Goal: Answer question/provide support: Answer question/provide support

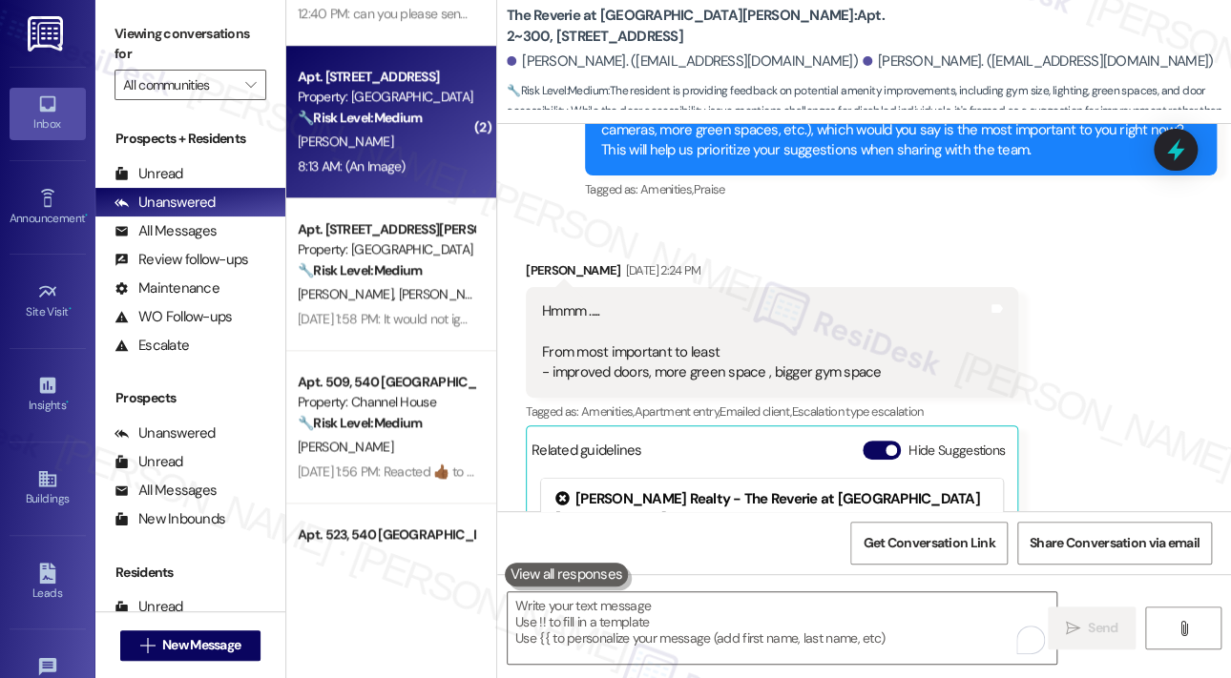
scroll to position [763, 0]
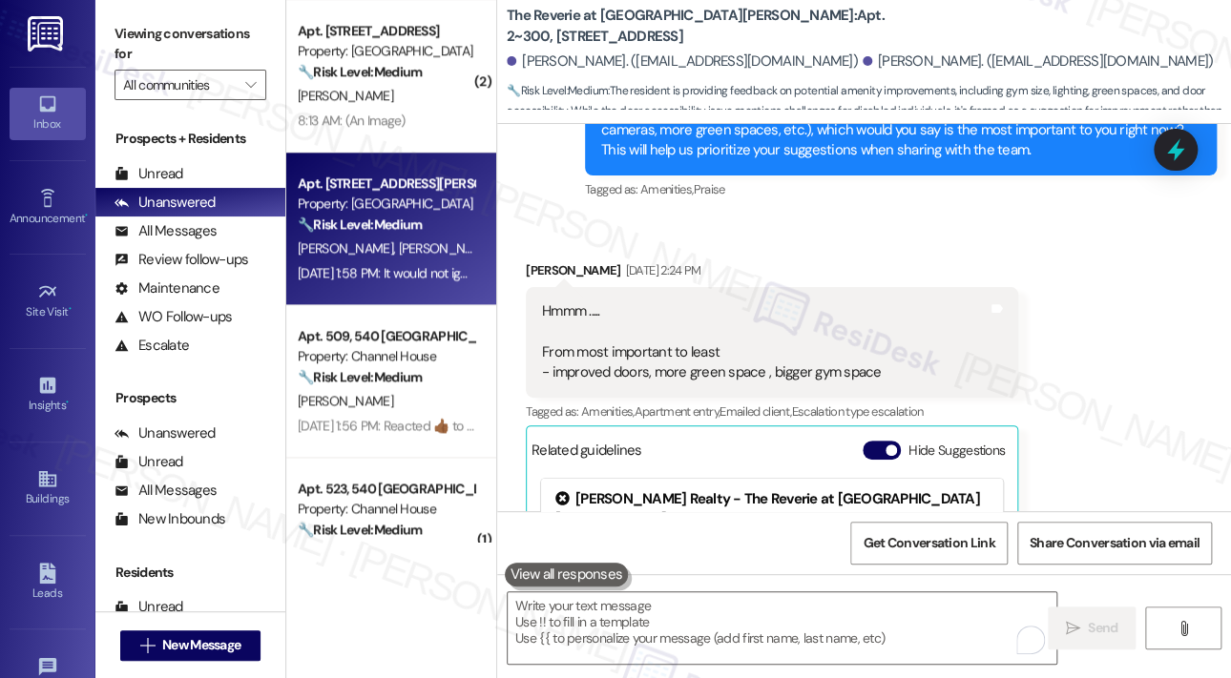
click at [423, 273] on div "Sep 18, 2025 at 1:58 PM: It would not ignite Sep 18, 2025 at 1:58 PM: It would …" at bounding box center [389, 272] width 183 height 17
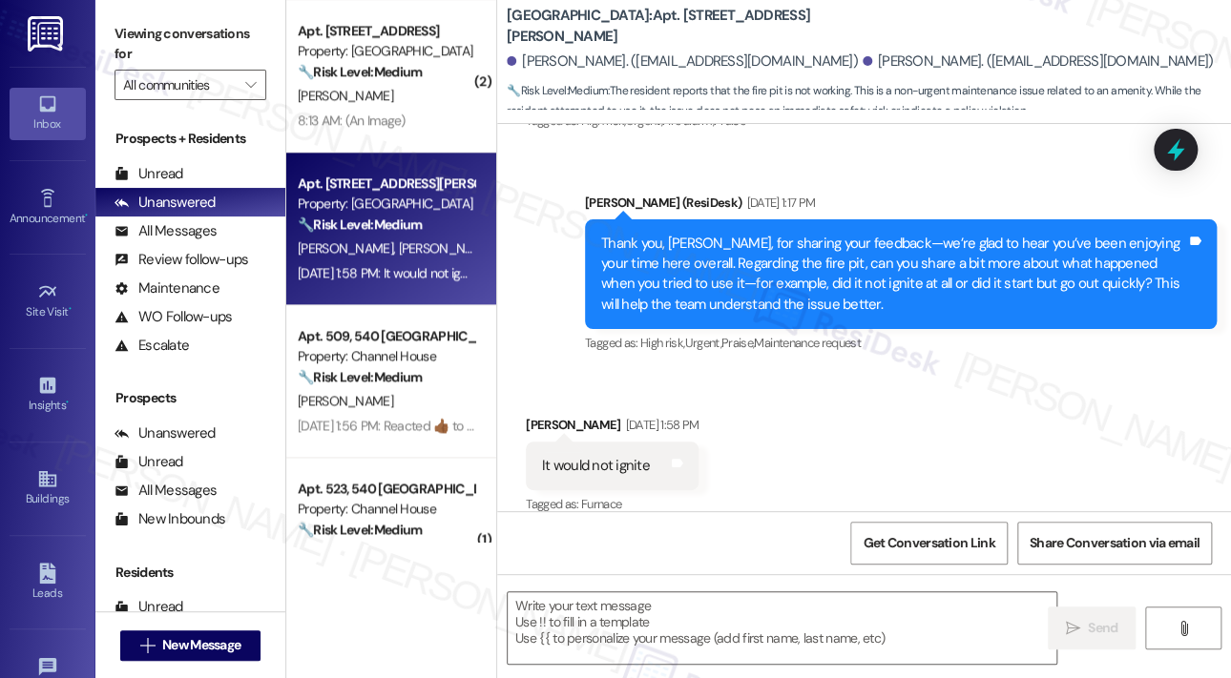
scroll to position [770, 0]
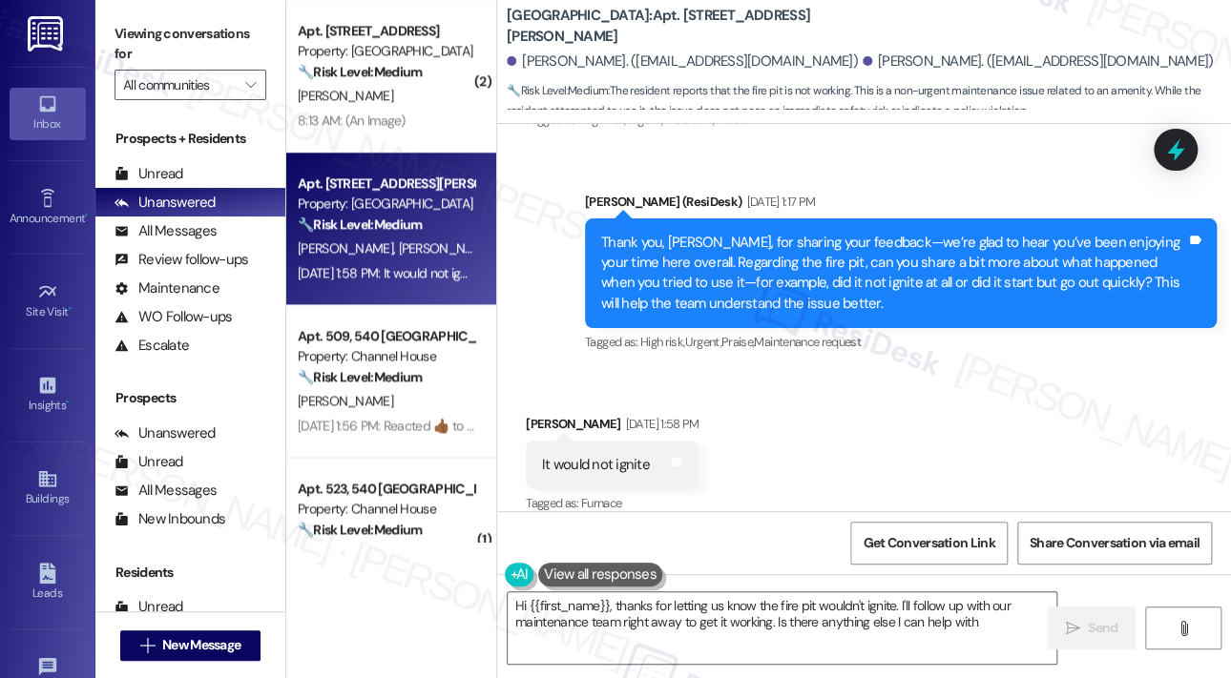
type textarea "Hi {{first_name}}, thanks for letting us know the fire pit wouldn't ignite. I'l…"
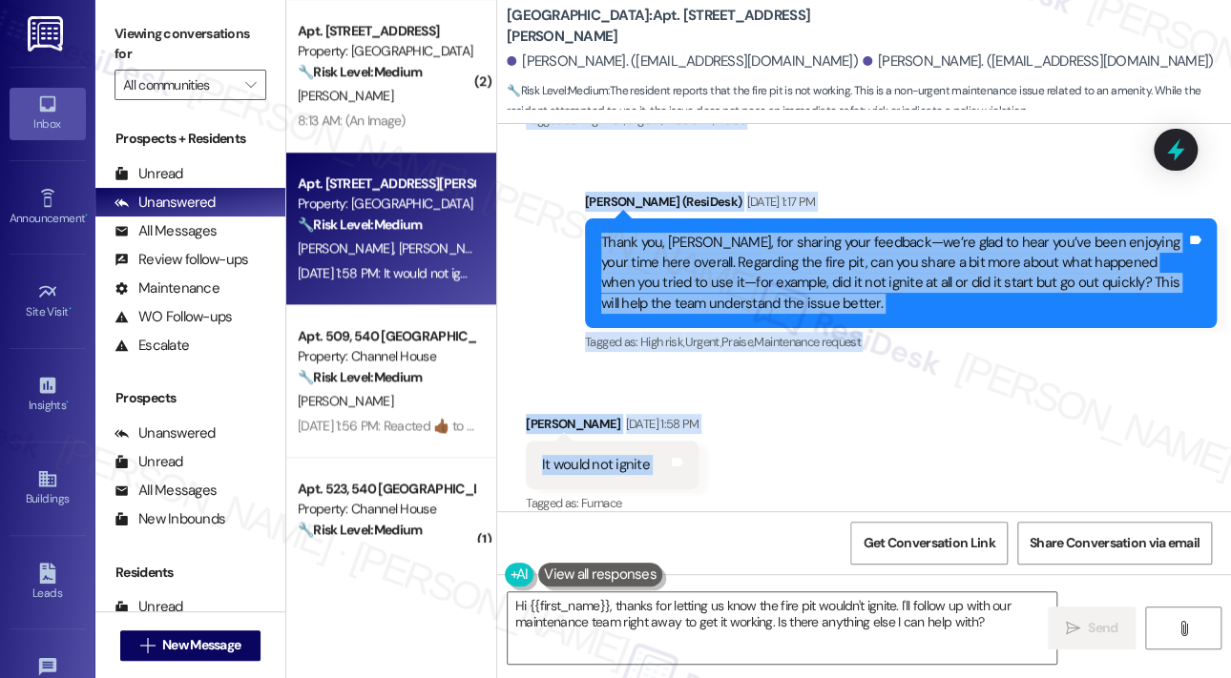
drag, startPoint x: 599, startPoint y: 250, endPoint x: 714, endPoint y: 449, distance: 230.0
click at [720, 452] on div "Lease started Aug 29, 2025 at 8:00 PM Survey, sent via SMS Residesk Automated S…" at bounding box center [864, 317] width 734 height 387
copy div "Hey Tiffany and Chris, we’d love to know more about your experience at Highland…"
click at [991, 419] on div "Received via SMS Chris Carroll Sep 18, 2025 at 1:58 PM It would not ignite Tags…" at bounding box center [864, 451] width 734 height 161
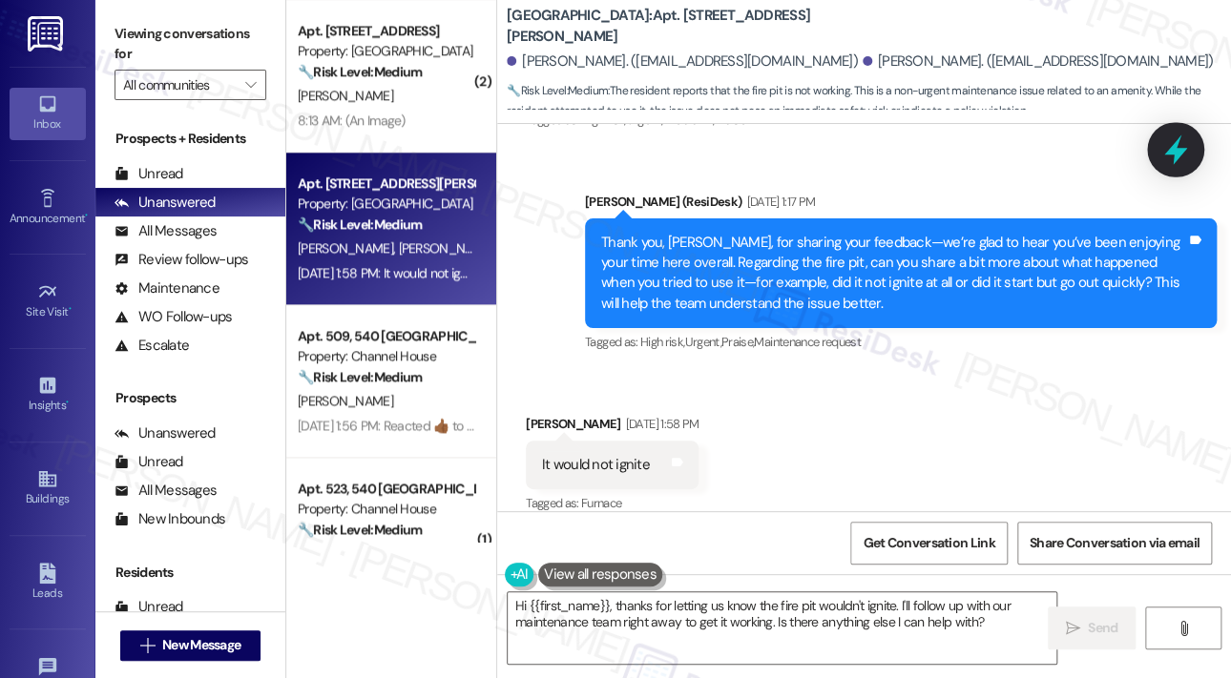
click at [1170, 153] on icon at bounding box center [1175, 151] width 23 height 30
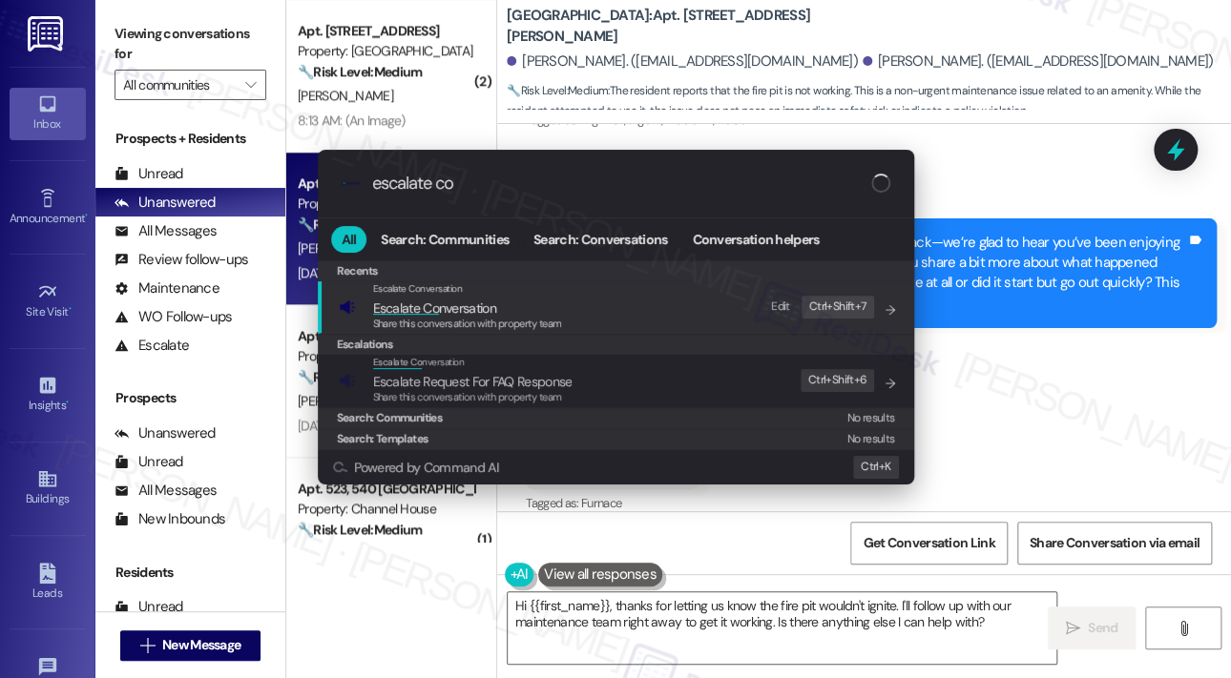
type input "escalate con"
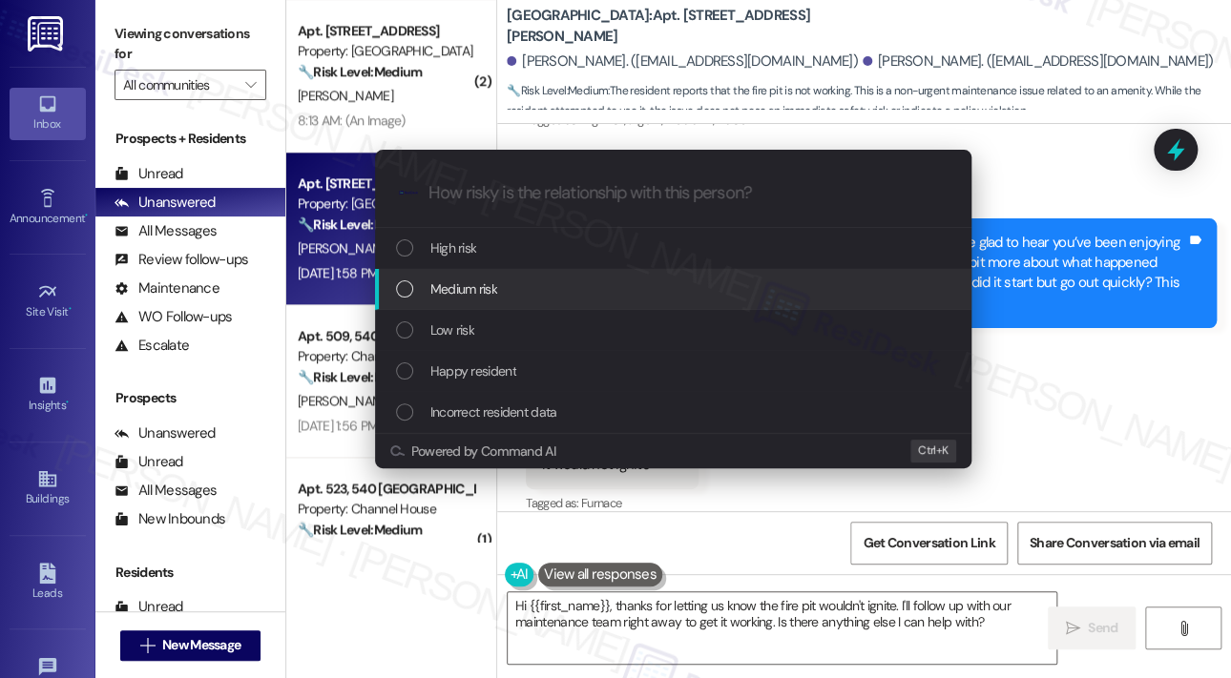
click at [514, 285] on div "Medium risk" at bounding box center [675, 289] width 558 height 21
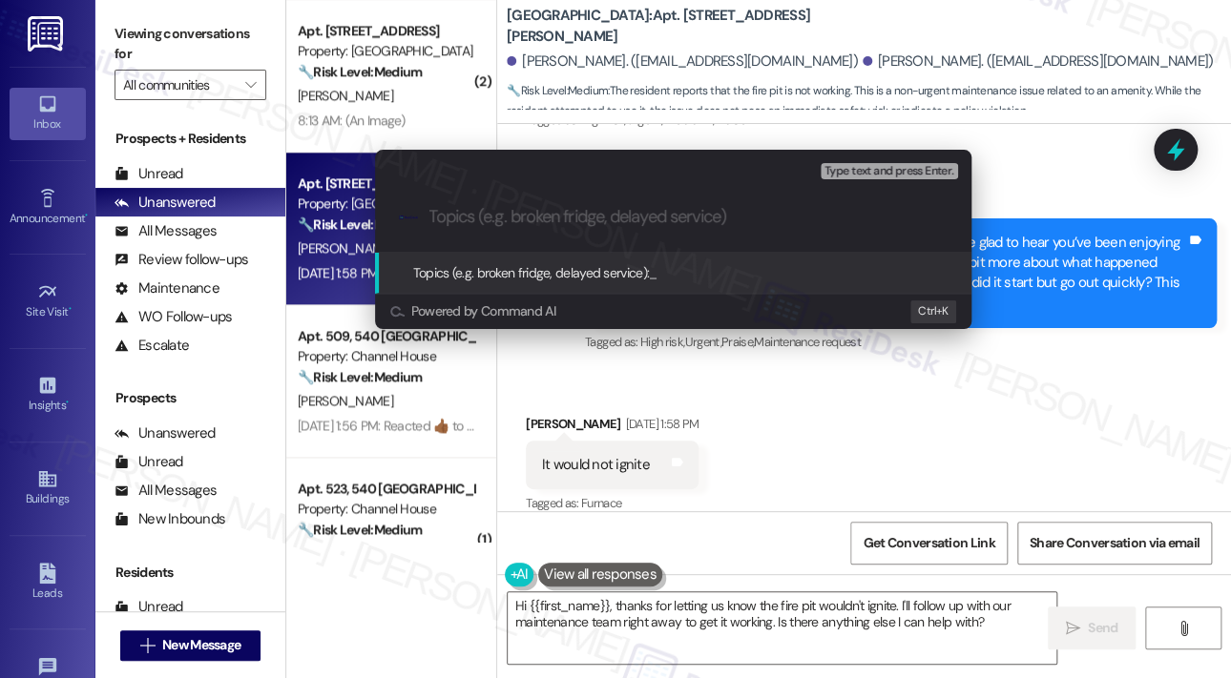
paste input "Feedback on Fire Pit Not Working at Highland North Hills"
type input "Feedback on Fire Pit Not Working at Highland North Hills"
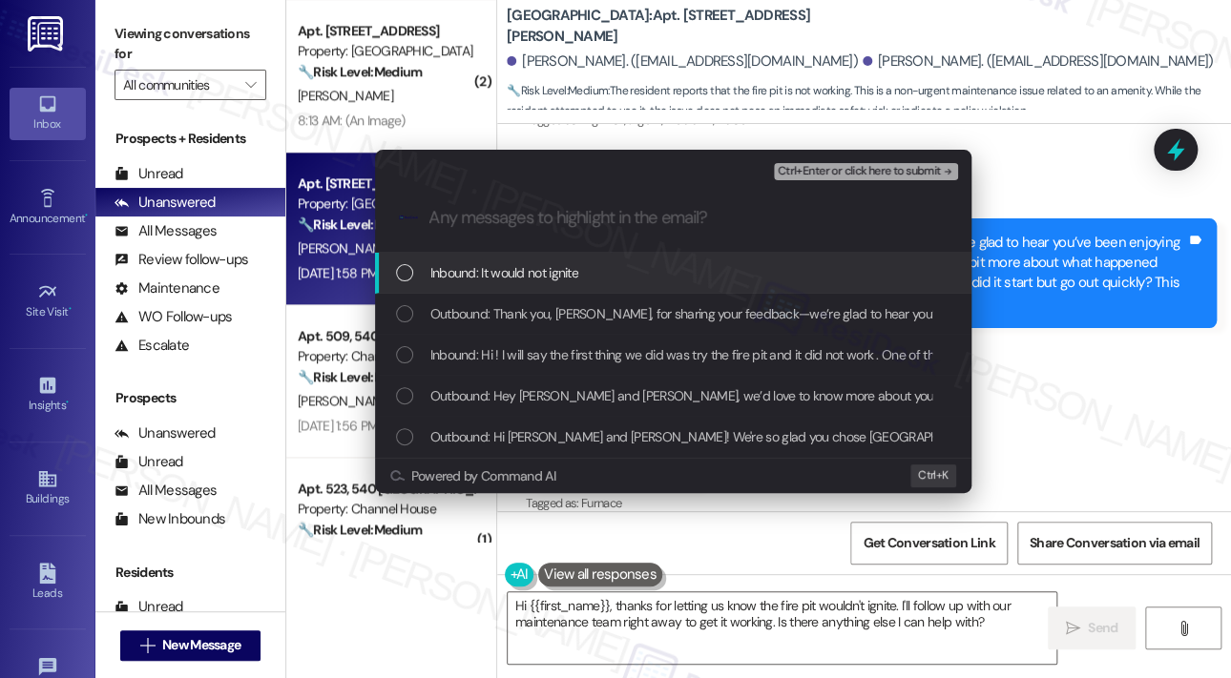
click at [523, 279] on span "Inbound: It would not ignite" at bounding box center [504, 272] width 148 height 21
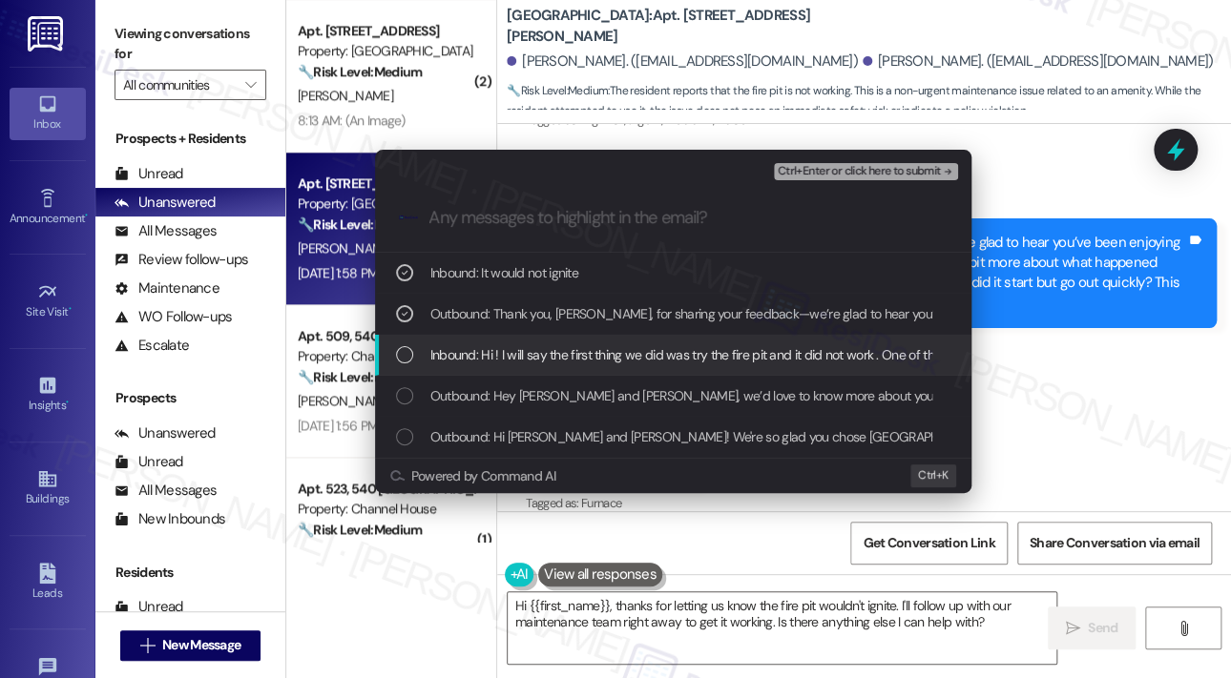
click at [538, 344] on span "Inbound: Hi ! I will say the first thing we did was try the fire pit and it did…" at bounding box center [1126, 354] width 1393 height 21
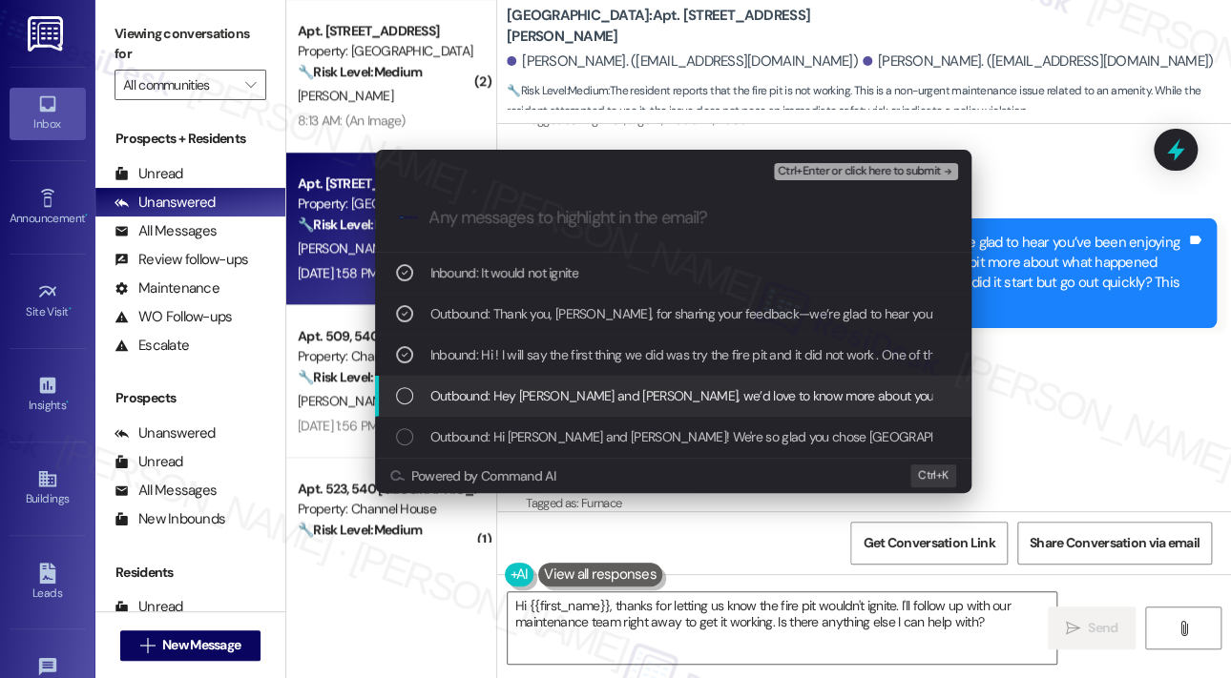
click at [542, 400] on span "Outbound: Hey Tiffany and Chris, we’d love to know more about your experience a…" at bounding box center [1236, 396] width 1613 height 21
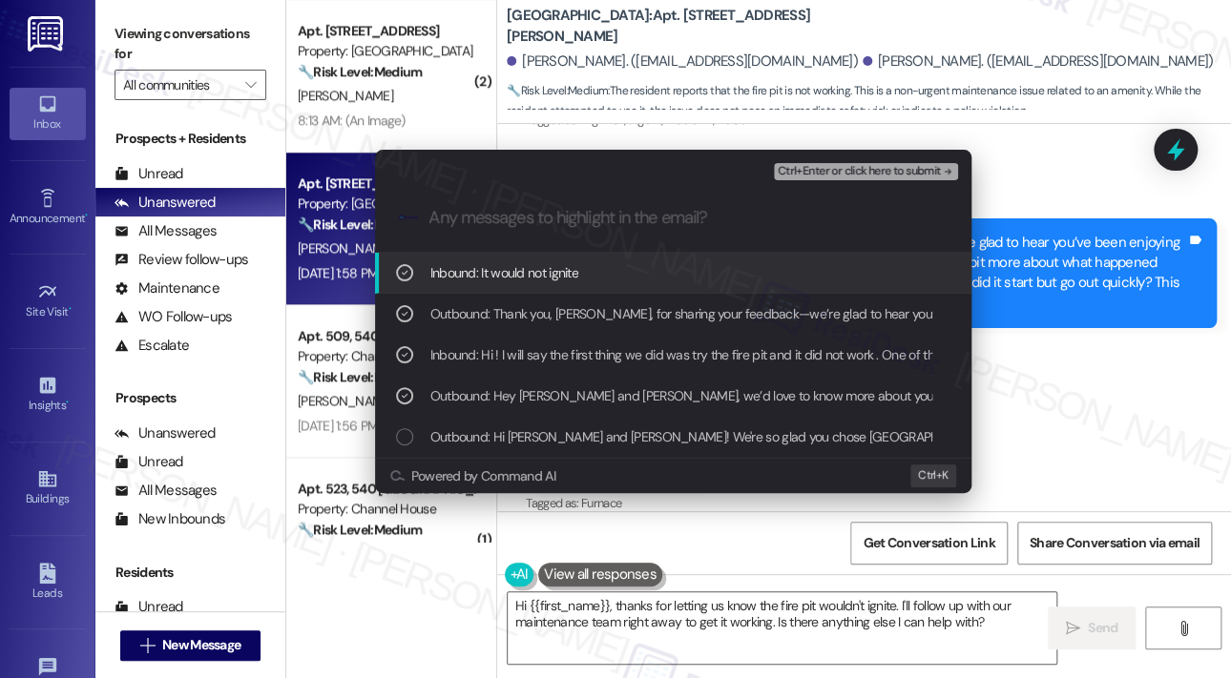
click at [857, 167] on span "Ctrl+Enter or click here to submit" at bounding box center [859, 171] width 163 height 13
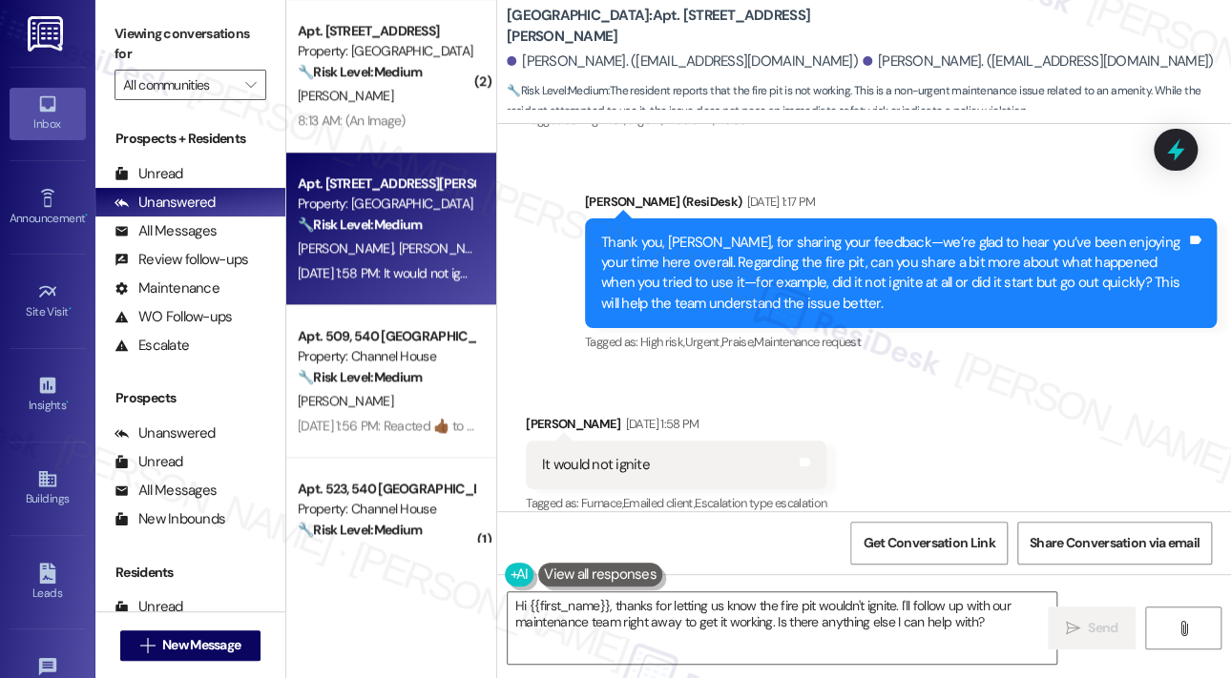
scroll to position [771, 0]
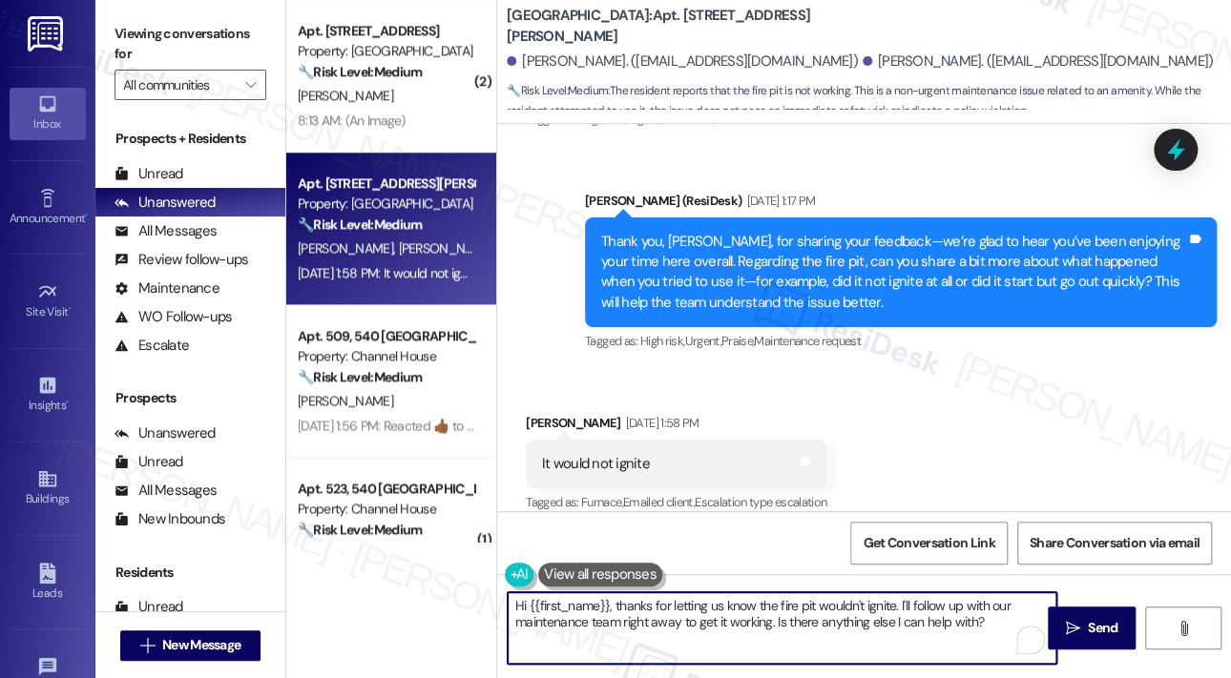
click at [908, 629] on textarea "Hi {{first_name}}, thanks for letting us know the fire pit wouldn't ignite. I'l…" at bounding box center [782, 629] width 549 height 72
click at [908, 622] on textarea "Hi {{first_name}}, thanks for letting us know the fire pit wouldn't ignite. I'l…" at bounding box center [782, 629] width 549 height 72
click at [948, 619] on textarea "Hi {{first_name}}, thanks for letting us know the fire pit wouldn't ignite. I'l…" at bounding box center [782, 629] width 549 height 72
drag, startPoint x: 989, startPoint y: 624, endPoint x: 775, endPoint y: 626, distance: 213.8
click at [775, 626] on textarea "Hi {{first_name}}, thanks for letting us know the fire pit wouldn't ignite. I'l…" at bounding box center [782, 629] width 549 height 72
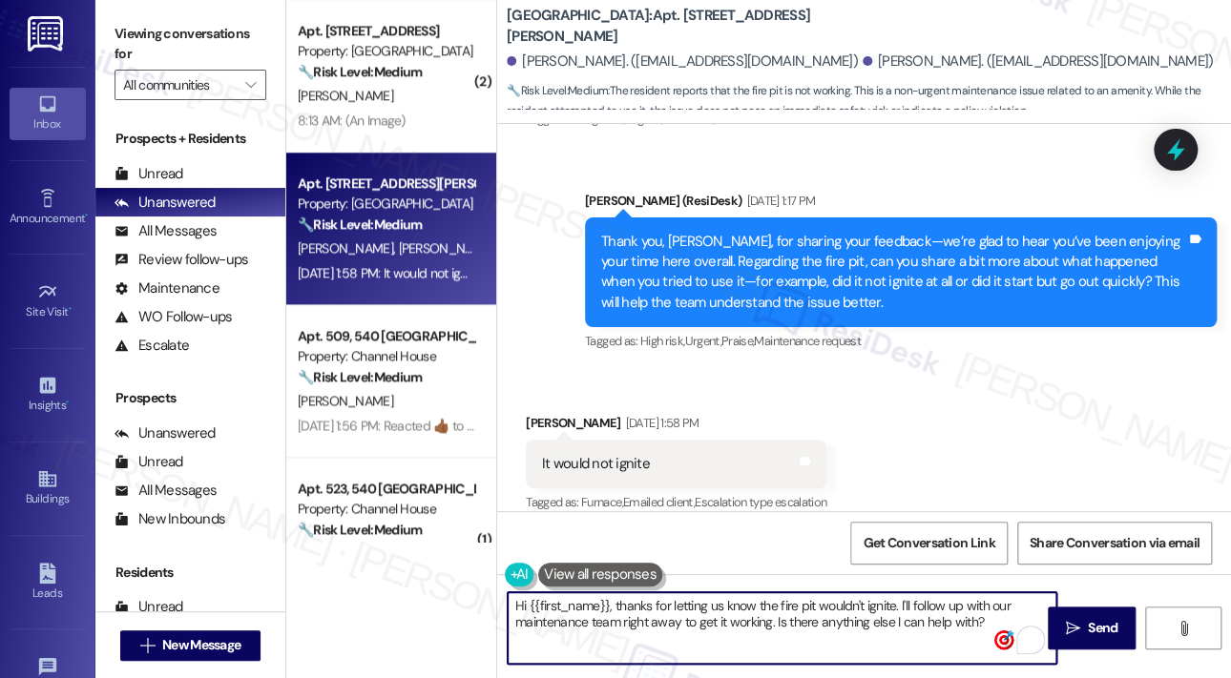
type textarea "Hi {{first_name}}, thanks for letting us know the fire pit wouldn't ignite. I'l…"
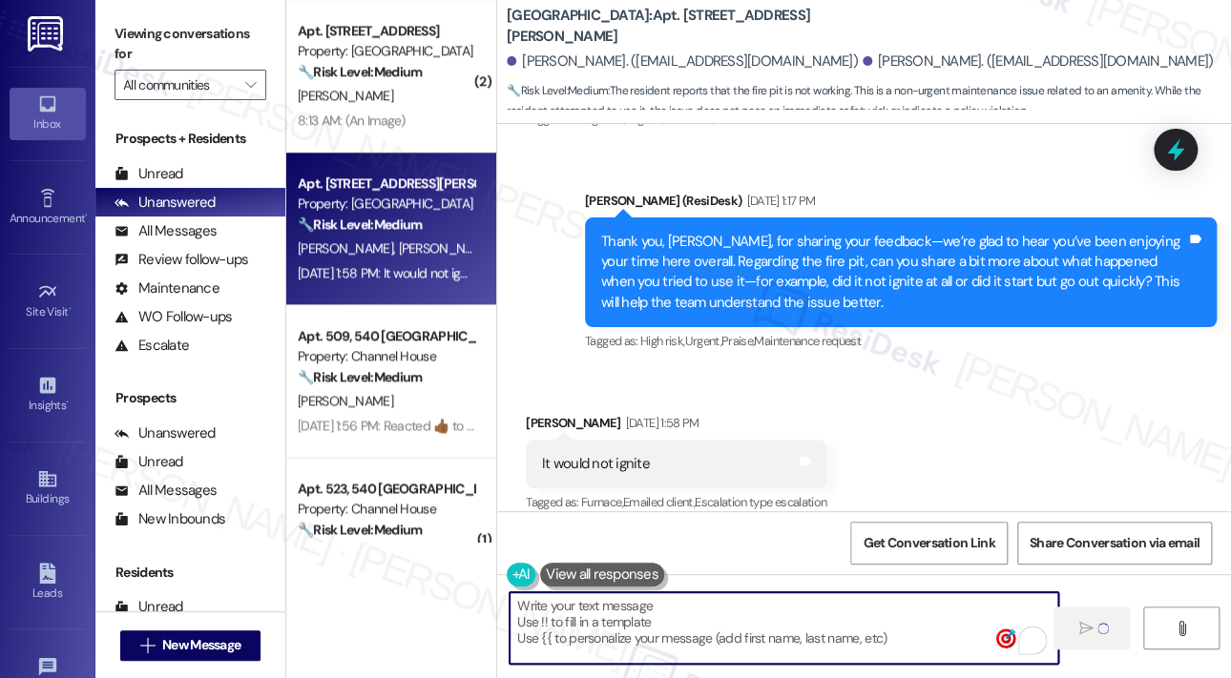
scroll to position [770, 0]
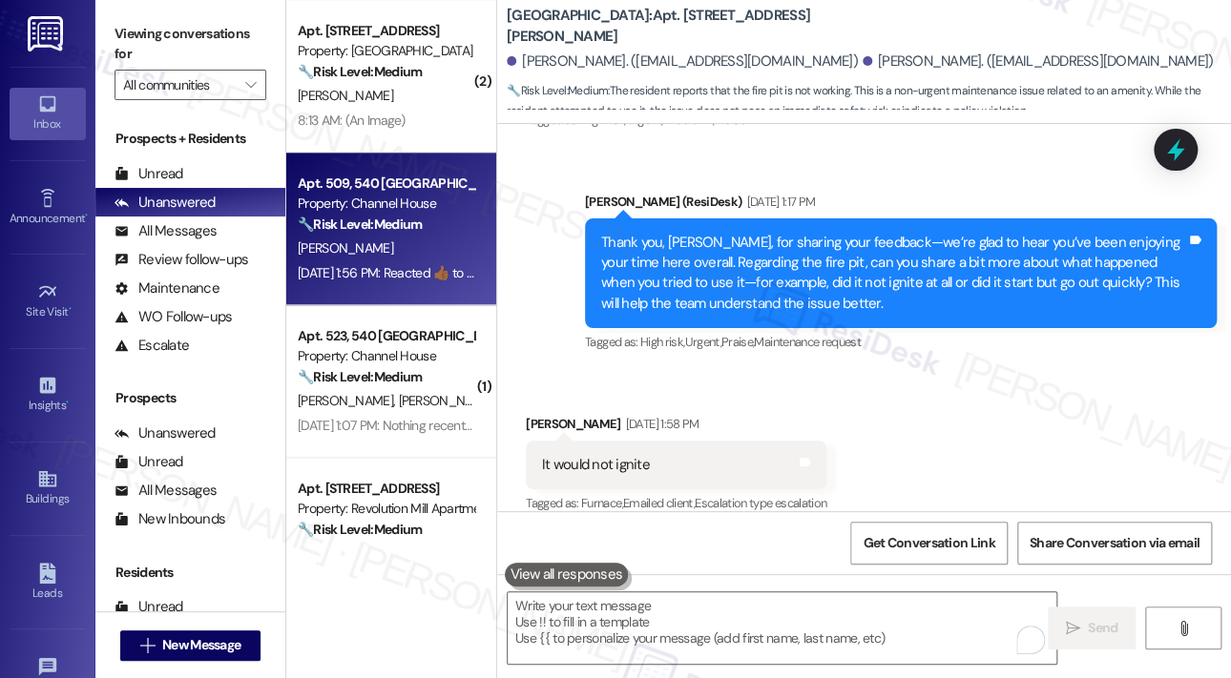
click at [439, 259] on div "J. Kinsey" at bounding box center [386, 249] width 180 height 24
type textarea "Fetching suggested responses. Please feel free to read through the conversation…"
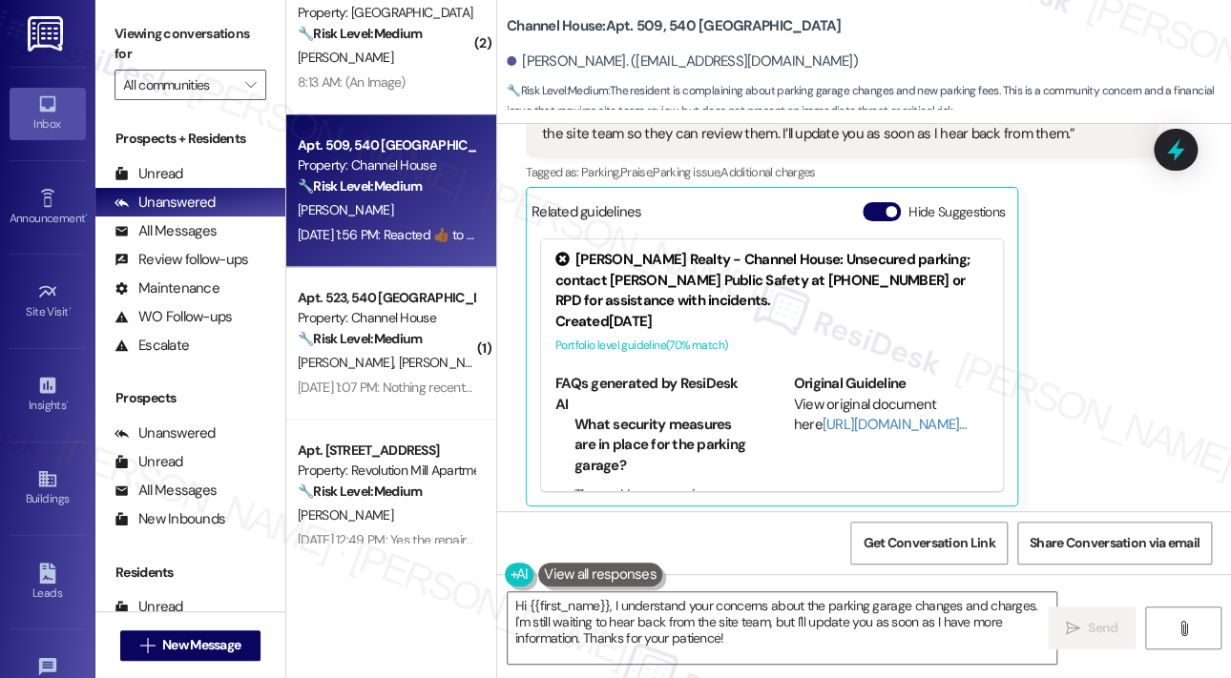
scroll to position [1706, 0]
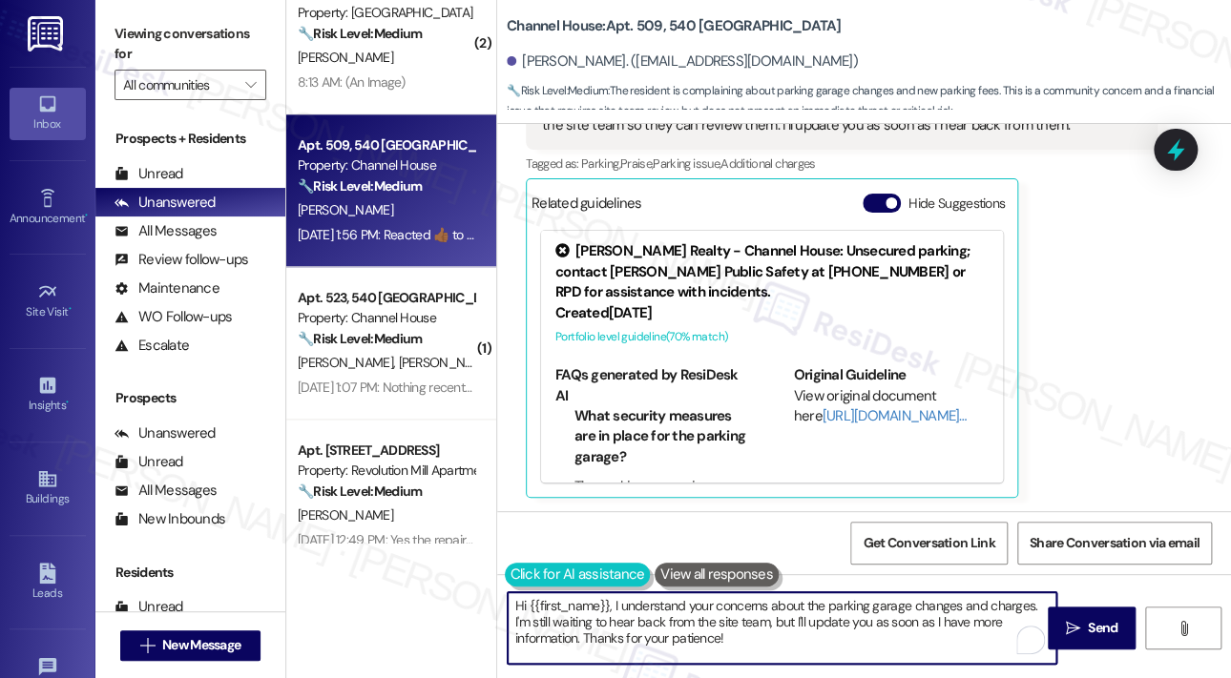
drag, startPoint x: 752, startPoint y: 654, endPoint x: 504, endPoint y: 577, distance: 259.6
click at [504, 592] on div "Hi {{first_name}}, I understand your concerns about the parking garage changes …" at bounding box center [772, 628] width 551 height 73
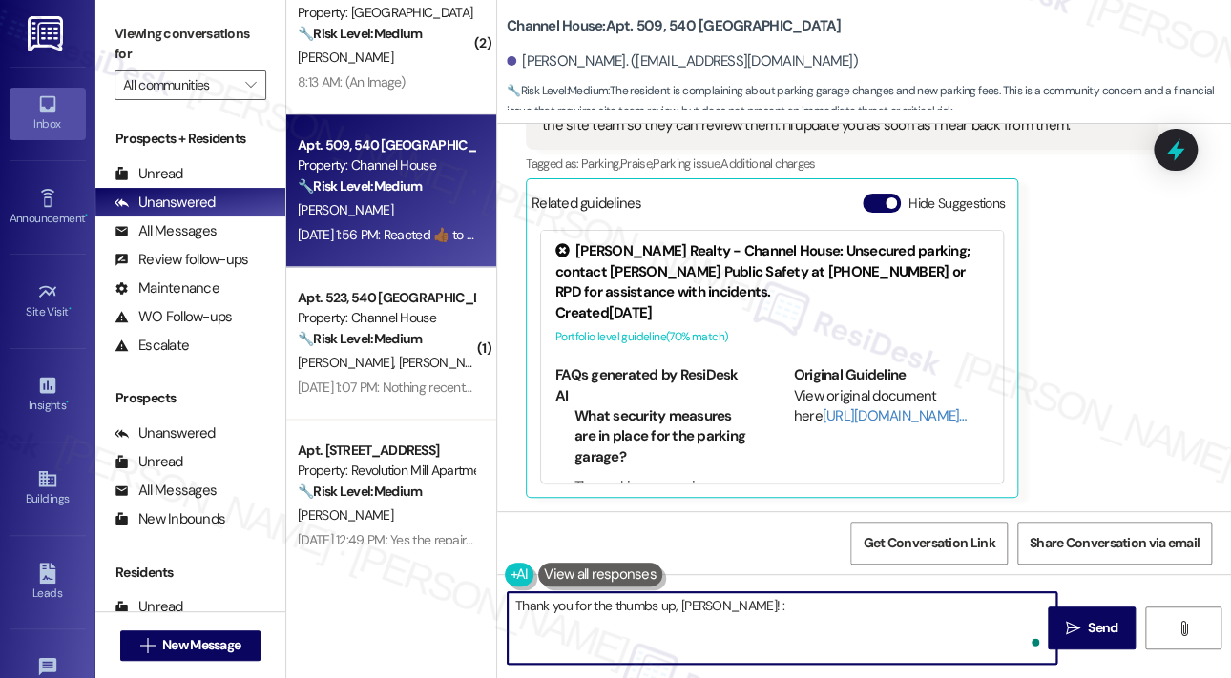
type textarea "Thank you for the thumbs up, Jerome! :)"
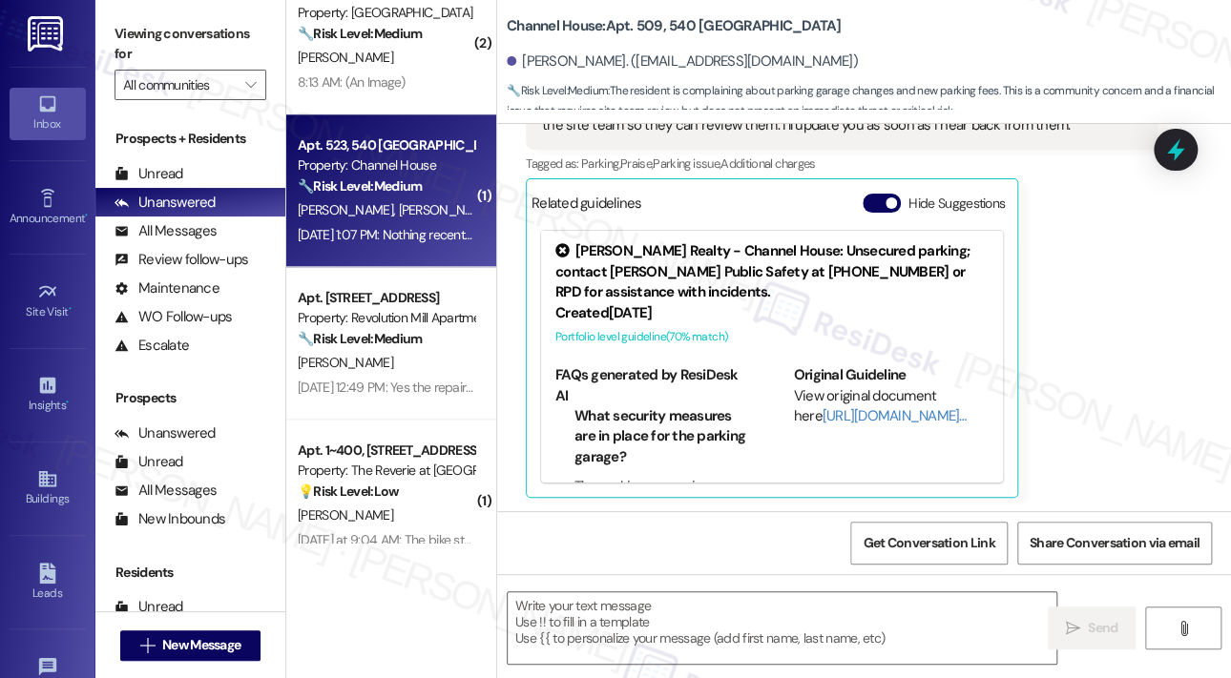
type textarea "Fetching suggested responses. Please feel free to read through the conversation…"
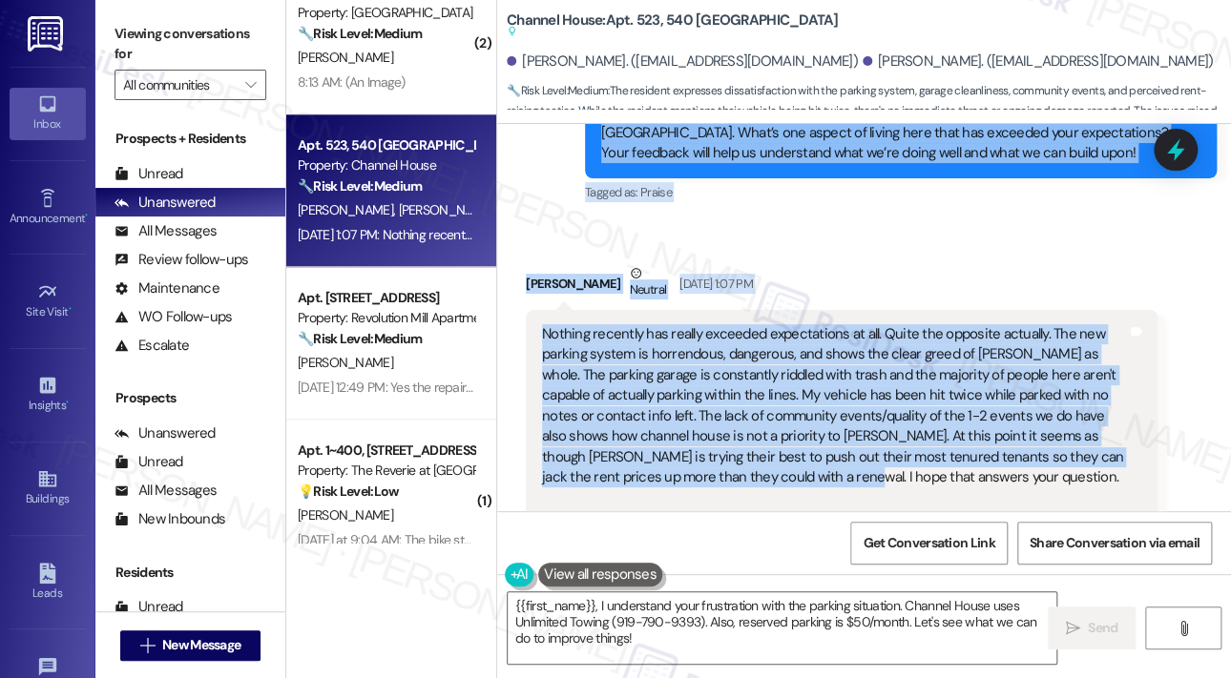
scroll to position [13707, 0]
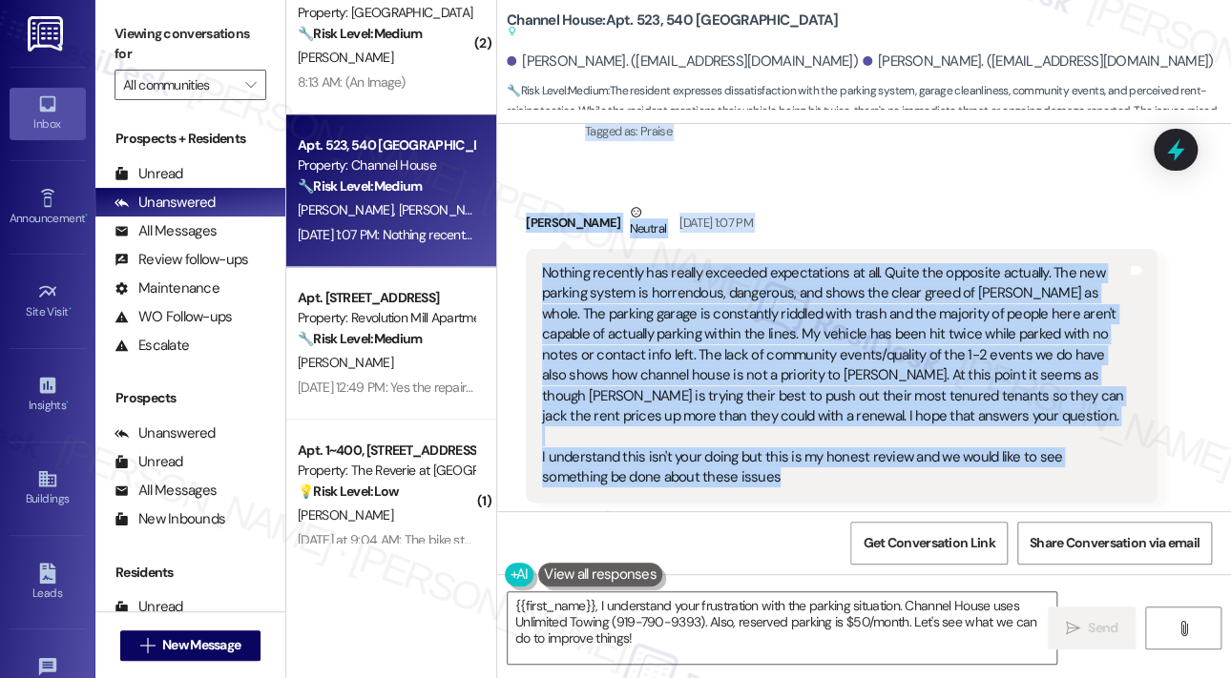
drag, startPoint x: 597, startPoint y: 263, endPoint x: 797, endPoint y: 411, distance: 248.3
click at [797, 411] on div "Announcement, sent via SMS Sarah (ResiDesk) Jan 30, 2024 at 10:06 AM Hi James a…" at bounding box center [864, 317] width 734 height 387
copy div "Hey James and Rachel, we’d love to know more about your experience at Channel H…"
click at [1176, 156] on icon at bounding box center [1175, 151] width 23 height 30
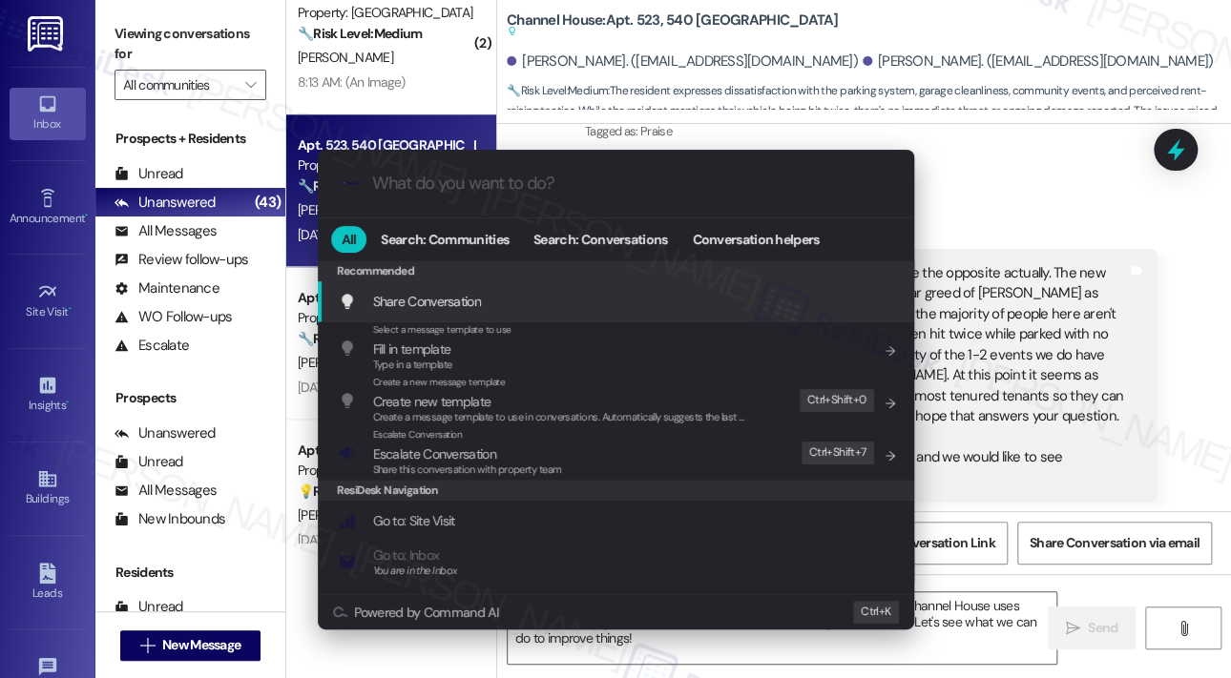
click at [1156, 476] on div ".cls-1{fill:#0a055f;}.cls-2{fill:#0cc4c4;} resideskLogoBlueOrange All Search: C…" at bounding box center [615, 339] width 1231 height 678
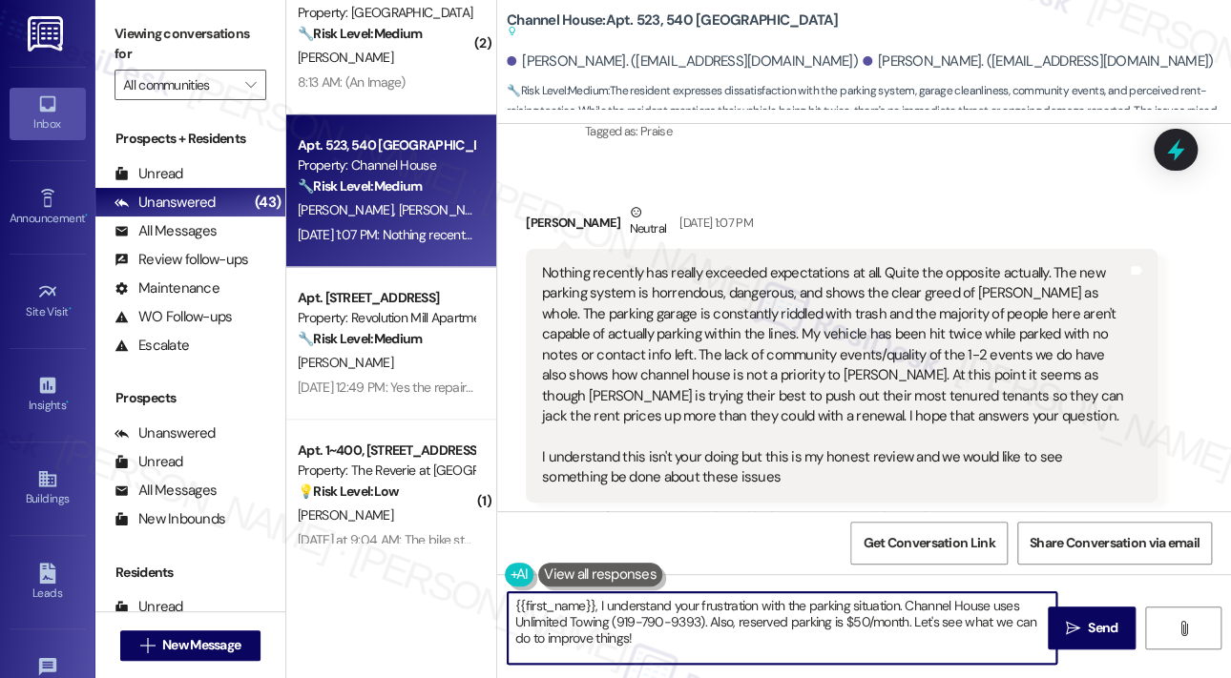
click at [890, 618] on textarea "{{first_name}}, I understand your frustration with the parking situation. Chann…" at bounding box center [782, 629] width 549 height 72
paste textarea "Thank you for being so candid, James. I understand your concerns about the park…"
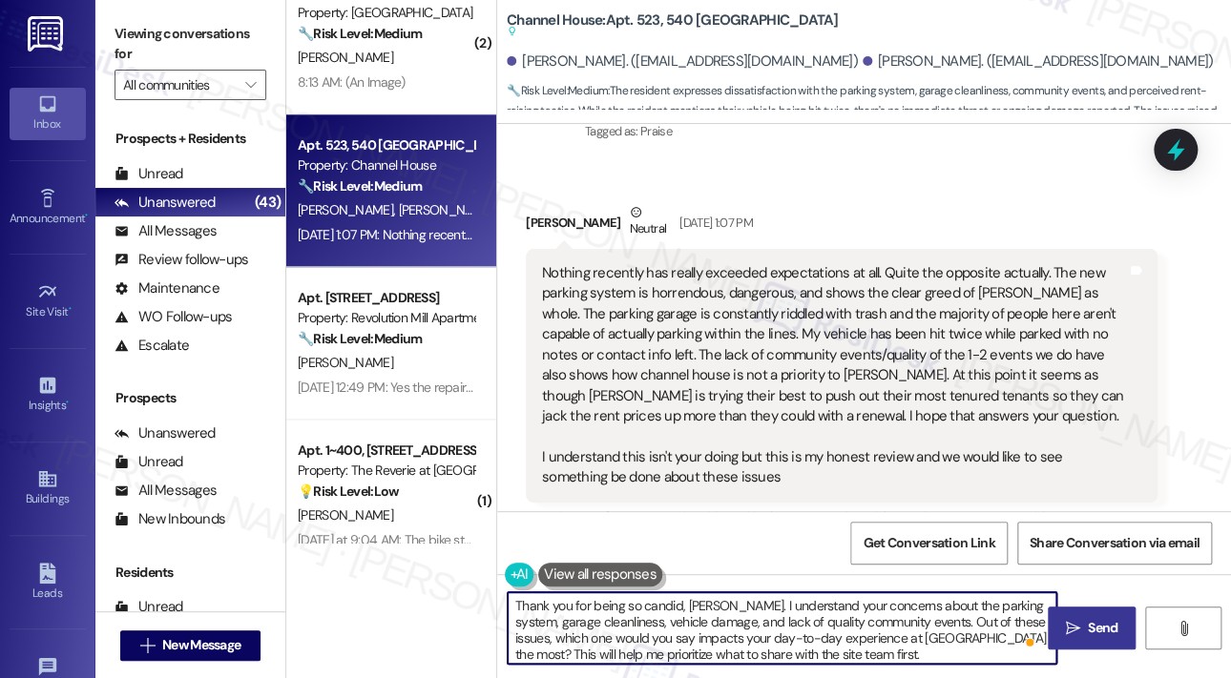
type textarea "Thank you for being so candid, James. I understand your concerns about the park…"
click at [1084, 625] on span "Send" at bounding box center [1102, 628] width 37 height 20
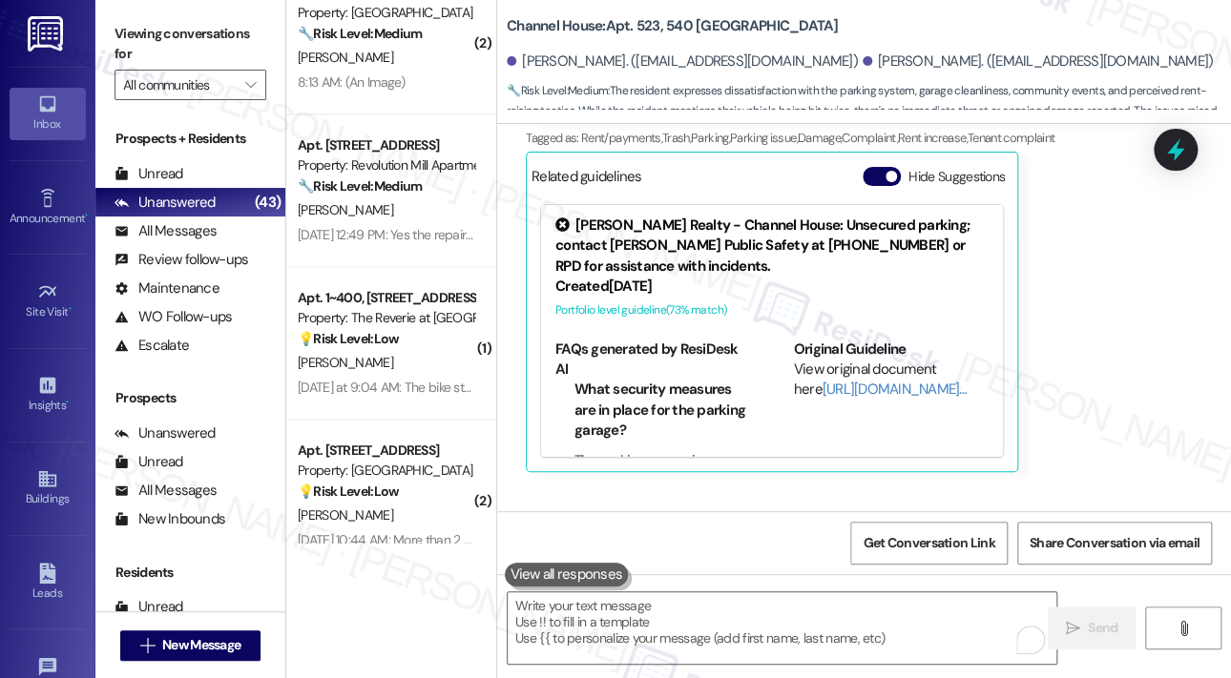
scroll to position [14188, 0]
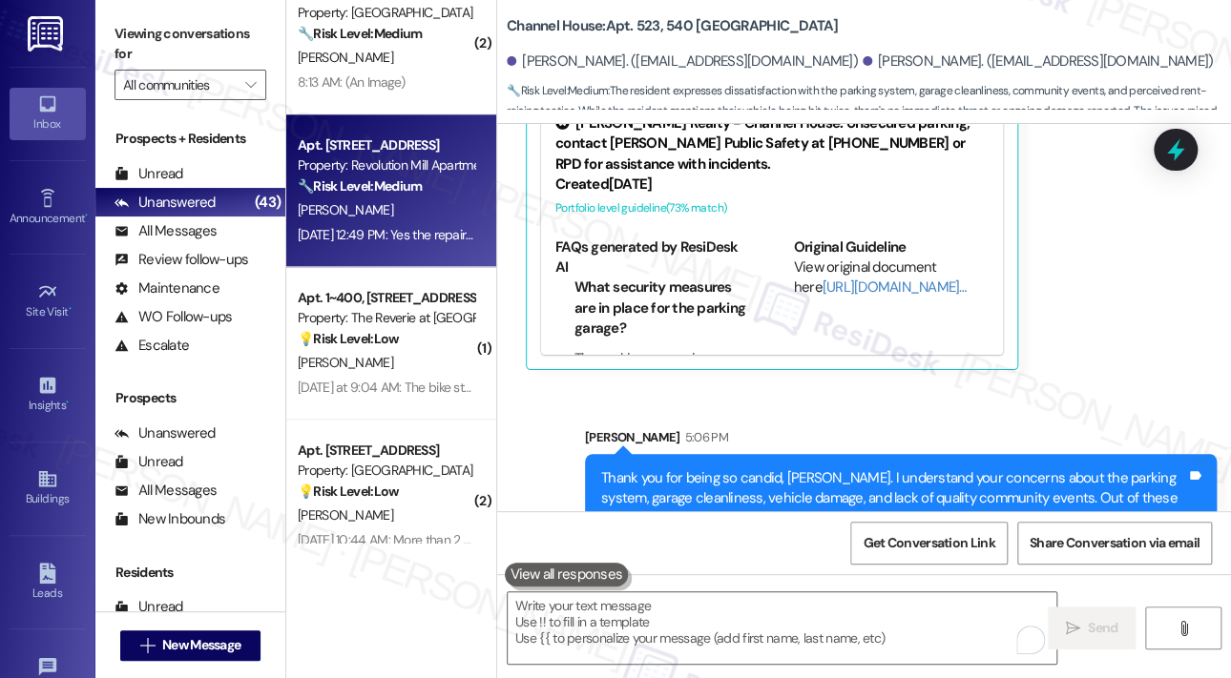
click at [381, 243] on div "Sep 18, 2025 at 12:49 PM: Yes the repairs are scheduled thanks. What about the …" at bounding box center [710, 234] width 824 height 17
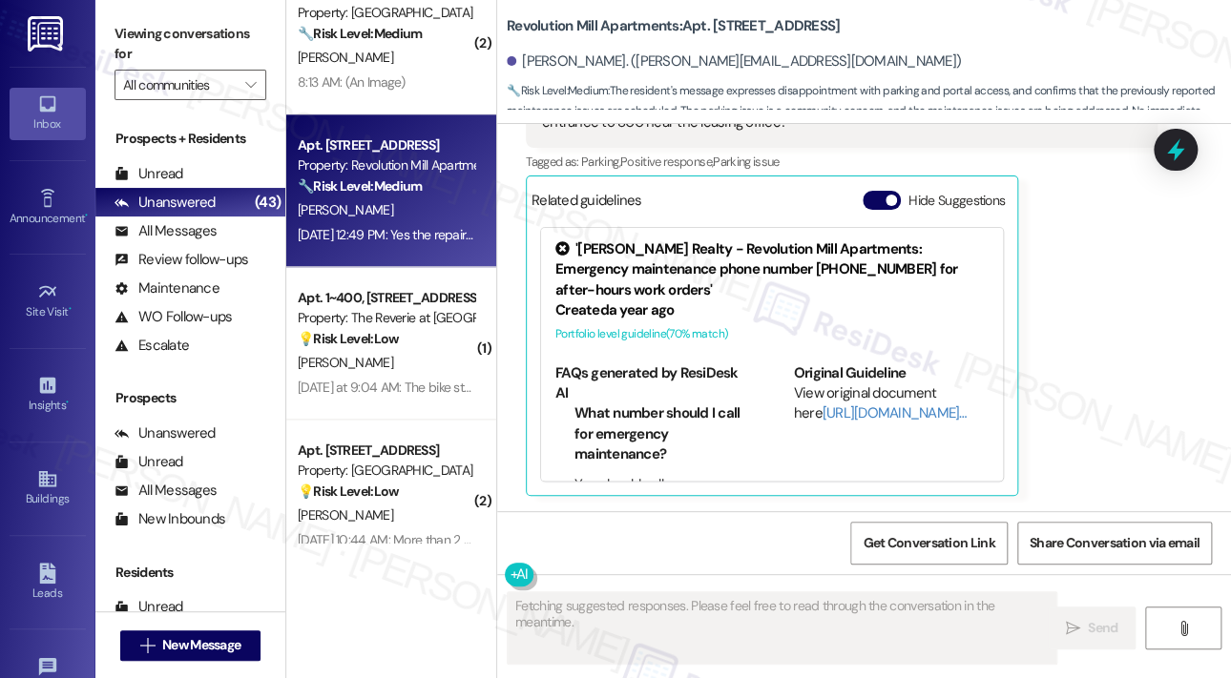
scroll to position [982, 0]
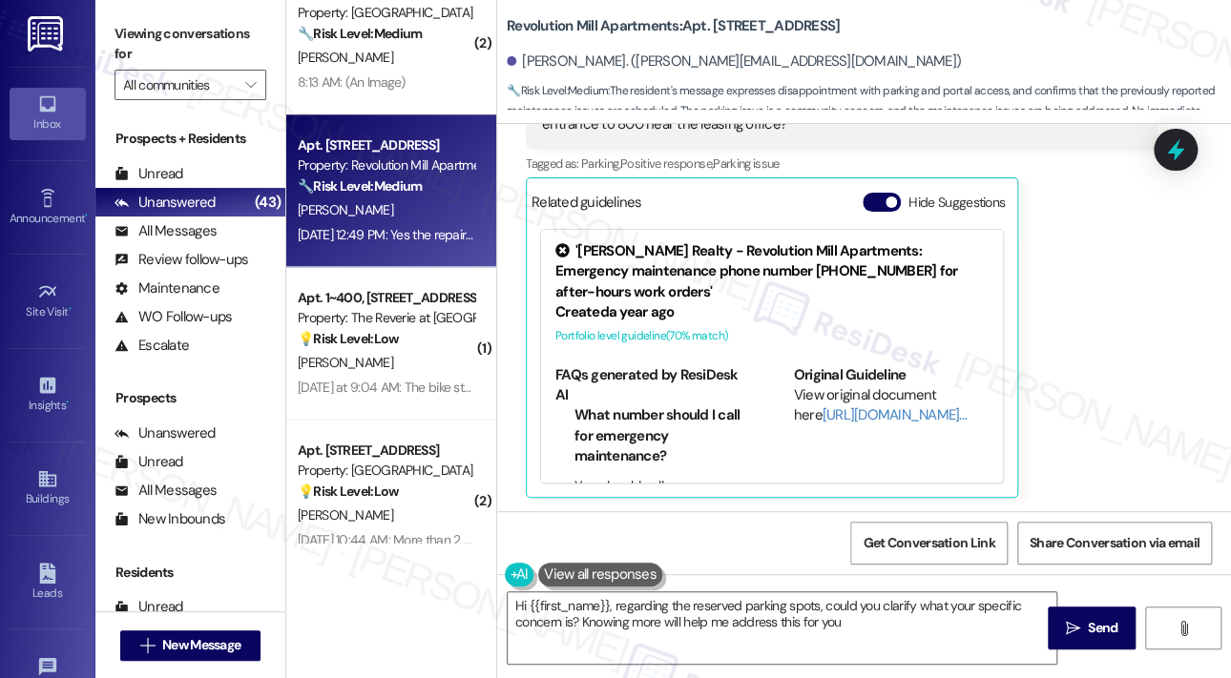
type textarea "Hi {{first_name}}, regarding the reserved parking spots, could you clarify what…"
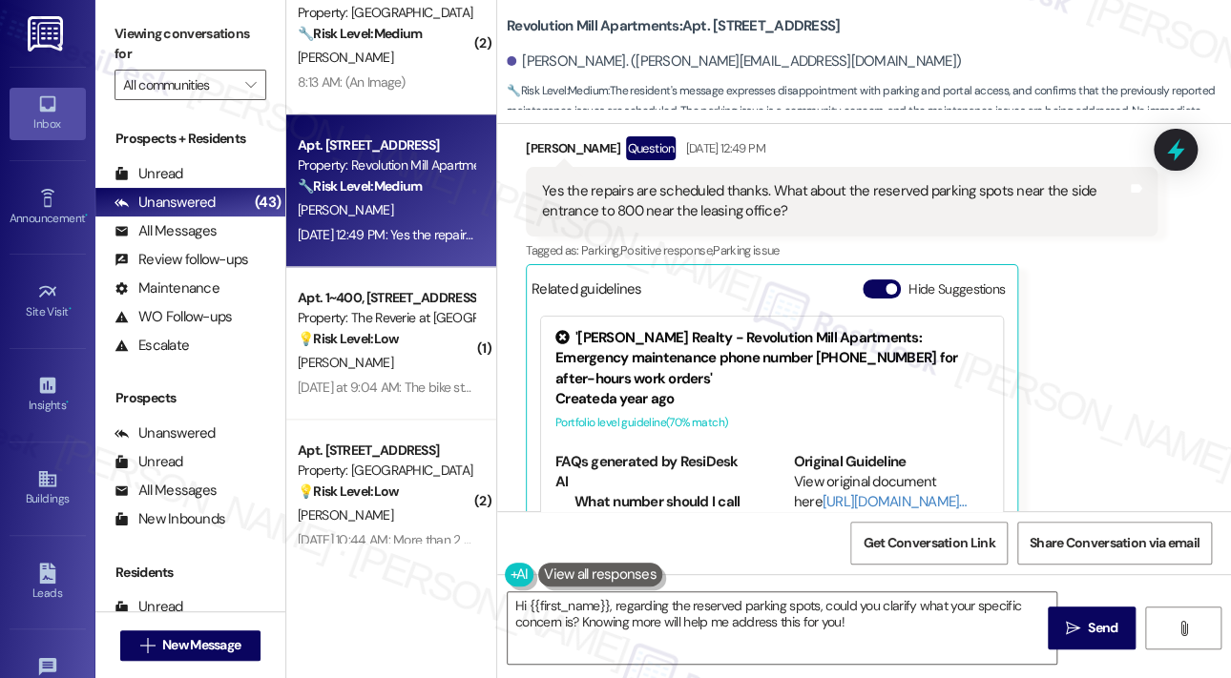
scroll to position [792, 0]
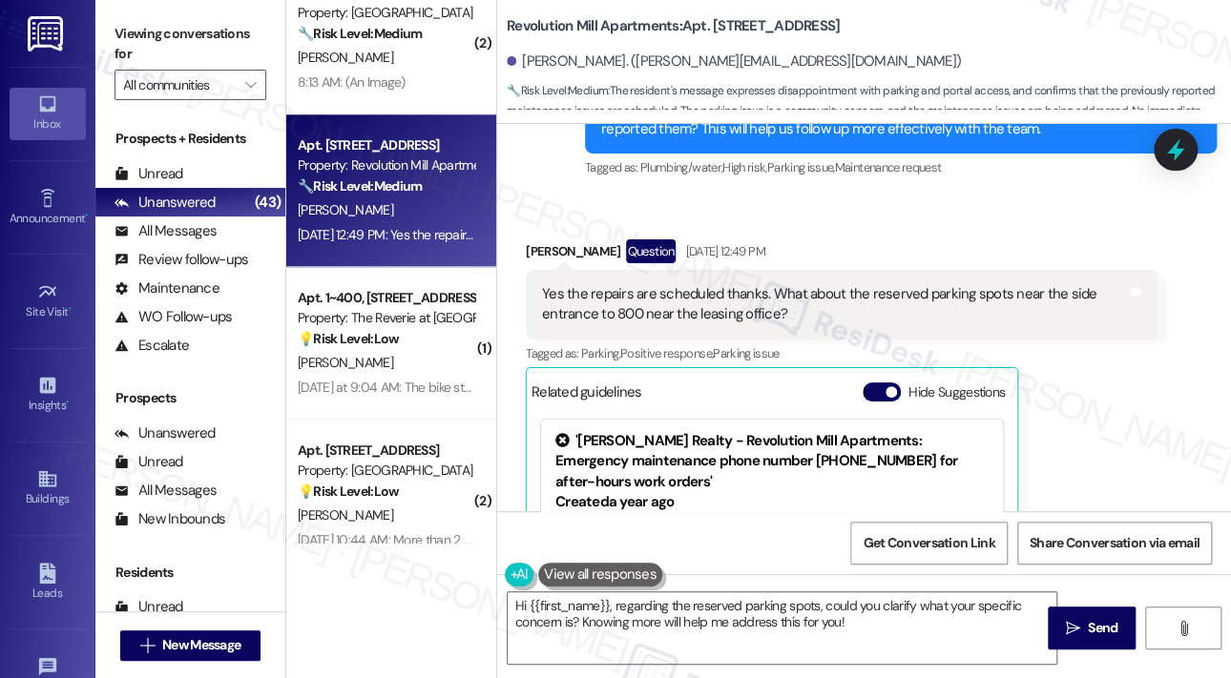
click at [1134, 449] on div "James Lorenz Question Sep 18, 2025 at 12:49 PM Yes the repairs are scheduled th…" at bounding box center [842, 464] width 632 height 449
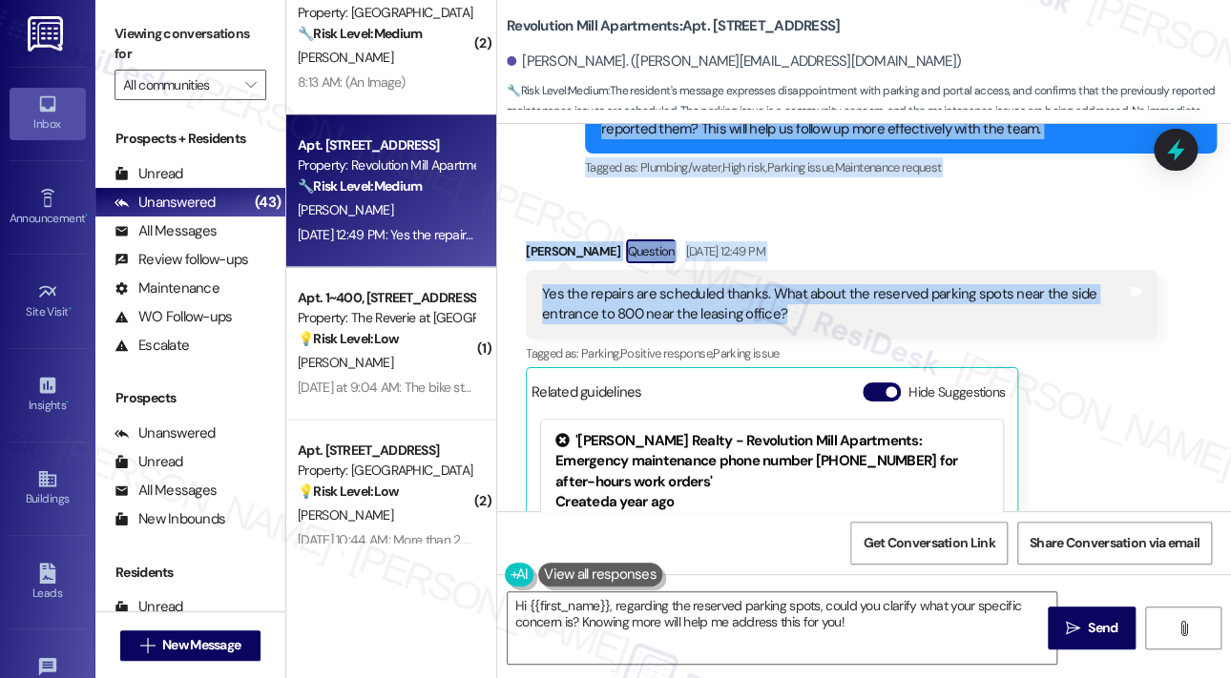
drag, startPoint x: 595, startPoint y: 216, endPoint x: 825, endPoint y: 323, distance: 254.0
click at [825, 323] on div "Lease started Aug 06, 2025 at 8:00 PM Announcement, sent via SMS Sarah (ResiDes…" at bounding box center [864, 317] width 734 height 387
copy div "Hey James, we’d love to know more about your experience at Revolution Mill Apar…"
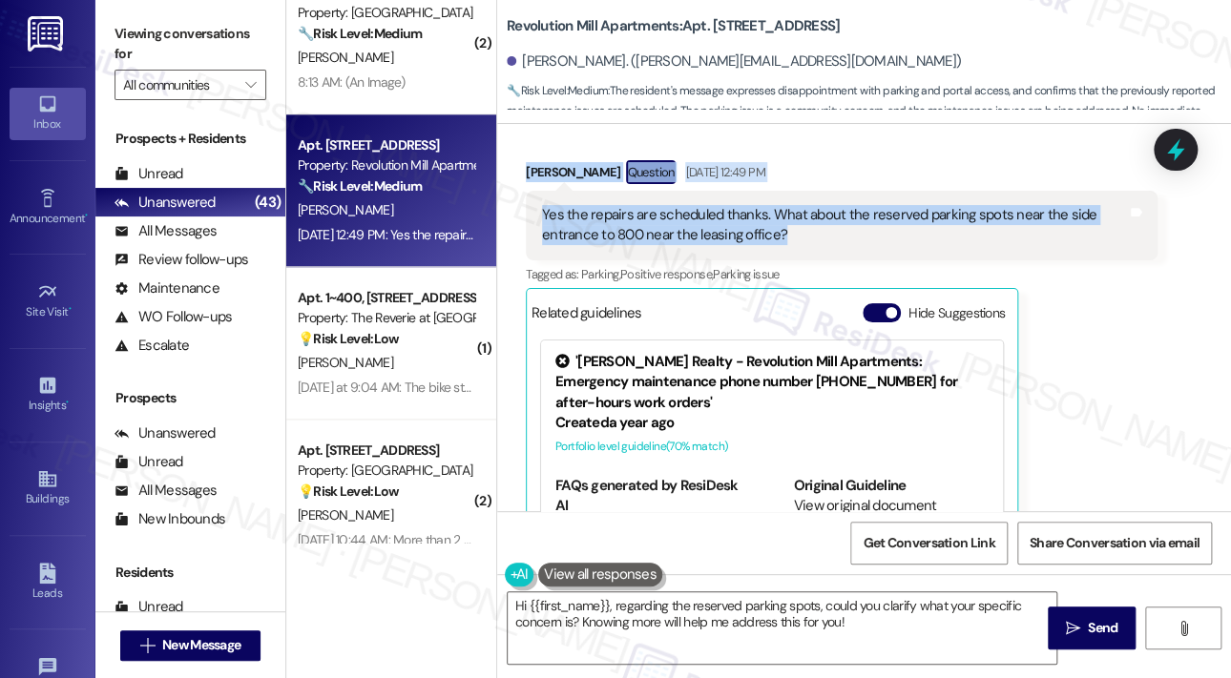
scroll to position [982, 0]
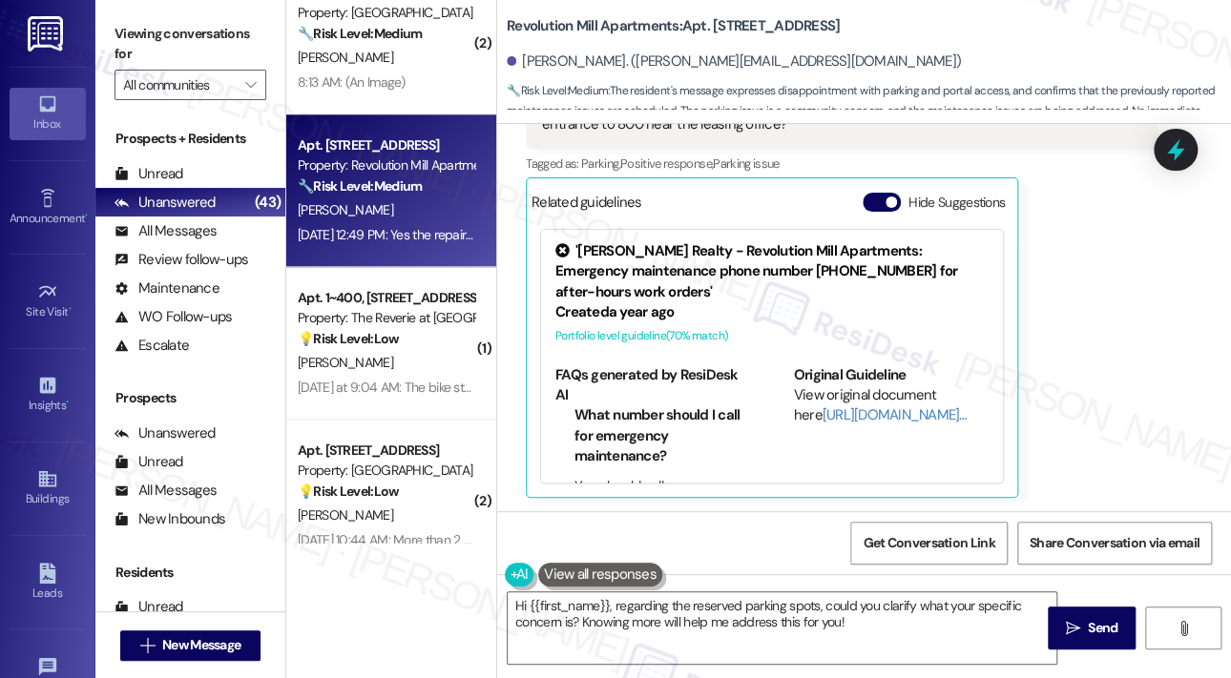
click at [1126, 257] on div "James Lorenz Question Sep 18, 2025 at 12:49 PM Yes the repairs are scheduled th…" at bounding box center [842, 274] width 632 height 449
click at [1187, 151] on icon at bounding box center [1175, 150] width 32 height 32
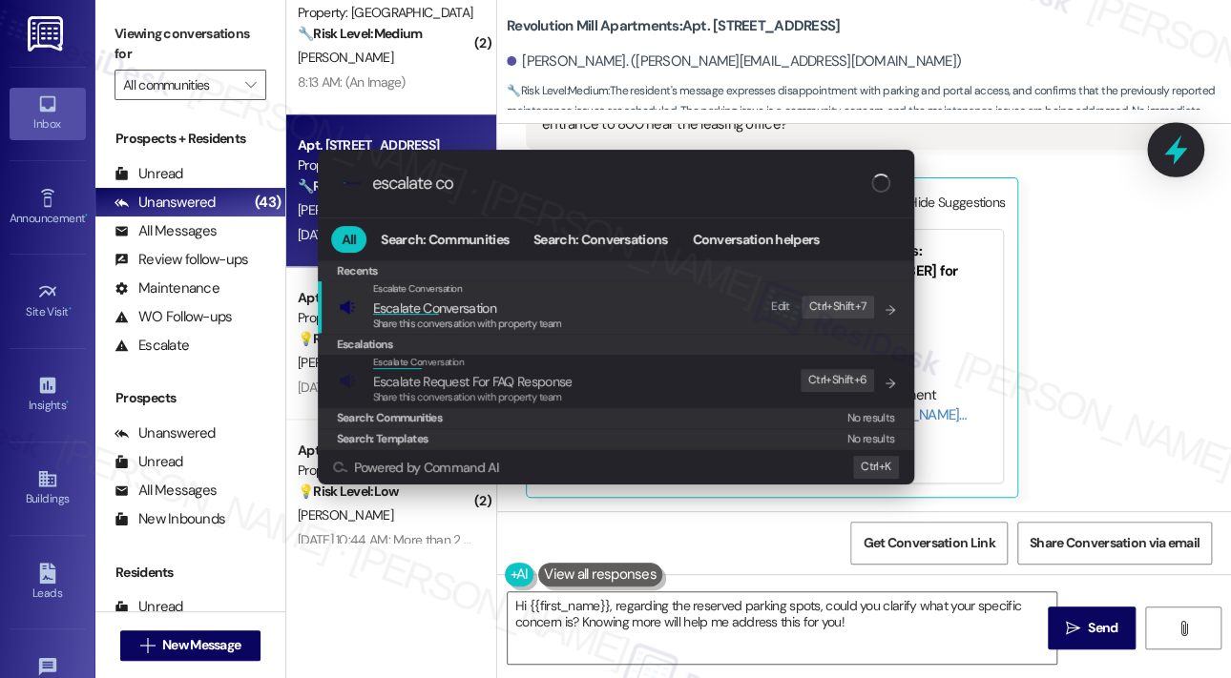
type input "escalate con"
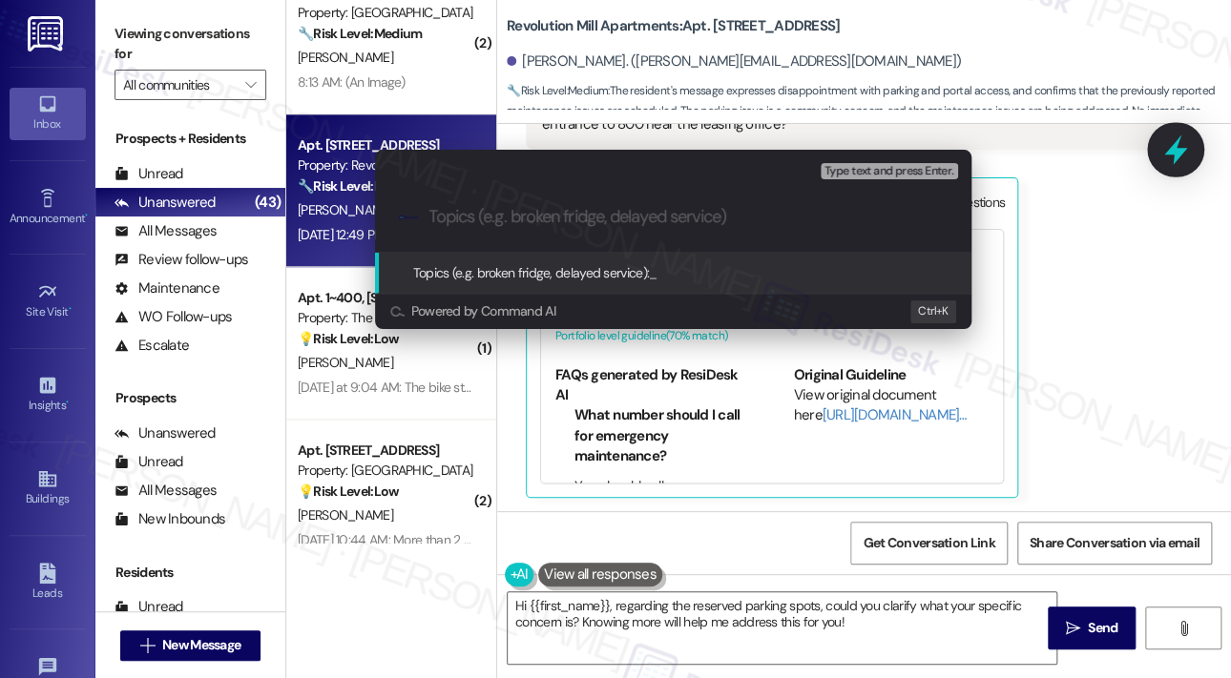
paste input "Resident Feedback on Parking and Maintenance at Revolution Mill Apartments"
type input "Resident Feedback on Parking and Maintenance at Revolution Mill Apartments"
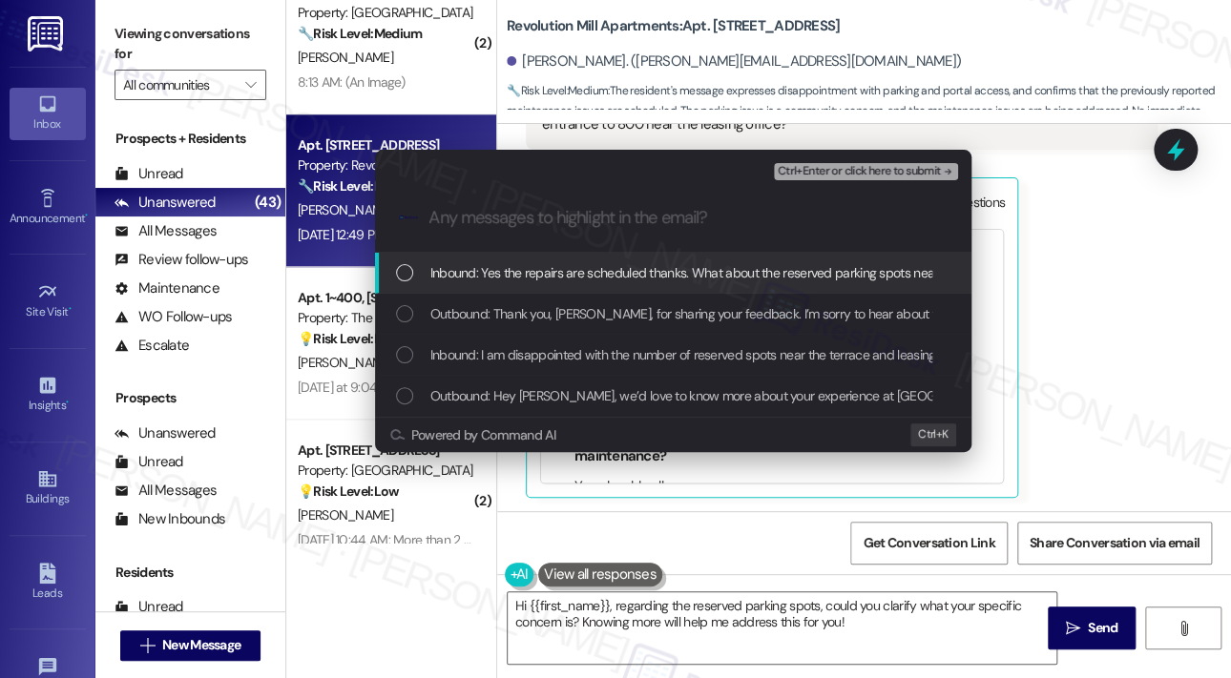
click at [638, 270] on span "Inbound: Yes the repairs are scheduled thanks. What about the reserved parking …" at bounding box center [821, 272] width 783 height 21
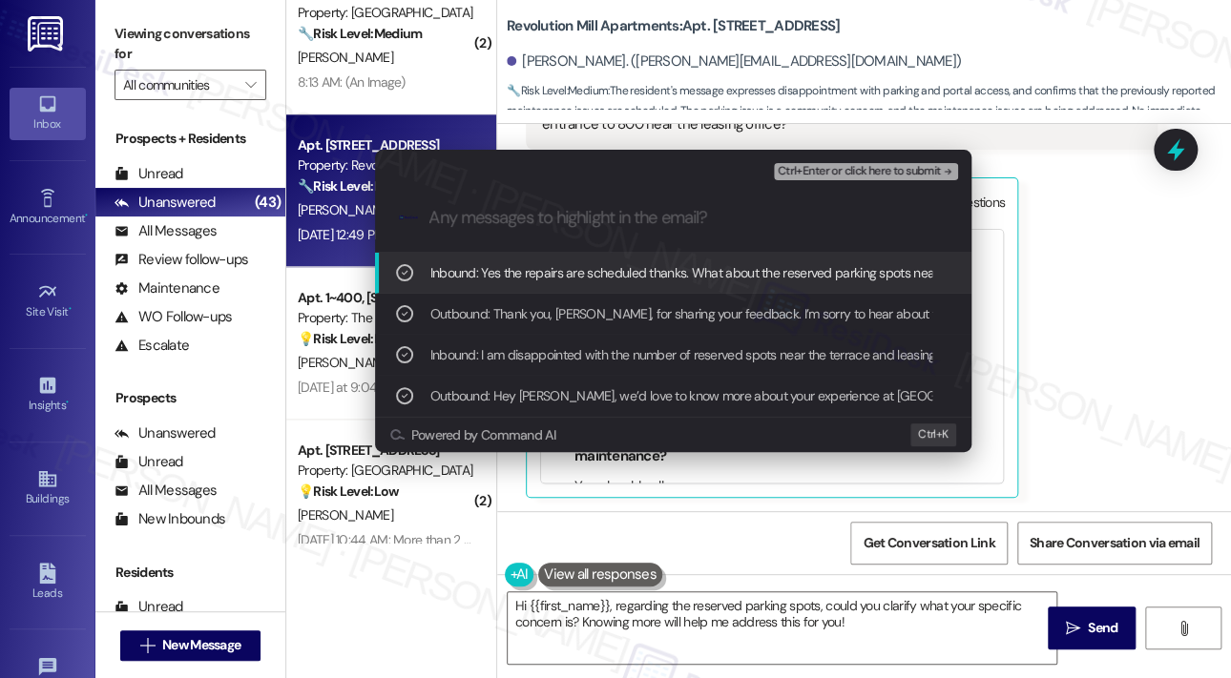
click at [847, 171] on span "Ctrl+Enter or click here to submit" at bounding box center [859, 171] width 163 height 13
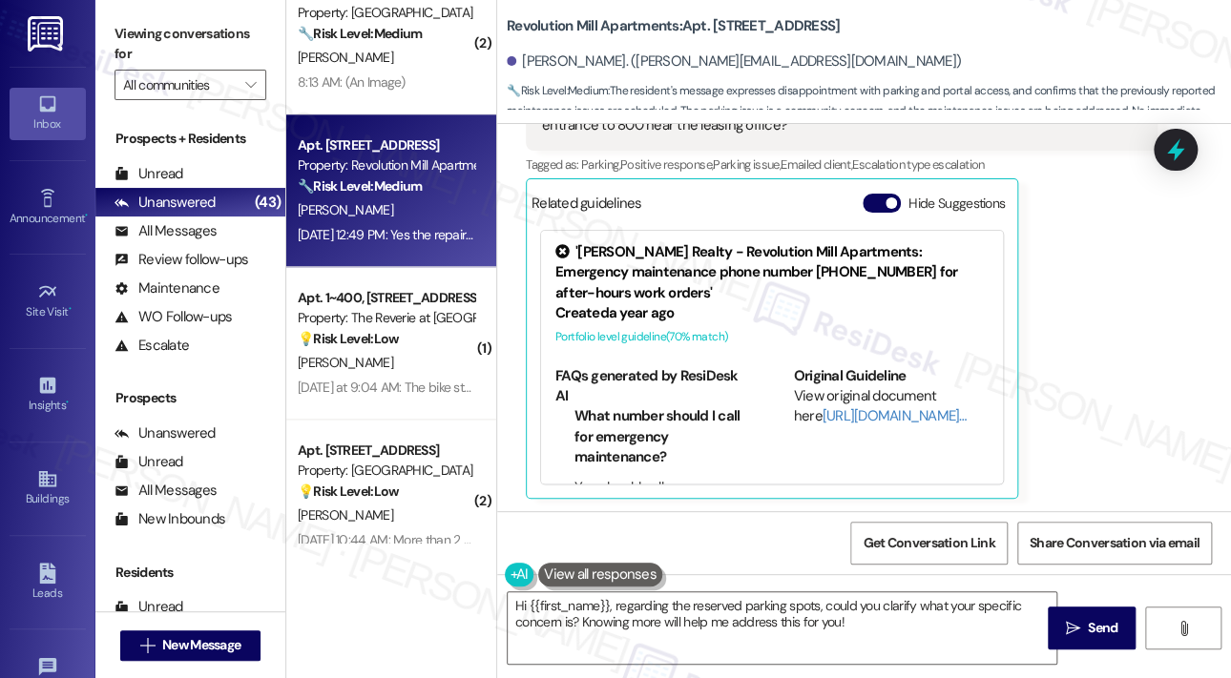
scroll to position [982, 0]
click at [1023, 491] on div "James Lorenz Question Sep 18, 2025 at 12:49 PM Yes the repairs are scheduled th…" at bounding box center [842, 274] width 632 height 449
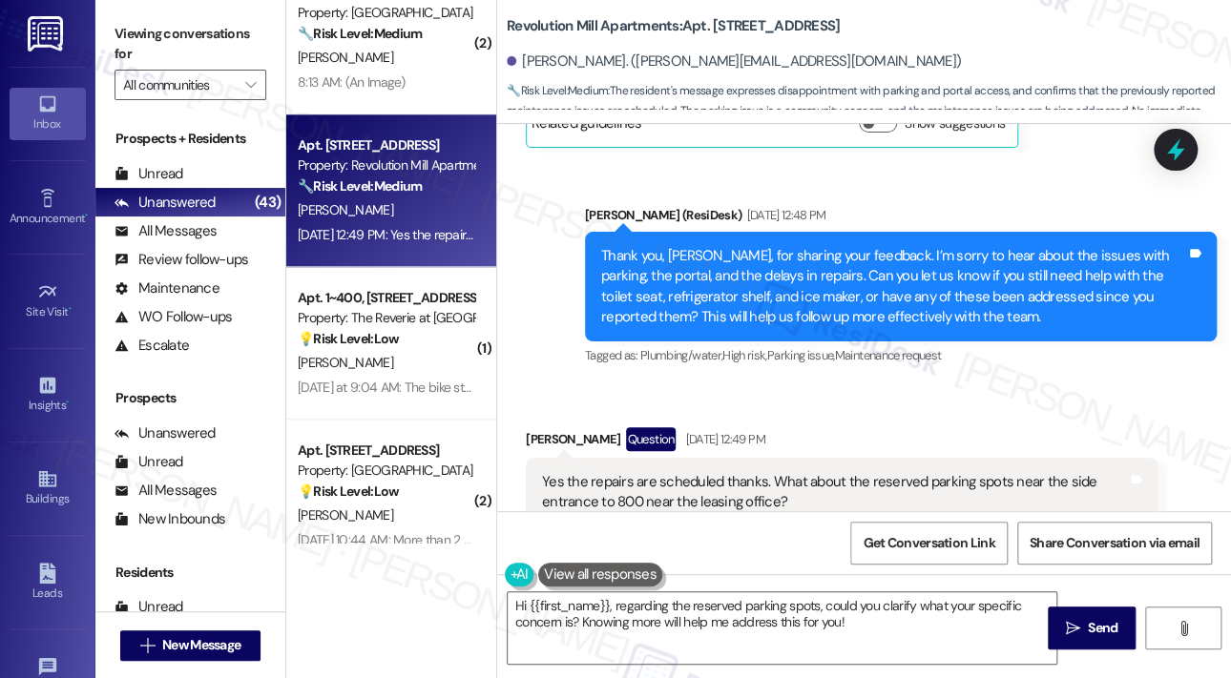
scroll to position [601, 0]
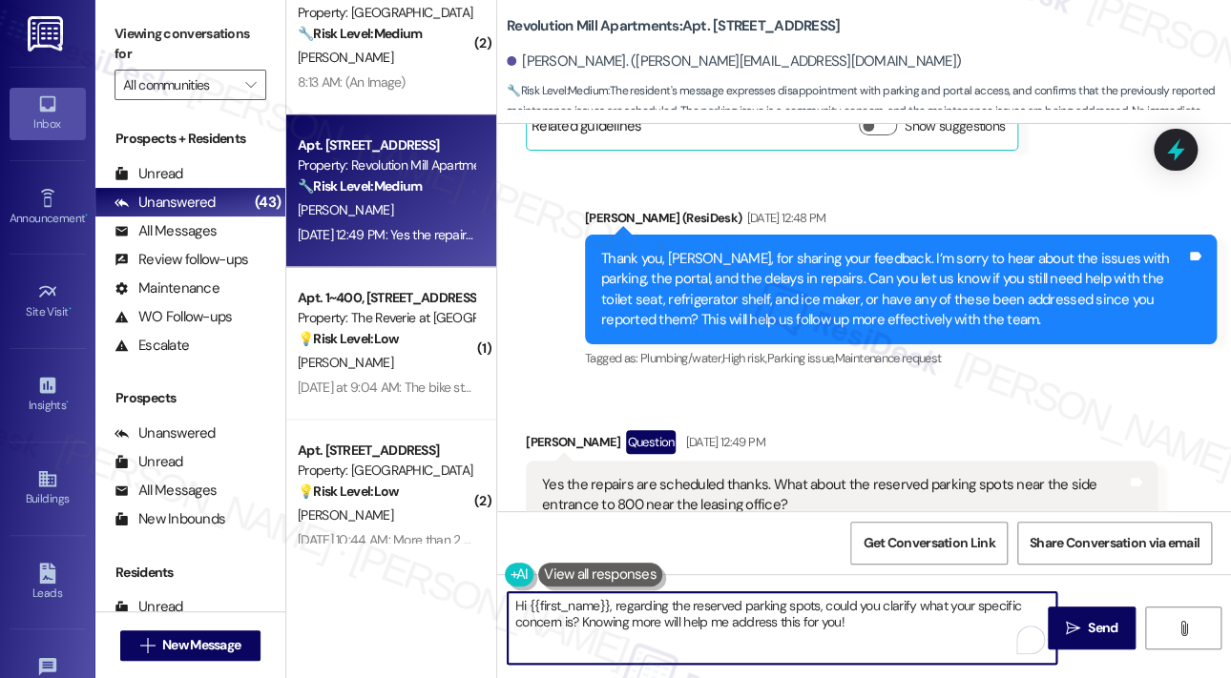
click at [939, 627] on textarea "Hi {{first_name}}, regarding the reserved parking spots, could you clarify what…" at bounding box center [782, 629] width 549 height 72
click at [761, 622] on textarea "Hi {{first_name}}, regarding the reserved parking spots, could you clarify what…" at bounding box center [782, 629] width 549 height 72
paste textarea "Thank you for your message, James. I’ve forwarded your question to the site tea…"
type textarea "Thank you for your message, James. I’ve forwarded your question to the site tea…"
click at [1088, 622] on span "Send" at bounding box center [1103, 628] width 30 height 20
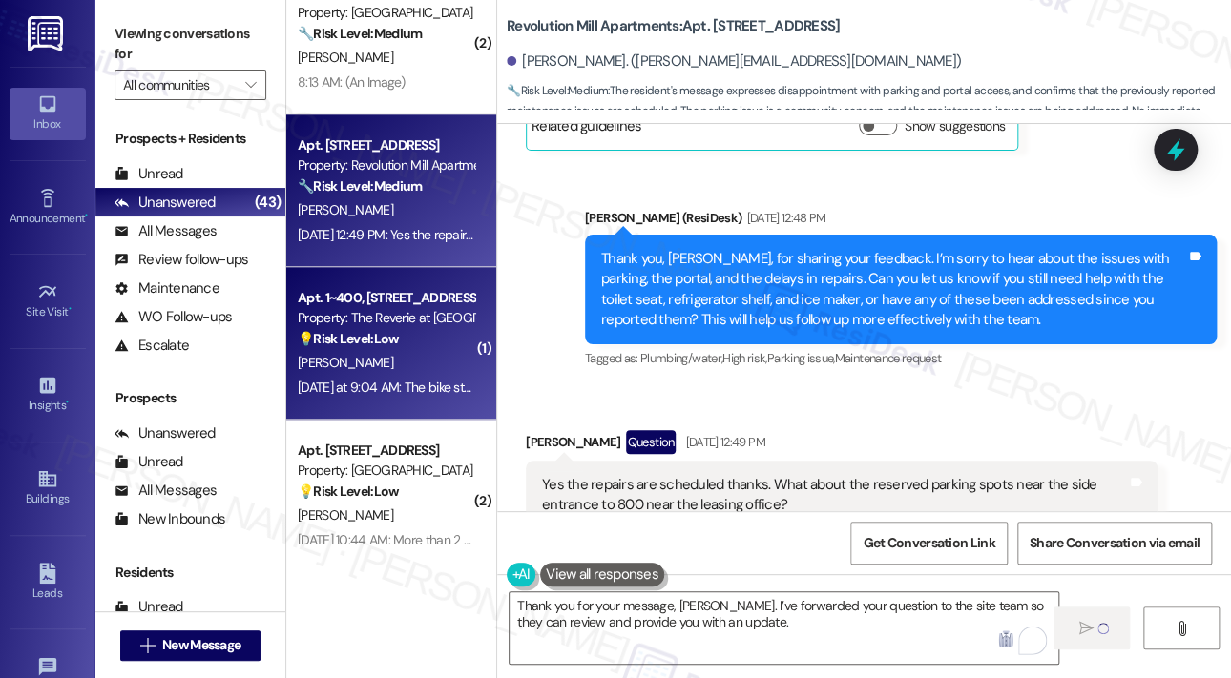
click at [394, 352] on div "M. Gruen" at bounding box center [386, 363] width 180 height 24
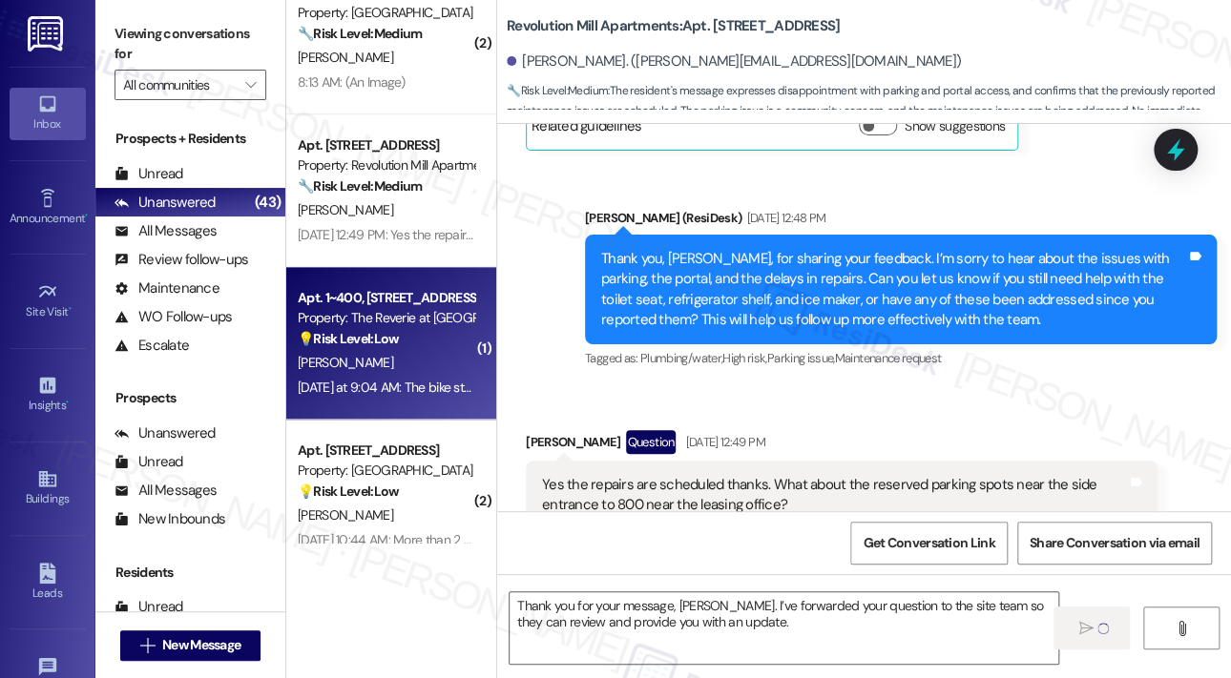
type textarea "Fetching suggested responses. Please feel free to read through the conversation…"
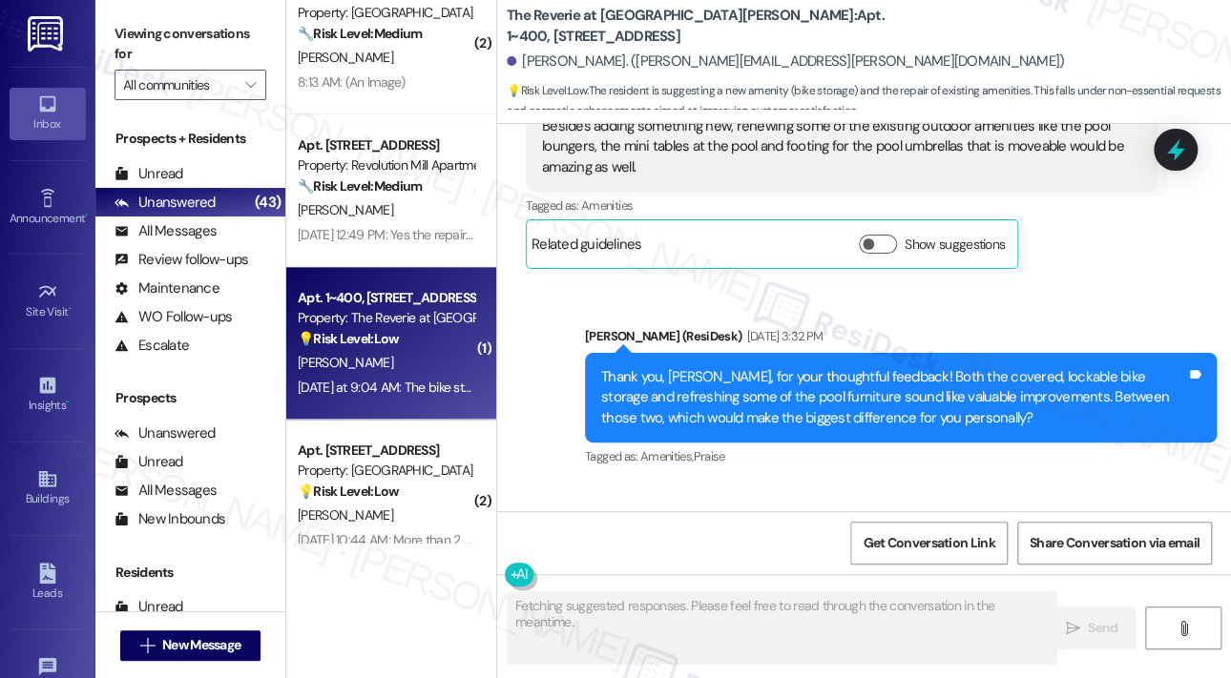
scroll to position [5123, 0]
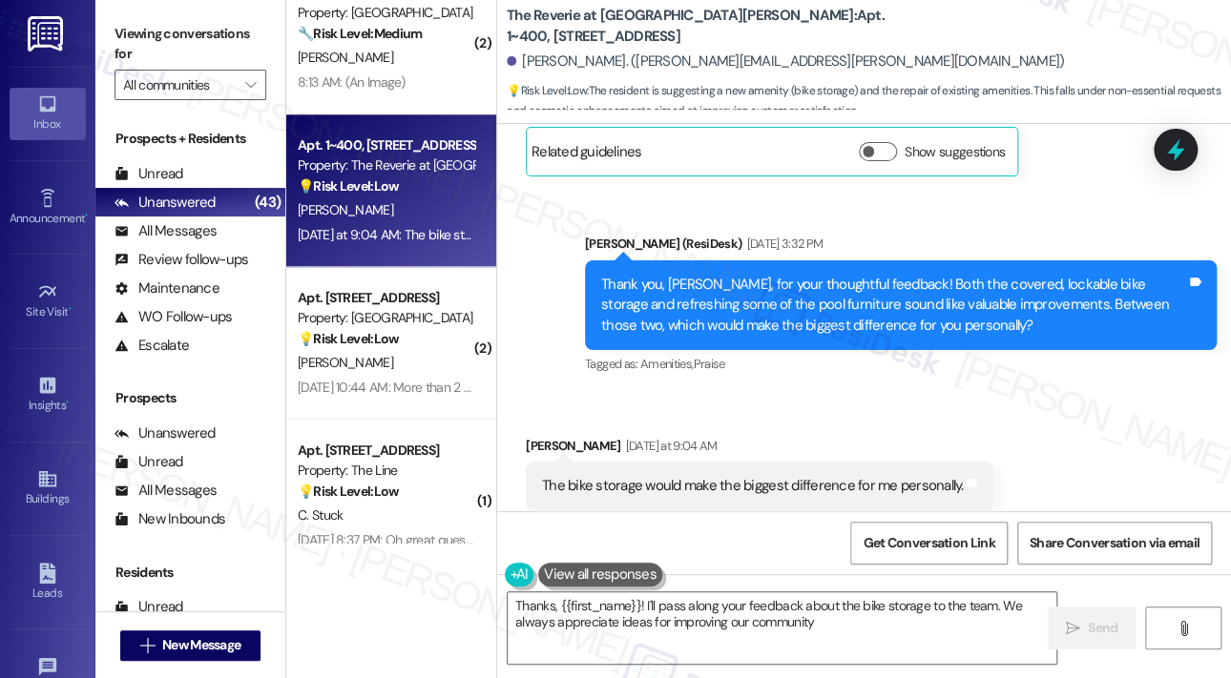
type textarea "Thanks, {{first_name}}! I'll pass along your feedback about the bike storage to…"
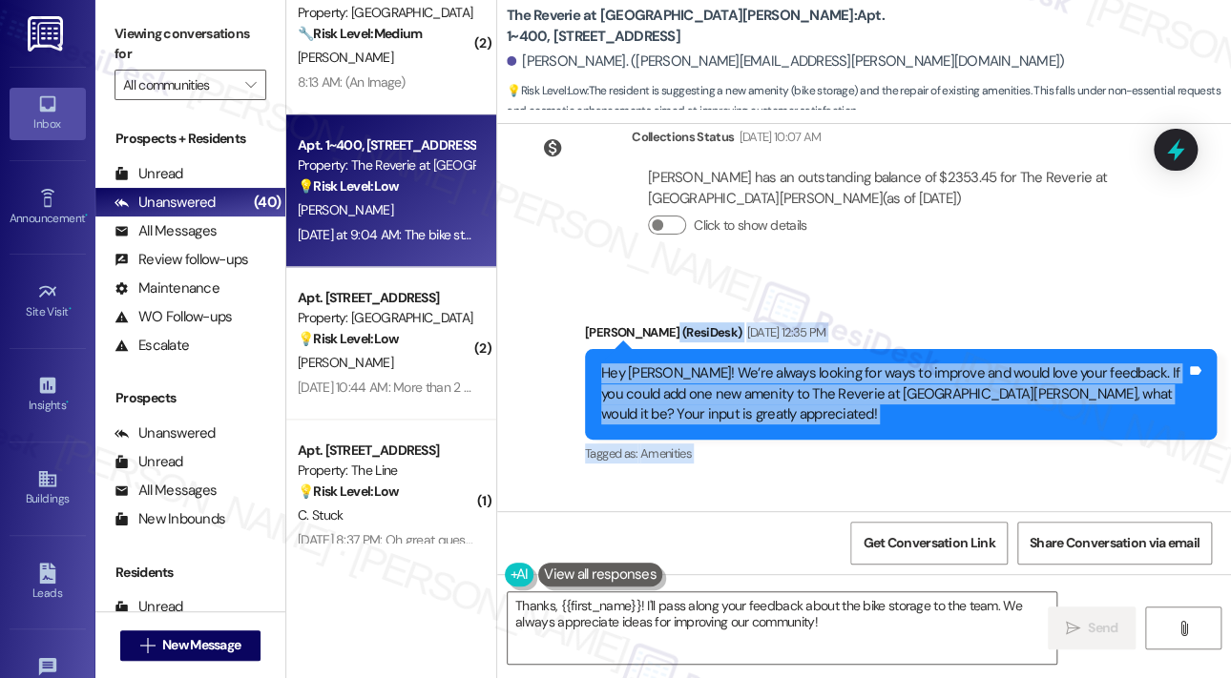
scroll to position [4552, 0]
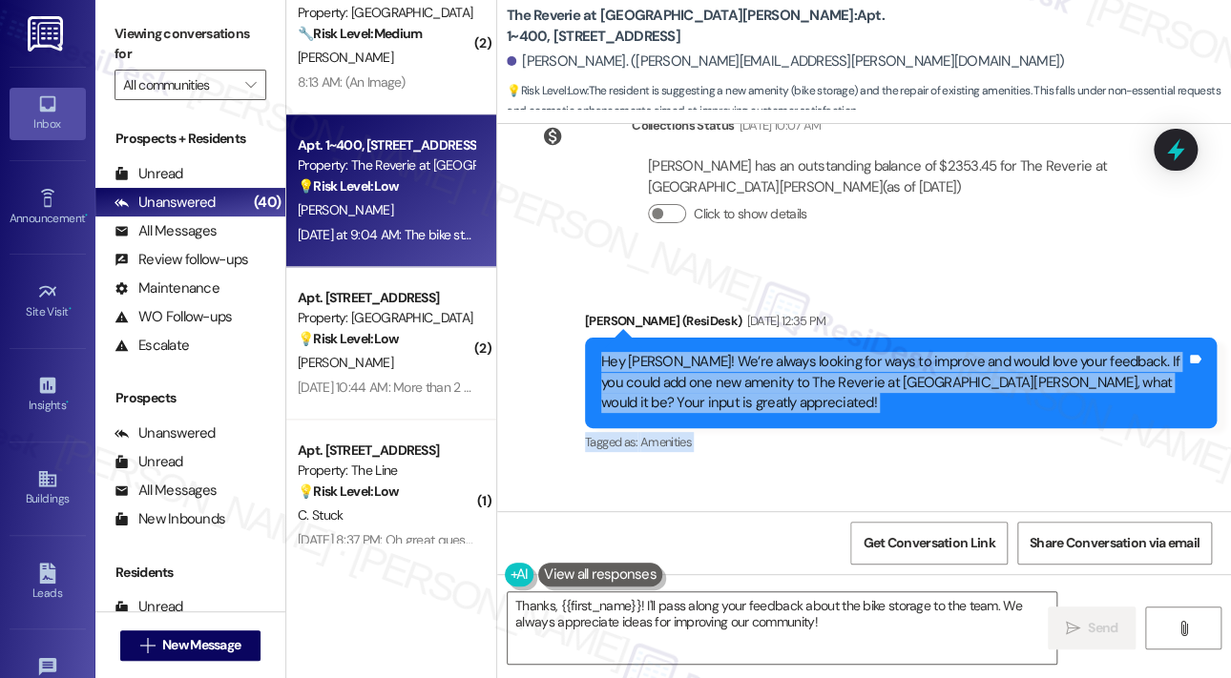
drag, startPoint x: 951, startPoint y: 450, endPoint x: 599, endPoint y: 326, distance: 373.3
click at [599, 326] on div "Survey, sent via SMS Residesk Automated Survey Jan 19, 2024 at 11:18 AM Moritz …" at bounding box center [864, 317] width 734 height 387
copy div "Hey Moritz! We’re always looking for ways to improve and would love your feedba…"
click at [835, 624] on textarea "Thanks, {{first_name}}! I'll pass along your feedback about the bike storage to…" at bounding box center [782, 629] width 549 height 72
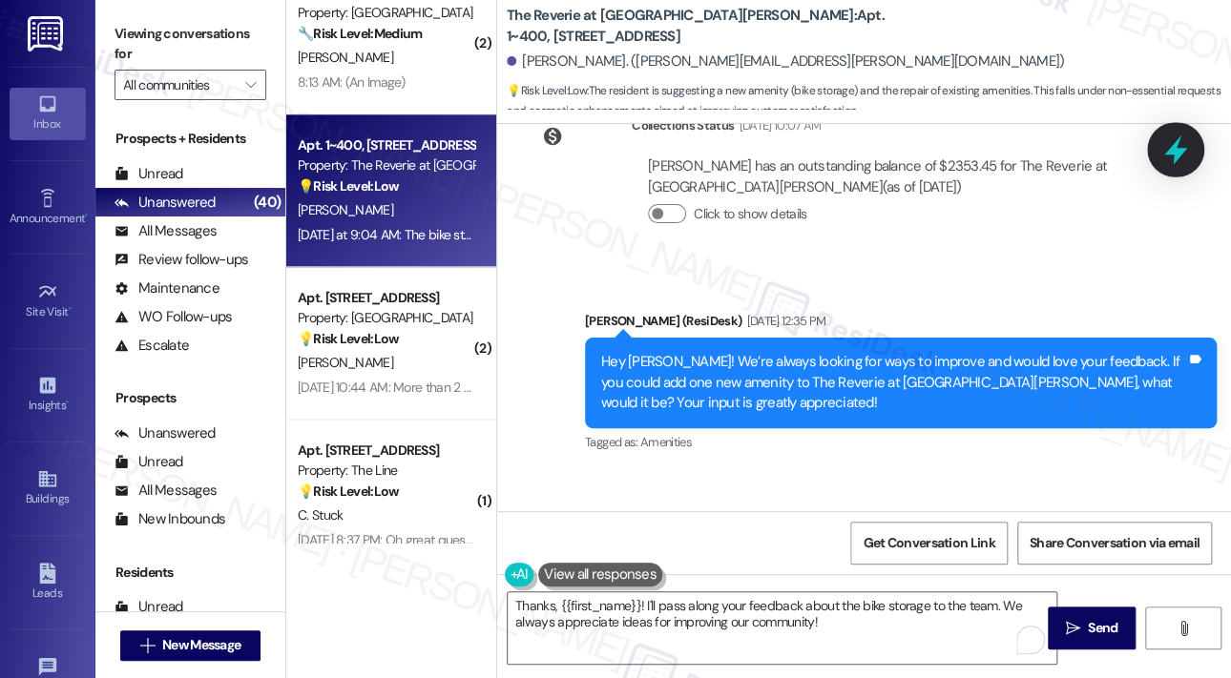
click at [1172, 158] on icon at bounding box center [1175, 150] width 32 height 32
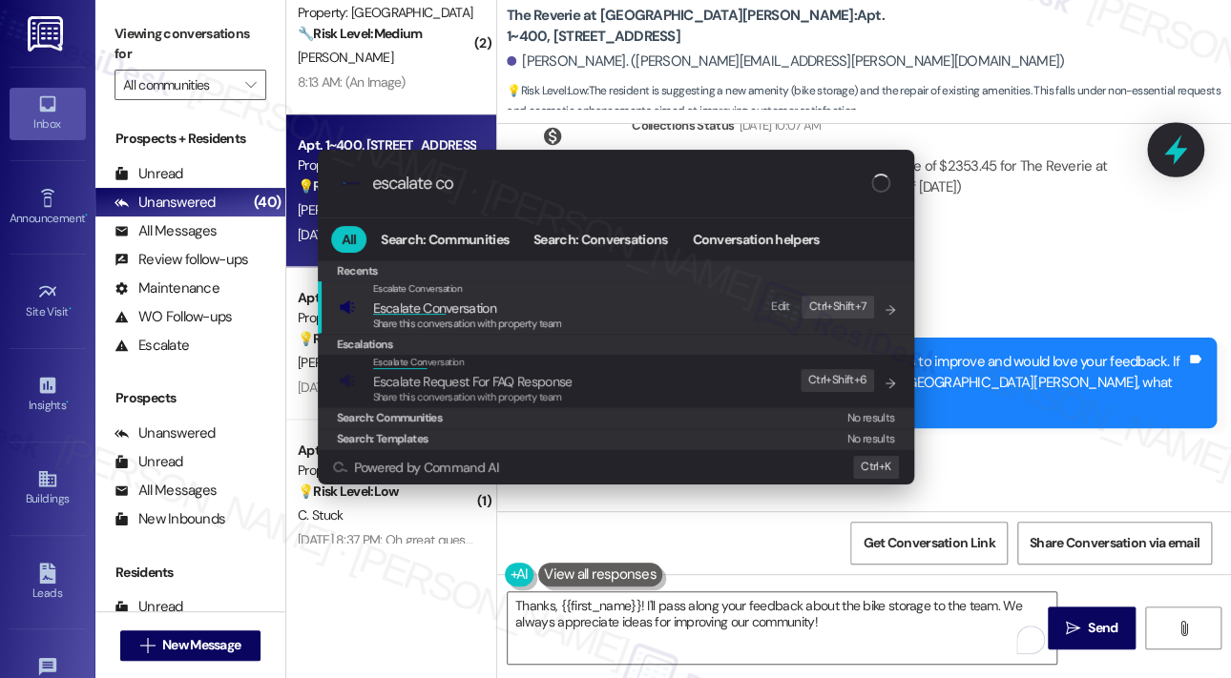
type input "escalate con"
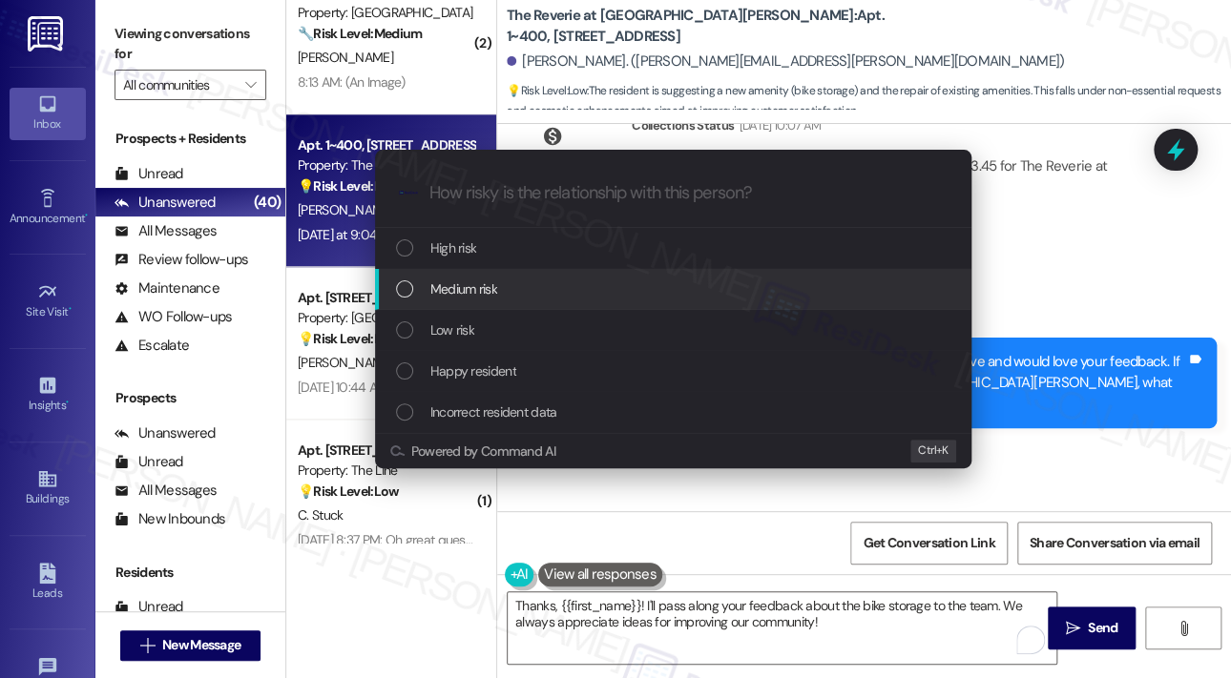
click at [473, 289] on span "Medium risk" at bounding box center [463, 289] width 67 height 21
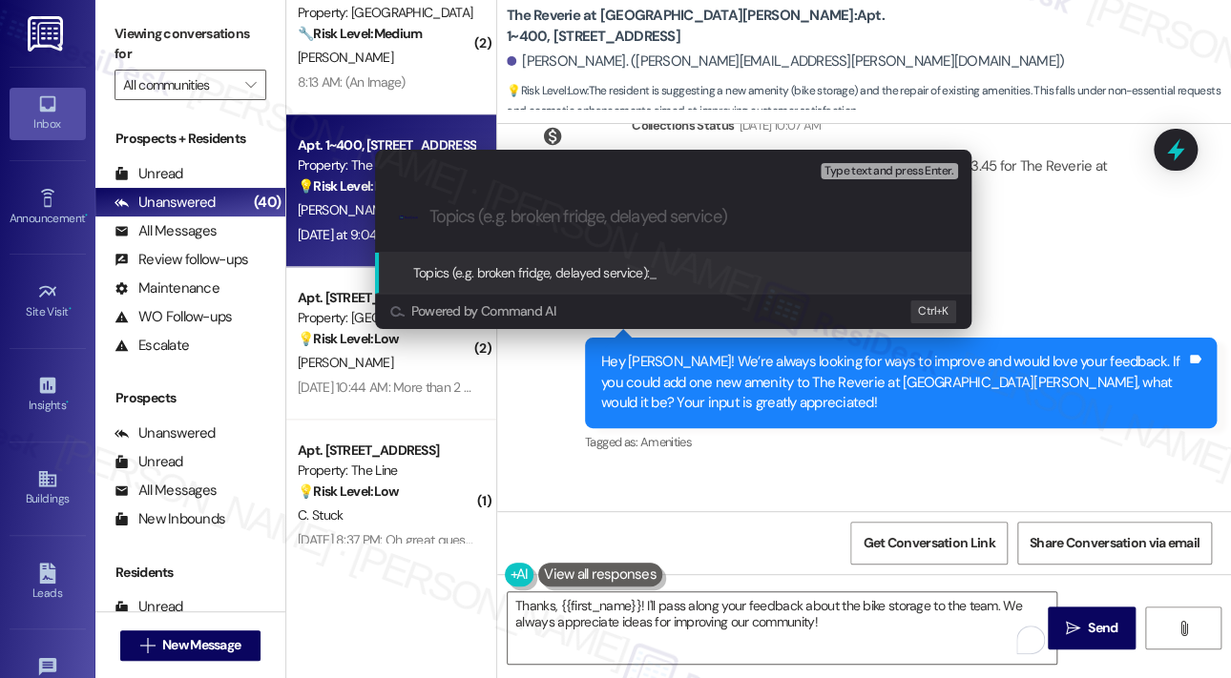
paste input "Resident Feedback on Covered Bike Storage and Pool Furniture at The Reverie at …"
type input "Resident Feedback on Covered Bike Storage and Pool Furniture at The Reverie at …"
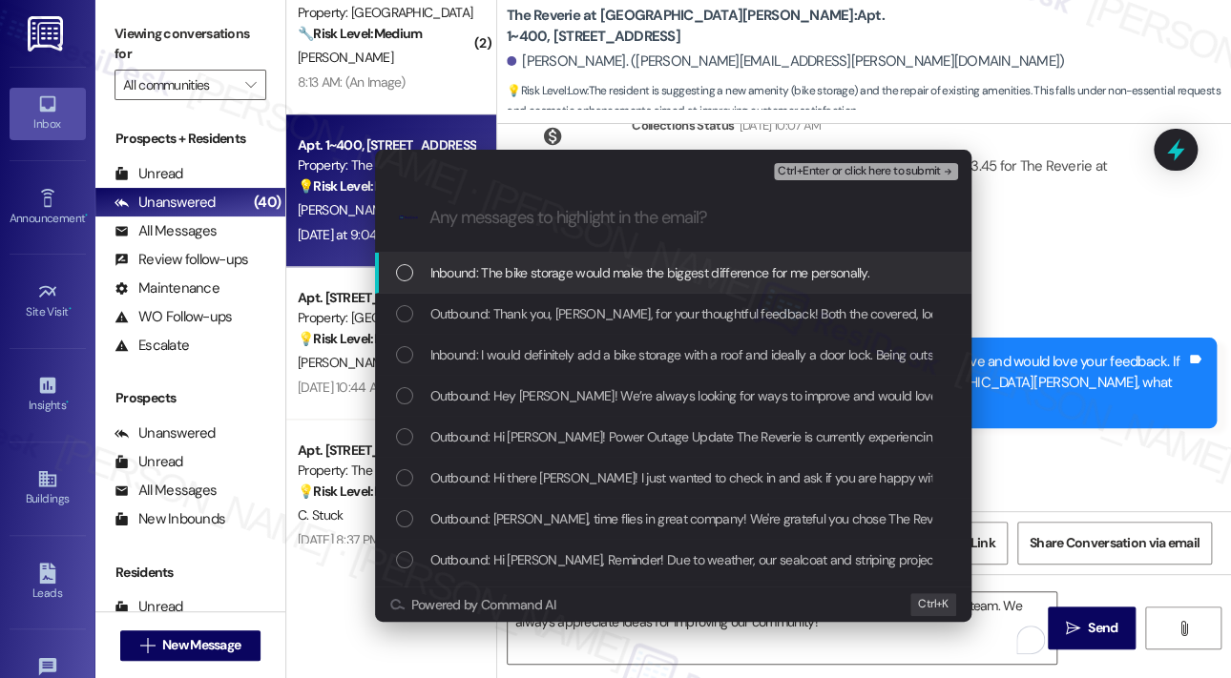
click at [449, 266] on span "Inbound: The bike storage would make the biggest difference for me personally." at bounding box center [649, 272] width 439 height 21
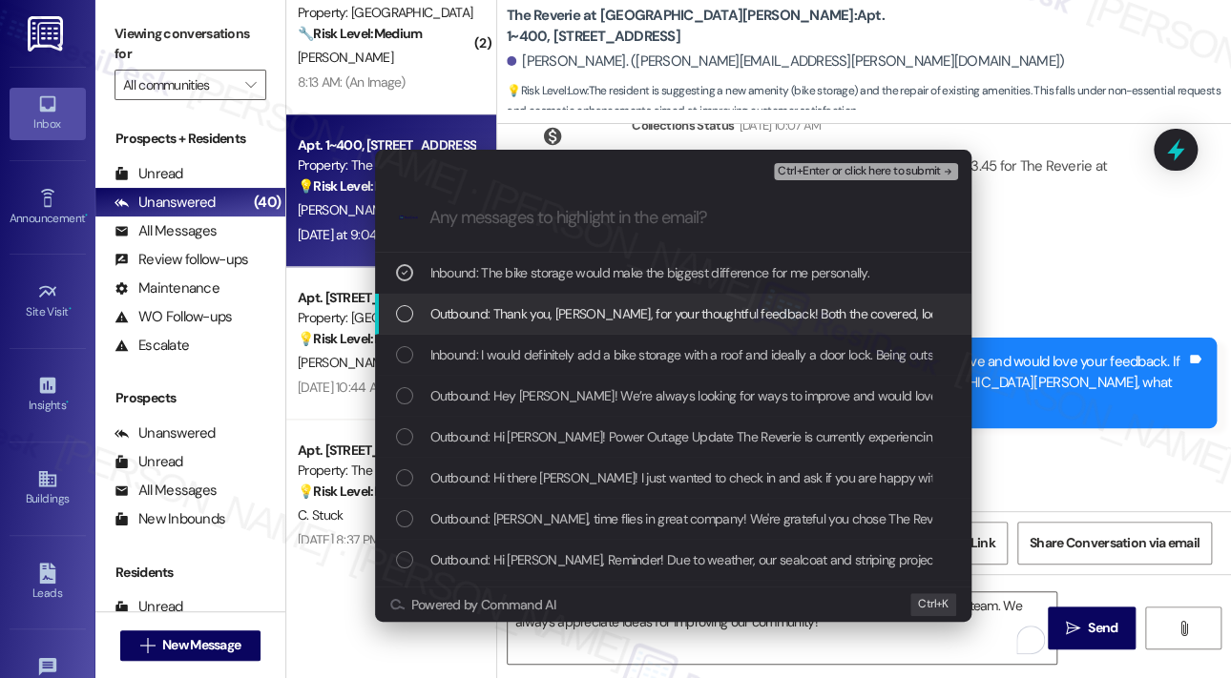
click at [448, 301] on div "Outbound: Thank you, Moritz, for your thoughtful feedback! Both the covered, lo…" at bounding box center [673, 314] width 596 height 41
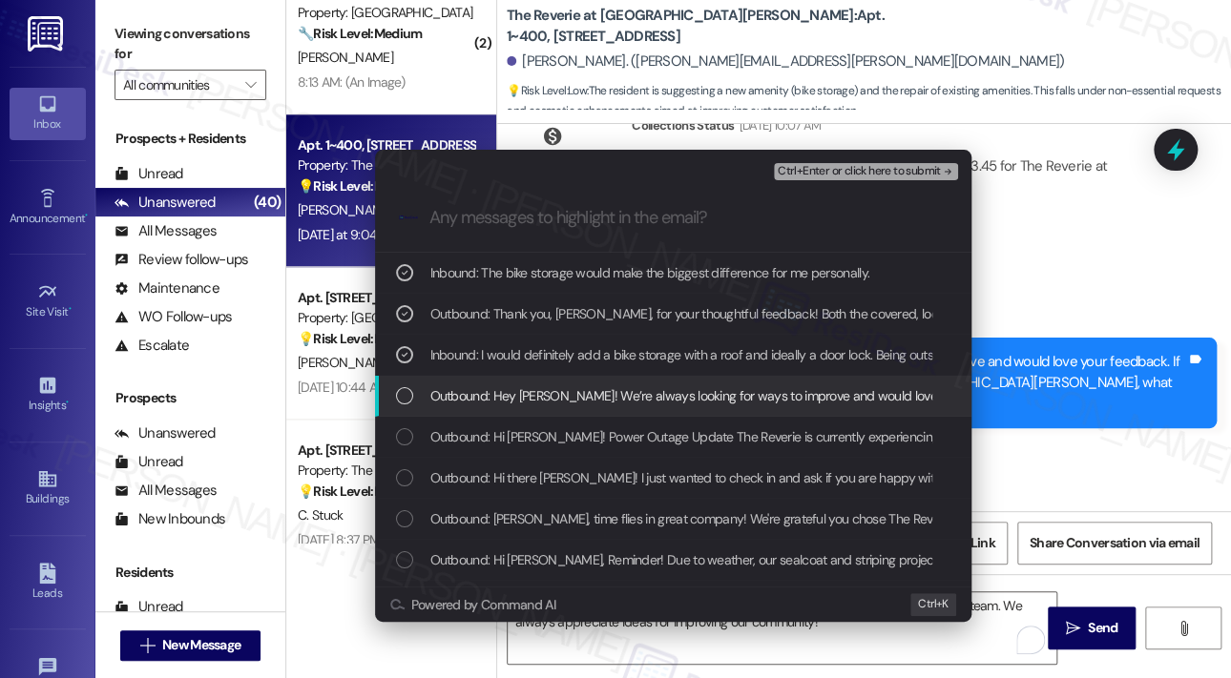
click at [459, 393] on span "Outbound: Hey Moritz! We’re always looking for ways to improve and would love y…" at bounding box center [1125, 396] width 1391 height 21
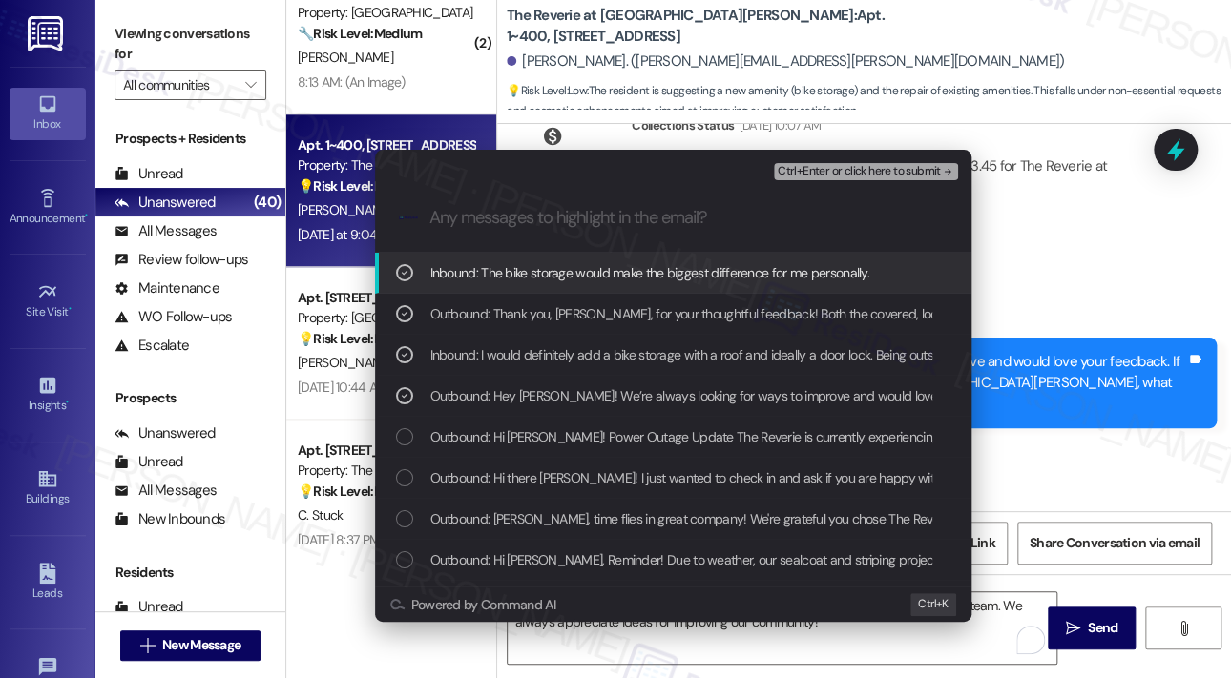
click at [824, 172] on span "Ctrl+Enter or click here to submit" at bounding box center [859, 171] width 163 height 13
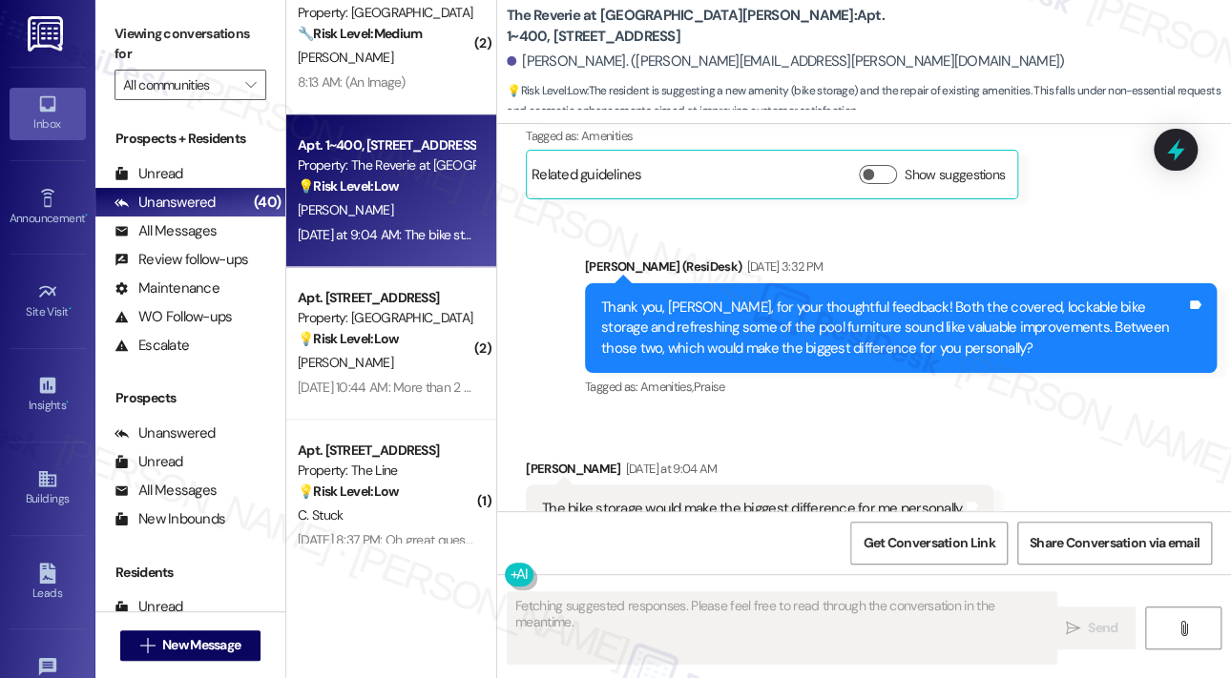
scroll to position [5123, 0]
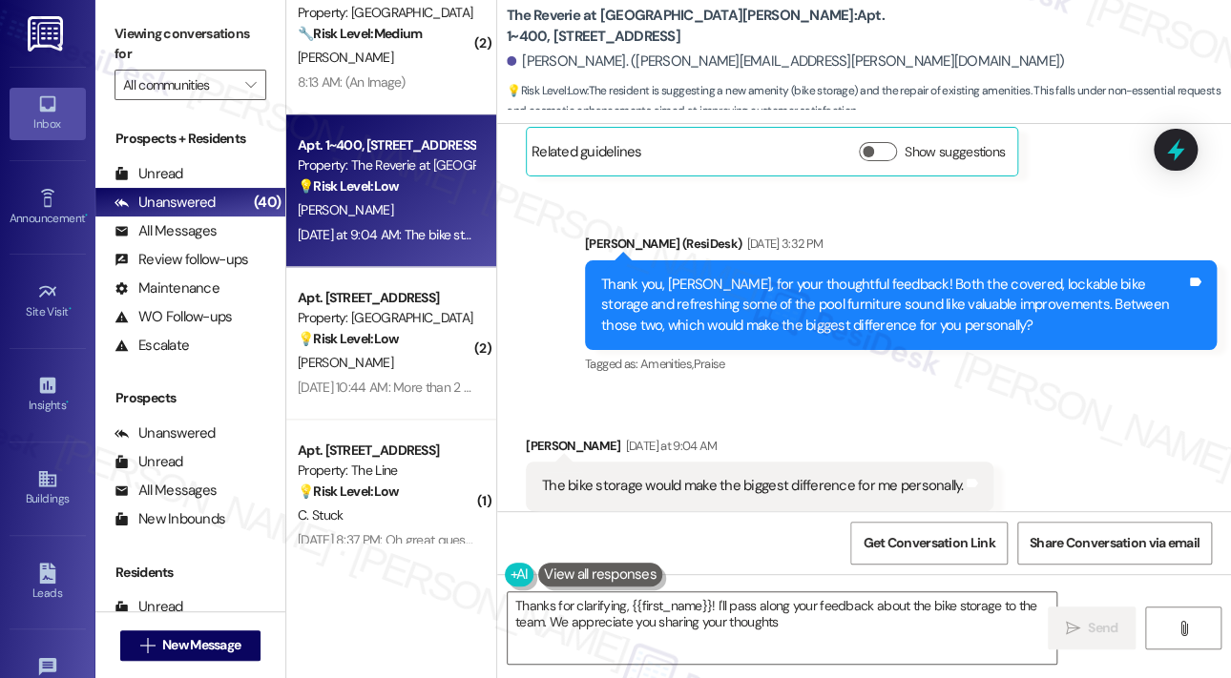
type textarea "Thanks for clarifying, {{first_name}}! I'll pass along your feedback about the …"
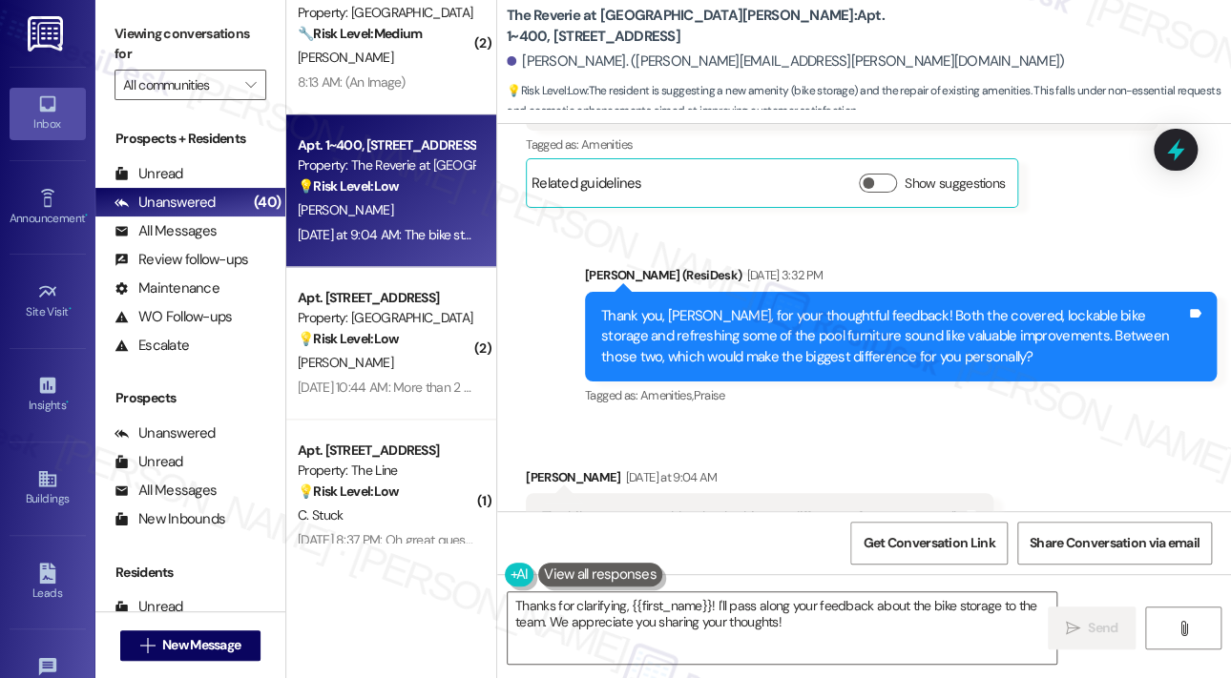
scroll to position [5124, 0]
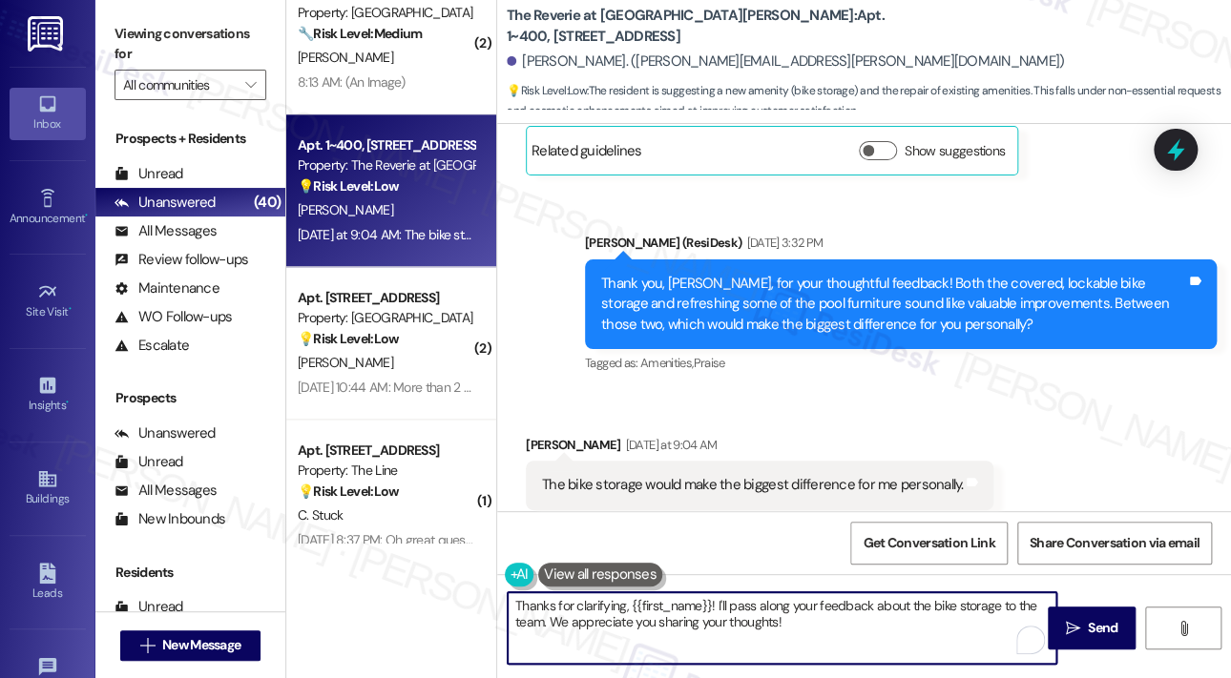
click at [833, 621] on textarea "Thanks for clarifying, {{first_name}}! I'll pass along your feedback about the …" at bounding box center [782, 629] width 549 height 72
click at [1076, 626] on icon "" at bounding box center [1073, 628] width 14 height 15
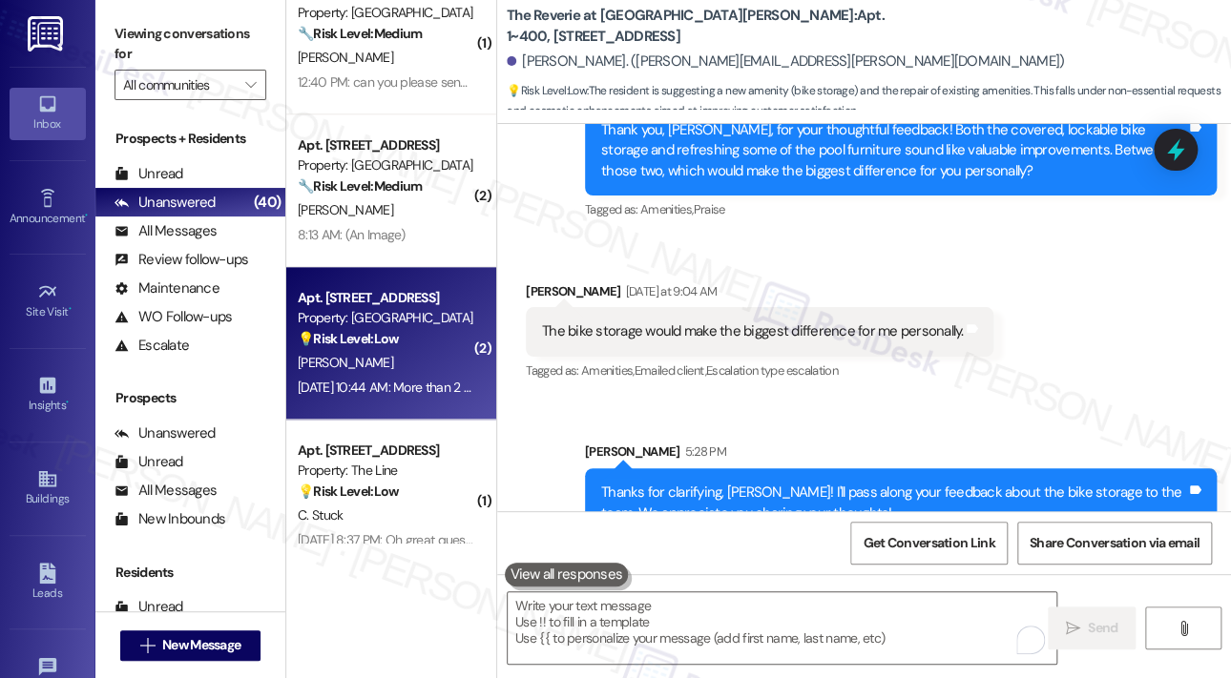
scroll to position [897, 0]
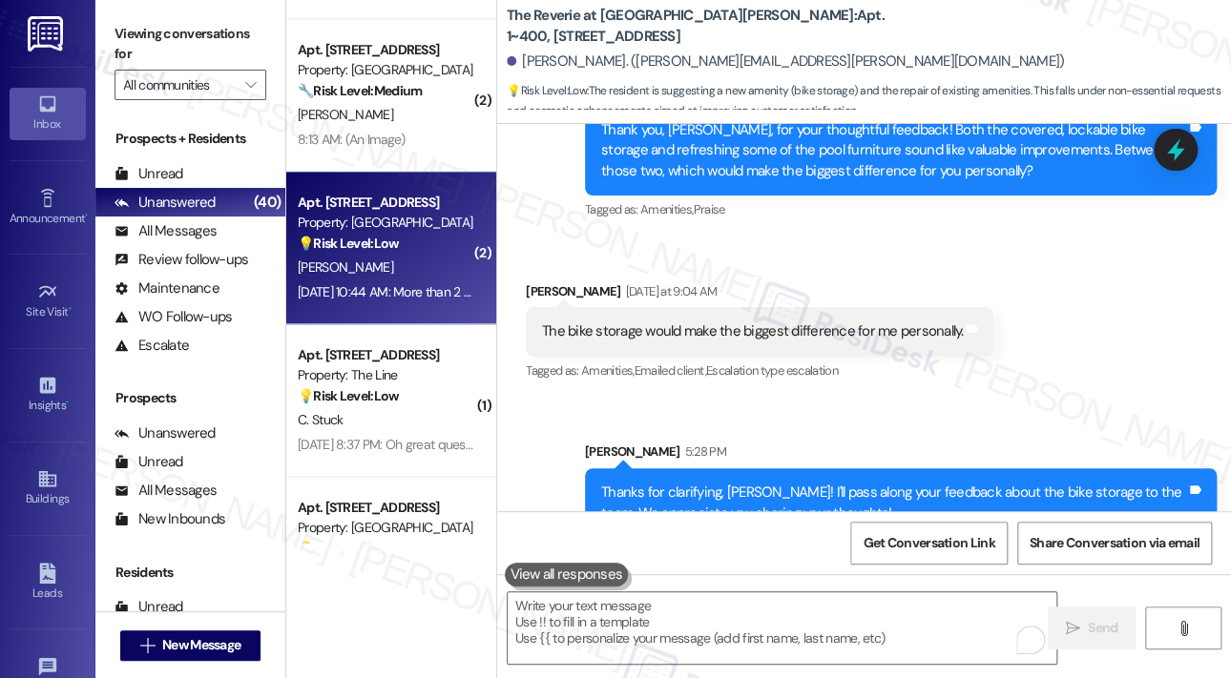
click at [432, 290] on div "Sep 20, 2025 at 10:44 AM: More than 2 hours and not moving in the morning! Sep …" at bounding box center [483, 291] width 371 height 17
type textarea "Fetching suggested responses. Please feel free to read through the conversation…"
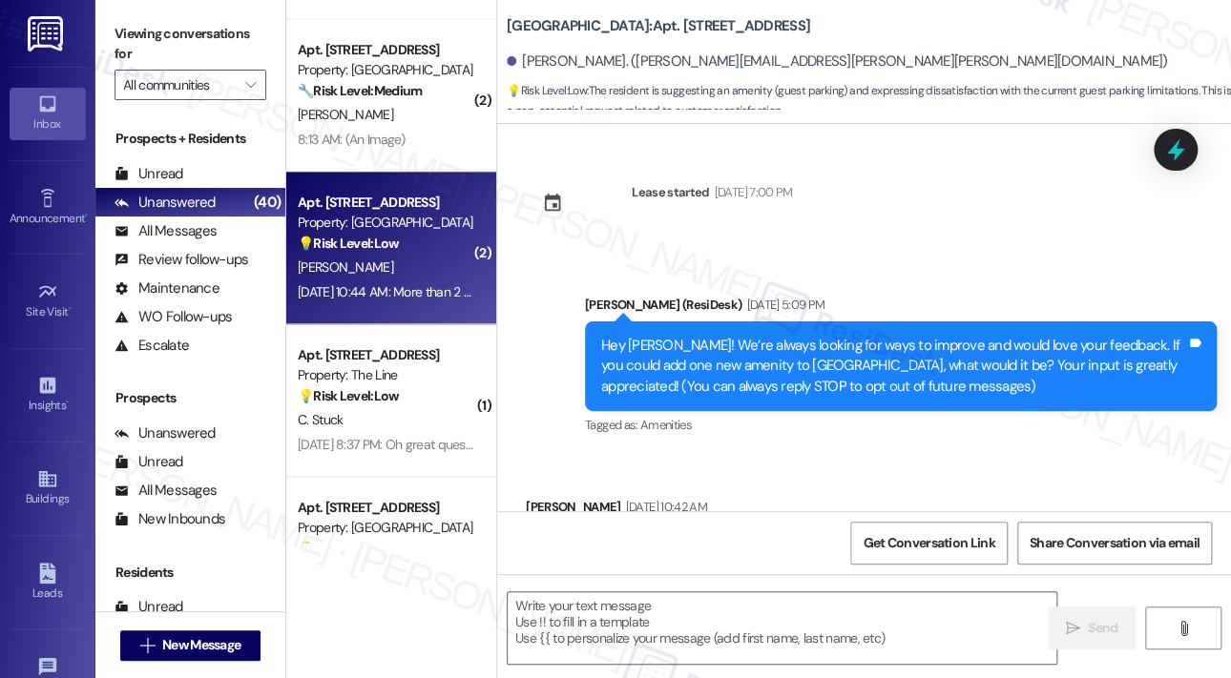
scroll to position [237, 0]
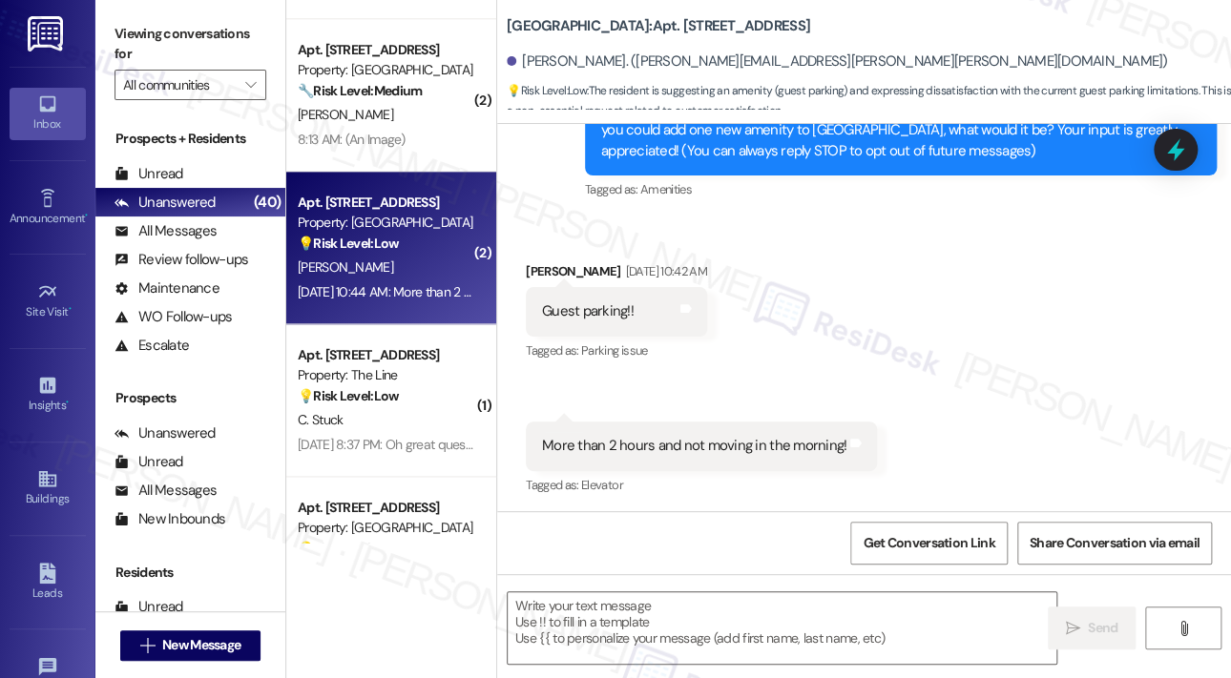
type textarea "Fetching suggested responses. Please feel free to read through the conversation…"
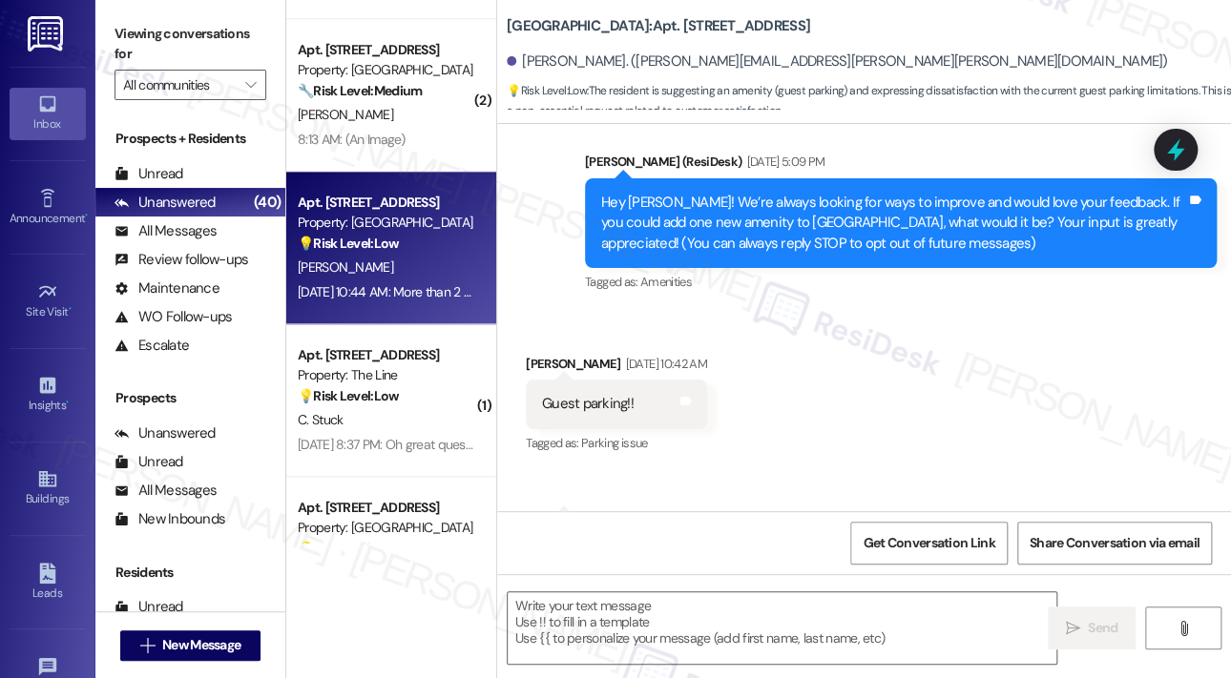
scroll to position [191, 0]
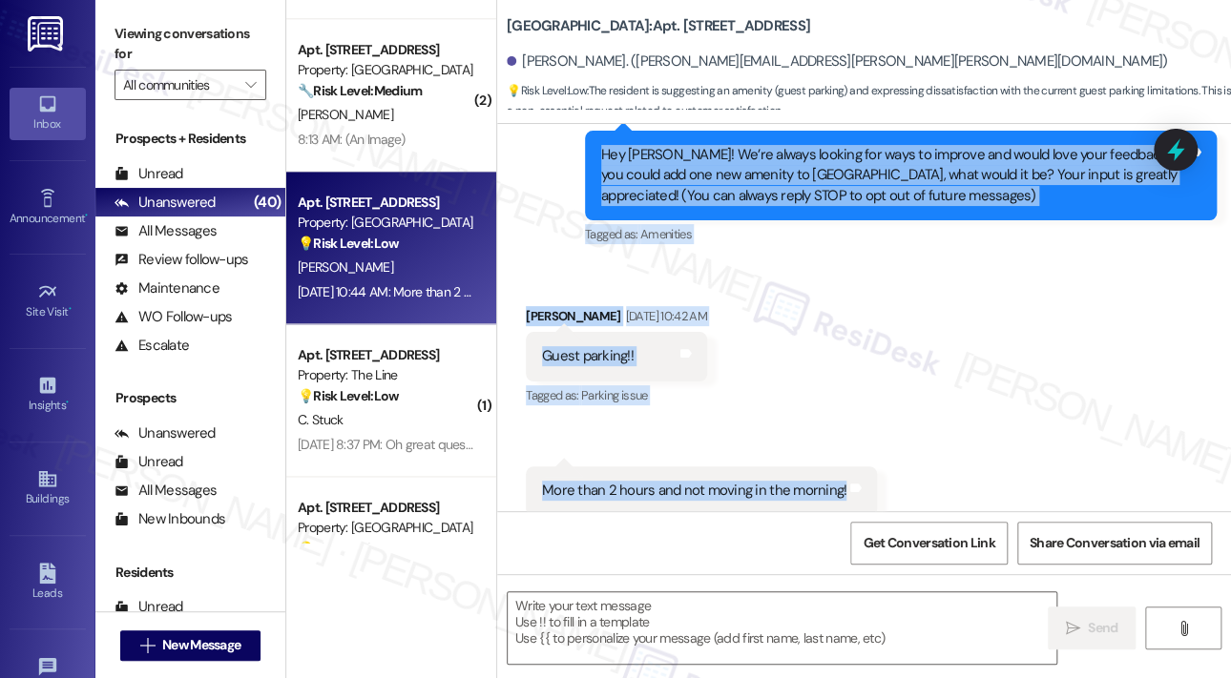
drag, startPoint x: 596, startPoint y: 155, endPoint x: 837, endPoint y: 491, distance: 413.9
click at [837, 491] on div "Lease started Feb 13, 2025 at 7:00 PM Announcement, sent via SMS Sarah (ResiDes…" at bounding box center [864, 317] width 734 height 387
copy div "Hey Laura! We’re always looking for ways to improve and would love your feedbac…"
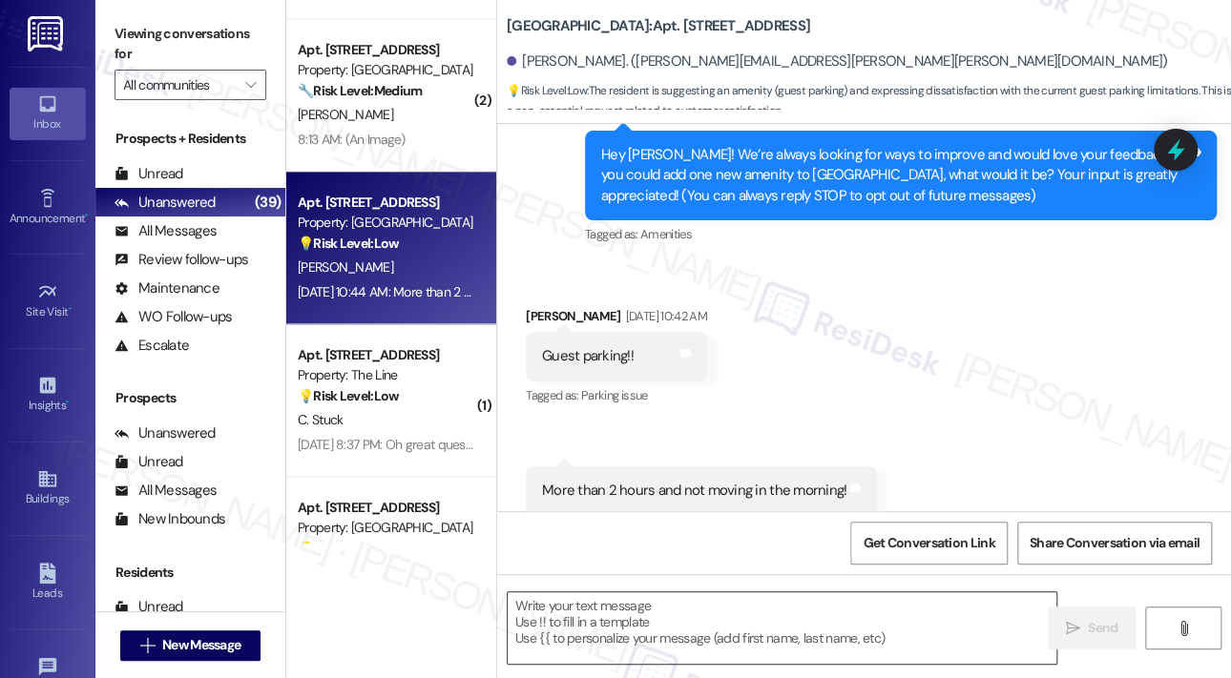
click at [707, 618] on textarea at bounding box center [782, 629] width 549 height 72
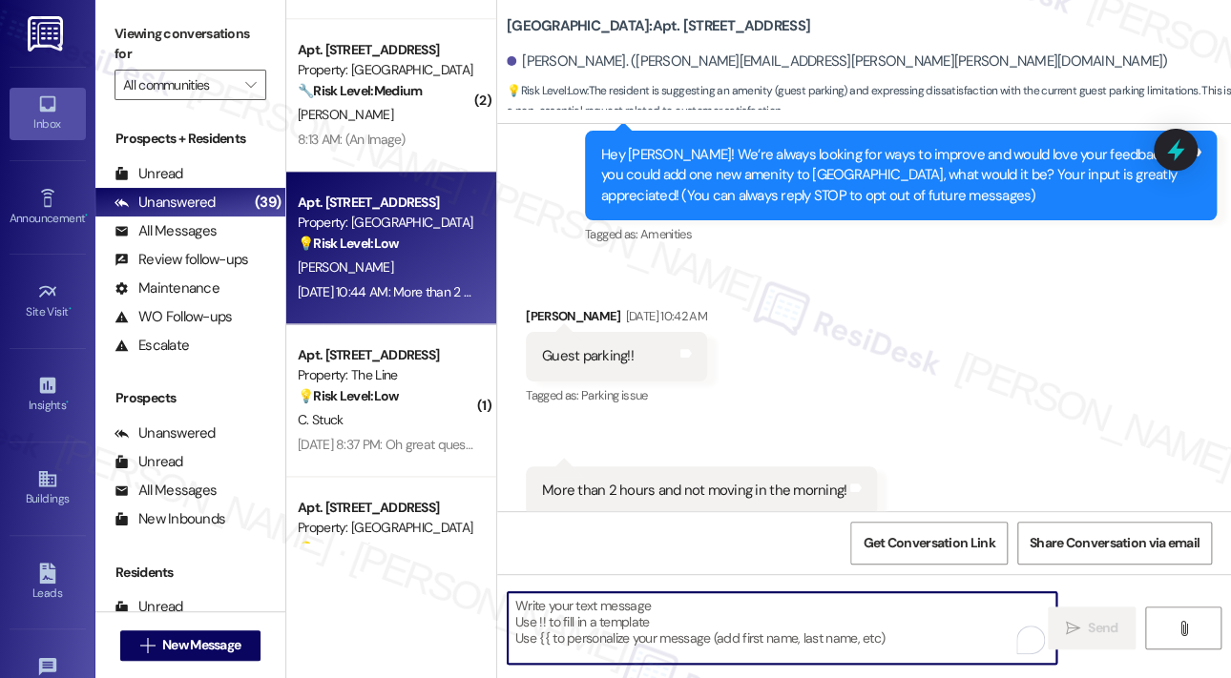
paste textarea "Thank you for your feedback, Laura. I understand guest parking is important to …"
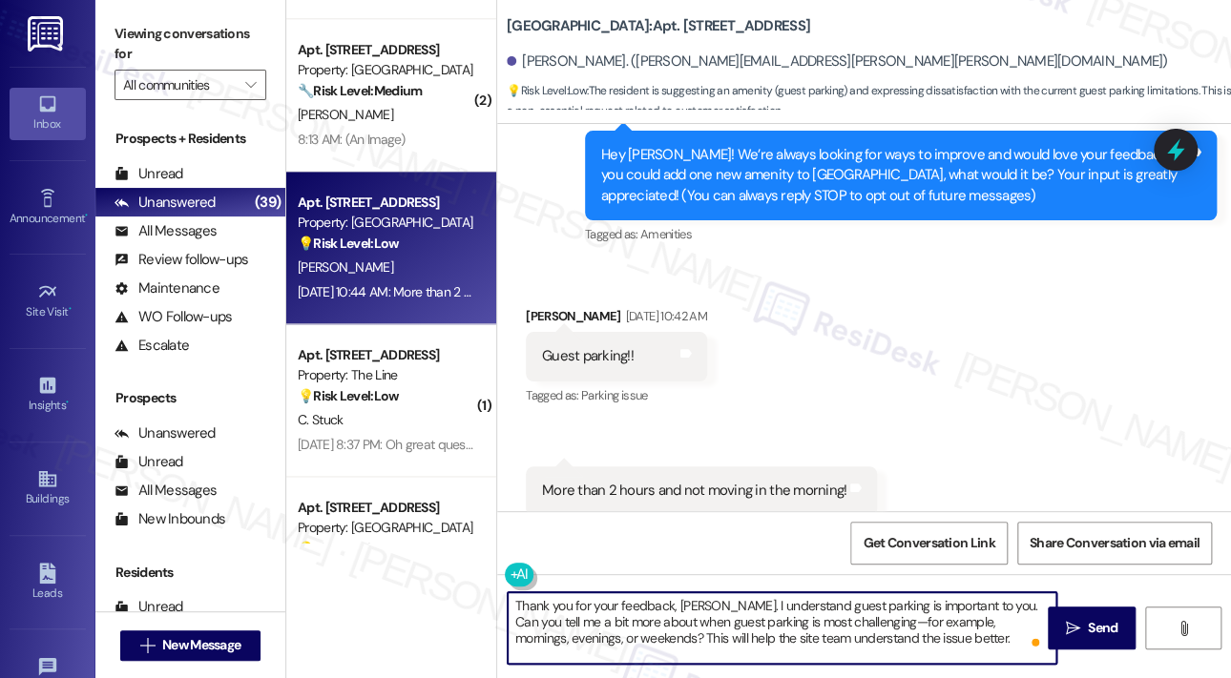
click at [921, 629] on textarea "Thank you for your feedback, Laura. I understand guest parking is important to …" at bounding box center [782, 629] width 549 height 72
click at [920, 629] on textarea "Thank you for your feedback, Laura. I understand guest parking is important to …" at bounding box center [782, 629] width 549 height 72
click at [907, 647] on textarea "Thank you for your feedback, Laura. I understand guest parking is important to …" at bounding box center [782, 629] width 549 height 72
type textarea "Thank you for your feedback, Laura. I understand guest parking is important to …"
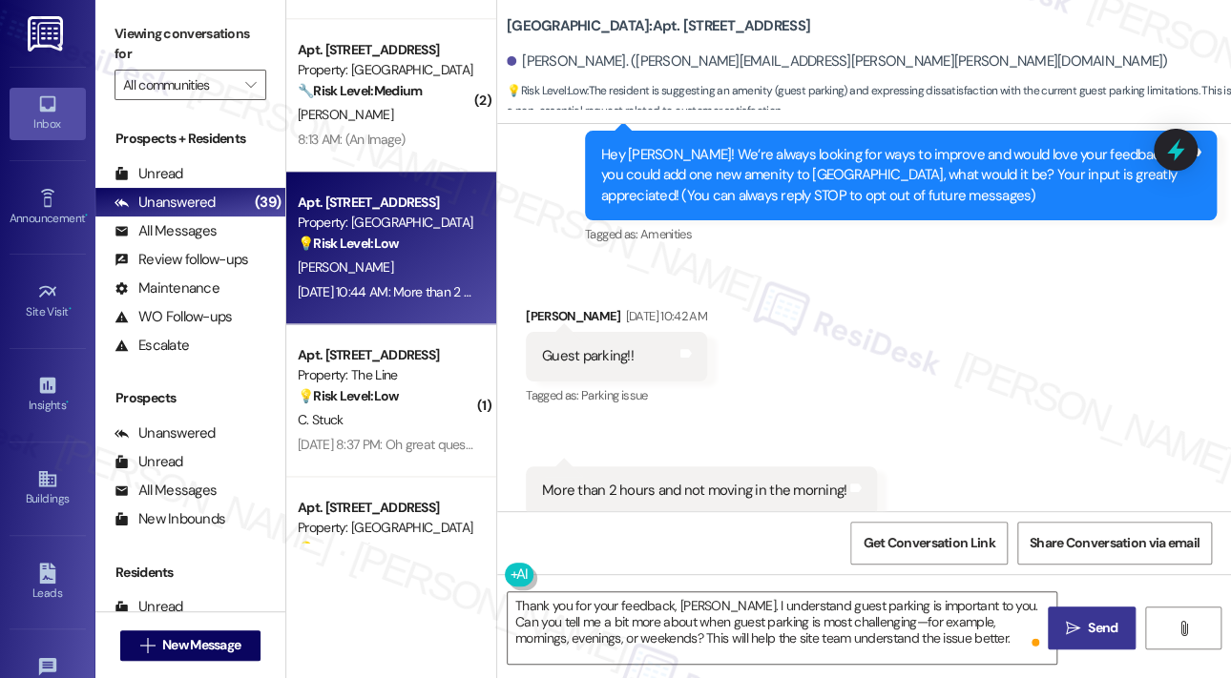
click at [1074, 632] on icon "" at bounding box center [1073, 628] width 14 height 15
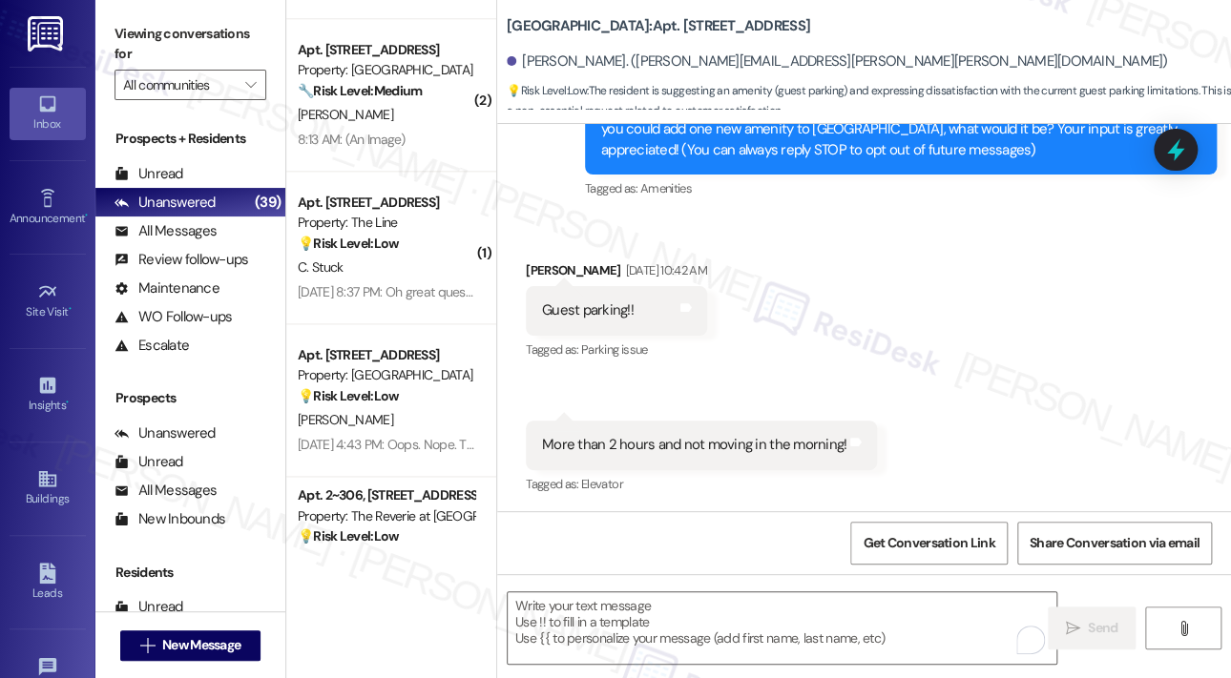
scroll to position [412, 0]
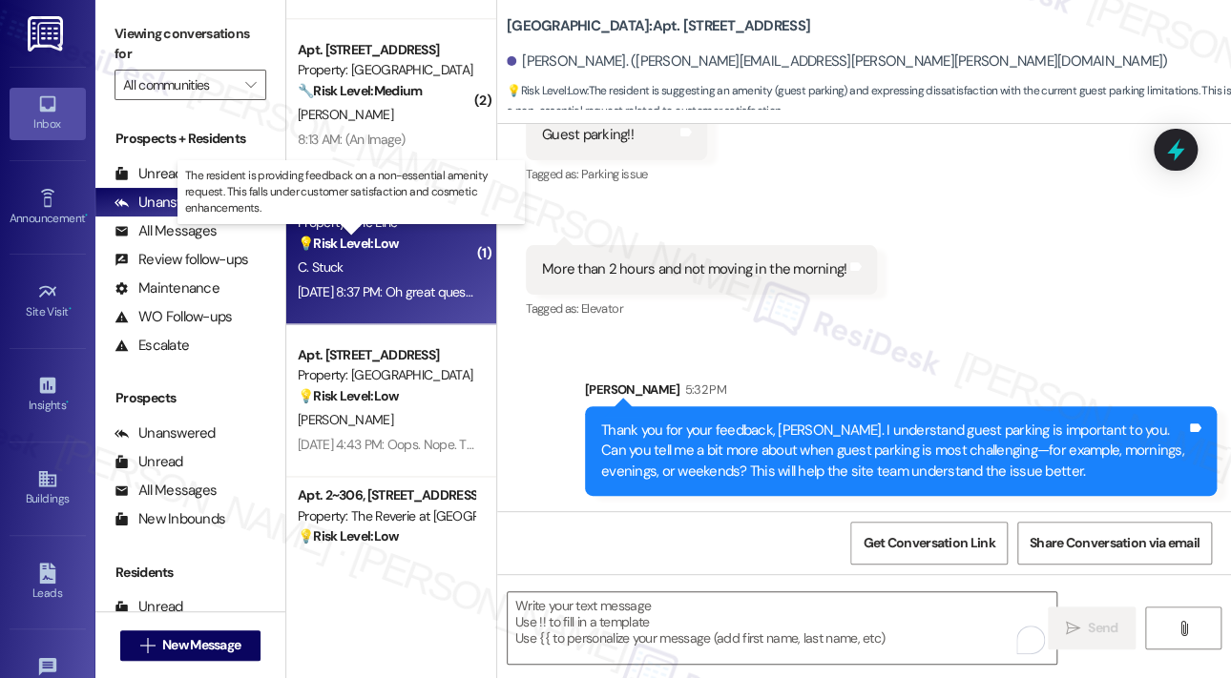
click at [352, 244] on strong "💡 Risk Level: Low" at bounding box center [348, 243] width 101 height 17
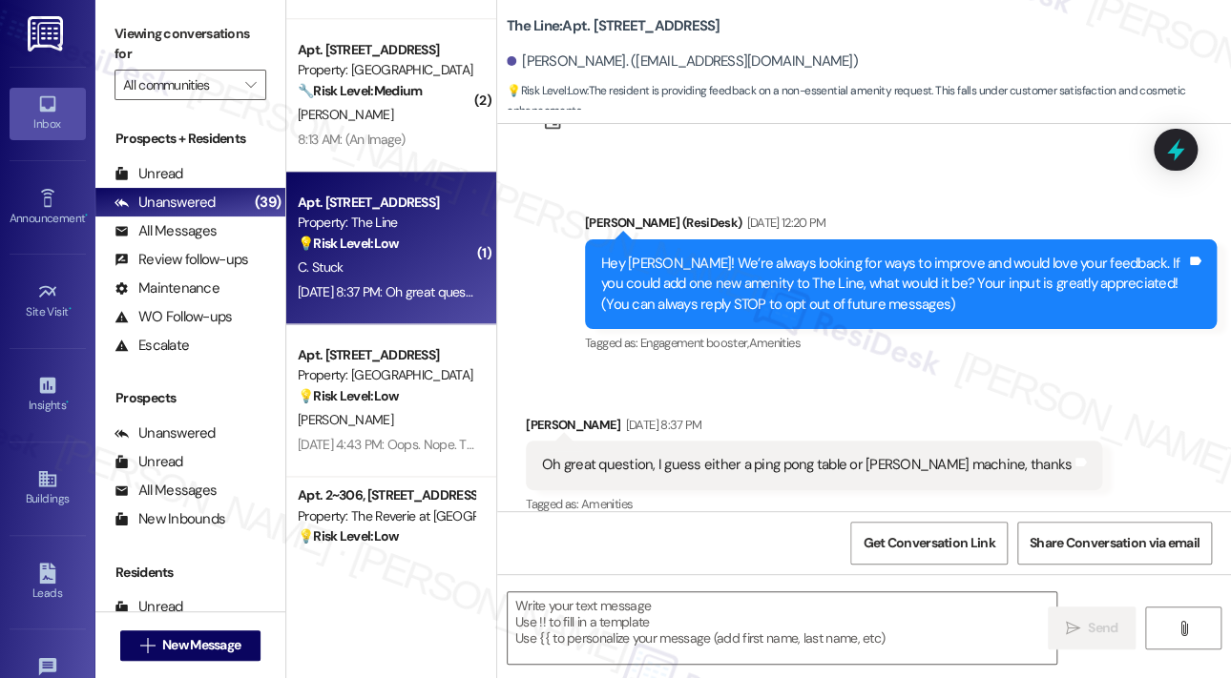
scroll to position [103, 0]
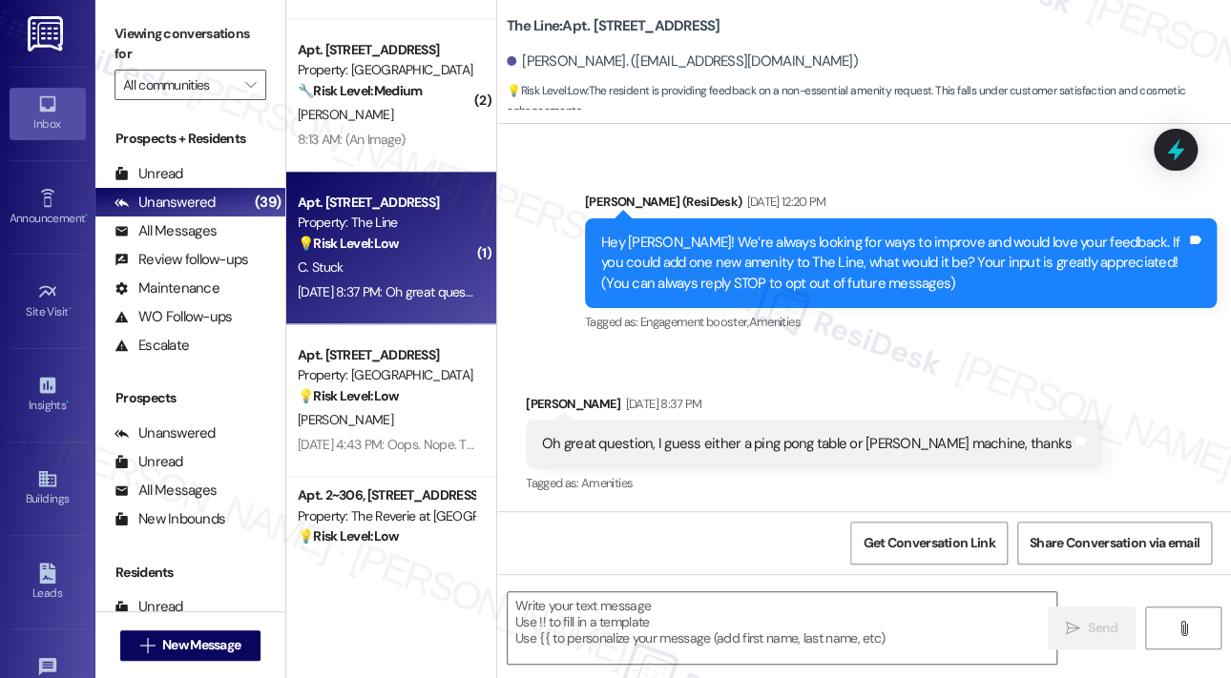
type textarea "Fetching suggested responses. Please feel free to read through the conversation…"
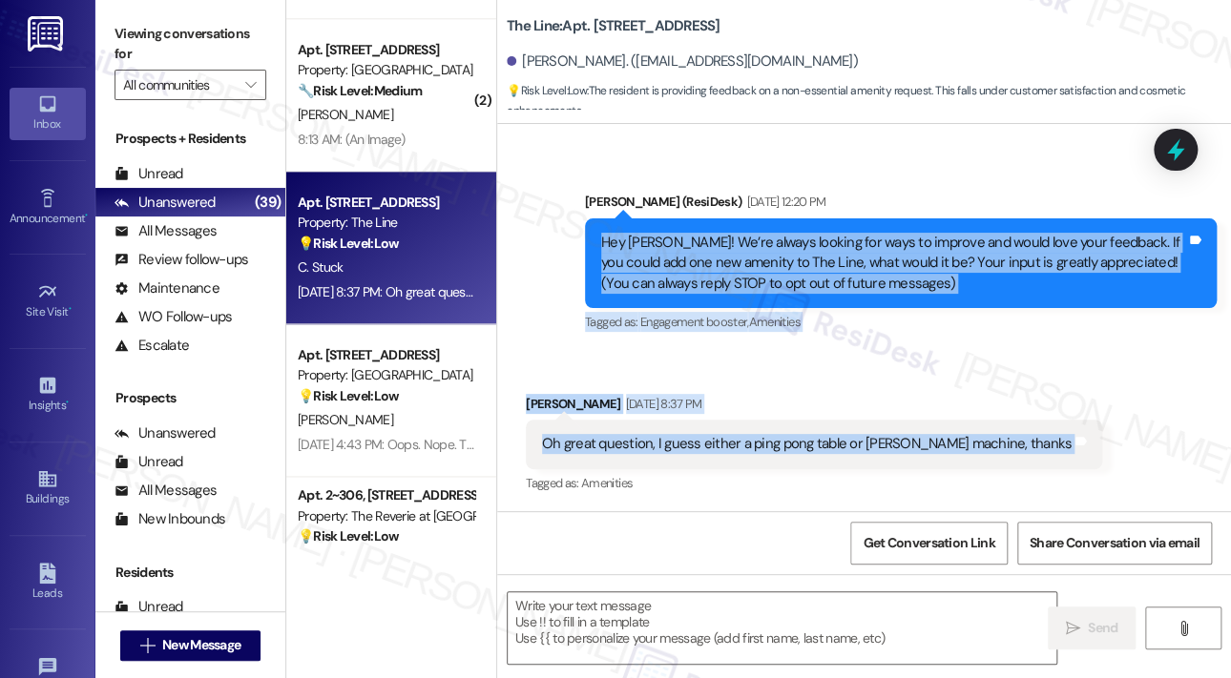
drag, startPoint x: 598, startPoint y: 242, endPoint x: 995, endPoint y: 430, distance: 439.2
click at [995, 430] on div "Lease started Mar 14, 2025 at 8:00 PM Announcement, sent via SMS Jane (ResiDesk…" at bounding box center [864, 317] width 734 height 387
copy div "Hey Courtney! We’re always looking for ways to improve and would love your feed…"
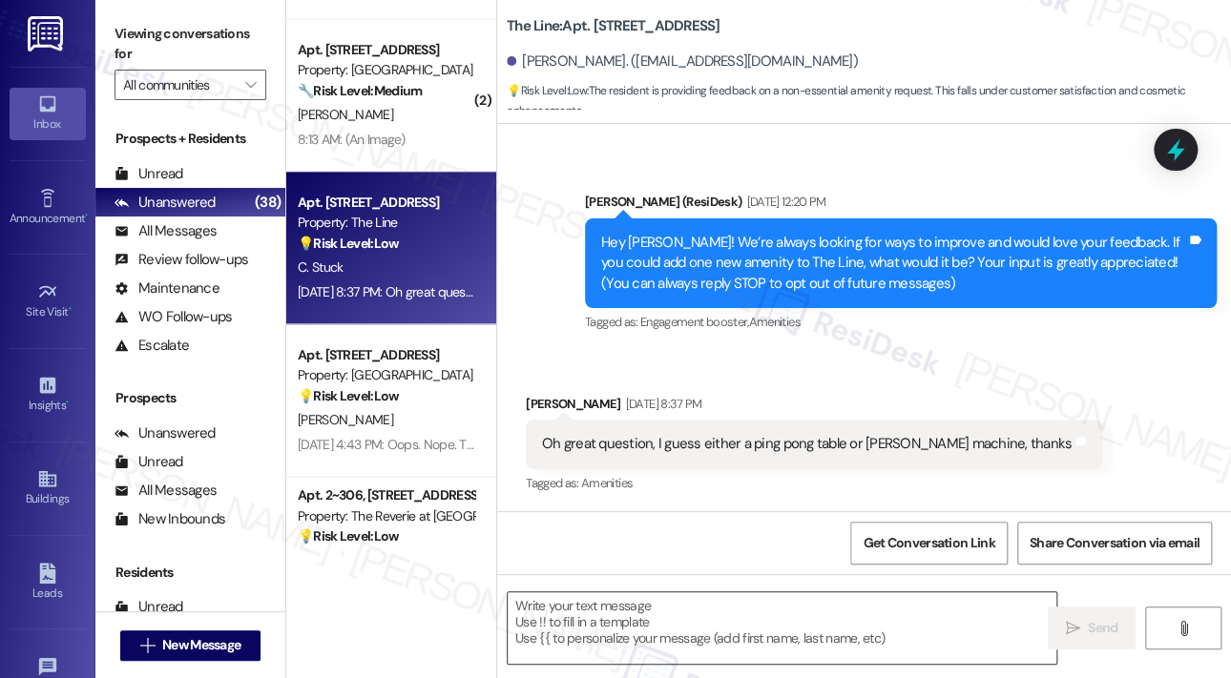
click at [789, 618] on textarea at bounding box center [782, 629] width 549 height 72
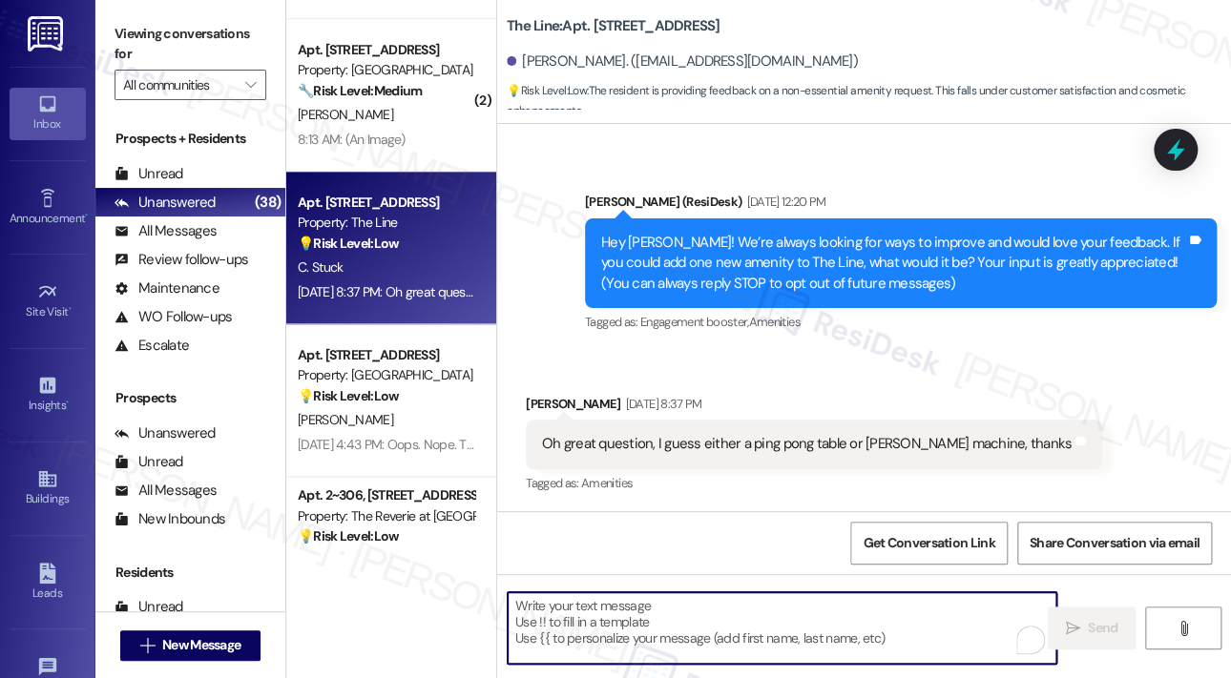
paste textarea "Thank you for sharing that, Courtney! Between a ping pong table and a Smith mac…"
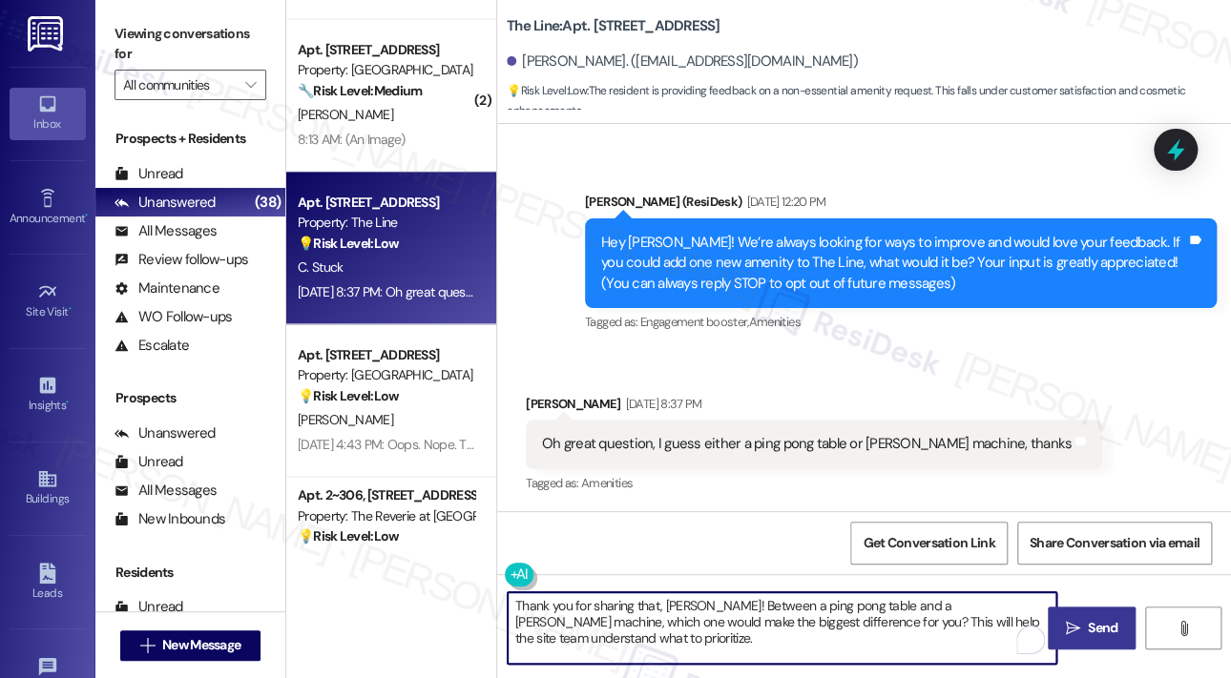
type textarea "Thank you for sharing that, Courtney! Between a ping pong table and a Smith mac…"
click at [1098, 633] on span "Send" at bounding box center [1103, 628] width 30 height 20
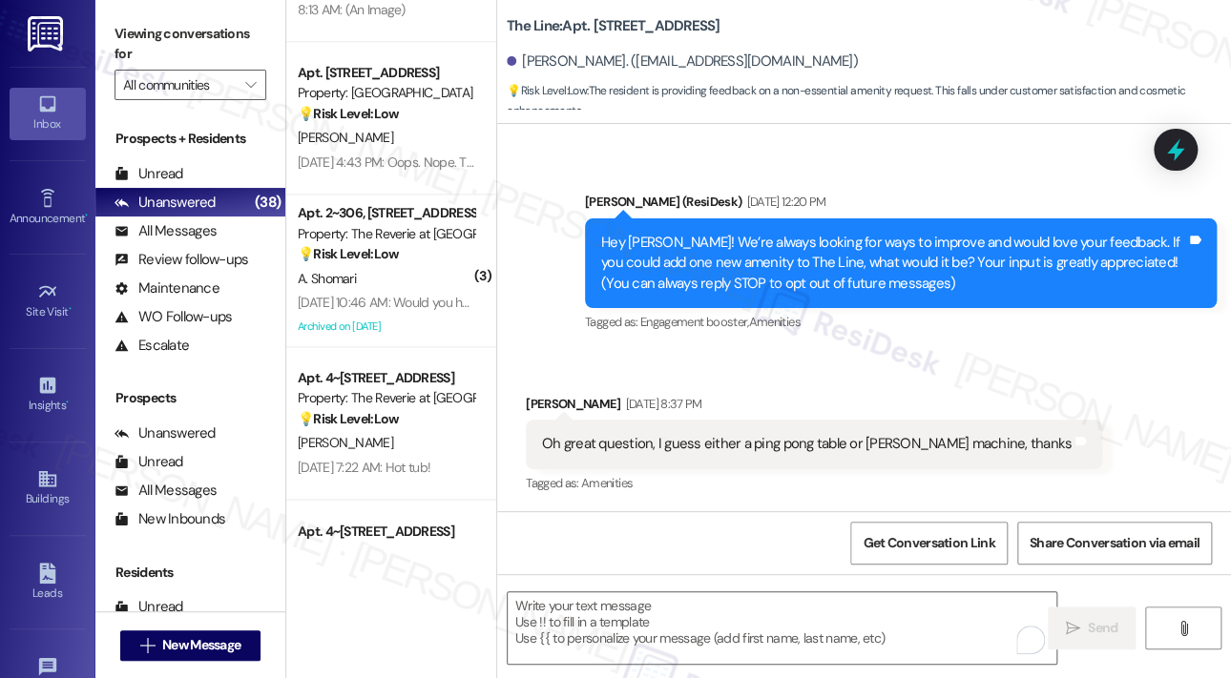
scroll to position [1088, 0]
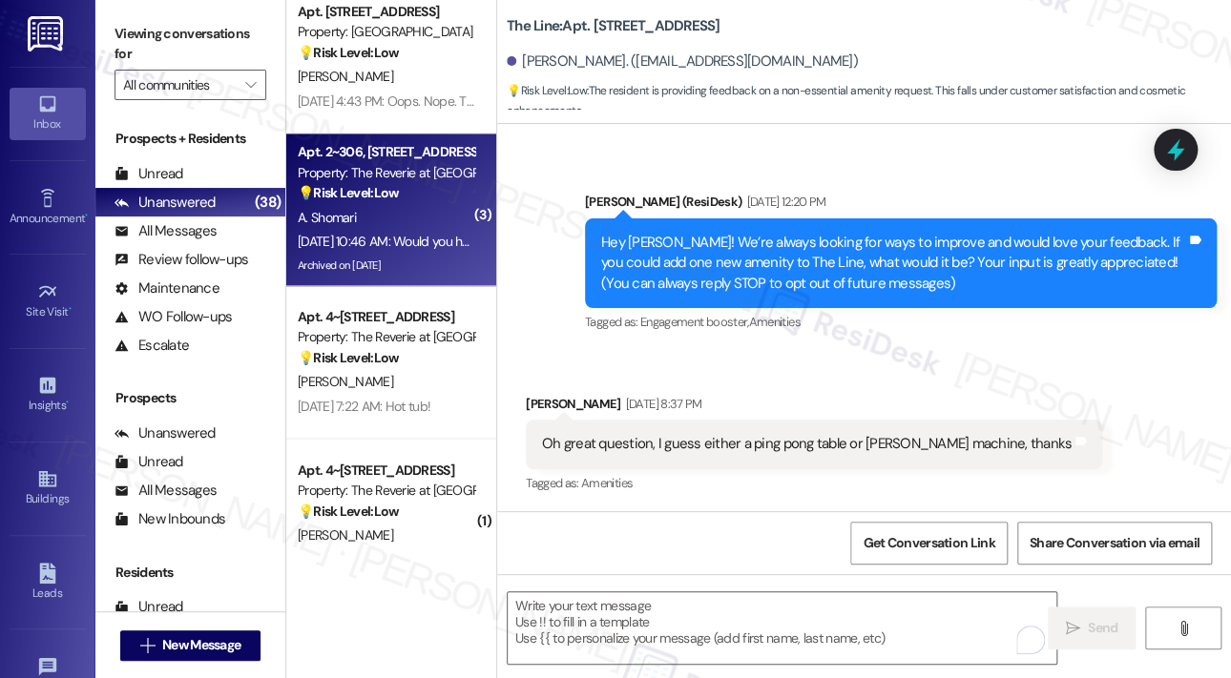
click at [408, 245] on div "Sep 19, 2025 at 10:46 AM: Would you happen to know this answer? Sep 19, 2025 at…" at bounding box center [458, 241] width 321 height 17
type textarea "Fetching suggested responses. Please feel free to read through the conversation…"
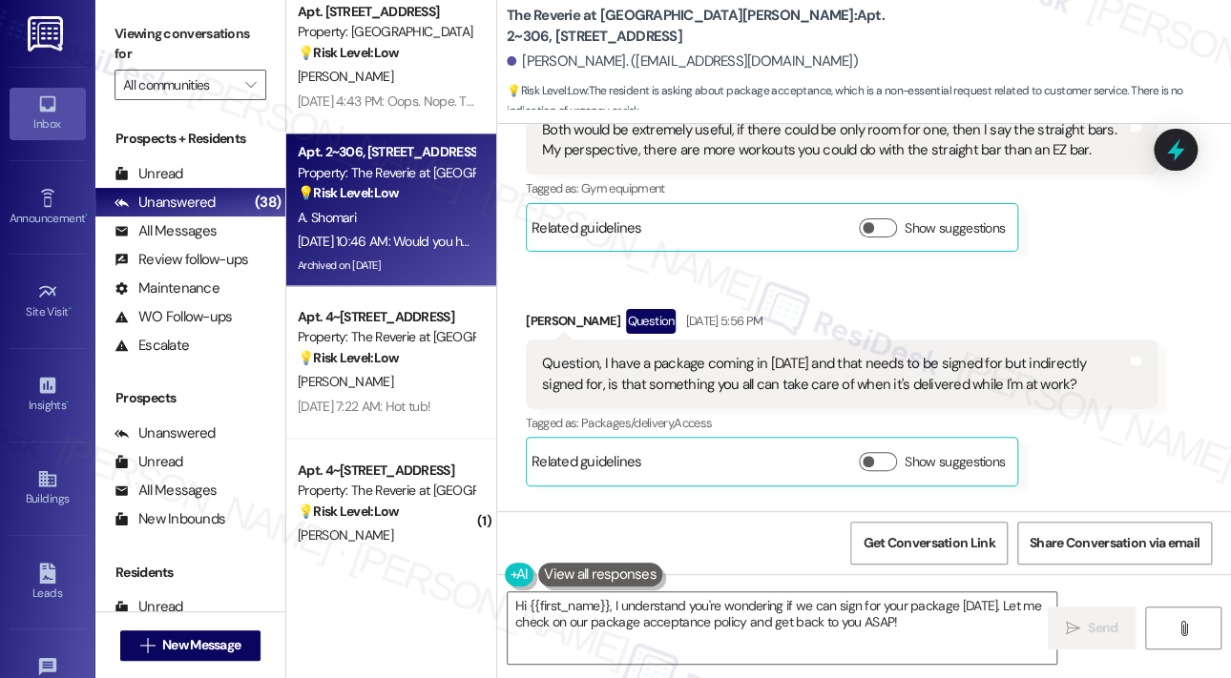
scroll to position [18191, 0]
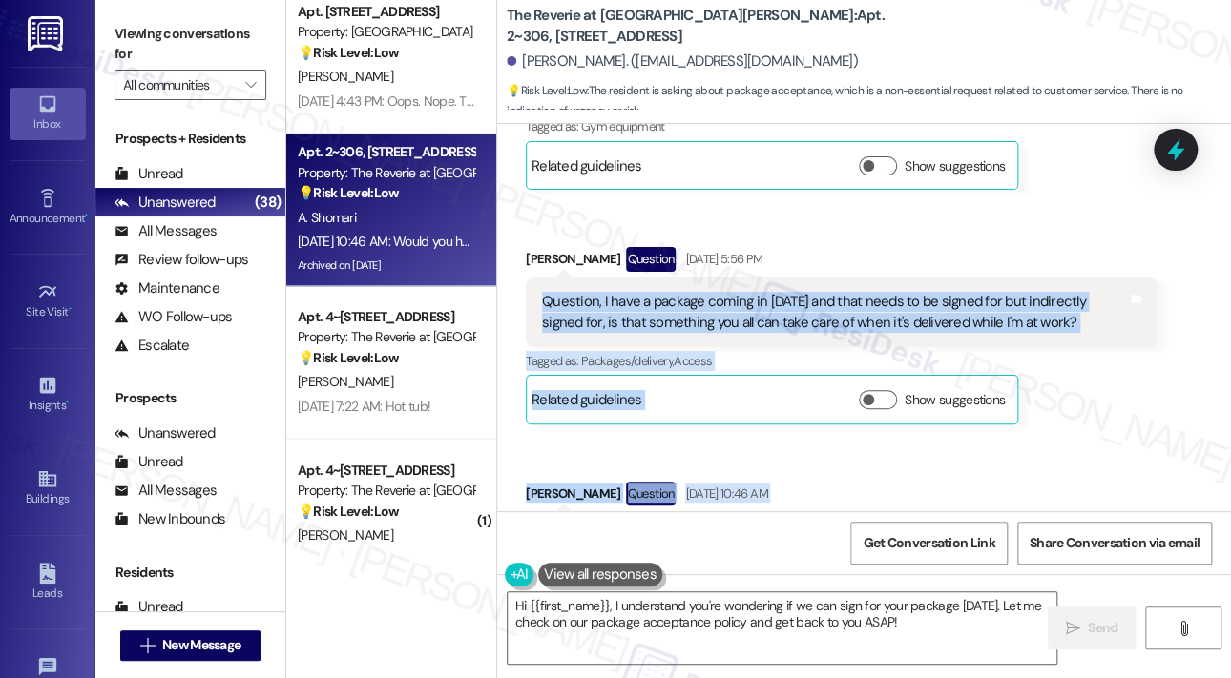
drag, startPoint x: 540, startPoint y: 206, endPoint x: 803, endPoint y: 444, distance: 354.7
click at [803, 444] on div "Received via SMS Amir Shomari Sep 18, 2025 at 3:34 PM Both would be extremely u…" at bounding box center [864, 289] width 734 height 630
copy div "Question, I have a package coming in tomorrow and that needs to be signed for b…"
click at [665, 603] on textarea "Hi {{first_name}}, I understand you're wondering if we can sign for your packag…" at bounding box center [782, 629] width 549 height 72
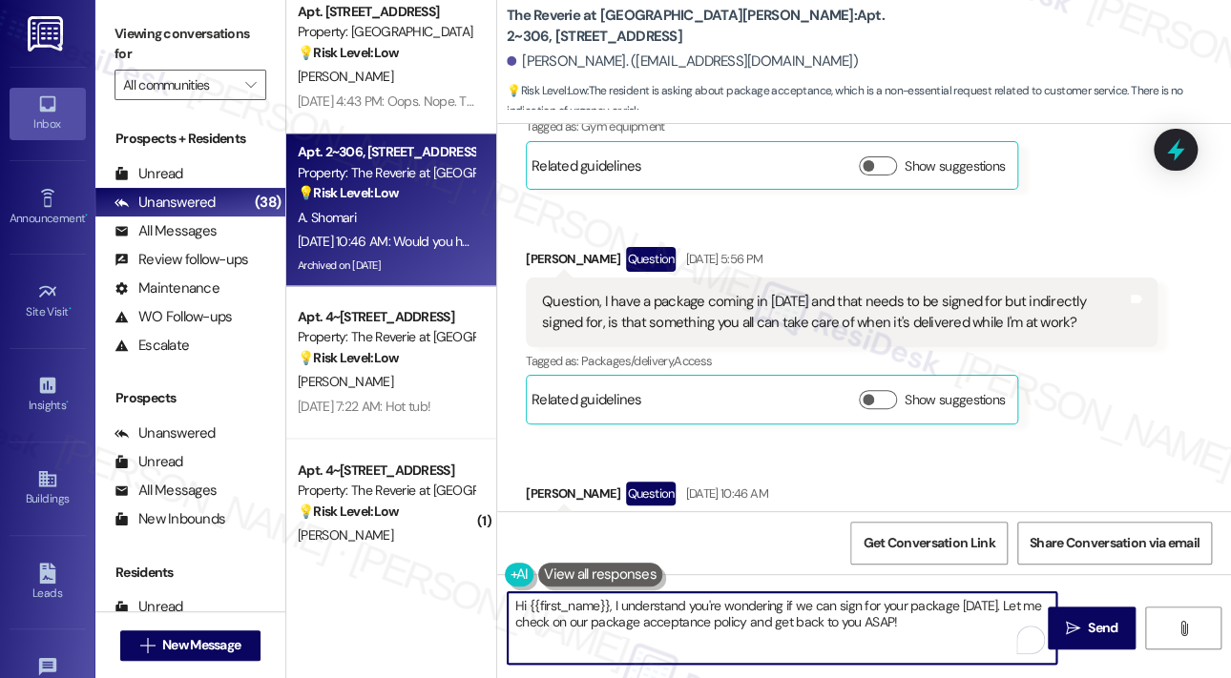
click at [666, 603] on textarea "Hi {{first_name}}, I understand you're wondering if we can sign for your packag…" at bounding box center [782, 629] width 549 height 72
paste textarea "Thank you for reaching out, Amir, and I’m sorry for the delayed response. I und…"
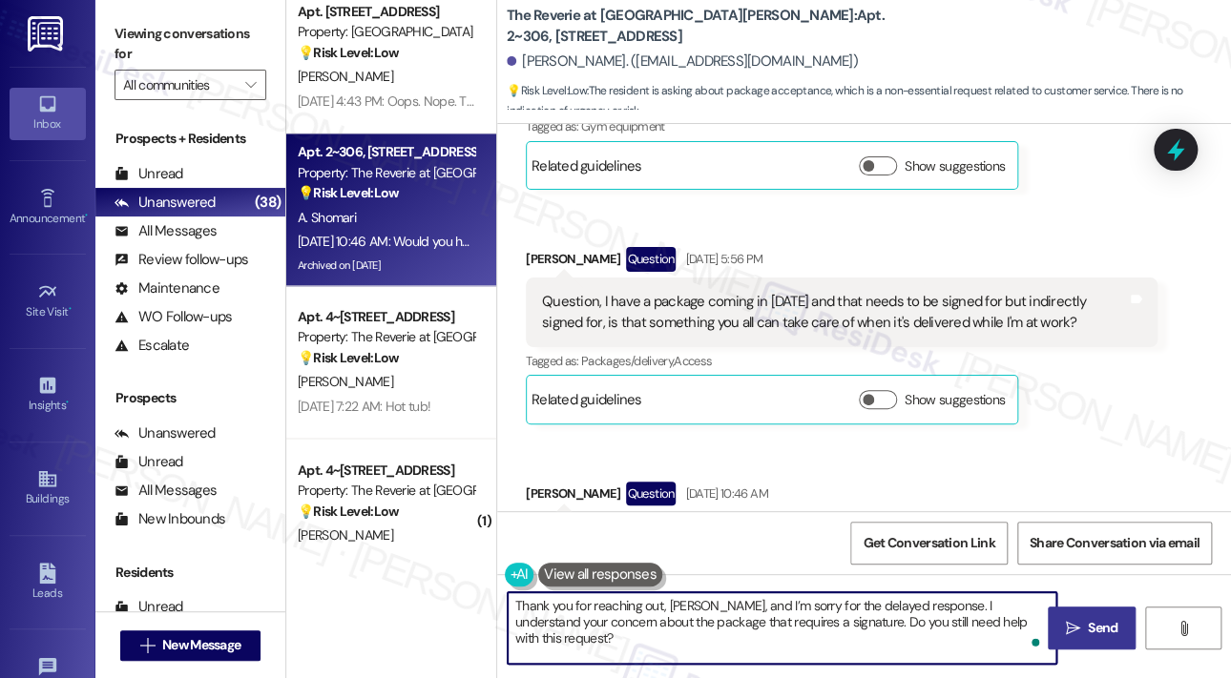
type textarea "Thank you for reaching out, Amir, and I’m sorry for the delayed response. I und…"
click at [1101, 621] on span "Send" at bounding box center [1103, 628] width 30 height 20
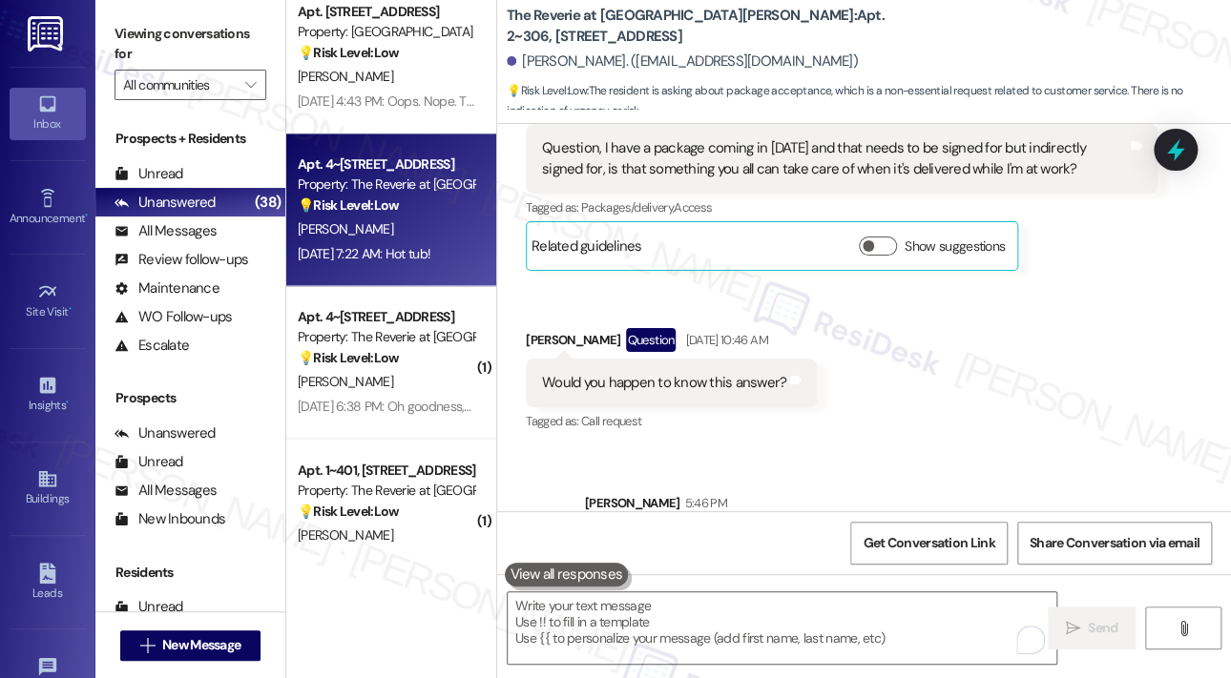
scroll to position [897, 0]
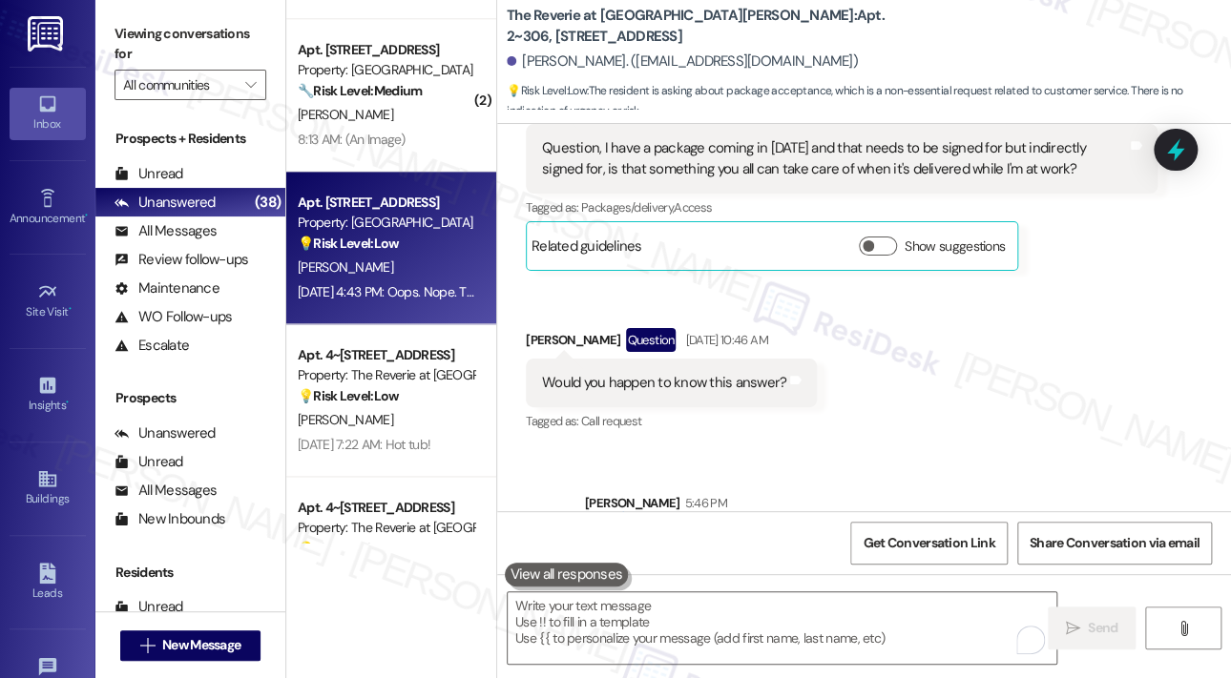
click at [413, 306] on div "Apt. 626, 200 Park @ North Hills St. Property: Park Central 💡 Risk Level: Low T…" at bounding box center [391, 248] width 210 height 153
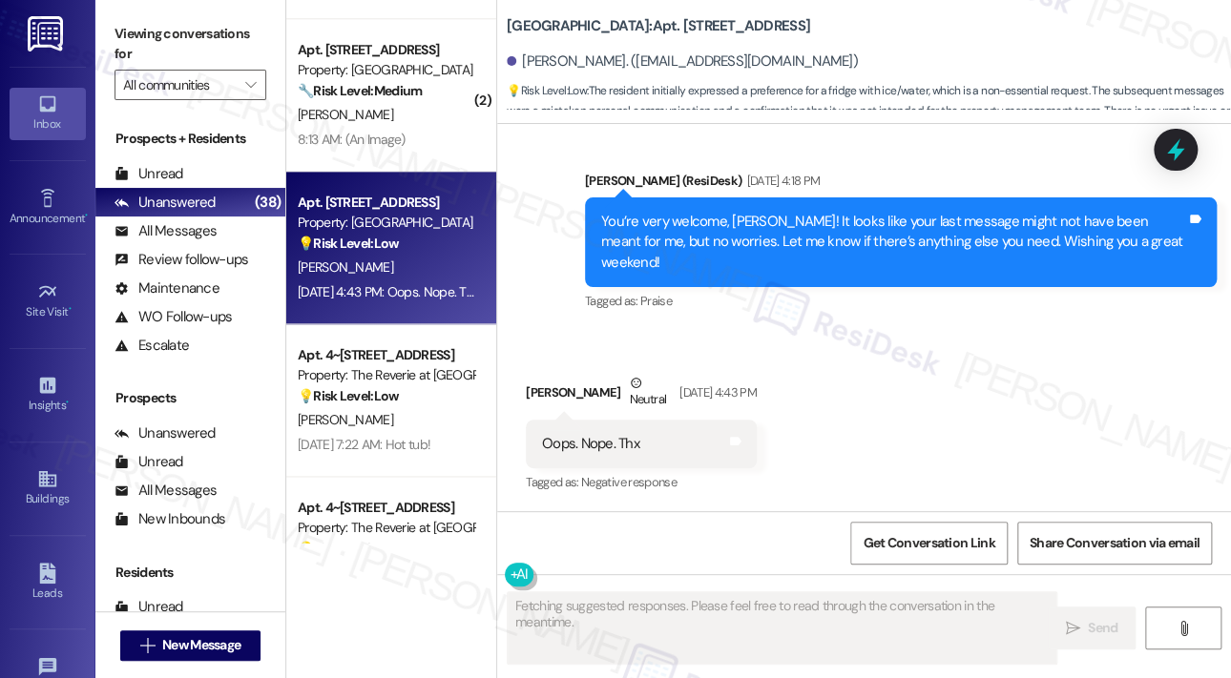
scroll to position [1644, 0]
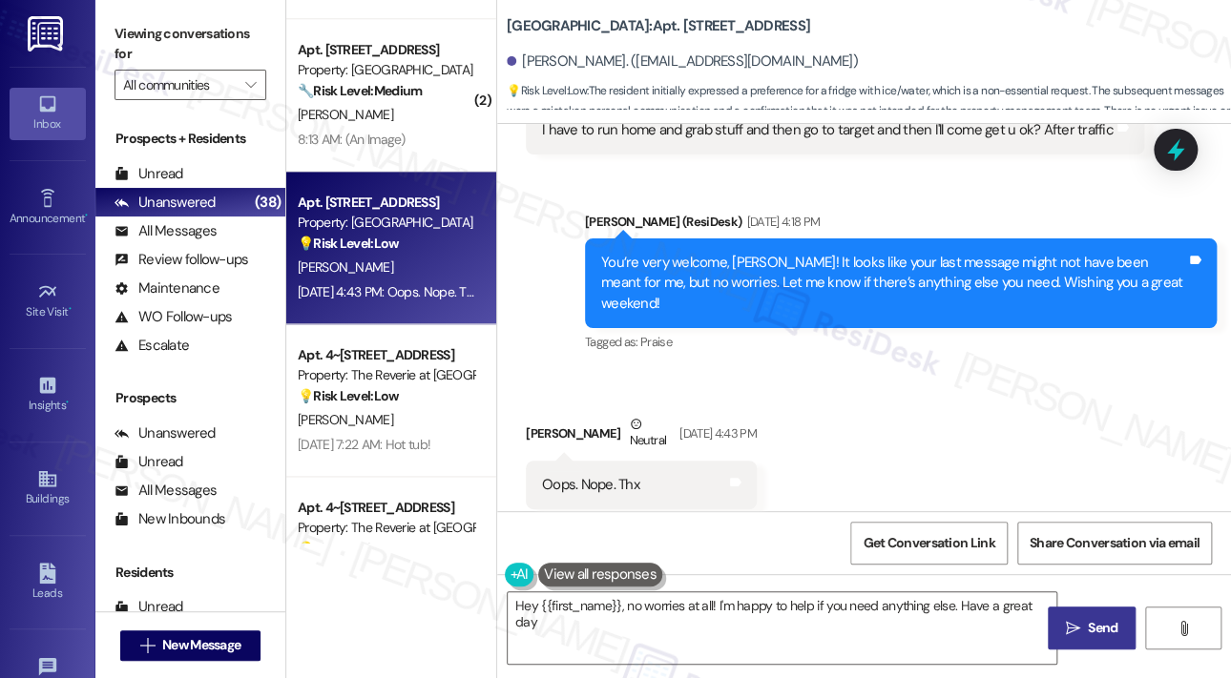
type textarea "Hey {{first_name}}, no worries at all! I'm happy to help if you need anything e…"
click at [893, 409] on div "Received via SMS Karen Dinan Neutral Sep 19, 2025 at 4:43 PM Oops. Nope. Thx Ta…" at bounding box center [864, 461] width 734 height 181
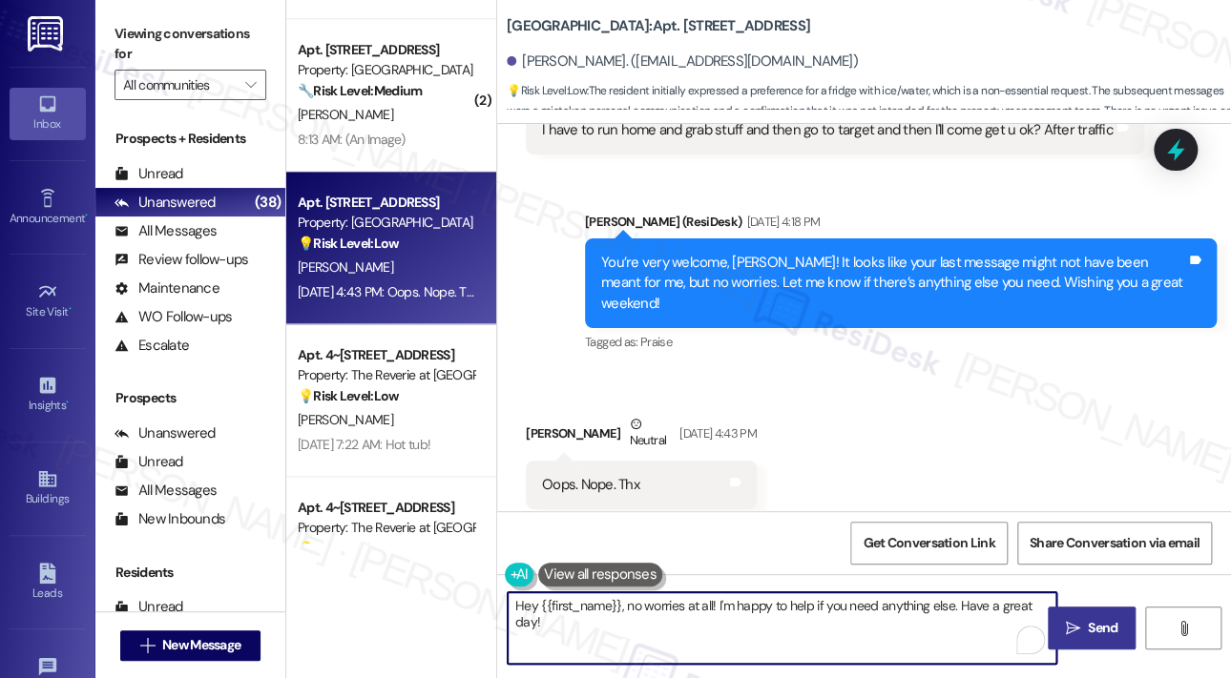
click at [731, 634] on textarea "Hey {{first_name}}, no worries at all! I'm happy to help if you need anything e…" at bounding box center [782, 629] width 549 height 72
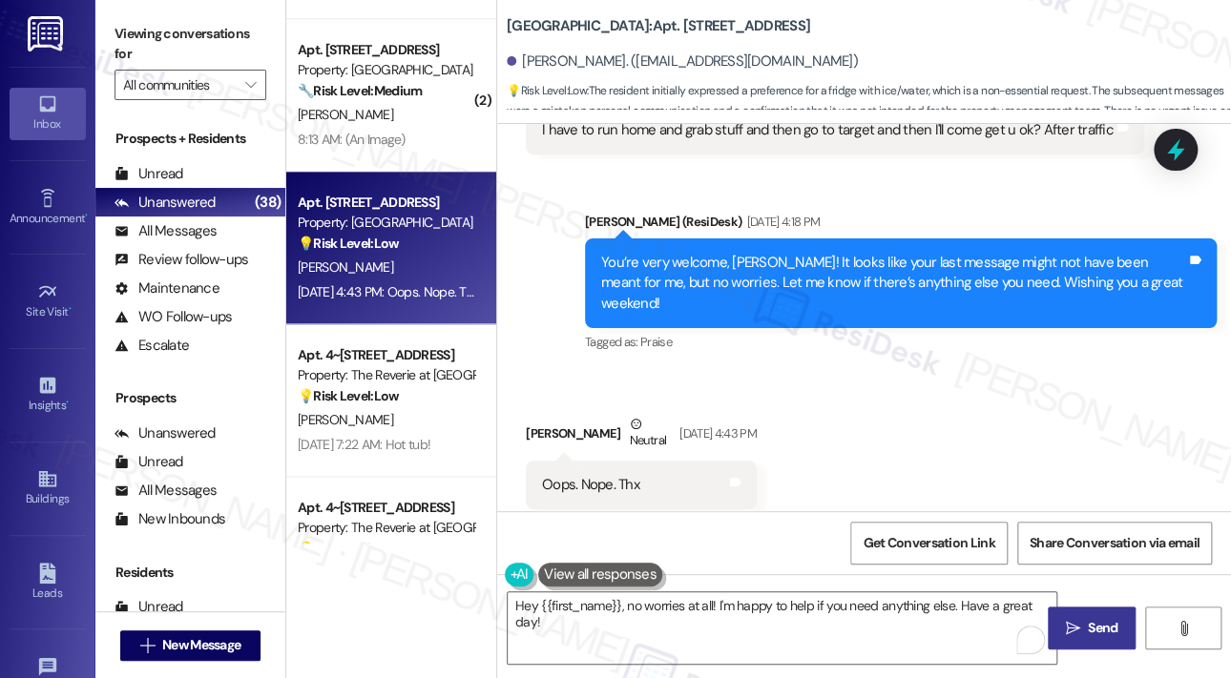
click at [1073, 630] on icon "" at bounding box center [1073, 628] width 14 height 15
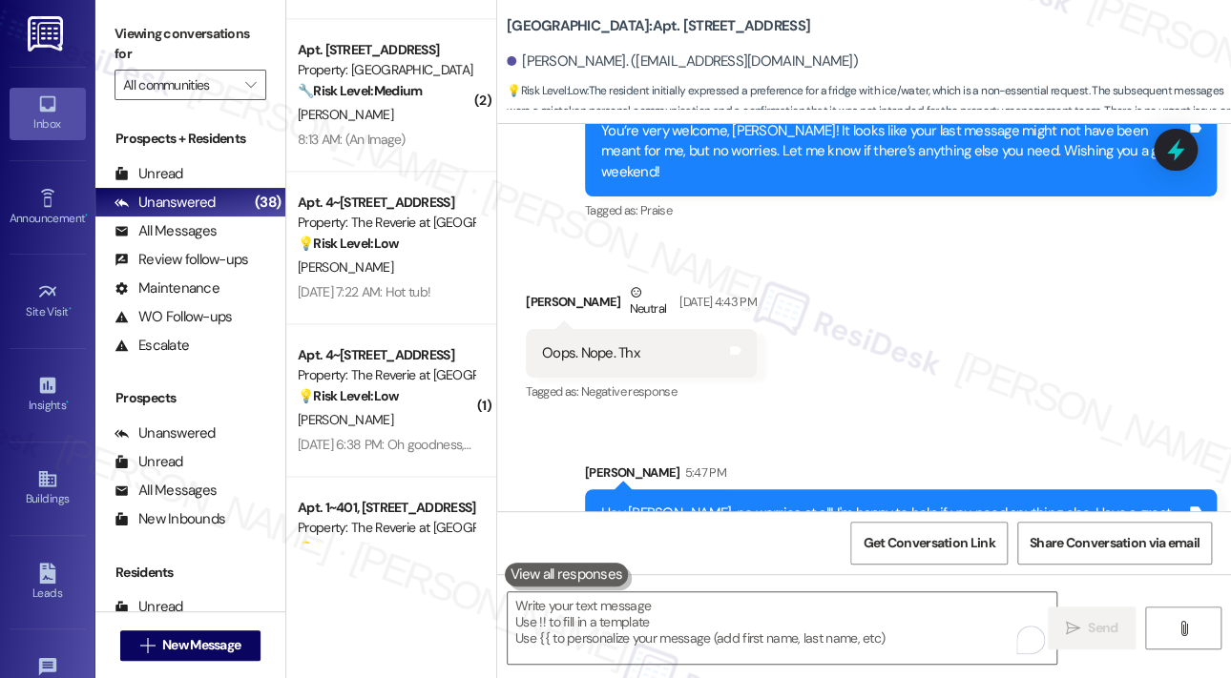
scroll to position [1777, 0]
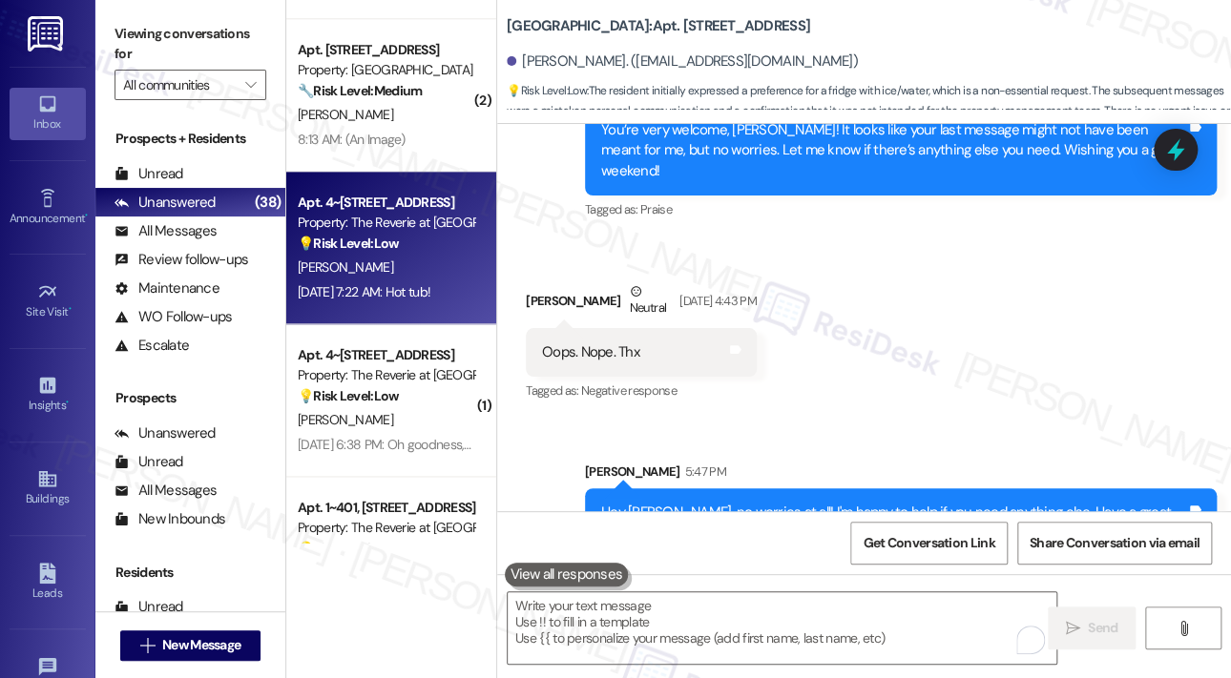
click at [400, 289] on div "Sep 19, 2025 at 7:22 AM: Hot tub! Sep 19, 2025 at 7:22 AM: Hot tub!" at bounding box center [364, 291] width 133 height 17
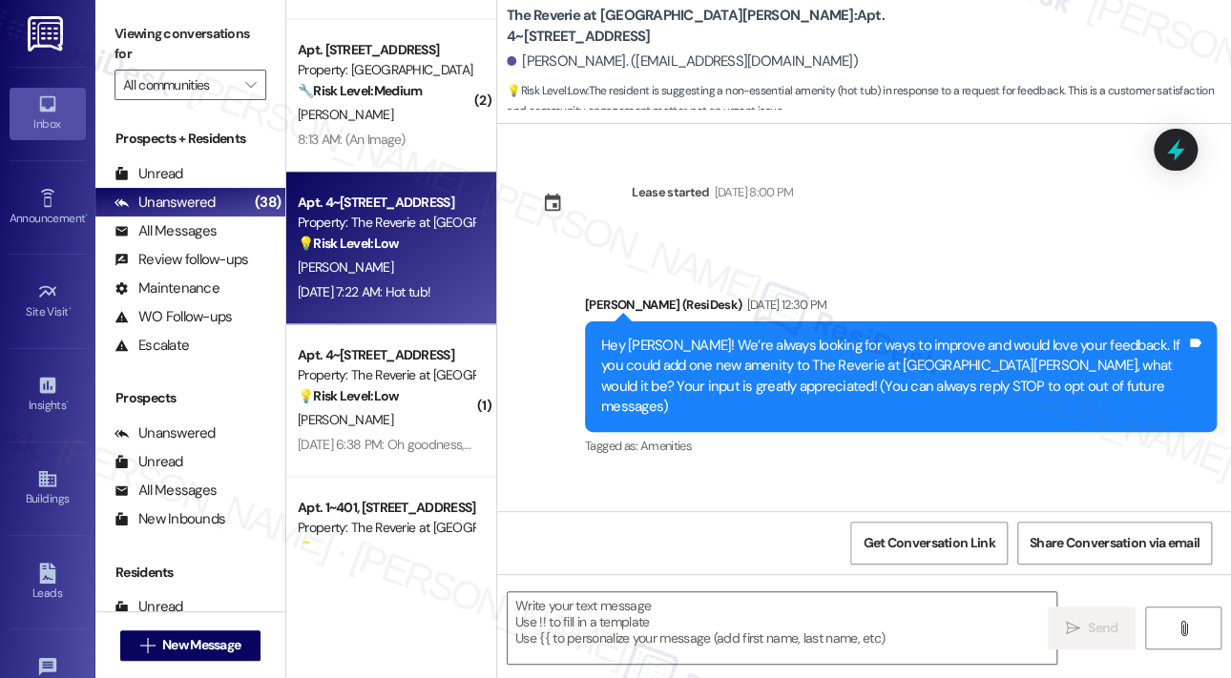
scroll to position [103, 0]
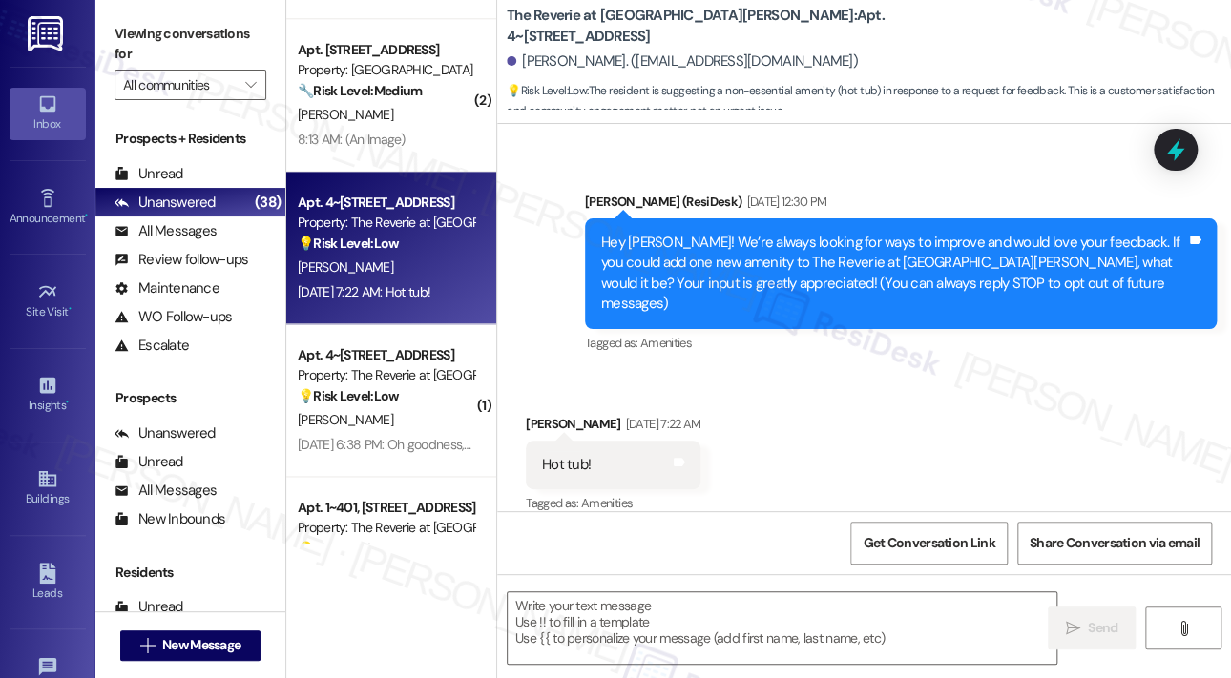
type textarea "Fetching suggested responses. Please feel free to read through the conversation…"
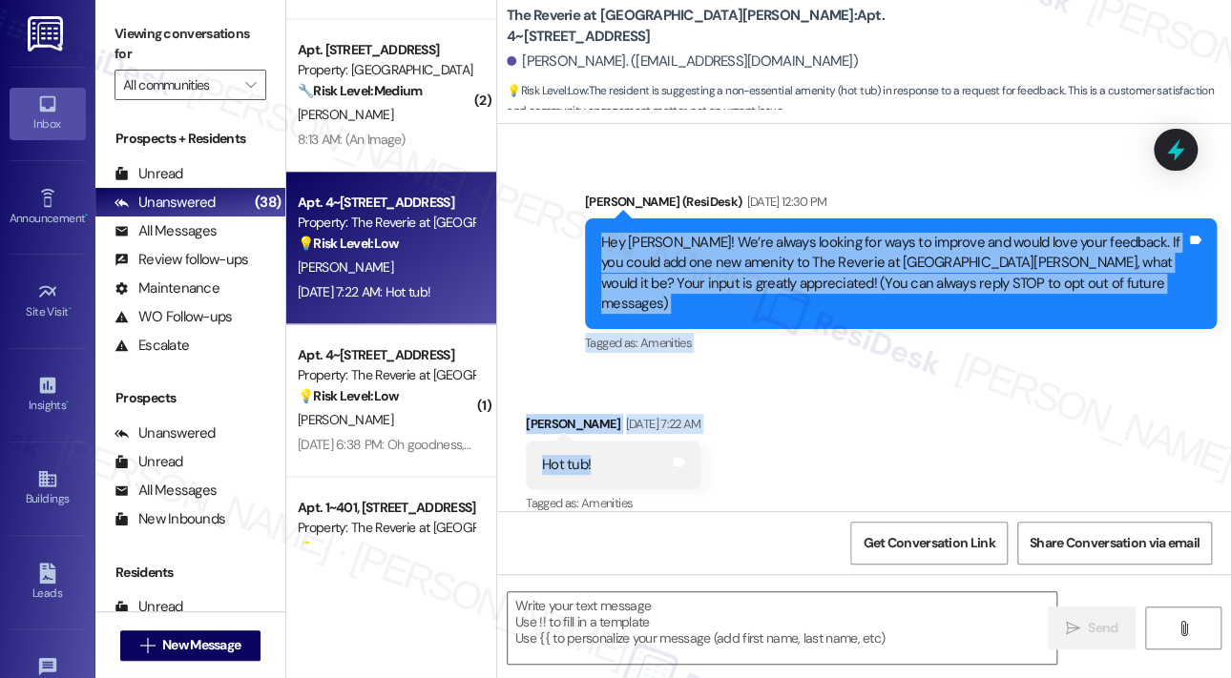
drag, startPoint x: 634, startPoint y: 444, endPoint x: 597, endPoint y: 246, distance: 200.8
click at [597, 246] on div "Lease started Jun 05, 2025 at 8:00 PM Announcement, sent via SMS Sarah (ResiDes…" at bounding box center [864, 317] width 734 height 387
copy div "Hey Peter! We’re always looking for ways to improve and would love your feedbac…"
click at [678, 614] on textarea at bounding box center [782, 629] width 549 height 72
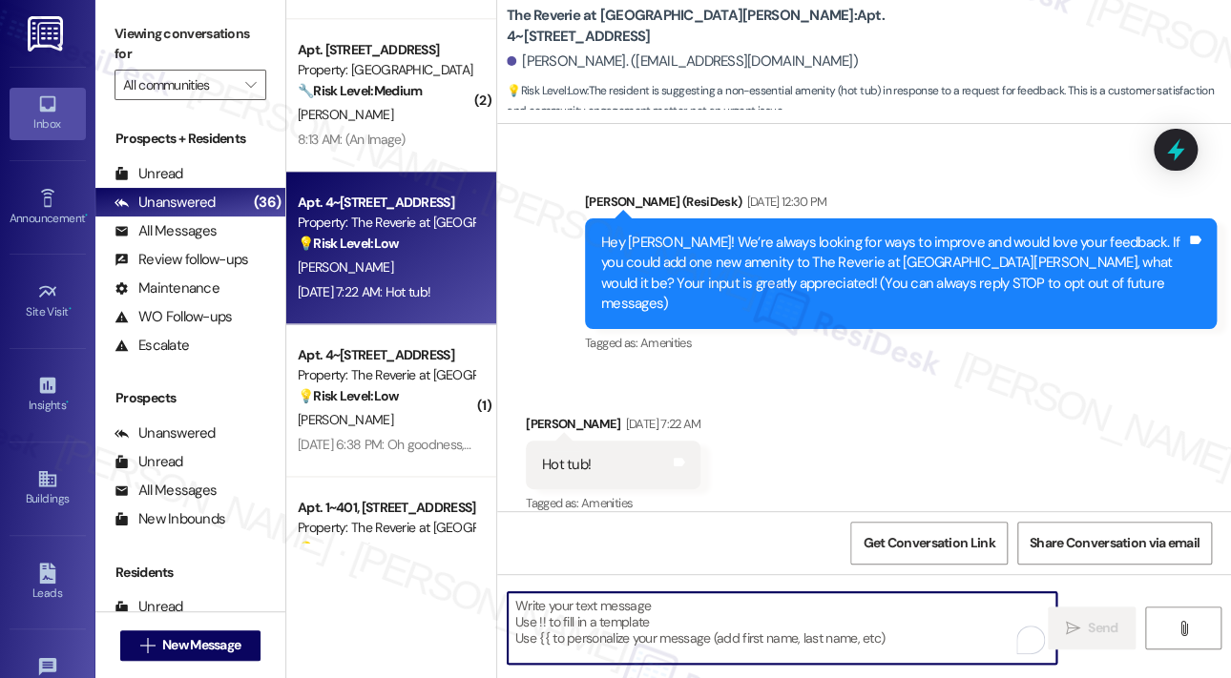
paste textarea "Thank you for your feedback, Peter! A hot tub would definitely be a great addit…"
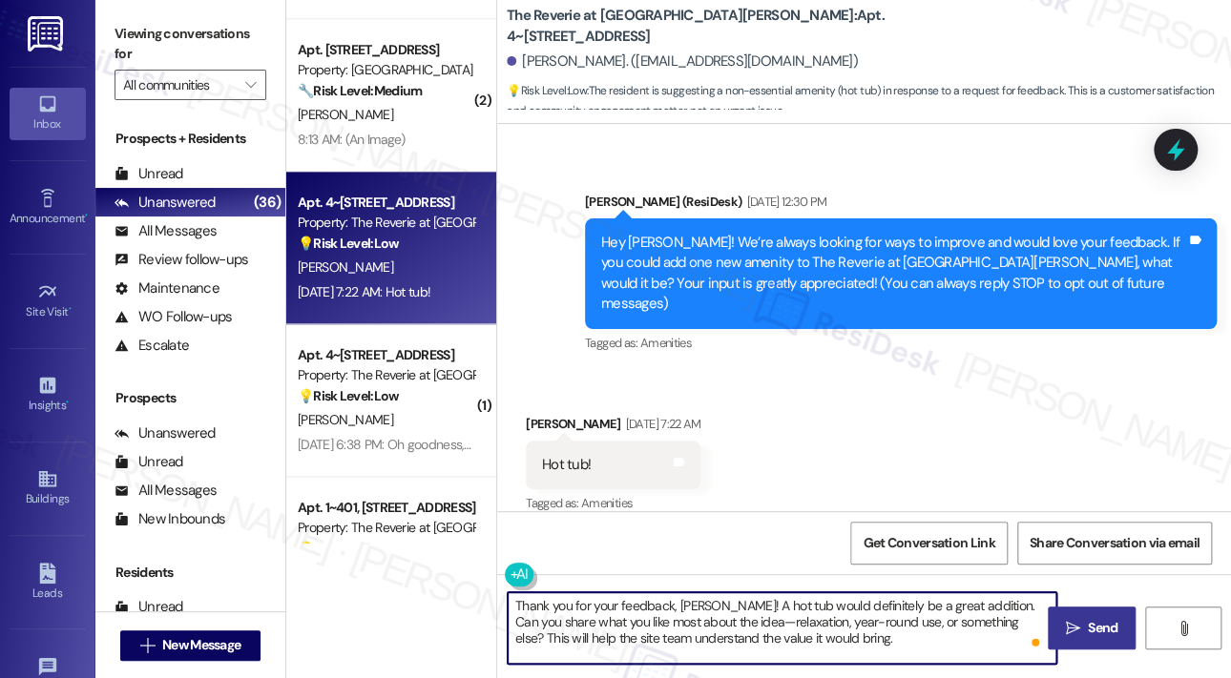
type textarea "Thank you for your feedback, Peter! A hot tub would definitely be a great addit…"
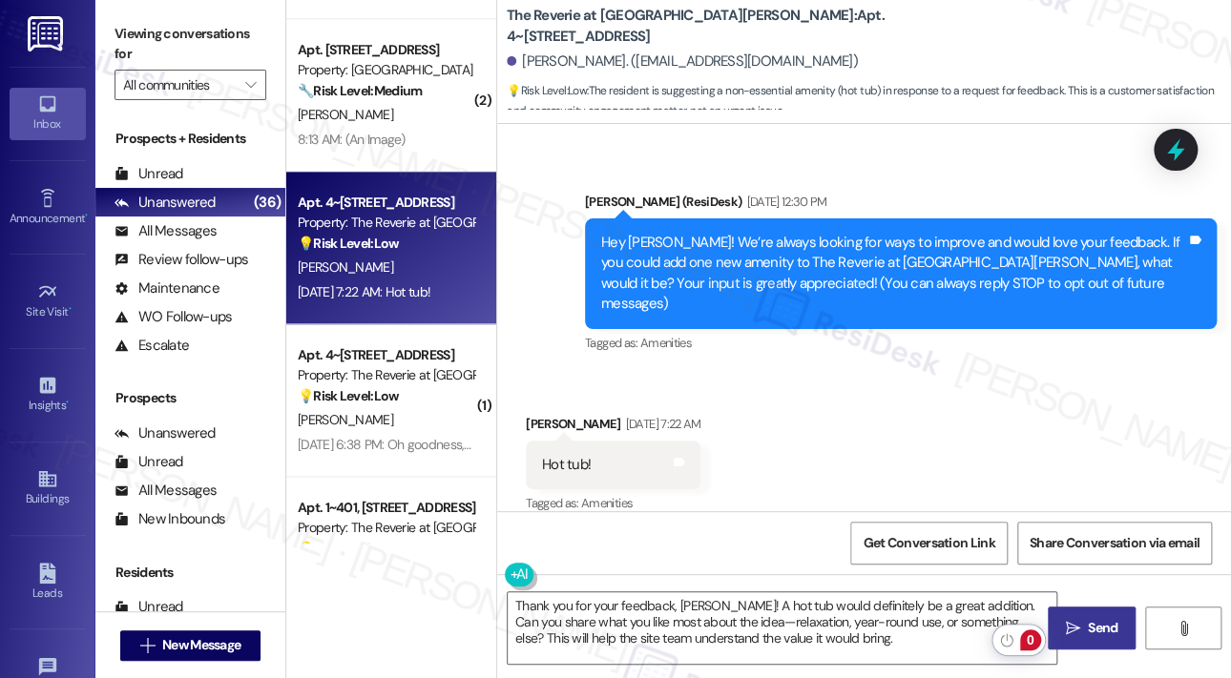
click at [1065, 608] on button " Send" at bounding box center [1092, 628] width 88 height 43
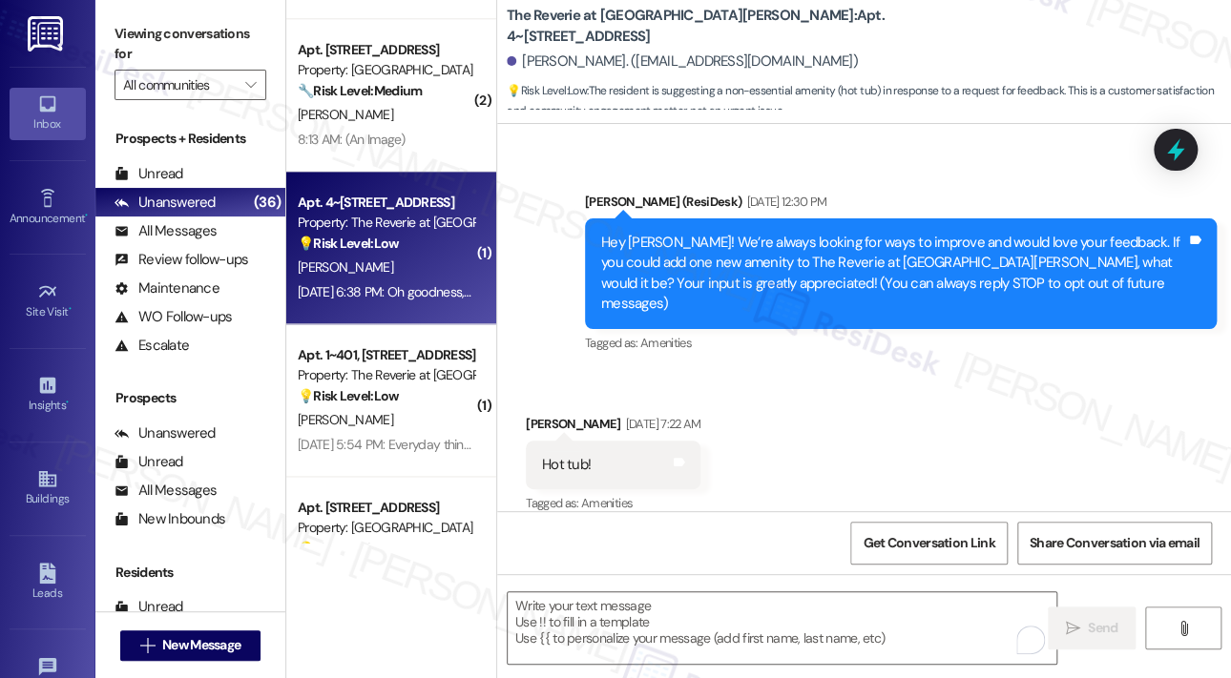
click at [407, 277] on div "S. Mussen" at bounding box center [386, 268] width 180 height 24
type textarea "Fetching suggested responses. Please feel free to read through the conversation…"
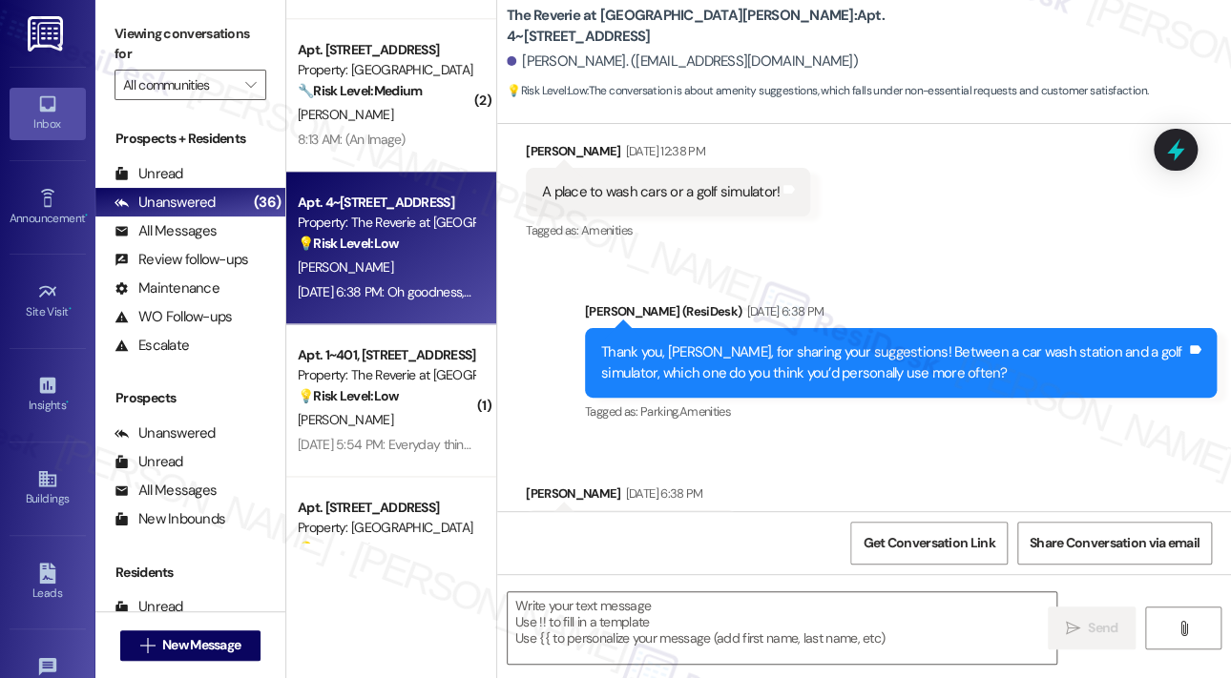
scroll to position [4978, 0]
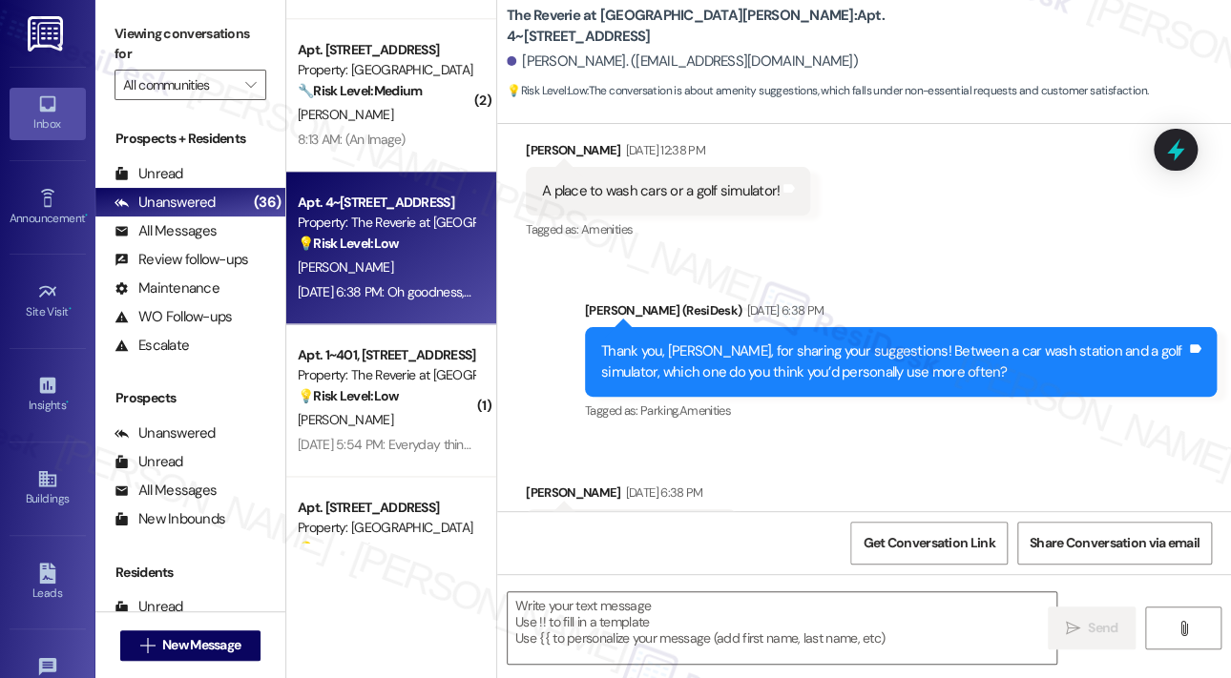
click at [845, 470] on div "Received via SMS Samuel Mussen Sep 18, 2025 at 6:38 PM Oh goodness, probably go…" at bounding box center [864, 506] width 734 height 133
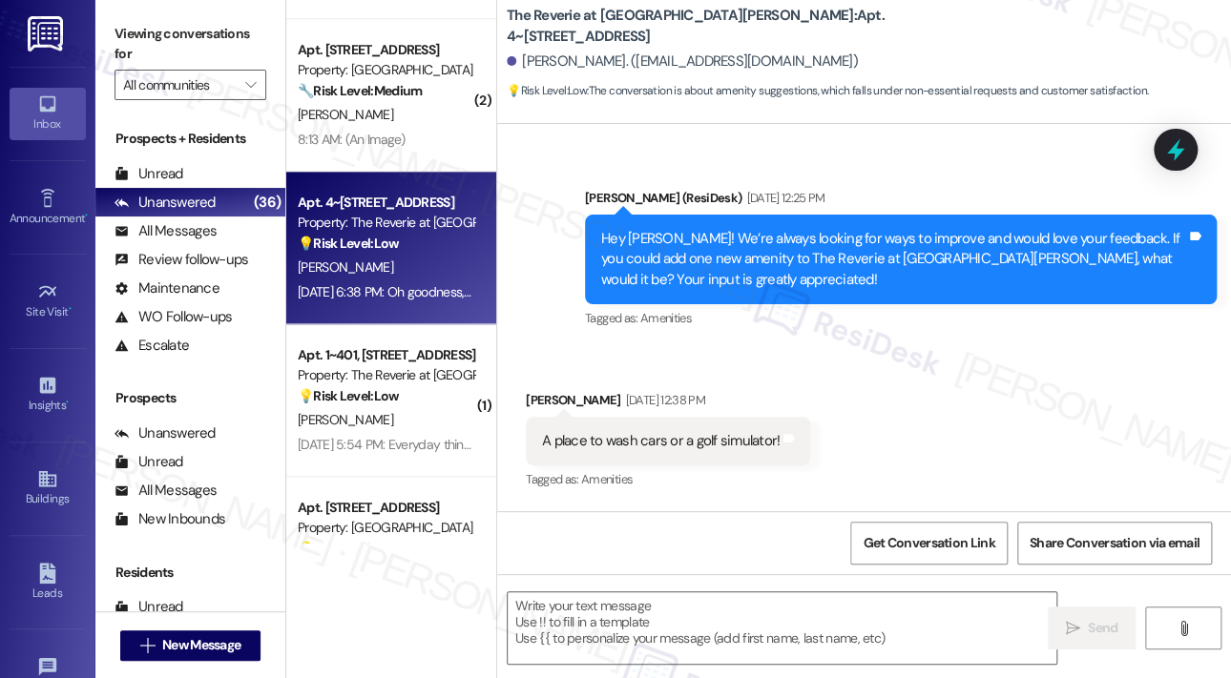
scroll to position [4692, 0]
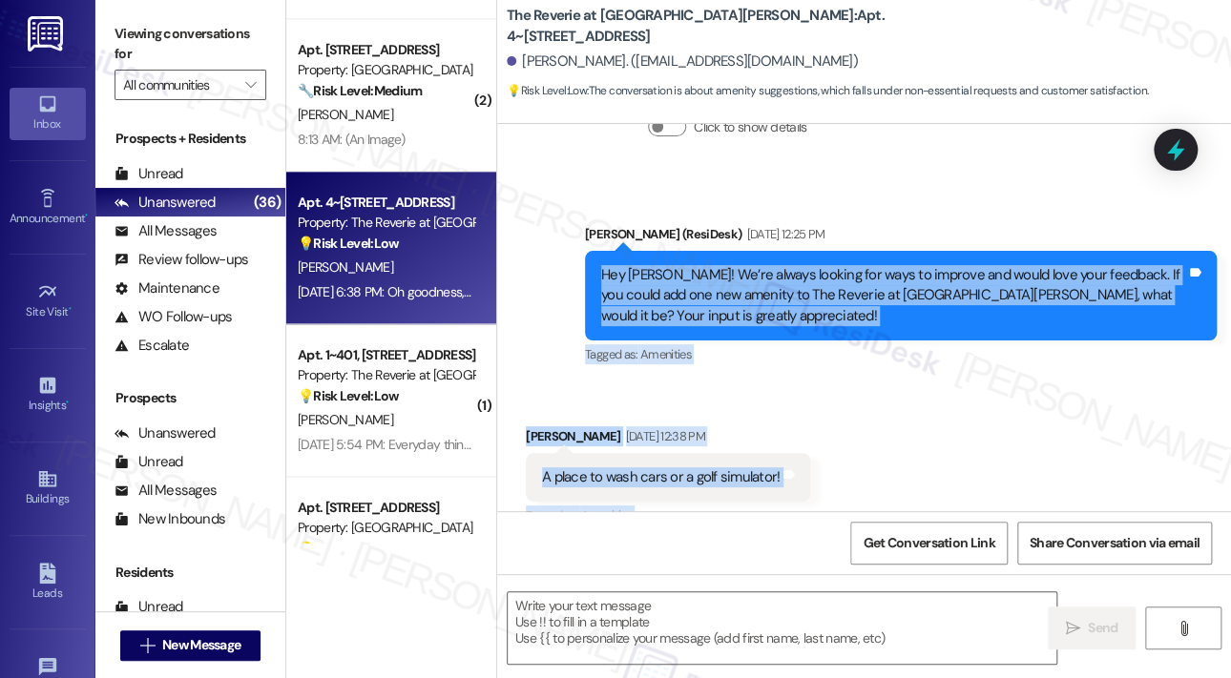
drag, startPoint x: 705, startPoint y: 478, endPoint x: 601, endPoint y: 215, distance: 283.2
click at [601, 215] on div "Survey, sent via SMS Residesk Automated Survey Aug 08, 2023 at 1:22 PM Hi Samue…" at bounding box center [864, 317] width 734 height 387
copy div "Hey Samuel! We’re always looking for ways to improve and would love your feedba…"
drag, startPoint x: 963, startPoint y: 405, endPoint x: 969, endPoint y: 396, distance: 10.3
click at [964, 404] on div "Received via SMS Samuel Mussen Sep 17, 2025 at 12:38 PM A place to wash cars or…" at bounding box center [864, 464] width 734 height 161
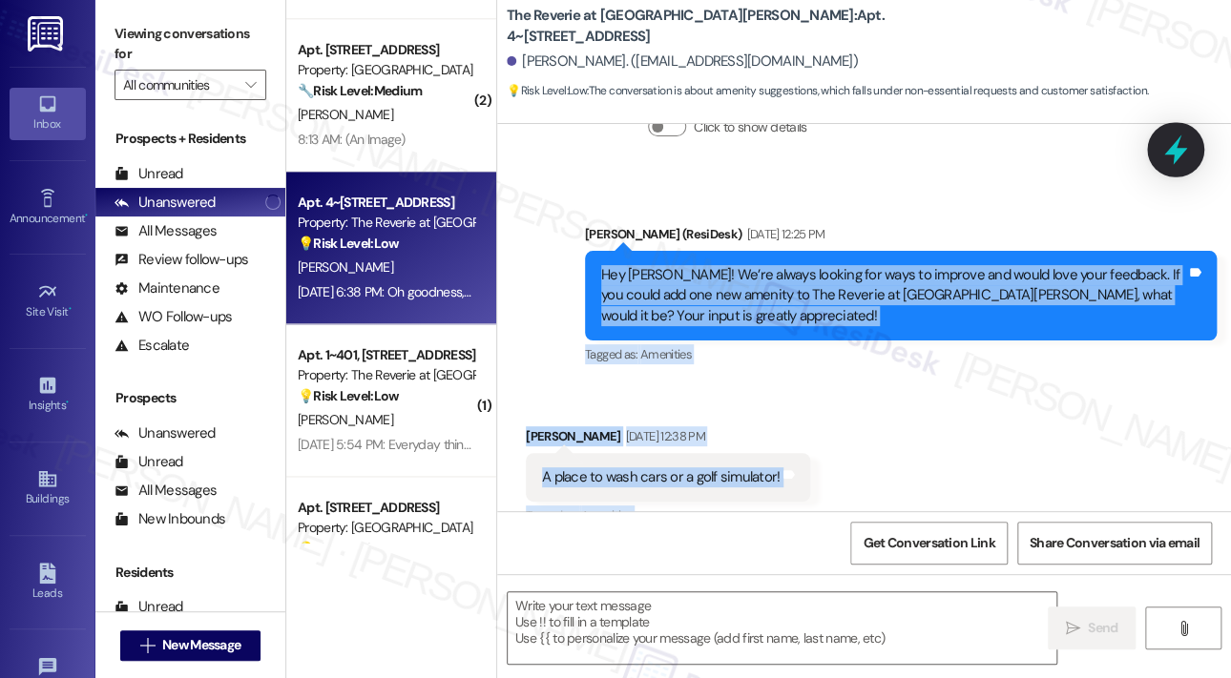
click at [1170, 147] on icon at bounding box center [1175, 150] width 32 height 32
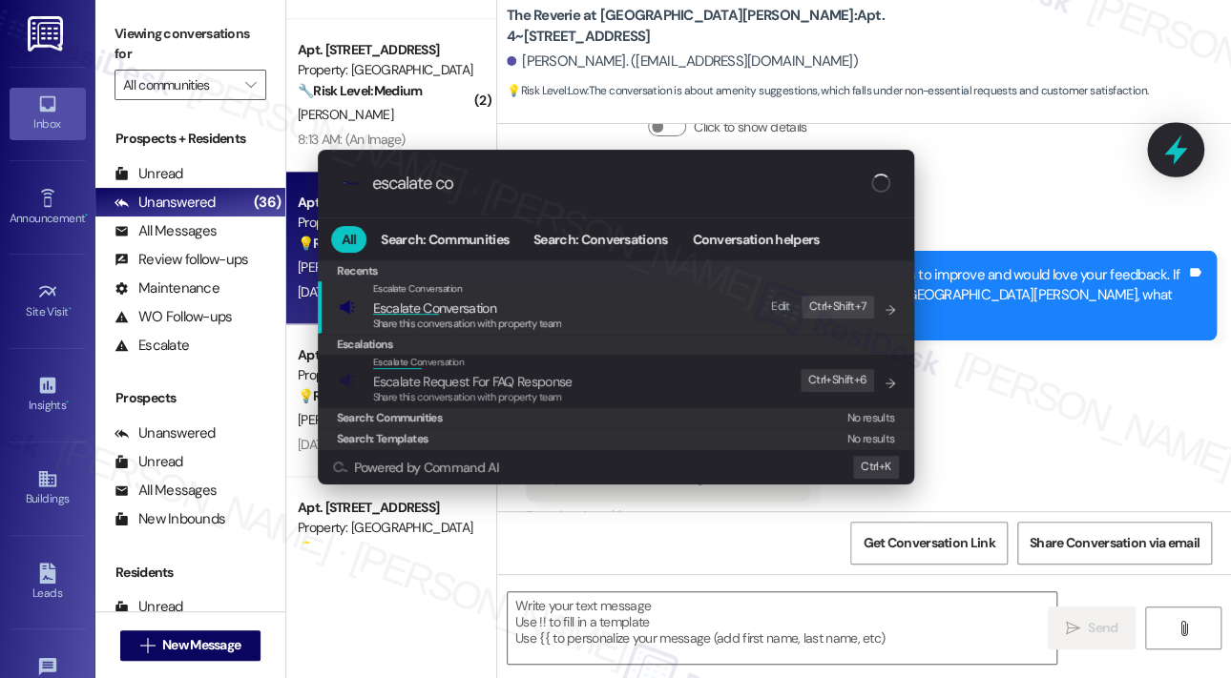
type input "escalate con"
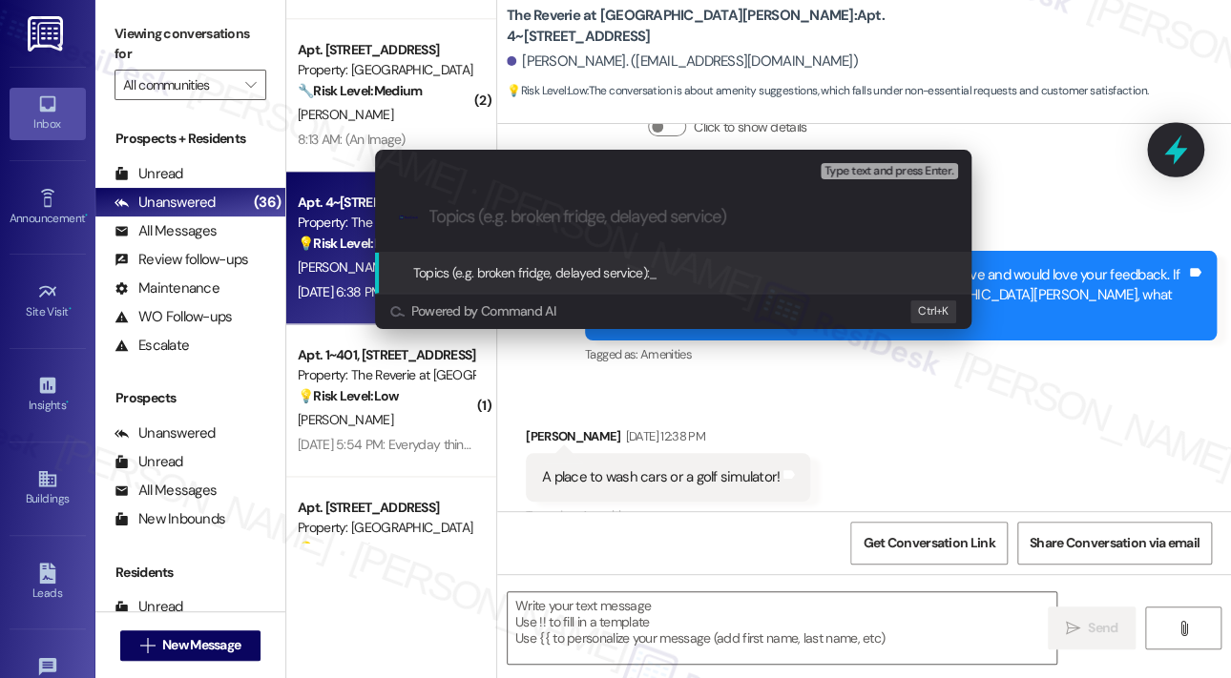
paste input "Resident Feedback Suggestion – Golf Simulator at The Reverie at Lake Boone"
type input "Resident Feedback Suggestion – Golf Simulator at The Reverie at Lake Boone"
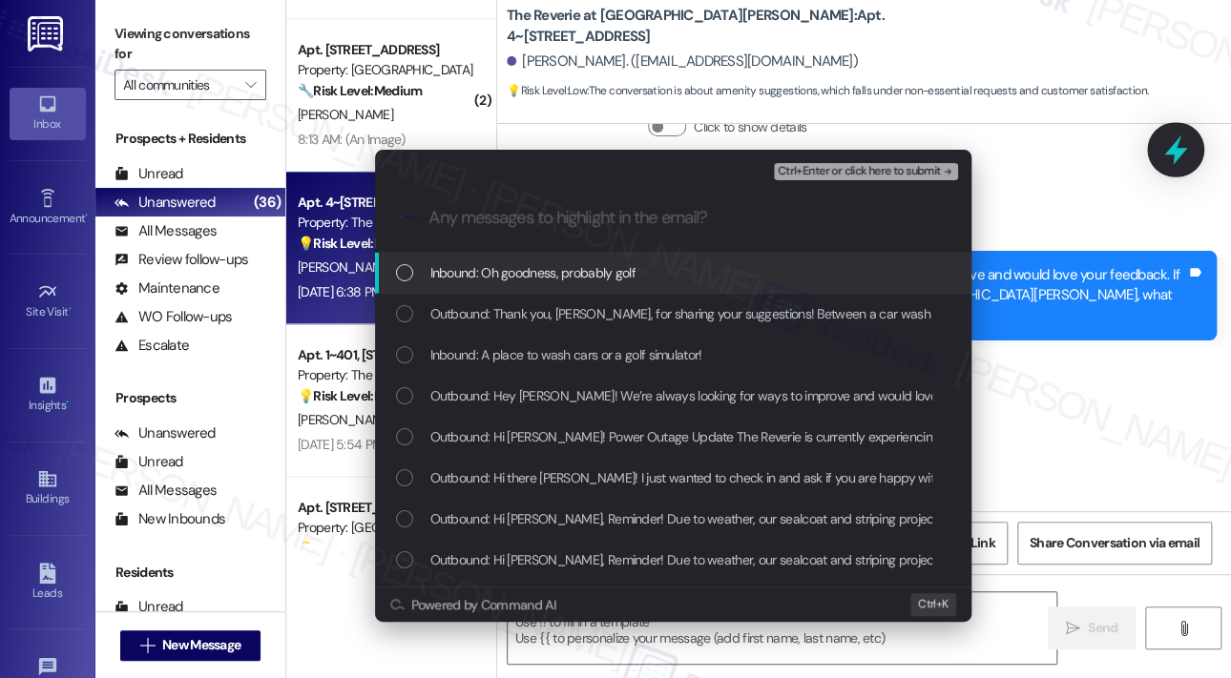
scroll to position [0, 0]
click at [540, 282] on span "Inbound: Oh goodness, probably golf" at bounding box center [533, 272] width 206 height 21
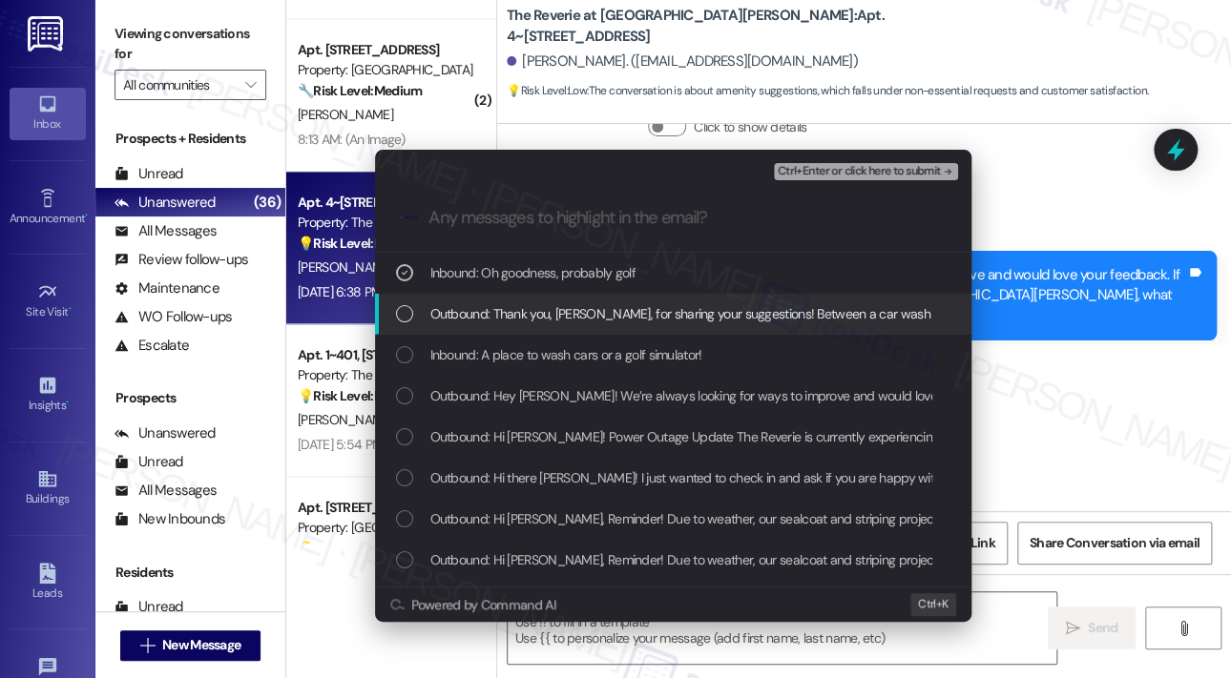
click at [546, 312] on span "Outbound: Thank you, Samuel, for sharing your suggestions! Between a car wash s…" at bounding box center [916, 313] width 972 height 21
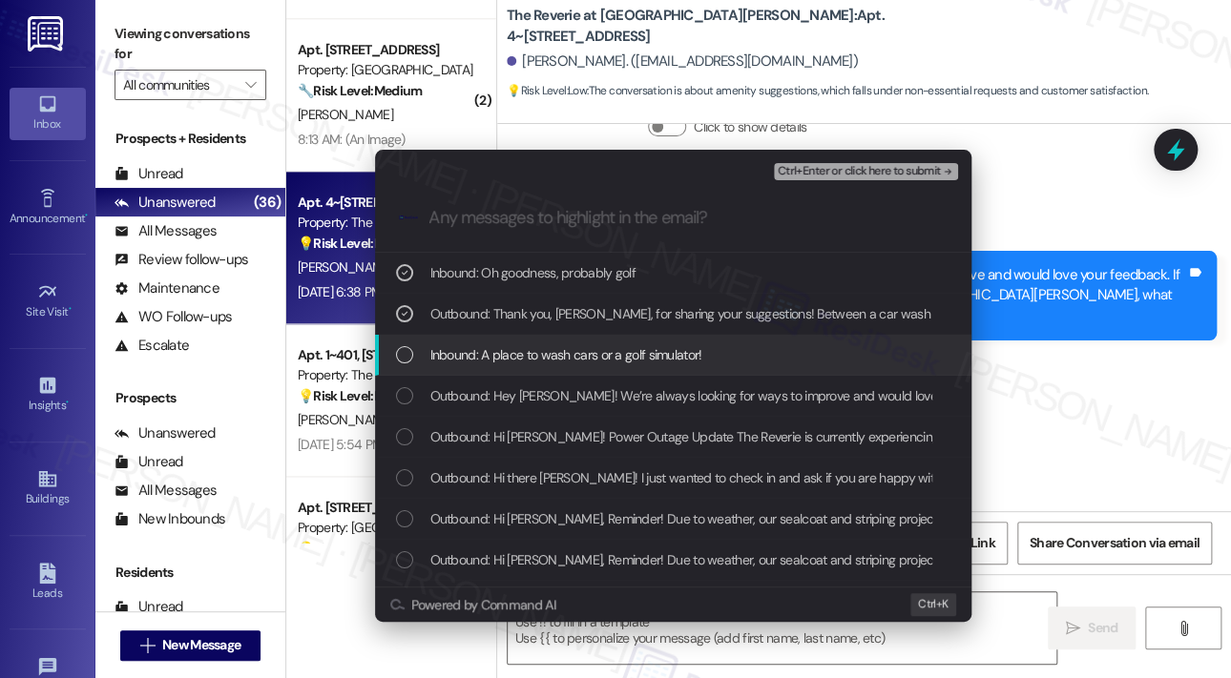
click at [546, 352] on span "Inbound: A place to wash cars or a golf simulator!" at bounding box center [566, 354] width 272 height 21
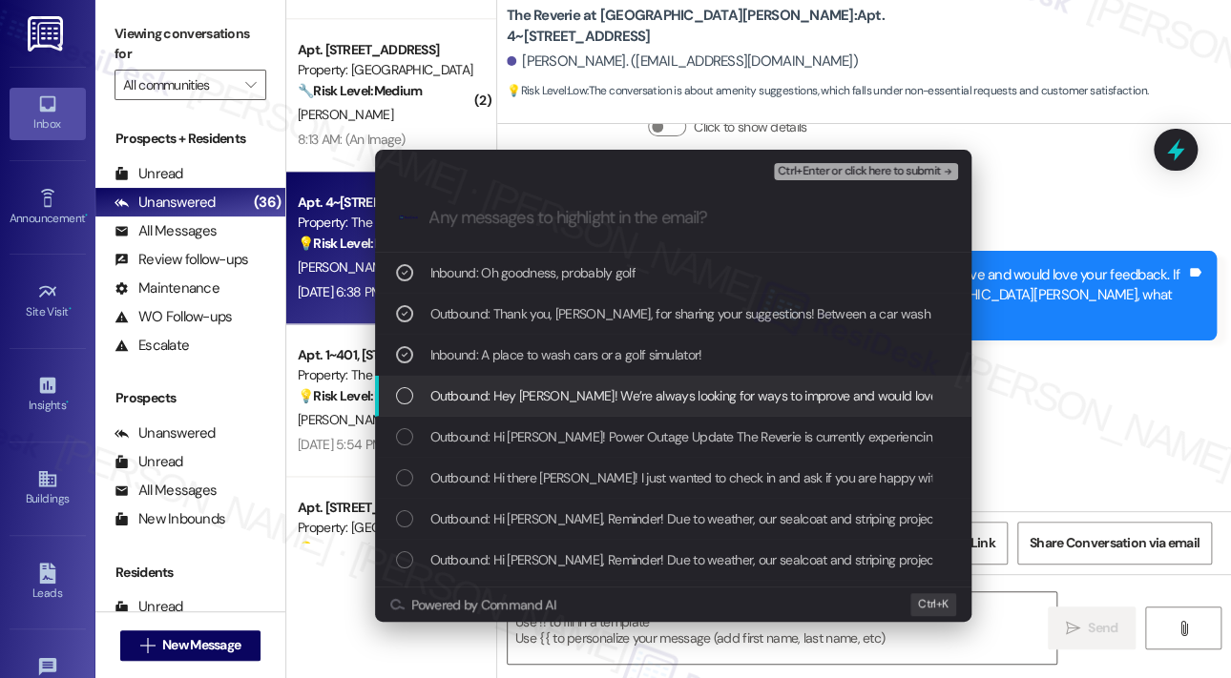
click at [545, 391] on span "Outbound: Hey Samuel! We’re always looking for ways to improve and would love y…" at bounding box center [1125, 396] width 1391 height 21
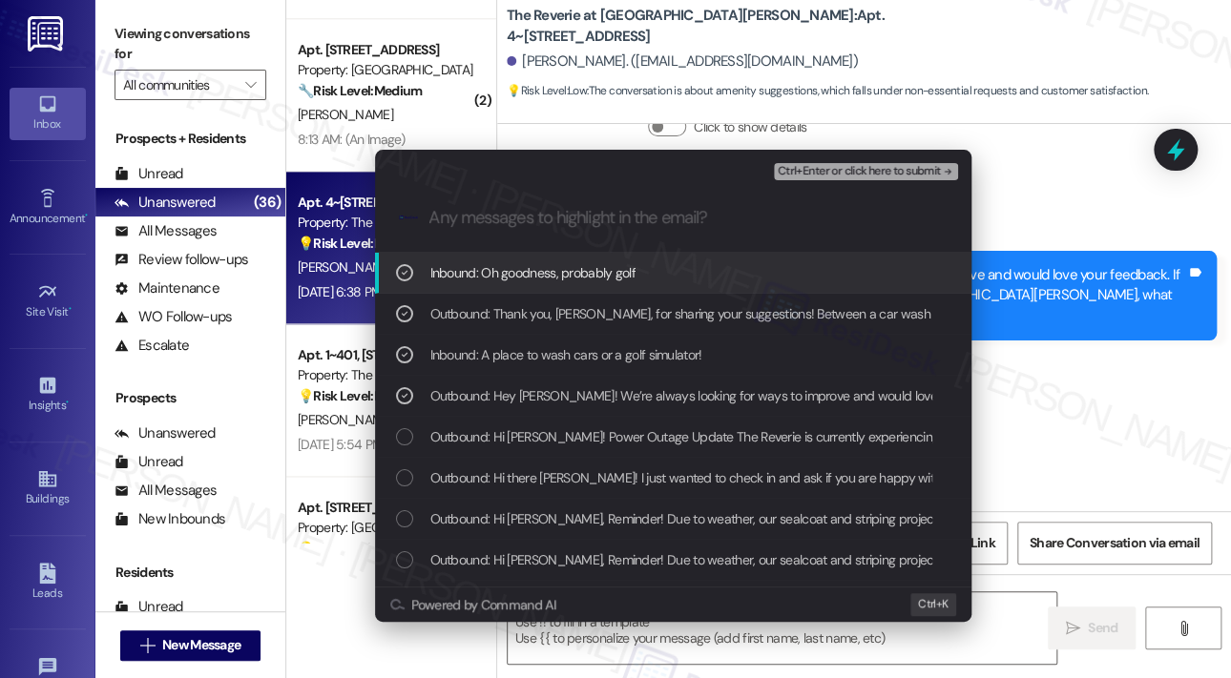
click at [852, 171] on span "Ctrl+Enter or click here to submit" at bounding box center [859, 171] width 163 height 13
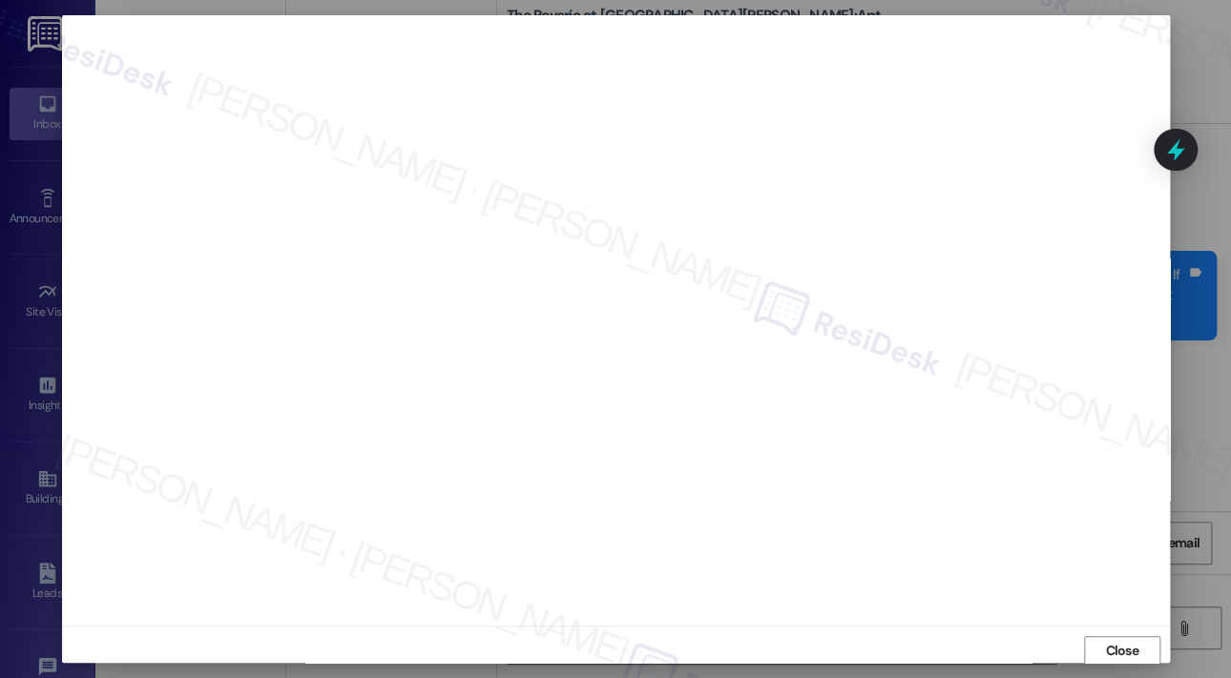
scroll to position [4, 0]
click at [1095, 639] on button "Close" at bounding box center [1122, 648] width 76 height 31
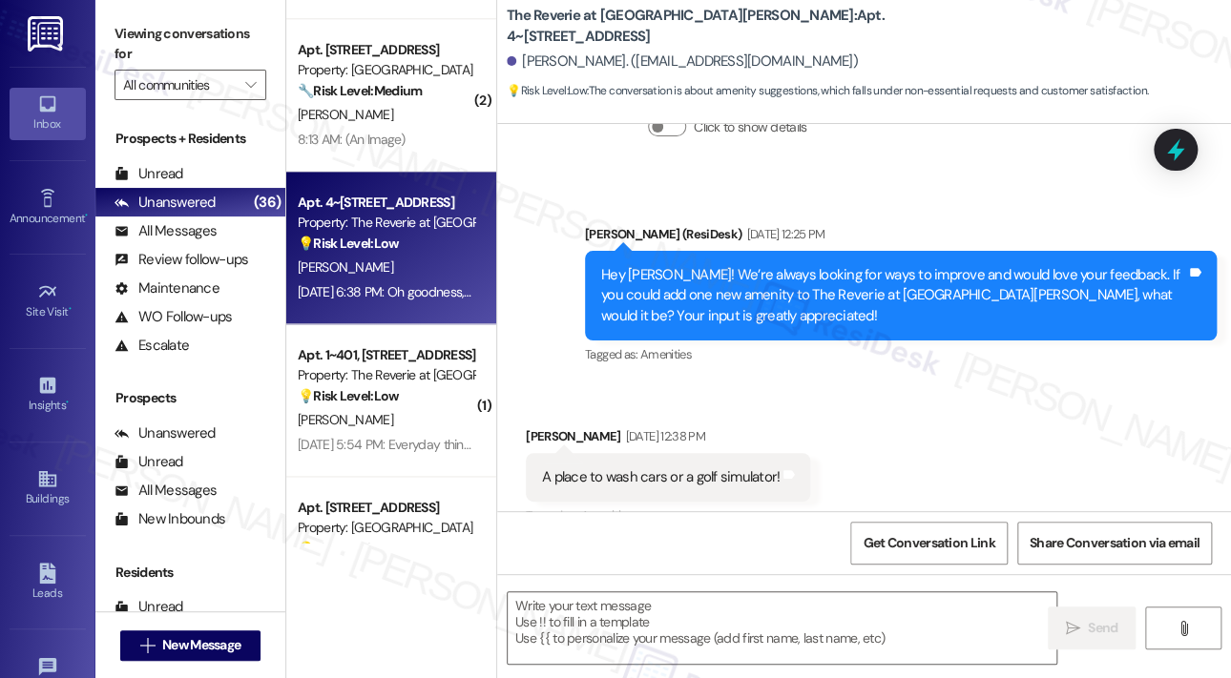
click at [1185, 143] on icon at bounding box center [1175, 149] width 25 height 25
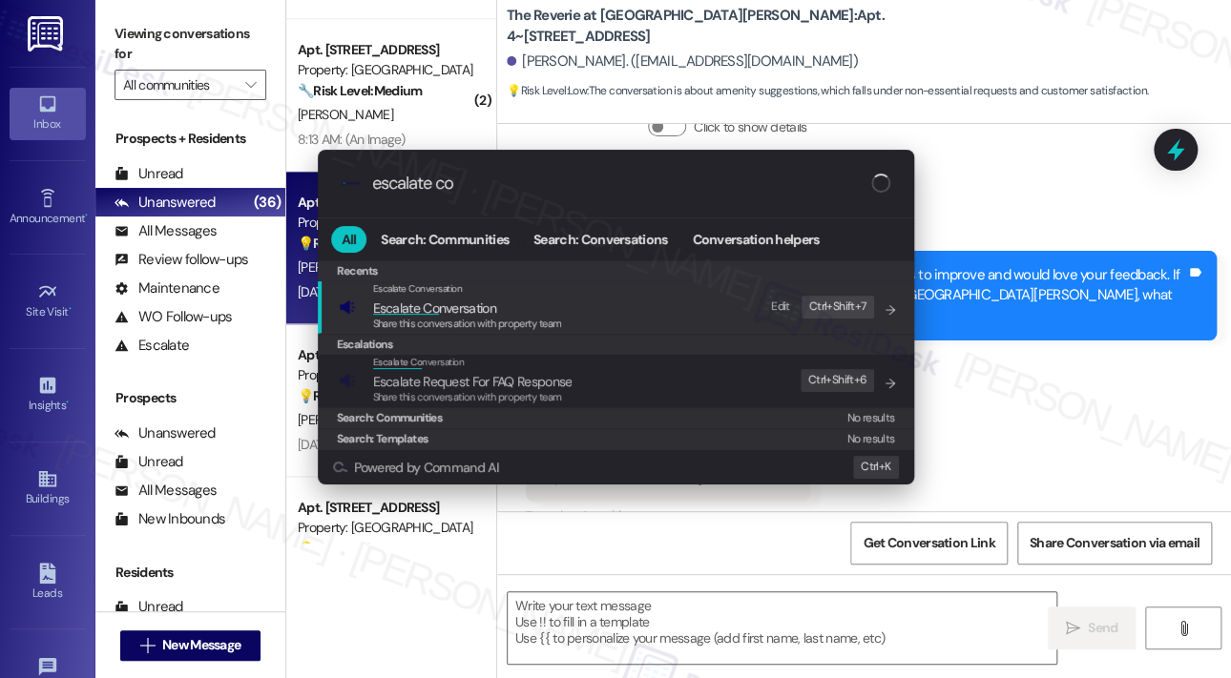
type input "escalate con"
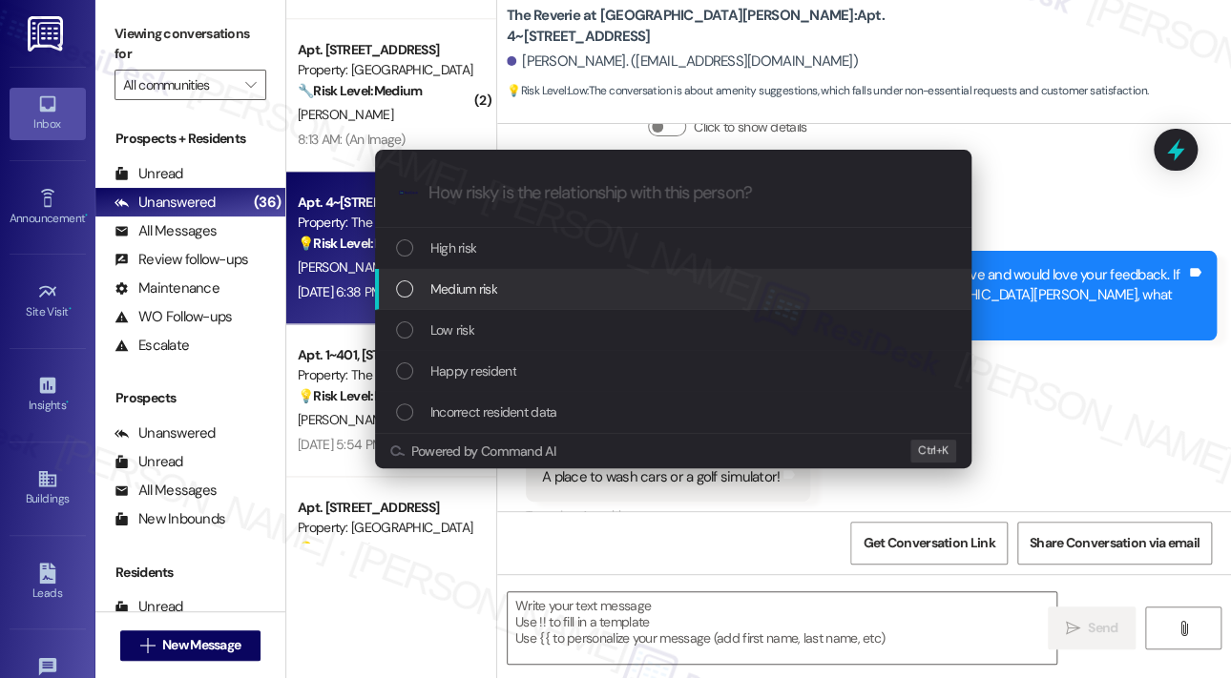
click at [452, 297] on span "Medium risk" at bounding box center [463, 289] width 67 height 21
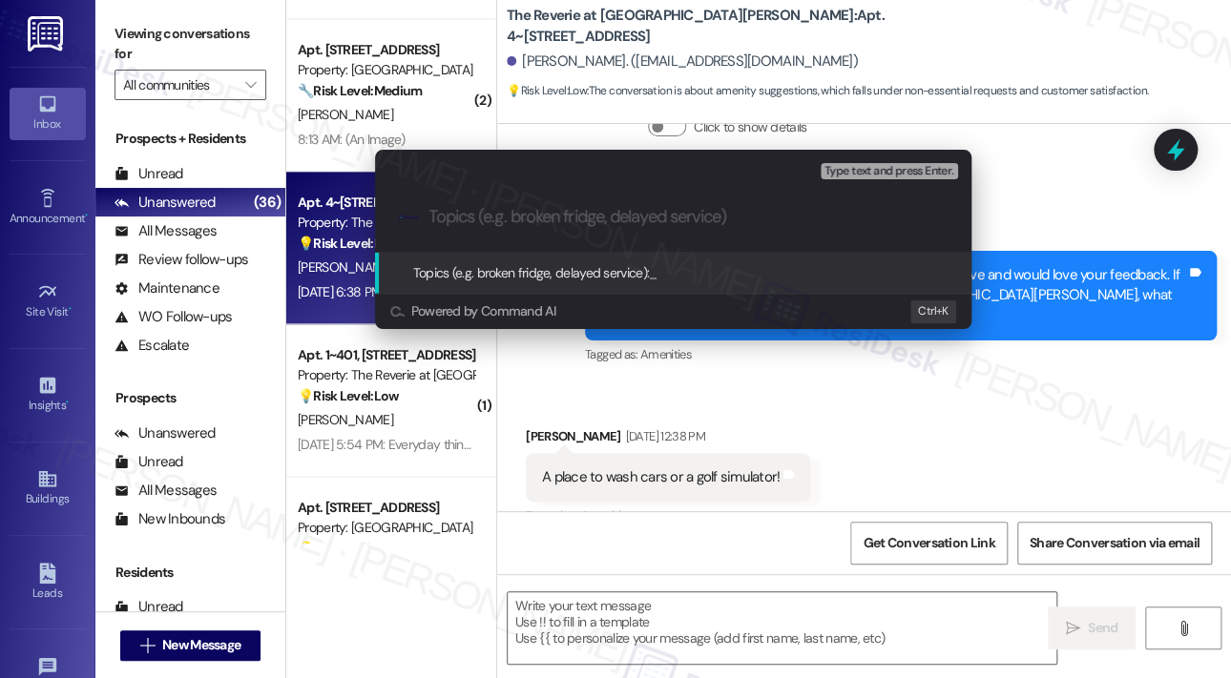
click at [504, 219] on input "Topics (e.g. broken fridge, delayed service)" at bounding box center [688, 217] width 518 height 20
paste input "Resident Feedback Suggestion – Golf Simulator at The Reverie at Lake Boone"
type input "Resident Feedback Suggestion – Golf Simulator at The Reverie at Lake Boone"
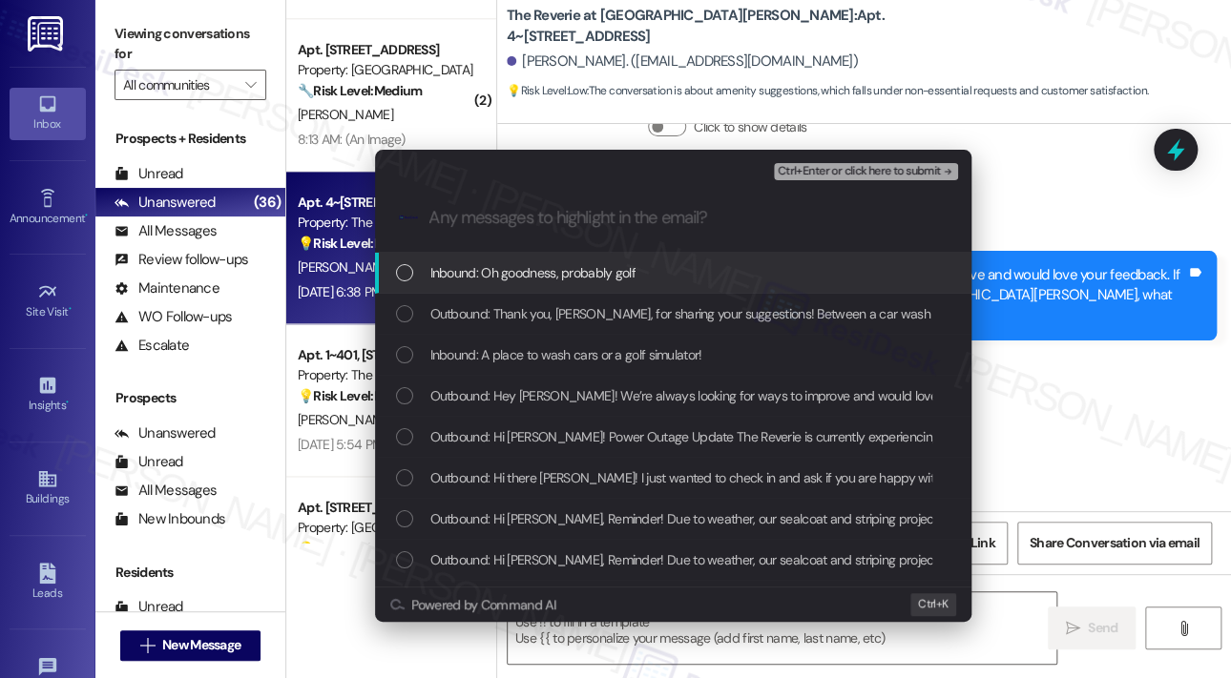
click at [496, 282] on span "Inbound: Oh goodness, probably golf" at bounding box center [533, 272] width 206 height 21
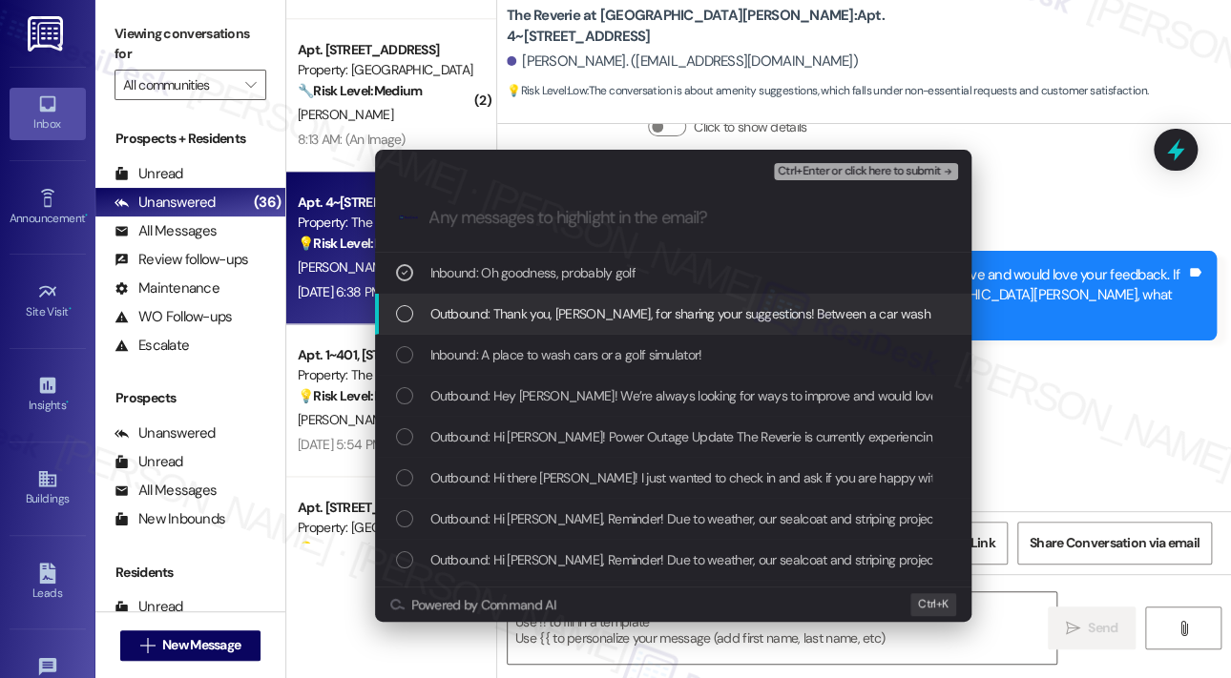
click at [495, 319] on span "Outbound: Thank you, Samuel, for sharing your suggestions! Between a car wash s…" at bounding box center [916, 313] width 972 height 21
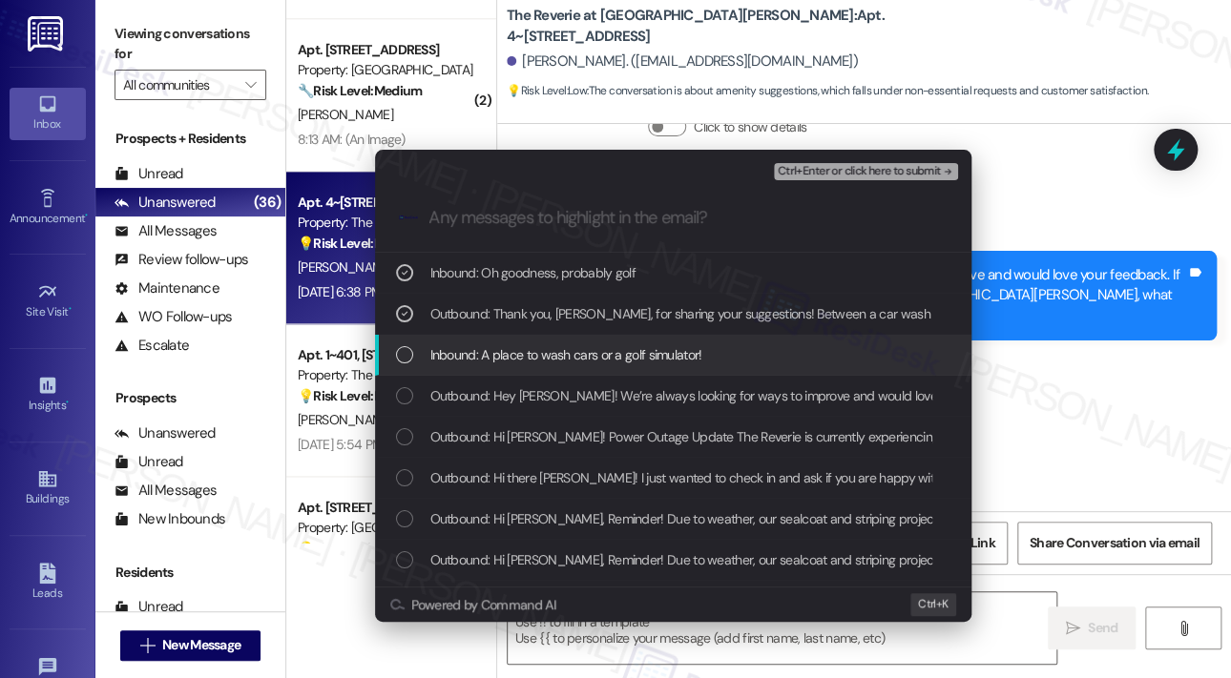
click at [498, 350] on span "Inbound: A place to wash cars or a golf simulator!" at bounding box center [566, 354] width 272 height 21
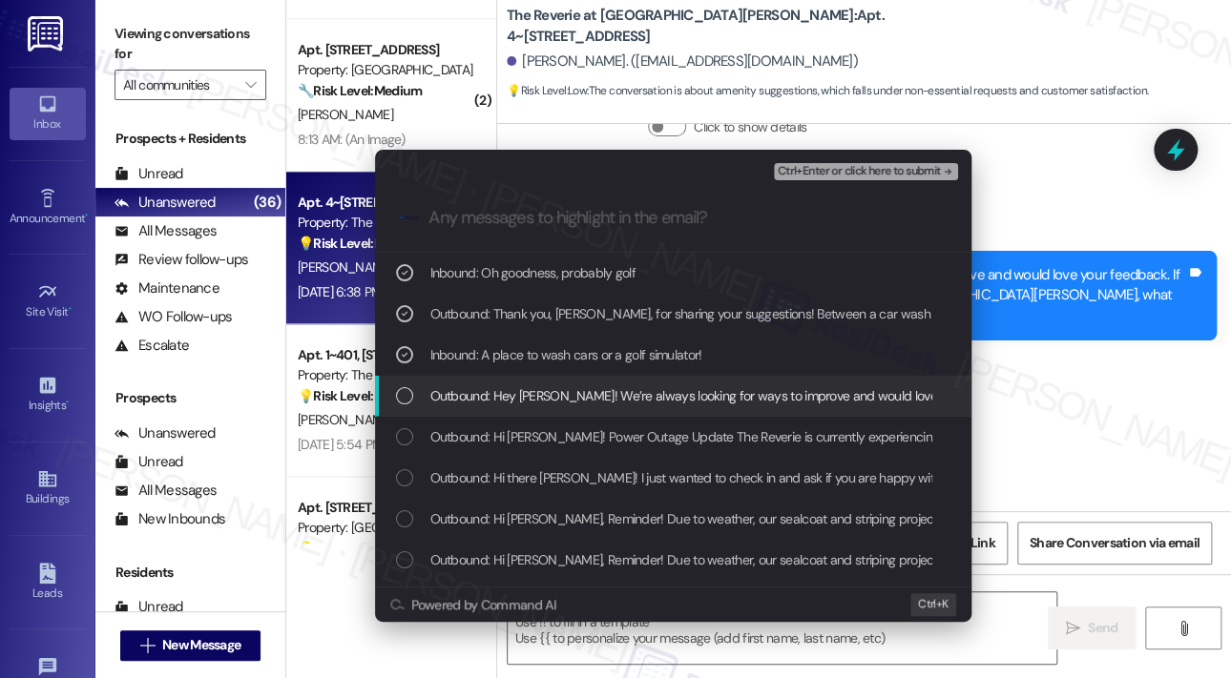
click at [506, 391] on span "Outbound: Hey Samuel! We’re always looking for ways to improve and would love y…" at bounding box center [1125, 396] width 1391 height 21
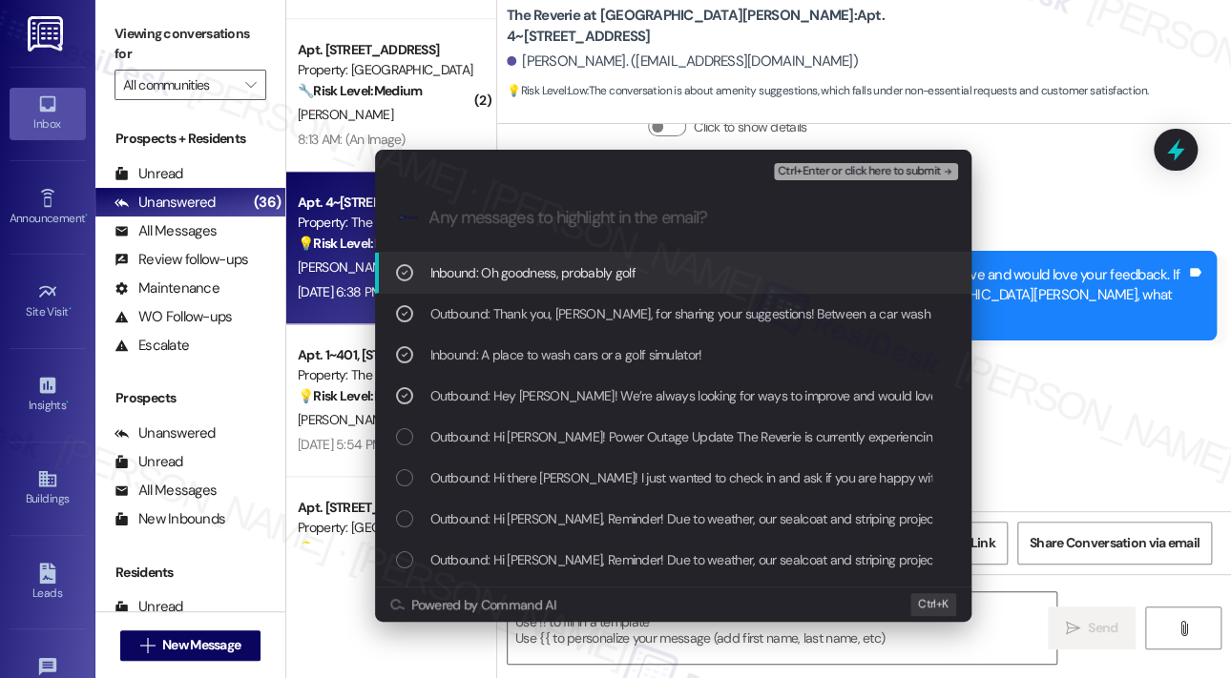
click at [822, 165] on span "Ctrl+Enter or click here to submit" at bounding box center [859, 171] width 163 height 13
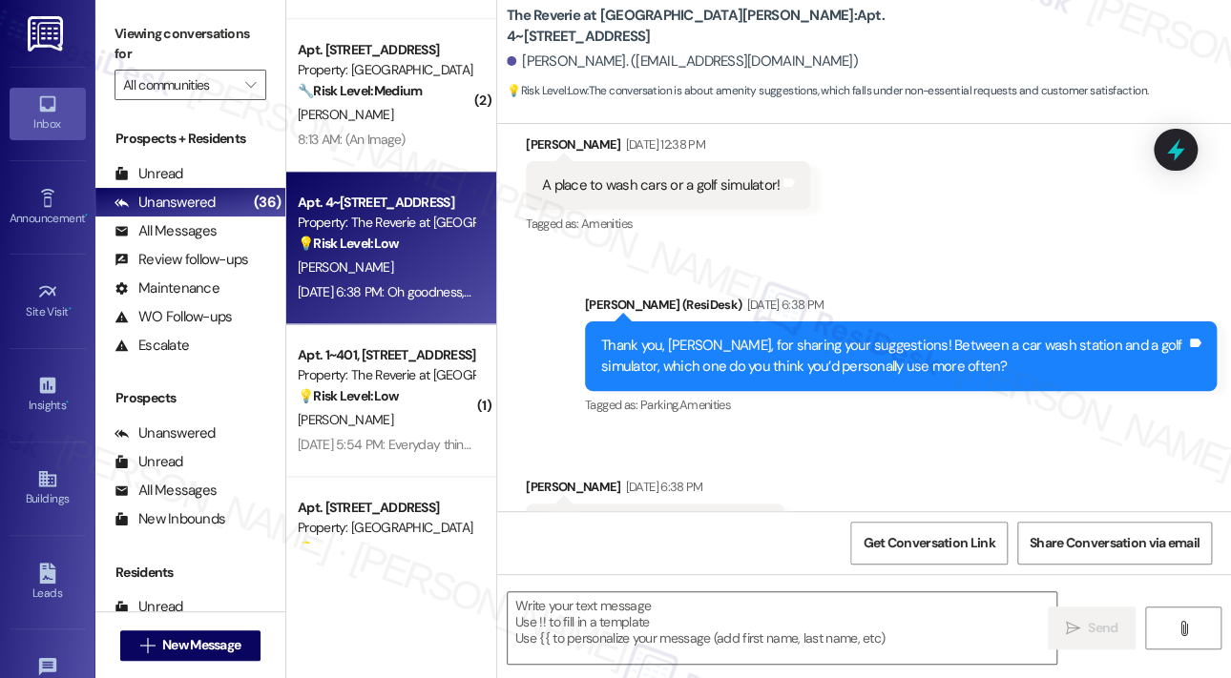
scroll to position [5006, 0]
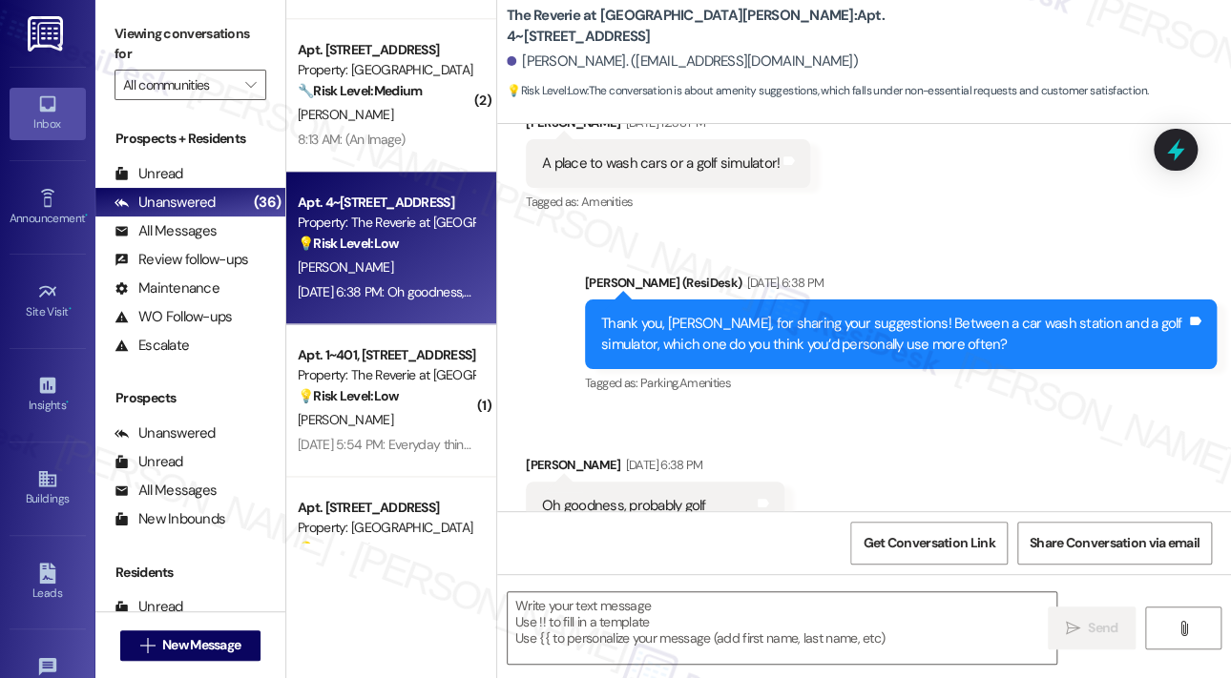
type textarea "Fetching suggested responses. Please feel free to read through the conversation…"
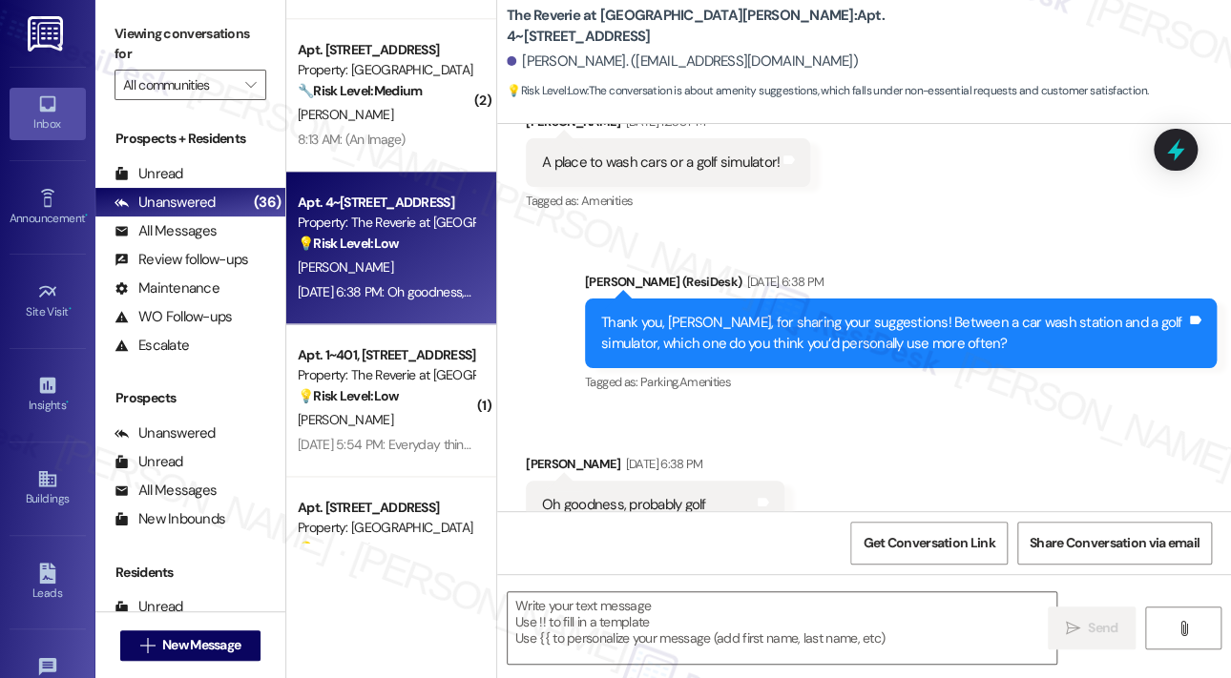
click at [867, 425] on div "Received via SMS Samuel Mussen Sep 18, 2025 at 6:38 PM Oh goodness, probably go…" at bounding box center [864, 491] width 734 height 161
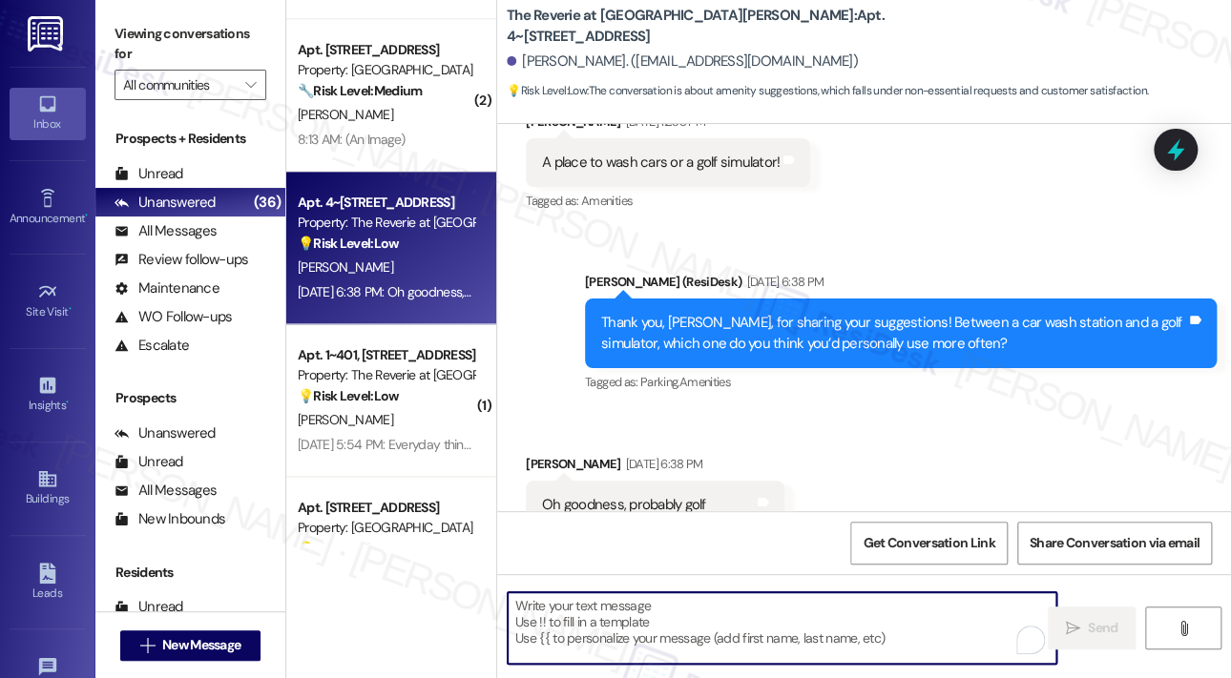
click at [613, 608] on textarea "To enrich screen reader interactions, please activate Accessibility in Grammarl…" at bounding box center [782, 629] width 549 height 72
paste textarea "Thank you for sharing that, Samuel. I’ll forward your suggestion about the golf…"
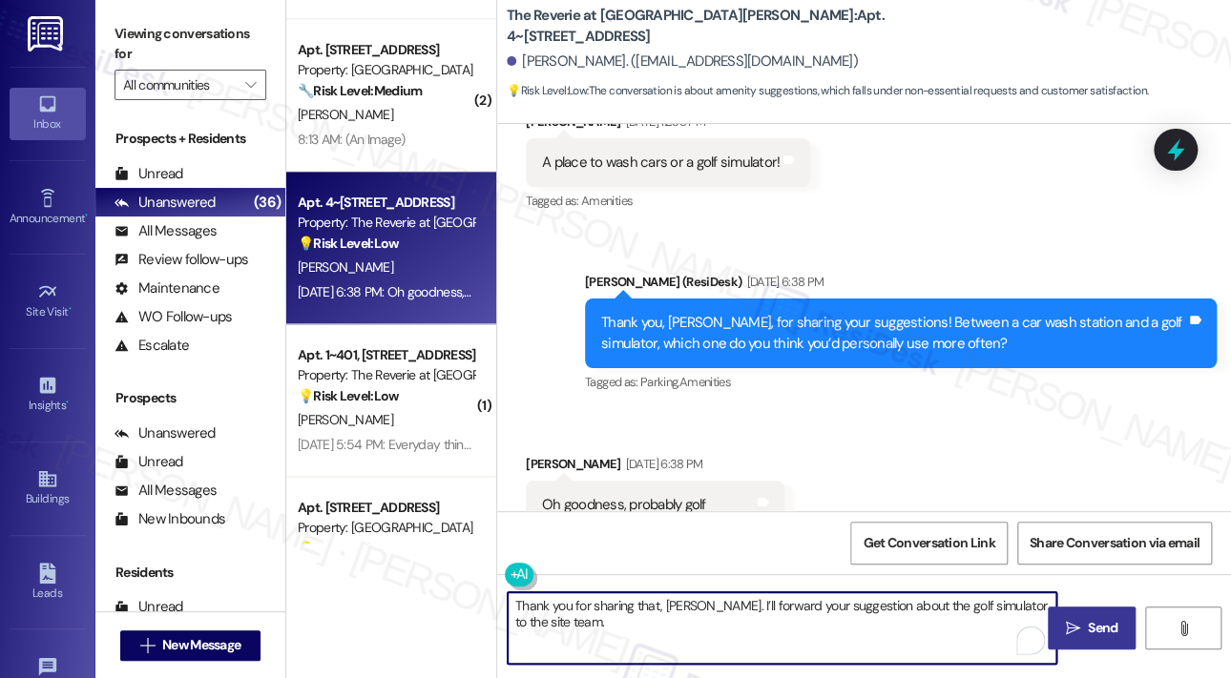
type textarea "Thank you for sharing that, Samuel. I’ll forward your suggestion about the golf…"
click at [1080, 624] on span " Send" at bounding box center [1092, 628] width 60 height 20
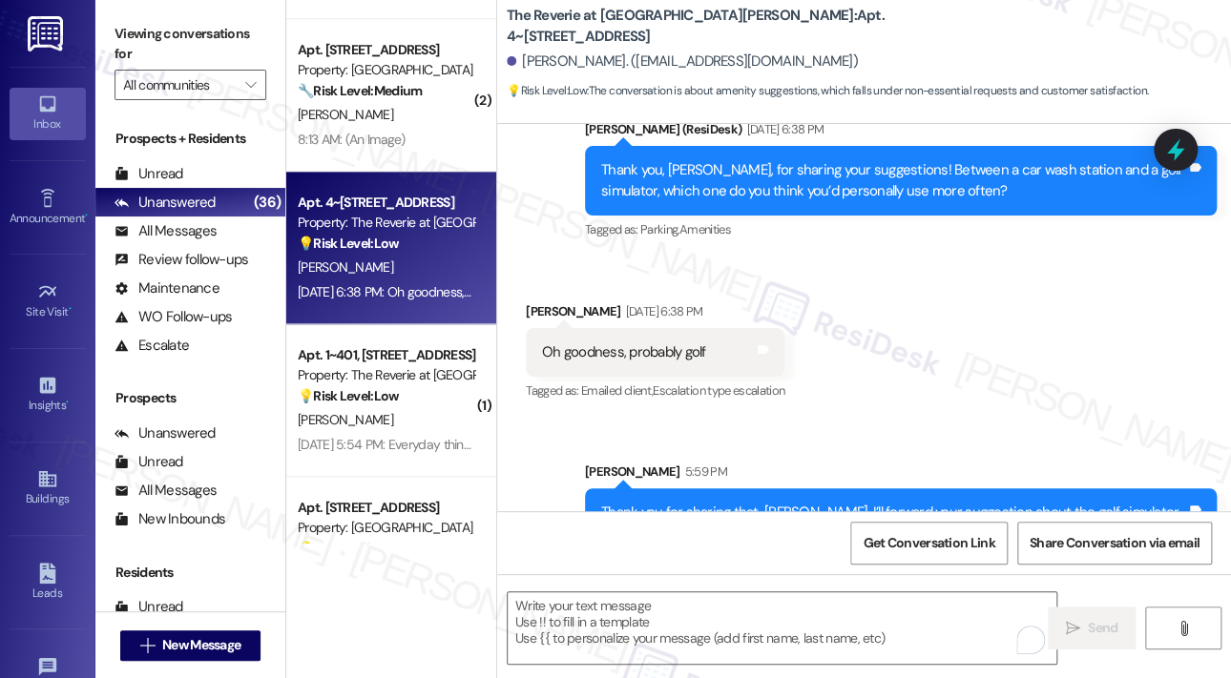
scroll to position [5161, 0]
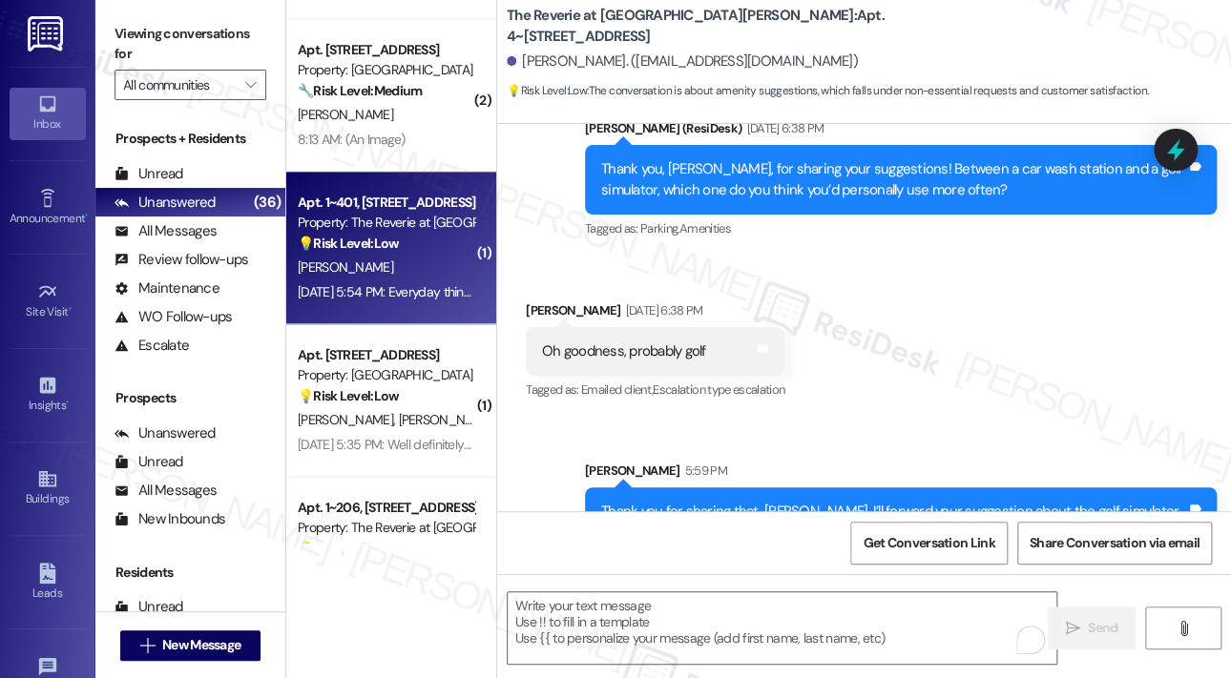
click at [412, 270] on div "[PERSON_NAME]" at bounding box center [386, 268] width 180 height 24
type textarea "Fetching suggested responses. Please feel free to read through the conversation…"
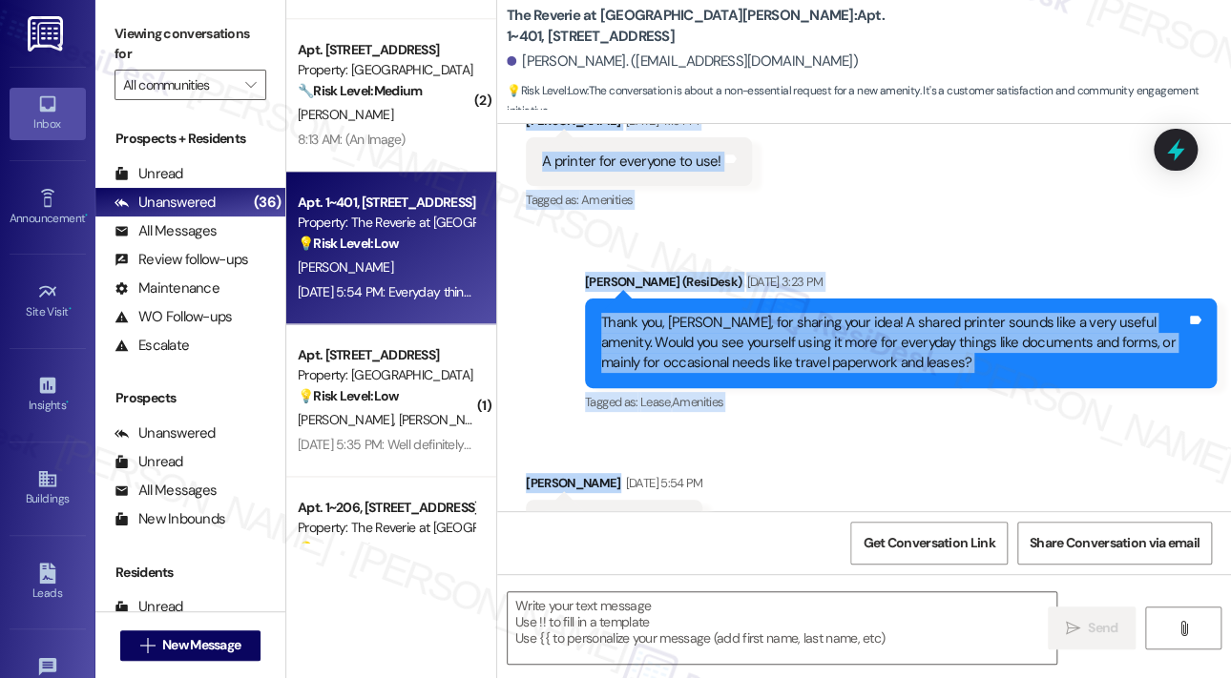
scroll to position [439, 0]
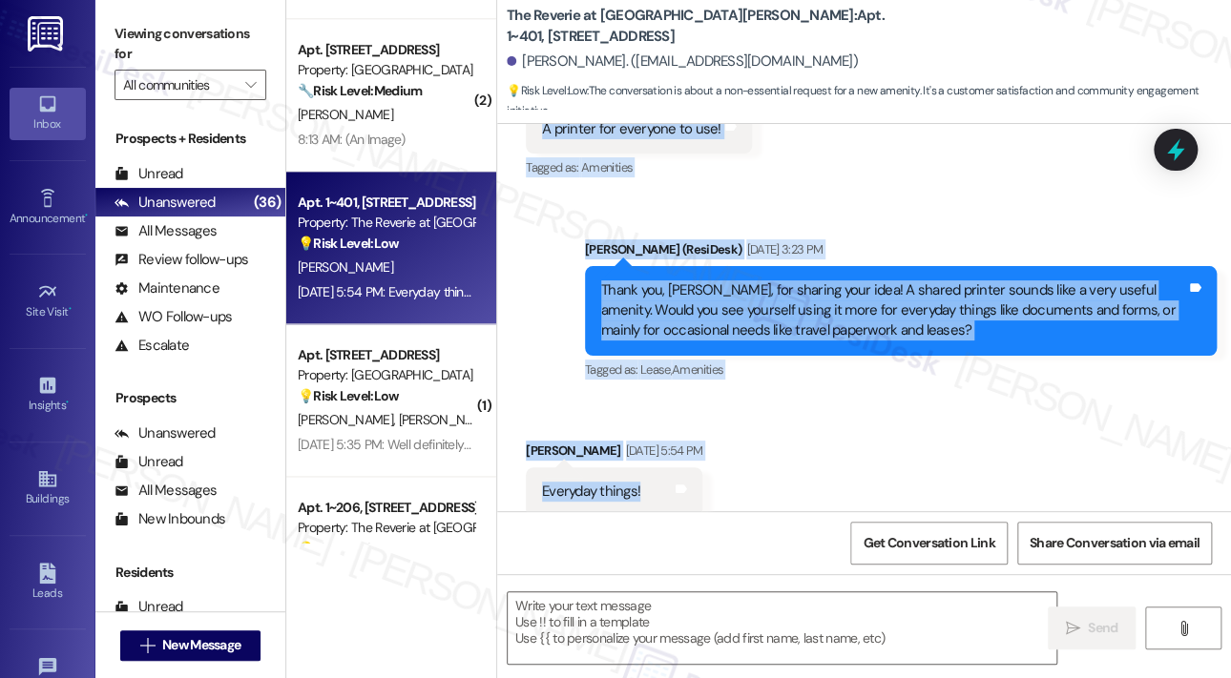
drag, startPoint x: 599, startPoint y: 282, endPoint x: 784, endPoint y: 469, distance: 263.2
click at [781, 469] on div "Lease started Jul 06, 2025 at 8:00 PM Announcement, sent via SMS Sarah (ResiDes…" at bounding box center [864, 317] width 734 height 387
click at [980, 197] on div "Sent via SMS Sarah (ResiDesk) Sep 18, 2025 at 3:23 PM Thank you, Hailey, for sh…" at bounding box center [864, 298] width 734 height 202
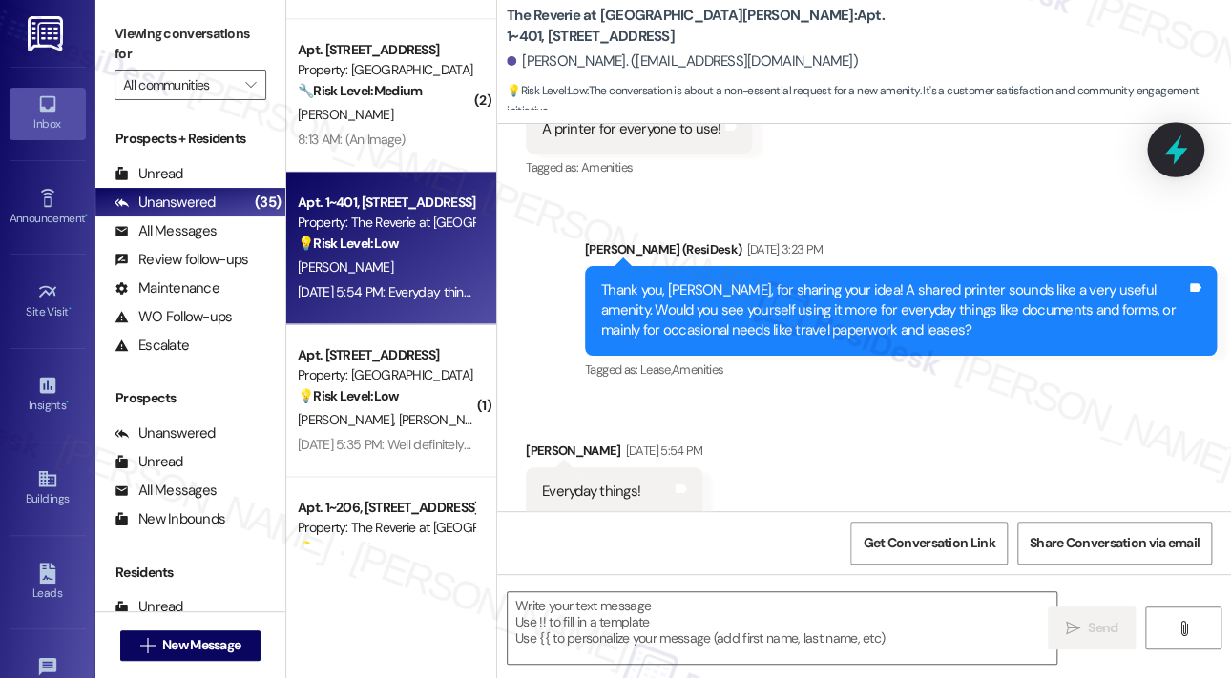
click at [1160, 148] on icon at bounding box center [1175, 150] width 32 height 32
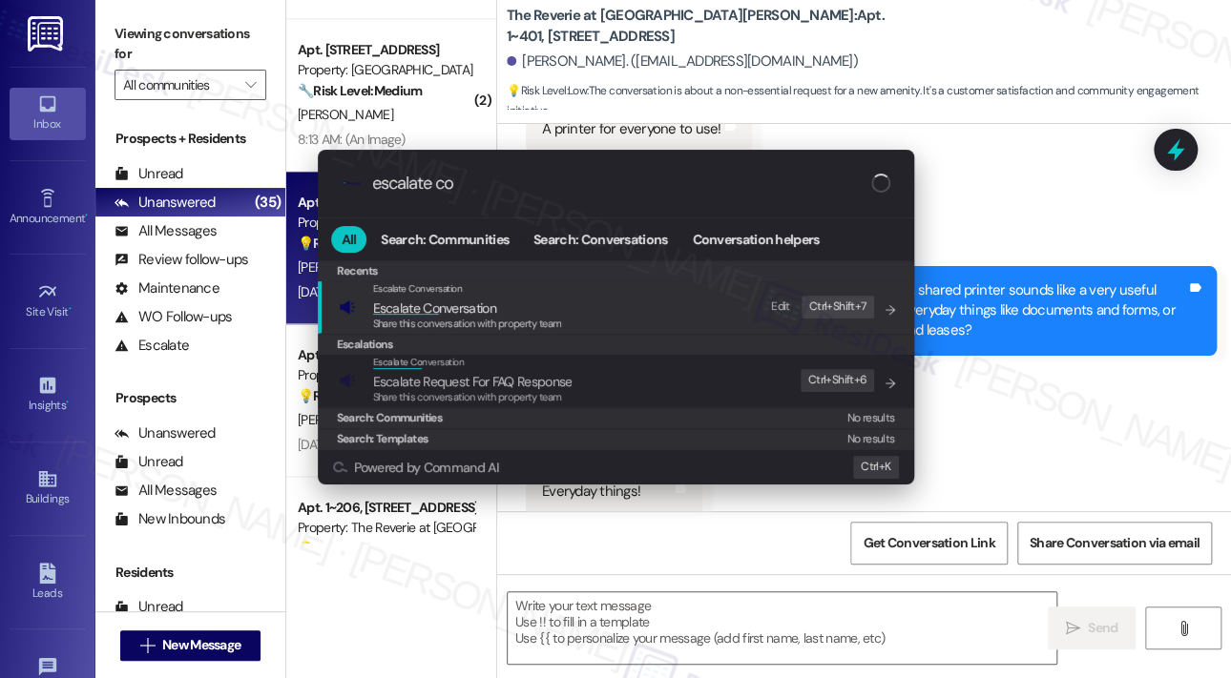
type input "escalate con"
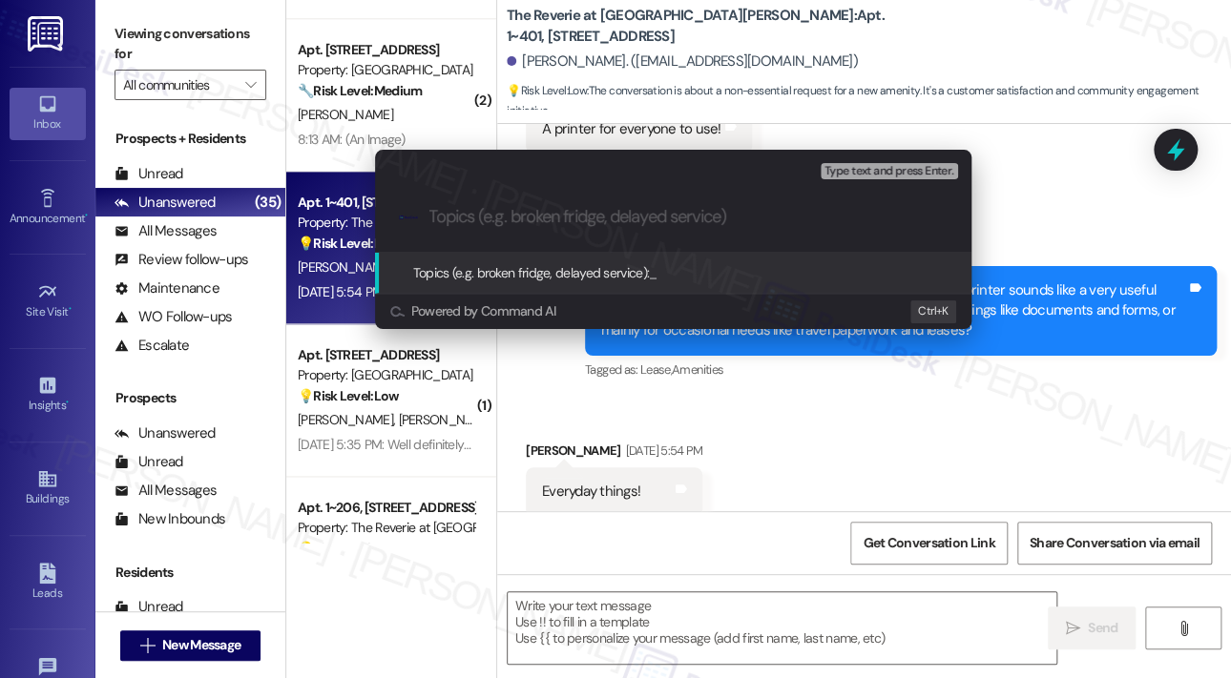
paste input "Resident Feedback Suggestion – Shared Printer for Everyday Use at The Reverie a…"
type input "Resident Feedback Suggestion – Shared Printer for Everyday Use at The Reverie a…"
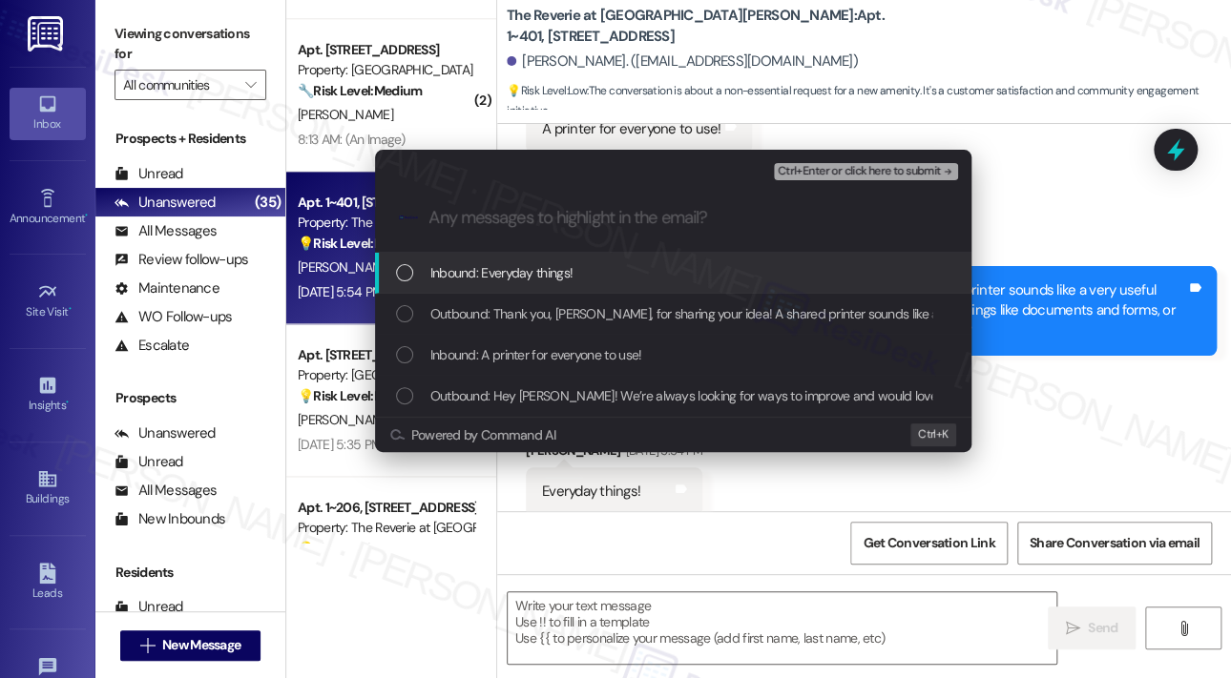
drag, startPoint x: 553, startPoint y: 272, endPoint x: 553, endPoint y: 297, distance: 24.8
click at [553, 273] on span "Inbound: Everyday things!" at bounding box center [501, 272] width 143 height 21
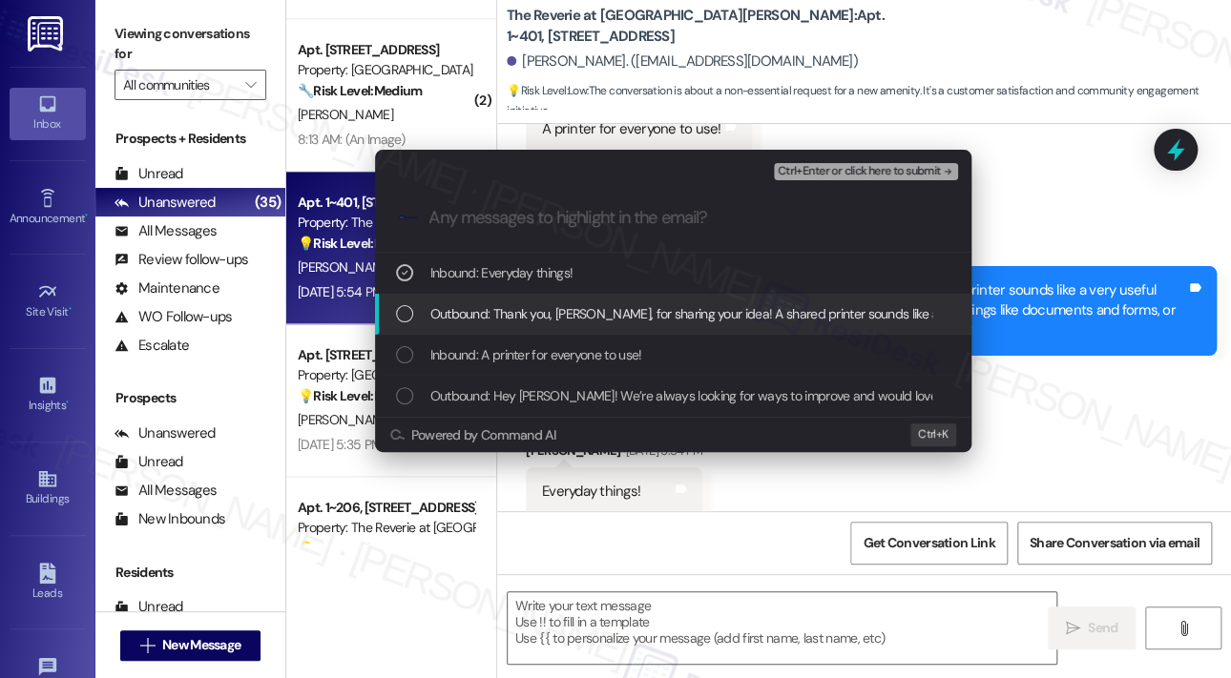
click at [553, 303] on span "Outbound: Thank you, Hailey, for sharing your idea! A shared printer sounds lik…" at bounding box center [1151, 313] width 1443 height 21
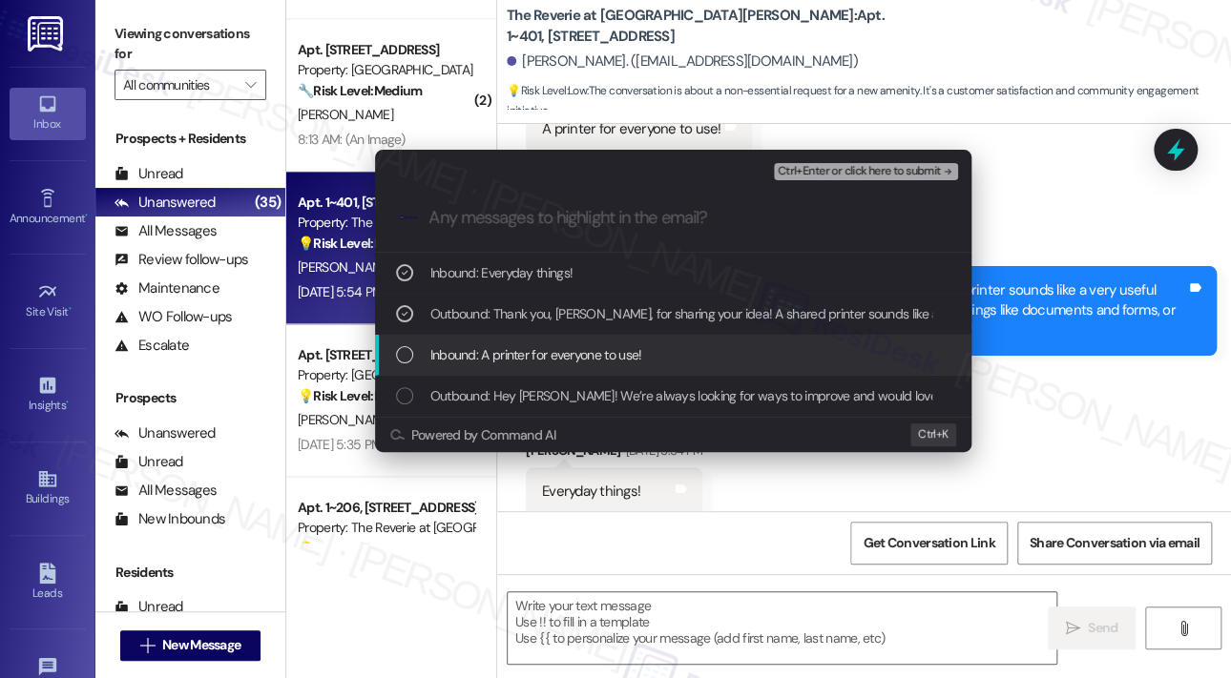
click at [556, 344] on span "Inbound: A printer for everyone to use!" at bounding box center [536, 354] width 212 height 21
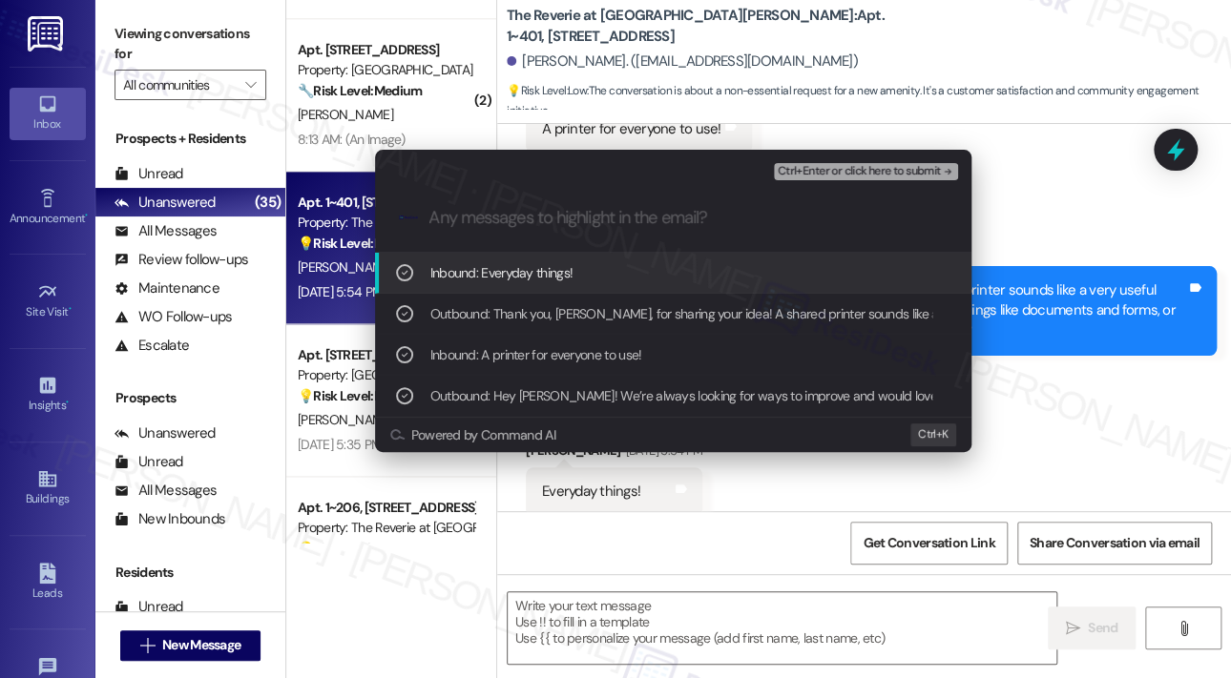
click at [821, 182] on div "Ctrl+Enter or click here to submit" at bounding box center [868, 171] width 188 height 25
click at [825, 171] on span "Ctrl+Enter or click here to submit" at bounding box center [859, 171] width 163 height 13
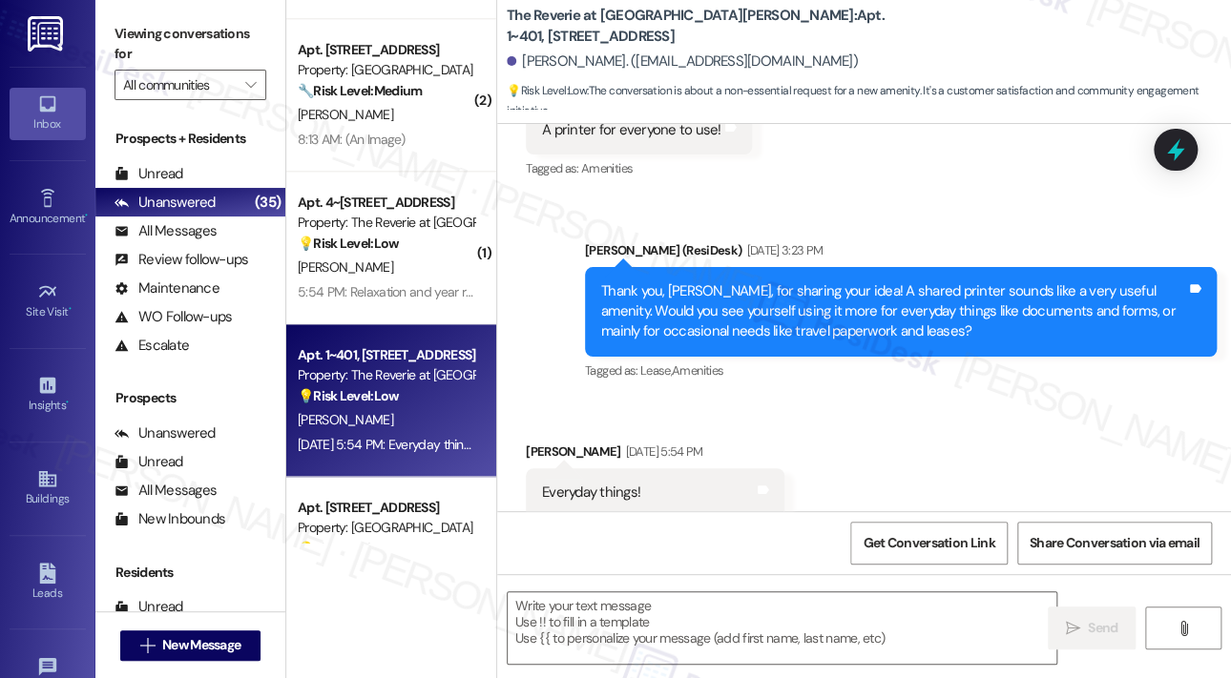
scroll to position [467, 0]
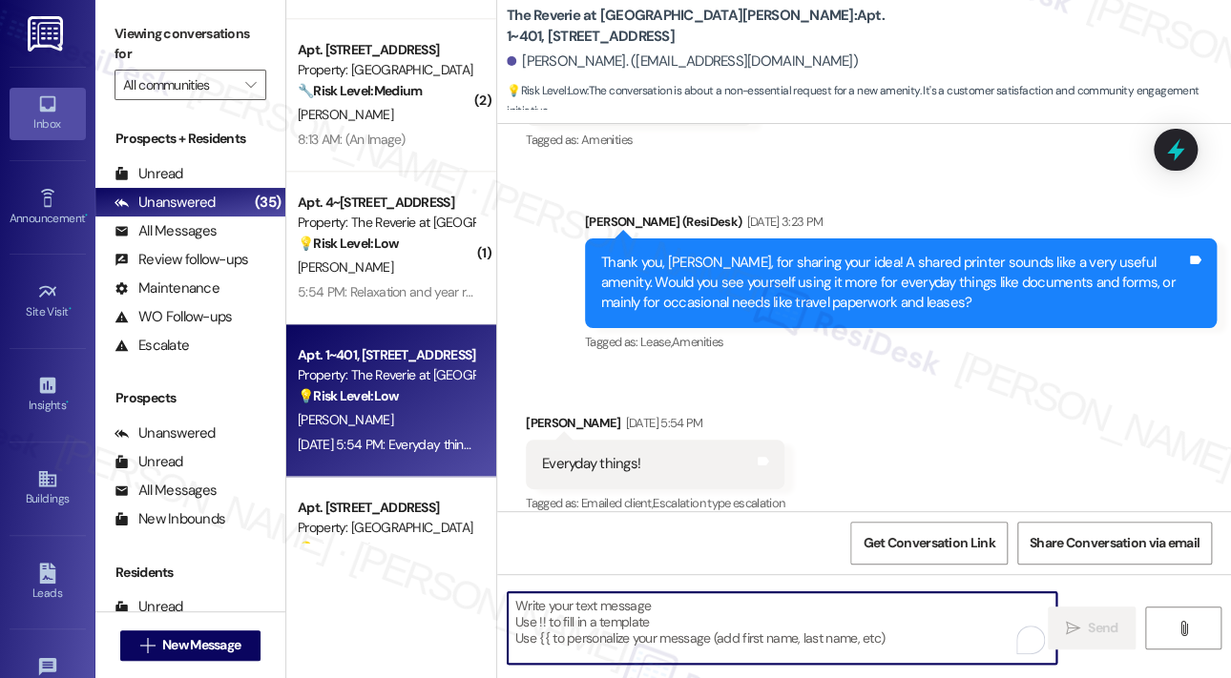
click at [700, 611] on textarea "To enrich screen reader interactions, please activate Accessibility in Grammarl…" at bounding box center [782, 629] width 549 height 72
paste textarea "Thank you for sharing that, Hailey. I’ve escalated your suggestion about adding…"
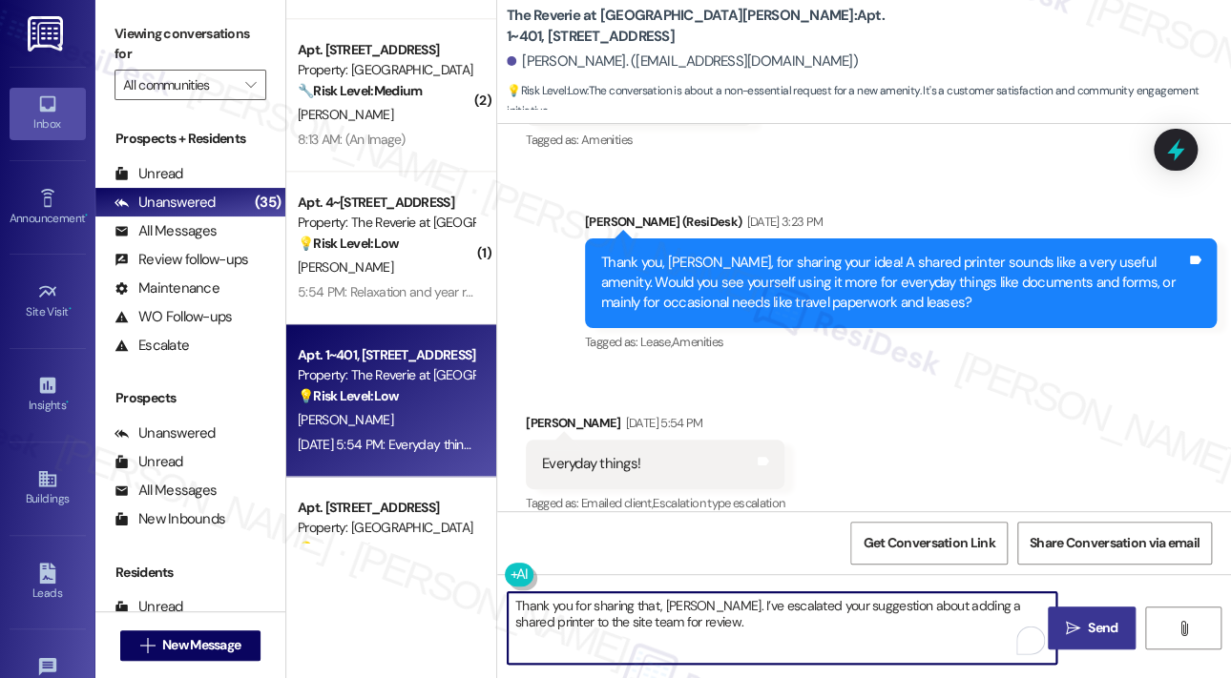
type textarea "Thank you for sharing that, Hailey. I’ve escalated your suggestion about adding…"
click at [1100, 616] on button " Send" at bounding box center [1092, 628] width 88 height 43
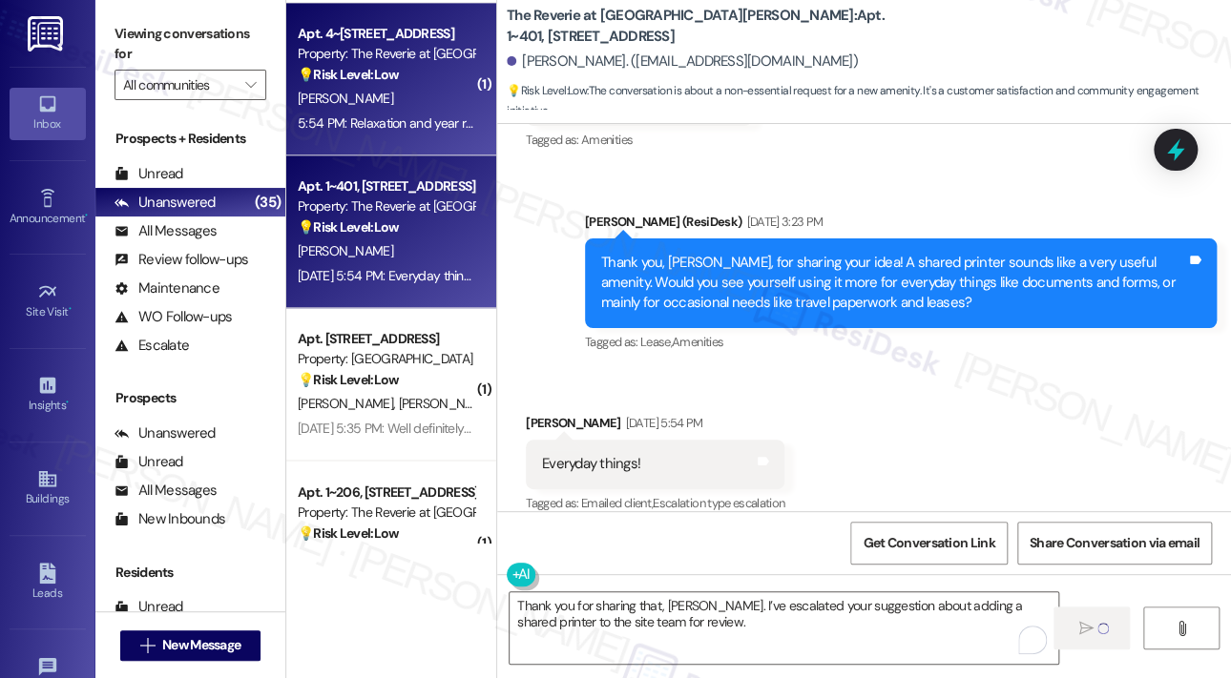
scroll to position [1088, 0]
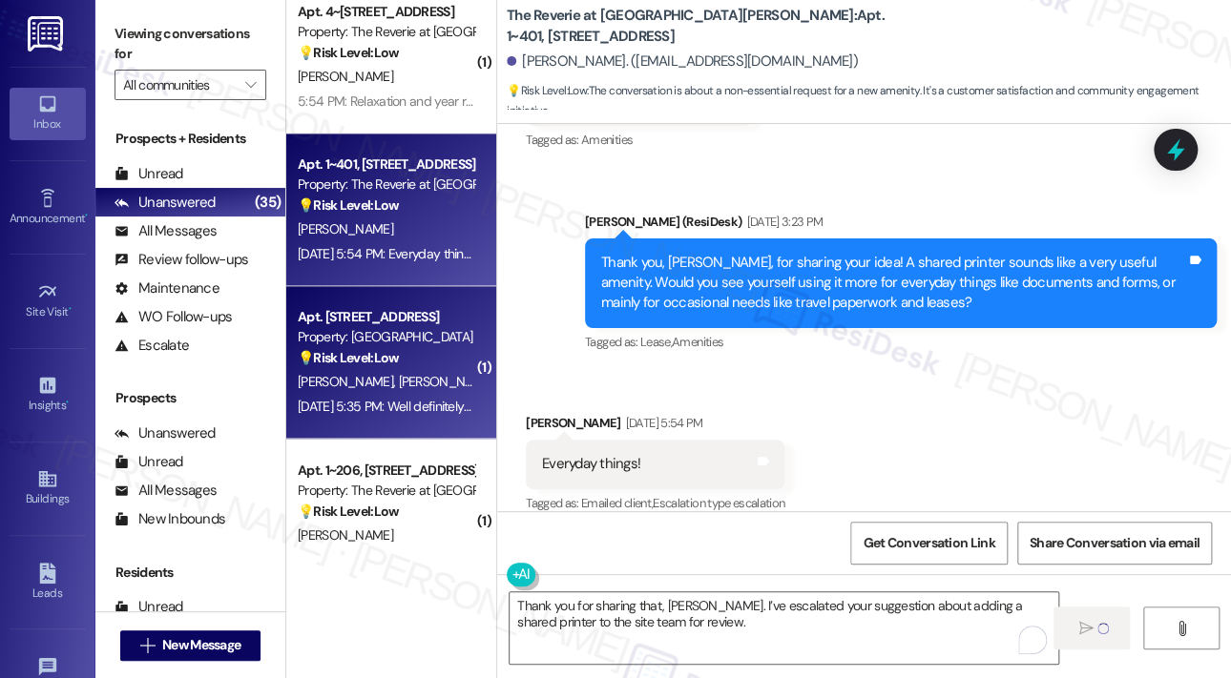
click at [427, 354] on div "💡 Risk Level: Low The resident is responding to a request for feedback, and the…" at bounding box center [386, 358] width 177 height 20
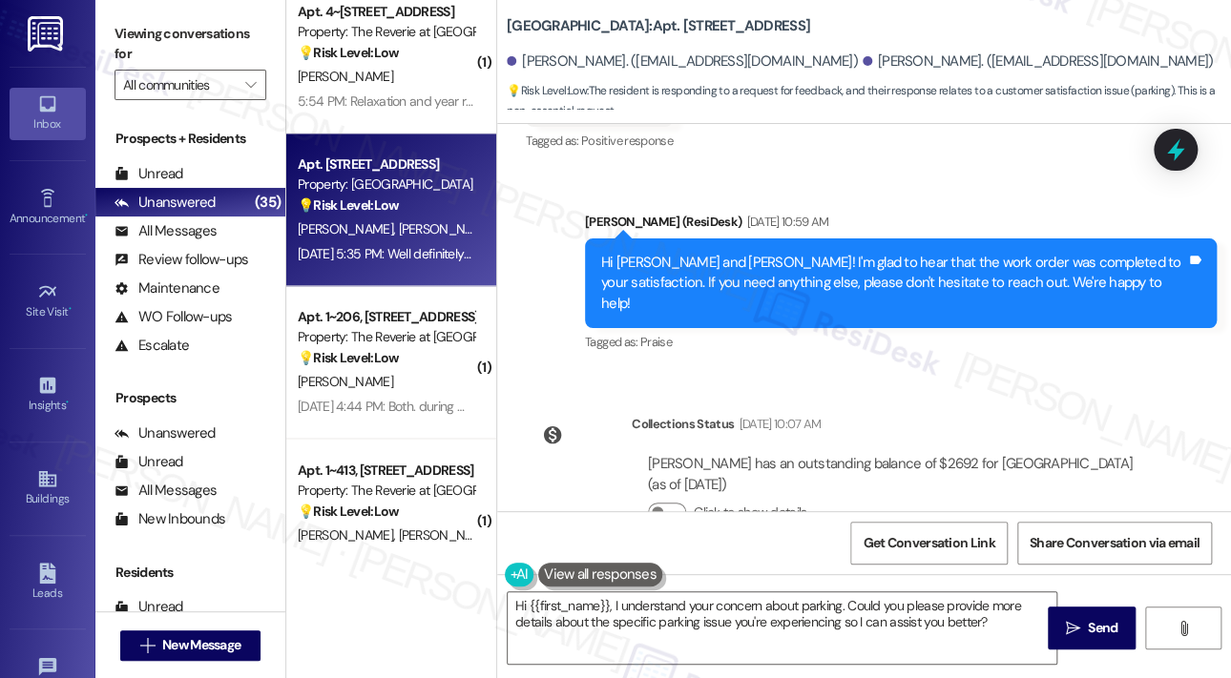
scroll to position [4871, 0]
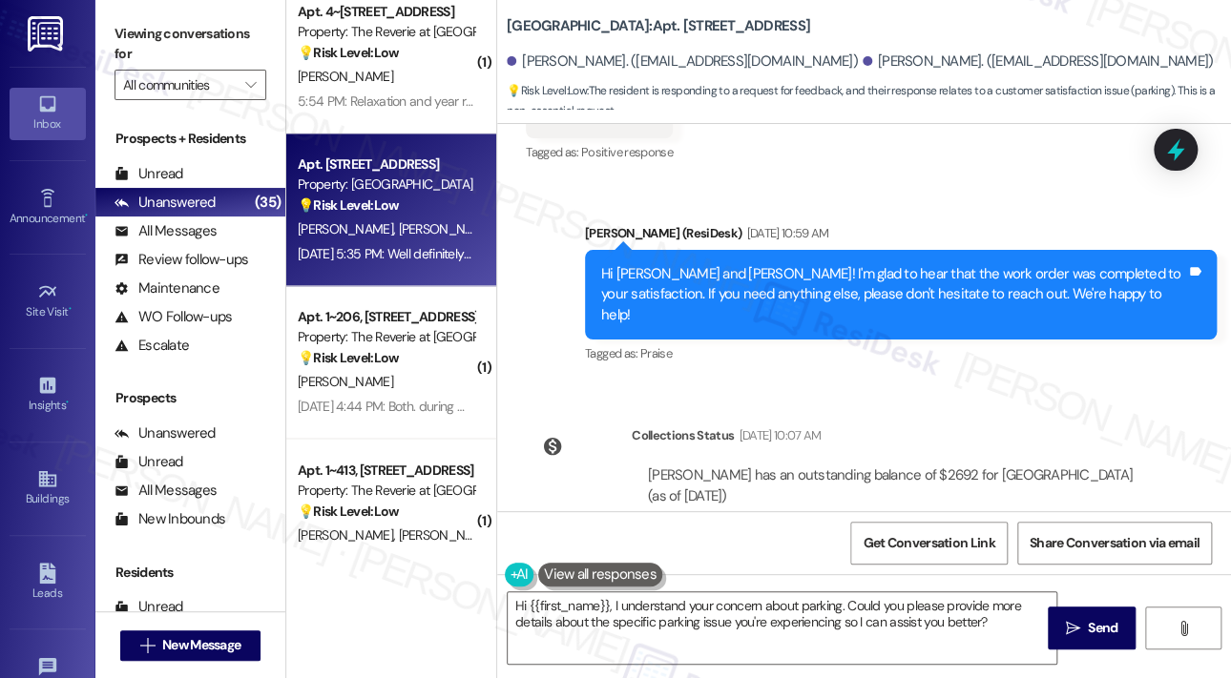
drag, startPoint x: 720, startPoint y: 449, endPoint x: 702, endPoint y: 382, distance: 69.9
click at [702, 382] on div "Announcement, sent via SMS Sarah (ResiDesk) Aug 03, 2023 at 11:14 AM Hi Marshal…" at bounding box center [864, 317] width 734 height 387
click at [939, 241] on div "Announcement, sent via SMS Sarah (ResiDesk) Aug 03, 2023 at 11:14 AM Hi Marshal…" at bounding box center [864, 317] width 734 height 387
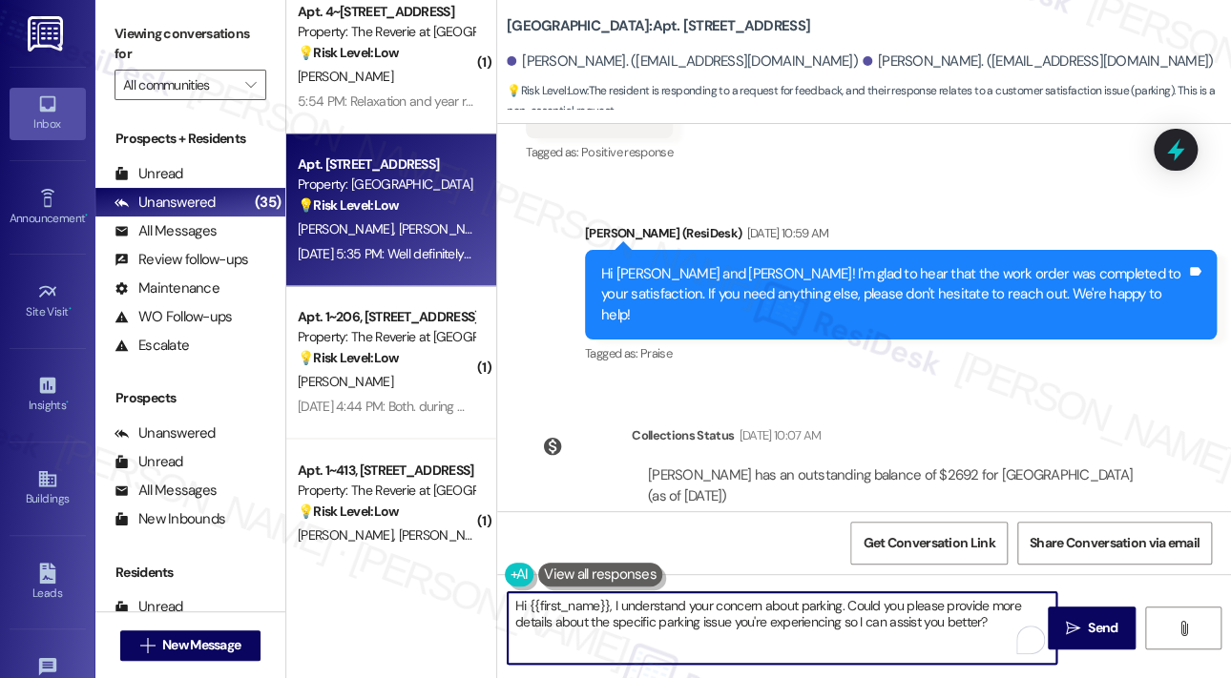
click at [870, 604] on textarea "Hi {{first_name}}, I understand your concern about parking. Could you please pr…" at bounding box center [782, 629] width 549 height 72
drag, startPoint x: 994, startPoint y: 624, endPoint x: 845, endPoint y: 604, distance: 151.2
click at [845, 604] on div "Hi {{first_name}}, I understand your concern about parking. Could you please pr…" at bounding box center [782, 628] width 551 height 73
type textarea "Hi {{first_name}}, I understand your concern about parking. I will make sure to…"
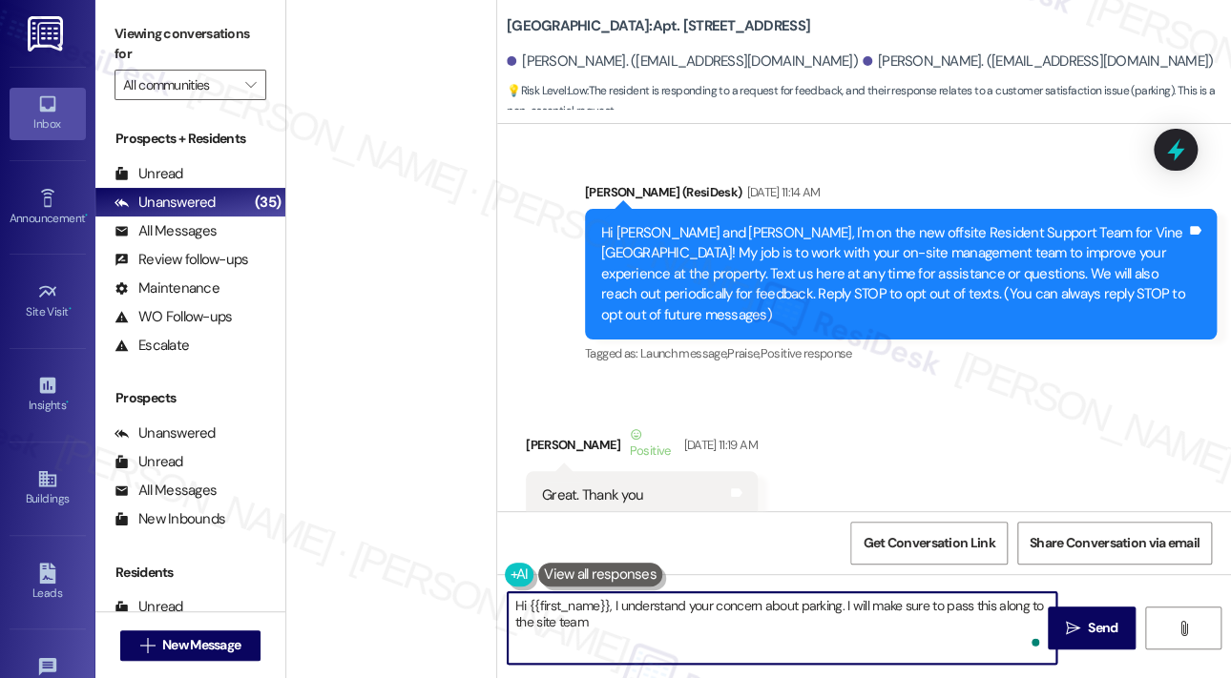
scroll to position [4871, 0]
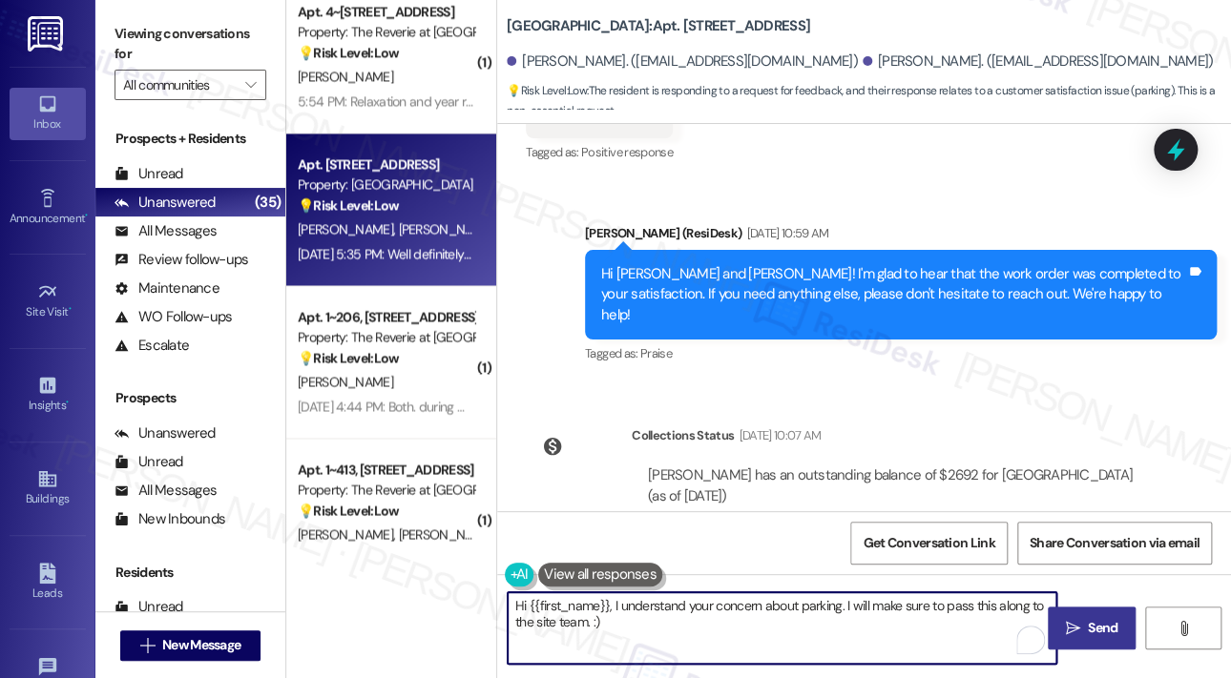
type textarea "Hi {{first_name}}, I understand your concern about parking. I will make sure to…"
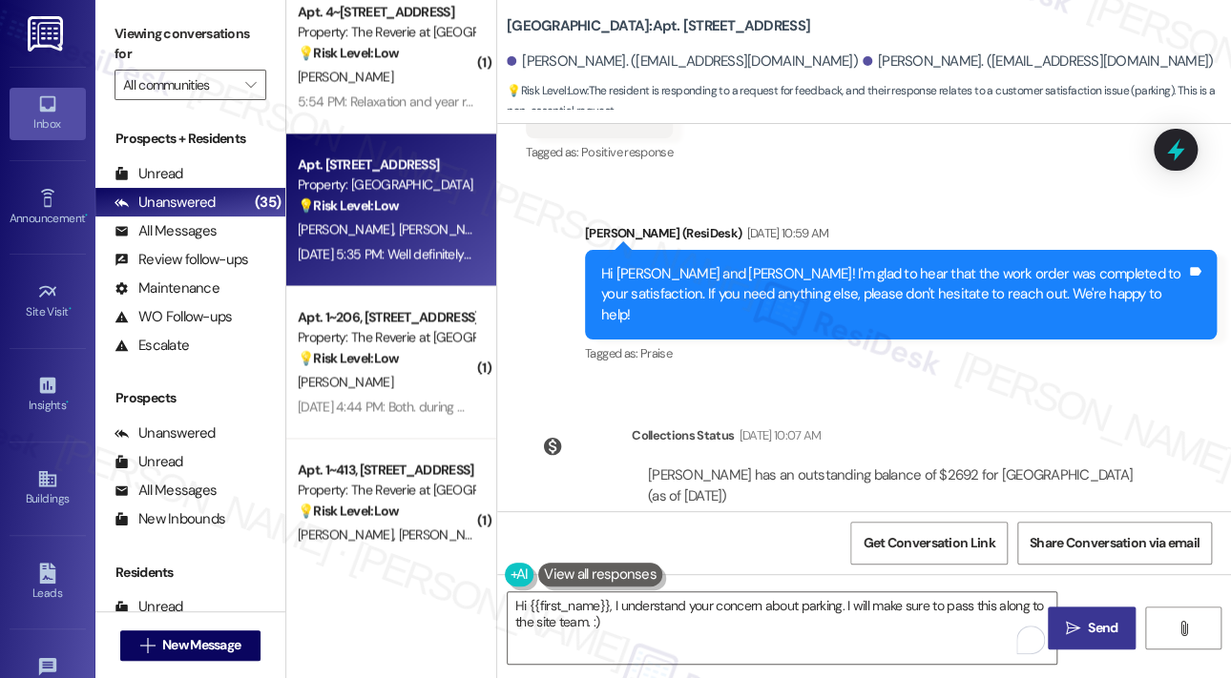
click at [1063, 624] on span " Send" at bounding box center [1092, 628] width 60 height 20
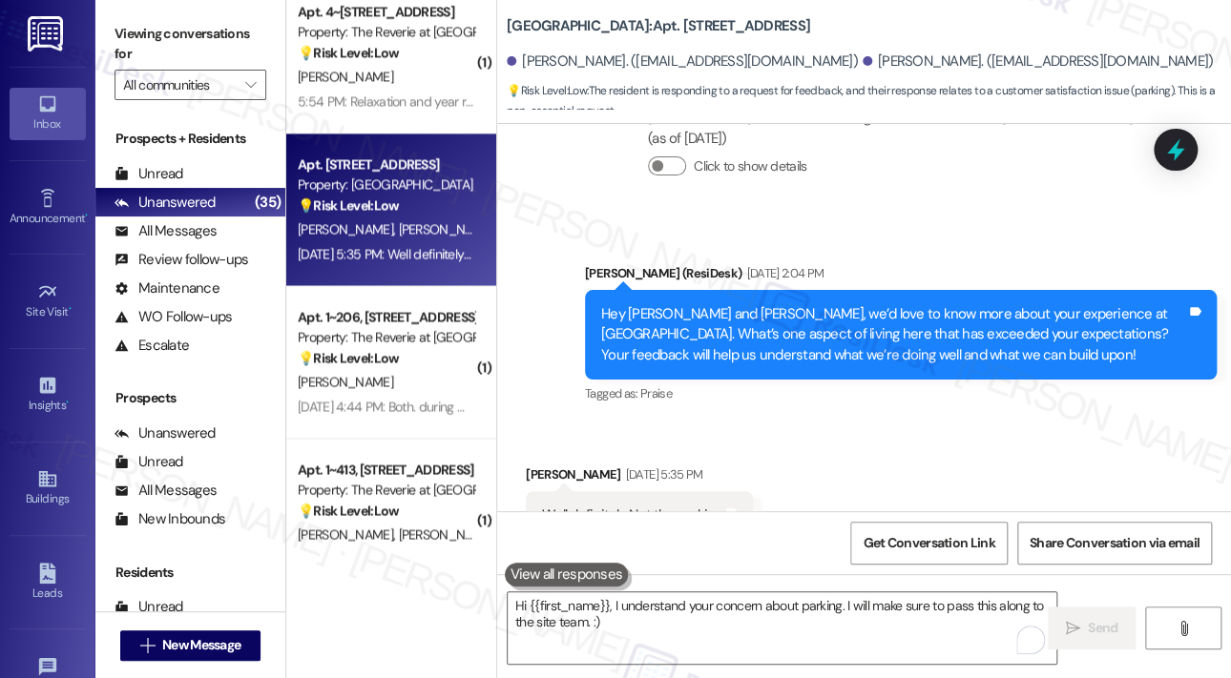
scroll to position [5311, 0]
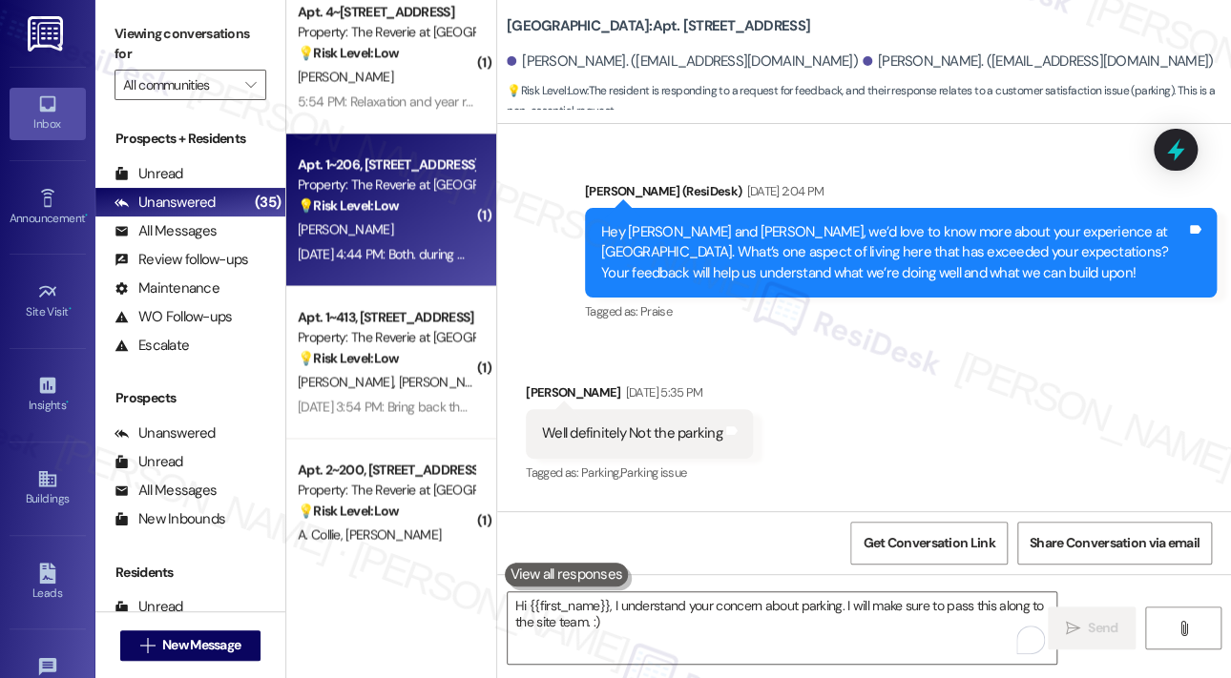
click at [387, 217] on div "Apt. 1~206, [STREET_ADDRESS] Property: The Reverie at [GEOGRAPHIC_DATA][PERSON_…" at bounding box center [386, 185] width 180 height 65
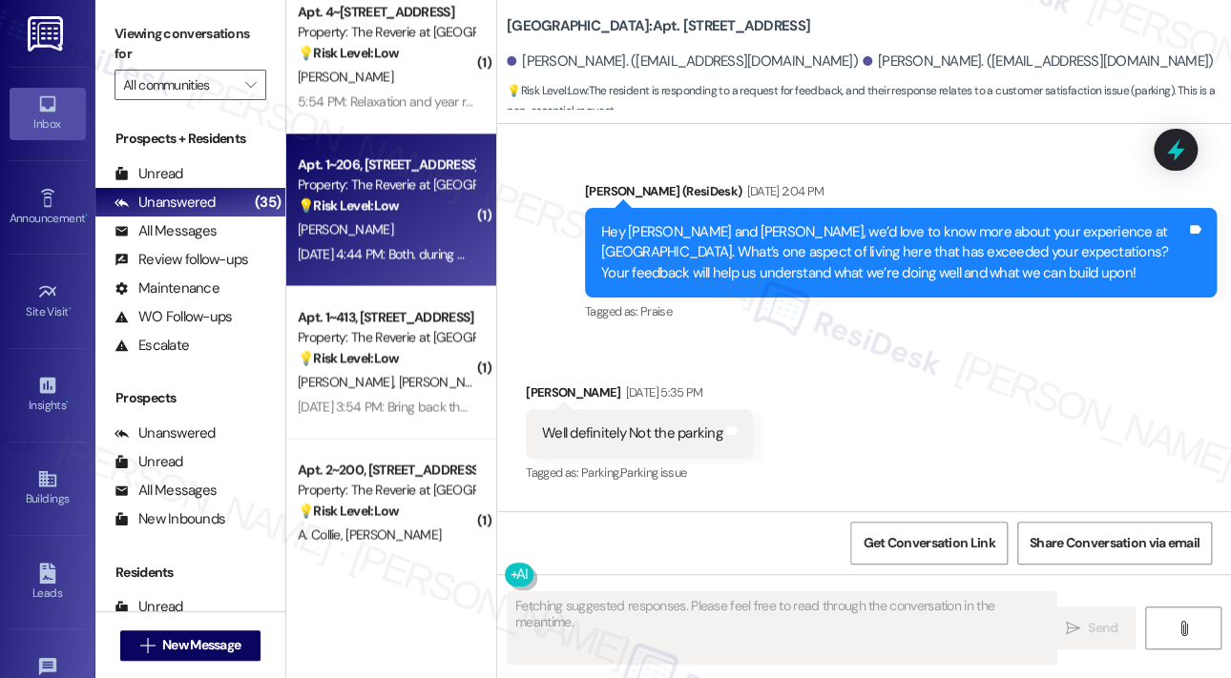
scroll to position [807, 0]
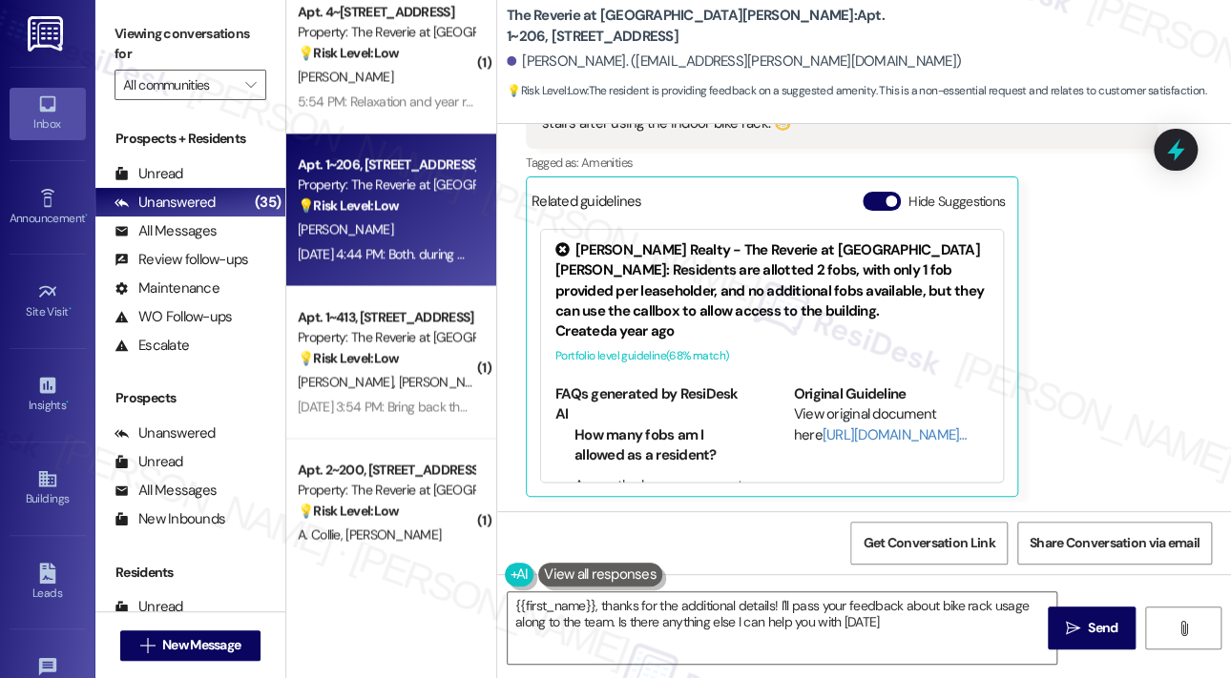
type textarea "{{first_name}}, thanks for the additional details! I'll pass your feedback abou…"
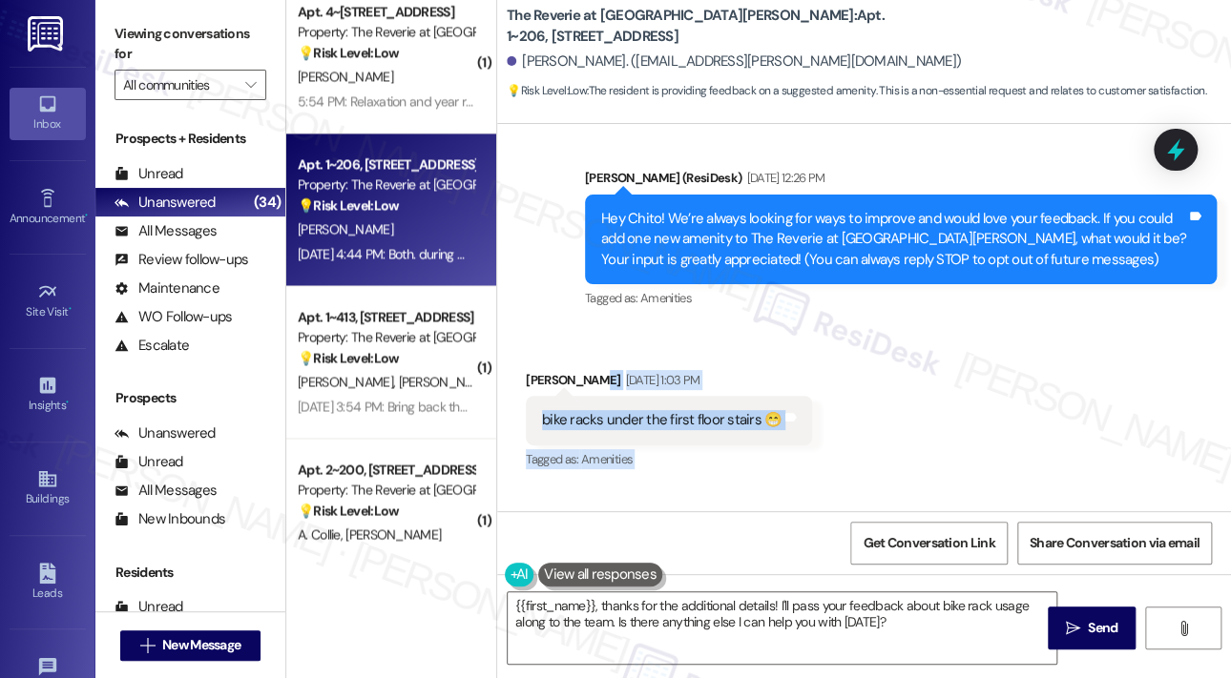
scroll to position [44, 0]
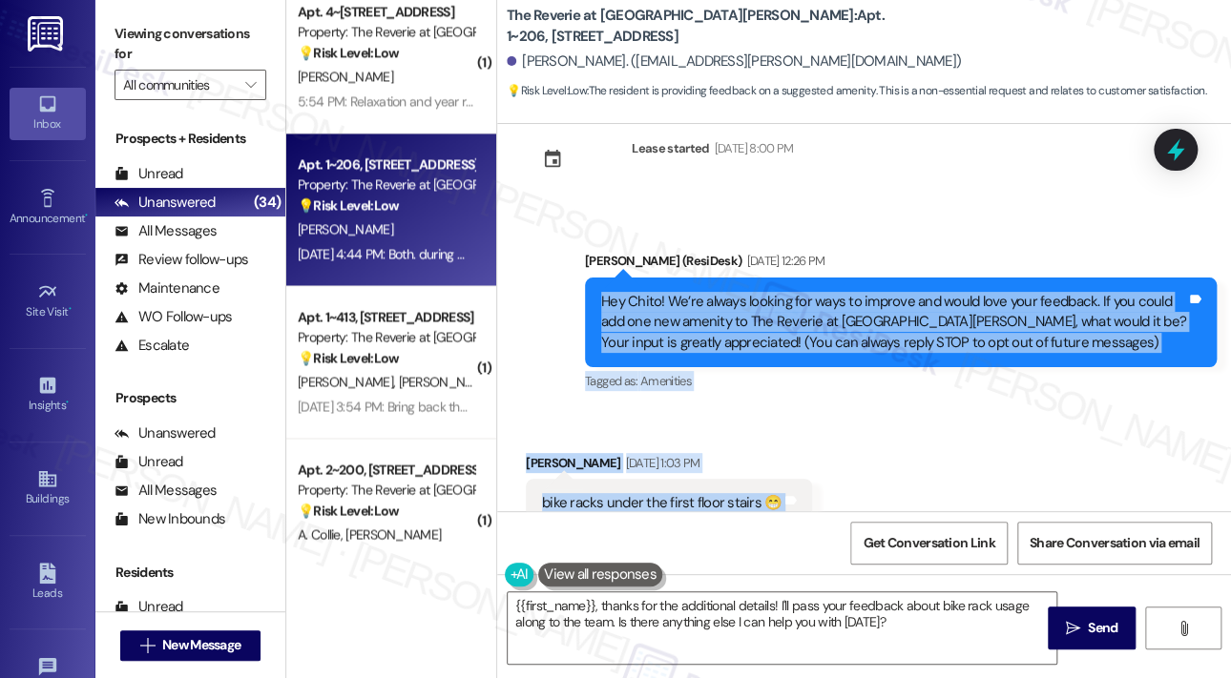
drag, startPoint x: 801, startPoint y: 407, endPoint x: 595, endPoint y: 308, distance: 227.5
click at [595, 308] on div "Lease started [DATE] 8:00 PM Announcement, sent via SMS [PERSON_NAME] (ResiDesk…" at bounding box center [864, 317] width 734 height 387
copy div "Lor Ipsum! Do’si ametco adipisc eli sedd ei tempori utl etdol magn aliq enimadm…"
click at [1166, 143] on icon at bounding box center [1175, 150] width 32 height 32
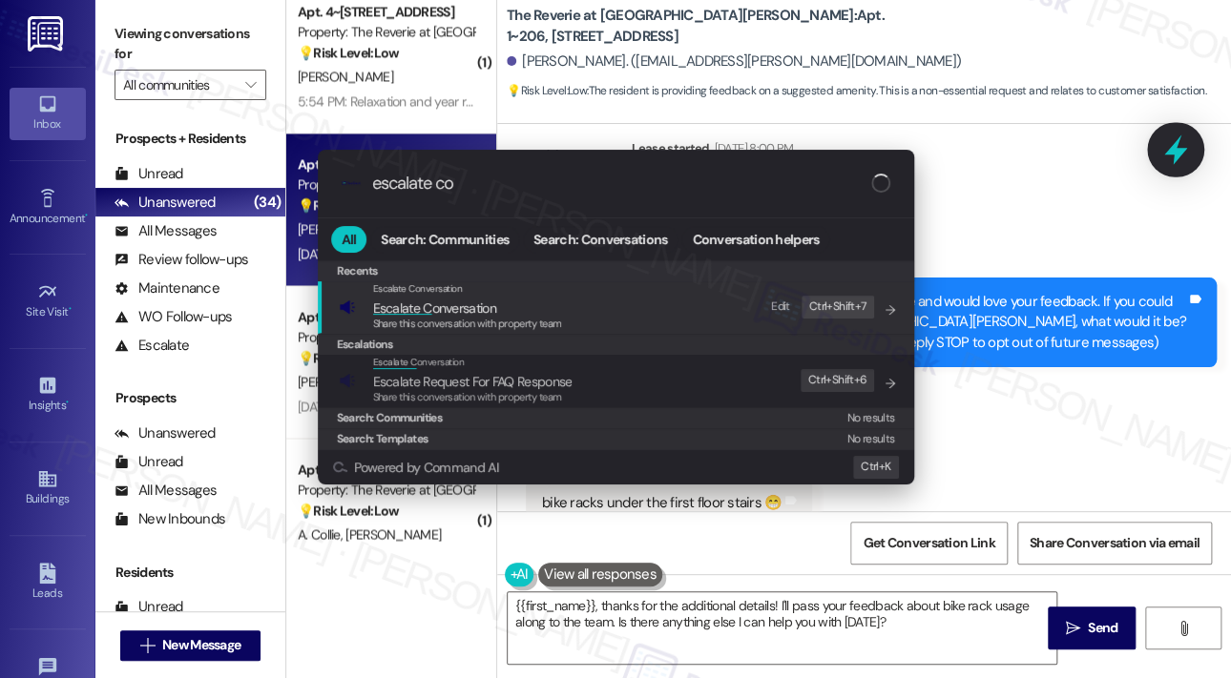
type input "escalate con"
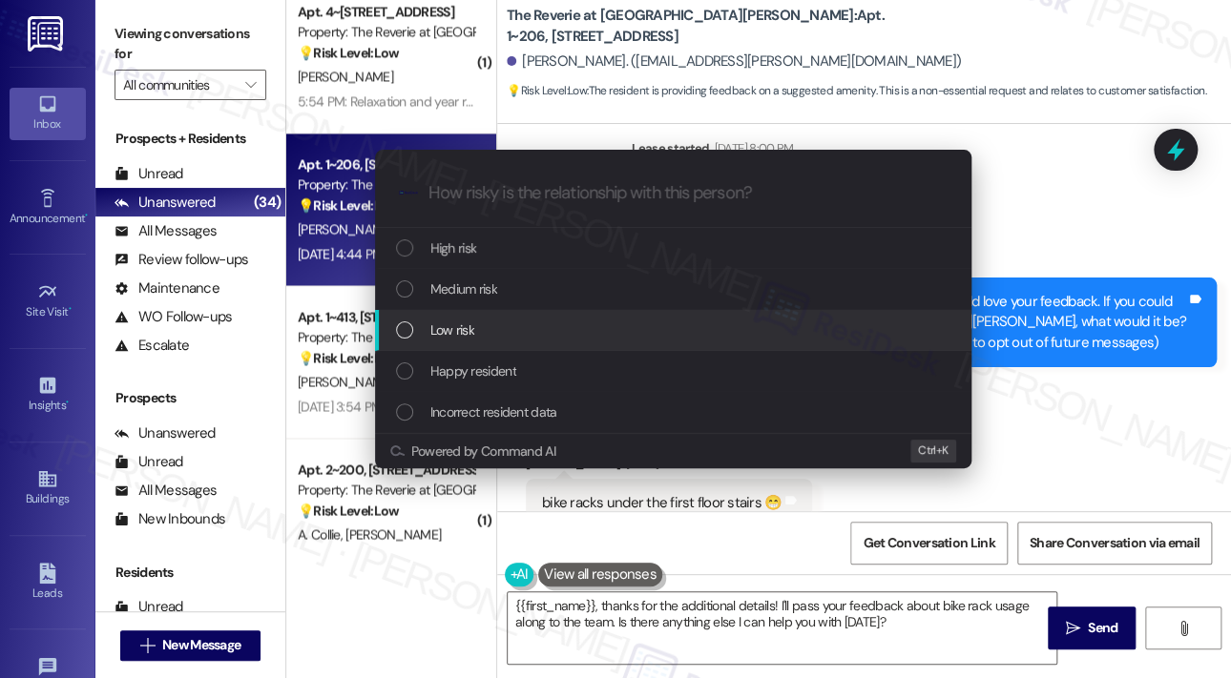
click at [582, 325] on div "Low risk" at bounding box center [675, 330] width 558 height 21
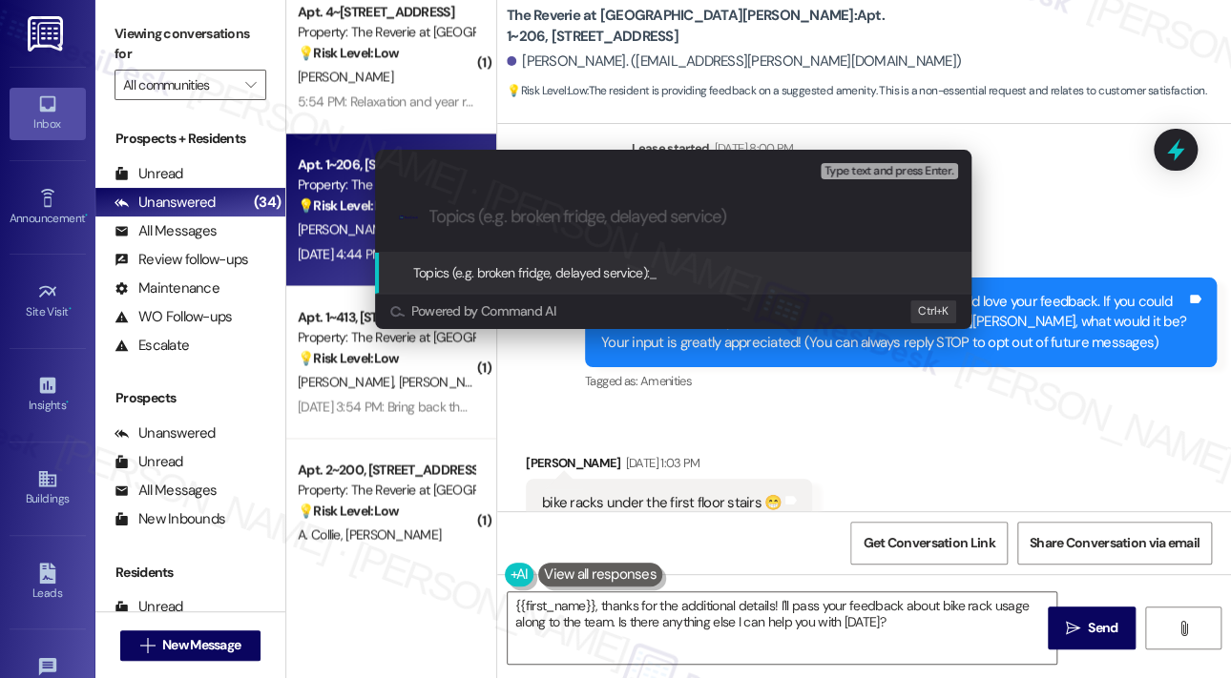
paste input "Resident Feedback Suggestion – Bike Racks at The Reverie at [GEOGRAPHIC_DATA][P…"
type input "Resident Feedback Suggestion – Bike Racks at The Reverie at [GEOGRAPHIC_DATA][P…"
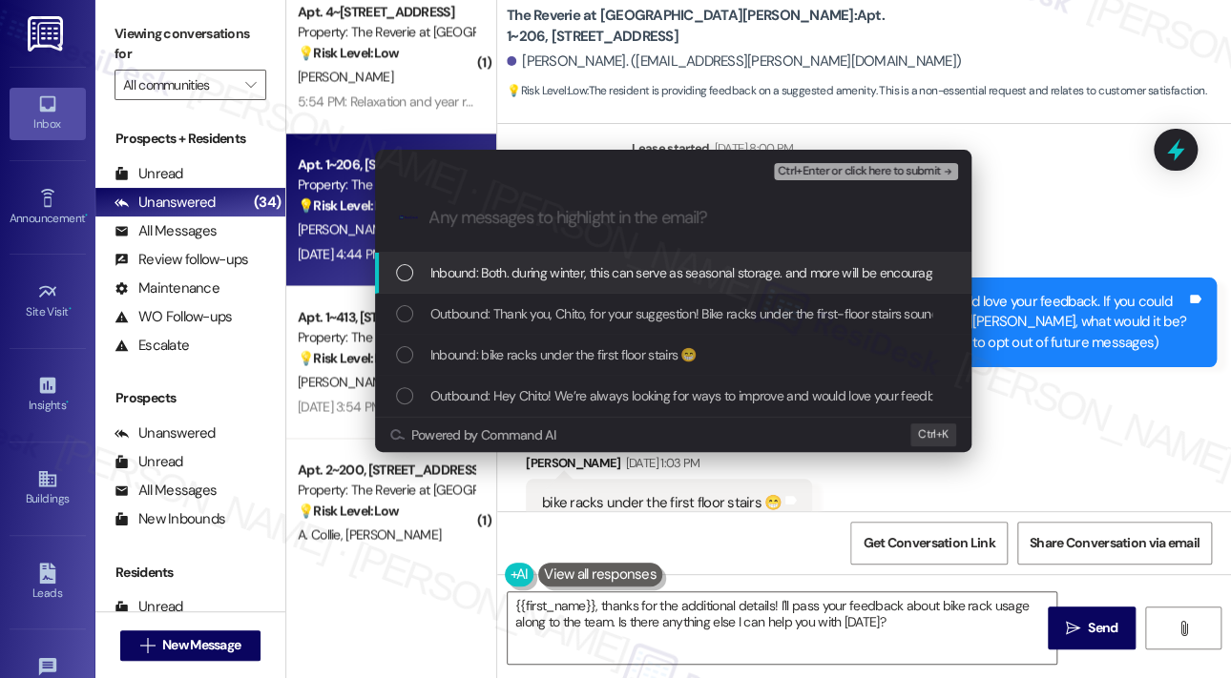
scroll to position [0, 0]
click at [555, 278] on span "Inbound: Both. during winter, this can serve as seasonal storage. and more will…" at bounding box center [831, 272] width 803 height 21
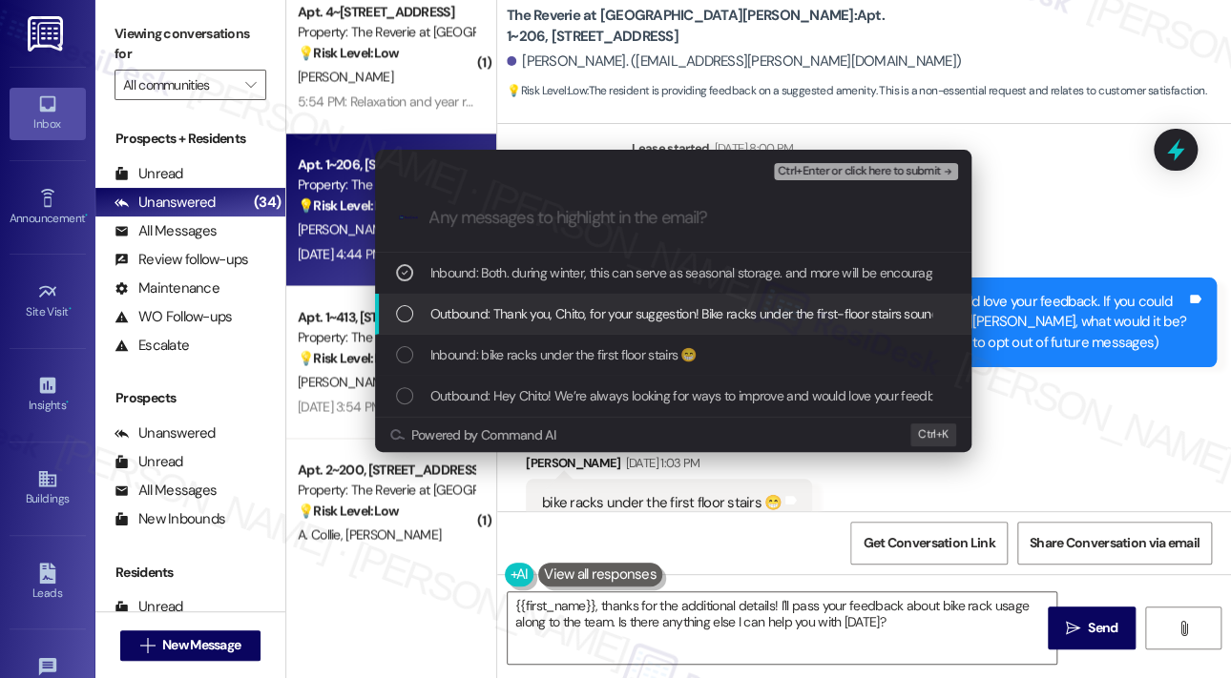
click at [550, 318] on span "Outbound: Thank you, Chito, for your suggestion! Bike racks under the first-flo…" at bounding box center [1062, 313] width 1265 height 21
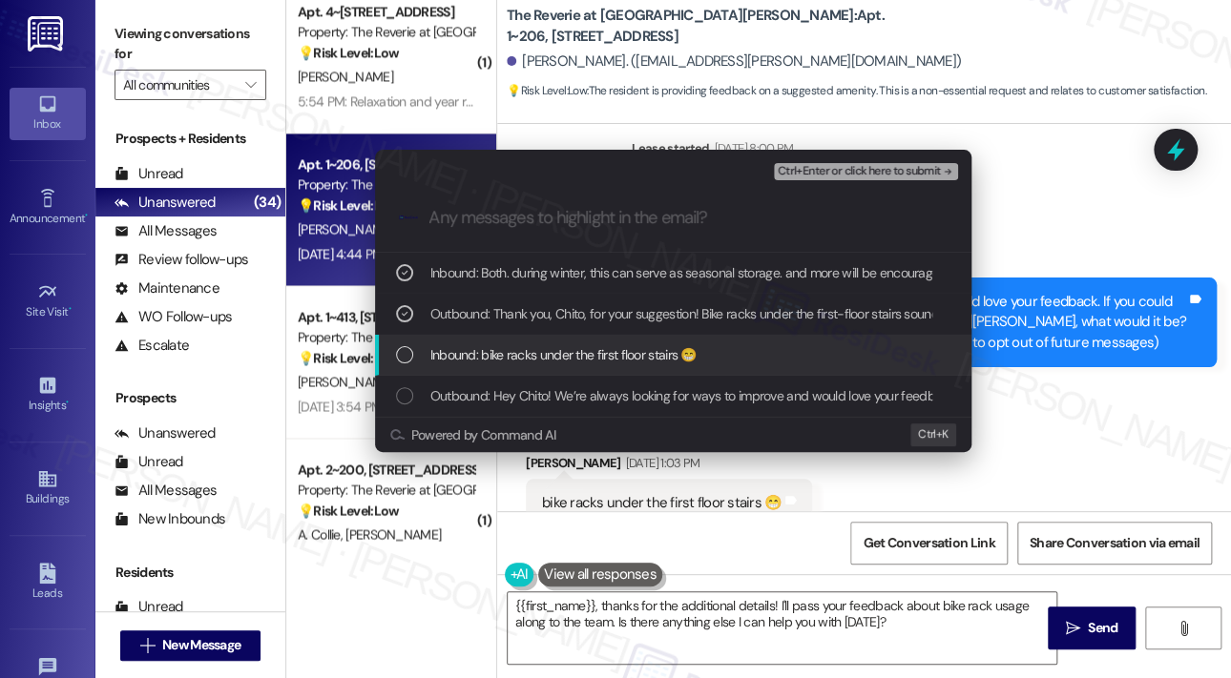
click at [549, 350] on span "Inbound: bike racks under the first floor stairs 😁" at bounding box center [563, 354] width 266 height 21
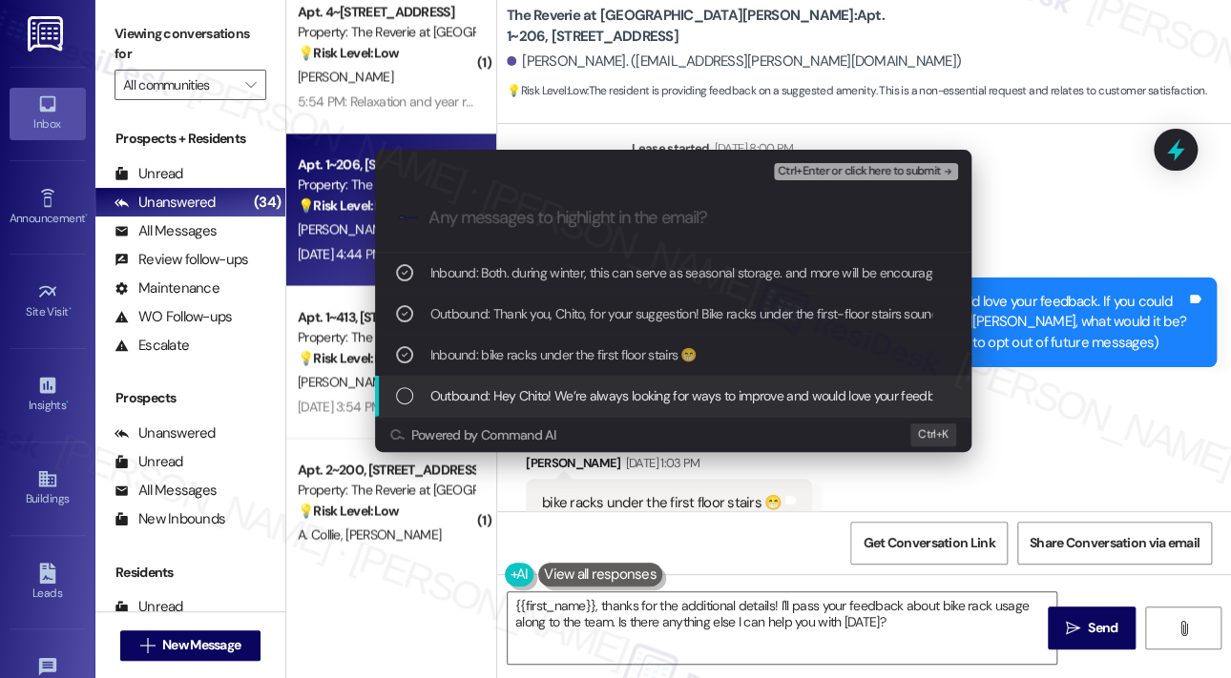
click at [550, 381] on div "Outbound: Hey Chito! We’re always looking for ways to improve and would love yo…" at bounding box center [673, 396] width 596 height 41
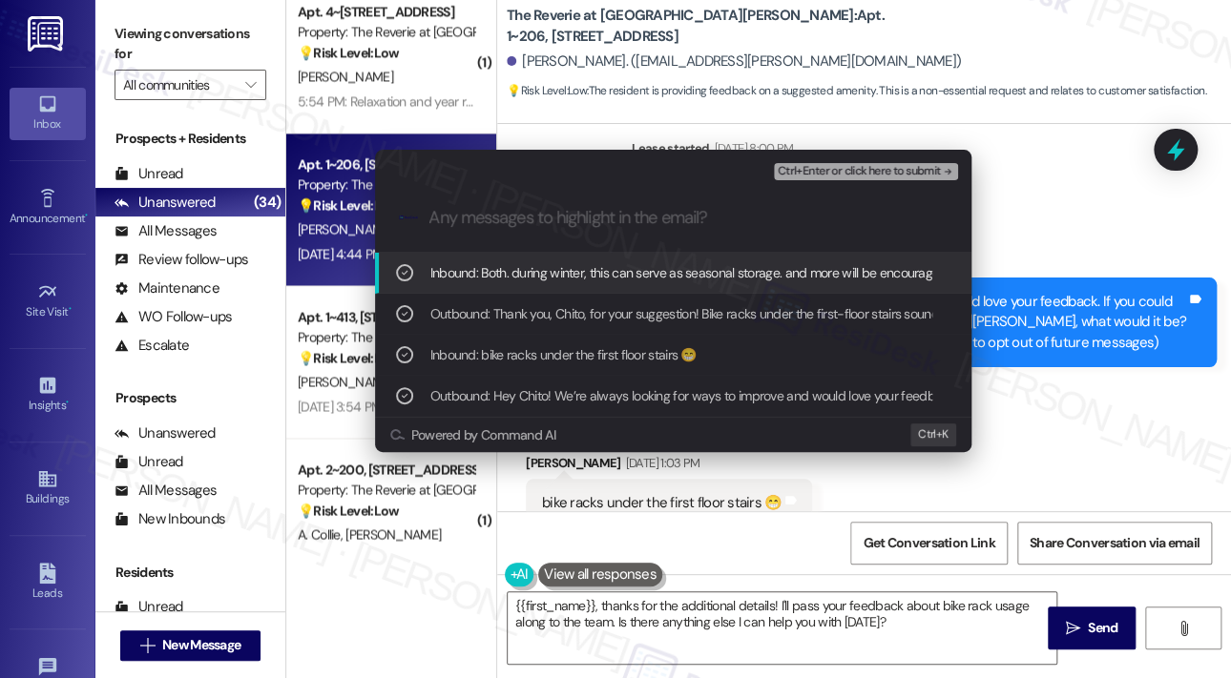
click at [866, 161] on div "Ctrl+Enter or click here to submit" at bounding box center [868, 171] width 188 height 25
click at [862, 172] on span "Ctrl+Enter or click here to submit" at bounding box center [859, 171] width 163 height 13
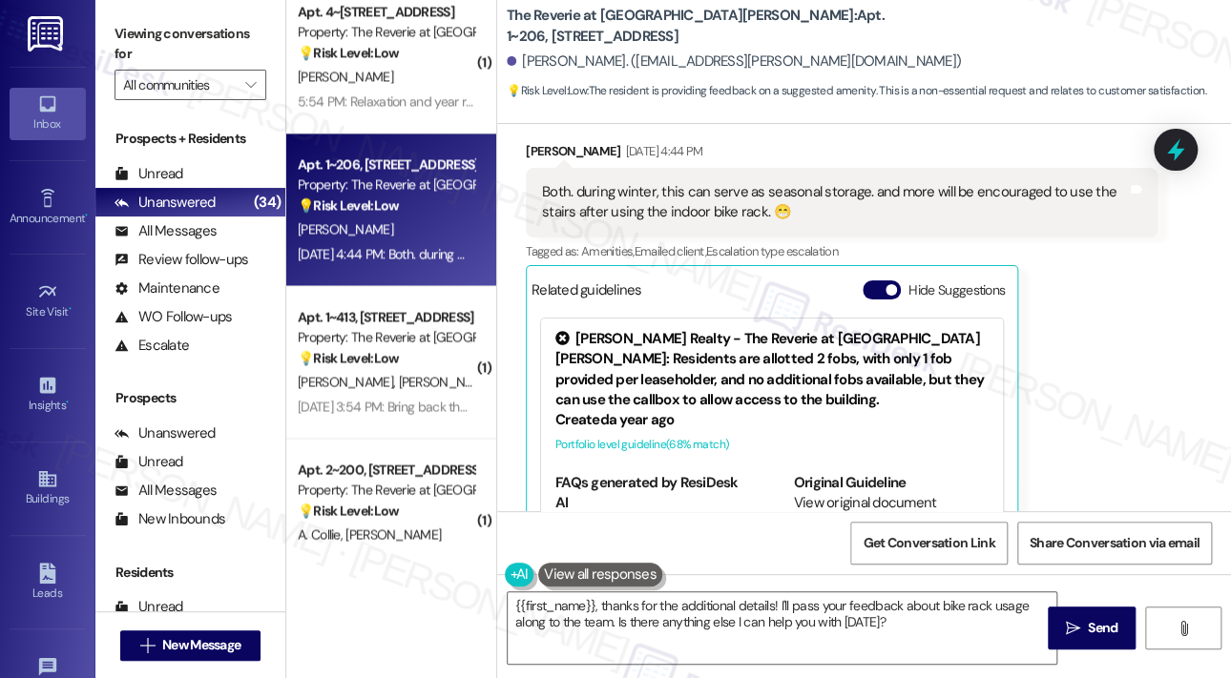
scroll to position [807, 0]
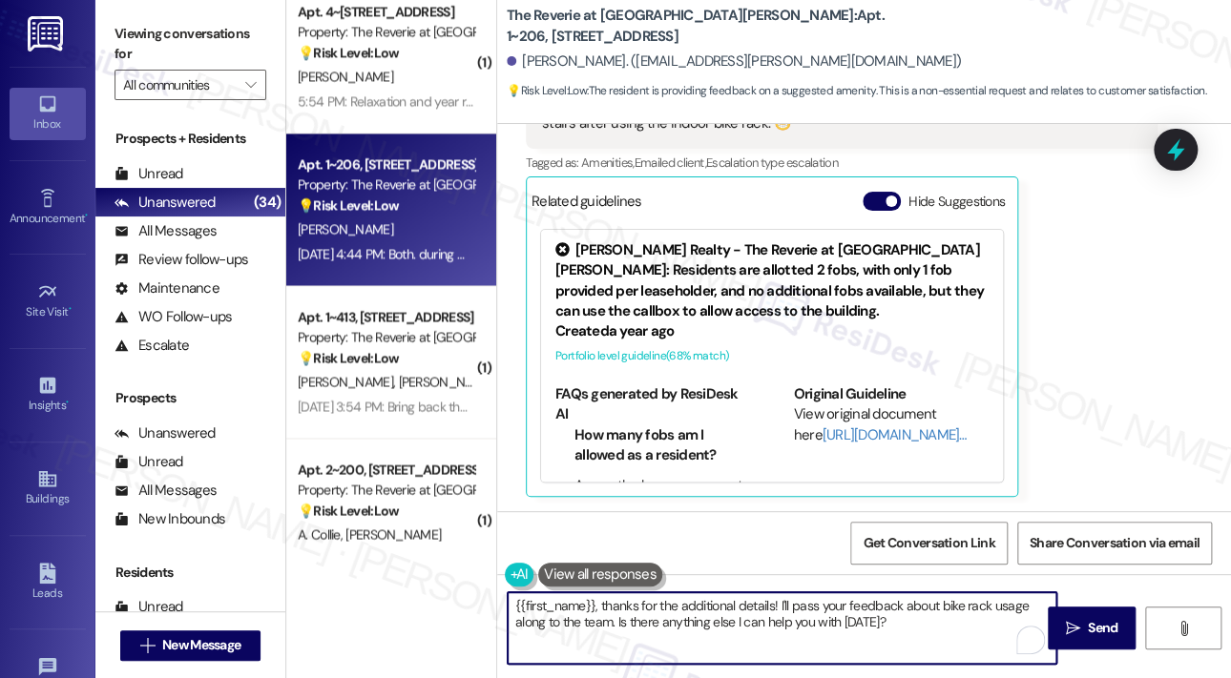
click at [671, 622] on textarea "{{first_name}}, thanks for the additional details! I'll pass your feedback abou…" at bounding box center [782, 629] width 549 height 72
paste textarea "Thank you for sharing that, Chito. I’ve forwarded your suggestion about adding …"
type textarea "Thank you for sharing that, Chito. I’ve forwarded your suggestion about adding …"
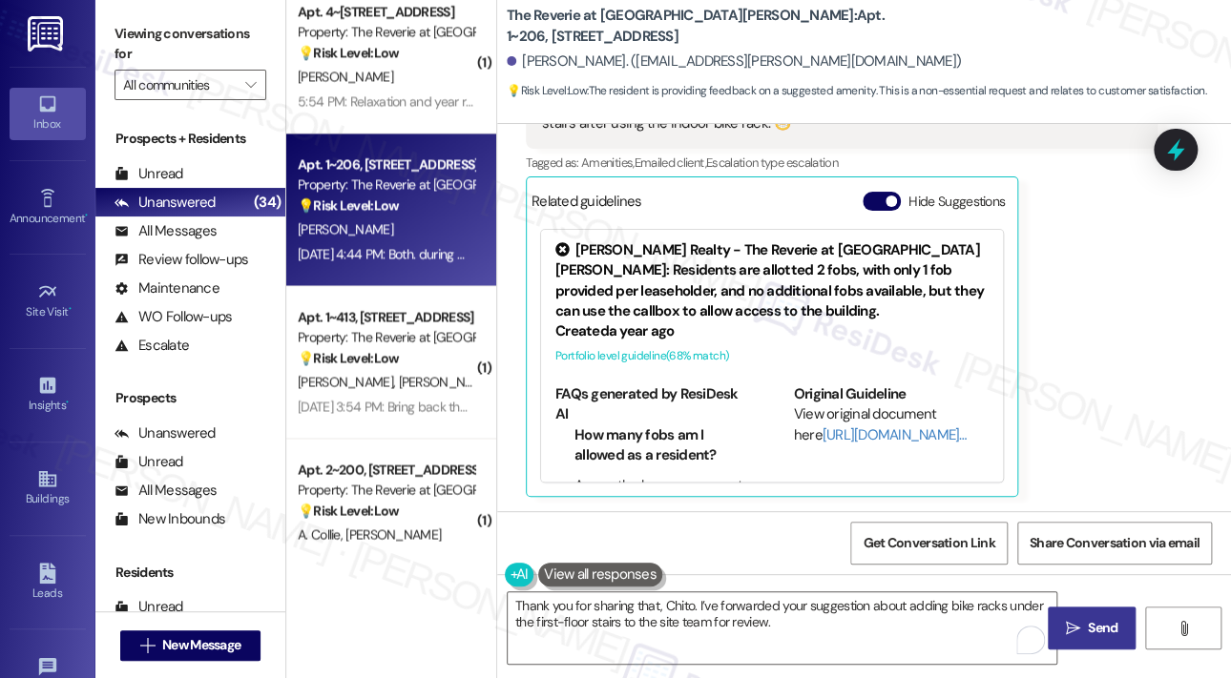
click at [1103, 629] on span "Send" at bounding box center [1103, 628] width 30 height 20
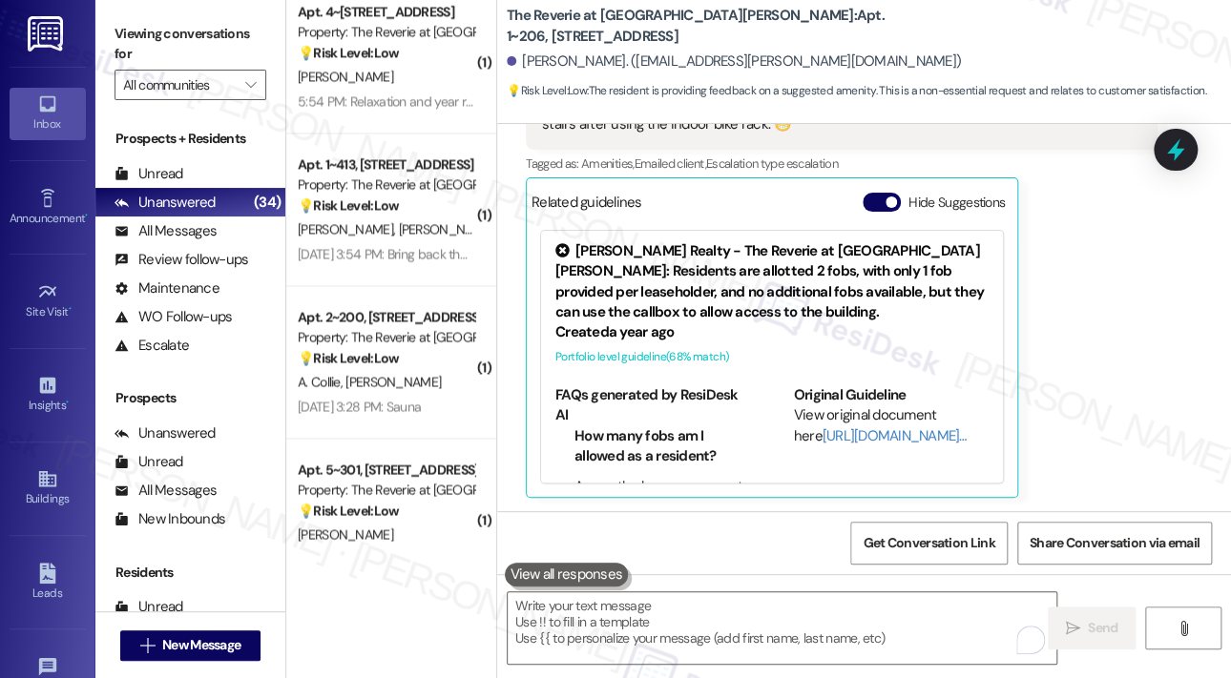
scroll to position [961, 0]
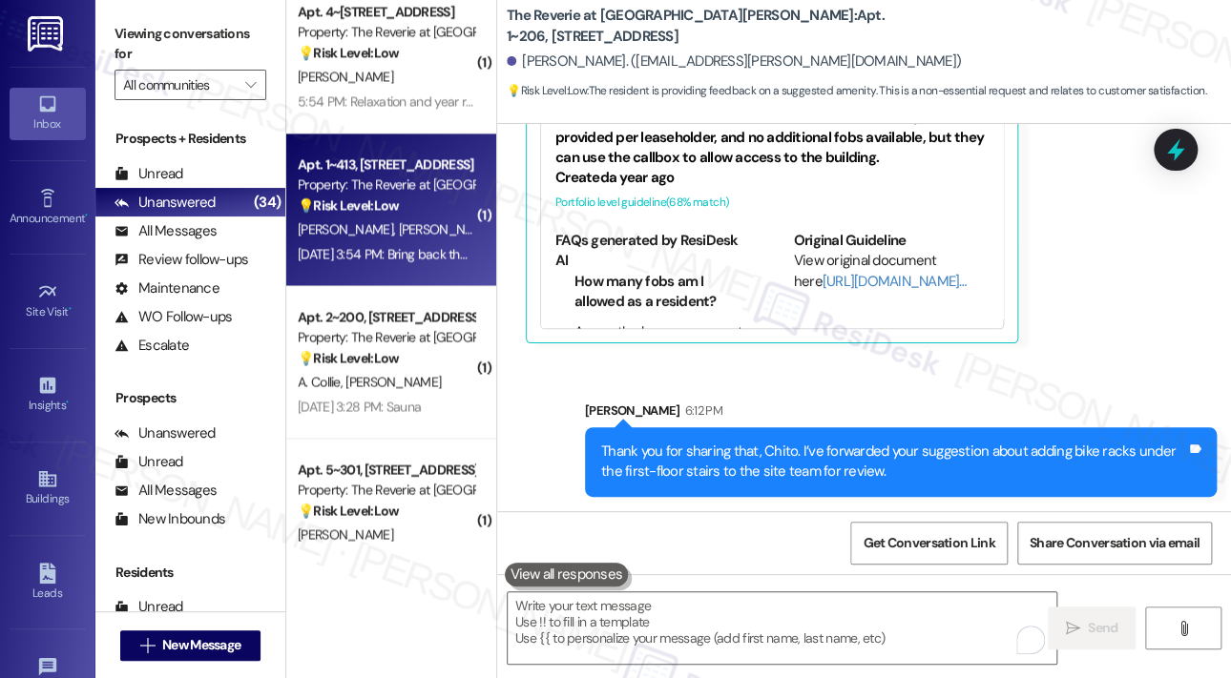
click at [402, 246] on div "Sep 18, 2025 at 3:54 PM: Bring back the native plant garden behind the dog park…" at bounding box center [499, 253] width 402 height 17
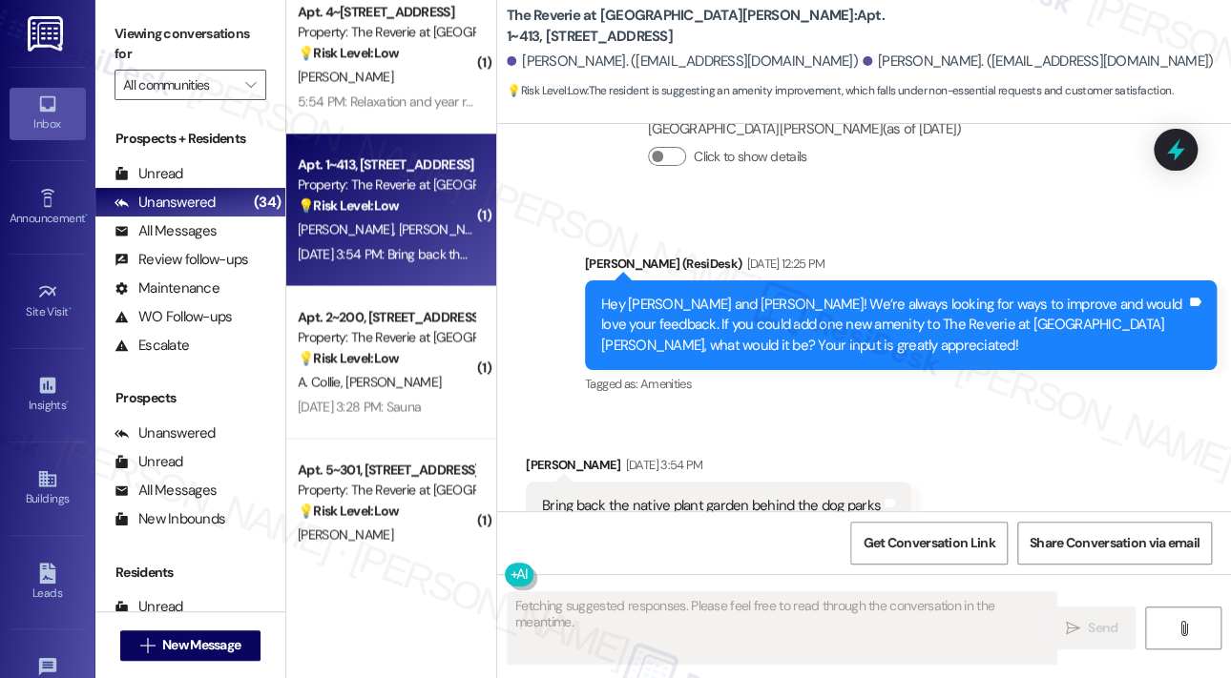
scroll to position [5688, 0]
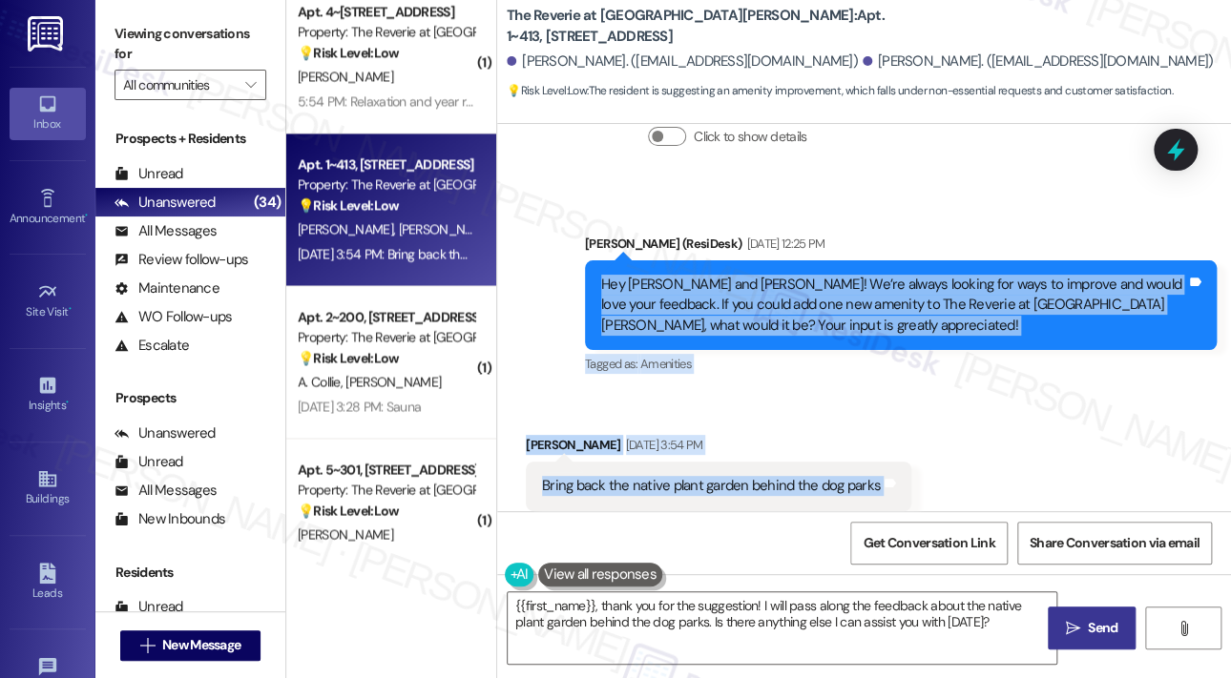
drag, startPoint x: 881, startPoint y: 451, endPoint x: 597, endPoint y: 239, distance: 354.4
click at [597, 239] on div "Announcement, sent via SMS Sarah (ResiDesk) Apr 19, 2024 at 11:33 AM Hello Kait…" at bounding box center [864, 317] width 734 height 387
copy div "Hey Kaitlin and Kevin! We’re always looking for ways to improve and would love …"
click at [639, 633] on textarea "{{first_name}}, thank you for the suggestion! I will pass along the feedback ab…" at bounding box center [782, 629] width 549 height 72
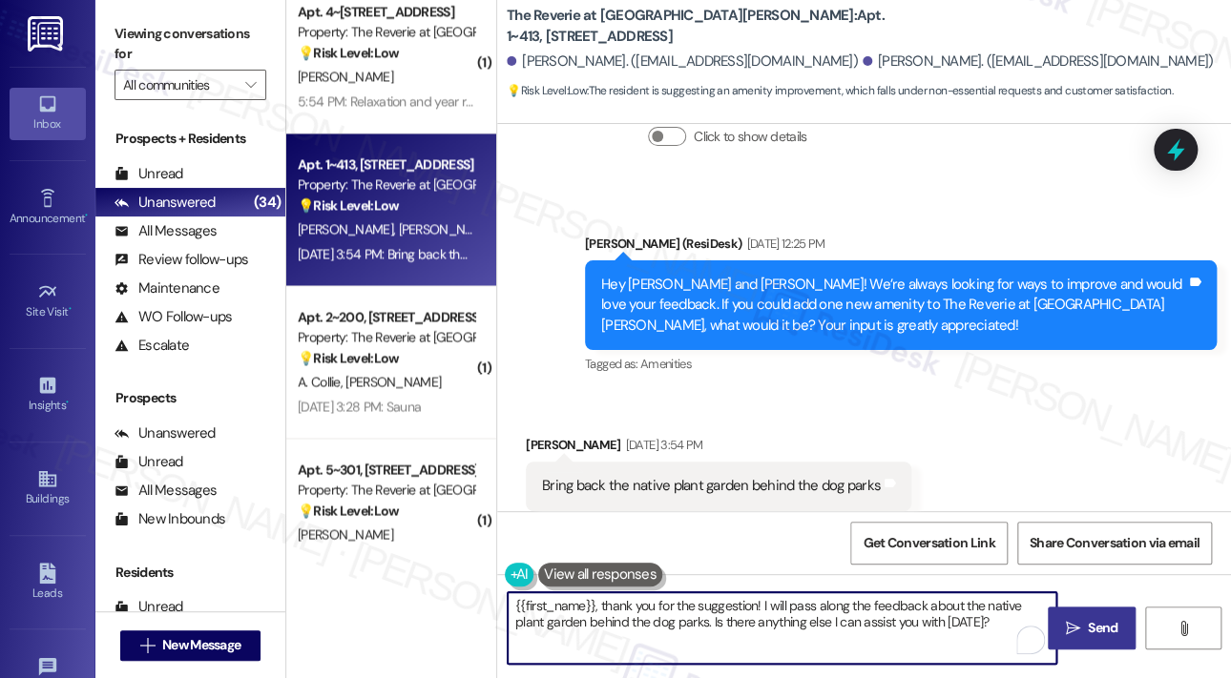
paste textarea "Thank you for sharing that, Kaitlin. The native plant garden sounds like a wond…"
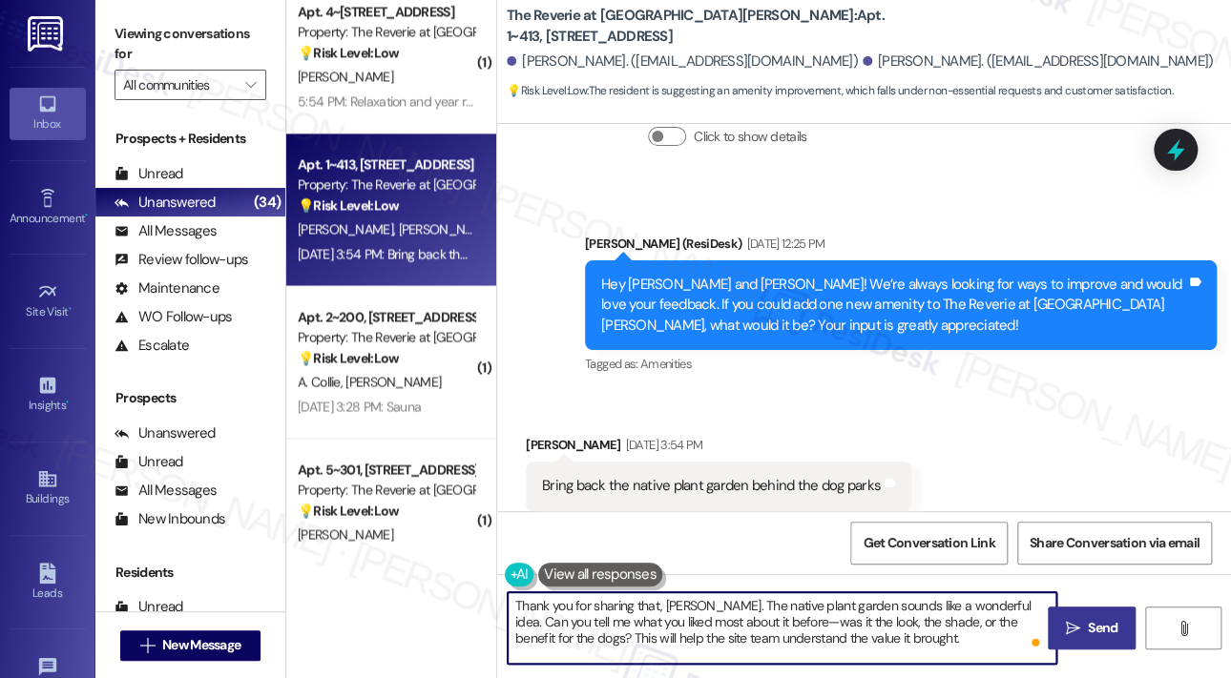
type textarea "Thank you for sharing that, Kaitlin. The native plant garden sounds like a wond…"
click at [1090, 625] on span "Send" at bounding box center [1103, 628] width 30 height 20
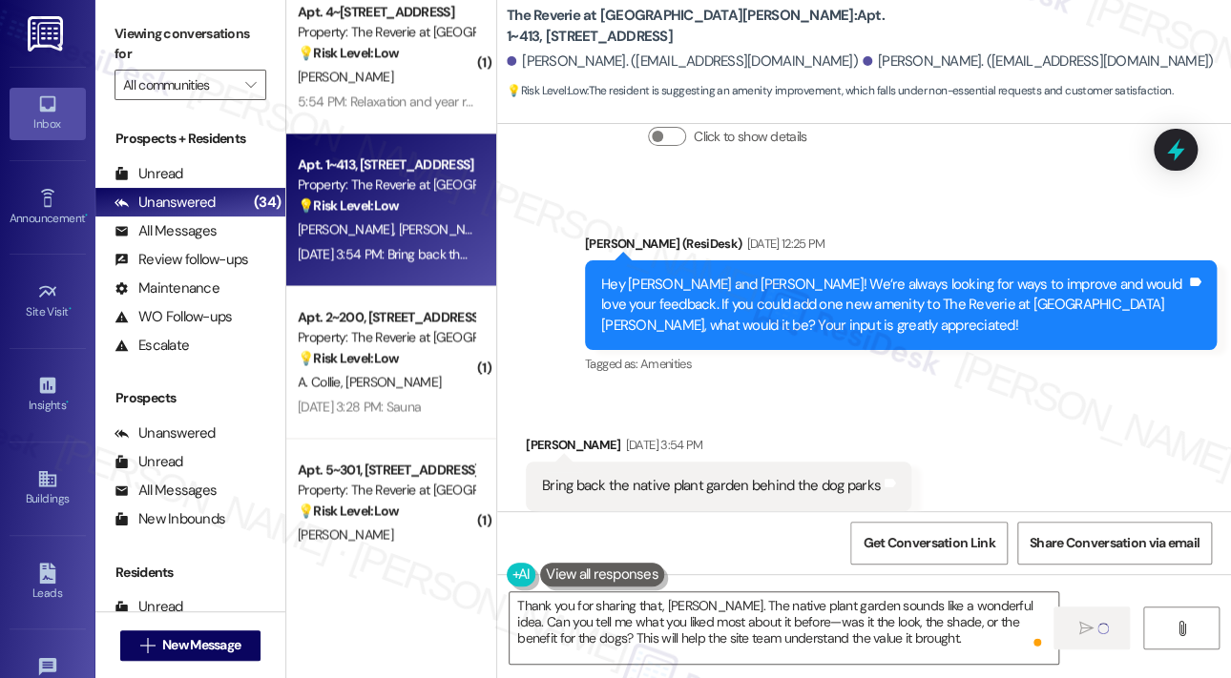
scroll to position [1183, 0]
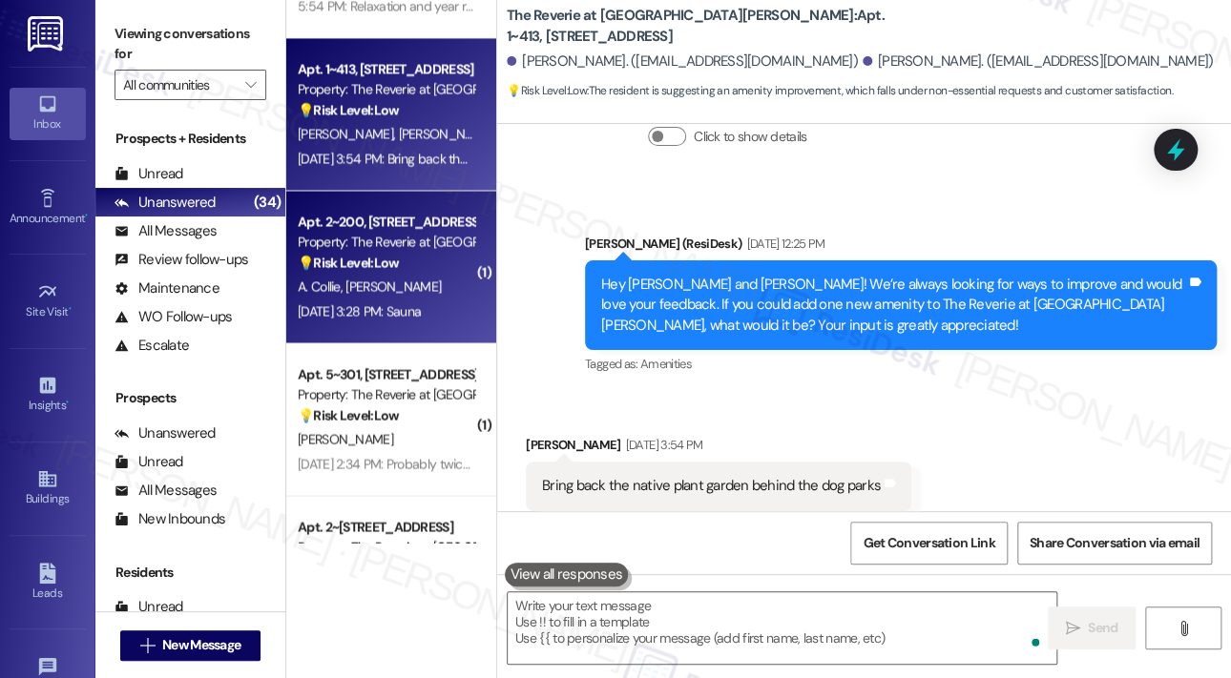
click at [378, 255] on strong "💡 Risk Level: Low" at bounding box center [348, 262] width 101 height 17
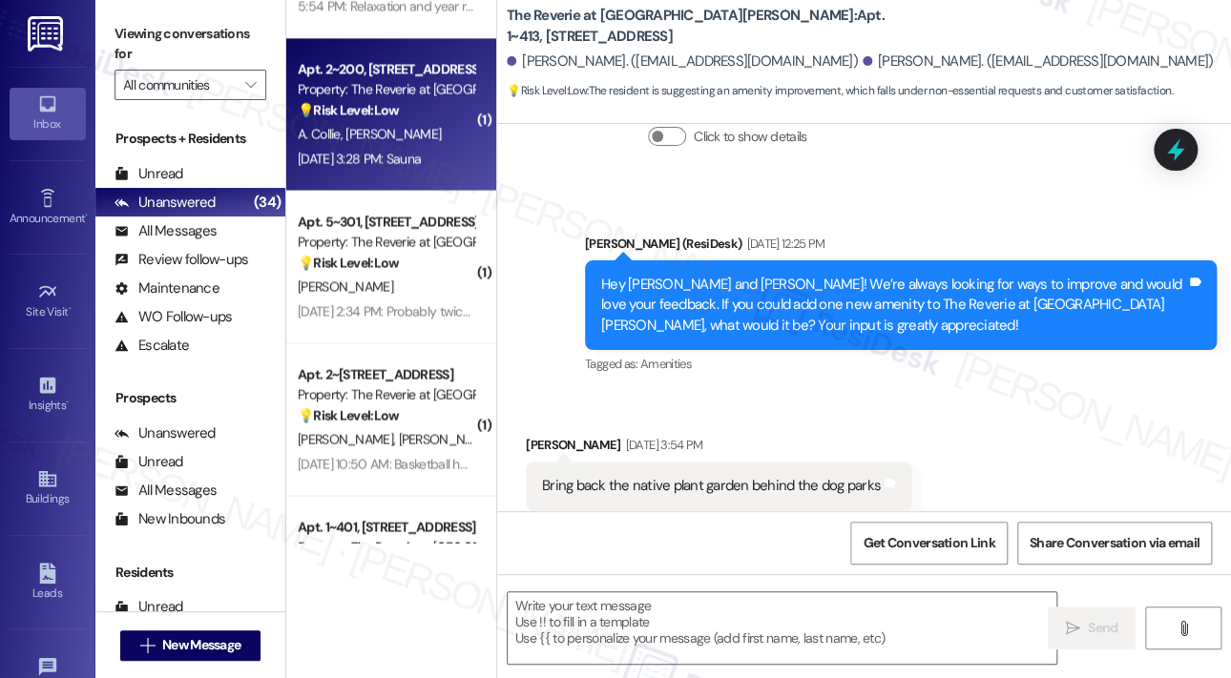
type textarea "Fetching suggested responses. Please feel free to read through the conversation…"
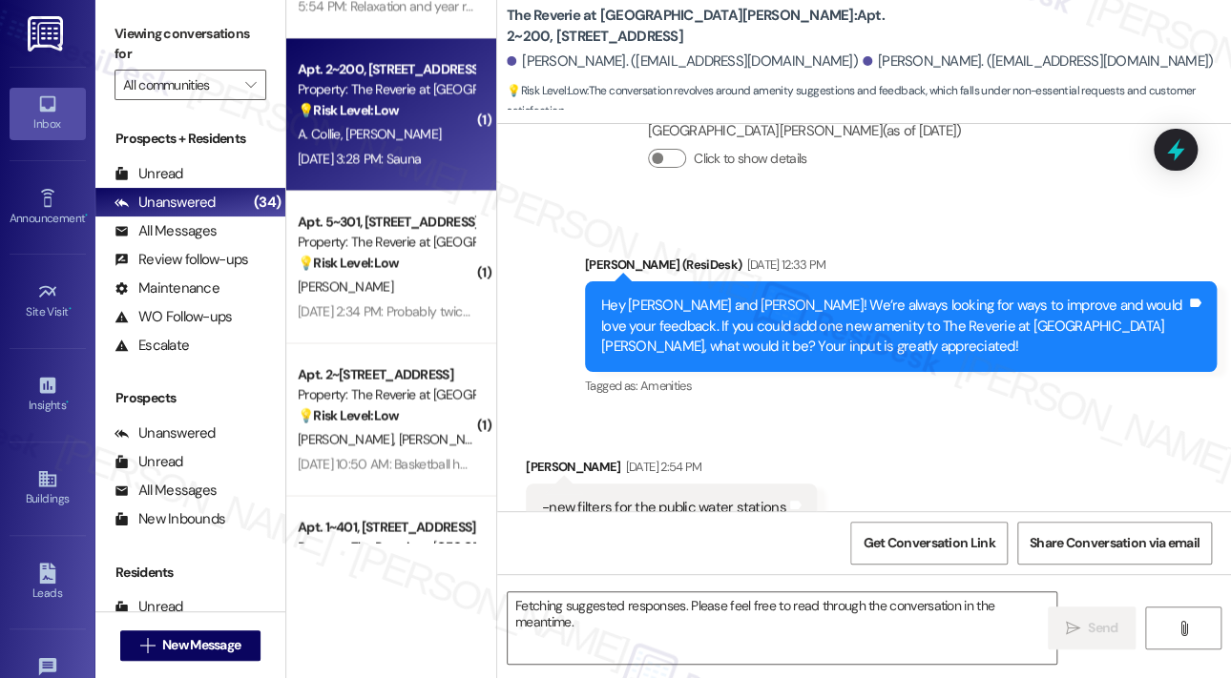
click at [407, 151] on div "Sep 18, 2025 at 3:28 PM: Sauna Sep 18, 2025 at 3:28 PM: Sauna" at bounding box center [359, 158] width 123 height 17
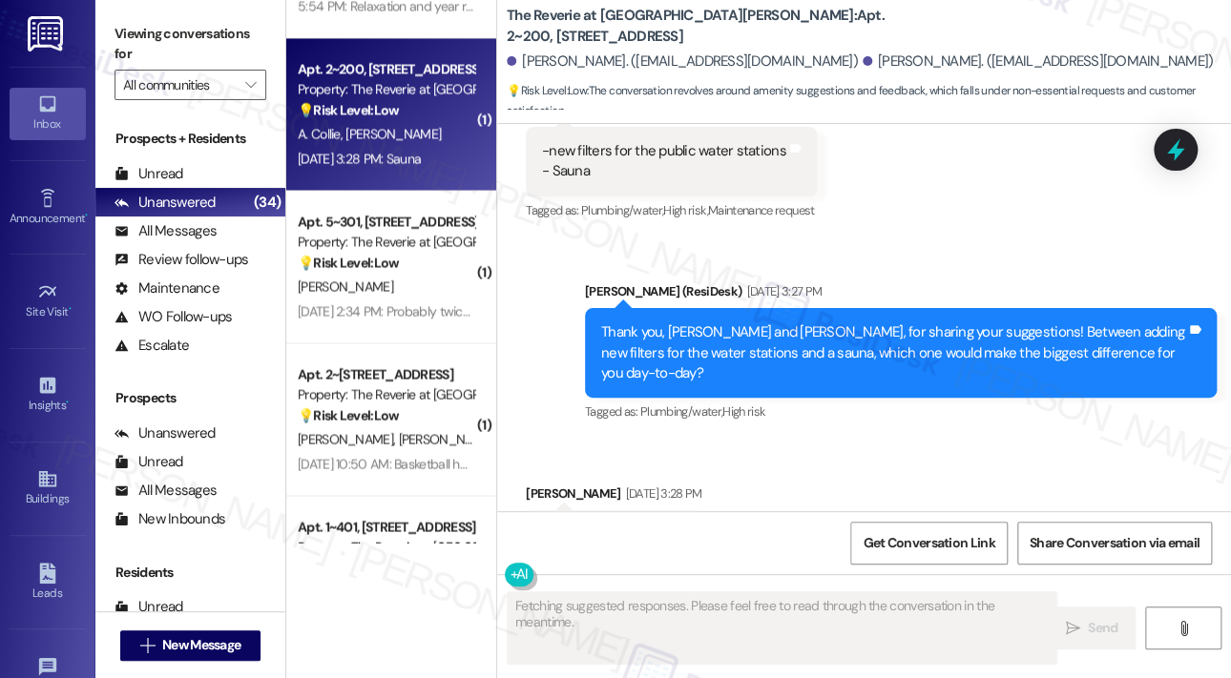
scroll to position [1988, 0]
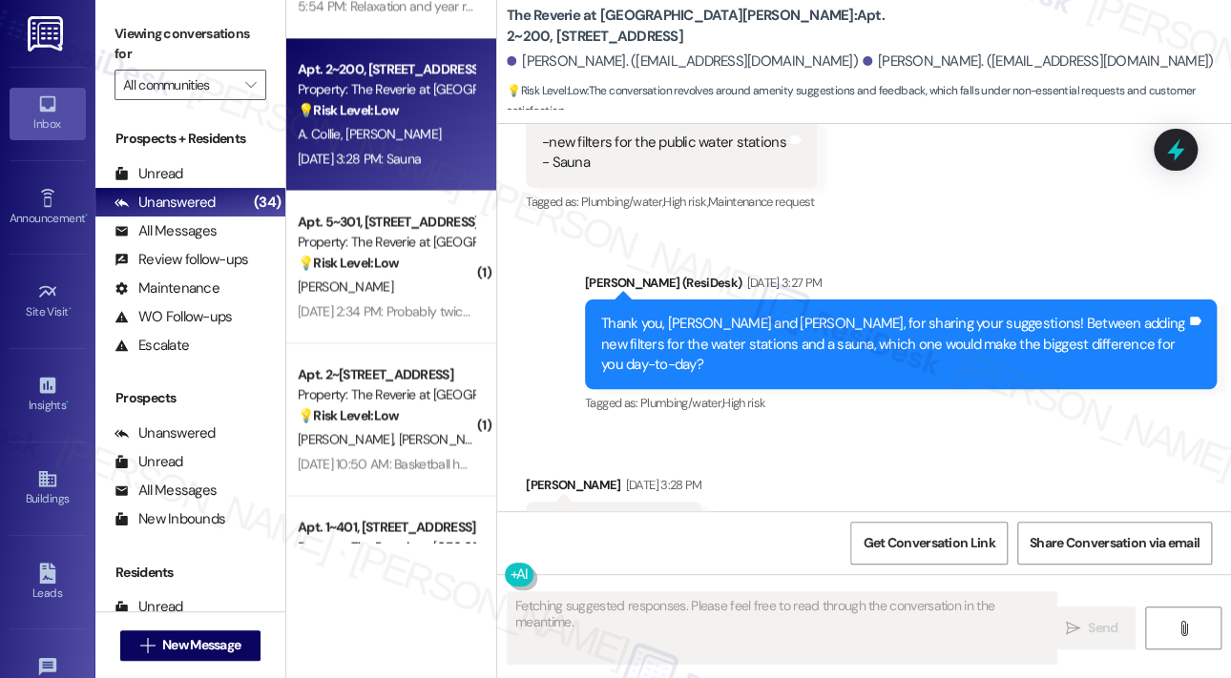
click at [869, 432] on div "Received via SMS Sophia Sirianni Sep 18, 2025 at 3:28 PM Sauna Tags and notes T…" at bounding box center [864, 512] width 734 height 161
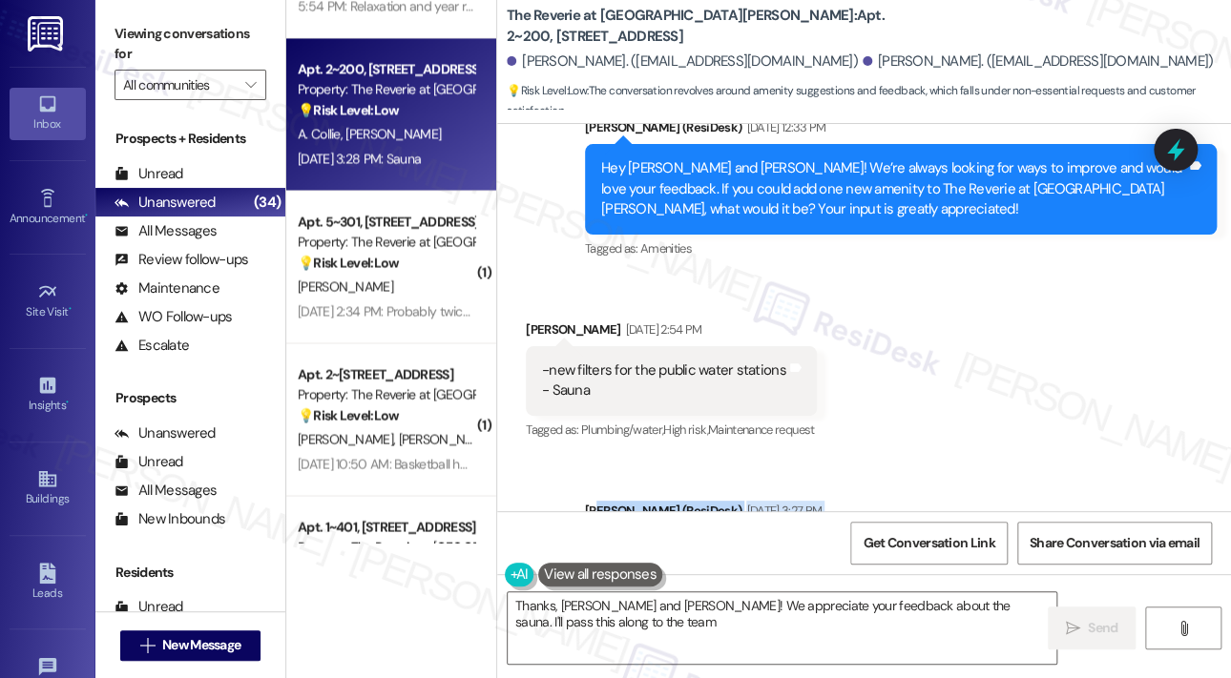
type textarea "Thanks, Alexander and Sophia! We appreciate your feedback about the sauna. I'll…"
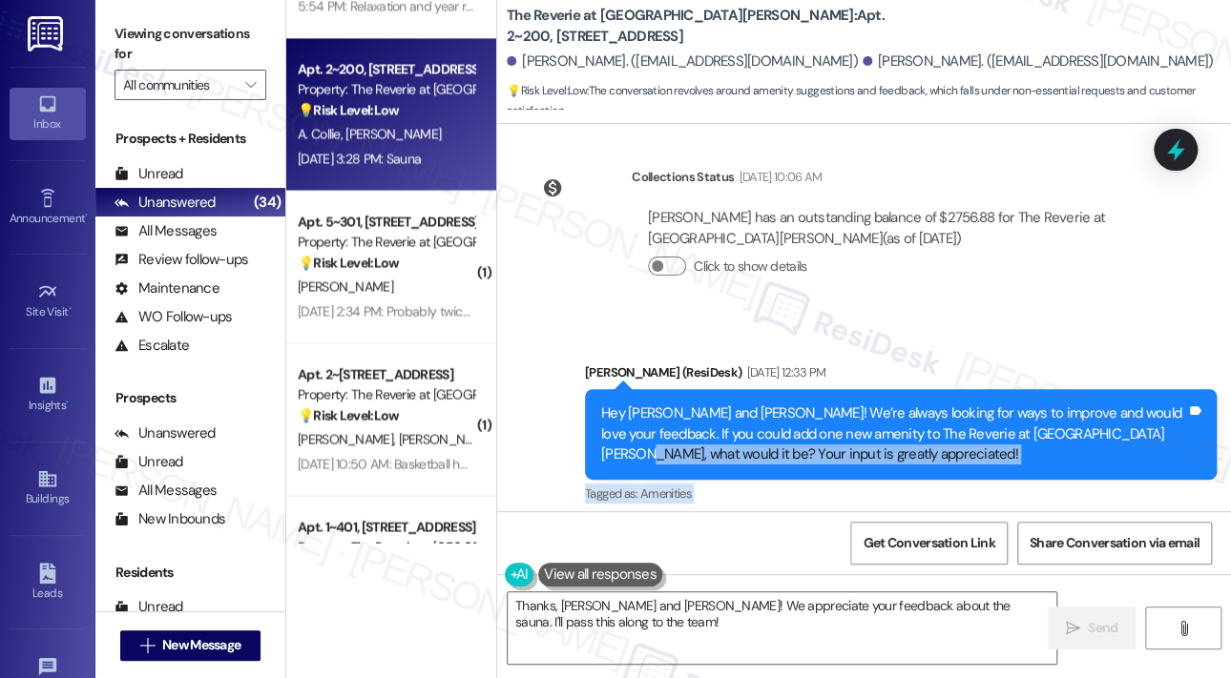
scroll to position [1511, 0]
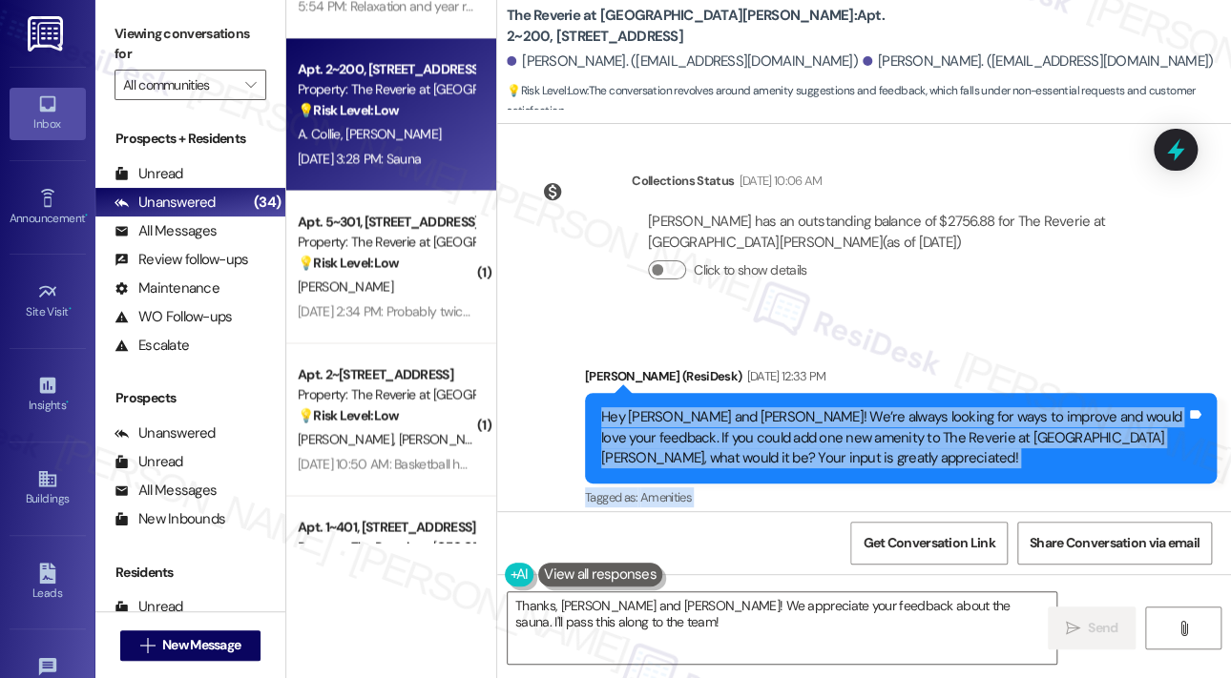
drag, startPoint x: 611, startPoint y: 450, endPoint x: 592, endPoint y: 355, distance: 97.3
click at [592, 355] on div "Lease started May 24, 2025 at 8:00 PM Survey, sent via SMS Residesk Automated S…" at bounding box center [864, 317] width 734 height 387
copy div "Hey Alexander and Sophia! We’re always looking for ways to improve and would lo…"
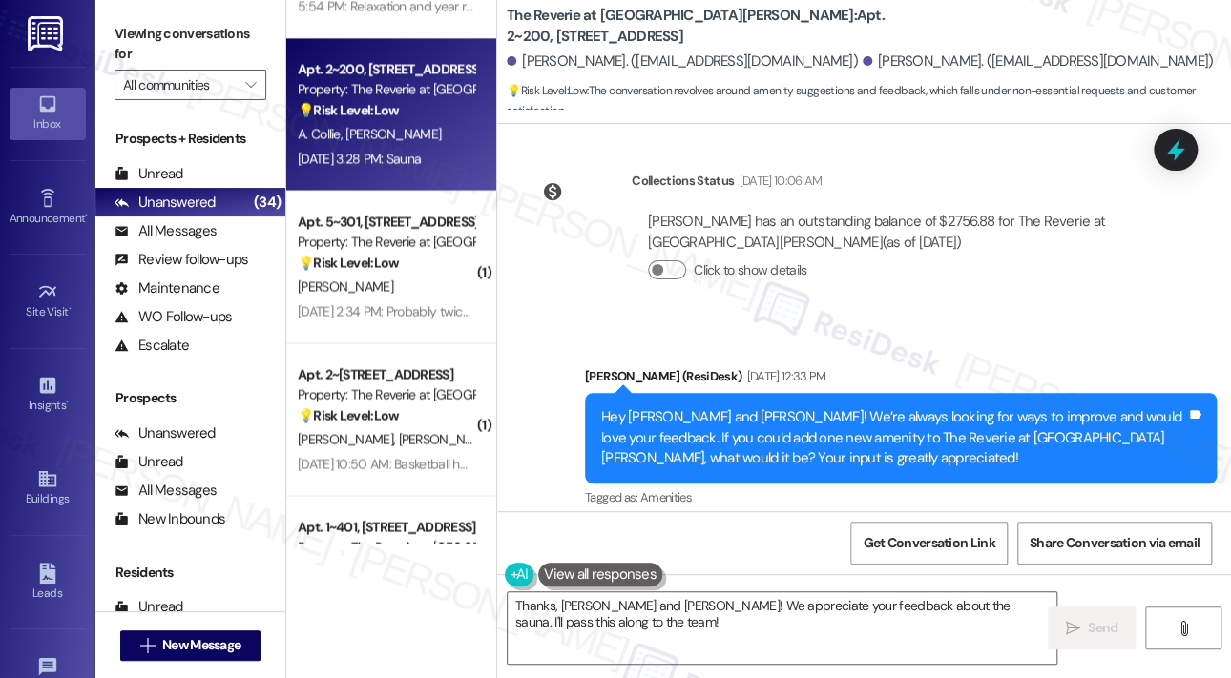
click at [983, 323] on div "Announcement, sent via SMS Sarah (ResiDesk) Sep 17, 2025 at 12:33 PM Hey Alexan…" at bounding box center [864, 424] width 734 height 202
click at [1182, 148] on icon at bounding box center [1175, 150] width 32 height 32
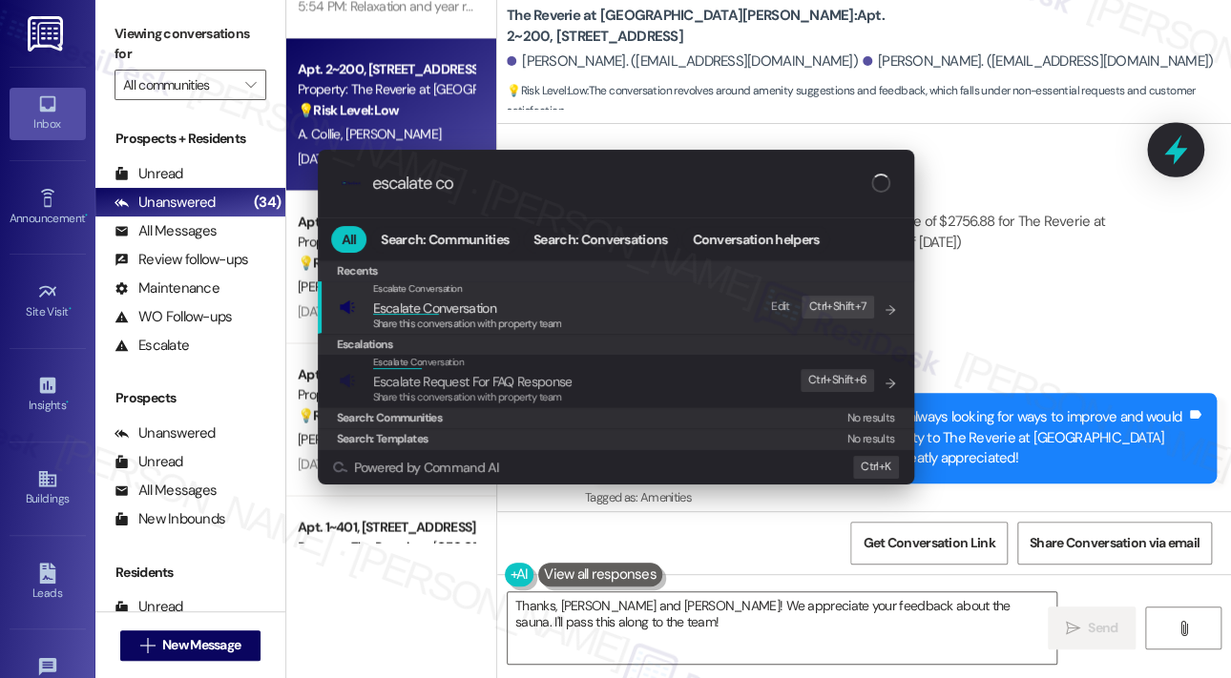
type input "escalate con"
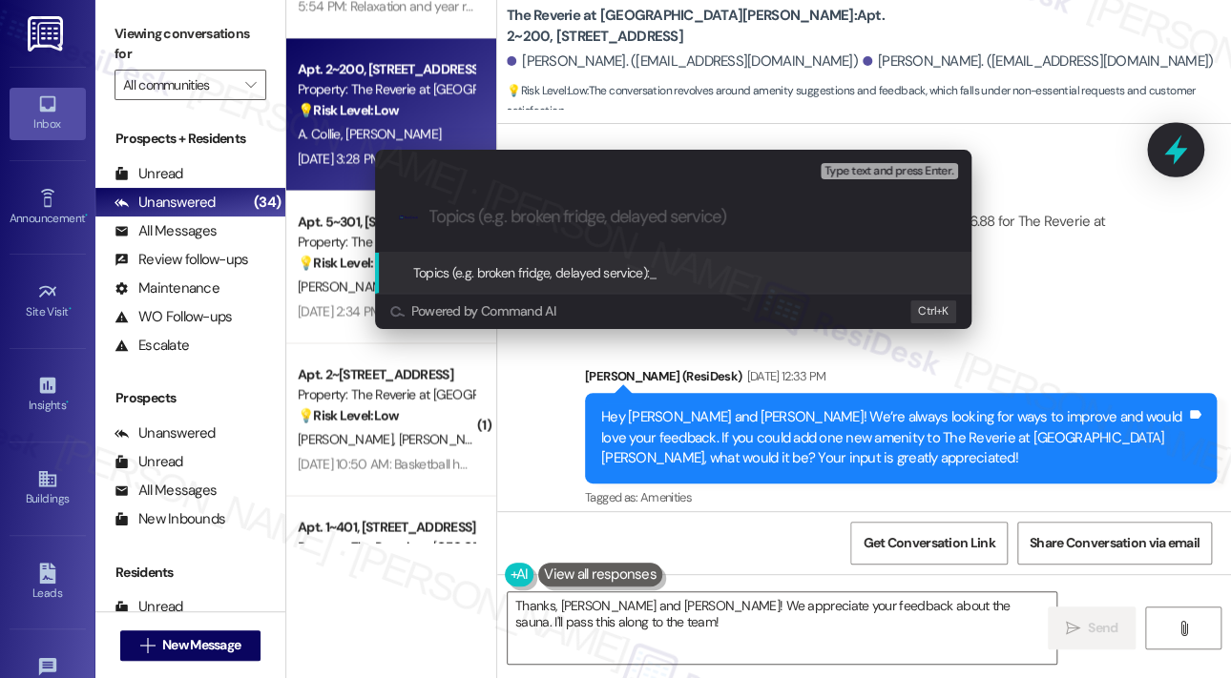
paste input "Resident Feedback Suggestion – Sauna and Water Station Filters at The Reverie a…"
type input "Resident Feedback Suggestion – Sauna and Water Station Filters at The Reverie a…"
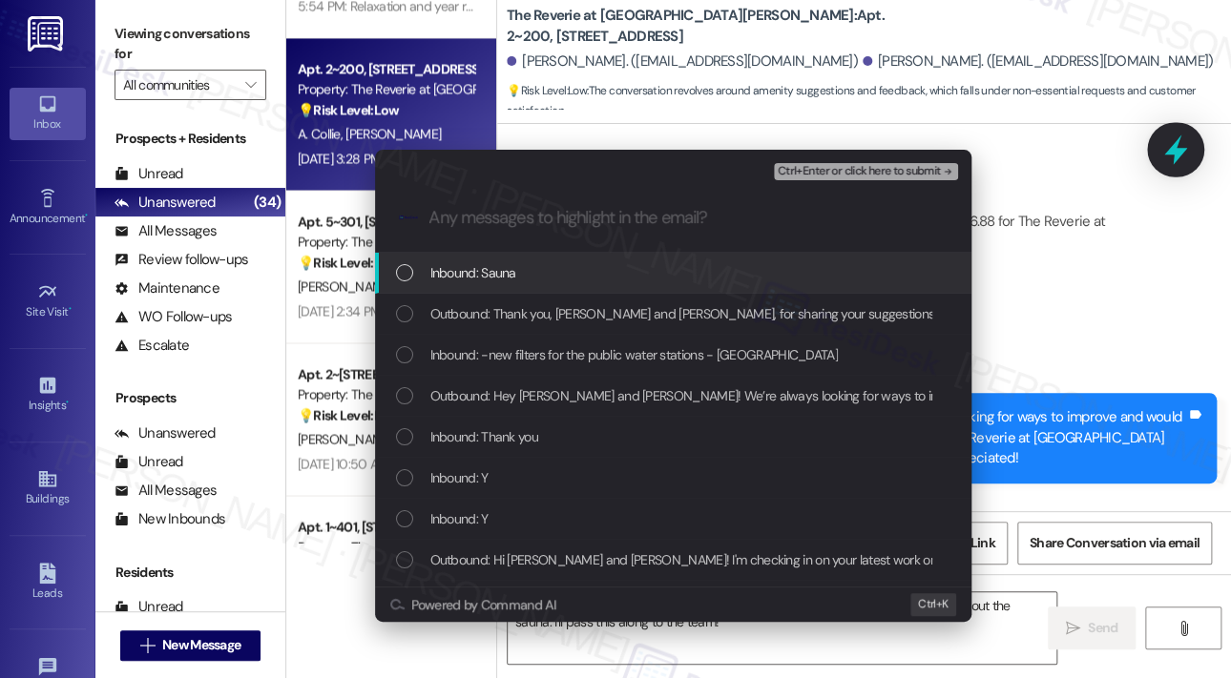
scroll to position [0, 0]
click at [531, 282] on div "Inbound: Sauna" at bounding box center [675, 272] width 558 height 21
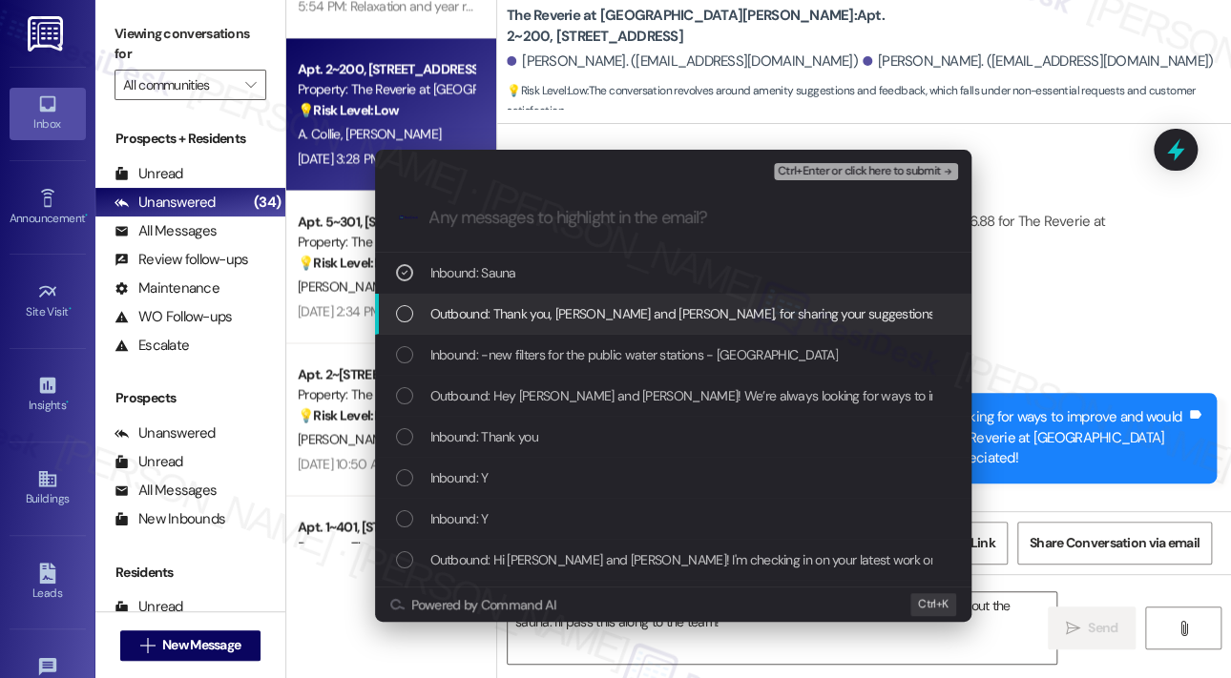
click at [532, 314] on span "Outbound: Thank you, Alexander and Sophia, for sharing your suggestions! Betwee…" at bounding box center [1046, 313] width 1232 height 21
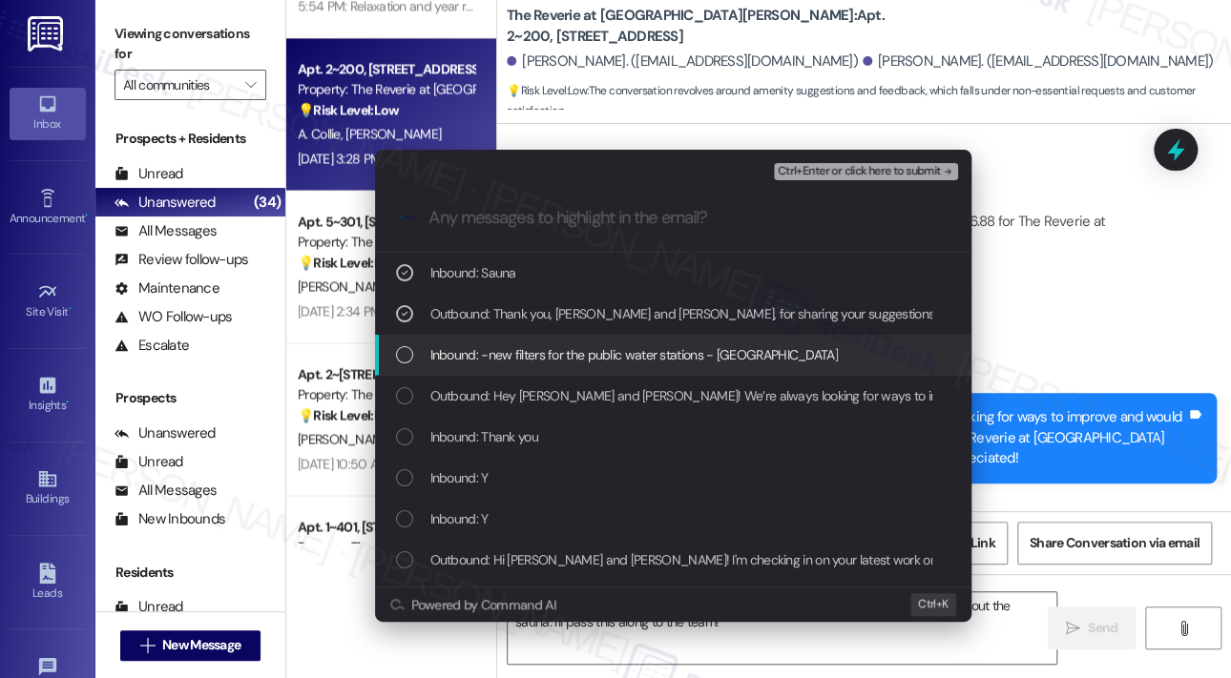
click at [534, 348] on span "Inbound: -new filters for the public water stations - Sauna" at bounding box center [633, 354] width 407 height 21
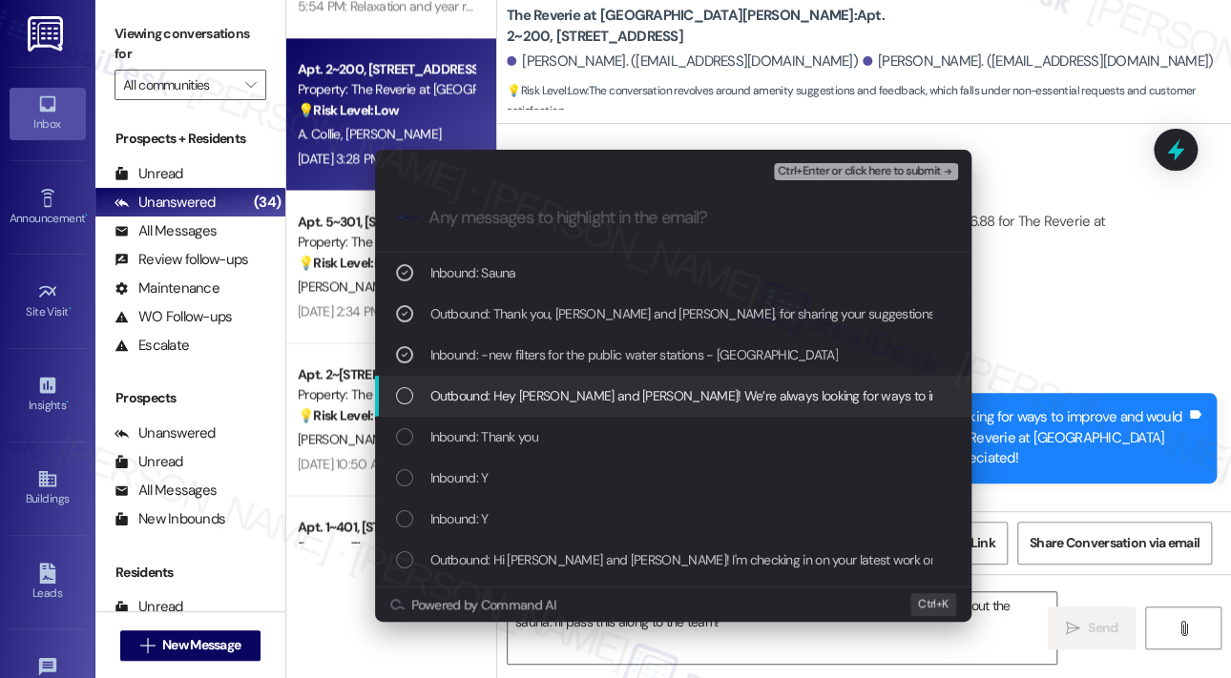
click at [552, 393] on span "Outbound: Hey Alexander and Sophia! We’re always looking for ways to improve an…" at bounding box center [1187, 396] width 1514 height 21
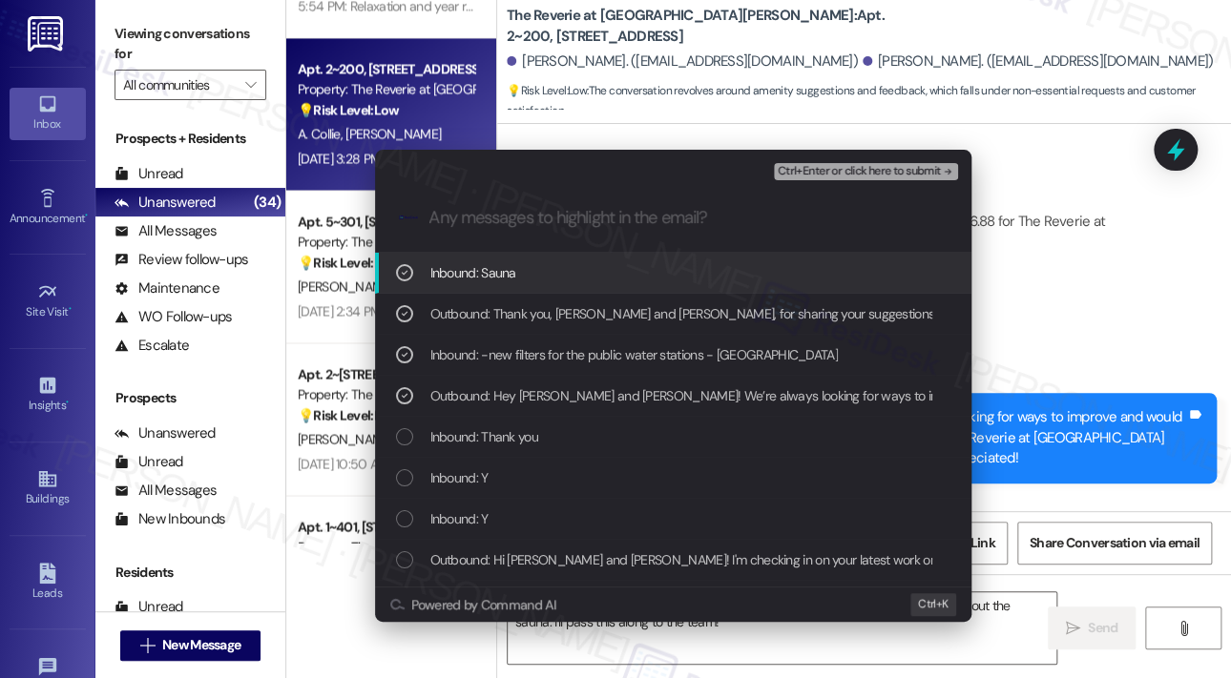
click at [832, 173] on span "Ctrl+Enter or click here to submit" at bounding box center [859, 171] width 163 height 13
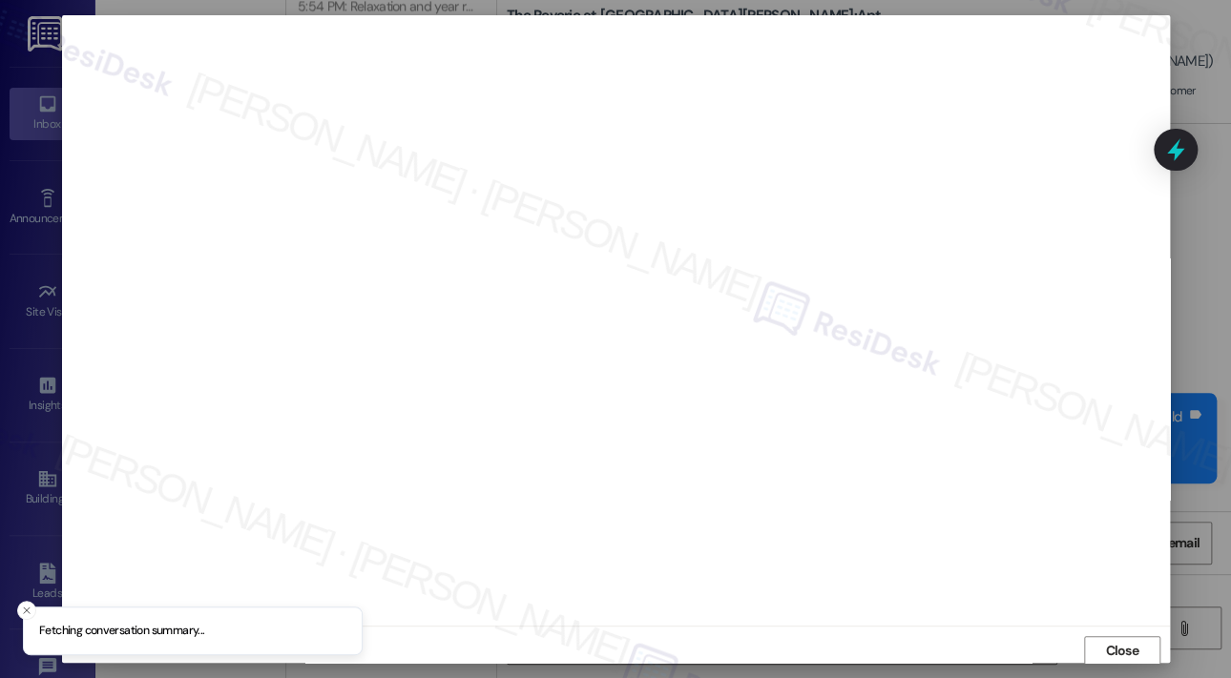
scroll to position [4, 0]
click at [1118, 644] on span "Close" at bounding box center [1121, 647] width 33 height 20
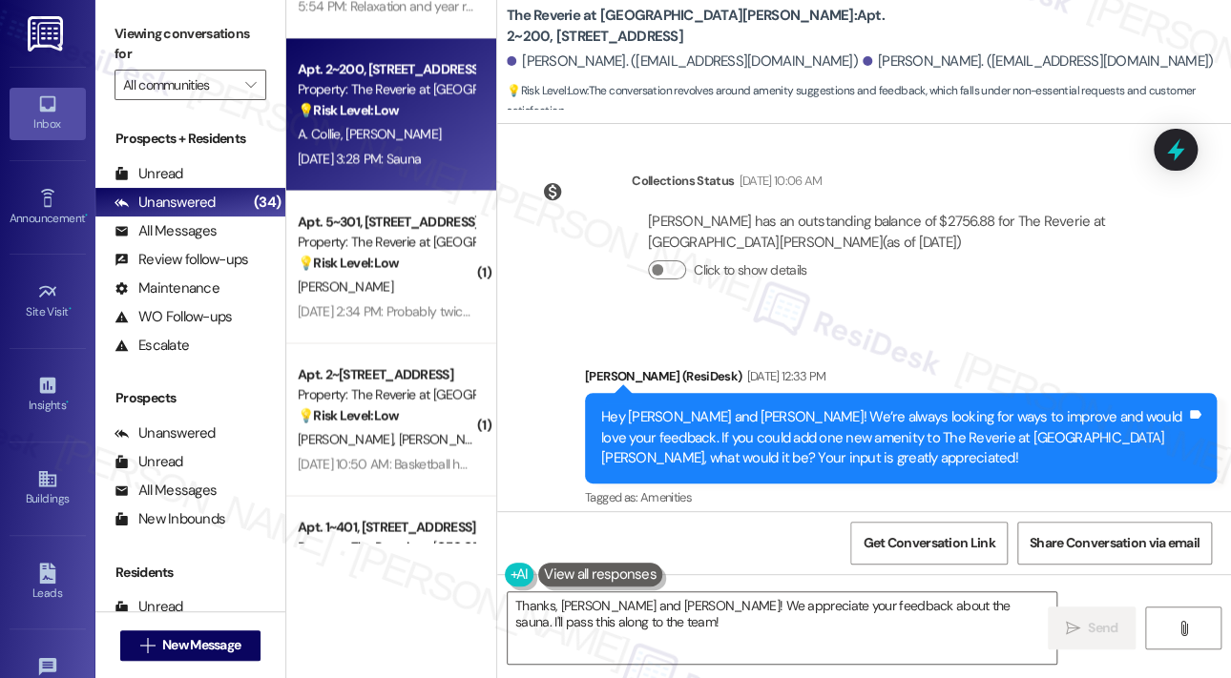
click at [1179, 154] on icon at bounding box center [1175, 149] width 17 height 23
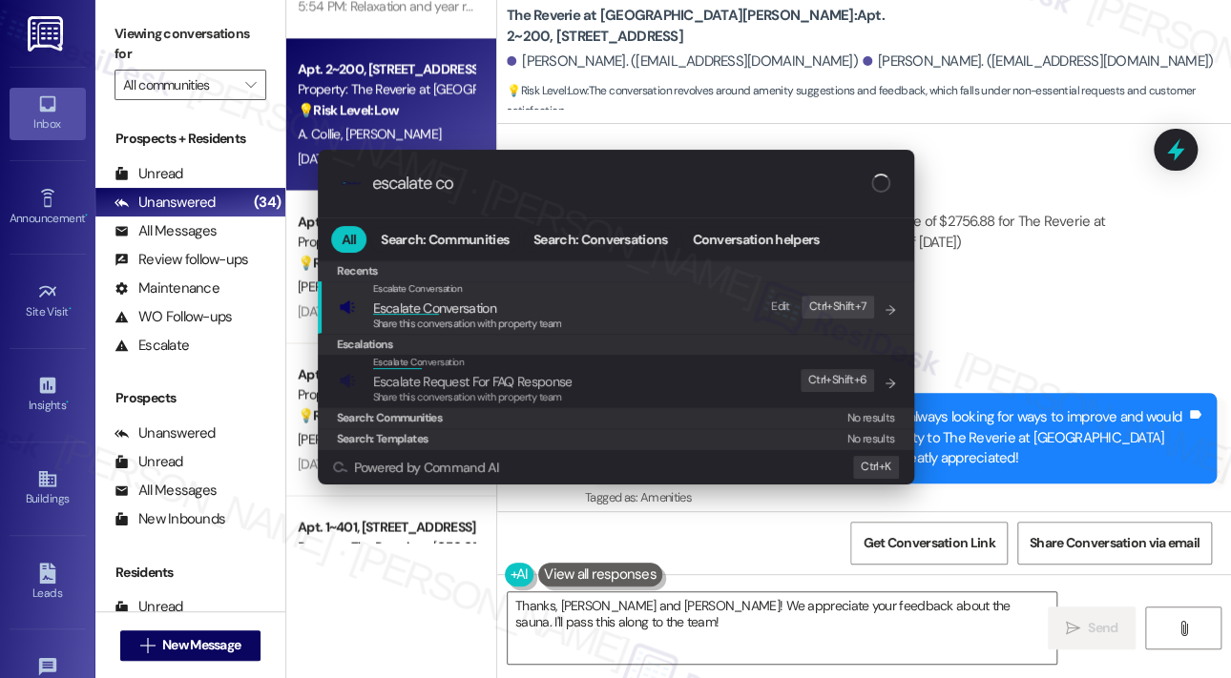
type input "escalate con"
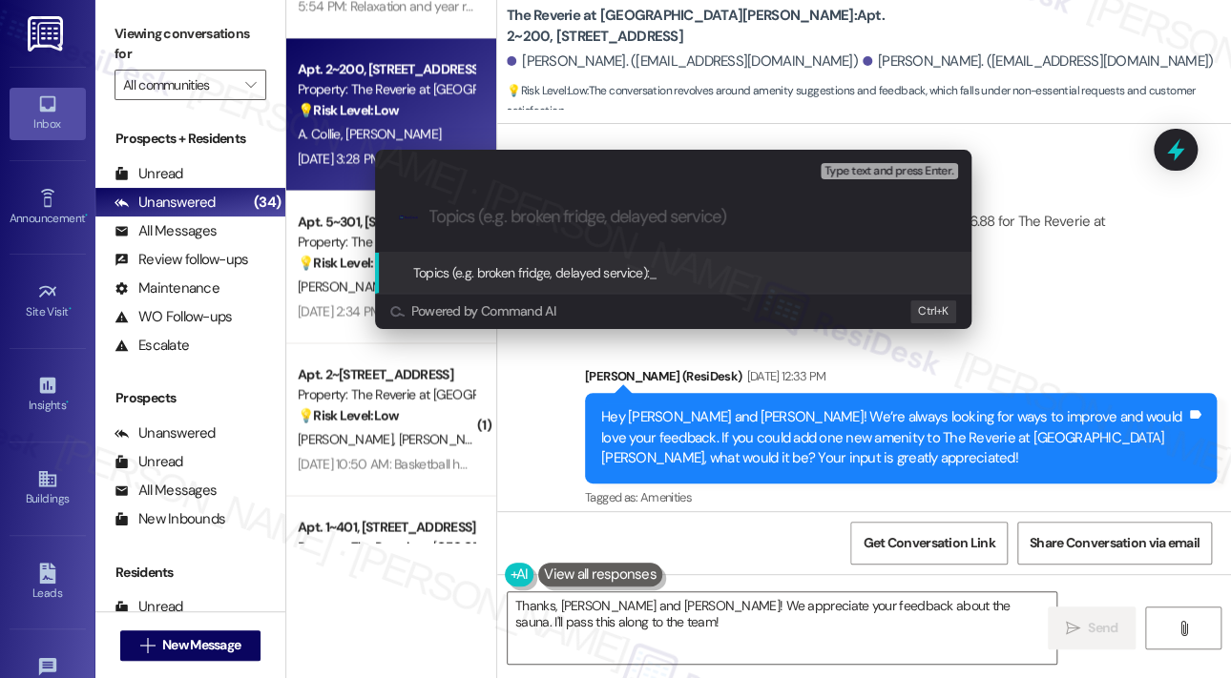
paste input "Resident Feedback Suggestion – Sauna and Water Station Filters at The Reverie a…"
type input "Resident Feedback Suggestion – Sauna and Water Station Filters at The Reverie a…"
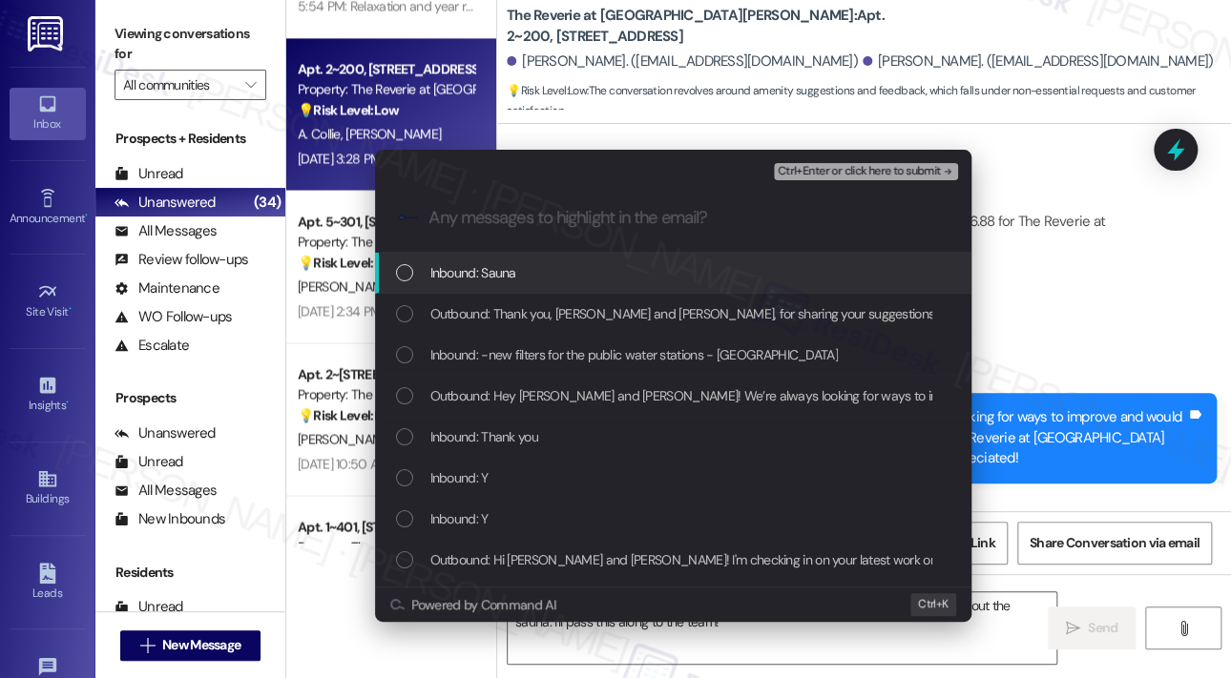
click at [568, 282] on div "Inbound: Sauna" at bounding box center [675, 272] width 558 height 21
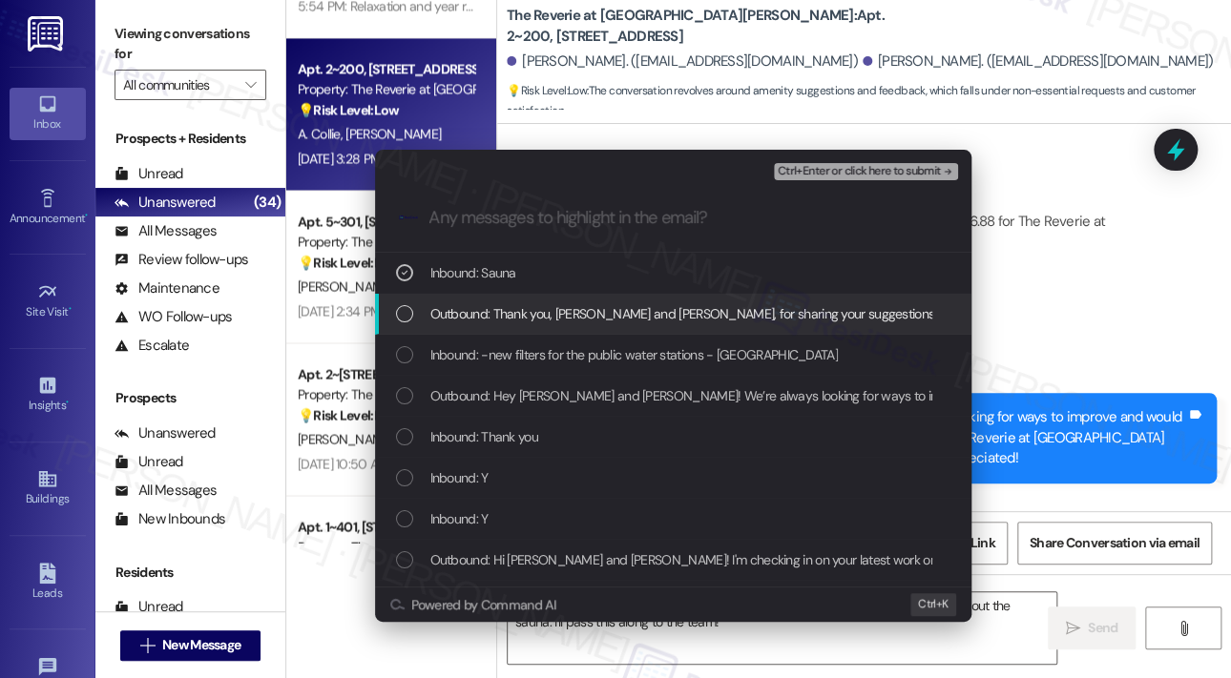
click at [580, 316] on span "Outbound: Thank you, Alexander and Sophia, for sharing your suggestions! Betwee…" at bounding box center [1046, 313] width 1232 height 21
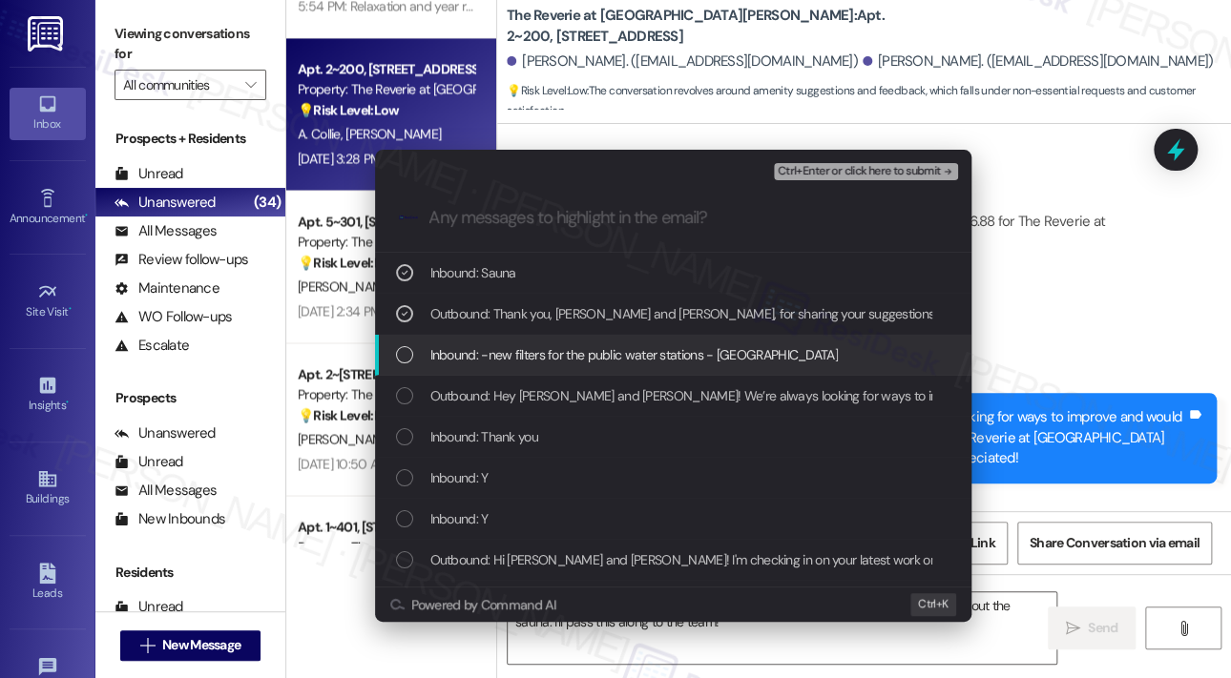
click at [577, 359] on span "Inbound: -new filters for the public water stations - Sauna" at bounding box center [633, 354] width 407 height 21
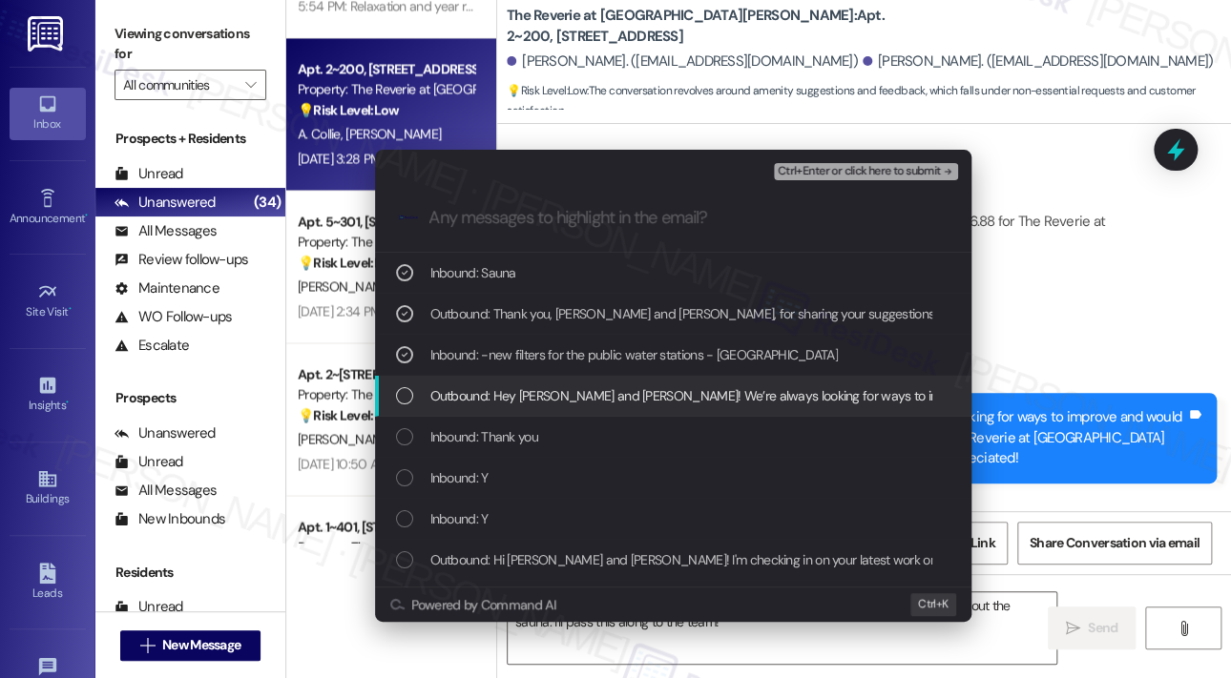
click at [580, 394] on span "Outbound: Hey Alexander and Sophia! We’re always looking for ways to improve an…" at bounding box center [1187, 396] width 1514 height 21
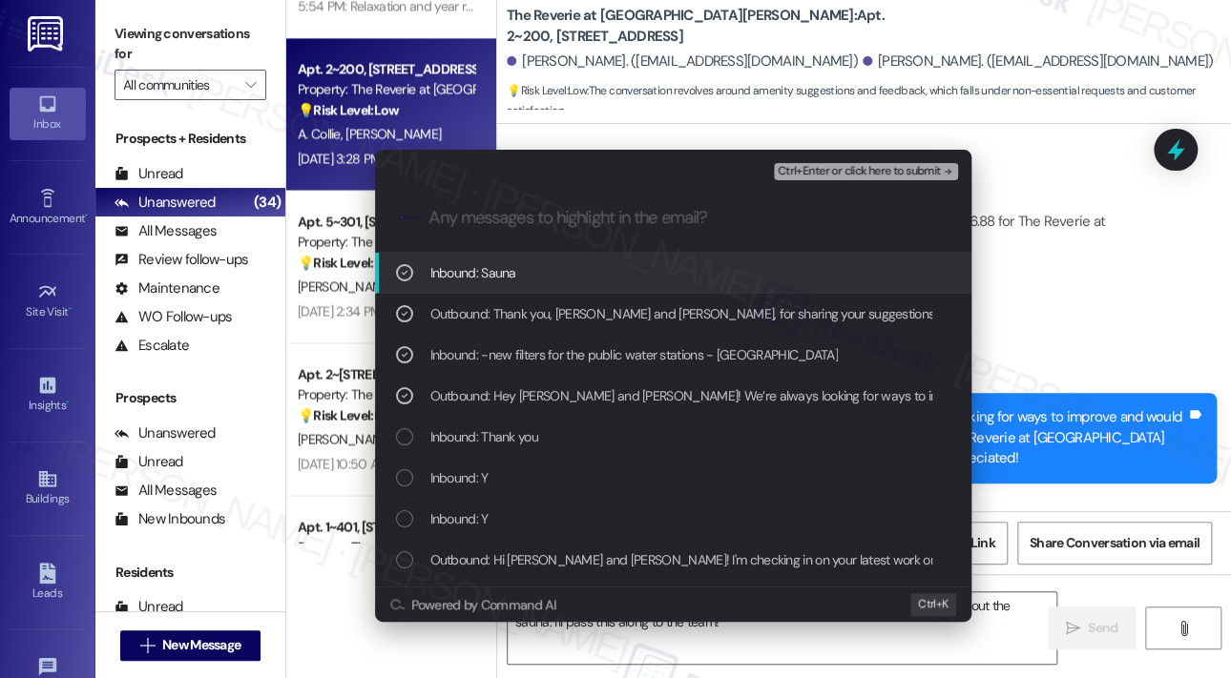
click at [844, 177] on span "Ctrl+Enter or click here to submit" at bounding box center [859, 171] width 163 height 13
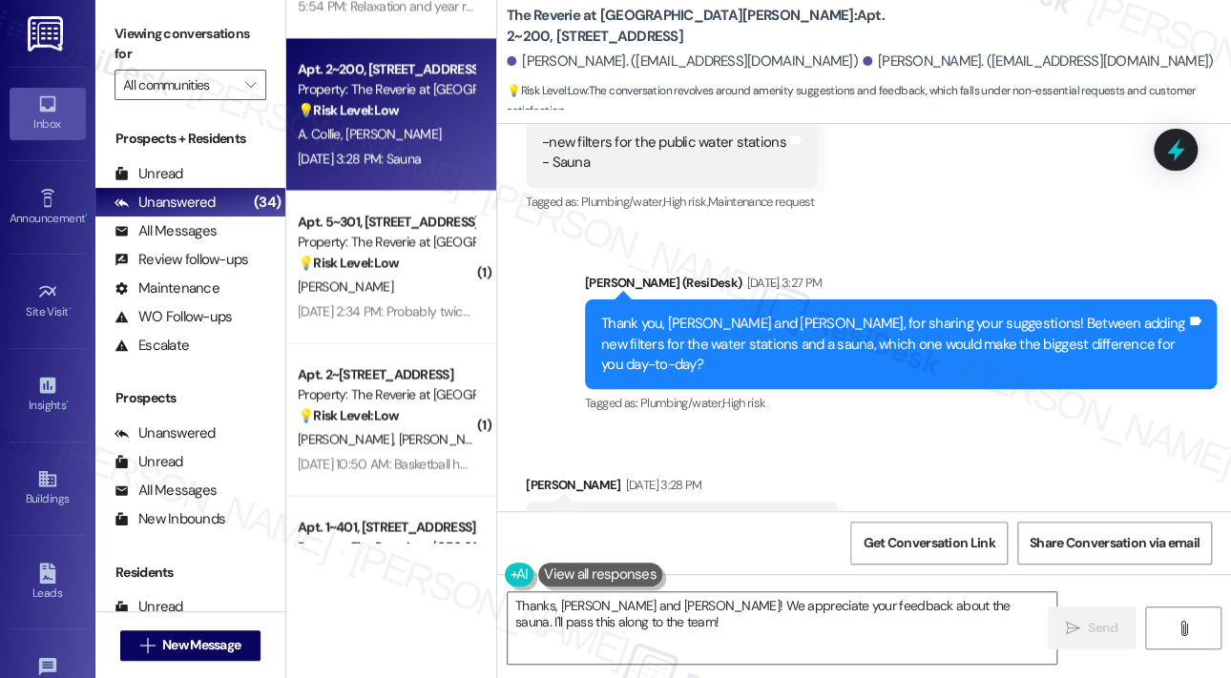
scroll to position [1989, 0]
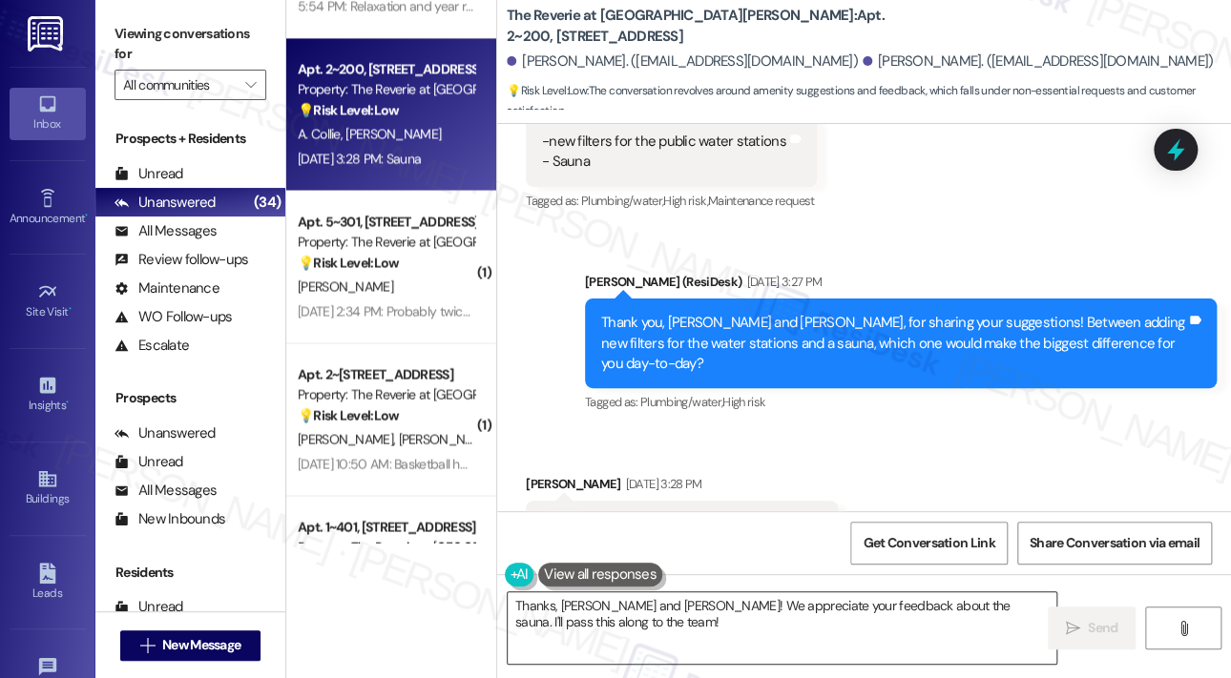
click at [828, 611] on textarea "Thanks, Alexander and Sophia! We appreciate your feedback about the sauna. I'll…" at bounding box center [782, 629] width 549 height 72
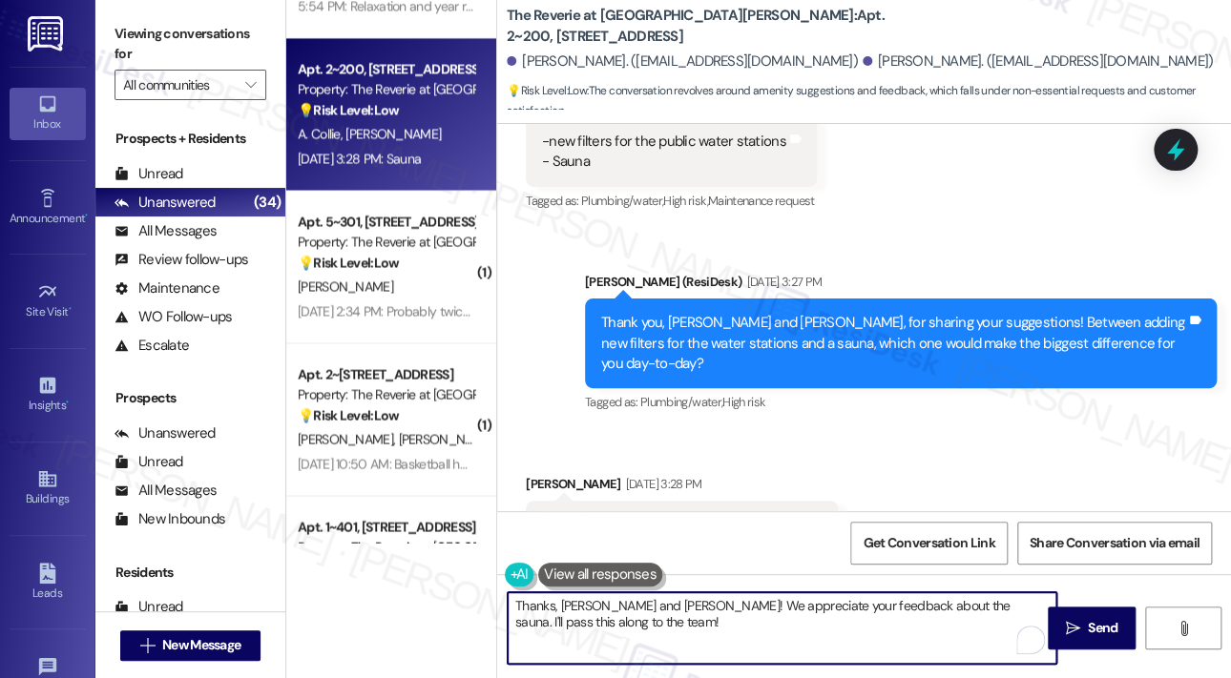
click at [828, 610] on textarea "Thanks, Alexander and Sophia! We appreciate your feedback about the sauna. I'll…" at bounding box center [782, 629] width 549 height 72
click at [1088, 625] on span "Send" at bounding box center [1103, 628] width 30 height 20
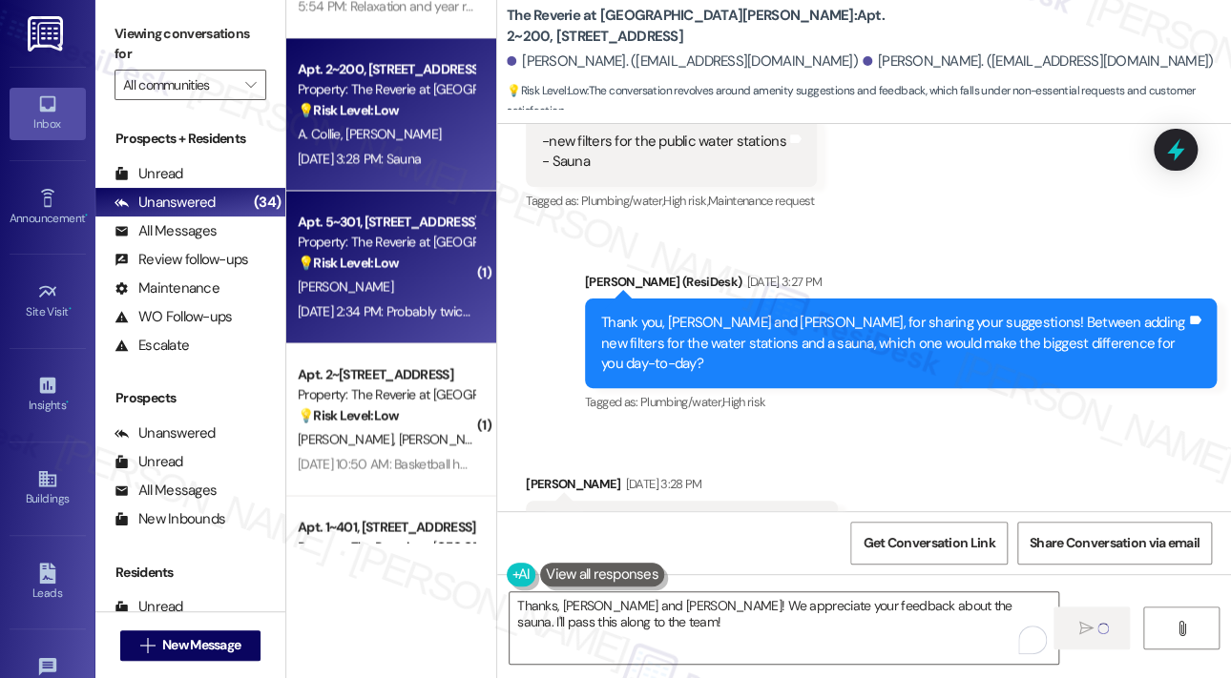
click at [337, 292] on span "W. Lane" at bounding box center [345, 286] width 95 height 17
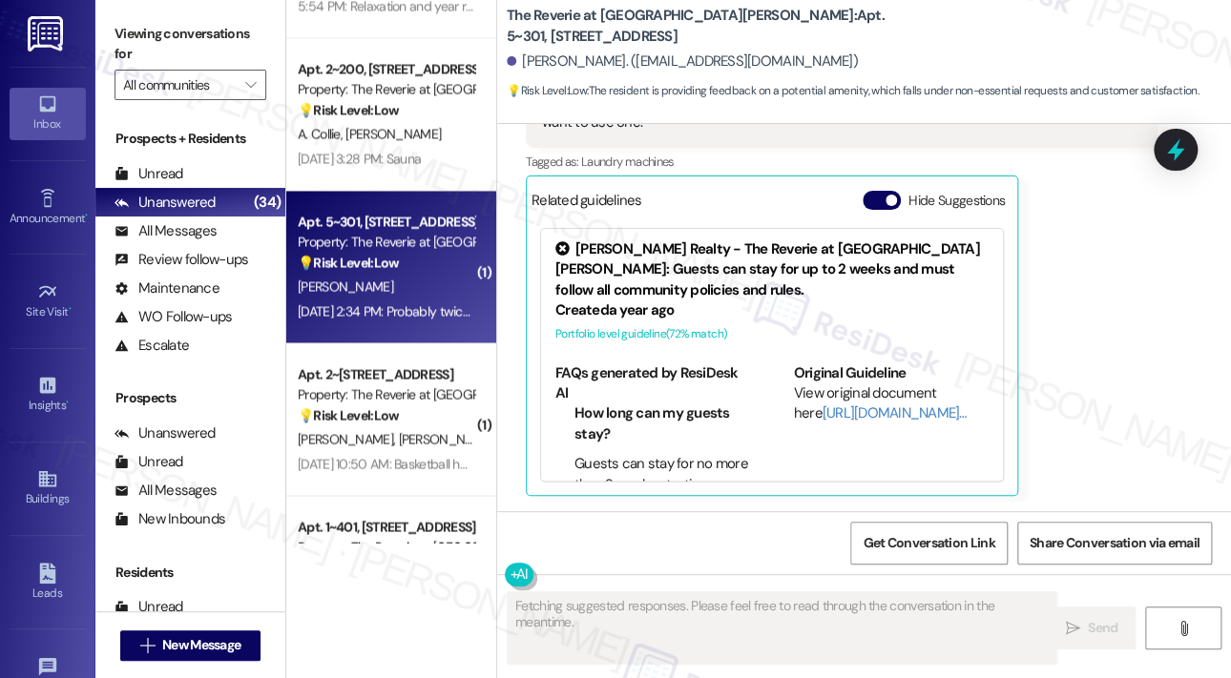
scroll to position [810, 0]
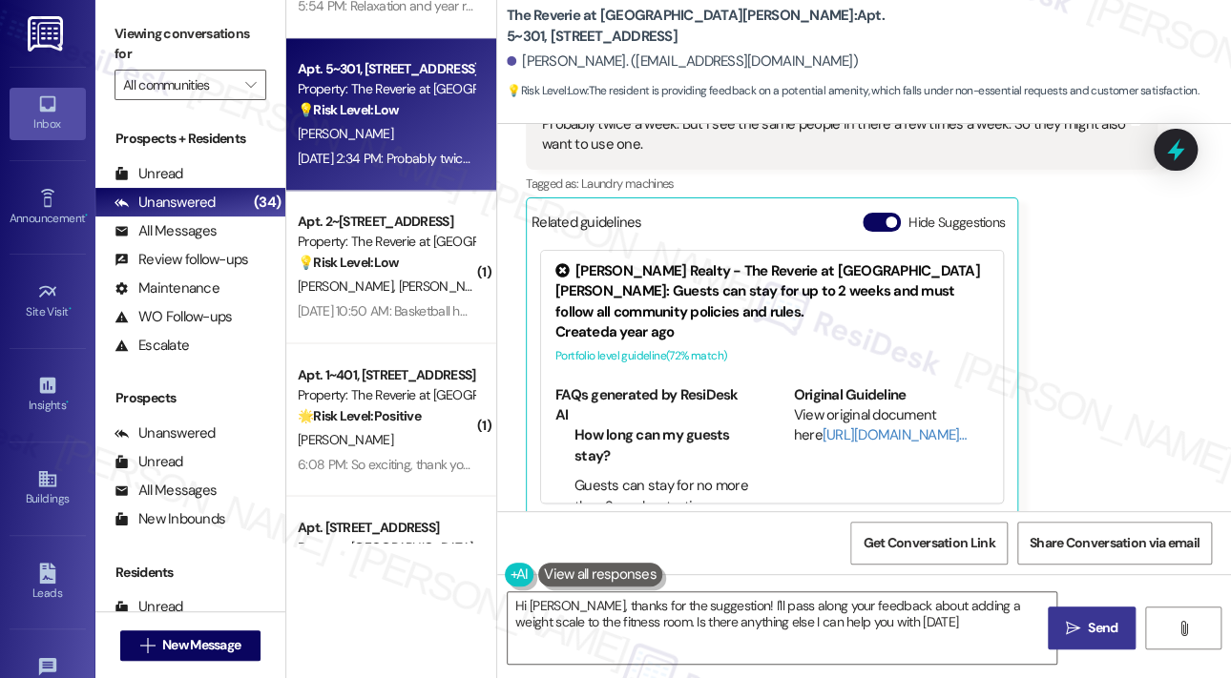
type textarea "Hi William, thanks for the suggestion! I'll pass along your feedback about addi…"
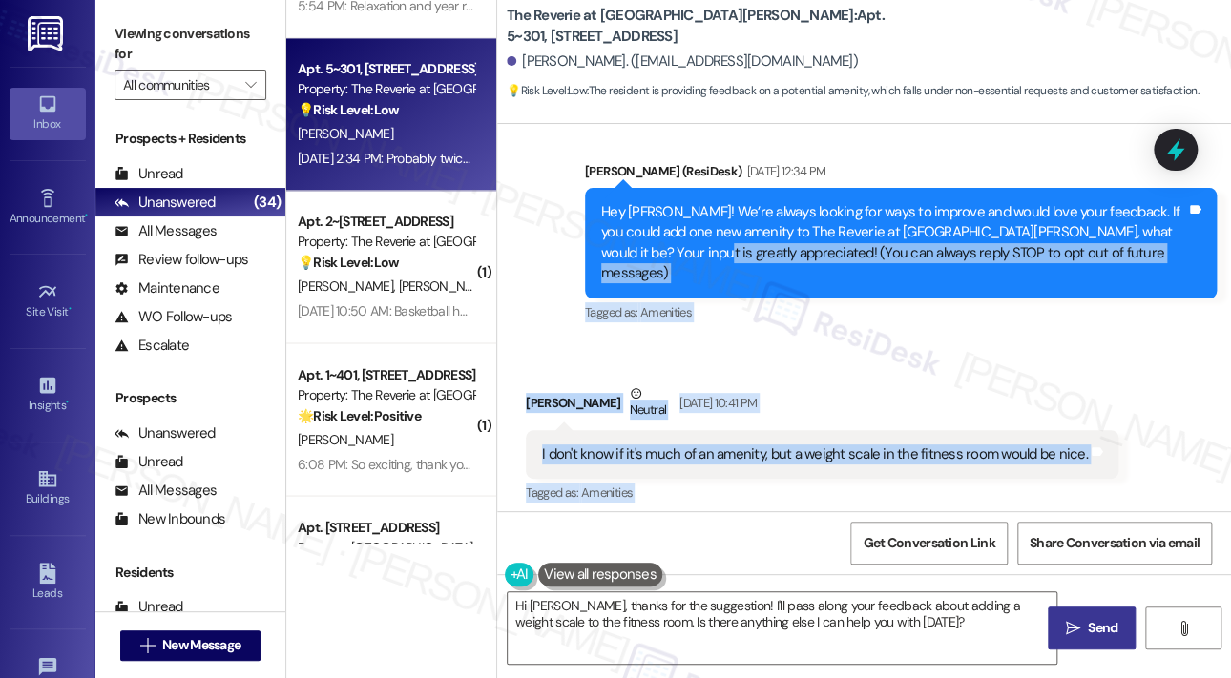
scroll to position [48, 0]
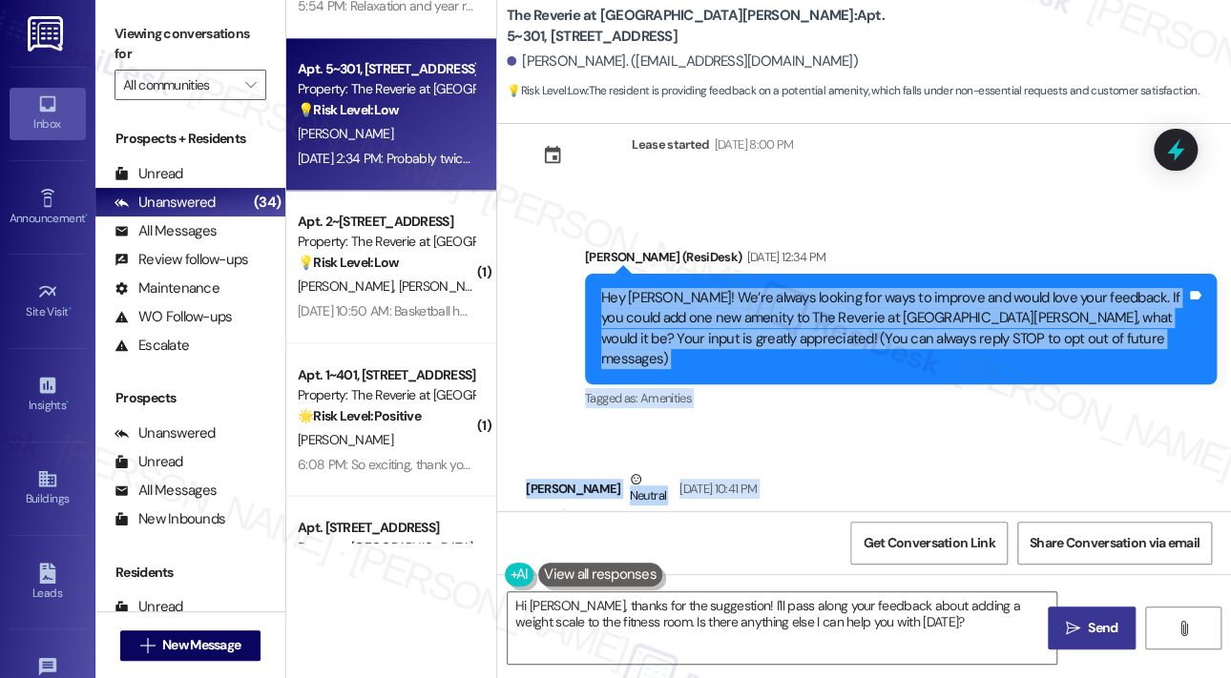
drag, startPoint x: 694, startPoint y: 407, endPoint x: 591, endPoint y: 302, distance: 147.8
click at [591, 302] on div "Lease started Apr 03, 2025 at 8:00 PM Announcement, sent via SMS Sarah (ResiDes…" at bounding box center [864, 317] width 734 height 387
copy div "Hey William! We’re always looking for ways to improve and would love your feedb…"
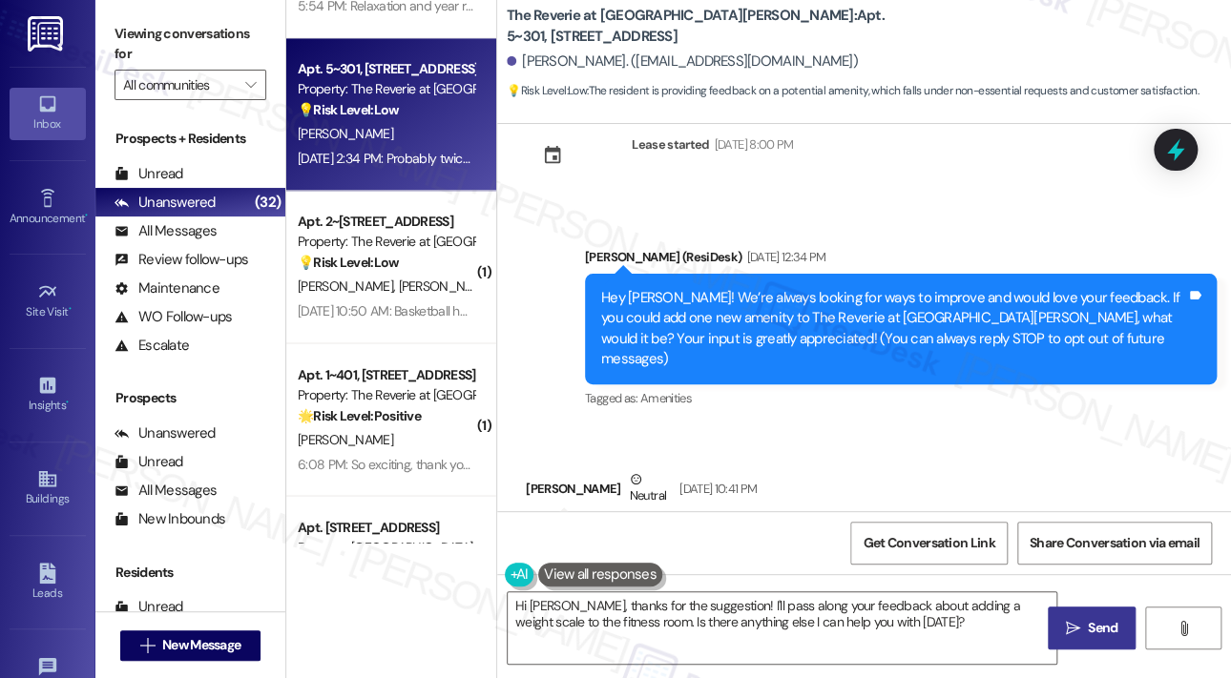
click at [1010, 213] on div "Announcement, sent via SMS Sarah (ResiDesk) Sep 17, 2025 at 12:34 PM Hey Willia…" at bounding box center [864, 315] width 734 height 222
click at [1172, 148] on icon at bounding box center [1175, 151] width 23 height 30
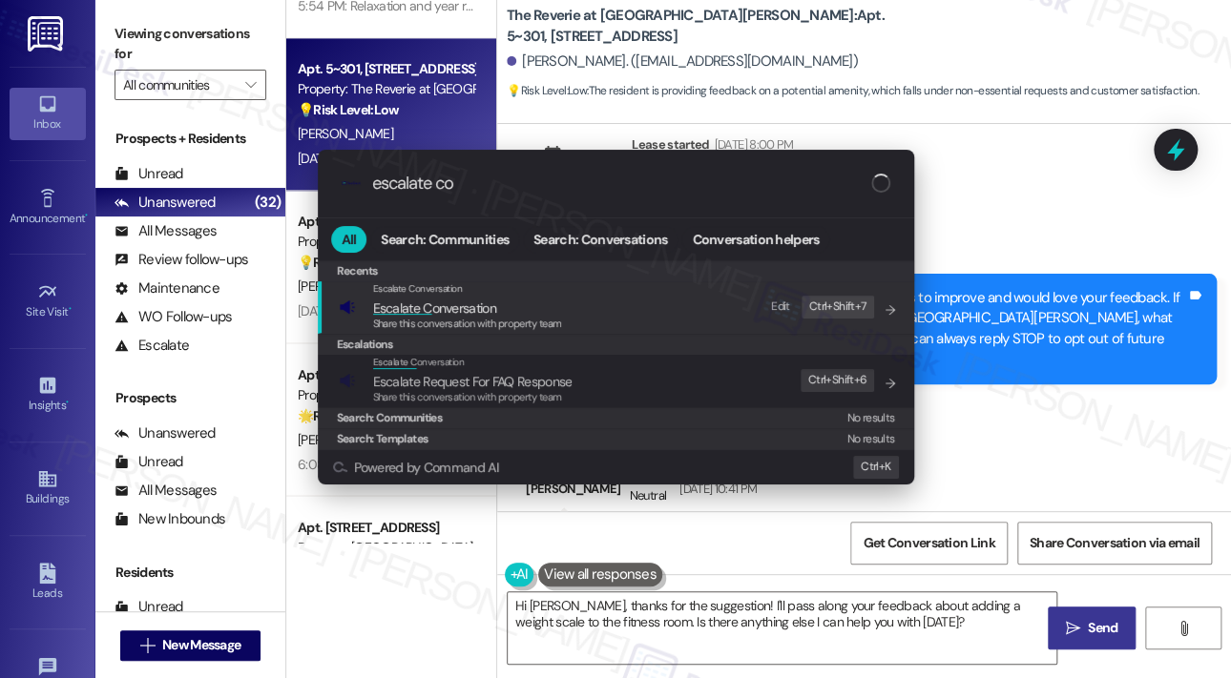
type input "escalate con"
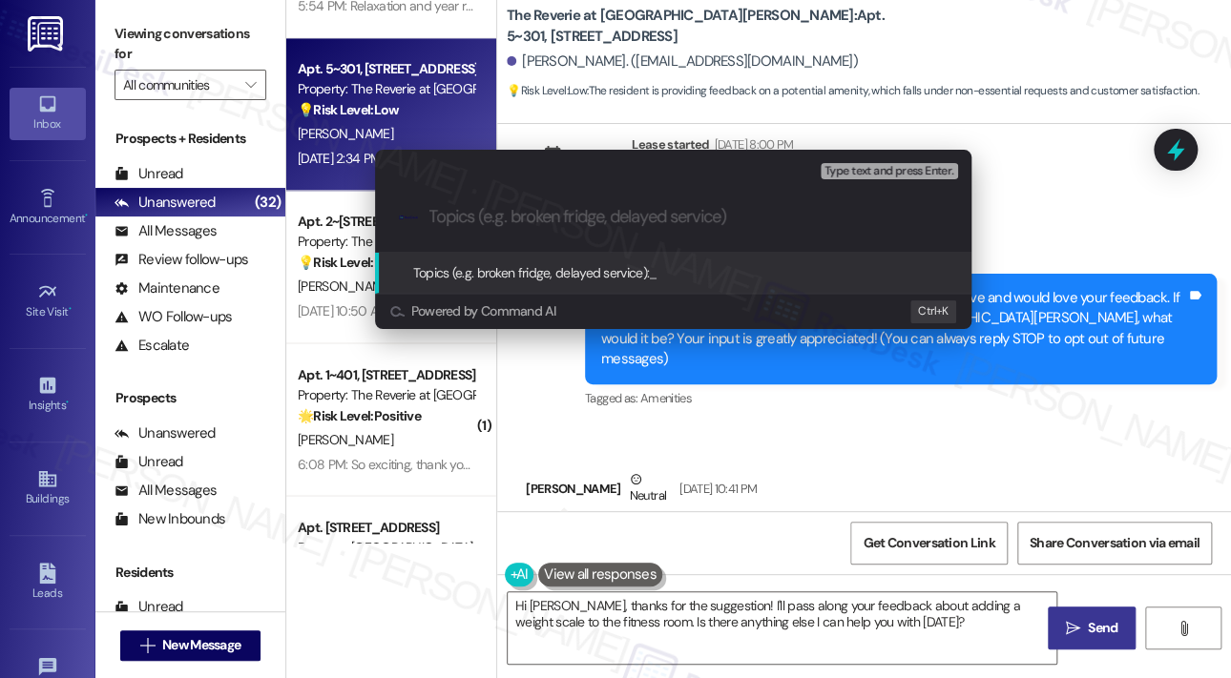
paste input "Resident Feedback Suggestion – Weight Scale in Fitness Room at The Reverie at L…"
type input "Resident Feedback Suggestion – Weight Scale in Fitness Room at The Reverie at L…"
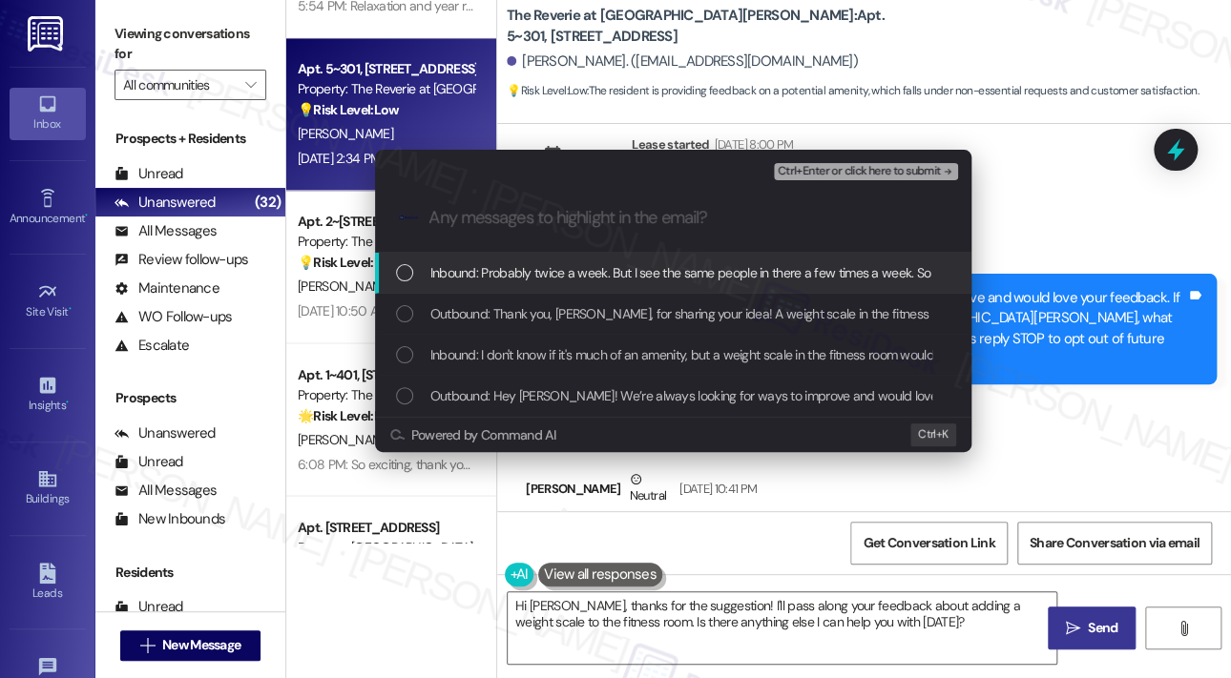
scroll to position [0, 0]
click at [673, 282] on span "Inbound: Probably twice a week. But I see the same people in there a few times …" at bounding box center [771, 272] width 683 height 21
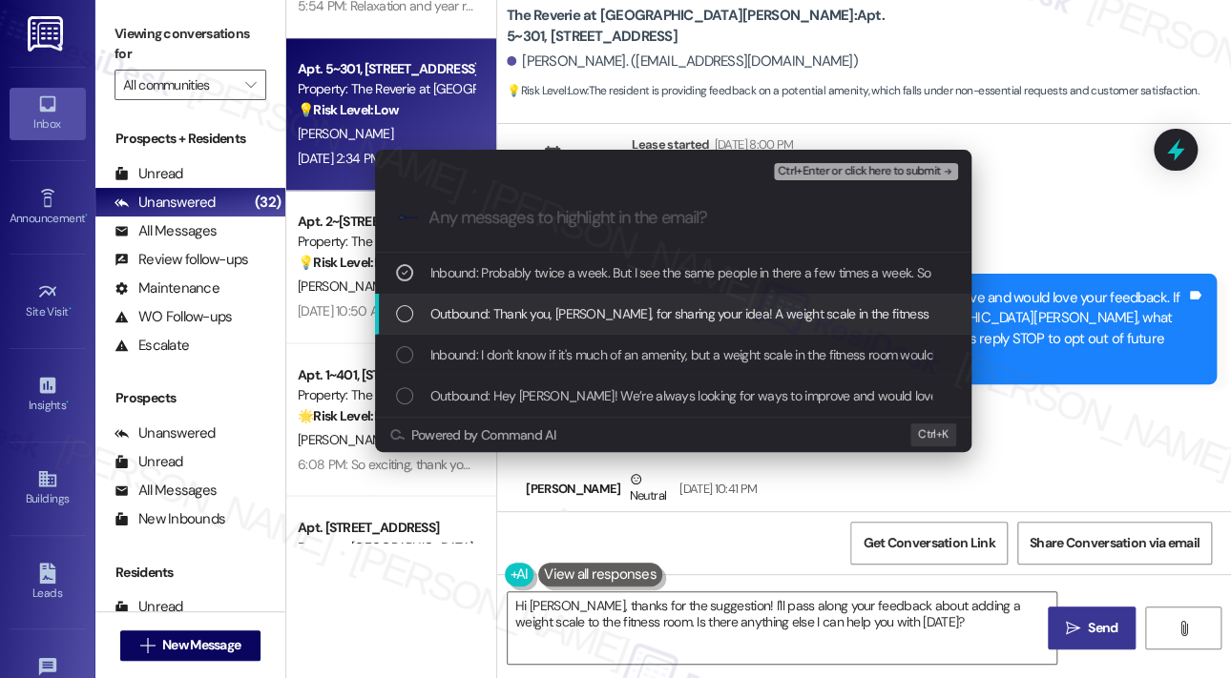
click at [679, 315] on span "Outbound: Thank you, William, for sharing your idea! A weight scale in the fitn…" at bounding box center [909, 313] width 958 height 21
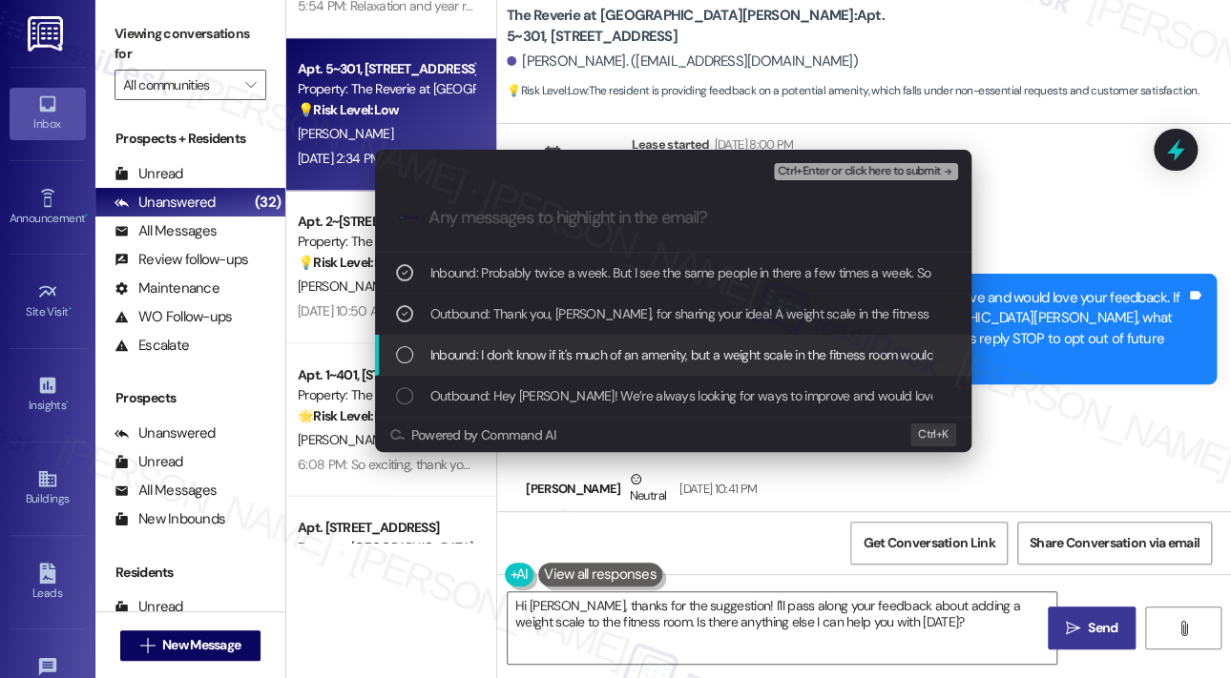
click at [679, 346] on span "Inbound: I don't know if it's much of an amenity, but a weight scale in the fit…" at bounding box center [705, 354] width 551 height 21
click at [683, 374] on div "Inbound: I don't know if it's much of an amenity, but a weight scale in the fit…" at bounding box center [673, 355] width 596 height 41
click at [710, 351] on span "Inbound: I don't know if it's much of an amenity, but a weight scale in the fit…" at bounding box center [705, 354] width 551 height 21
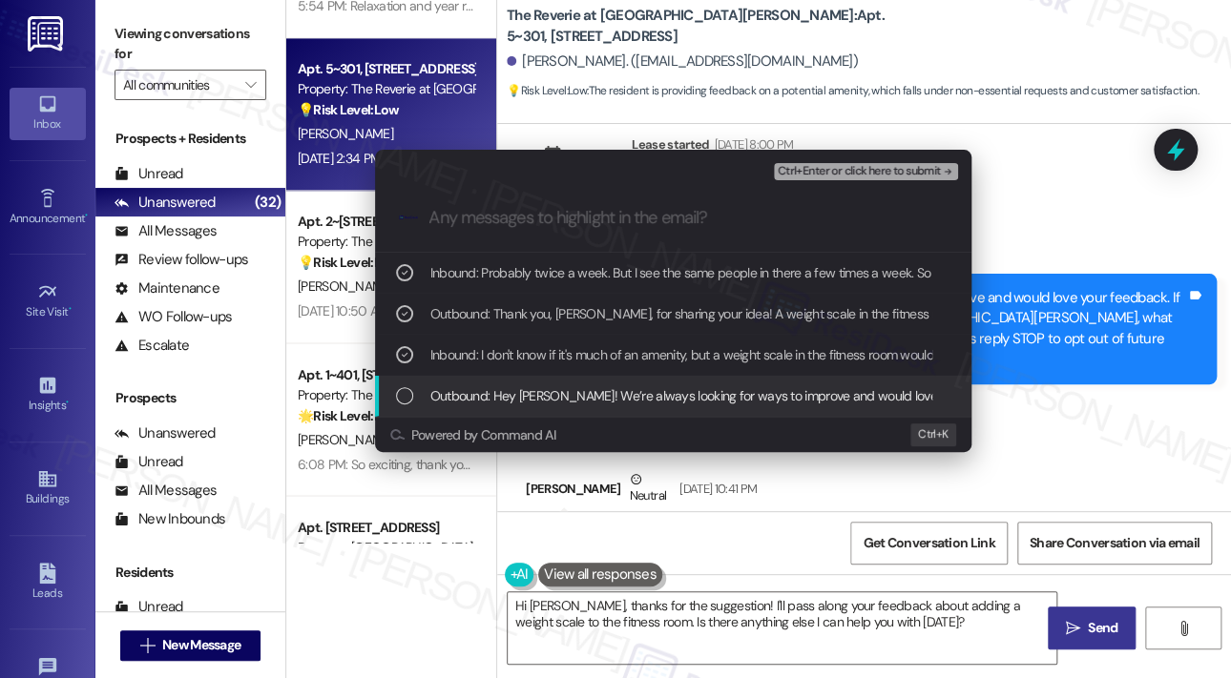
click at [704, 377] on div "Outbound: Hey William! We’re always looking for ways to improve and would love …" at bounding box center [673, 396] width 596 height 41
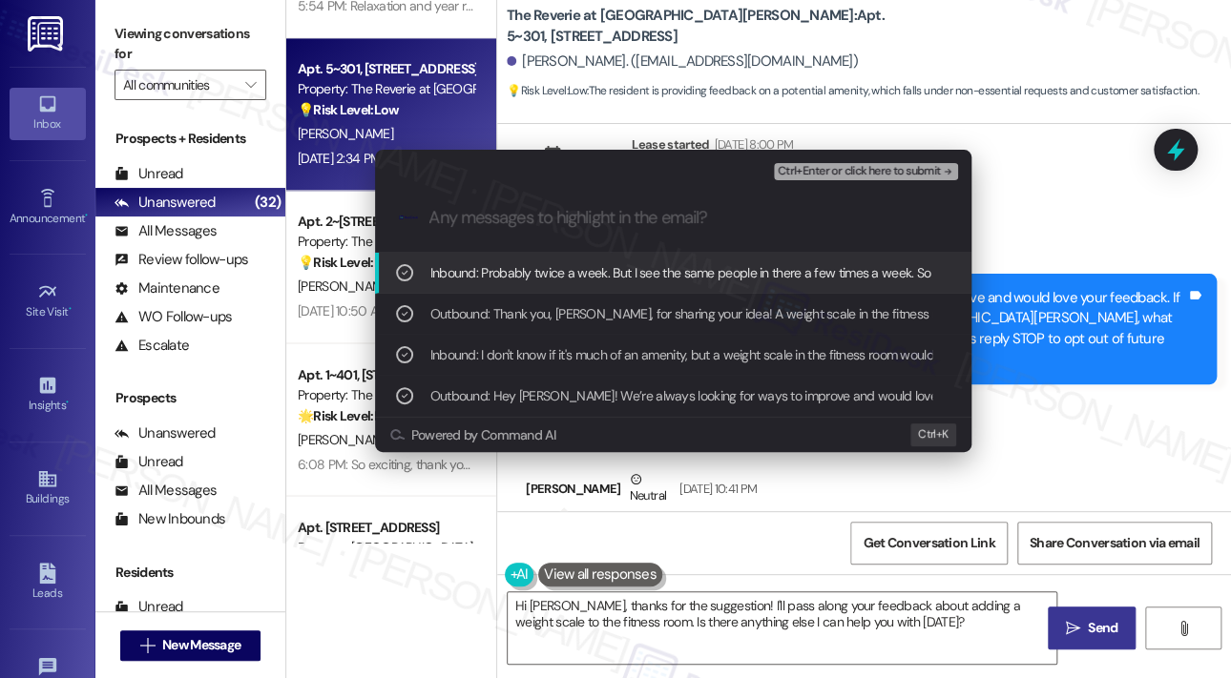
click at [890, 166] on span "Ctrl+Enter or click here to submit" at bounding box center [859, 171] width 163 height 13
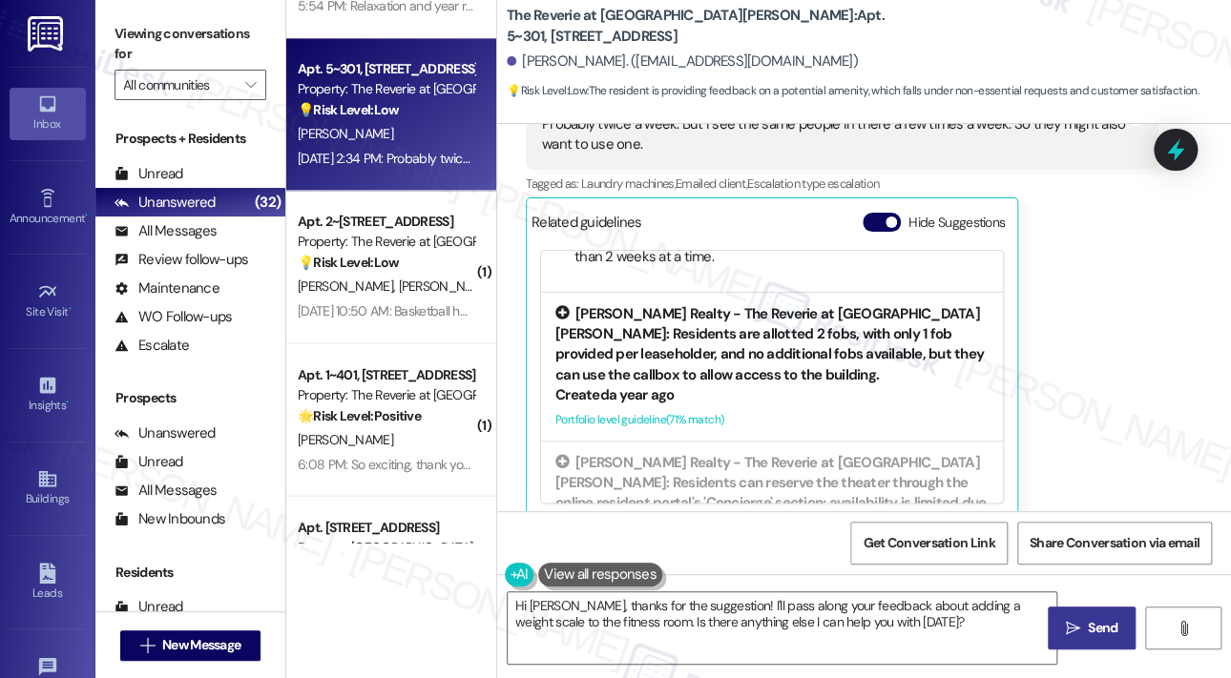
scroll to position [477, 0]
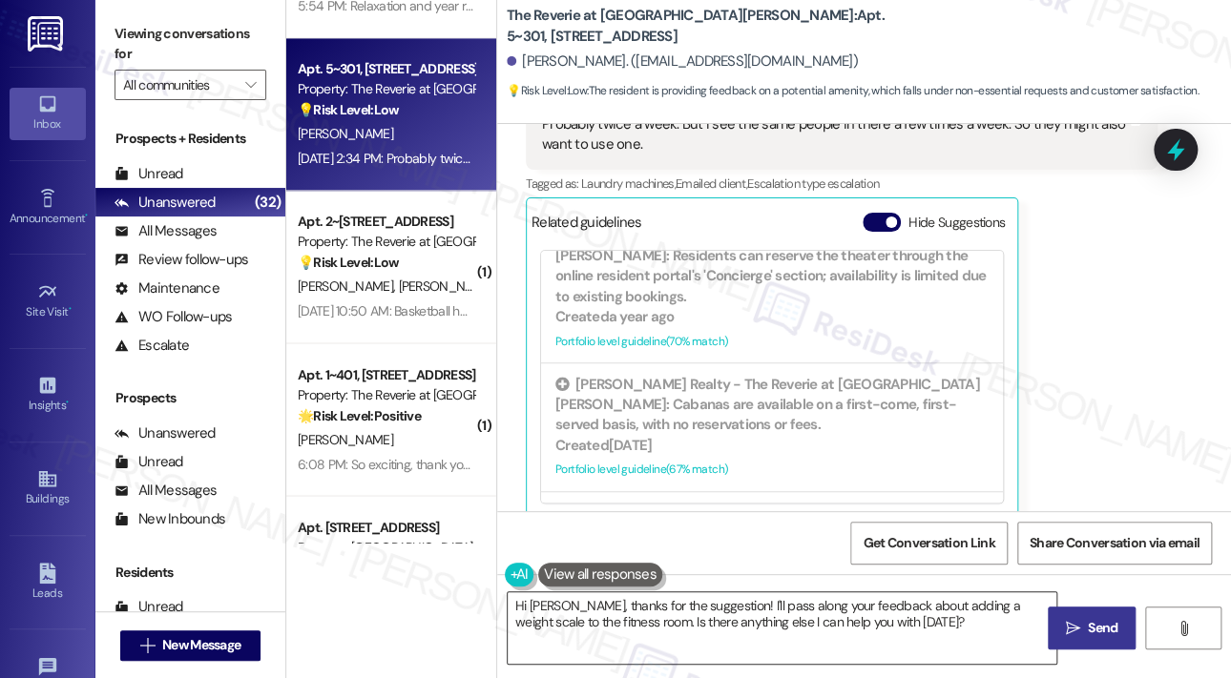
click at [775, 611] on textarea "Hi William, thanks for the suggestion! I'll pass along your feedback about addi…" at bounding box center [782, 629] width 549 height 72
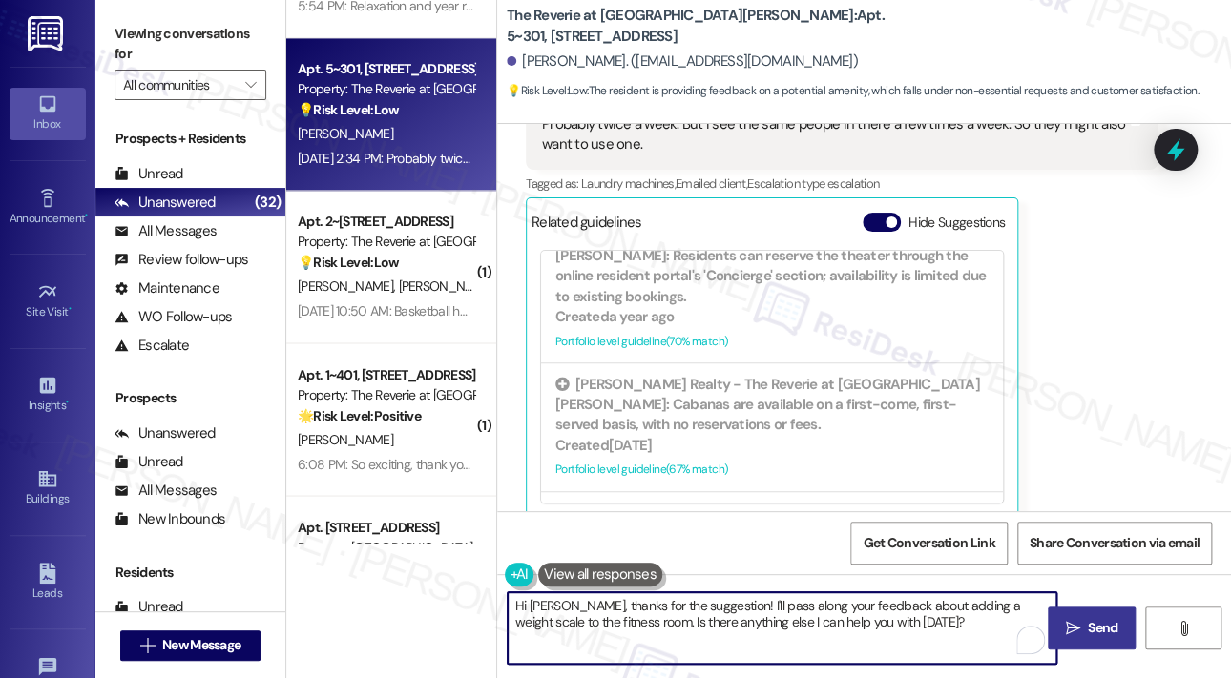
paste textarea "Thank you, William. I’ve forwarded your suggestion about adding a weight scale …"
type textarea "Thank you, William. I’ve forwarded your suggestion about adding a weight scale …"
click at [1100, 618] on span "Send" at bounding box center [1103, 628] width 30 height 20
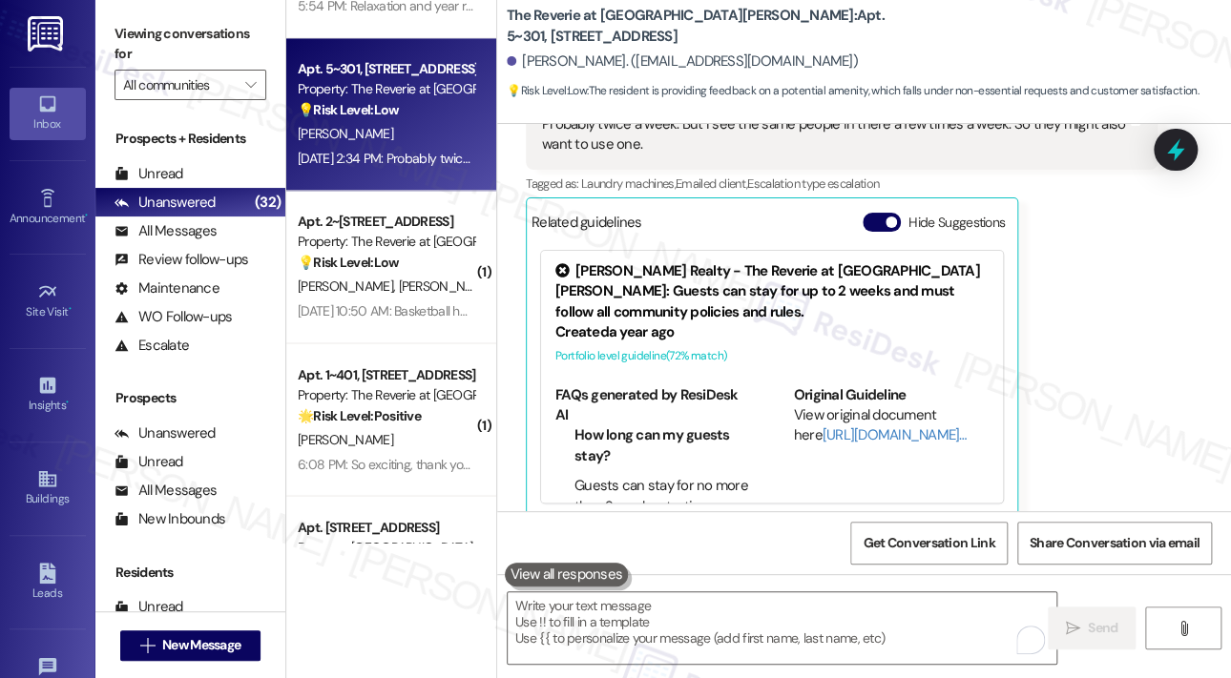
scroll to position [809, 0]
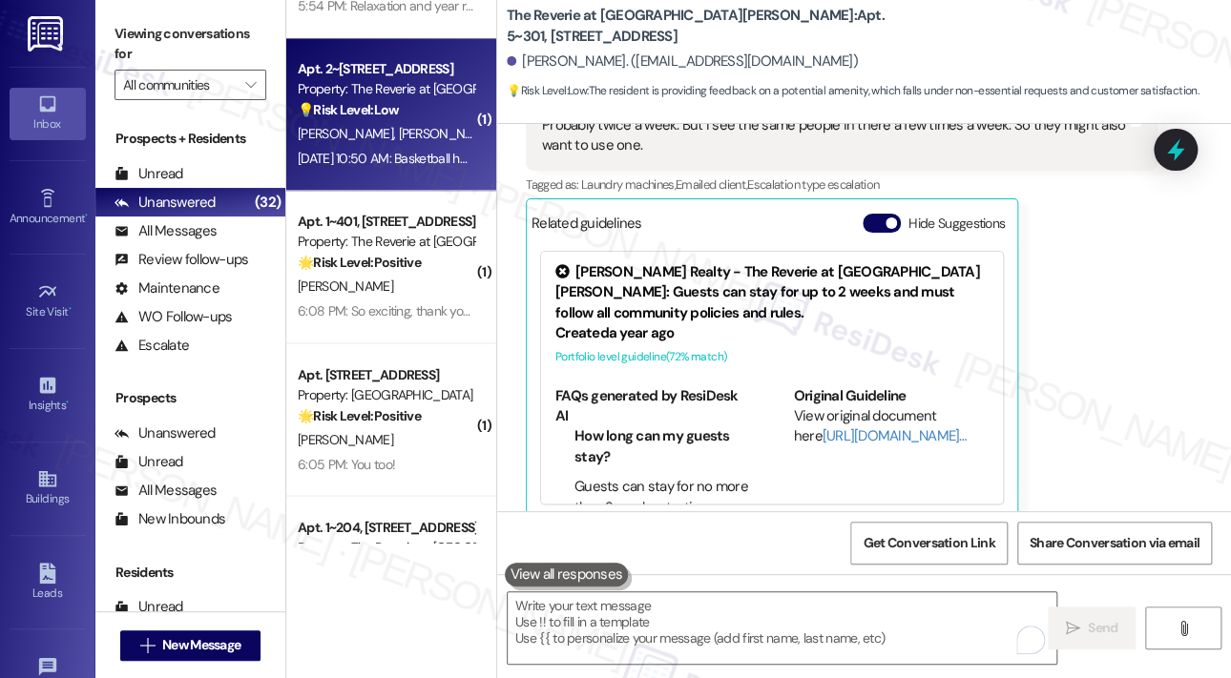
click at [420, 152] on div "Sep 18, 2025 at 10:50 AM: Basketball hoop Sep 18, 2025 at 10:50 AM: Basketball …" at bounding box center [390, 158] width 184 height 17
type textarea "Fetching suggested responses. Please feel free to read through the conversation…"
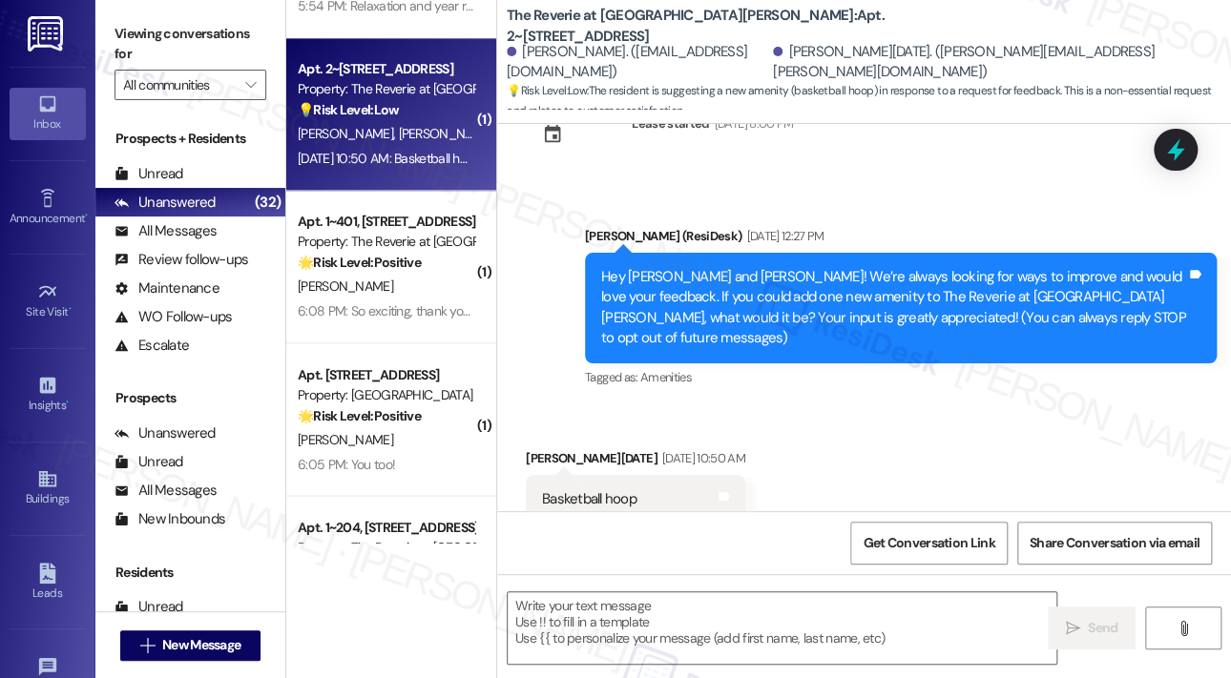
scroll to position [103, 0]
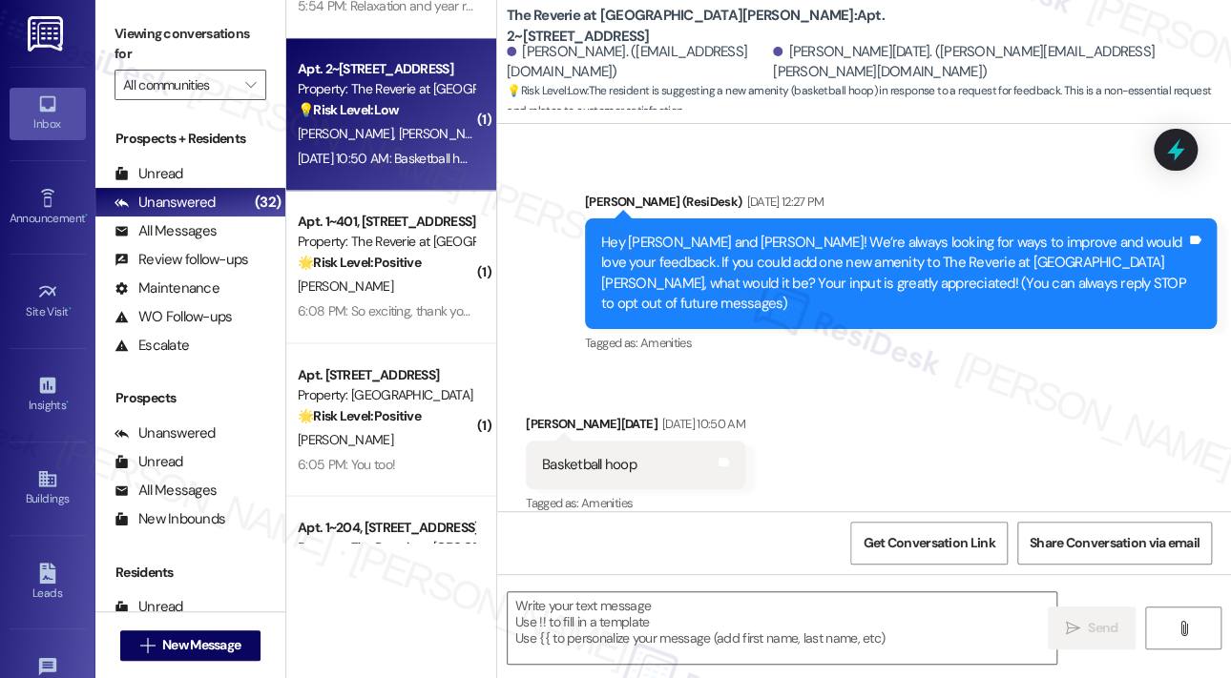
type textarea "Fetching suggested responses. Please feel free to read through the conversation…"
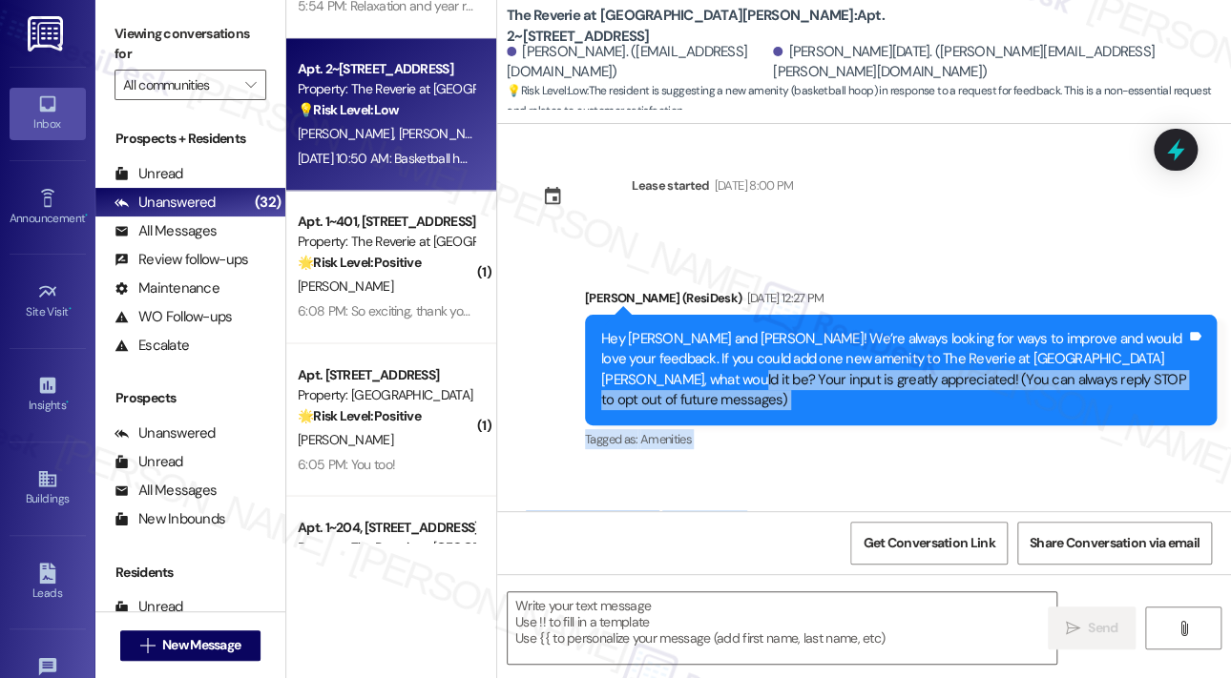
scroll to position [0, 0]
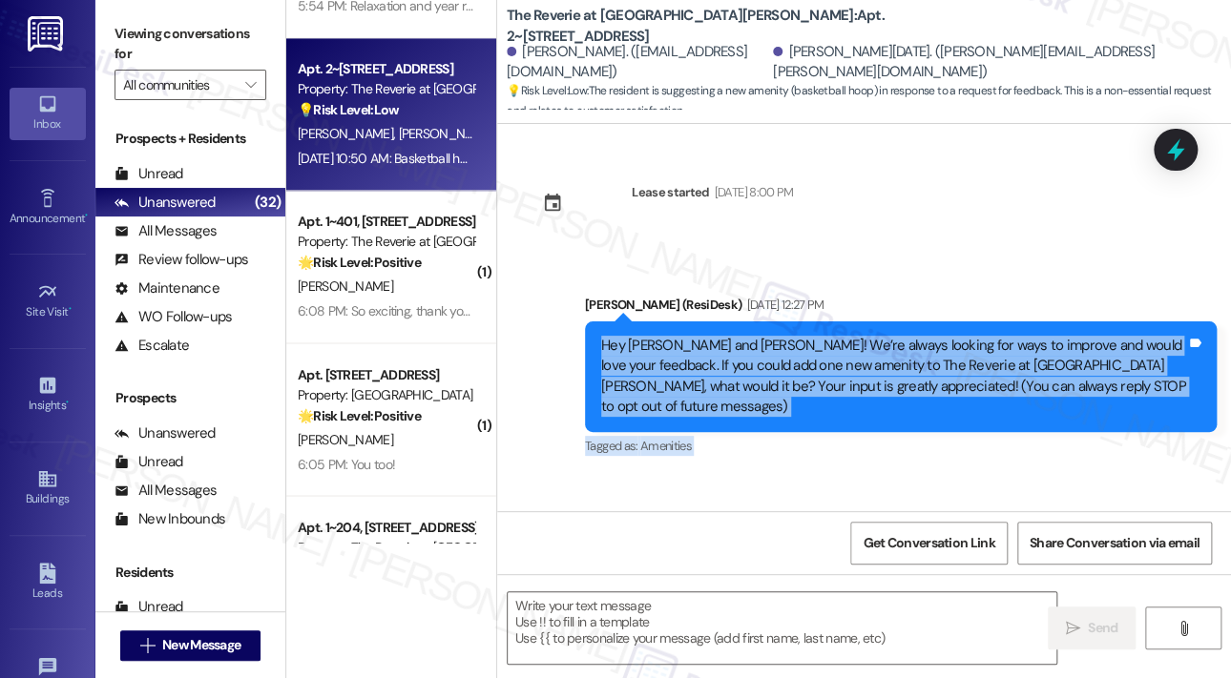
drag, startPoint x: 661, startPoint y: 449, endPoint x: 595, endPoint y: 343, distance: 125.5
click at [595, 343] on div "Lease started Aug 08, 2025 at 8:00 PM Announcement, sent via SMS Sarah (ResiDes…" at bounding box center [864, 317] width 734 height 387
copy div "Hey Evan and Nicole! We’re always looking for ways to improve and would love yo…"
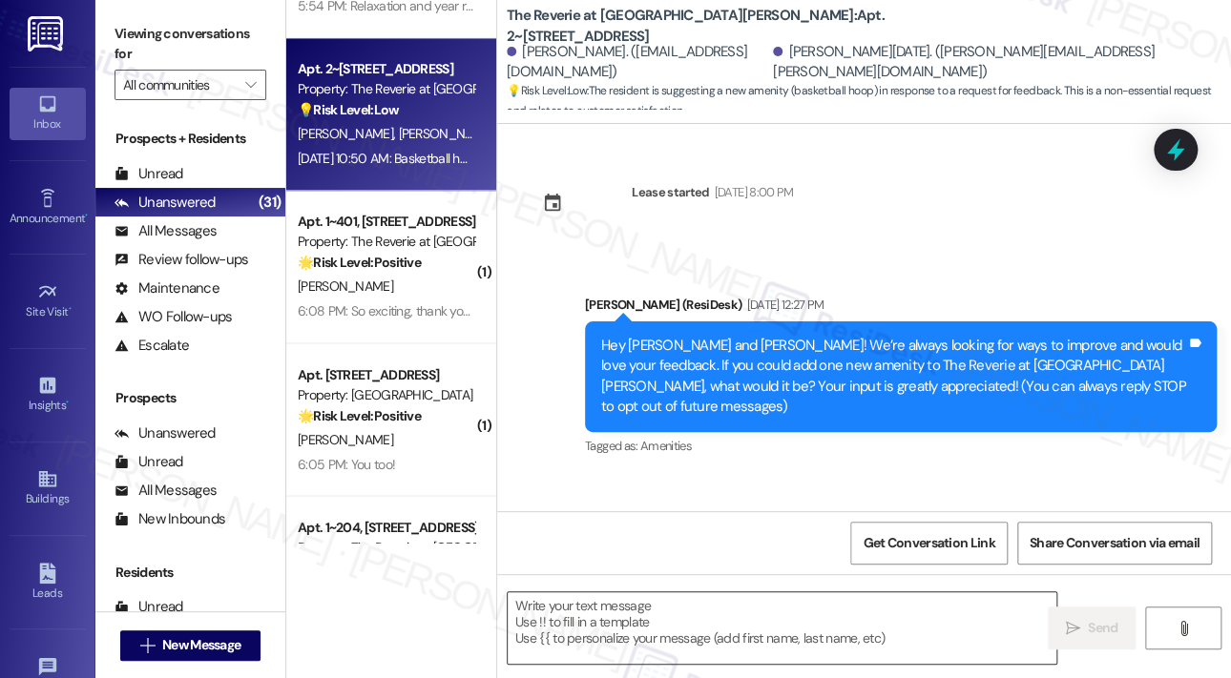
click at [690, 608] on textarea at bounding box center [782, 629] width 549 height 72
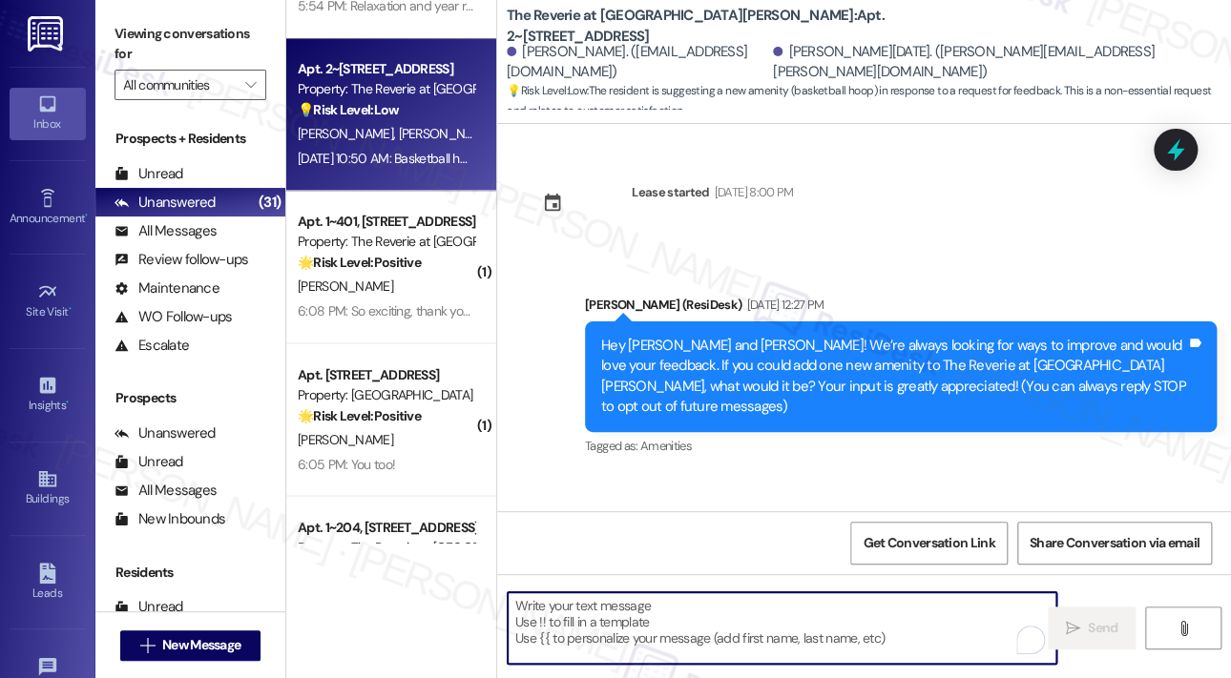
paste textarea "Thank you for your feedback, Nicole! A basketball hoop sounds like a fun additi…"
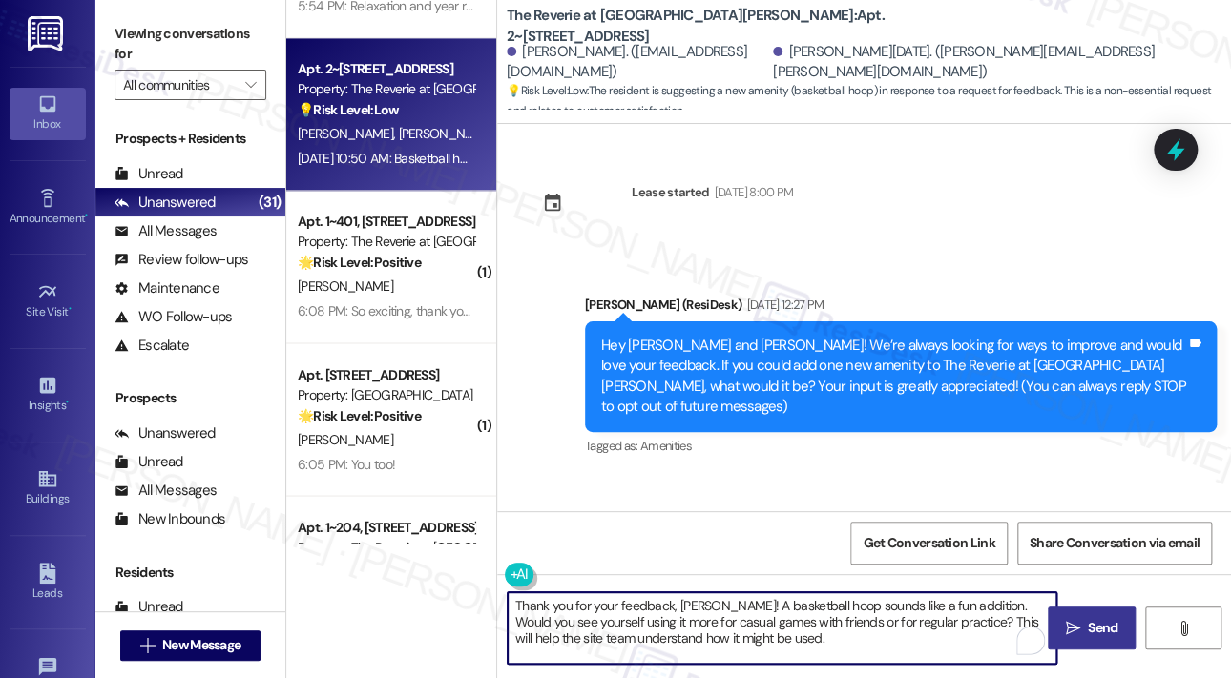
type textarea "Thank you for your feedback, Nicole! A basketball hoop sounds like a fun additi…"
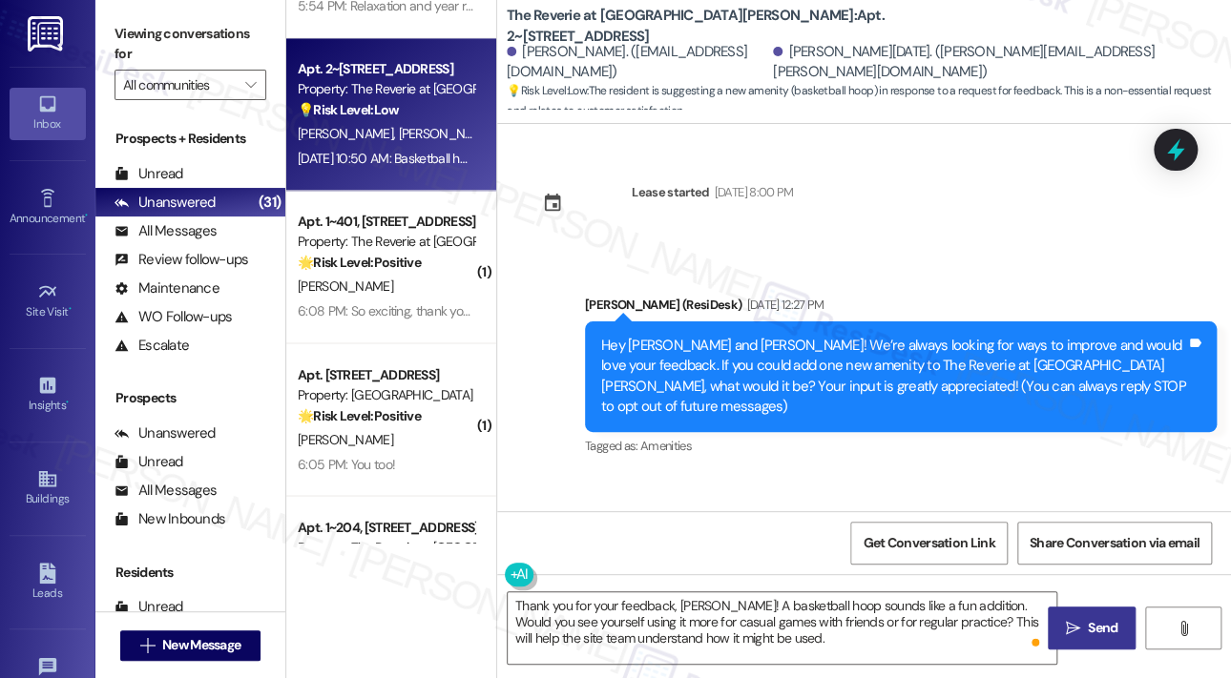
click at [1069, 626] on icon "" at bounding box center [1073, 628] width 14 height 15
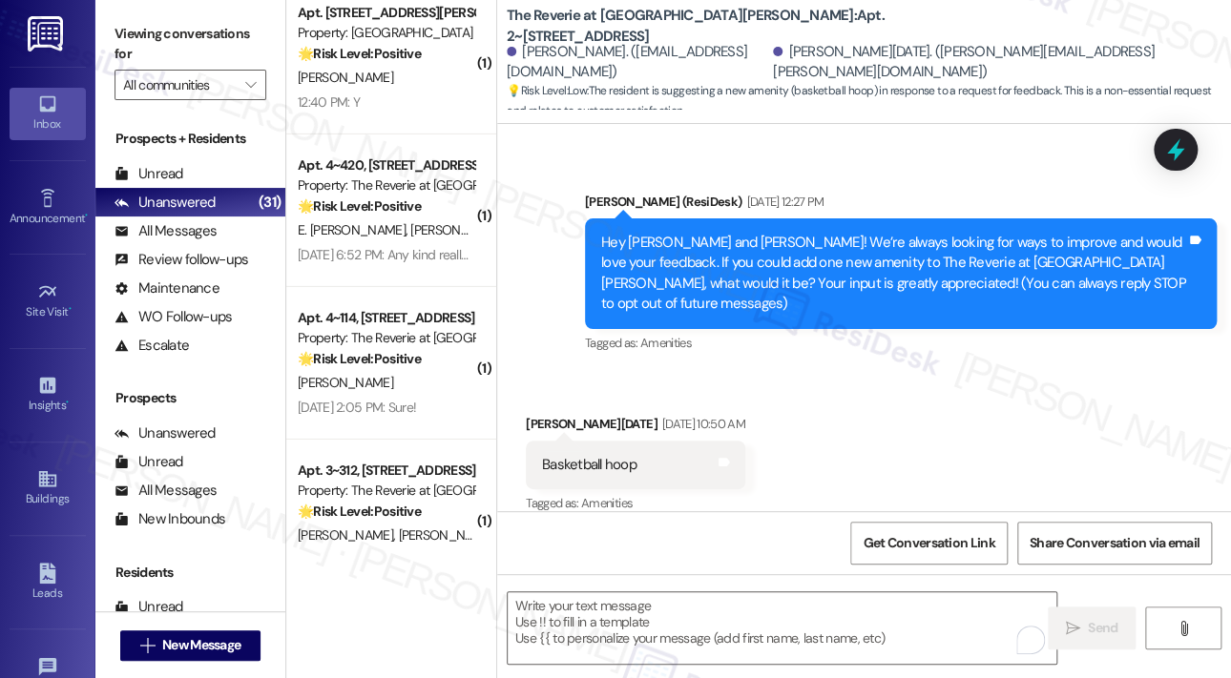
scroll to position [2519, 0]
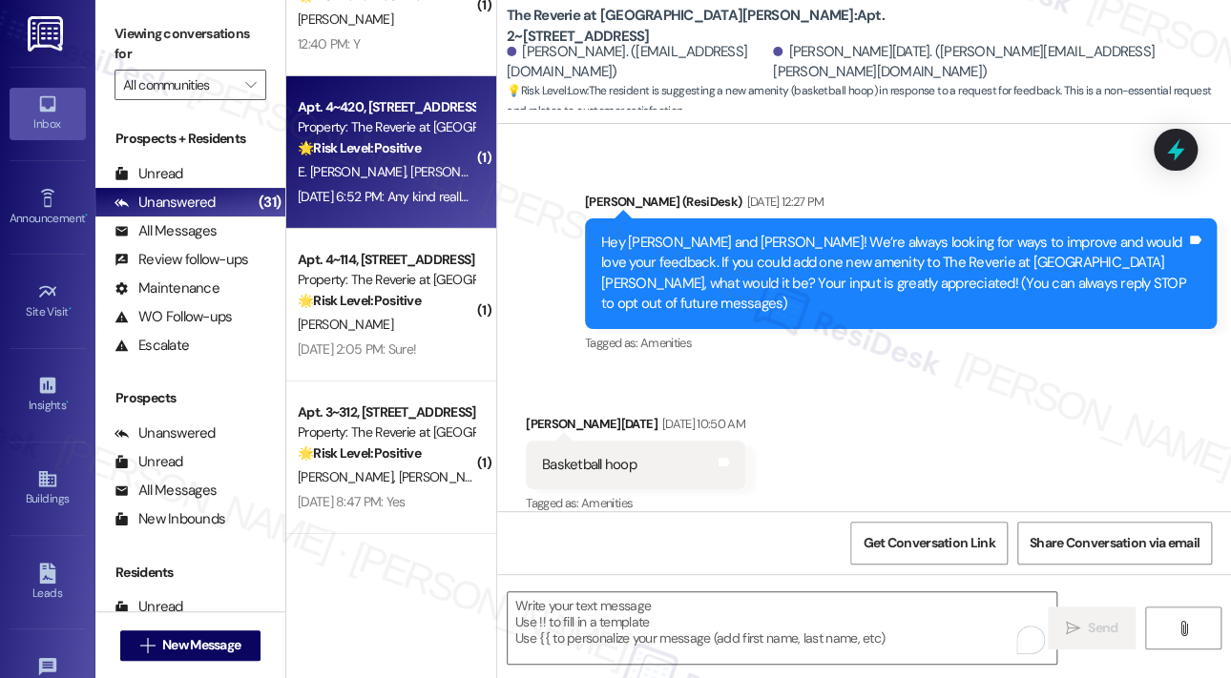
click at [392, 179] on span "E. Anaya Frances" at bounding box center [354, 171] width 113 height 17
type textarea "Fetching suggested responses. Please feel free to read through the conversation…"
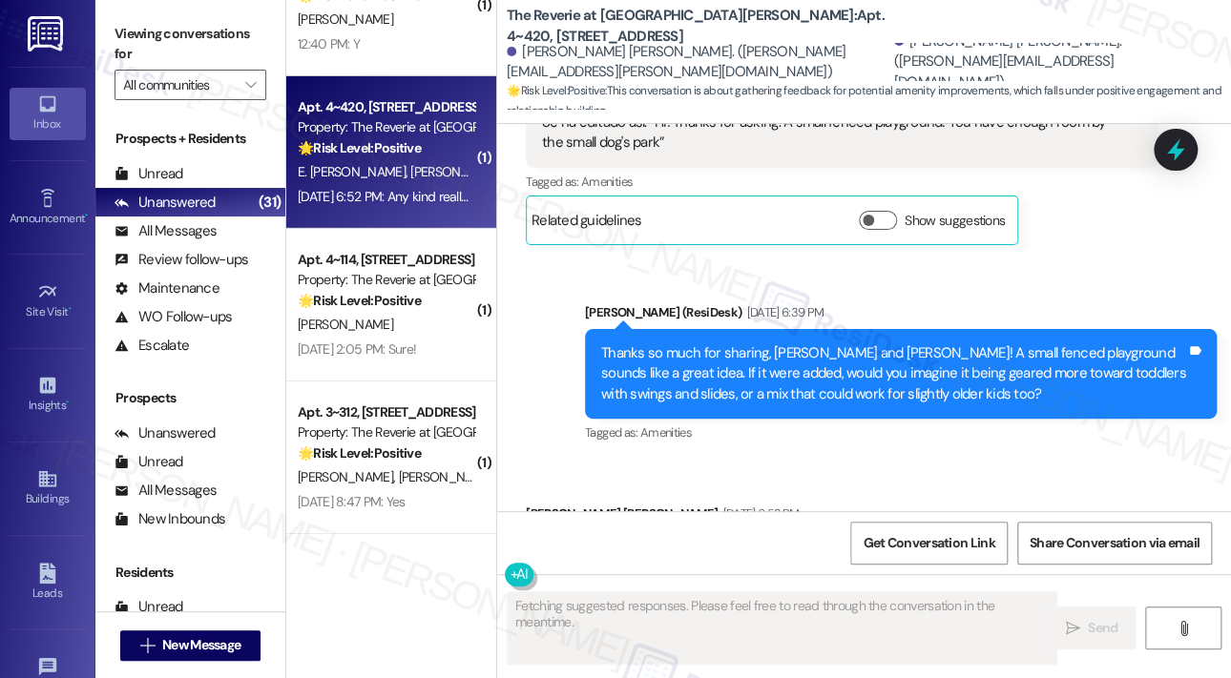
scroll to position [7969, 0]
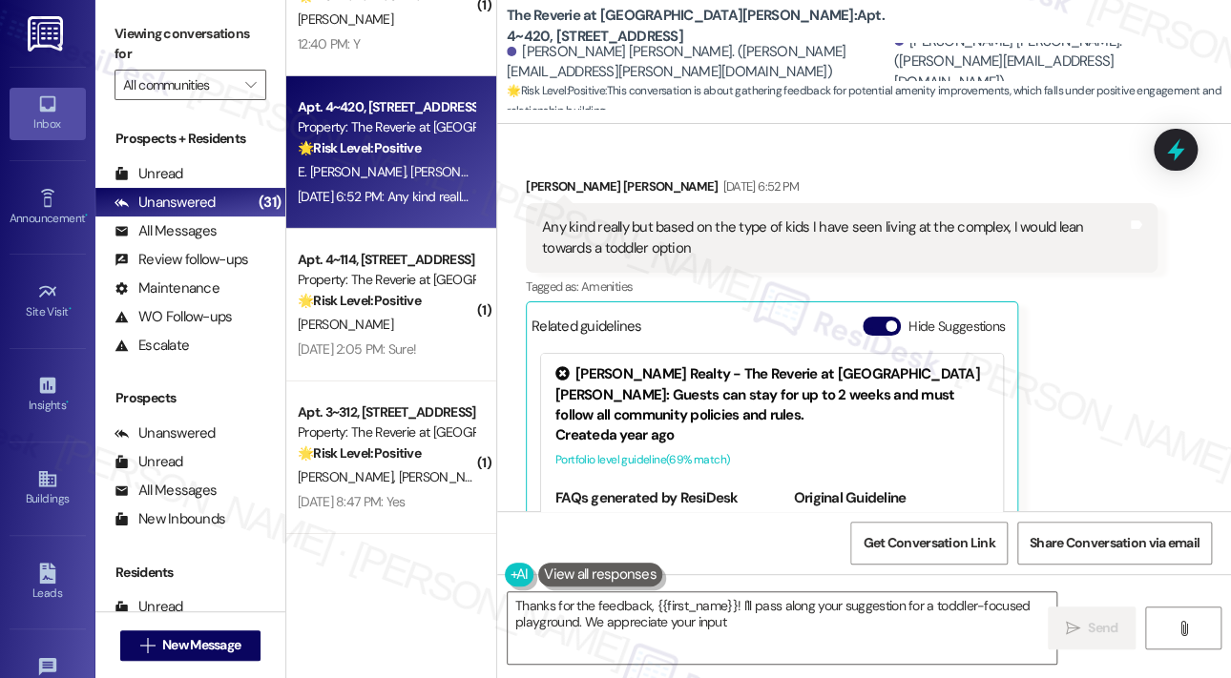
type textarea "Thanks for the feedback, {{first_name}}! I'll pass along your suggestion for a …"
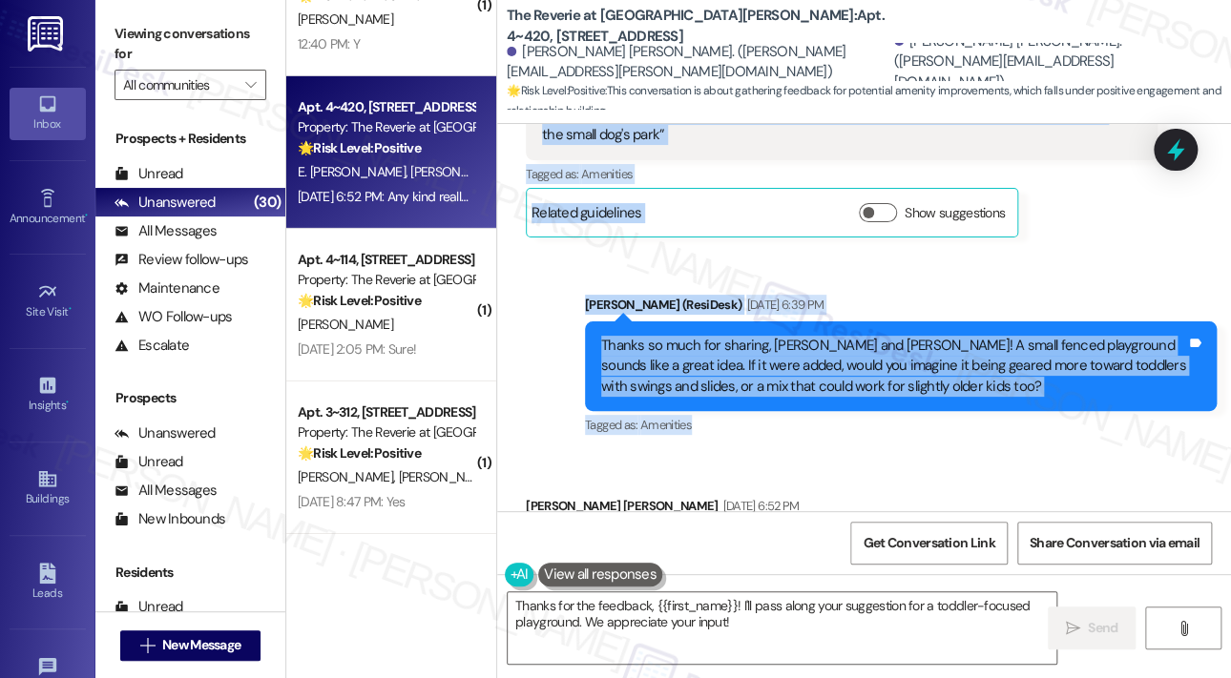
scroll to position [7778, 0]
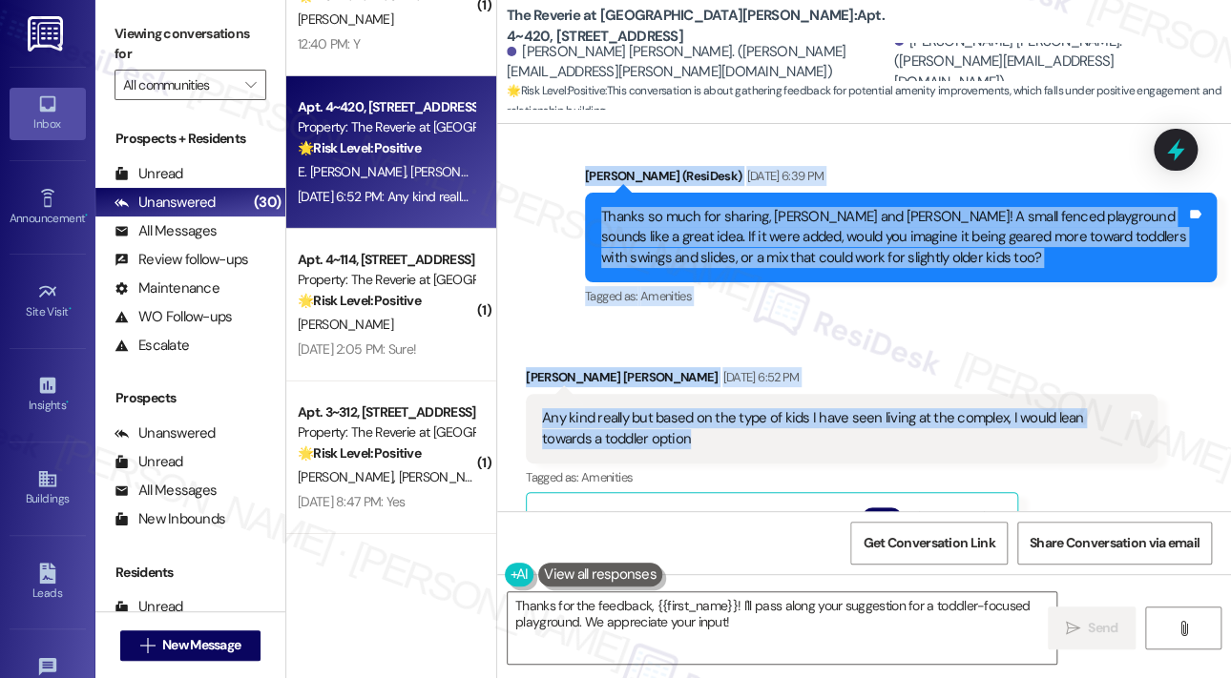
drag, startPoint x: 603, startPoint y: 198, endPoint x: 778, endPoint y: 319, distance: 212.6
click at [778, 319] on div "Survey, sent via SMS Residesk Automated Survey Aug 08, 2023 at 1:18 PM Hi Guill…" at bounding box center [864, 317] width 734 height 387
copy div "Hey Guillermo and Elena! We’re always looking for ways to improve and would lov…"
click at [1008, 324] on div "Received via SMS Guillermo Ibanez Hualde Sep 20, 2025 at 6:52 PM Any kind reall…" at bounding box center [864, 575] width 734 height 502
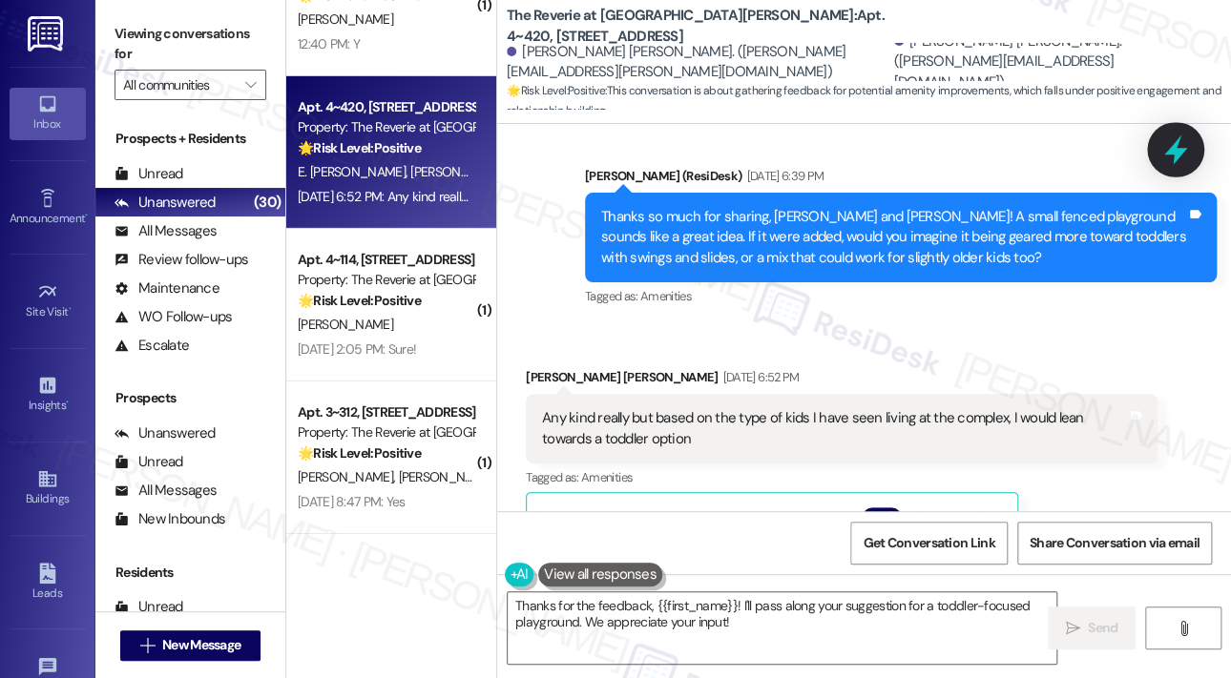
click at [1174, 147] on icon at bounding box center [1175, 151] width 23 height 30
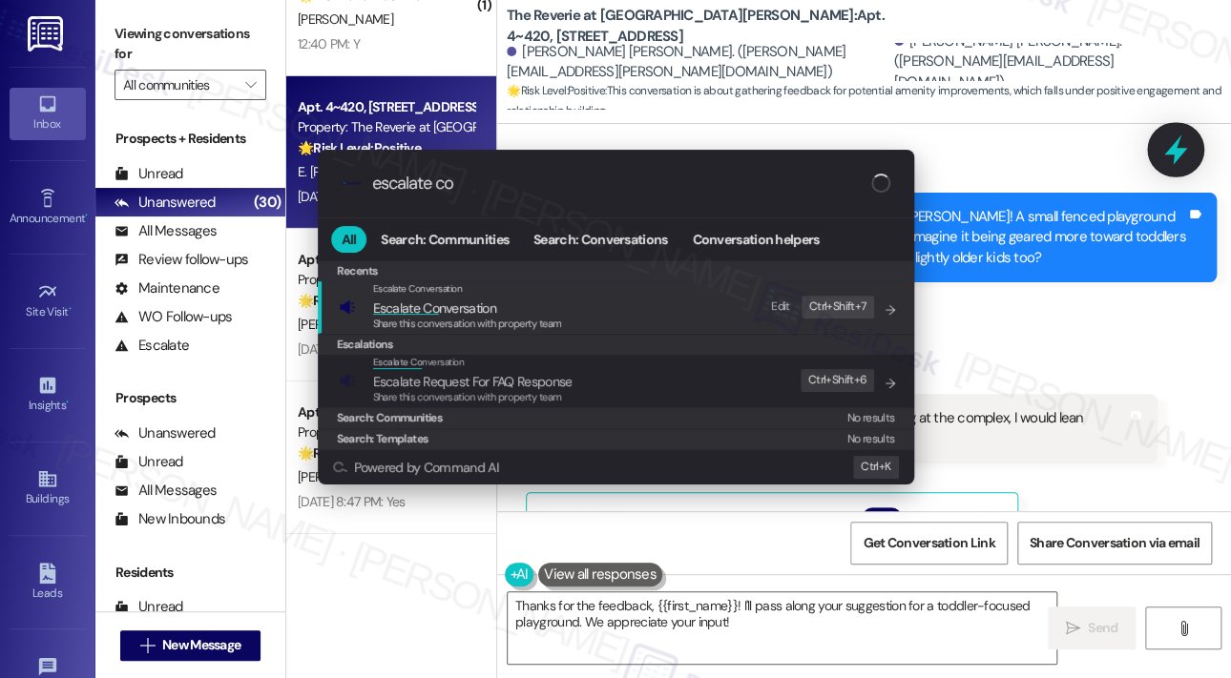
type input "escalate con"
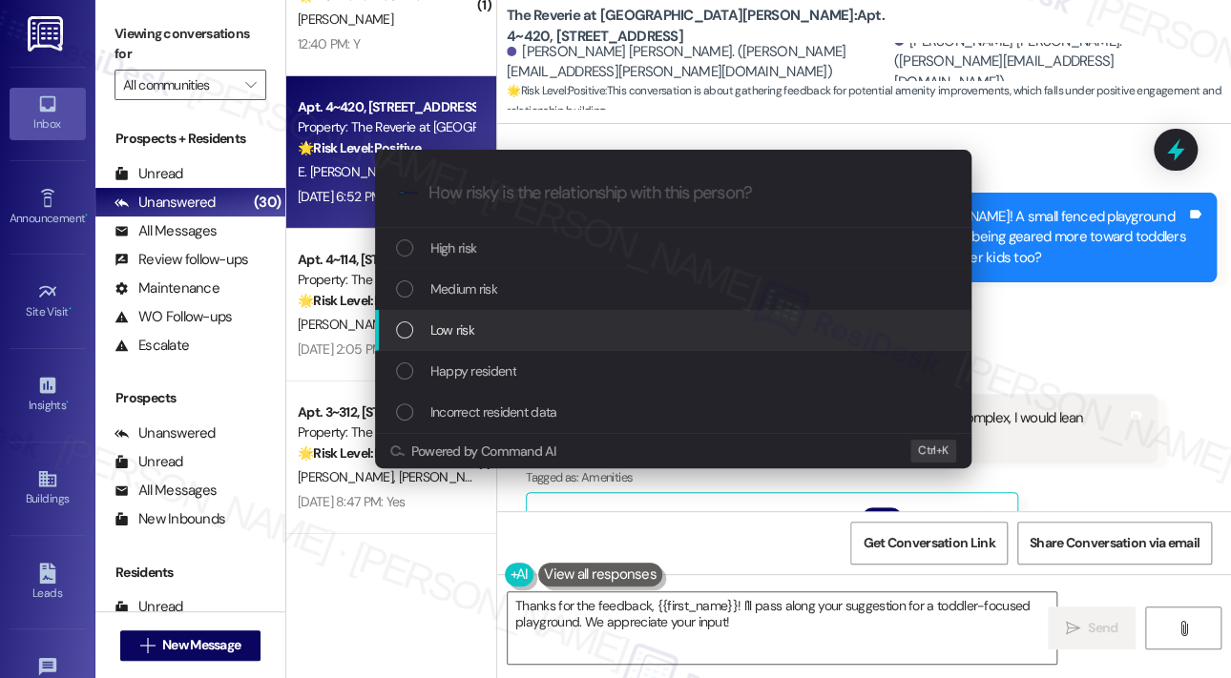
click at [462, 328] on span "Low risk" at bounding box center [452, 330] width 44 height 21
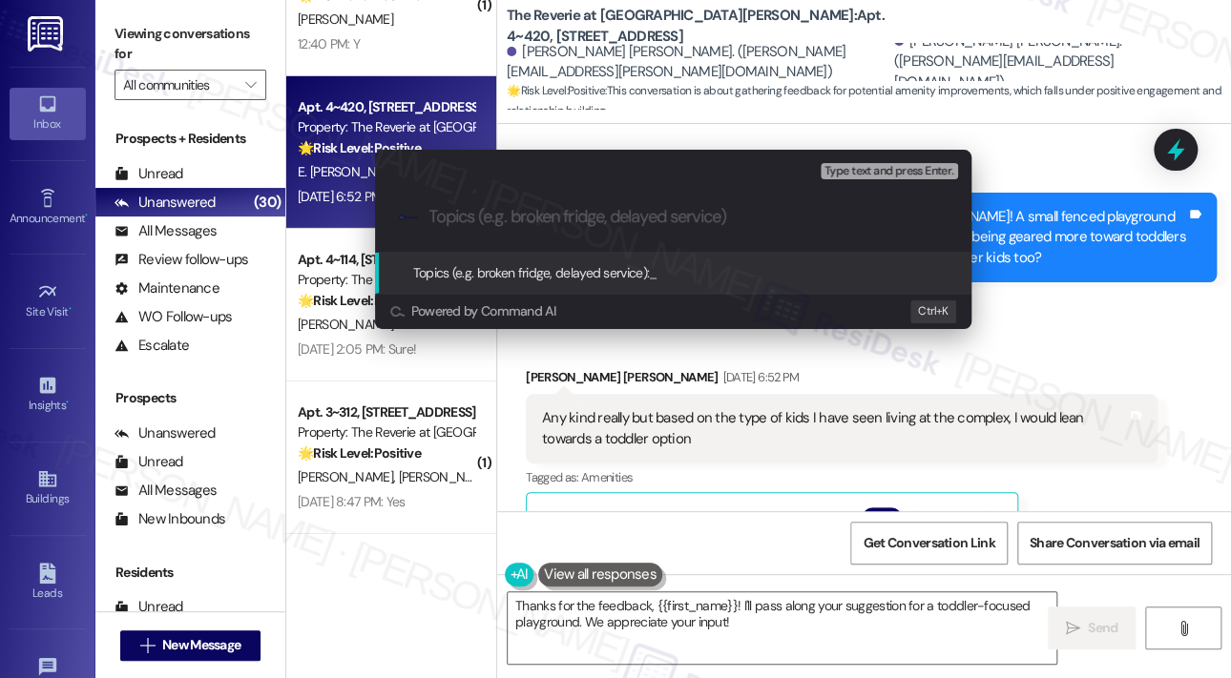
paste input "Resident Feedback Suggestion – Fenced Playground at The Reverie at Lake Boone"
type input "Resident Feedback Suggestion – Fenced Playground at The Reverie at Lake Boone"
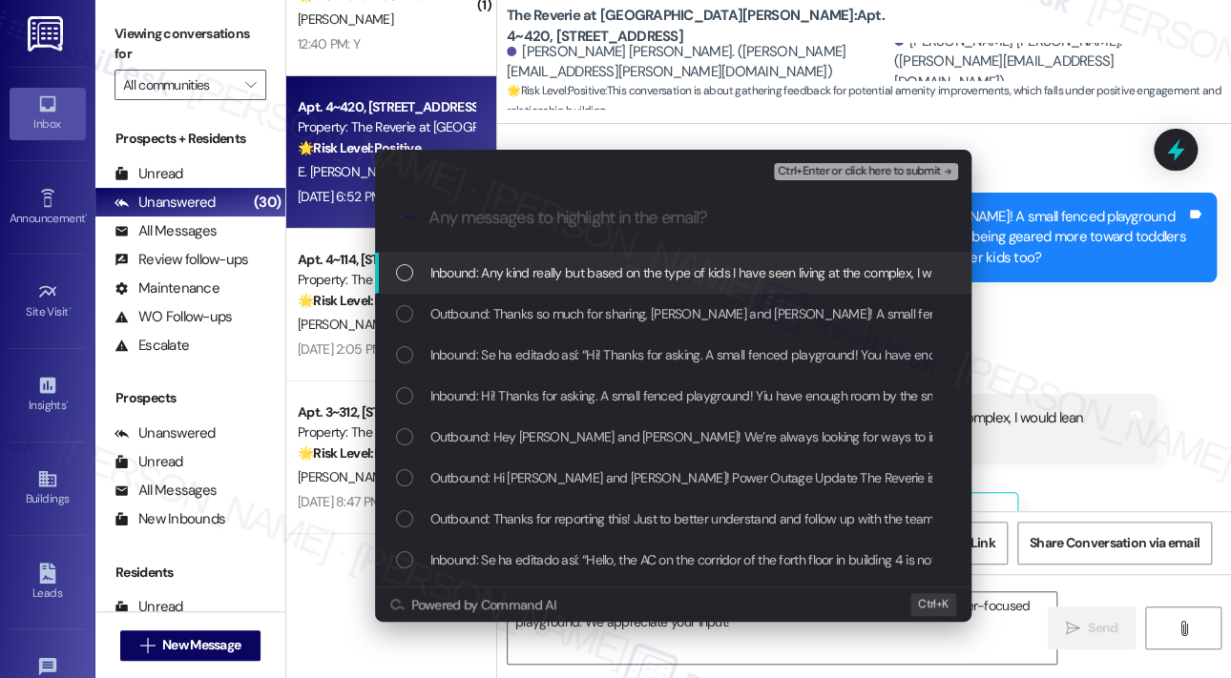
scroll to position [0, 0]
click at [453, 278] on span "Inbound: Any kind really but based on the type of kids I have seen living at th…" at bounding box center [776, 272] width 693 height 21
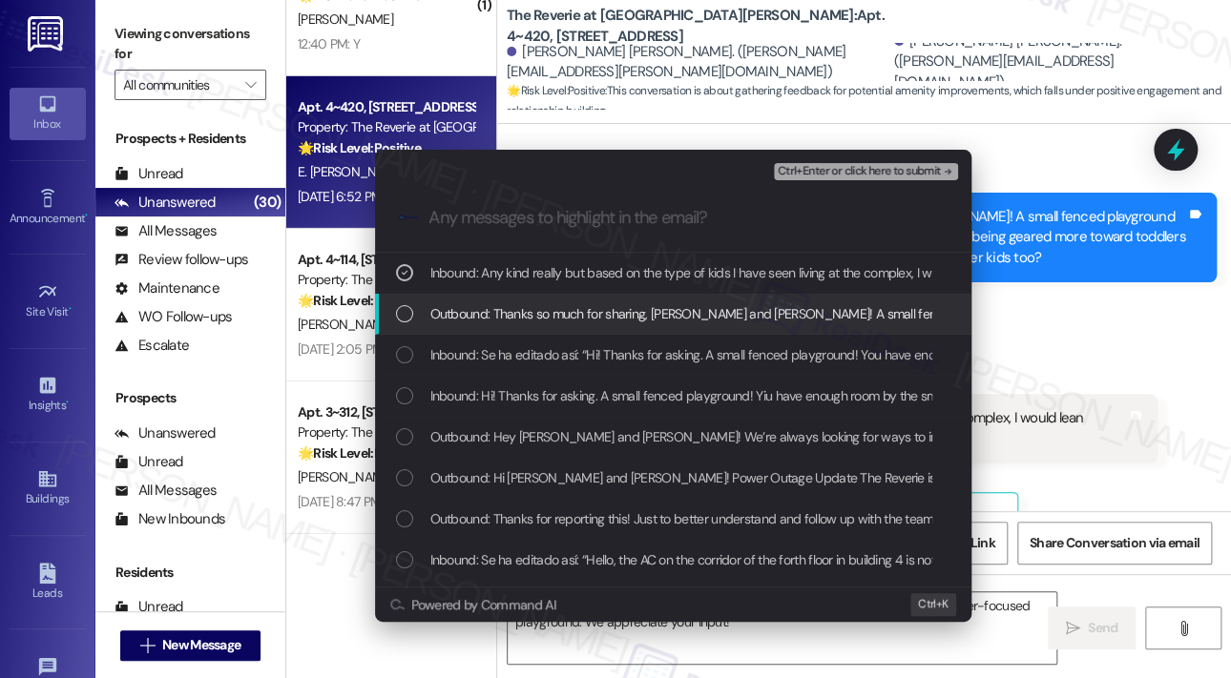
click at [453, 313] on span "Outbound: Thanks so much for sharing, Guillermo and Elena! A small fenced playg…" at bounding box center [1204, 313] width 1549 height 21
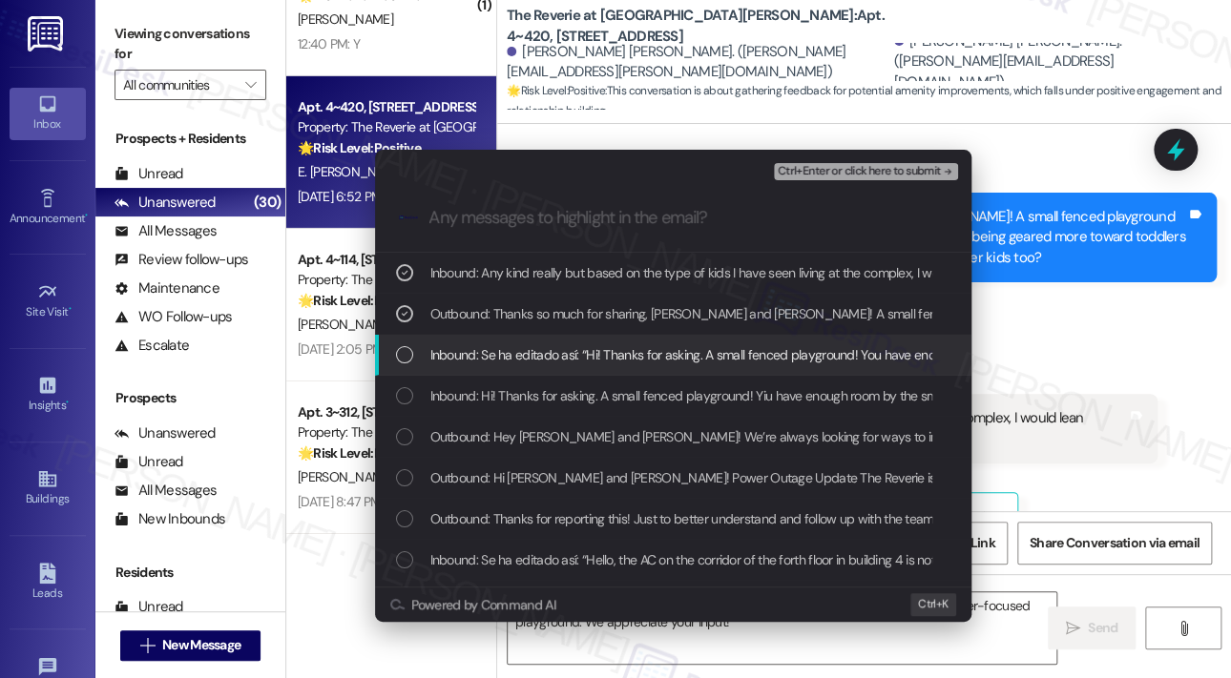
click at [452, 343] on div "Inbound: Se ha editado así: “Hi! Thanks for asking. A small fenced playground! …" at bounding box center [673, 355] width 596 height 41
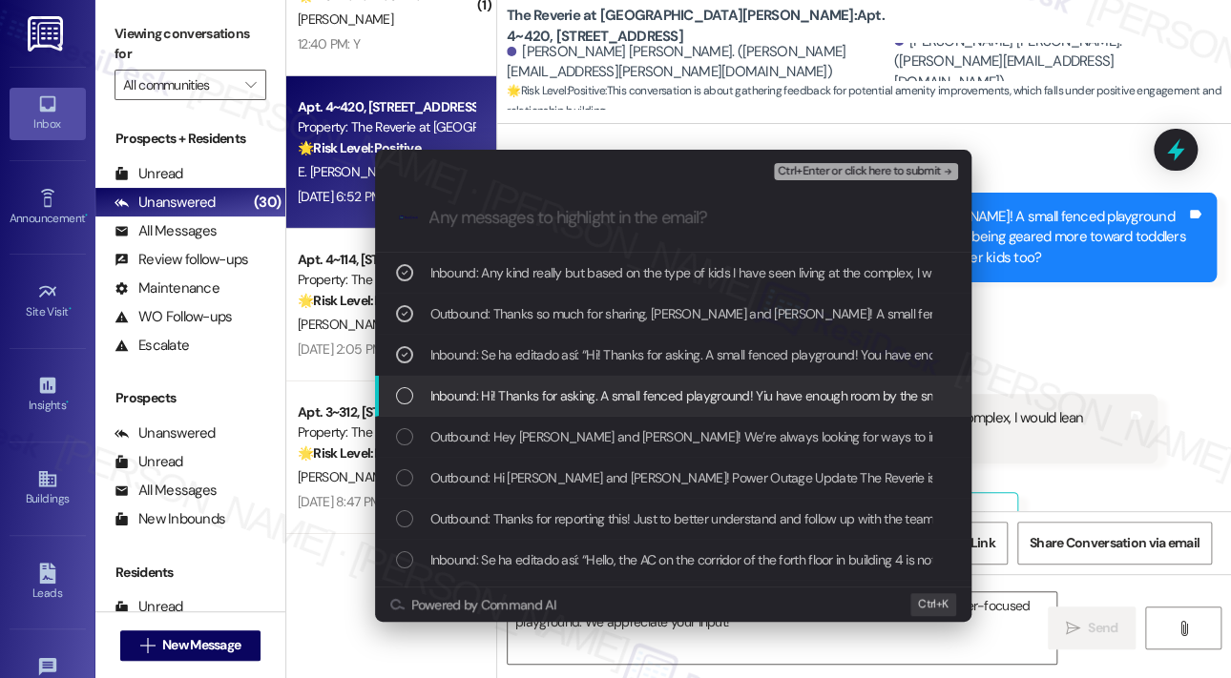
click at [455, 377] on div "Inbound: Hi! Thanks for asking. A small fenced playground! Yiu have enough room…" at bounding box center [673, 396] width 596 height 41
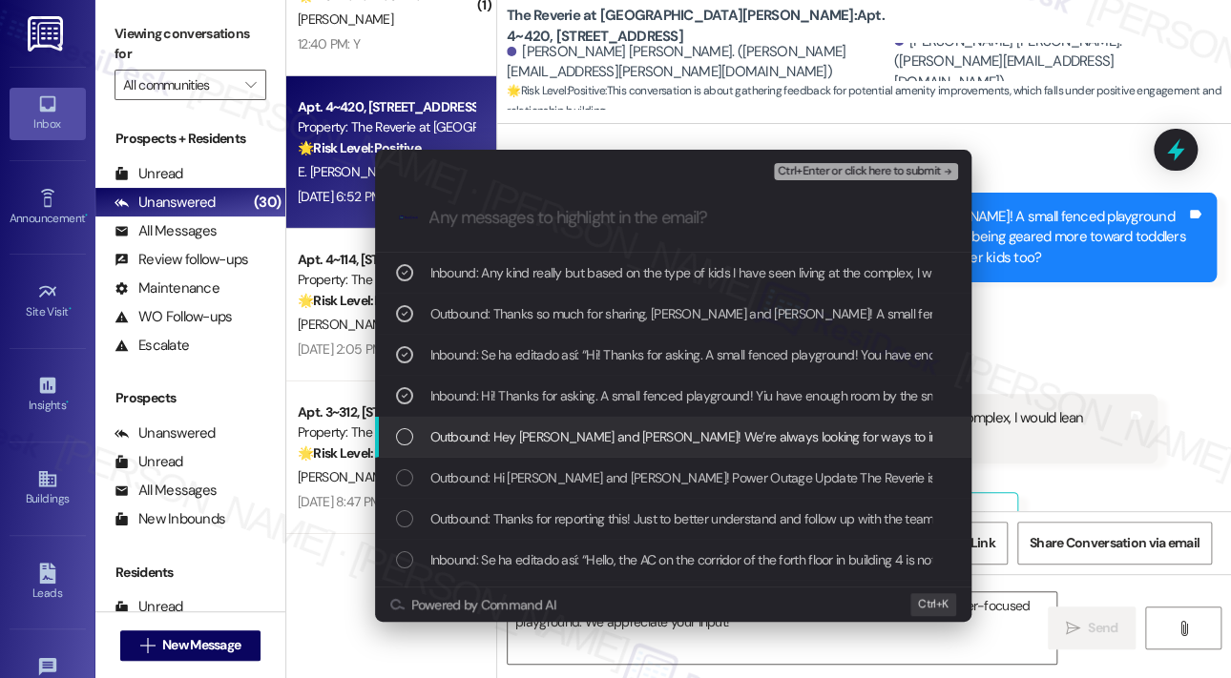
click at [460, 434] on span "Outbound: Hey Guillermo and Elena! We’re always looking for ways to improve and…" at bounding box center [1187, 437] width 1514 height 21
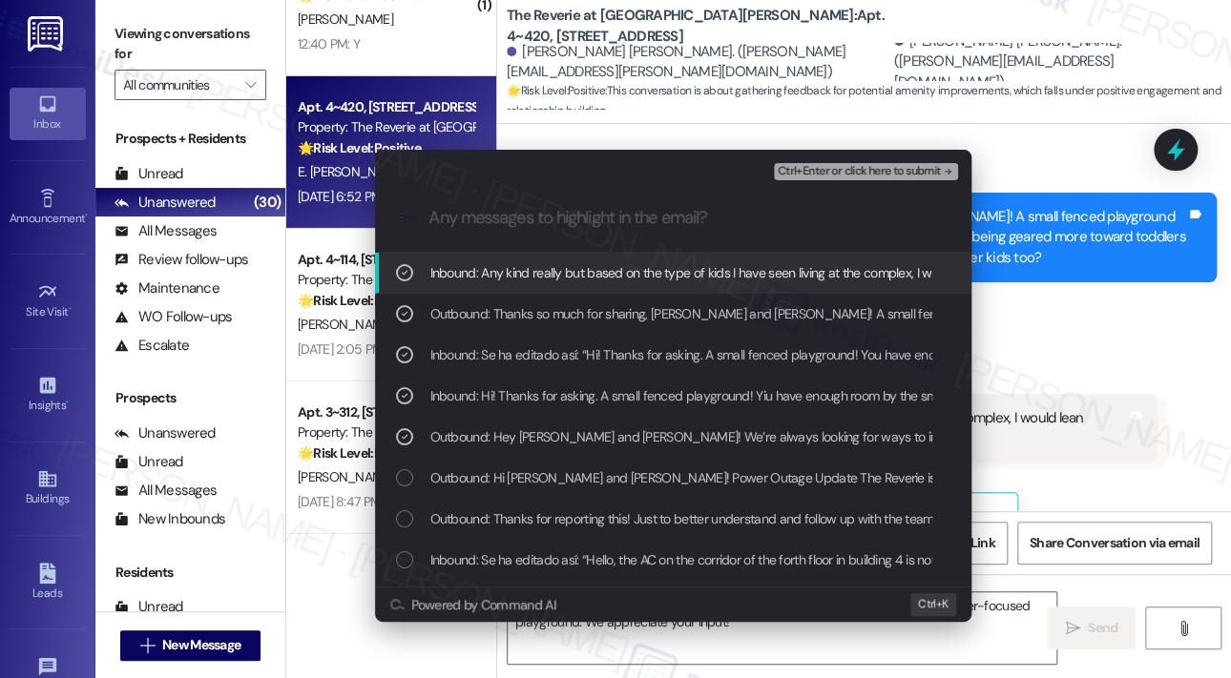
click at [844, 174] on span "Ctrl+Enter or click here to submit" at bounding box center [859, 171] width 163 height 13
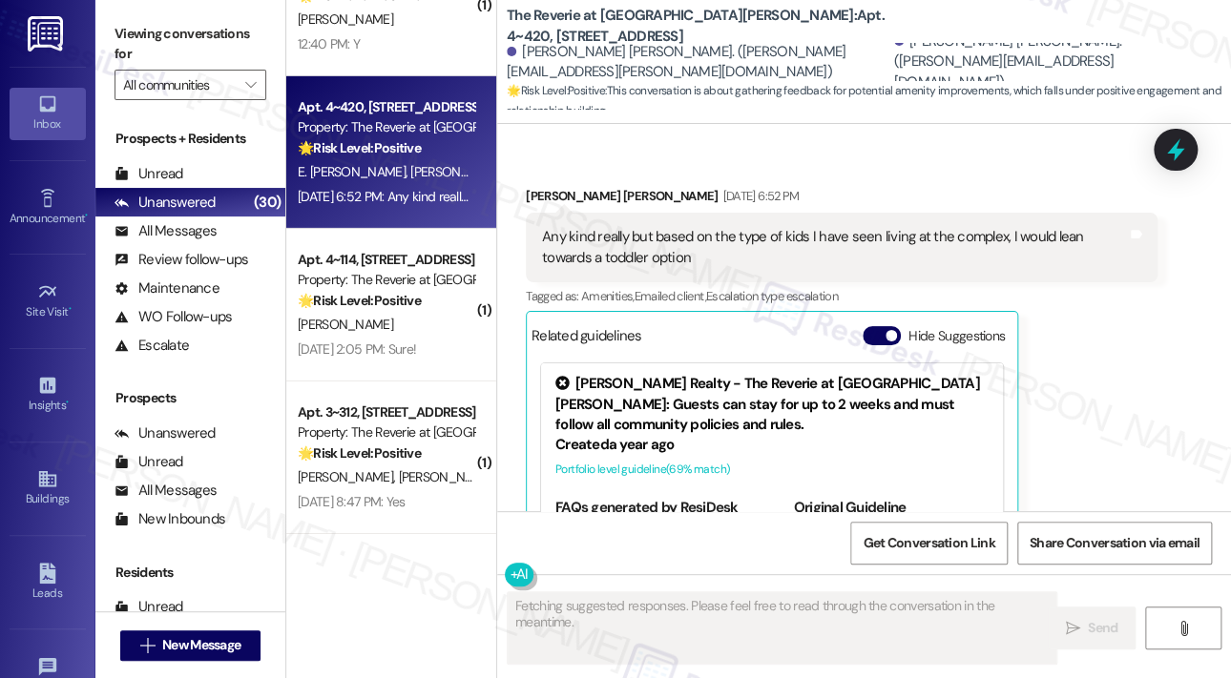
scroll to position [7969, 0]
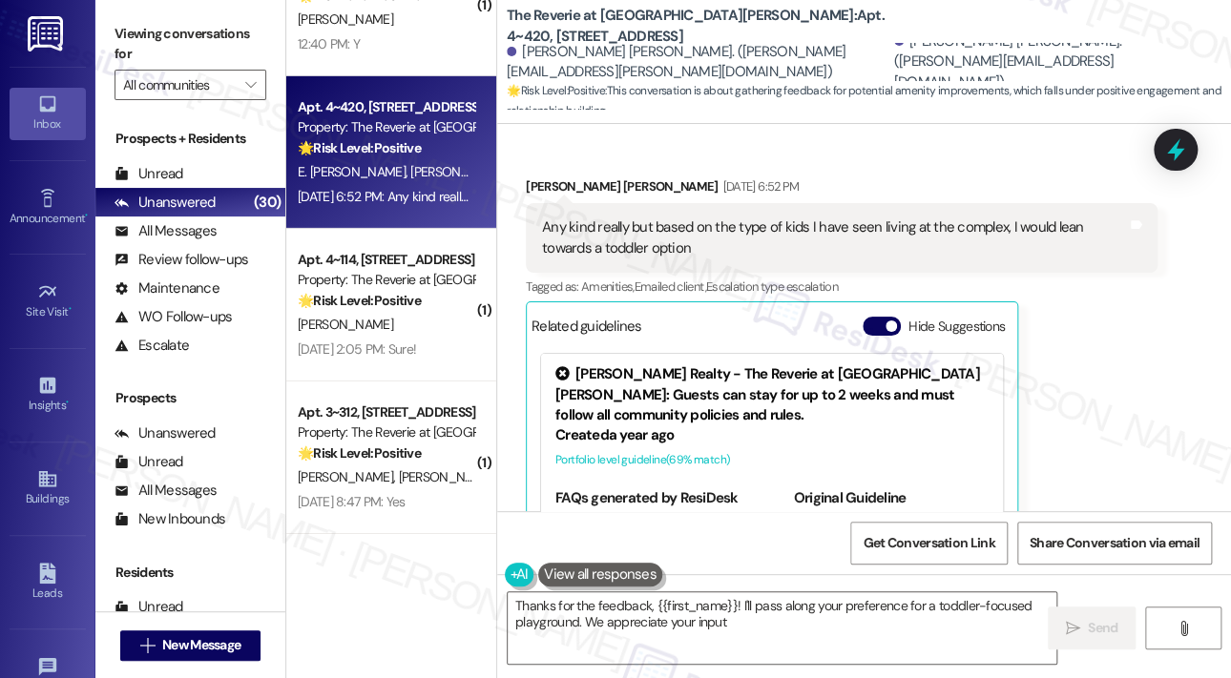
type textarea "Thanks for the feedback, {{first_name}}! I'll pass along your preference for a …"
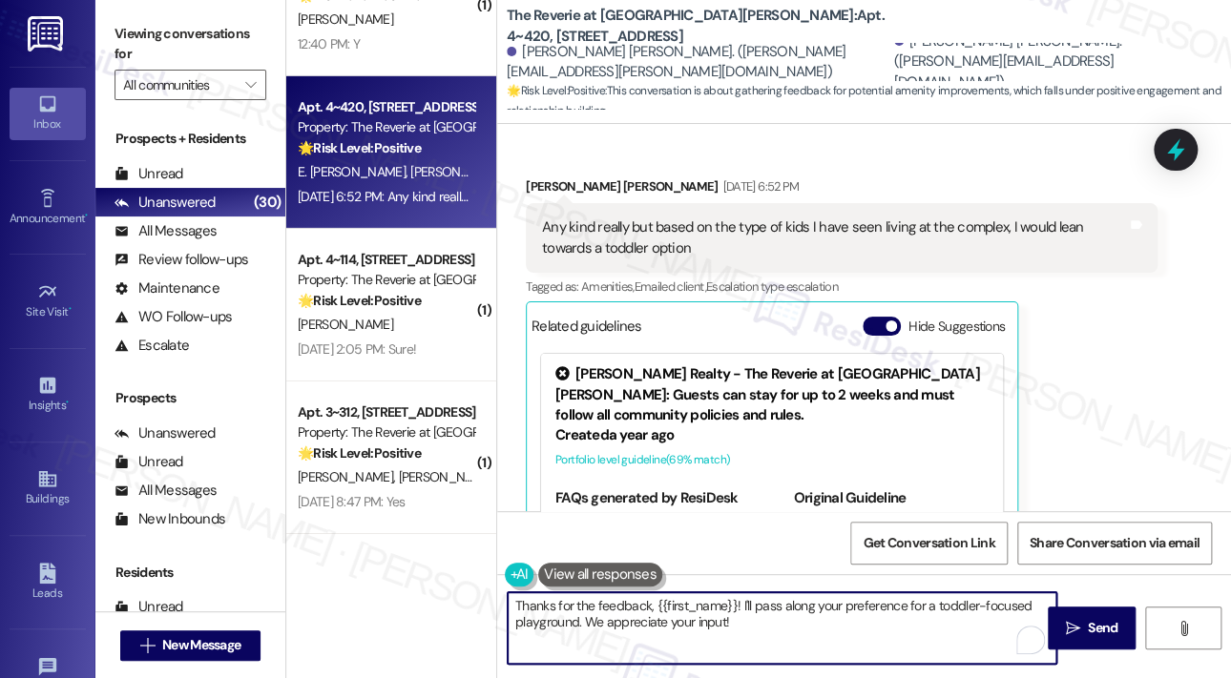
click at [844, 628] on textarea "Thanks for the feedback, {{first_name}}! I'll pass along your preference for a …" at bounding box center [782, 629] width 549 height 72
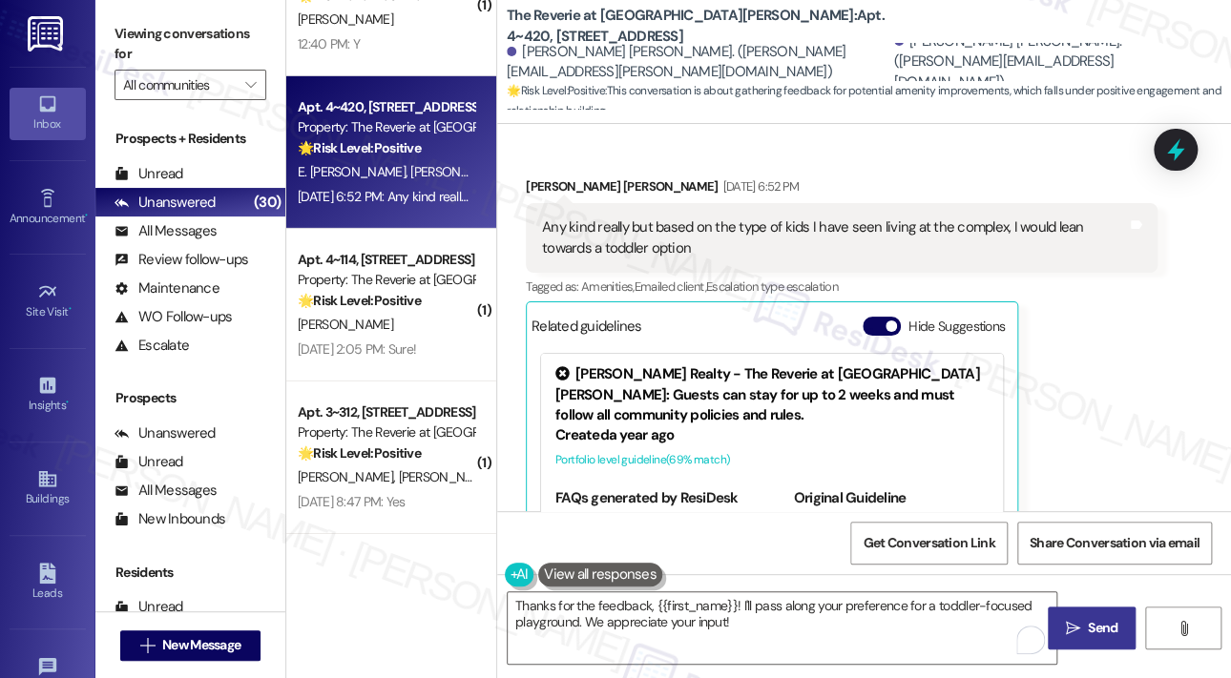
click at [1074, 624] on icon "" at bounding box center [1073, 628] width 14 height 15
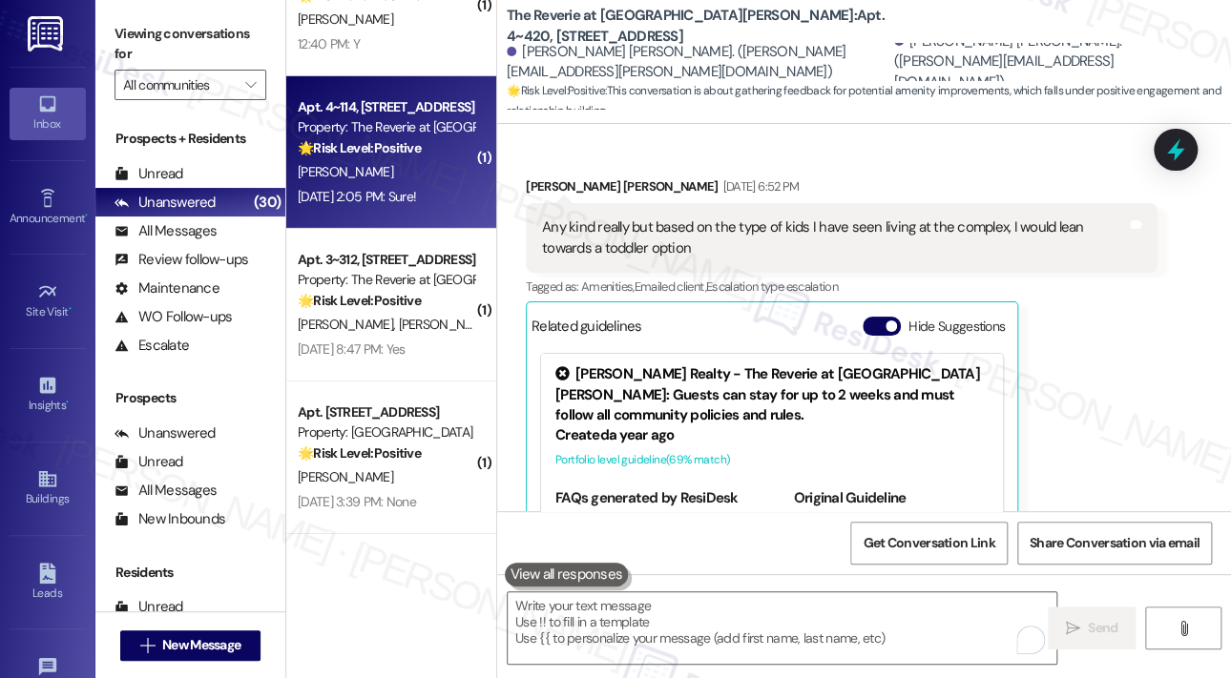
click at [407, 179] on div "J. Passuth" at bounding box center [386, 172] width 180 height 24
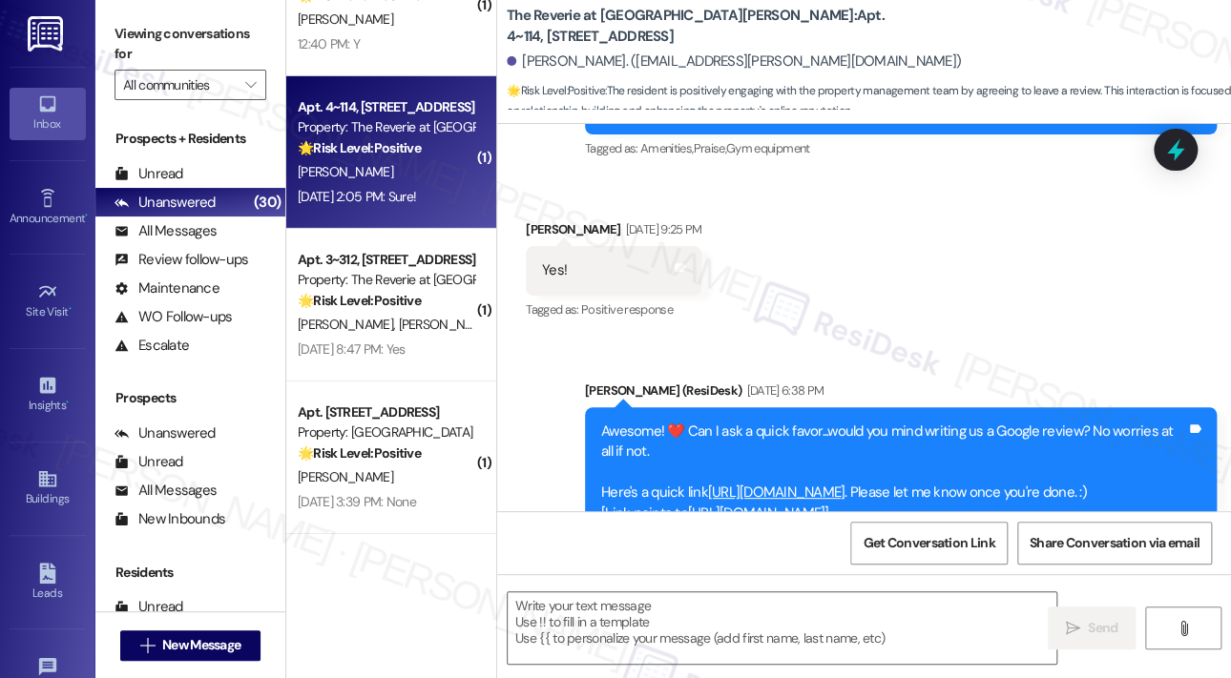
type textarea "Fetching suggested responses. Please feel free to read through the conversation…"
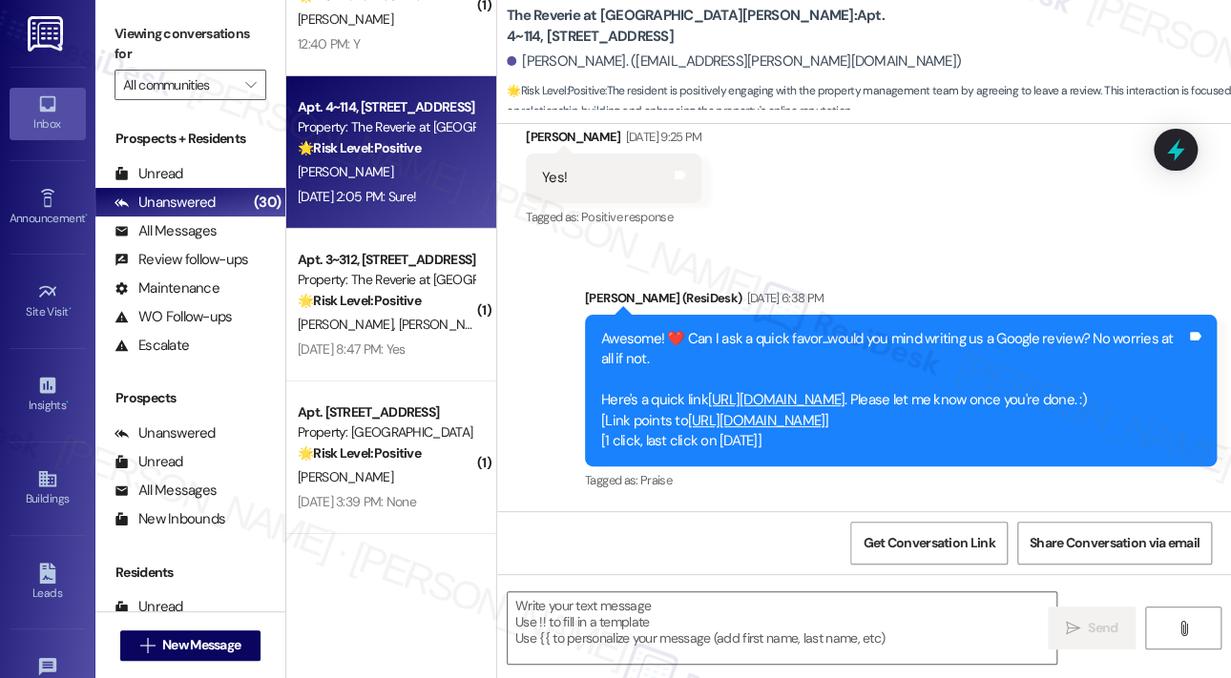
scroll to position [720, 0]
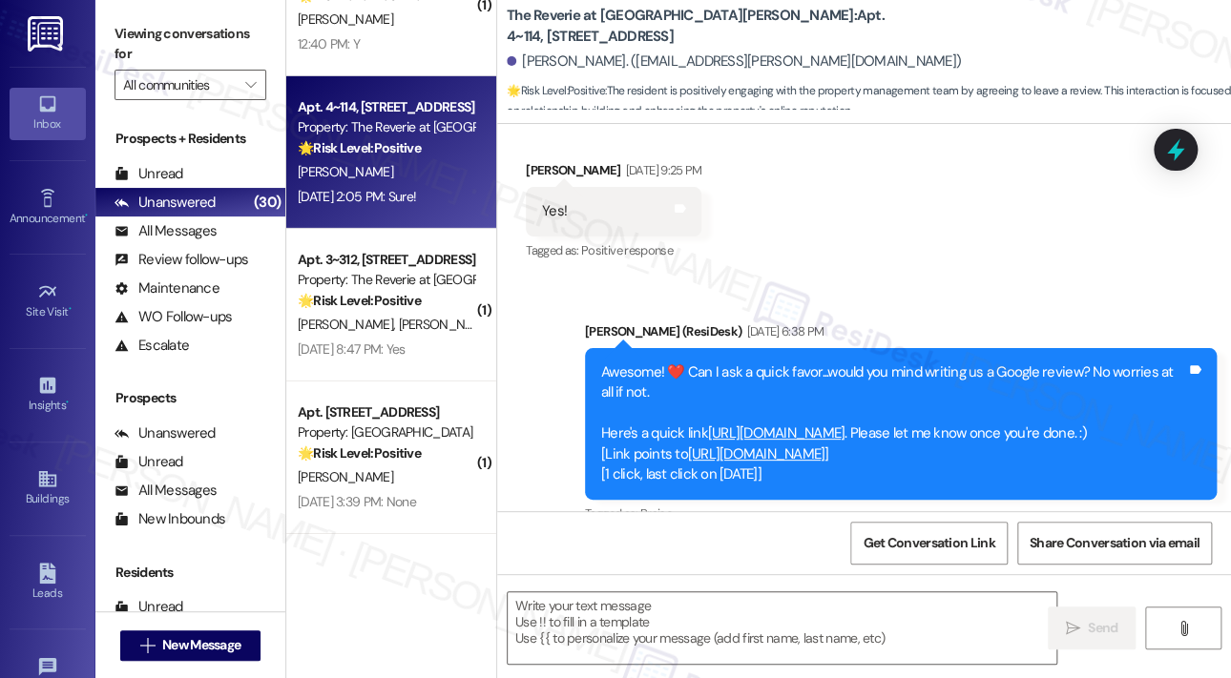
click at [845, 424] on link "https://www.theresidesk.com/links/review-Pv6ttPOxW" at bounding box center [776, 433] width 137 height 19
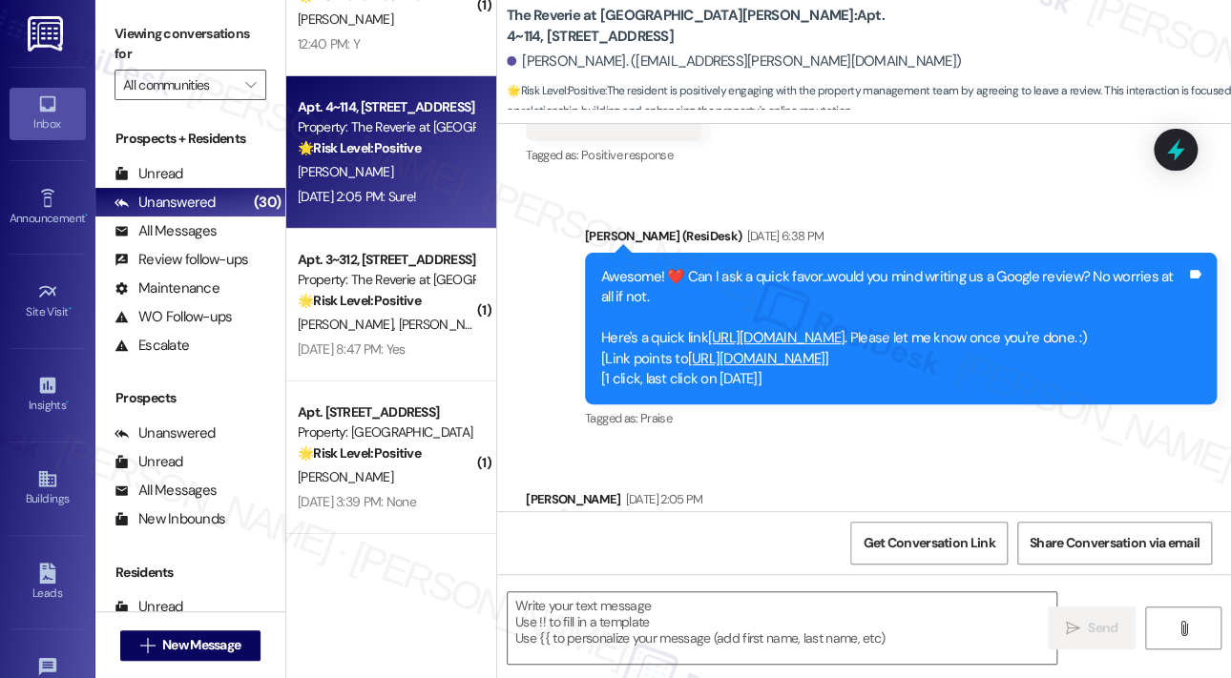
scroll to position [910, 0]
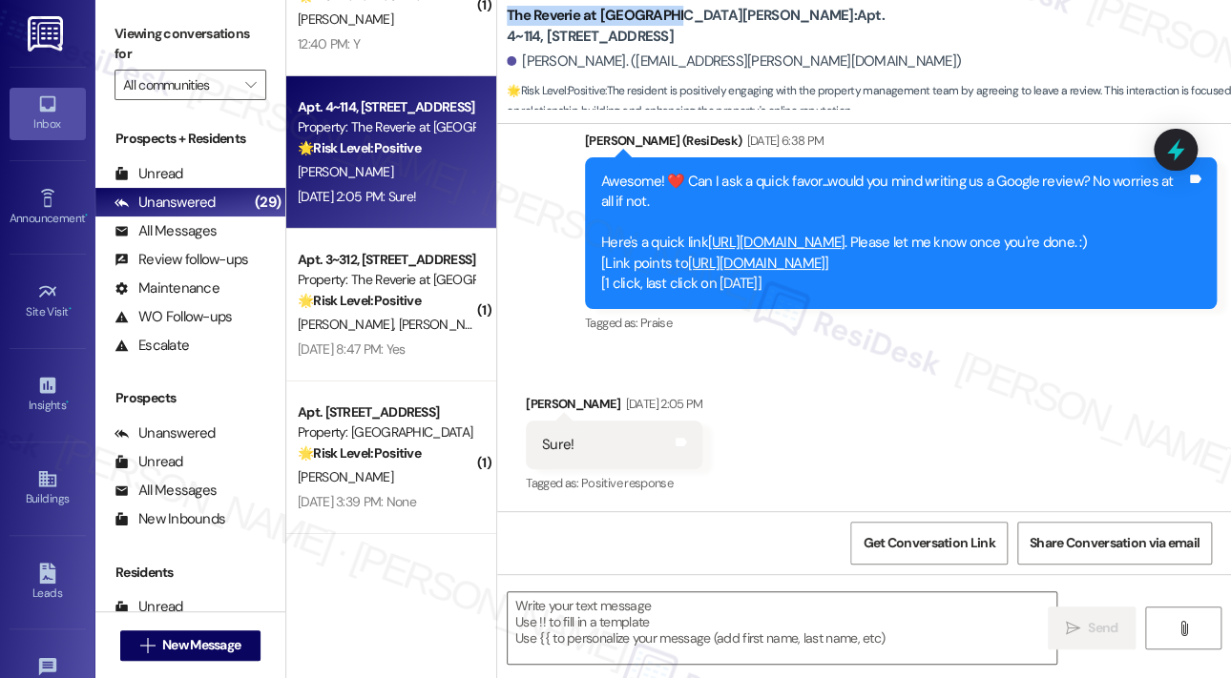
drag, startPoint x: 508, startPoint y: 23, endPoint x: 669, endPoint y: 26, distance: 161.3
click at [669, 26] on b "The Reverie at Lake Boone: Apt. 4~114, 4131 Briargrove Circle" at bounding box center [698, 26] width 382 height 41
copy b "The Reverie at Lake Boone"
click at [931, 536] on span "Get Conversation Link" at bounding box center [929, 543] width 132 height 20
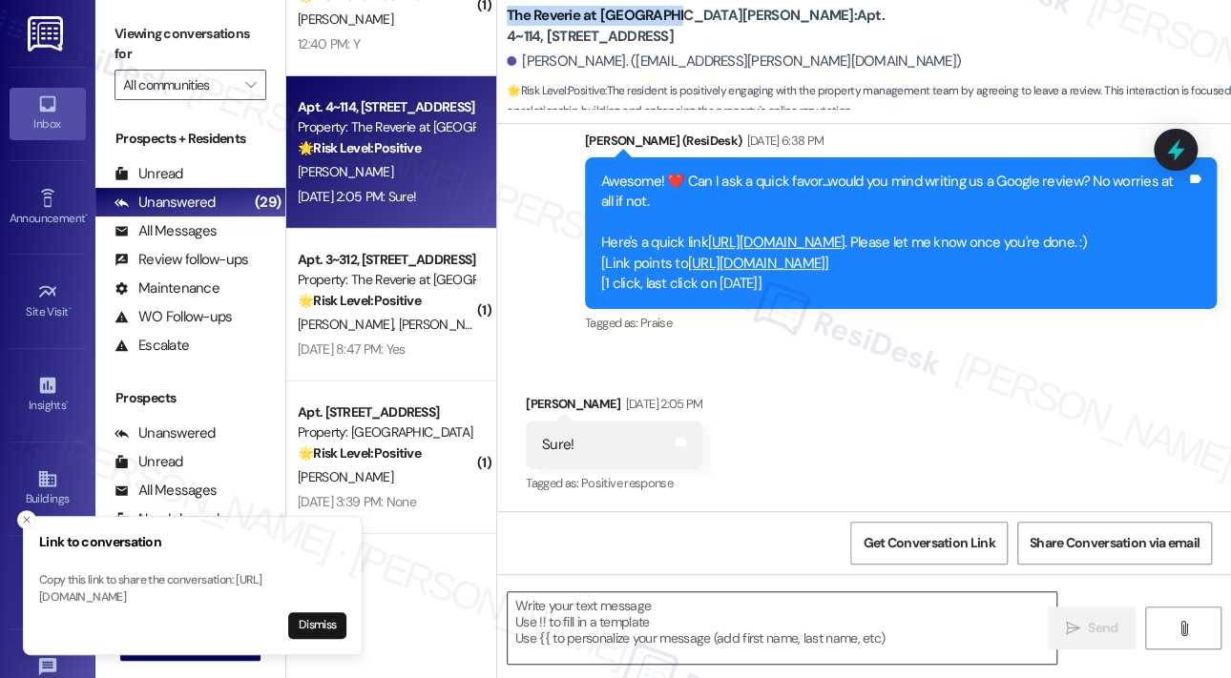
click at [692, 619] on textarea at bounding box center [782, 629] width 549 height 72
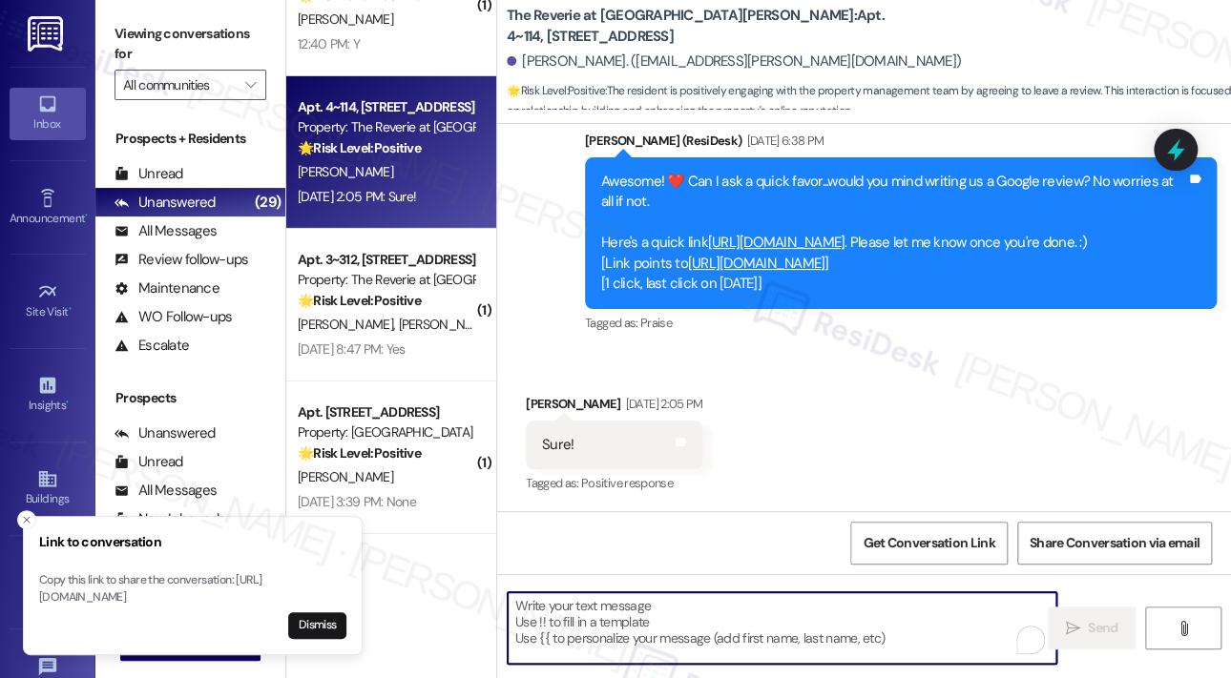
paste textarea "Thank you so much for the amazing 5-star review! 🎉 We truly appreciate your kin…"
type textarea "Thank you so much for the amazing 5-star review! 🎉 We truly appreciate your kin…"
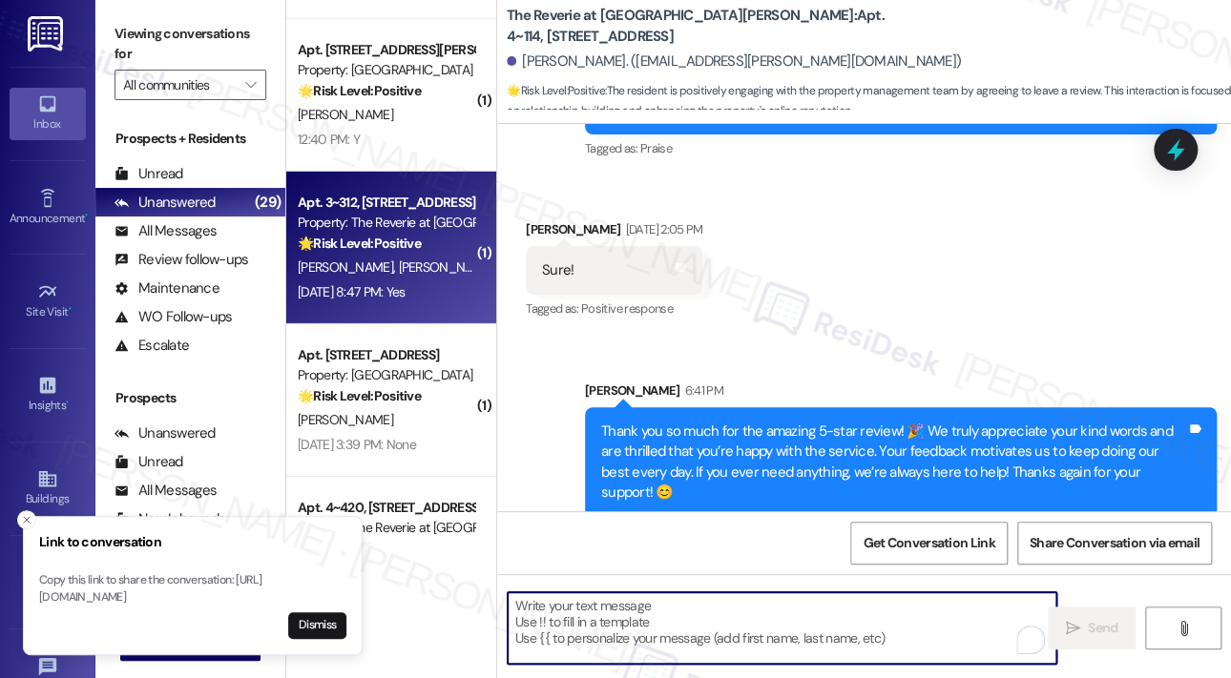
scroll to position [2424, 0]
click at [441, 266] on div "D. Zieno C. Ehrlich" at bounding box center [386, 268] width 180 height 24
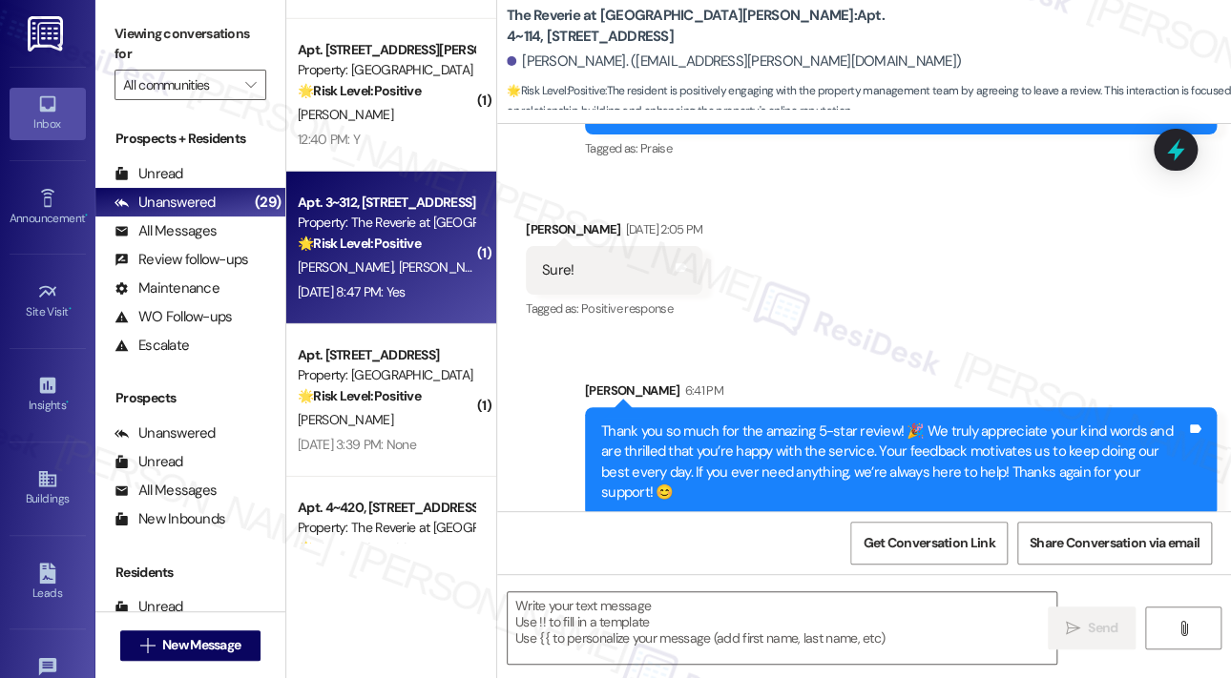
type textarea "Fetching suggested responses. Please feel free to read through the conversation…"
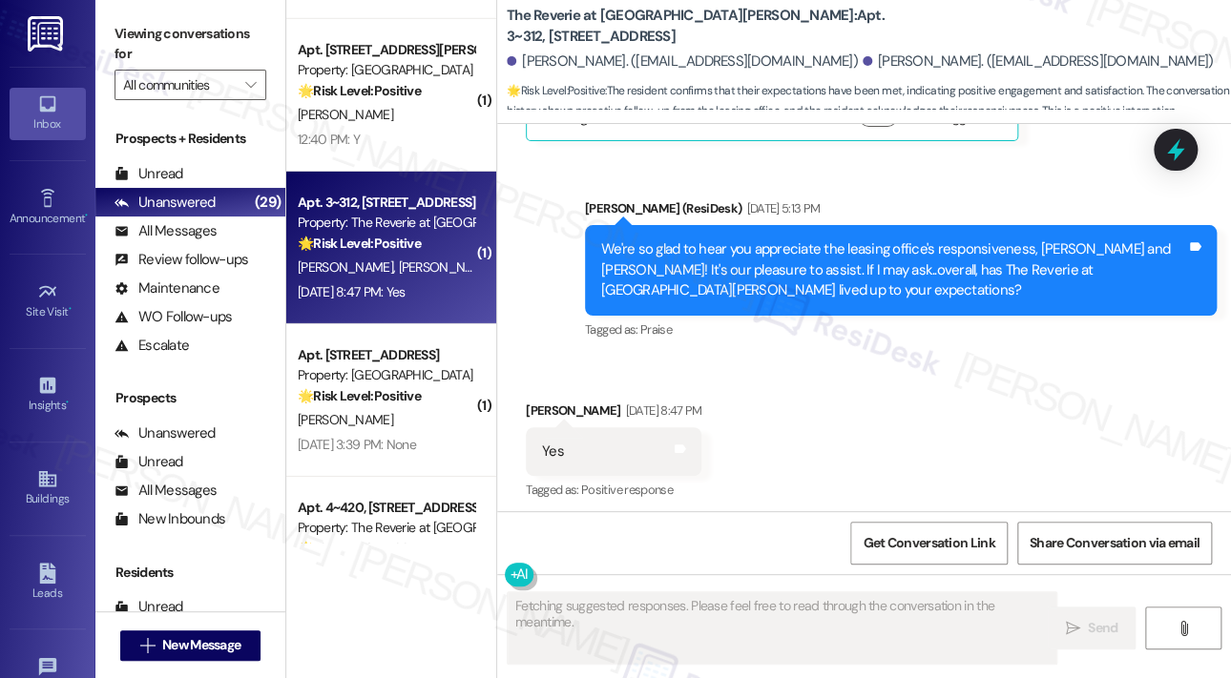
scroll to position [5776, 0]
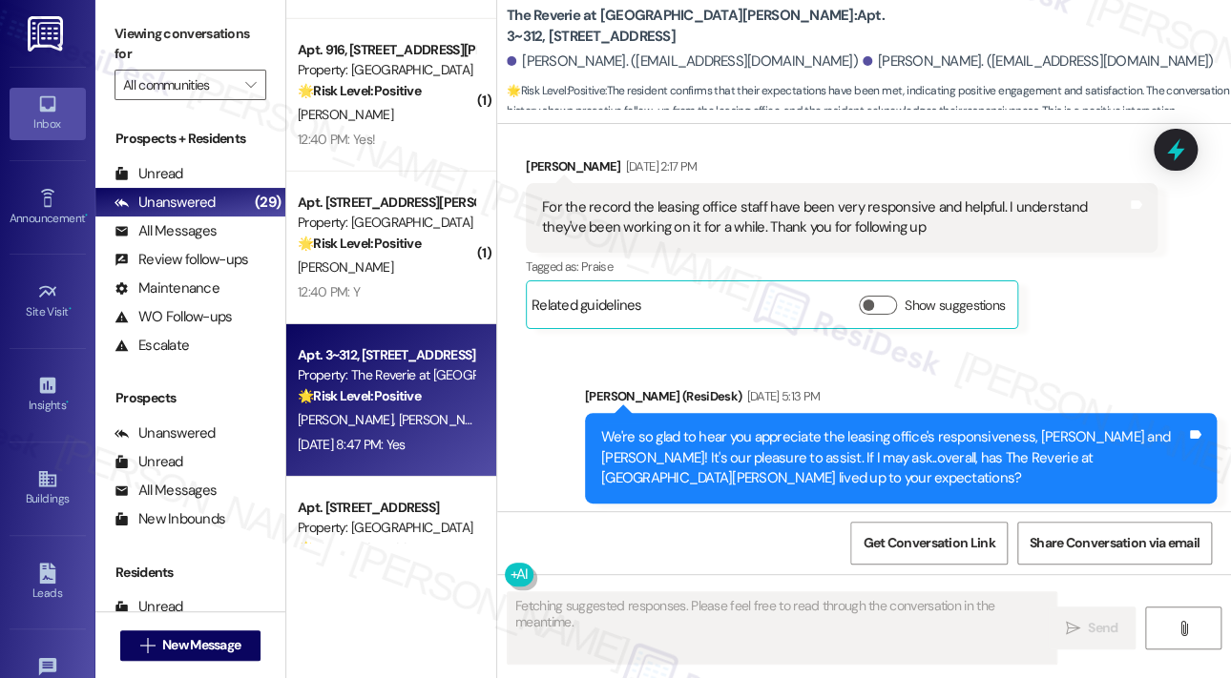
click at [1099, 344] on div "Sent via SMS Sarah (ResiDesk) Sep 19, 2025 at 5:13 PM We're so glad to hear you…" at bounding box center [864, 445] width 734 height 202
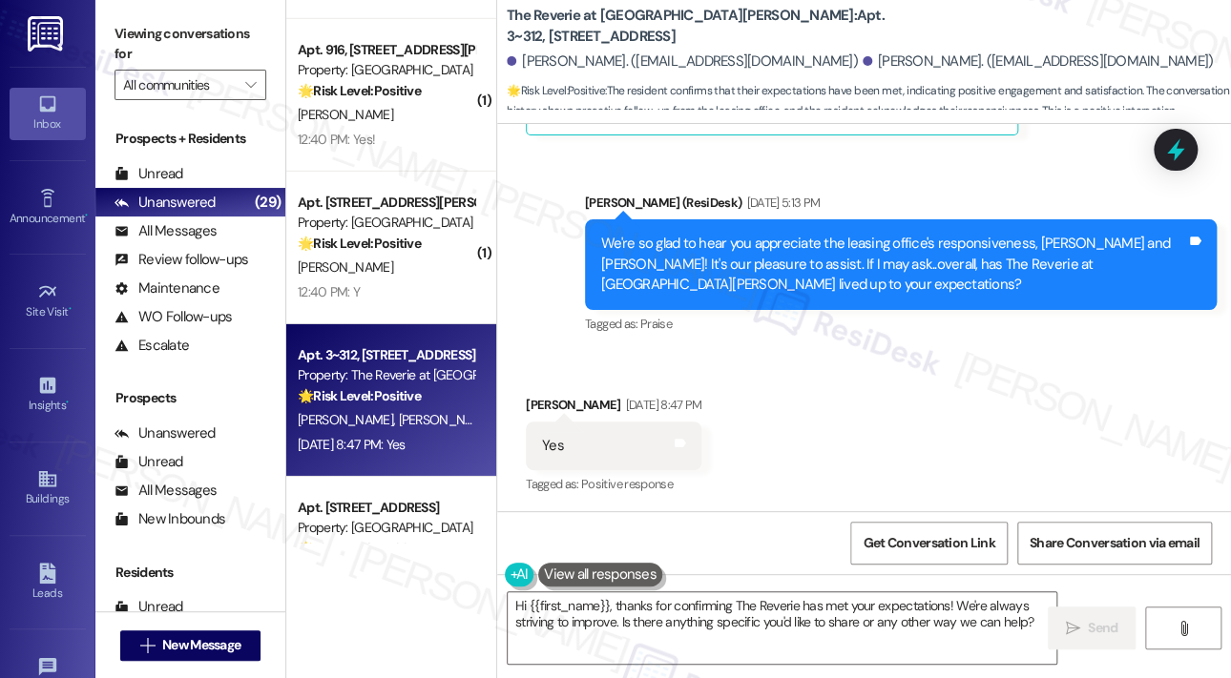
scroll to position [5971, 0]
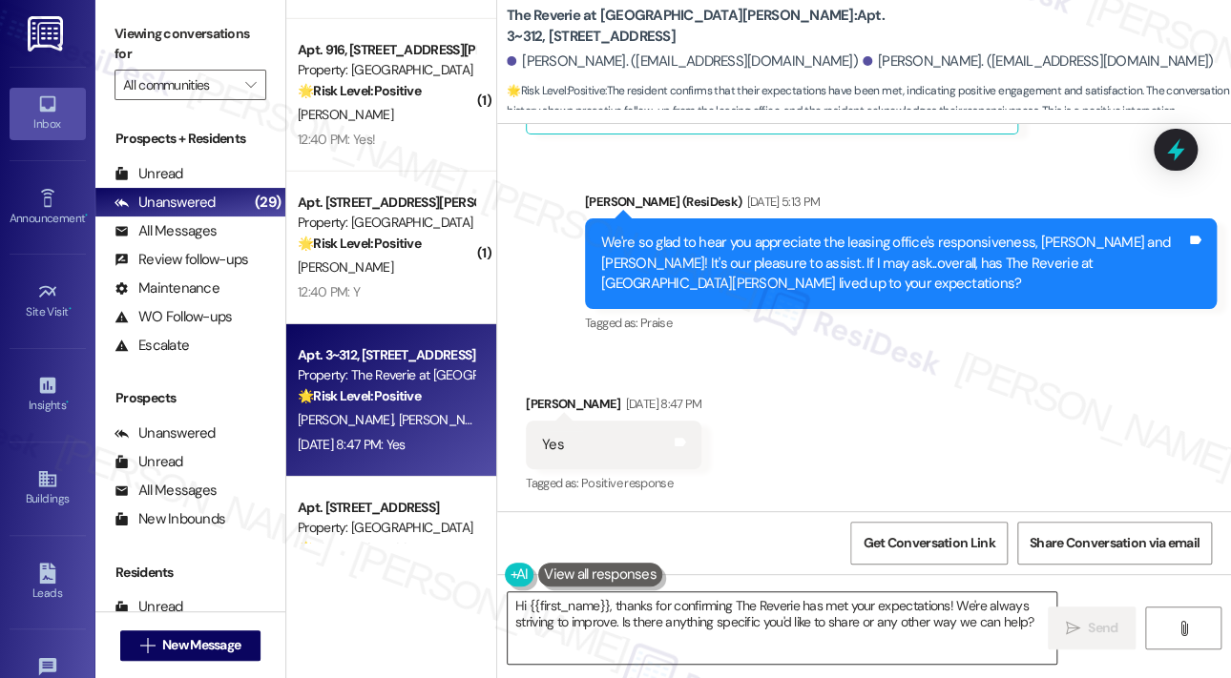
click at [600, 617] on textarea "Hi {{first_name}}, thanks for confirming The Reverie has met your expectations!…" at bounding box center [782, 629] width 549 height 72
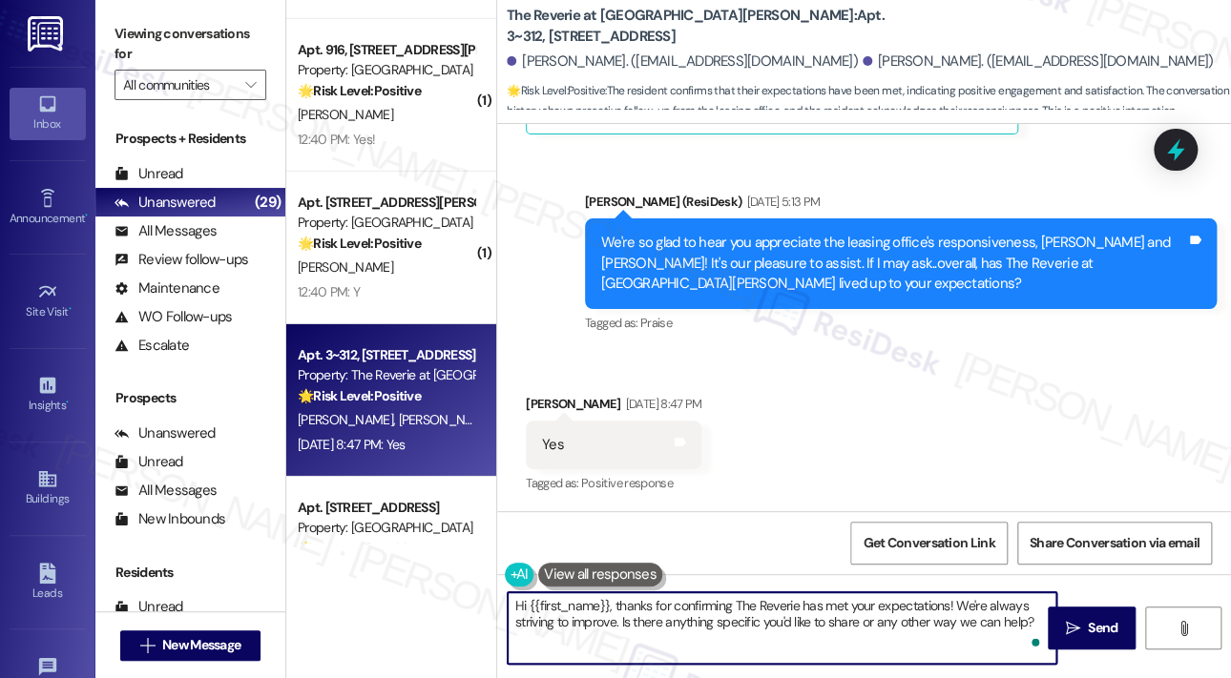
paste textarea "Awesome! ❤️ Can I ask a quick favor...would you mind writing us a Google review…"
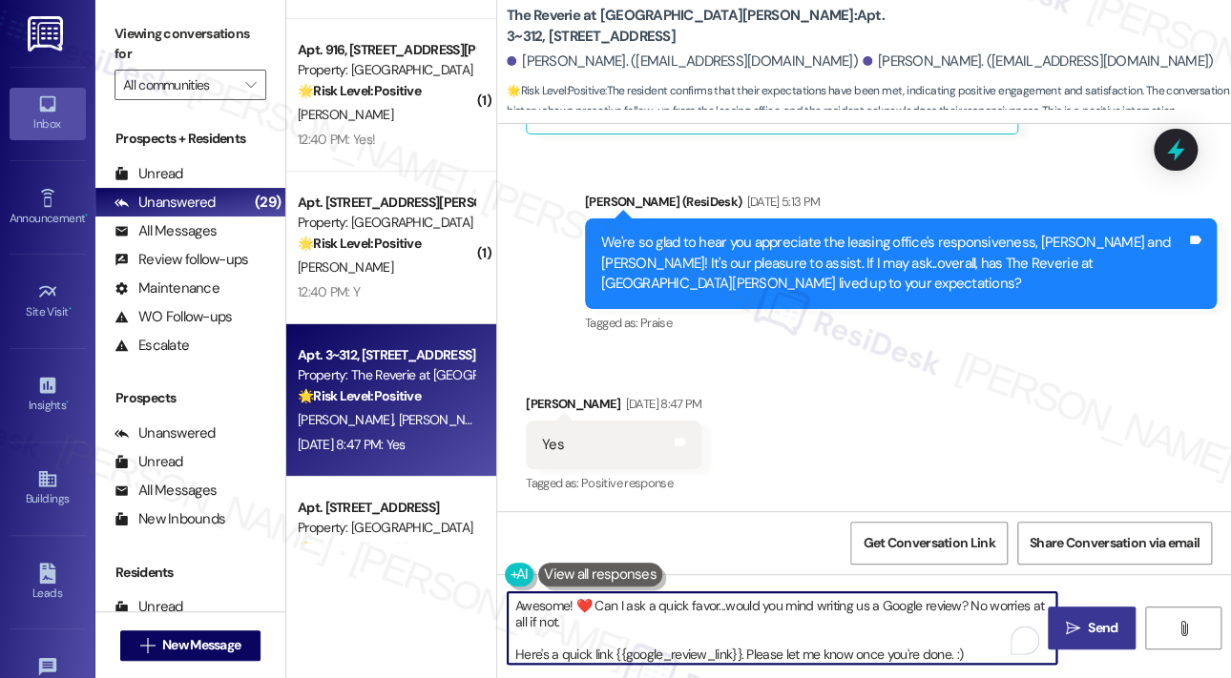
type textarea "Awesome! ❤️ Can I ask a quick favor...would you mind writing us a Google review…"
click at [1088, 621] on span "Send" at bounding box center [1103, 628] width 30 height 20
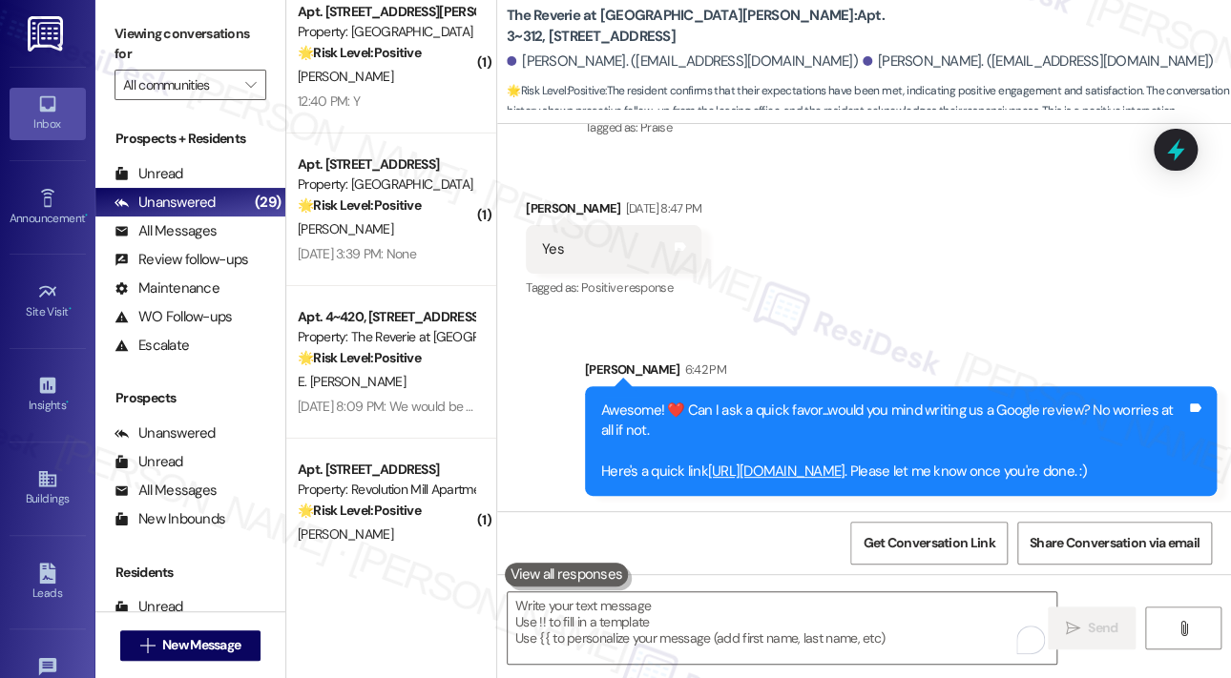
scroll to position [6186, 0]
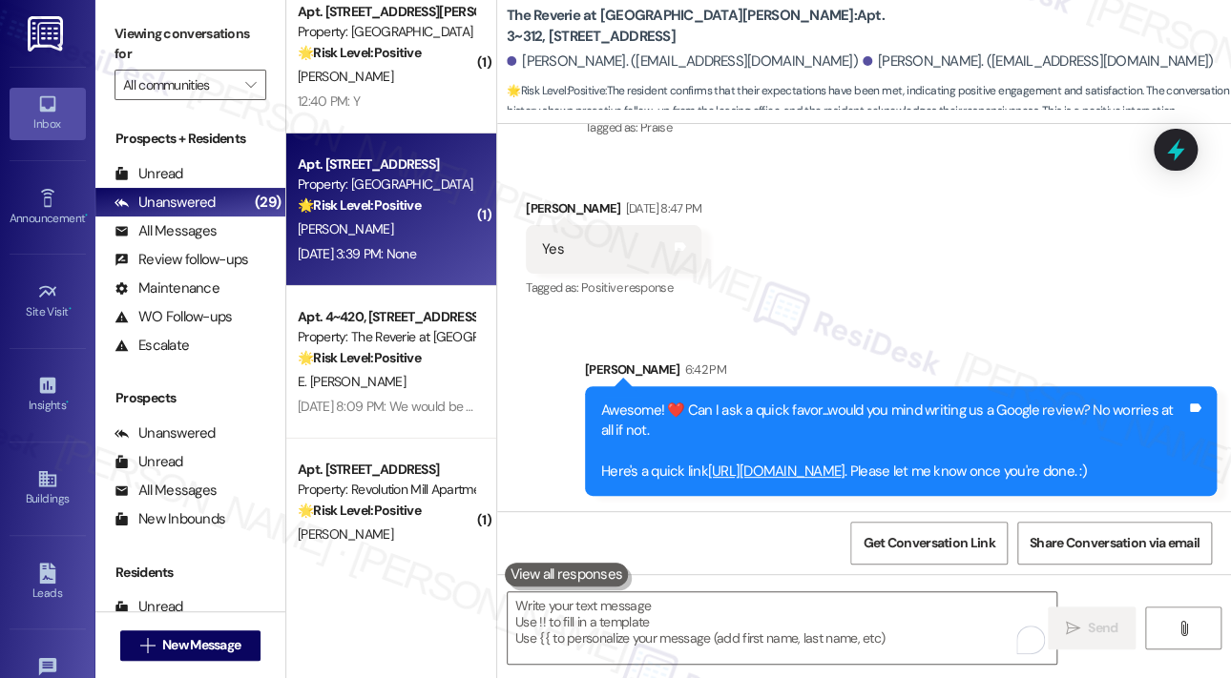
click at [416, 259] on div "Sep 19, 2025 at 3:39 PM: None Sep 19, 2025 at 3:39 PM: None" at bounding box center [357, 253] width 118 height 17
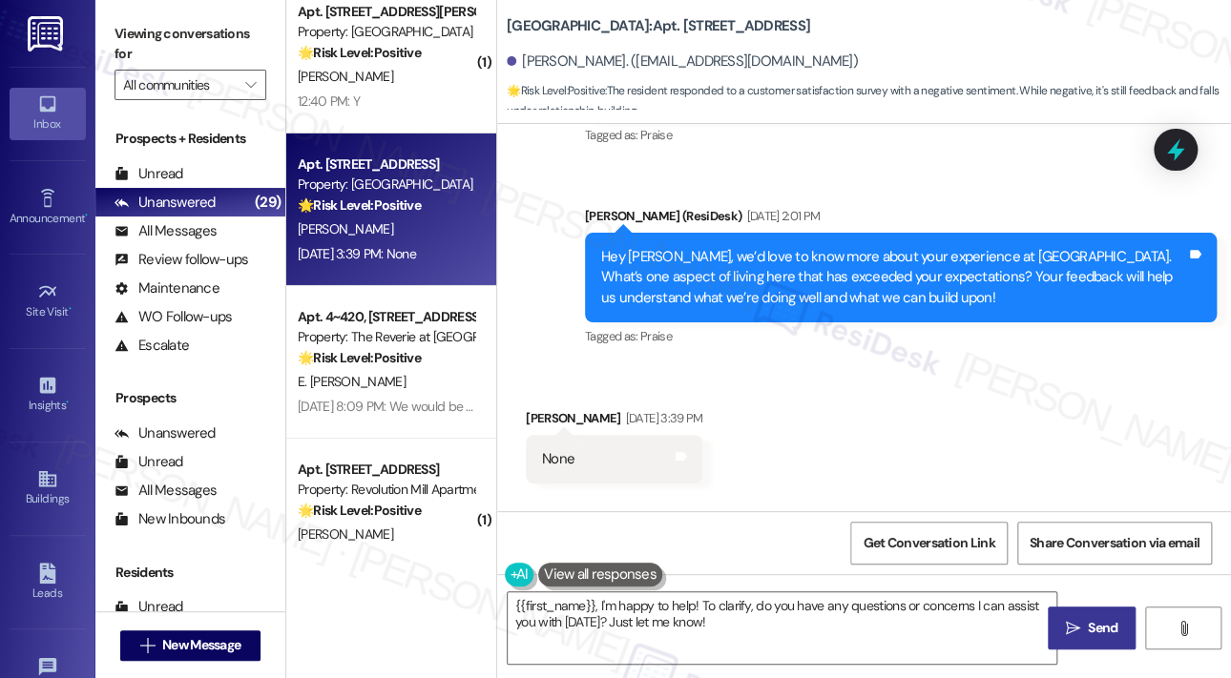
scroll to position [4457, 0]
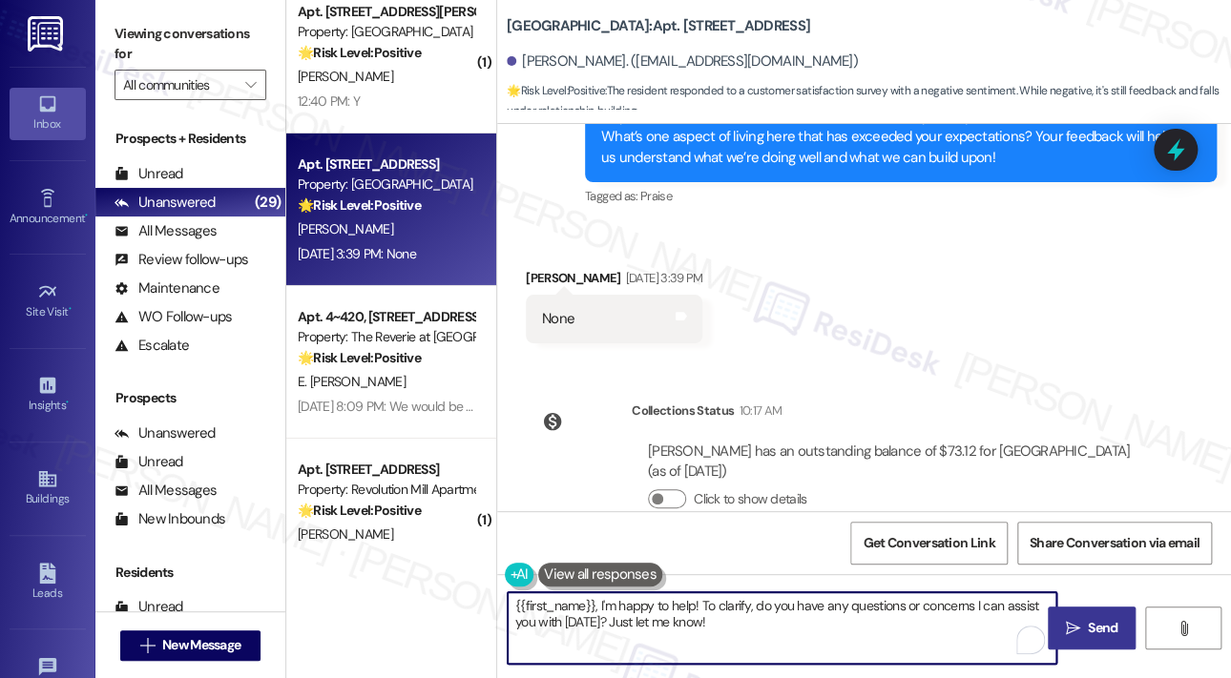
click at [745, 623] on textarea "{{first_name}}, I'm happy to help! To clarify, do you have any questions or con…" at bounding box center [782, 629] width 549 height 72
click at [513, 605] on textarea "{{first_name}}, I'm happy to help! To clarify, do you have any questions or con…" at bounding box center [782, 629] width 549 height 72
type textarea "Hi {{first_name}}, I'm happy to help! To clarify, do you have any questions or …"
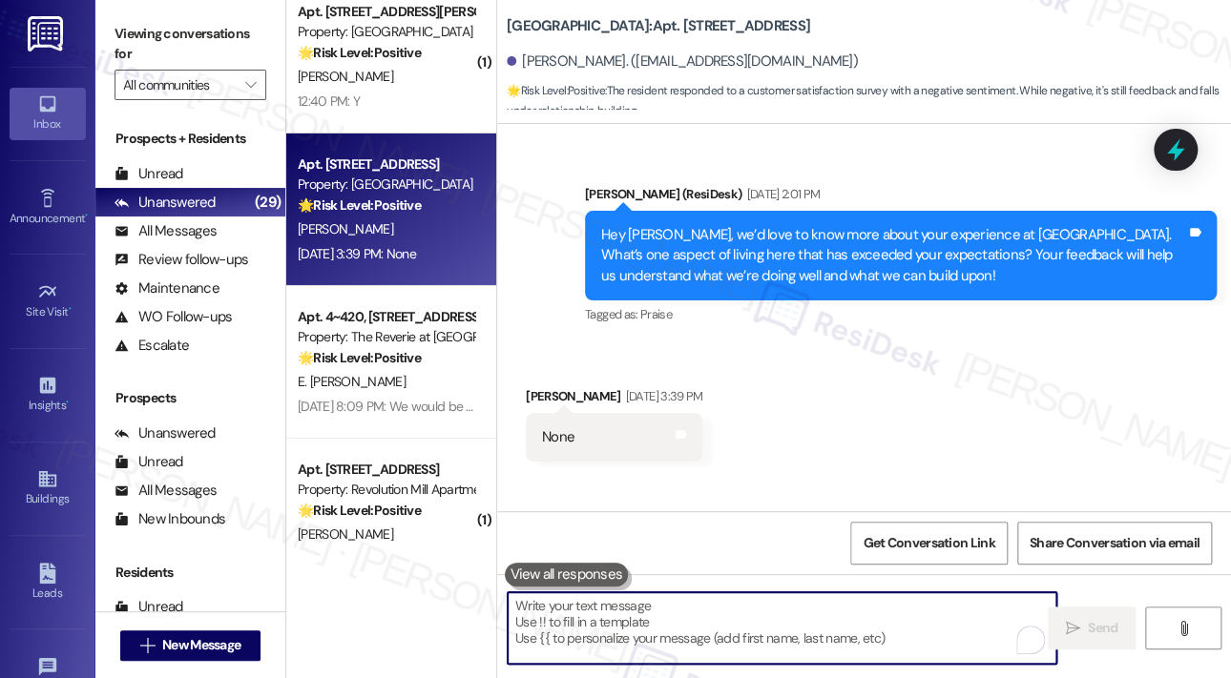
scroll to position [4261, 0]
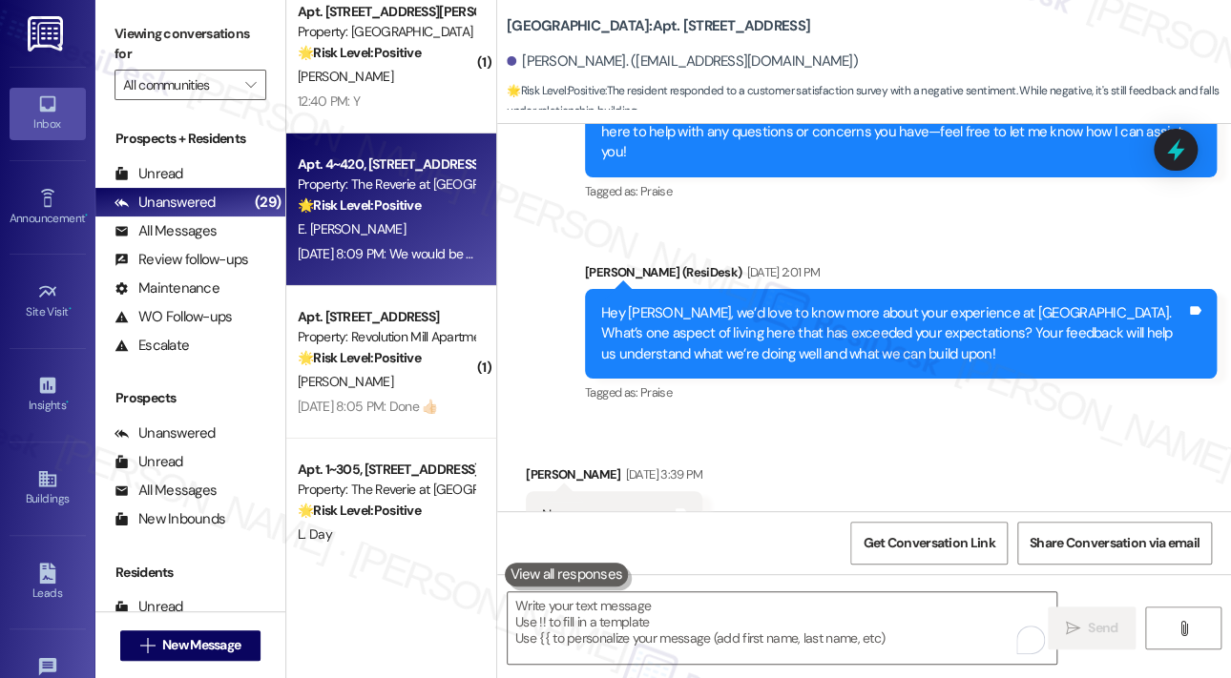
click at [417, 240] on div "E. Anaya Frances" at bounding box center [386, 230] width 180 height 24
type textarea "Fetching suggested responses. Please feel free to read through the conversation…"
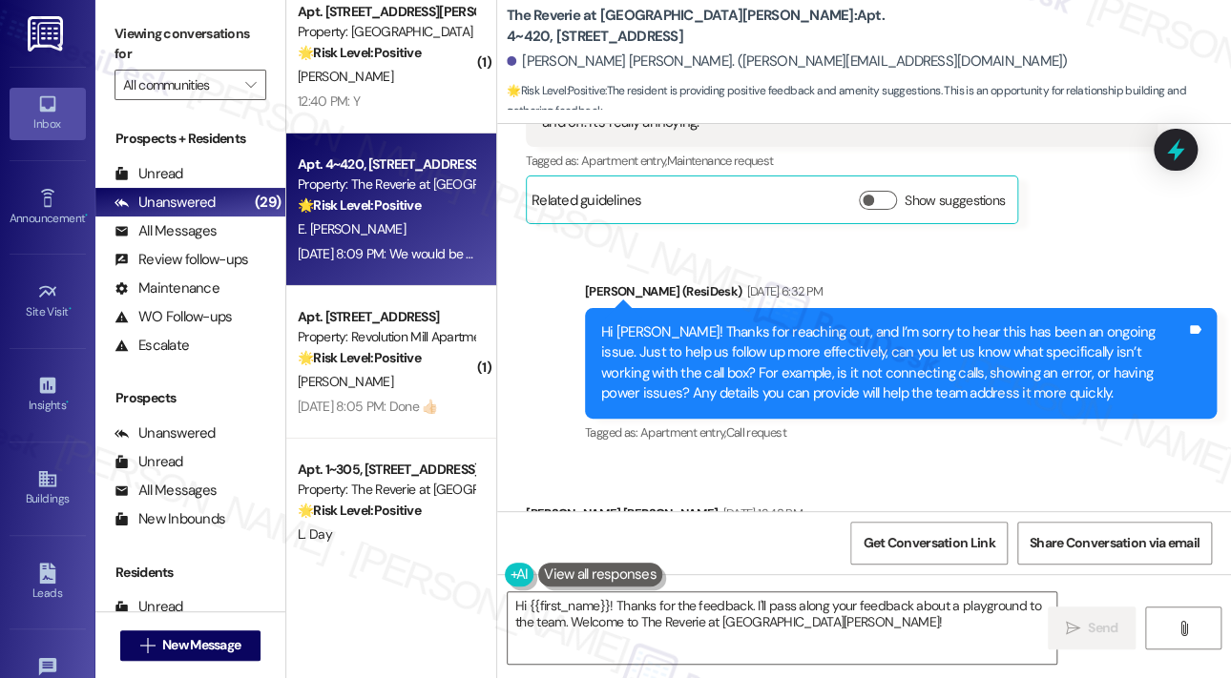
scroll to position [20319, 0]
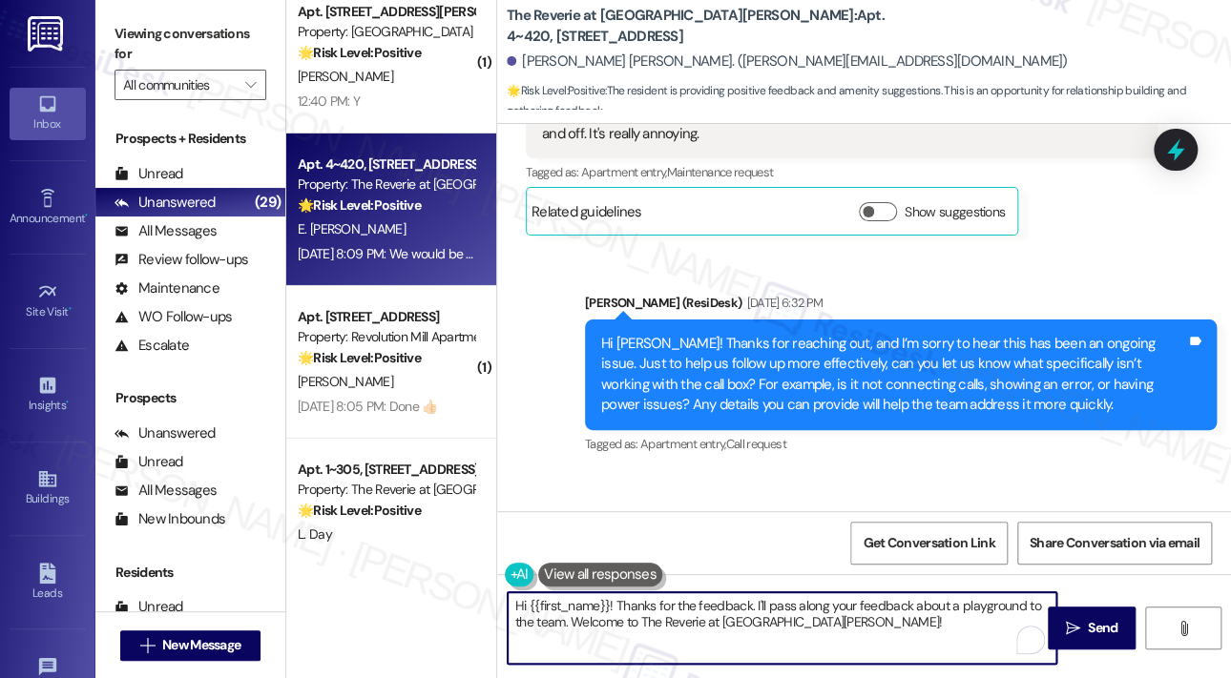
click at [872, 640] on textarea "Hi {{first_name}}! Thanks for the feedback. I'll pass along your feedback about…" at bounding box center [782, 629] width 549 height 72
click at [864, 629] on textarea "Hi {{first_name}}! Thanks for the feedback. I'll pass along your feedback about…" at bounding box center [782, 629] width 549 height 72
click at [863, 626] on textarea "Hi {{first_name}}! Thanks for the feedback. I'll pass along your feedback about…" at bounding box center [782, 629] width 549 height 72
drag, startPoint x: 847, startPoint y: 623, endPoint x: 574, endPoint y: 635, distance: 274.1
click at [574, 635] on textarea "Hi {{first_name}}! Thanks for the feedback. I'll pass along your feedback about…" at bounding box center [782, 629] width 549 height 72
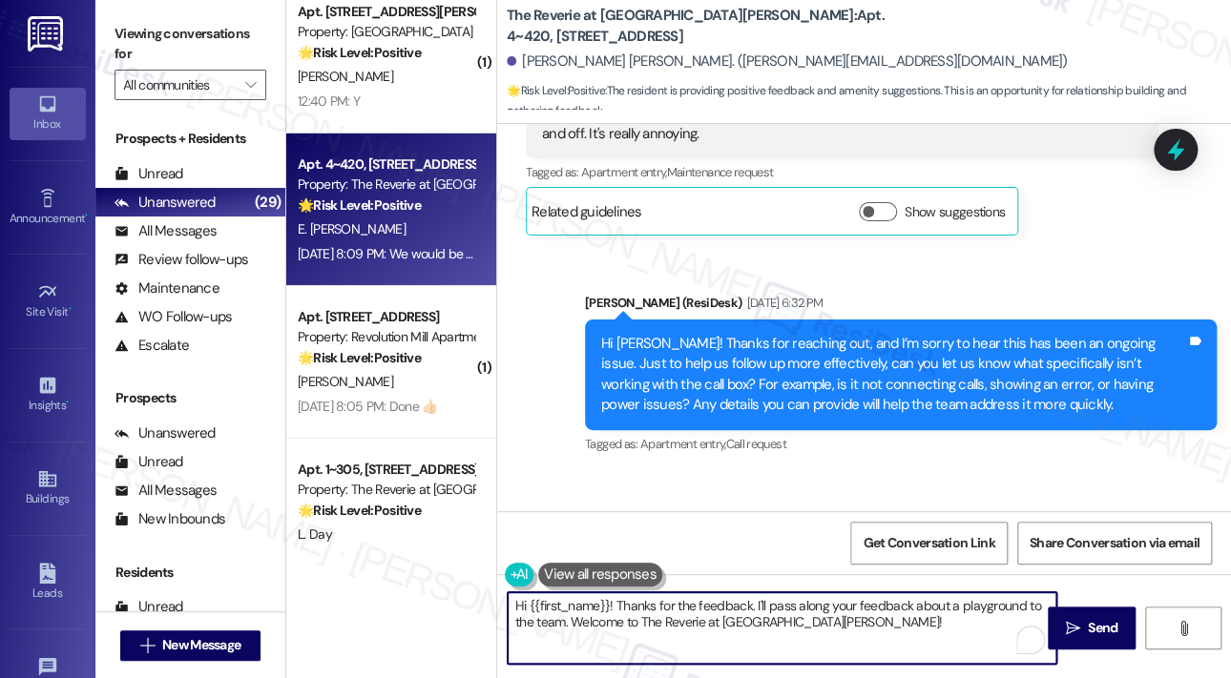
type textarea "Hi {{first_name}}! Thanks for the feedback. I'll pass along your feedback about…"
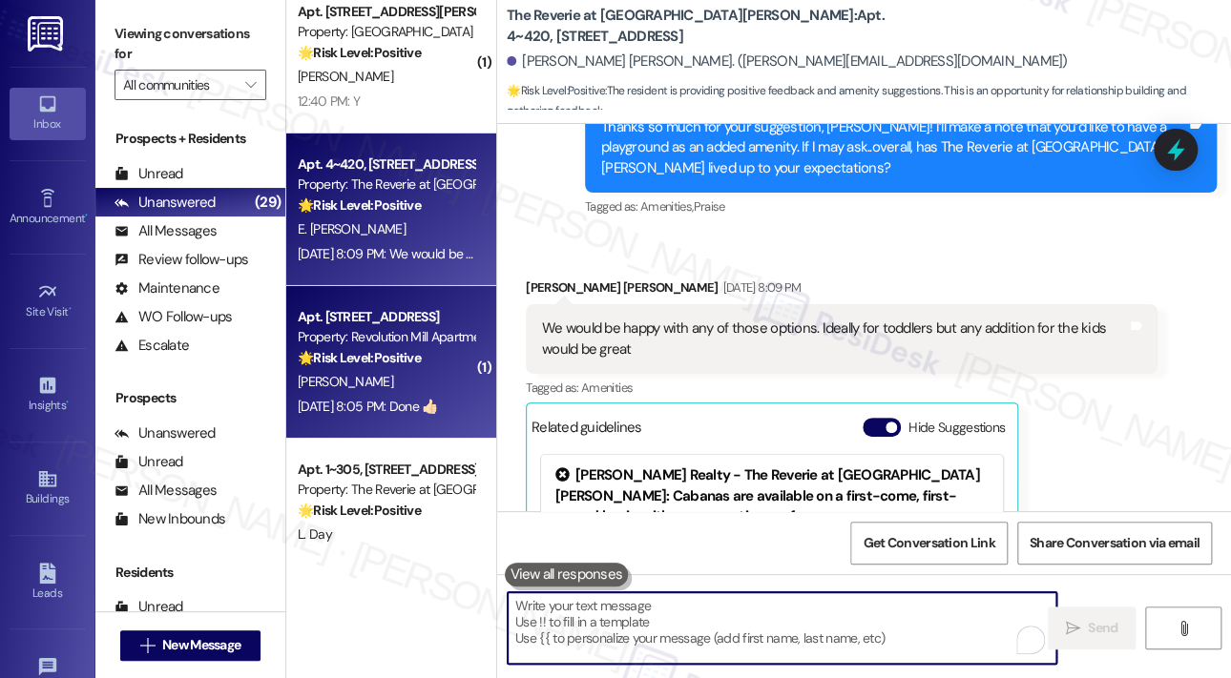
scroll to position [20987, 0]
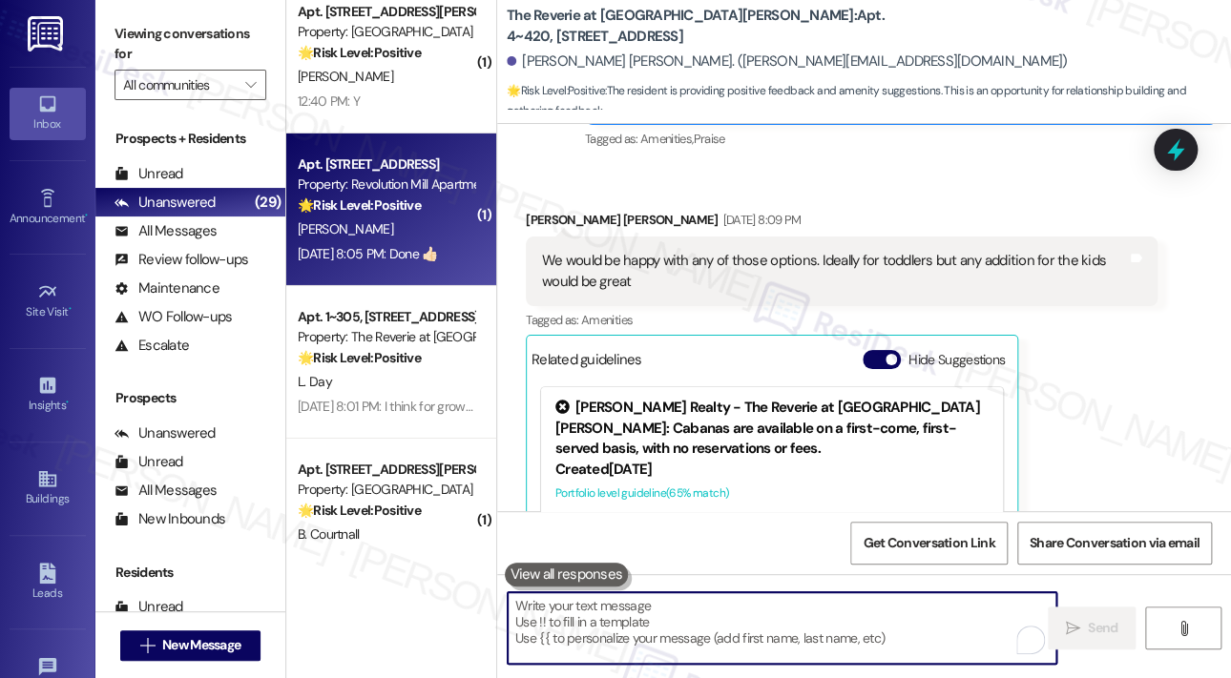
click at [403, 245] on div "Sep 18, 2025 at 8:05 PM: Done 👍🏻 Sep 18, 2025 at 8:05 PM: Done 👍🏻" at bounding box center [368, 253] width 140 height 17
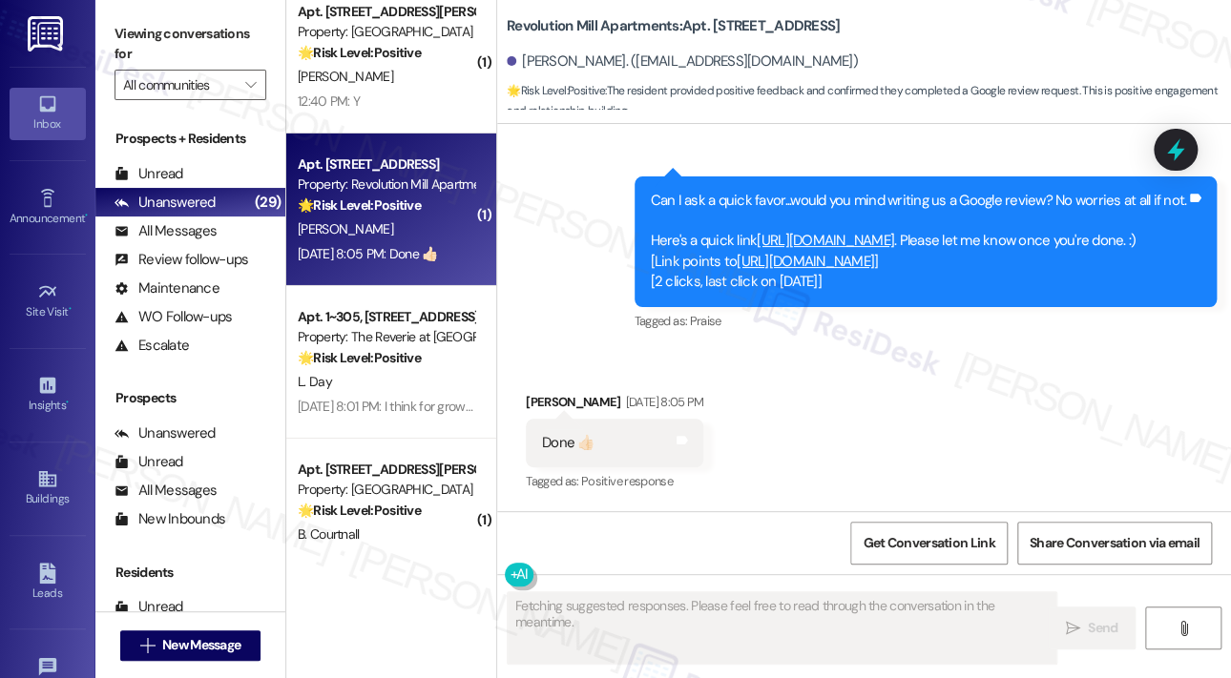
scroll to position [1221, 0]
click at [906, 404] on div "Received via SMS Ian Grady Sep 18, 2025 at 8:05 PM Done 👍🏻 Tags and notes Tagge…" at bounding box center [864, 429] width 734 height 161
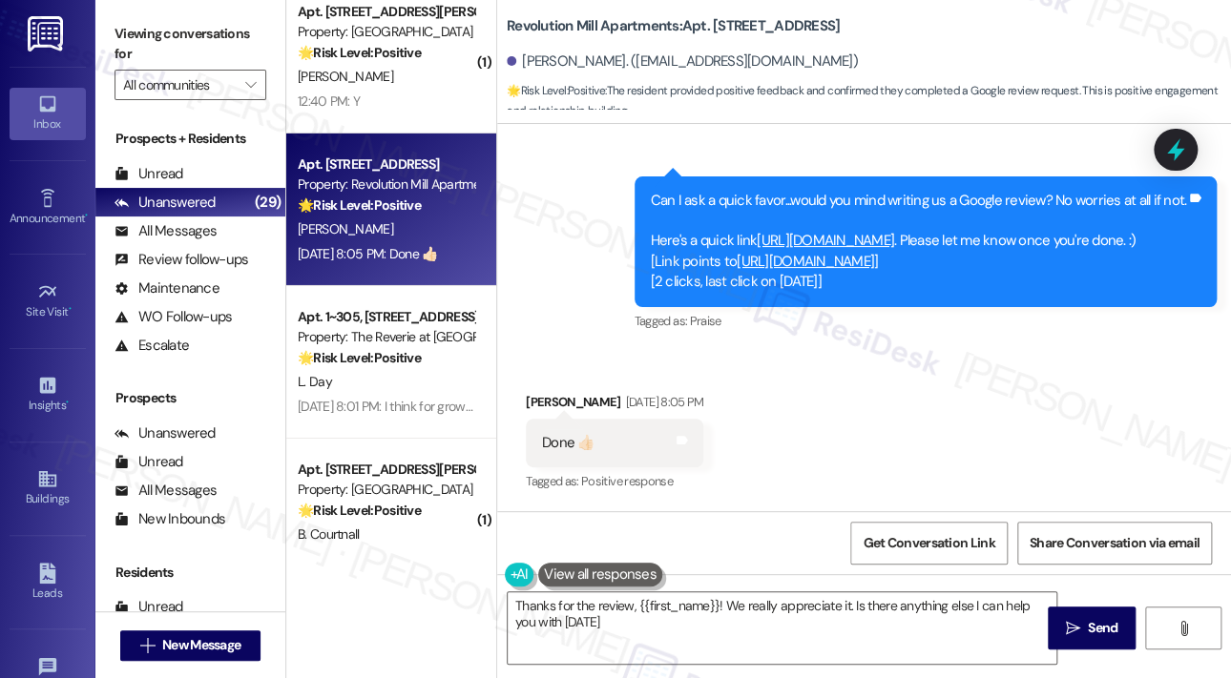
type textarea "Thanks for the review, {{first_name}}! We really appreciate it. Is there anythi…"
click at [808, 231] on link "https://www.theresidesk.com/links/review-ZewGcWsFe" at bounding box center [825, 240] width 137 height 19
click at [772, 365] on div "Received via SMS Ian Grady Sep 18, 2025 at 8:05 PM Done 👍🏻 Tags and notes Tagge…" at bounding box center [864, 429] width 734 height 161
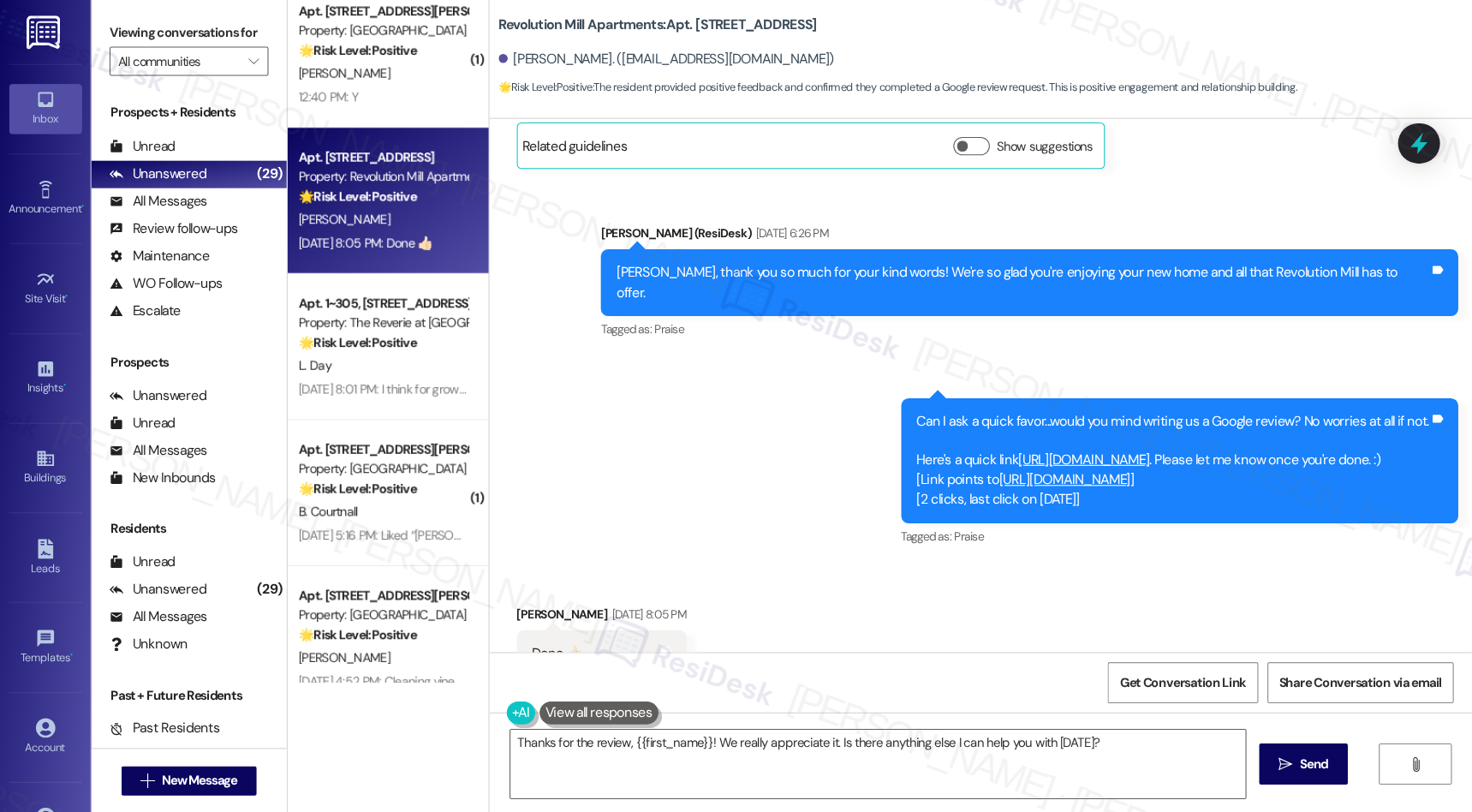
scroll to position [798, 0]
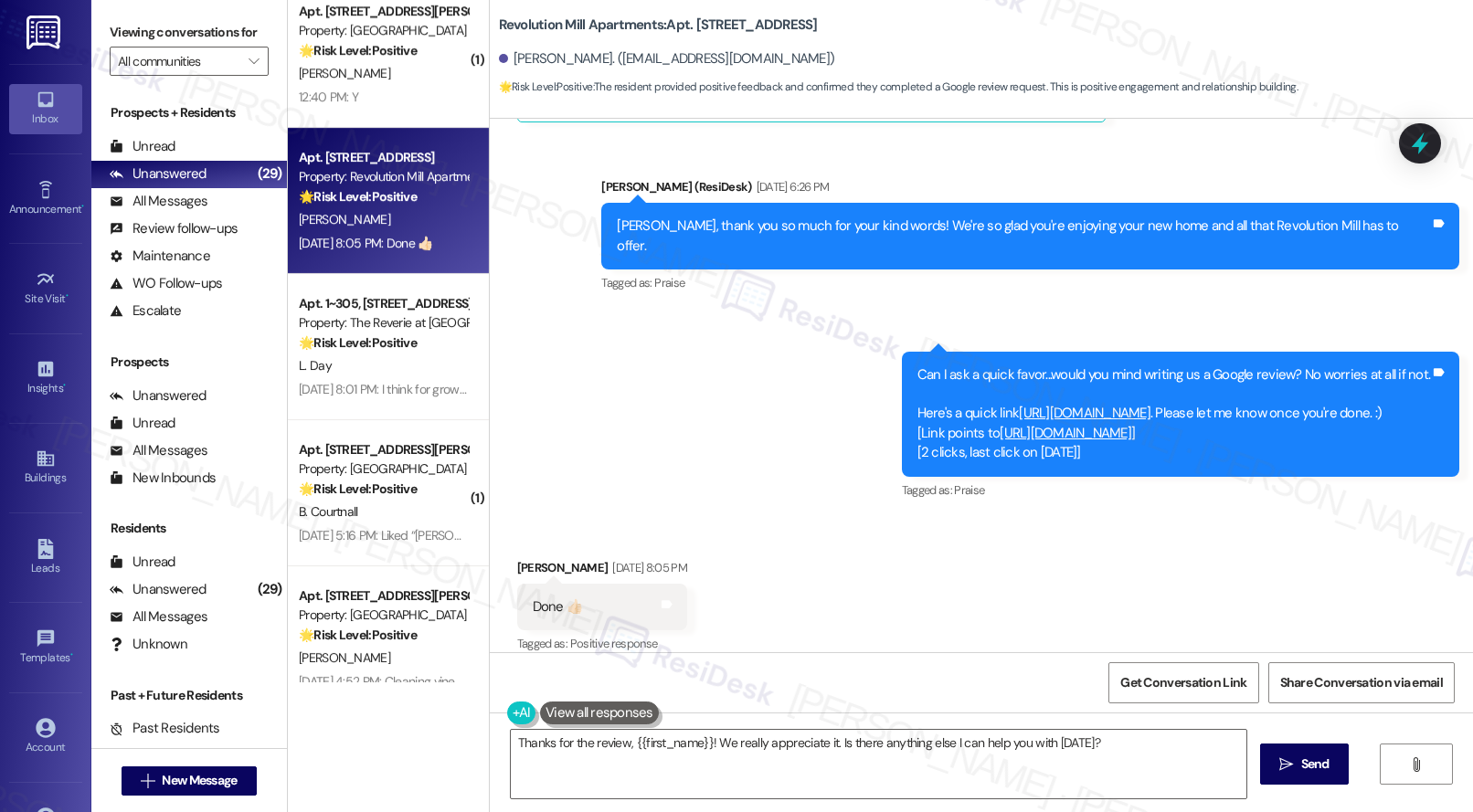
click at [592, 237] on div "Sent via SMS Sarah (ResiDesk) Sep 18, 2025 at 6:26 PM Ian, thank you so much fo…" at bounding box center [981, 327] width 984 height 381
drag, startPoint x: 491, startPoint y: 16, endPoint x: 646, endPoint y: 21, distance: 155.1
click at [646, 21] on b "Revolution Mill Apartments: Apt. 108, 850 Revolution Mill Drive" at bounding box center [658, 25] width 319 height 19
copy b "Revolution Mill Apartments"
click at [1178, 649] on span "Get Conversation Link" at bounding box center [1184, 683] width 126 height 19
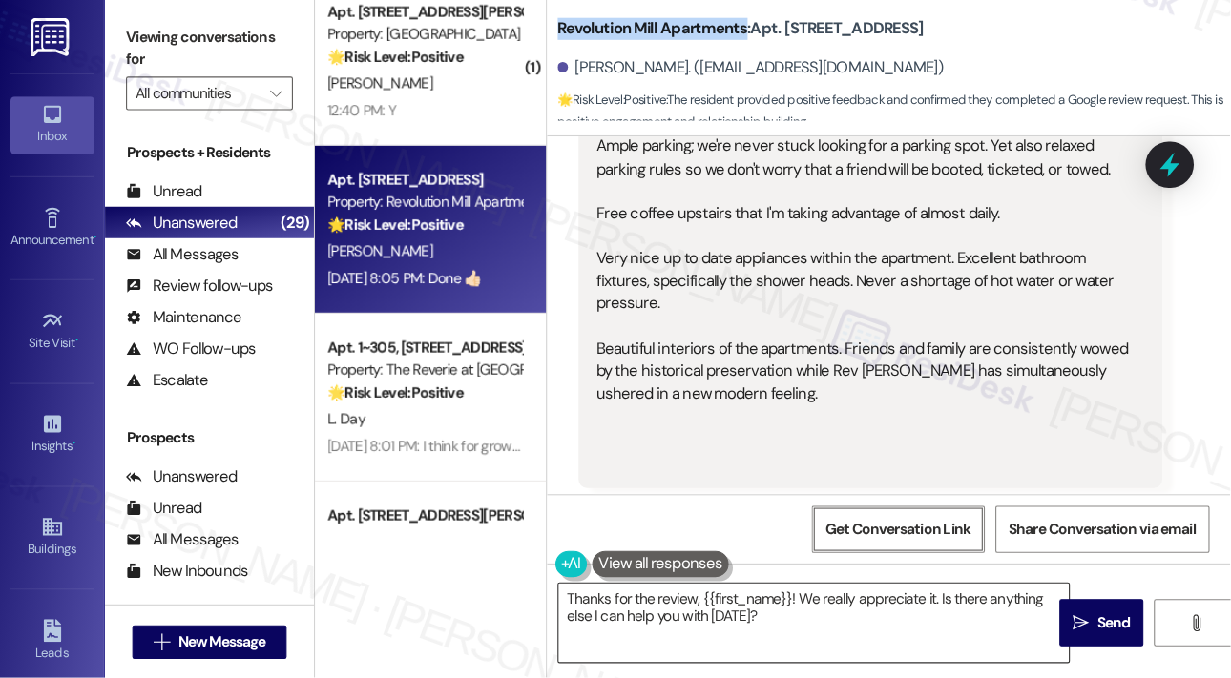
scroll to position [639, 0]
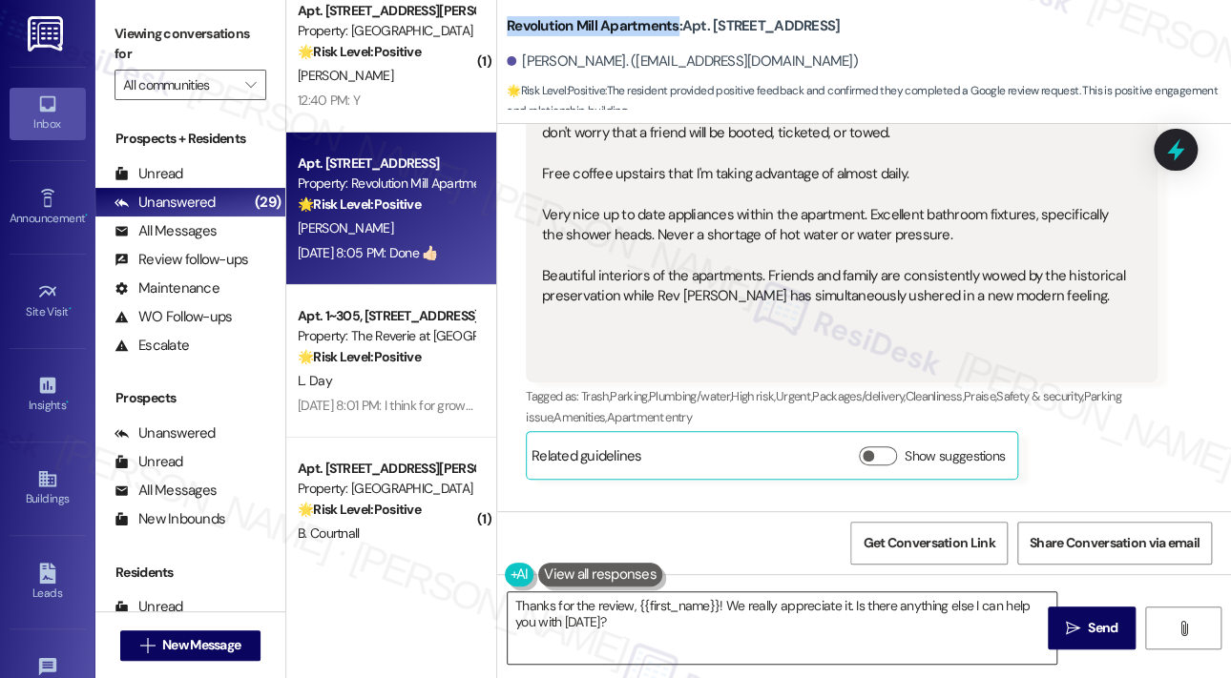
click at [610, 610] on textarea "Thanks for the review, {{first_name}}! We really appreciate it. Is there anythi…" at bounding box center [782, 629] width 549 height 72
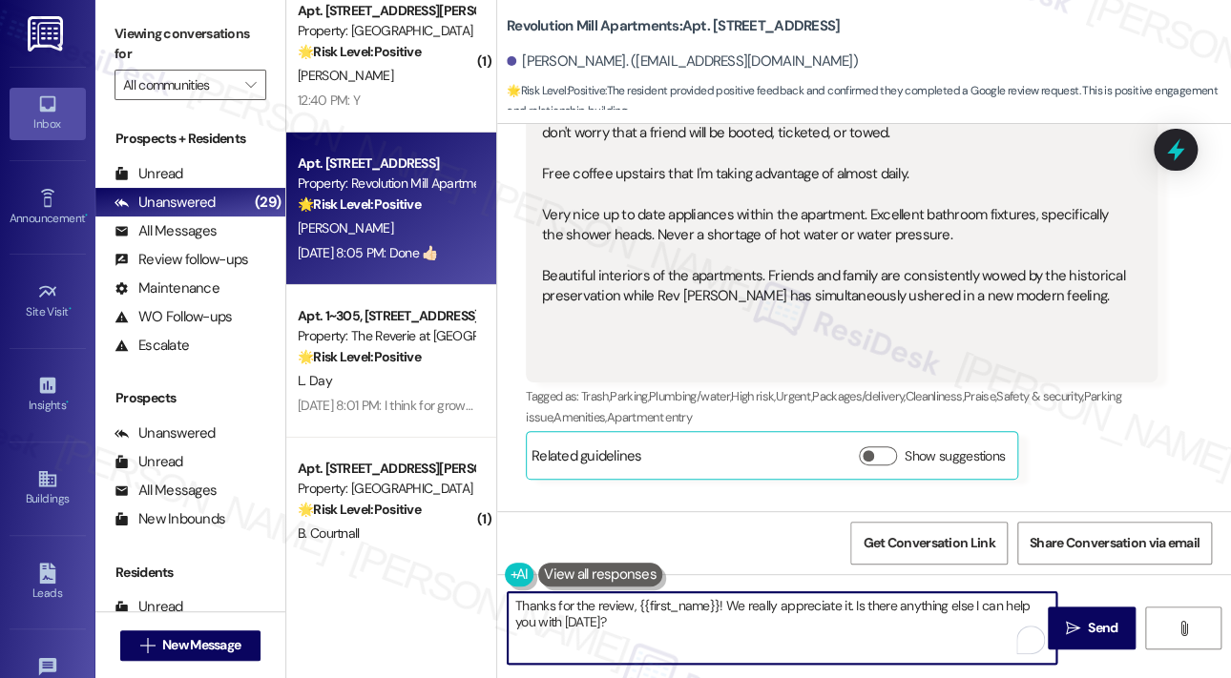
paste textarea "you so much for the amazing 5-star review! 🎉 We truly appreciate your kind word…"
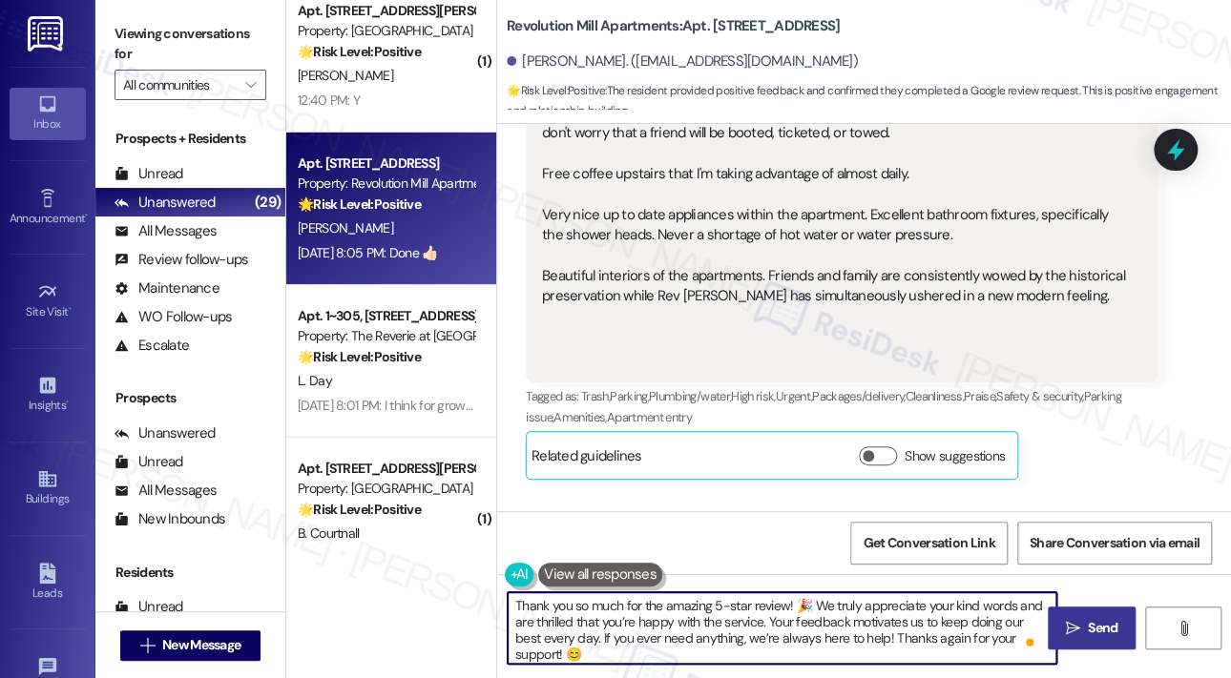
type textarea "Thank you so much for the amazing 5-star review! 🎉 We truly appreciate your kin…"
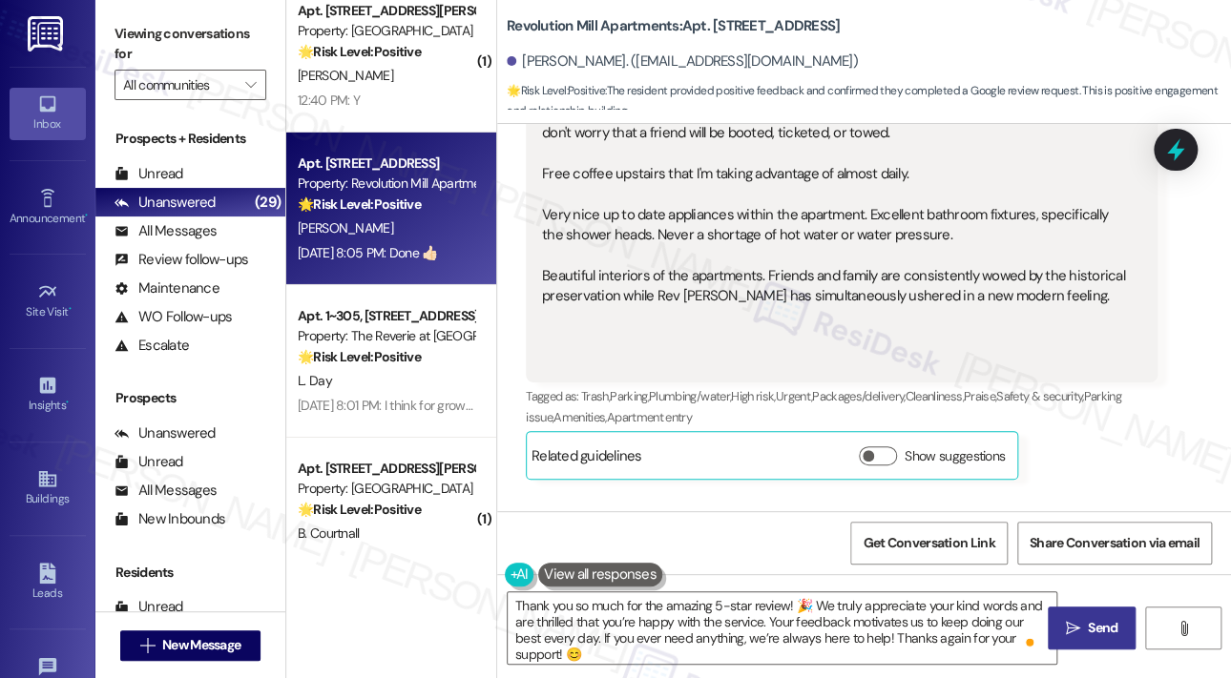
click at [1099, 635] on span "Send" at bounding box center [1103, 628] width 30 height 20
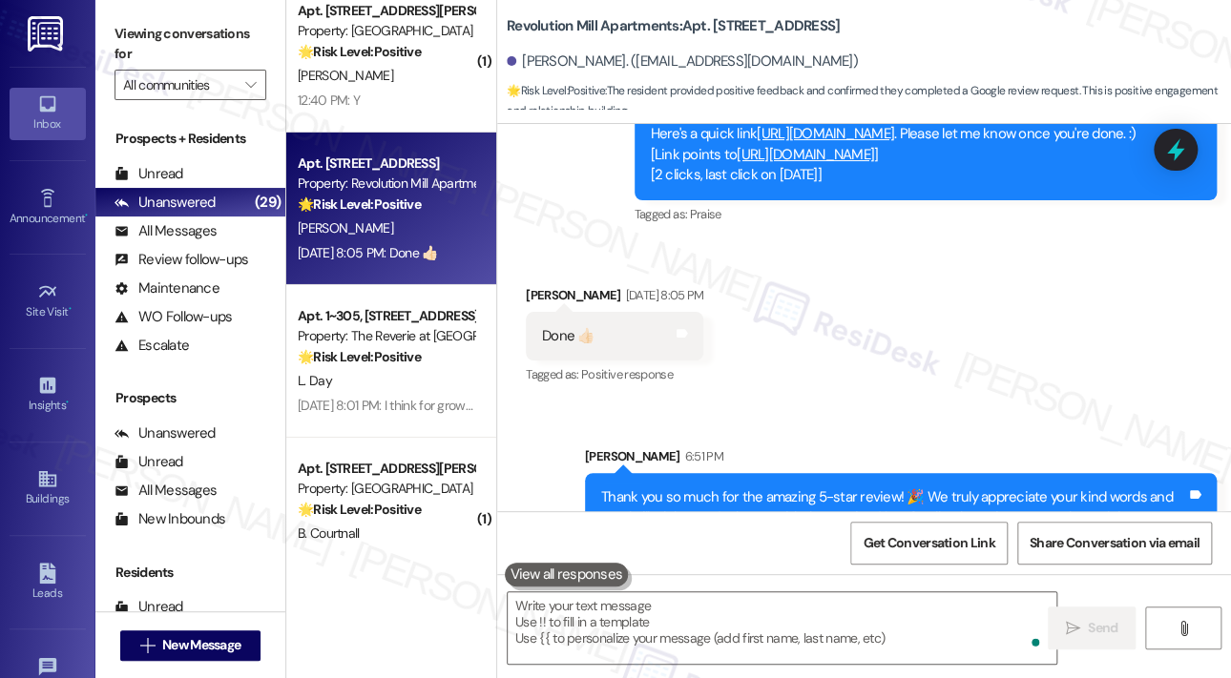
scroll to position [1396, 0]
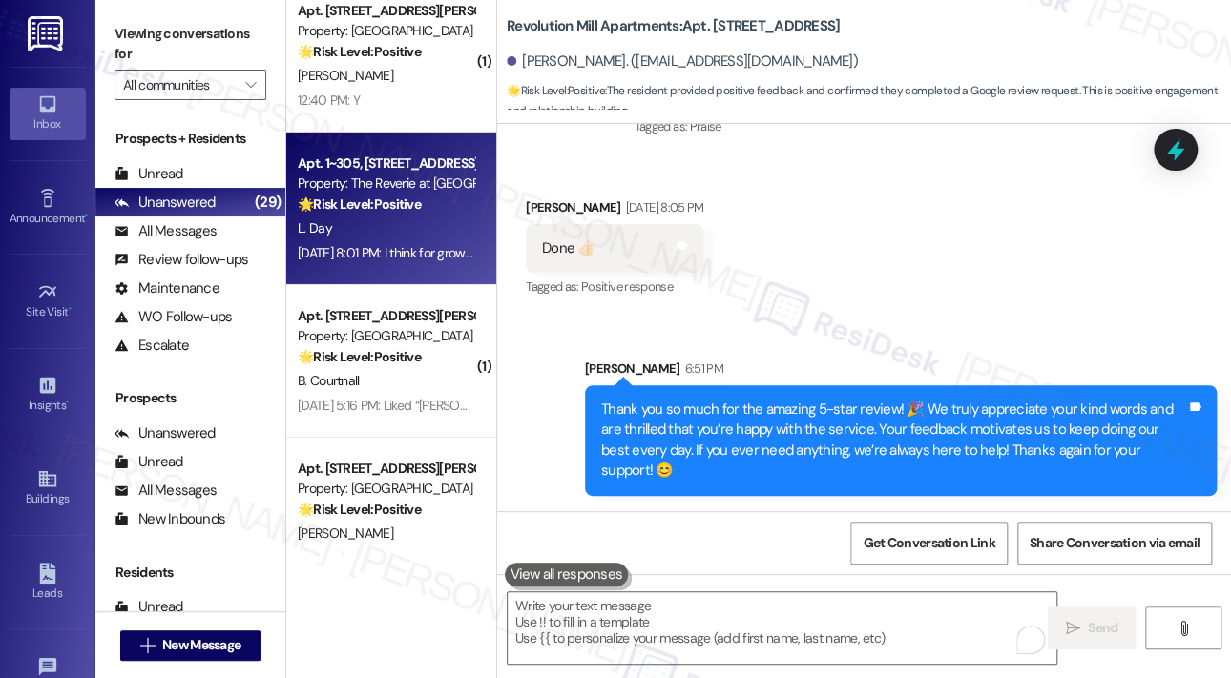
click at [392, 208] on strong "🌟 Risk Level: Positive" at bounding box center [359, 204] width 123 height 17
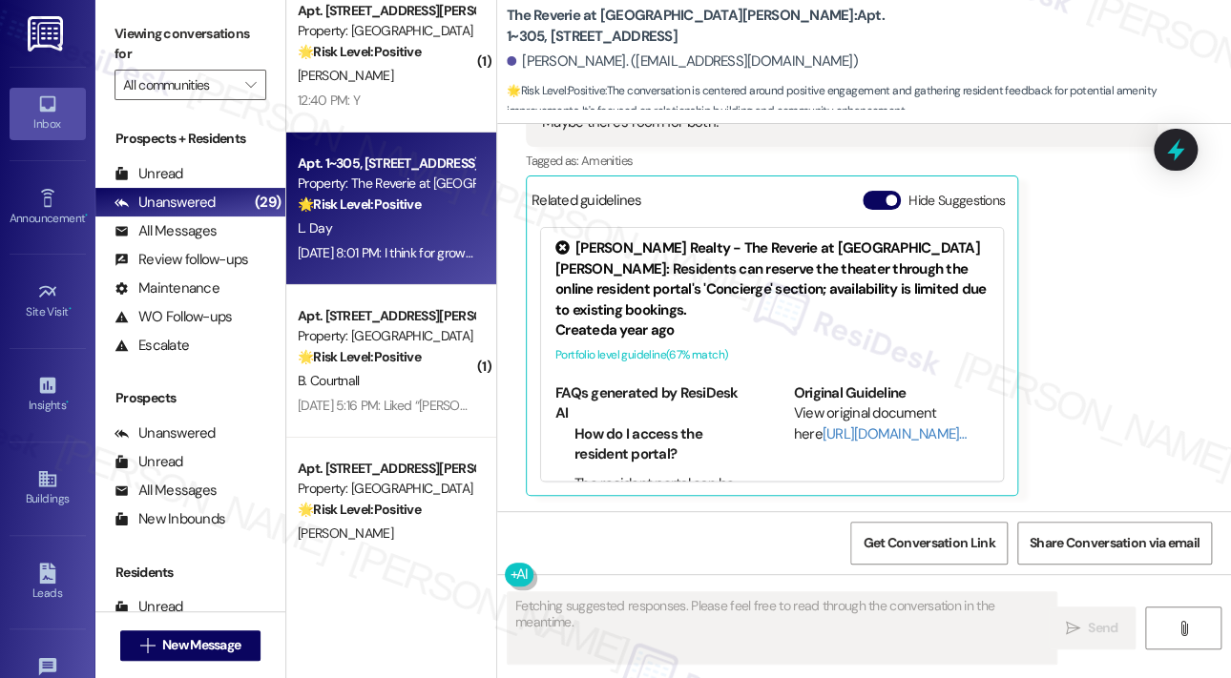
scroll to position [896, 0]
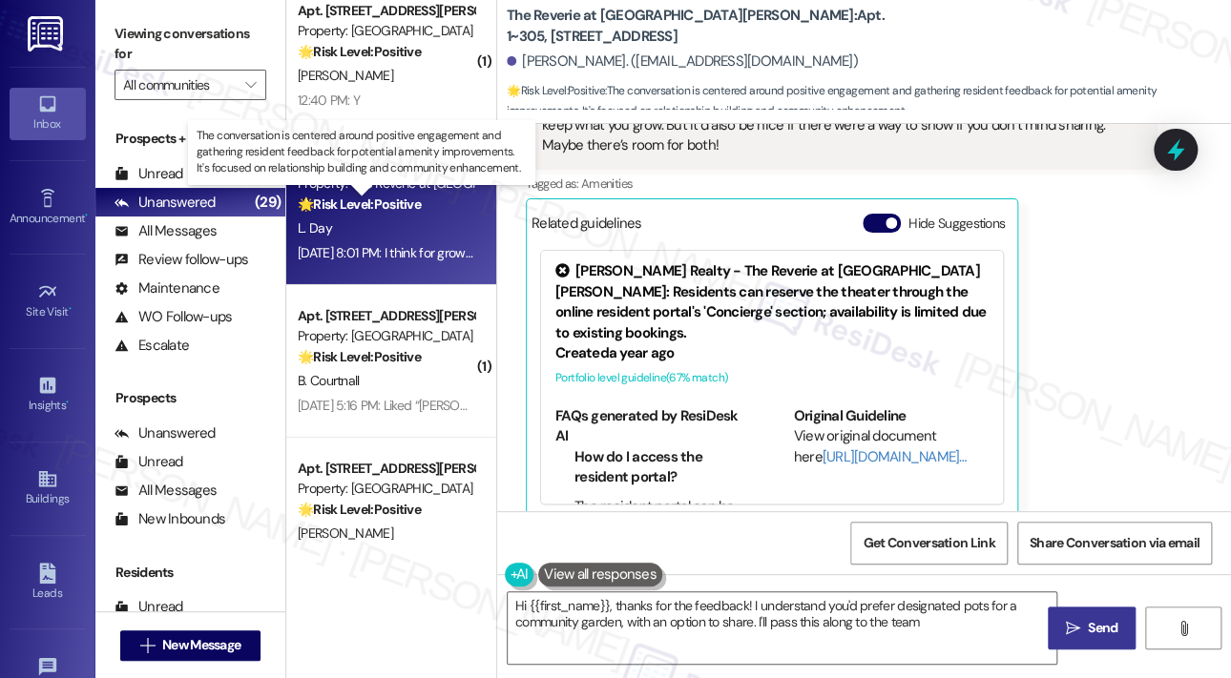
type textarea "Hi {{first_name}}, thanks for the feedback! I understand you'd prefer designate…"
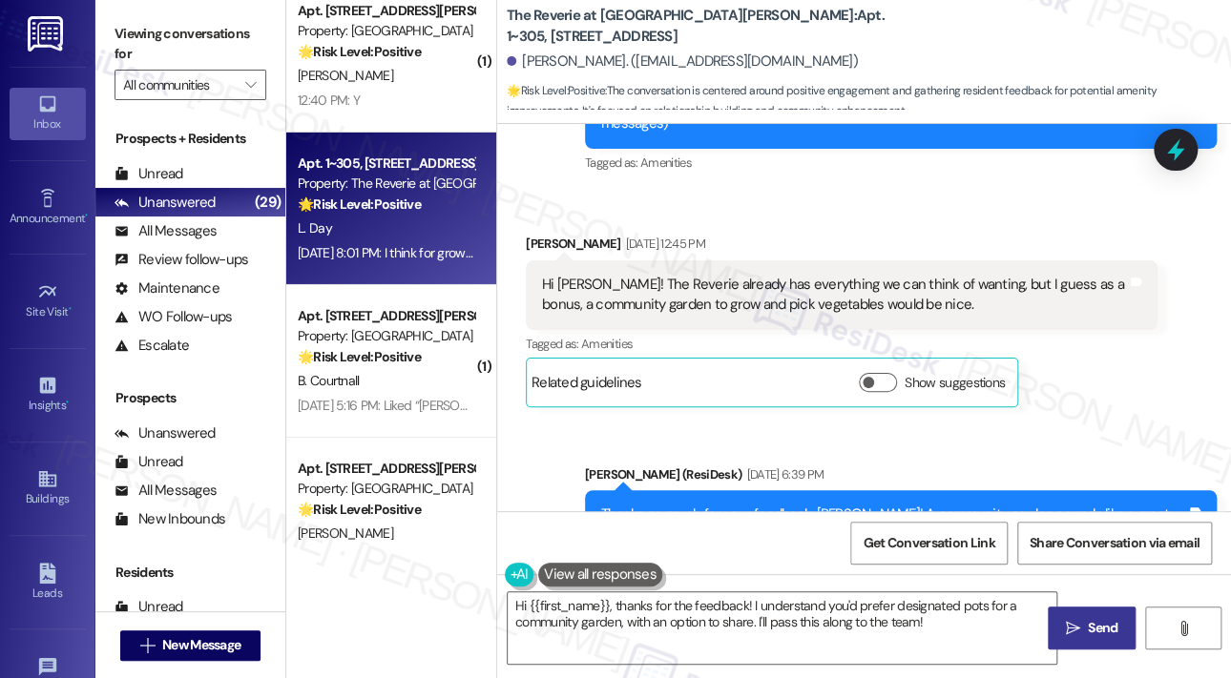
scroll to position [133, 0]
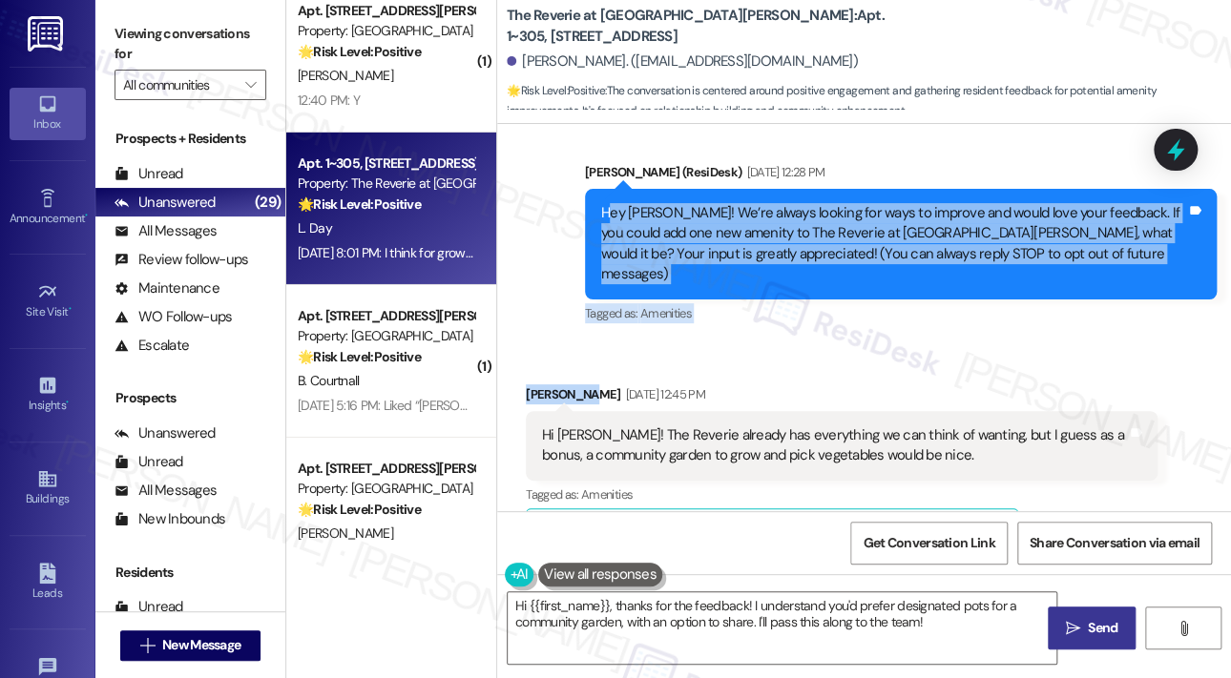
drag, startPoint x: 605, startPoint y: 205, endPoint x: 796, endPoint y: 310, distance: 217.8
click at [796, 321] on div "Lease started Jul 22, 2024 at 8:00 PM Announcement, sent via SMS Sarah (ResiDes…" at bounding box center [864, 317] width 734 height 387
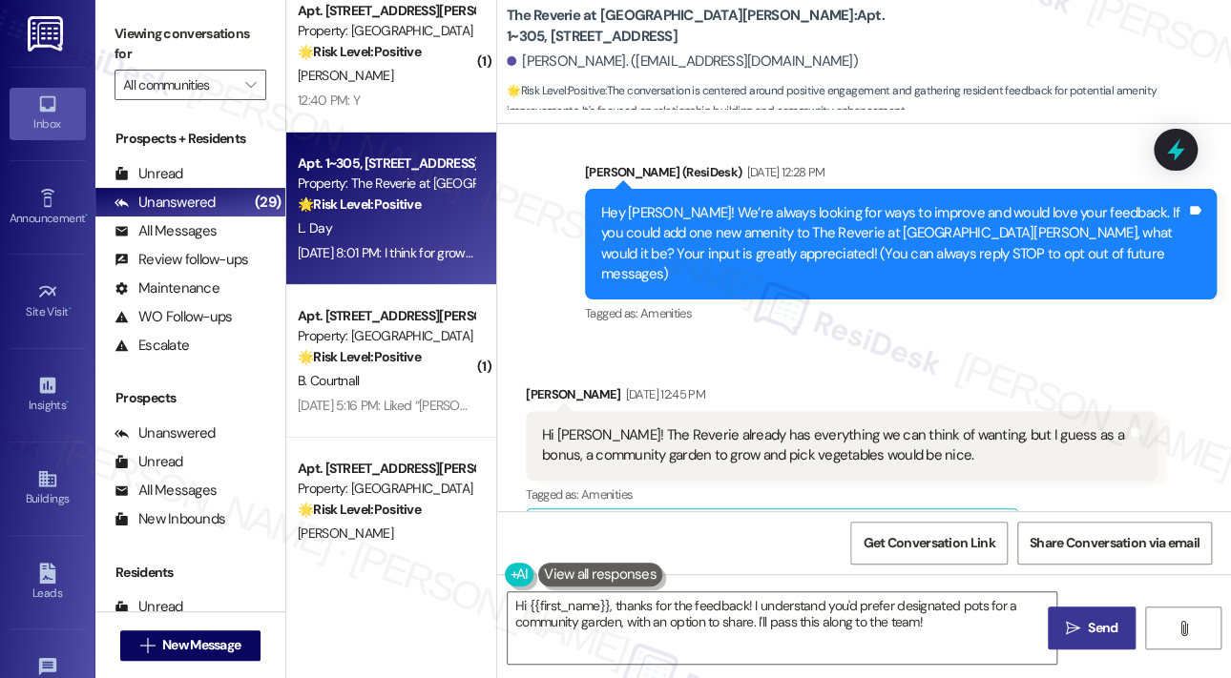
click at [604, 215] on div "Hey Lauren! We’re always looking for ways to improve and would love your feedba…" at bounding box center [893, 244] width 585 height 82
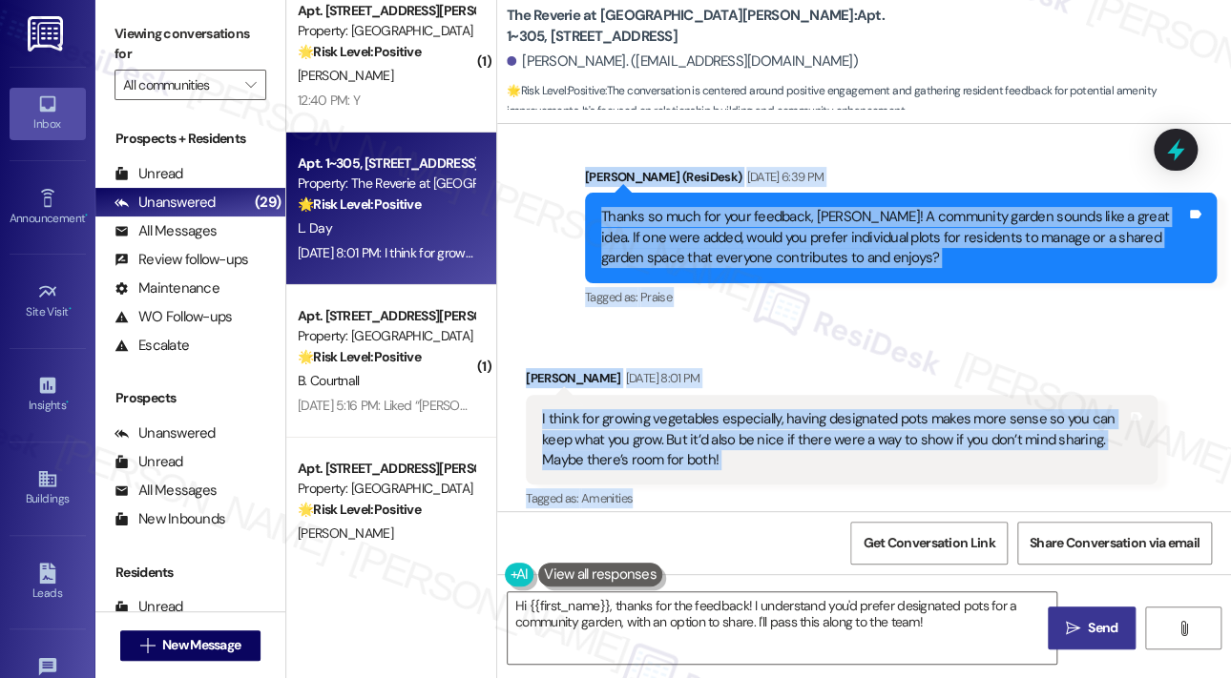
scroll to position [705, 0]
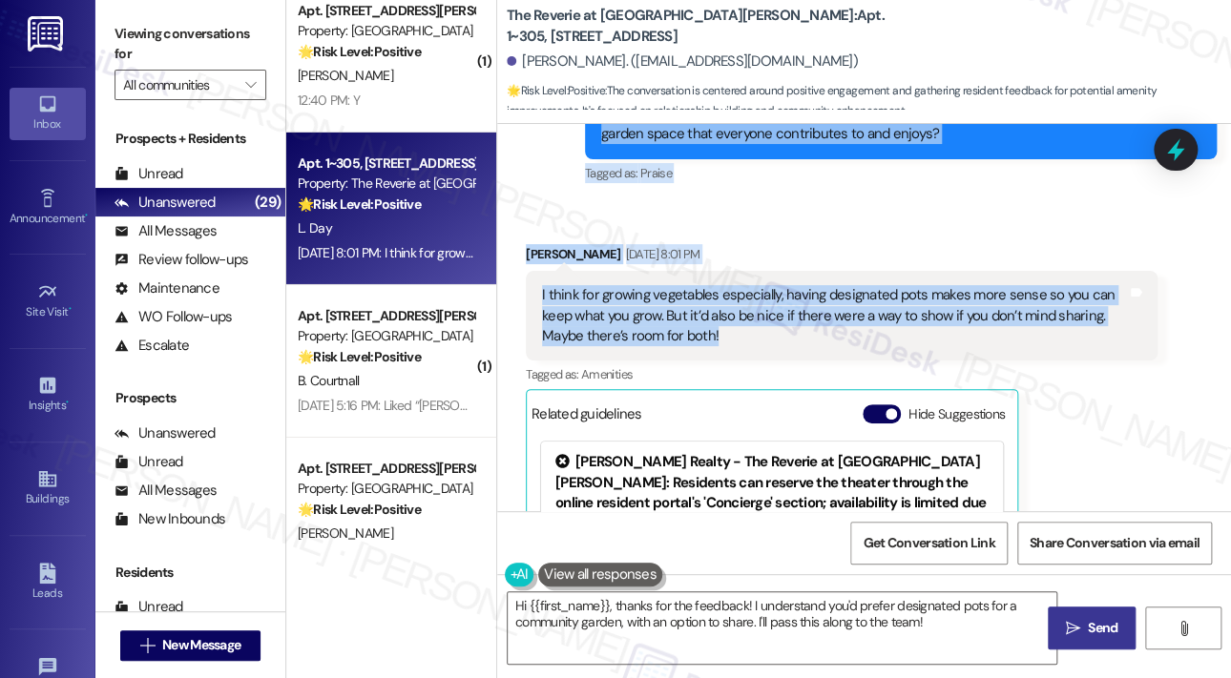
drag, startPoint x: 599, startPoint y: 211, endPoint x: 790, endPoint y: 322, distance: 220.6
click at [794, 323] on div "Lease started Jul 22, 2024 at 8:00 PM Announcement, sent via SMS Sarah (ResiDes…" at bounding box center [864, 317] width 734 height 387
click at [1175, 153] on icon at bounding box center [1175, 151] width 23 height 30
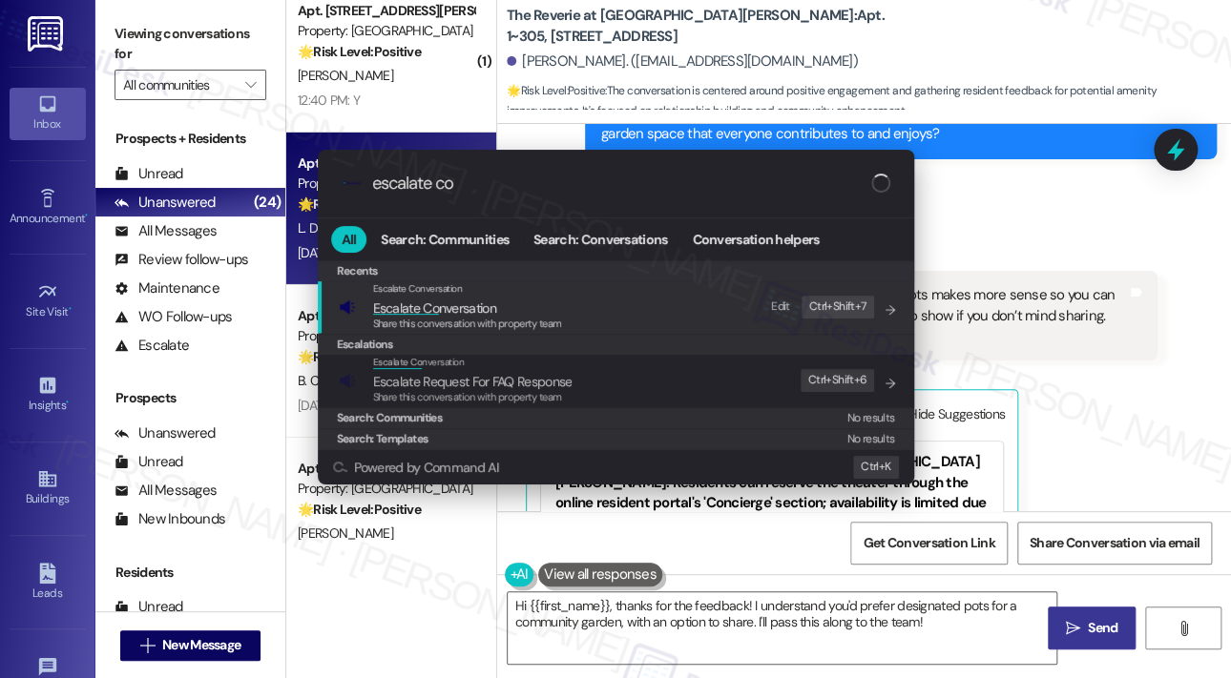
type input "escalate con"
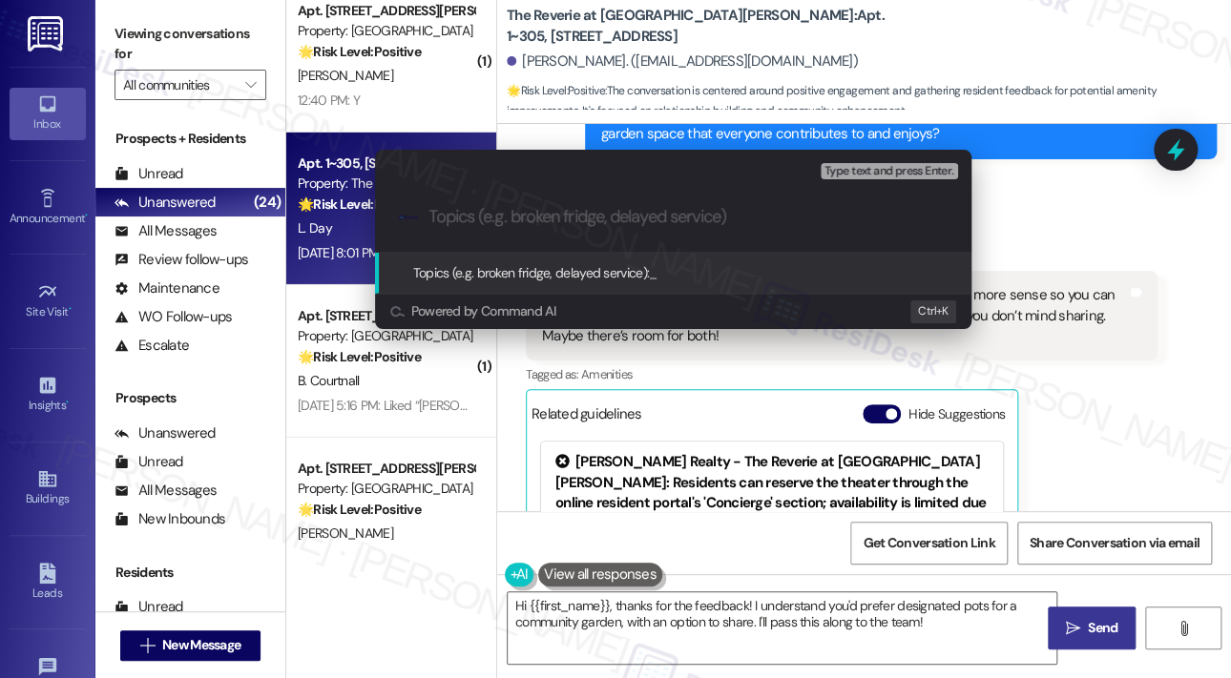
paste input "Resident Feedback Suggestion – Community Garden at The Reverie at Lake Boone"
type input "Resident Feedback Suggestion – Community Garden at The Reverie at Lake Boone"
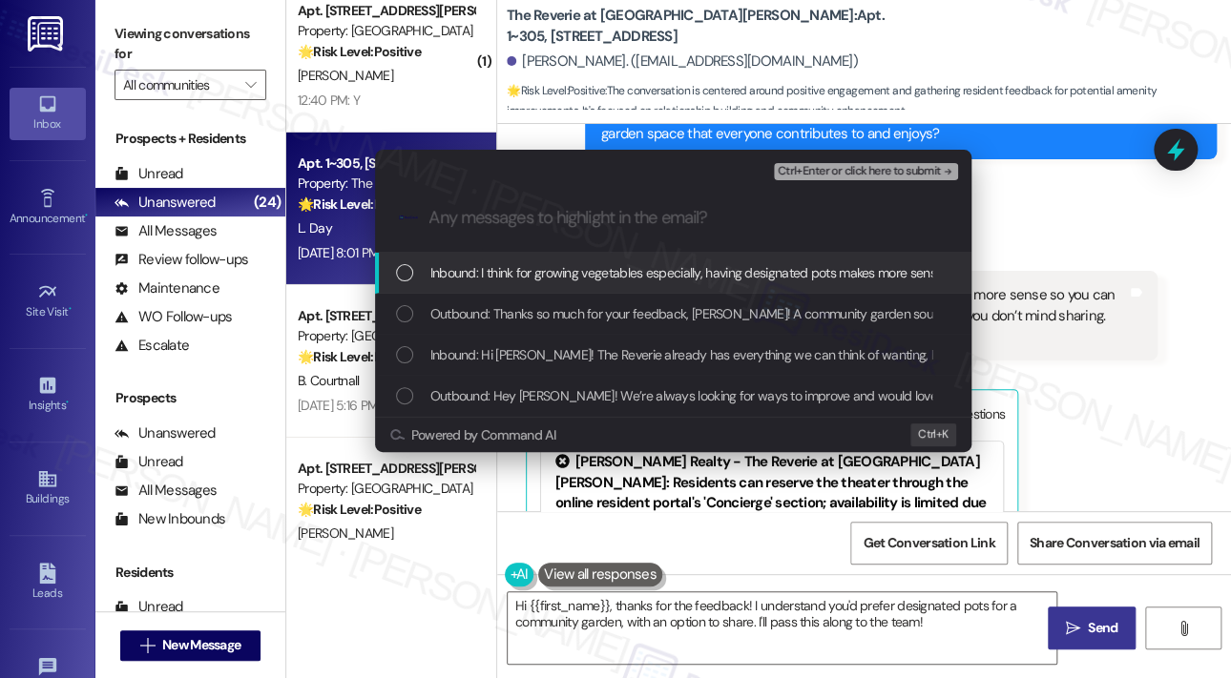
scroll to position [0, 0]
click at [507, 276] on span "Inbound: I think for growing vegetables especially, having designated pots make…" at bounding box center [1062, 272] width 1265 height 21
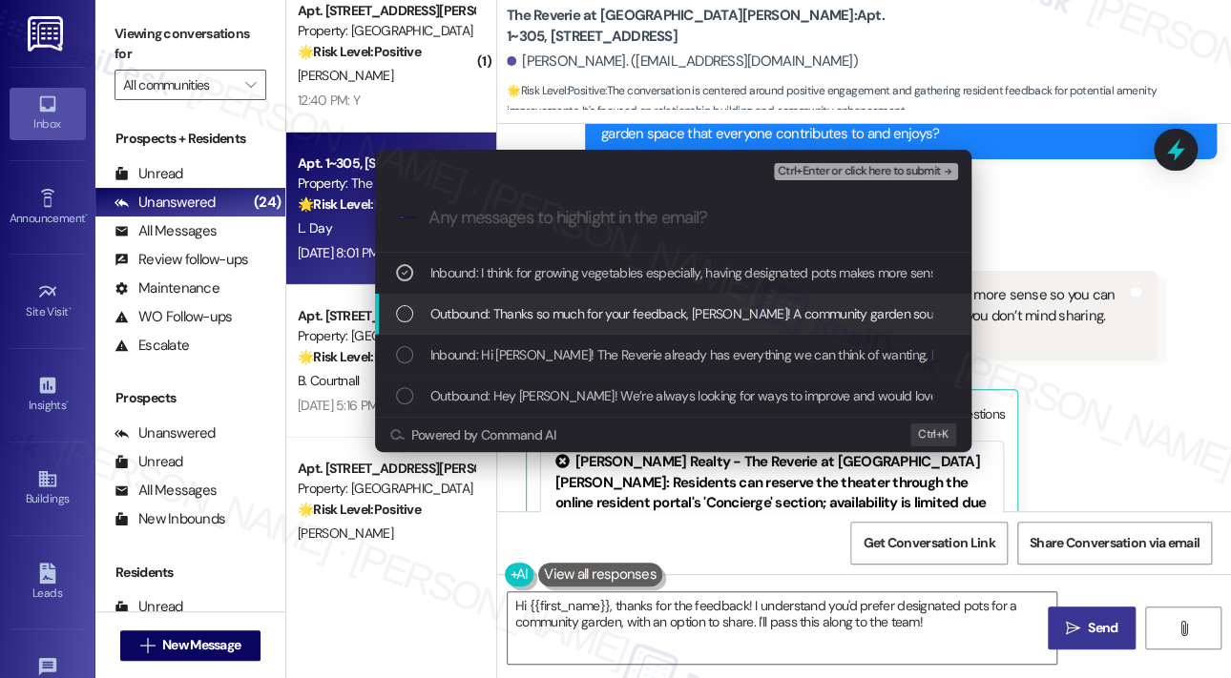
click at [453, 316] on span "Outbound: Thanks so much for your feedback, Lauren! A community garden sounds l…" at bounding box center [1139, 313] width 1418 height 21
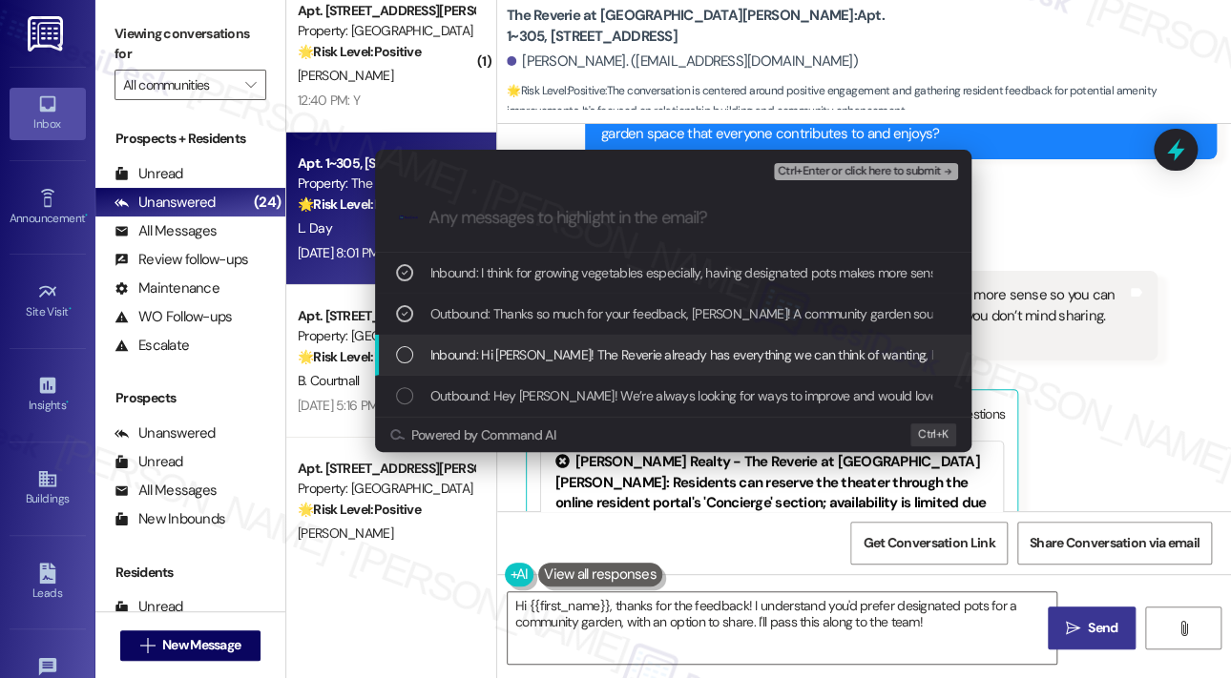
click at [454, 338] on div "Inbound: Hi Sarah! The Reverie already has everything we can think of wanting, …" at bounding box center [673, 355] width 596 height 41
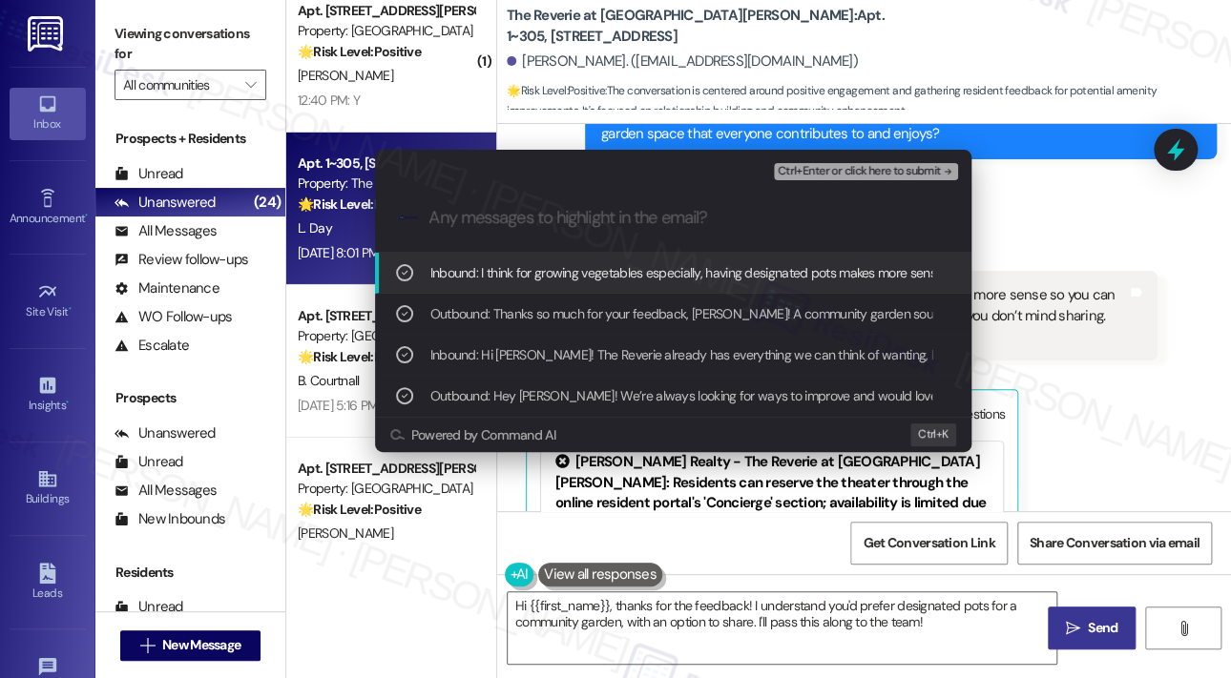
click at [883, 170] on span "Ctrl+Enter or click here to submit" at bounding box center [859, 171] width 163 height 13
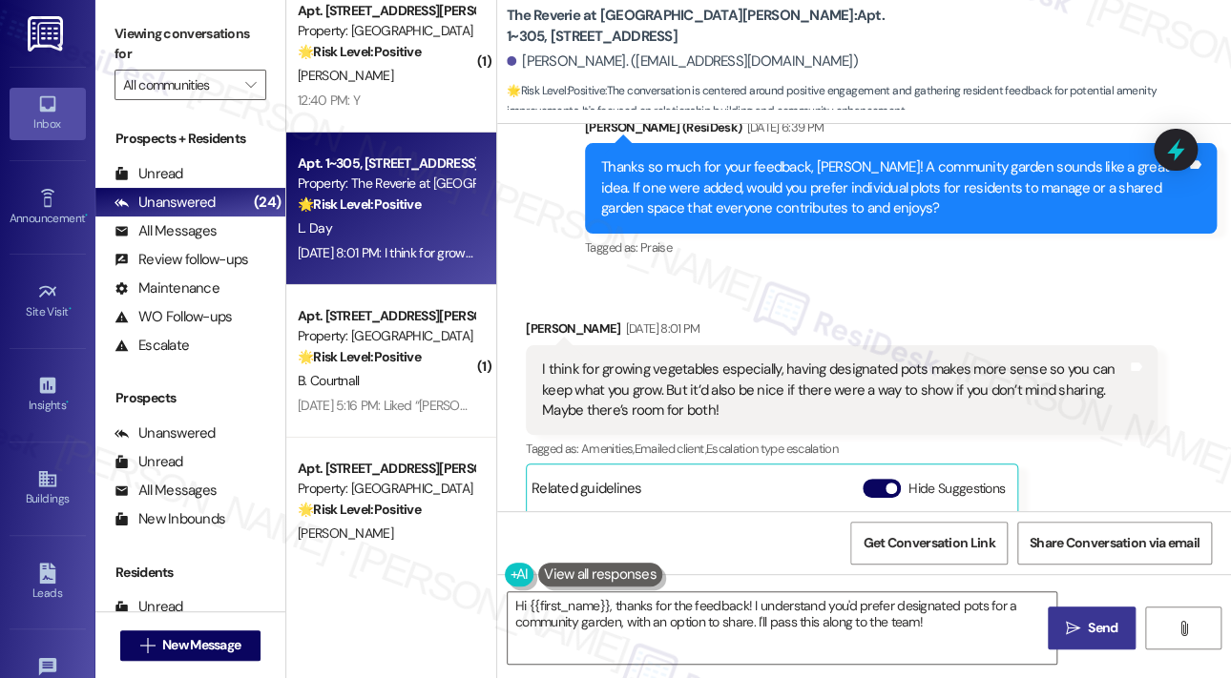
scroll to position [611, 0]
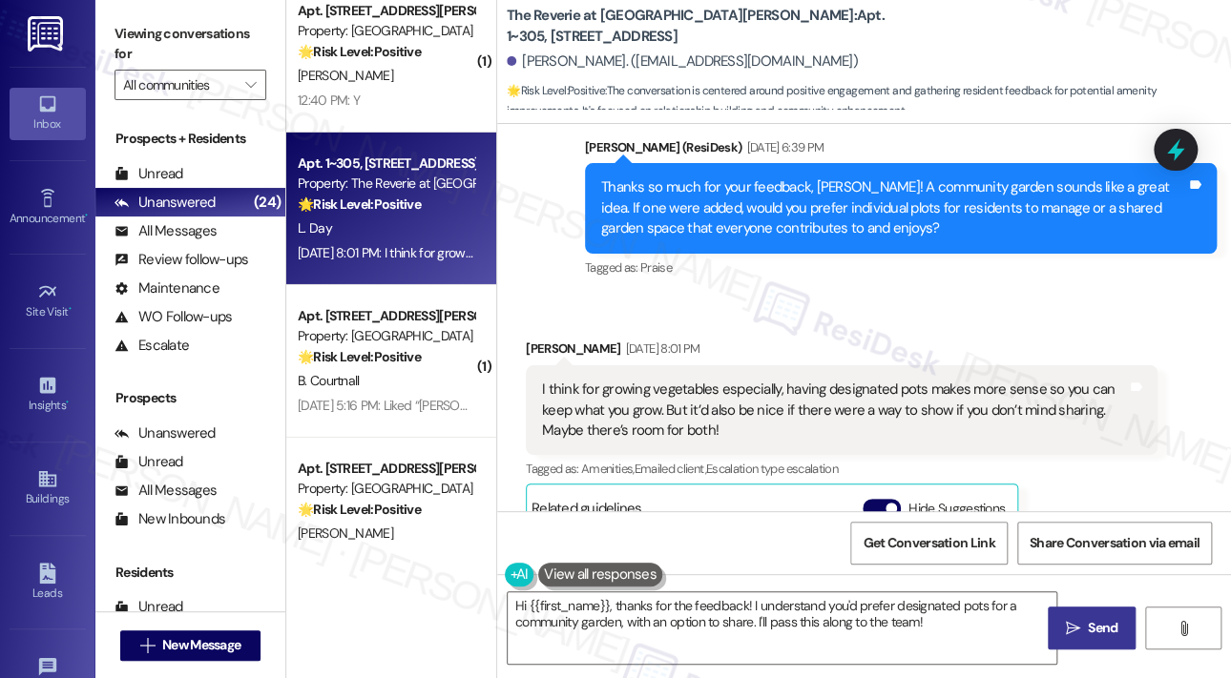
click at [882, 296] on div "Received via SMS Lauren Day Sep 18, 2025 at 8:01 PM I think for growing vegetab…" at bounding box center [864, 557] width 734 height 522
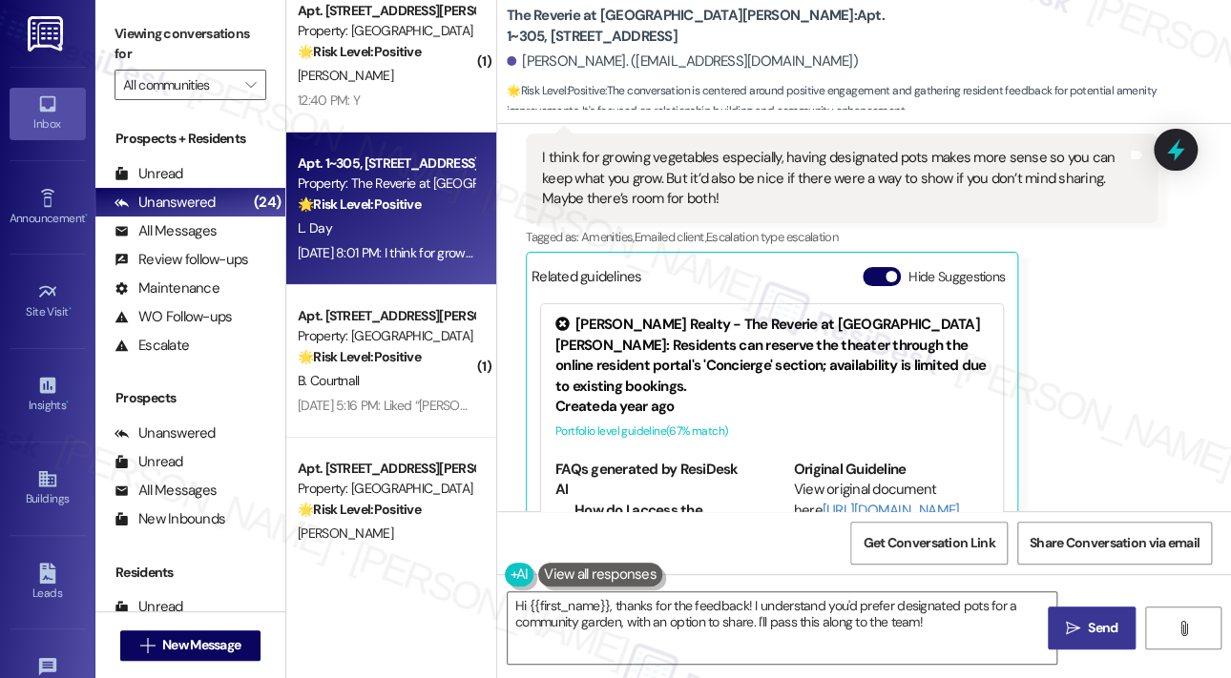
scroll to position [897, 0]
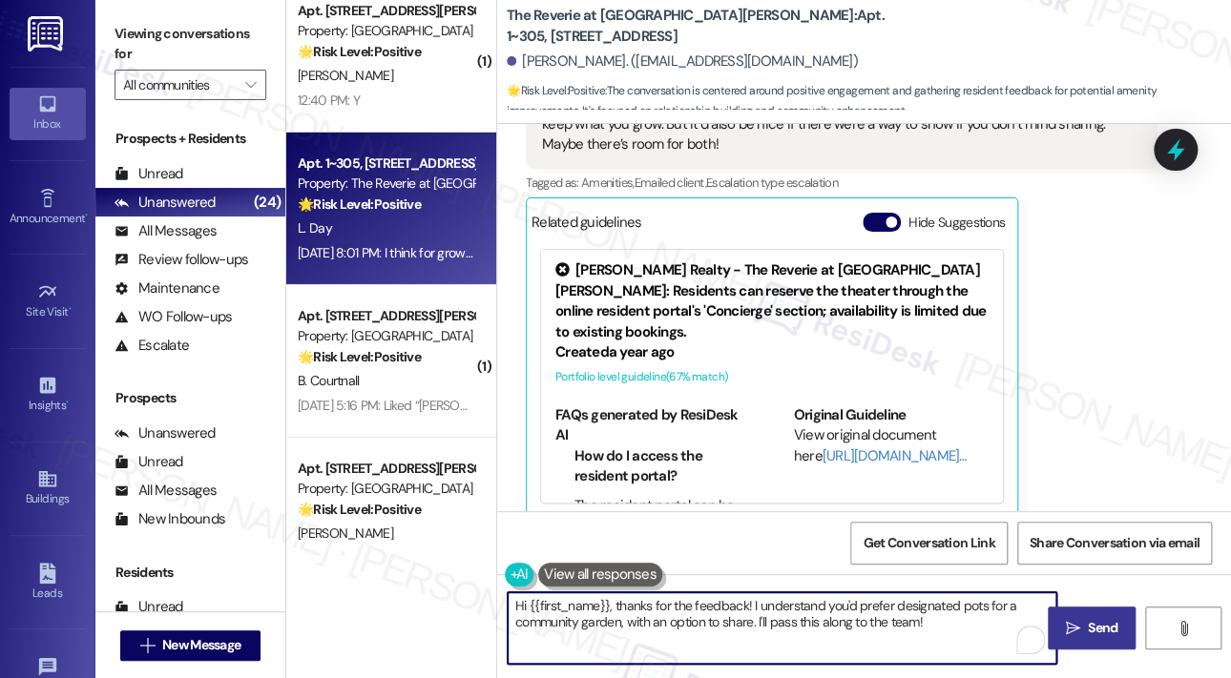
click at [848, 610] on textarea "Hi {{first_name}}, thanks for the feedback! I understand you'd prefer designate…" at bounding box center [782, 629] width 549 height 72
click at [844, 615] on textarea "Hi {{first_name}}, thanks for the feedback! I understand you'd prefer designate…" at bounding box center [782, 629] width 549 height 72
click at [844, 616] on textarea "Hi {{first_name}}, thanks for the feedback! I understand you'd prefer designate…" at bounding box center [782, 629] width 549 height 72
click at [848, 618] on textarea "Hi {{first_name}}, thanks for the feedback! I understand you'd prefer designate…" at bounding box center [782, 629] width 549 height 72
click at [889, 624] on textarea "Hi {{first_name}}, thanks for the feedback! I understand you'd prefer designate…" at bounding box center [782, 629] width 549 height 72
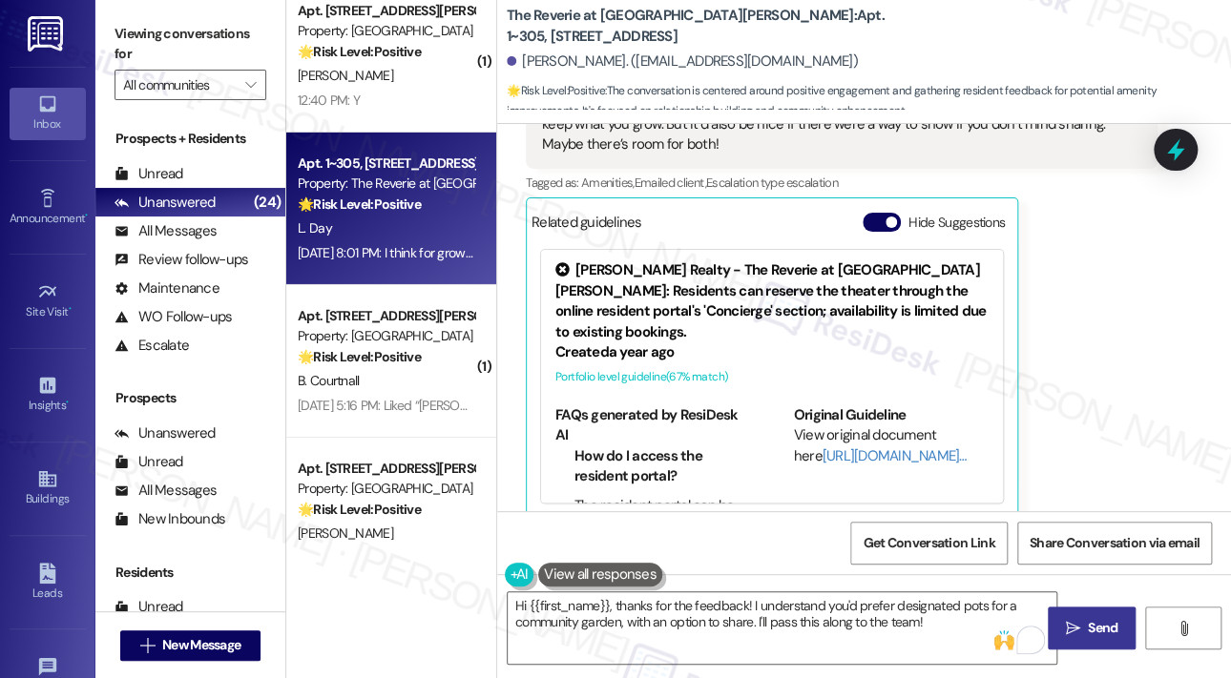
click at [1085, 625] on span "Send" at bounding box center [1102, 628] width 37 height 20
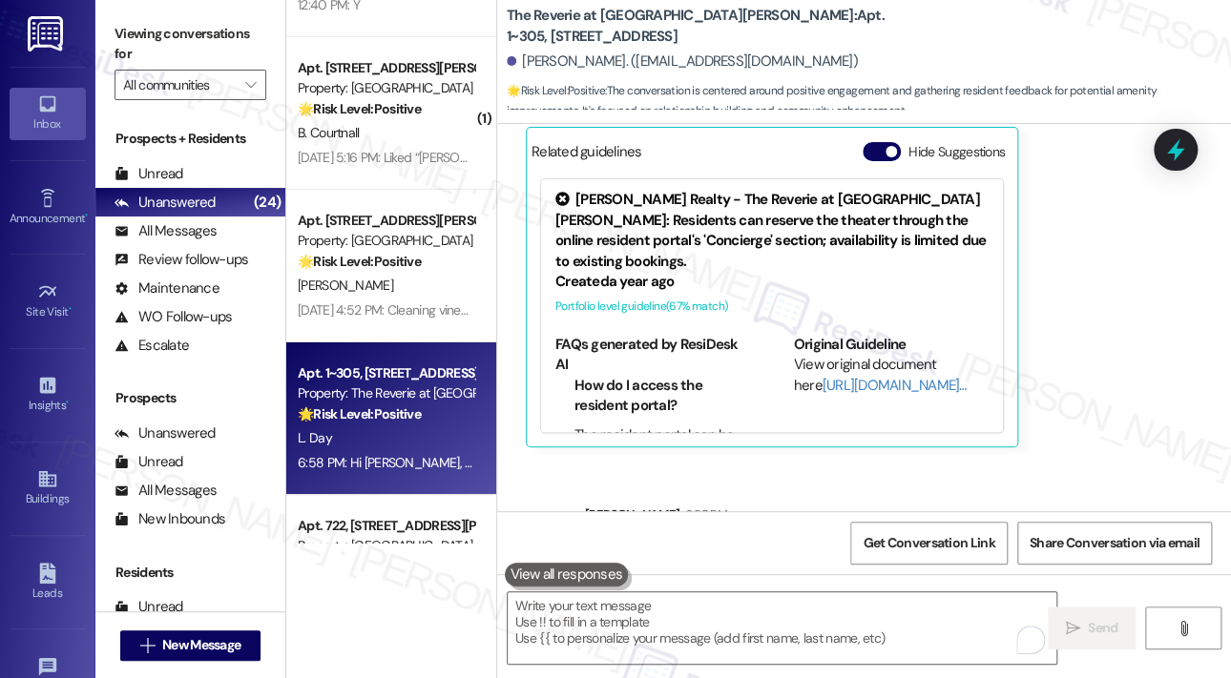
scroll to position [1050, 0]
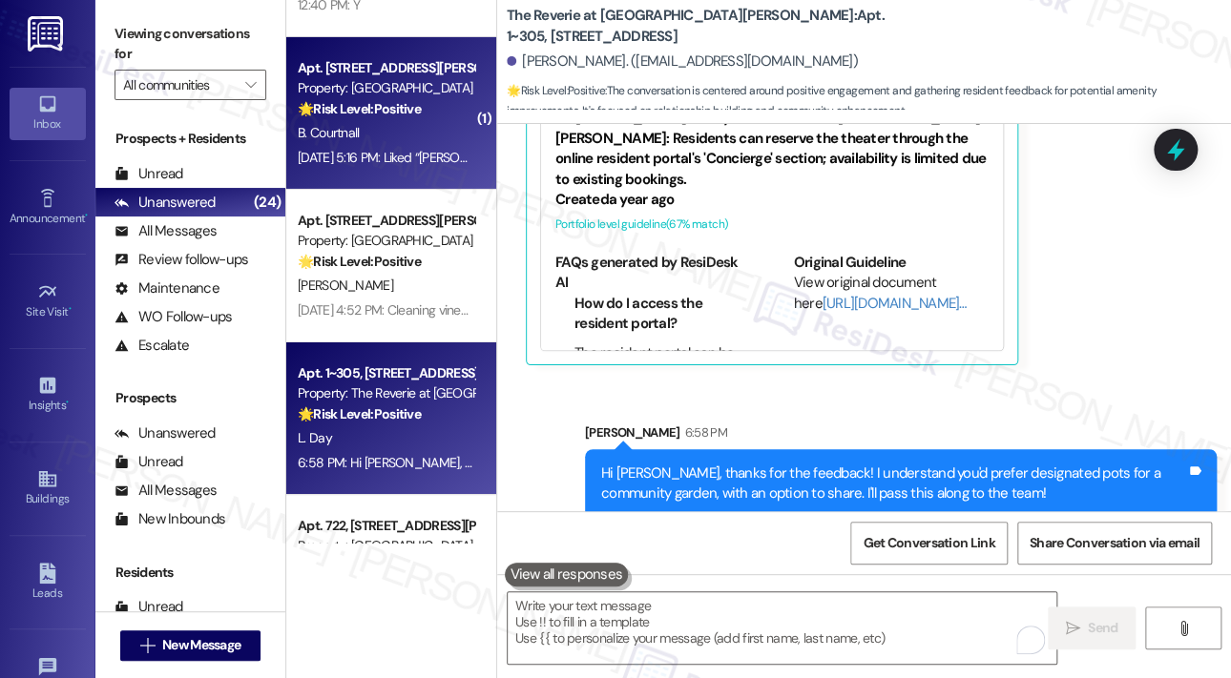
click at [412, 140] on div "B. Courtnall" at bounding box center [386, 133] width 180 height 24
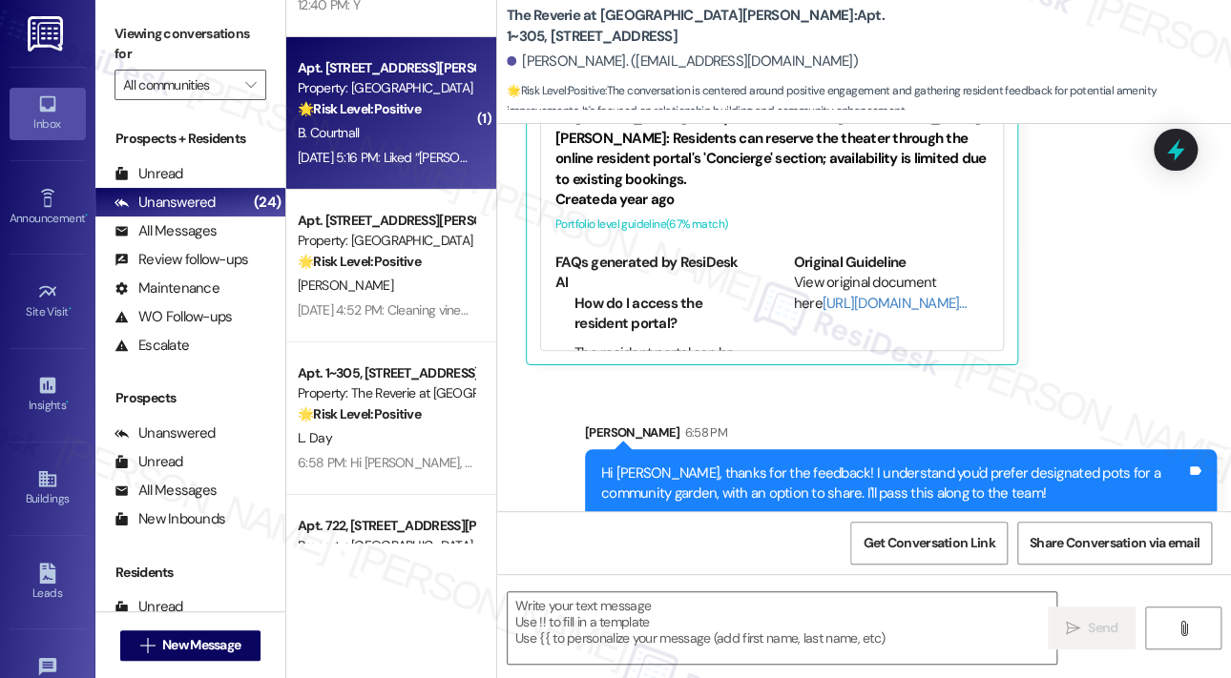
type textarea "Fetching suggested responses. Please feel free to read through the conversation…"
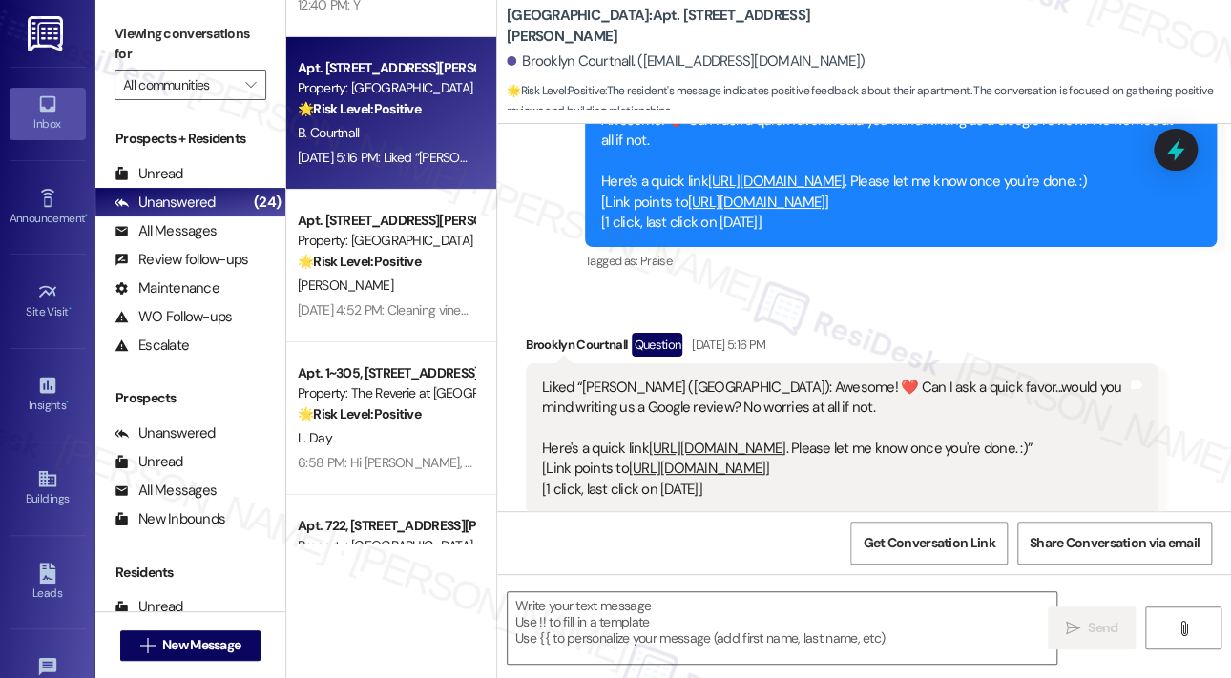
scroll to position [896, 0]
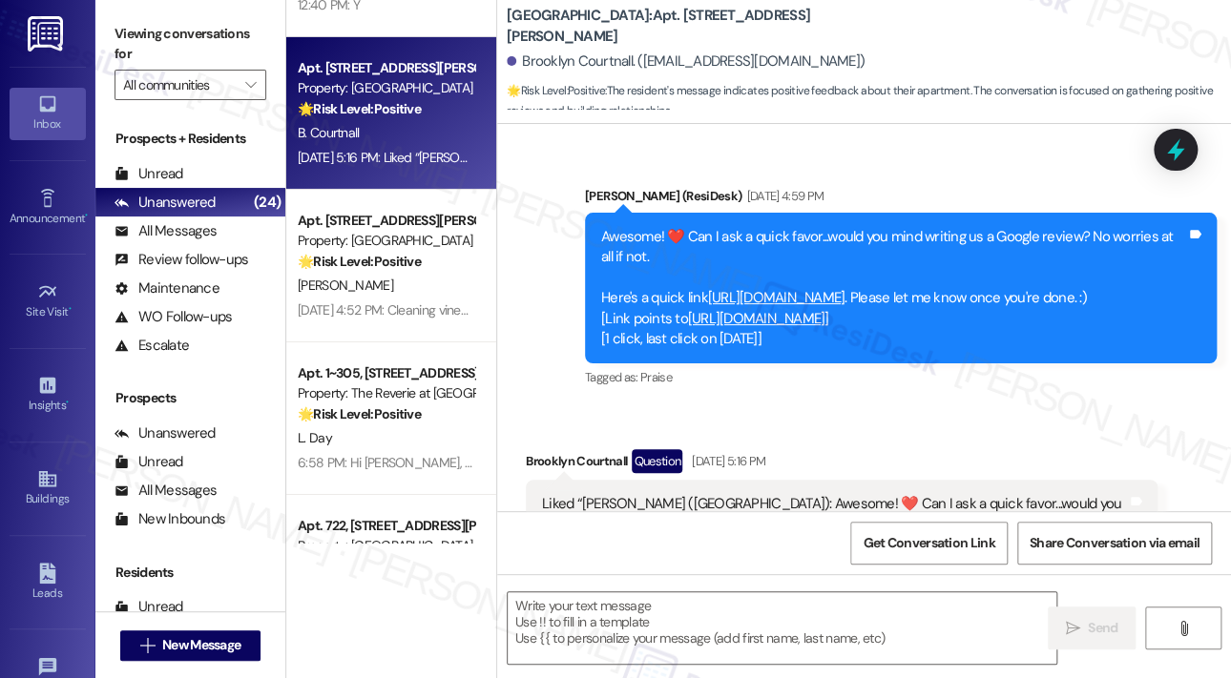
click at [799, 295] on link "[URL][DOMAIN_NAME]" at bounding box center [776, 297] width 137 height 19
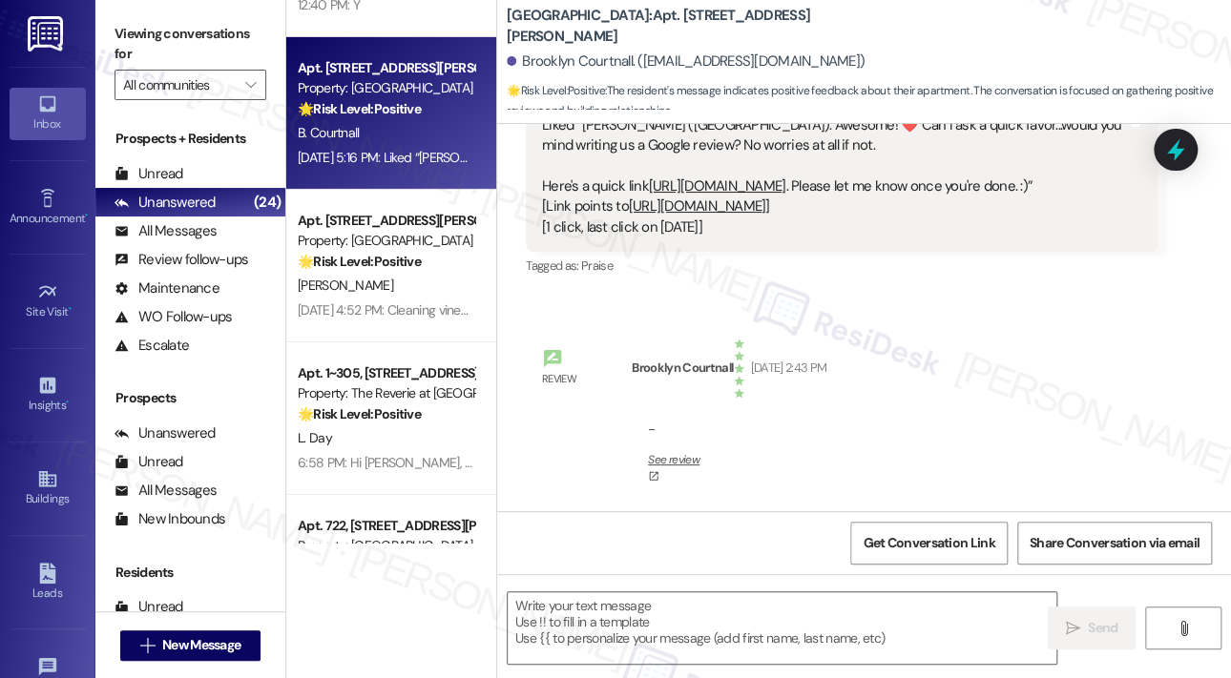
scroll to position [1356, 0]
click at [682, 619] on textarea at bounding box center [782, 629] width 549 height 72
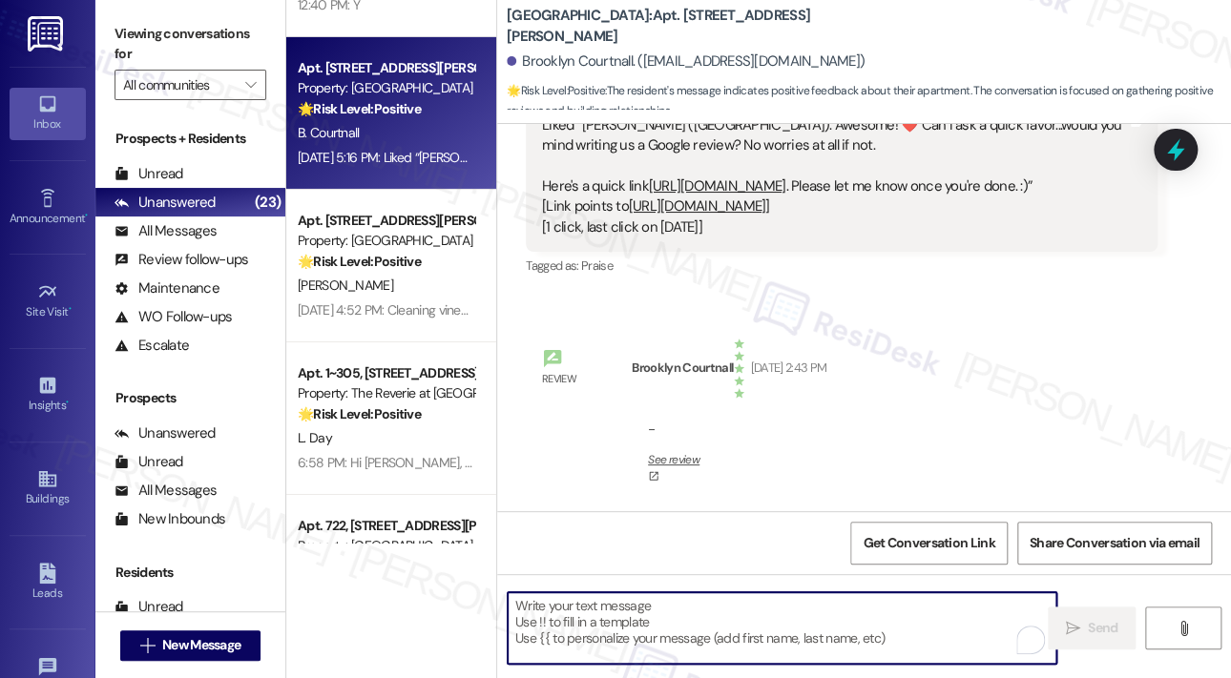
paste textarea "Thank you so much for the amazing 5-star review! 🎉"
type textarea "Thank you so much for the amazing 5-star review! 🎉"
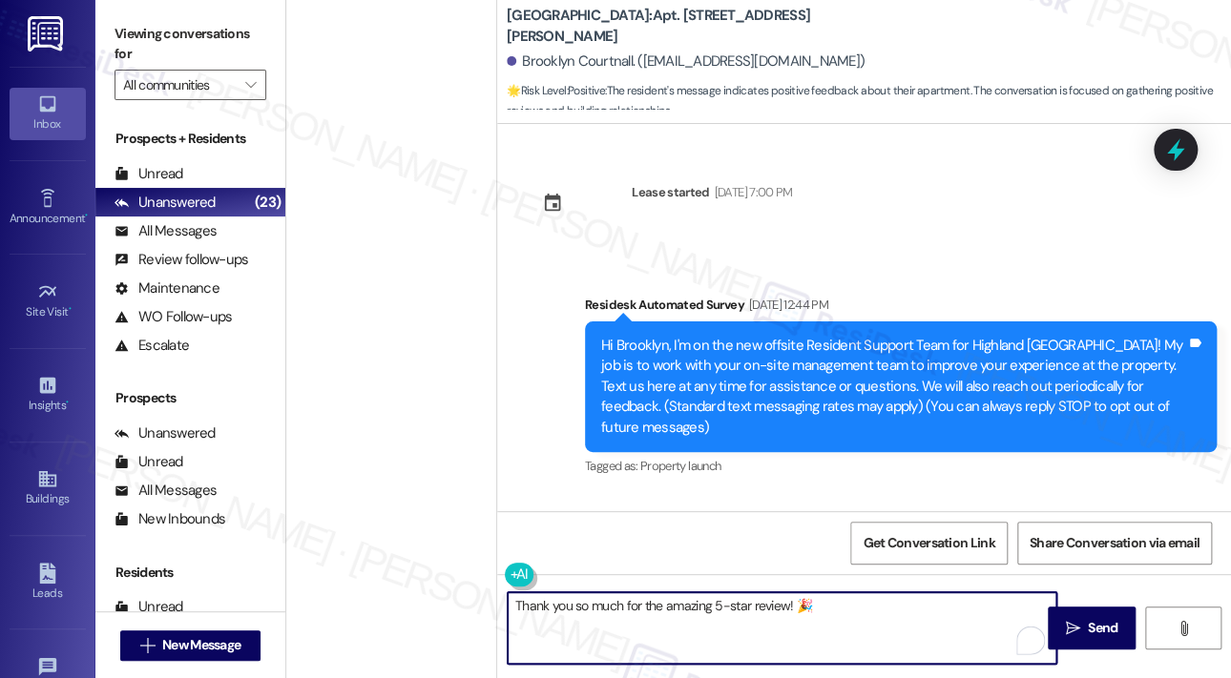
scroll to position [1356, 0]
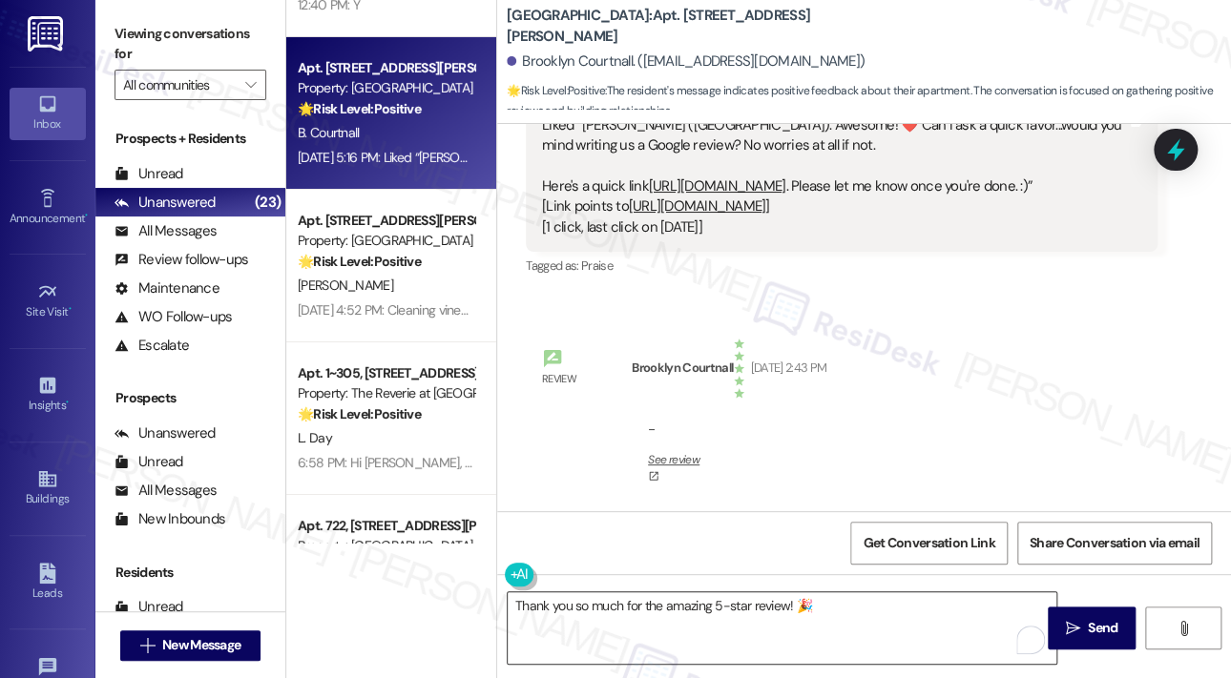
click at [735, 625] on textarea "Thank you so much for the amazing 5-star review! 🎉" at bounding box center [782, 629] width 549 height 72
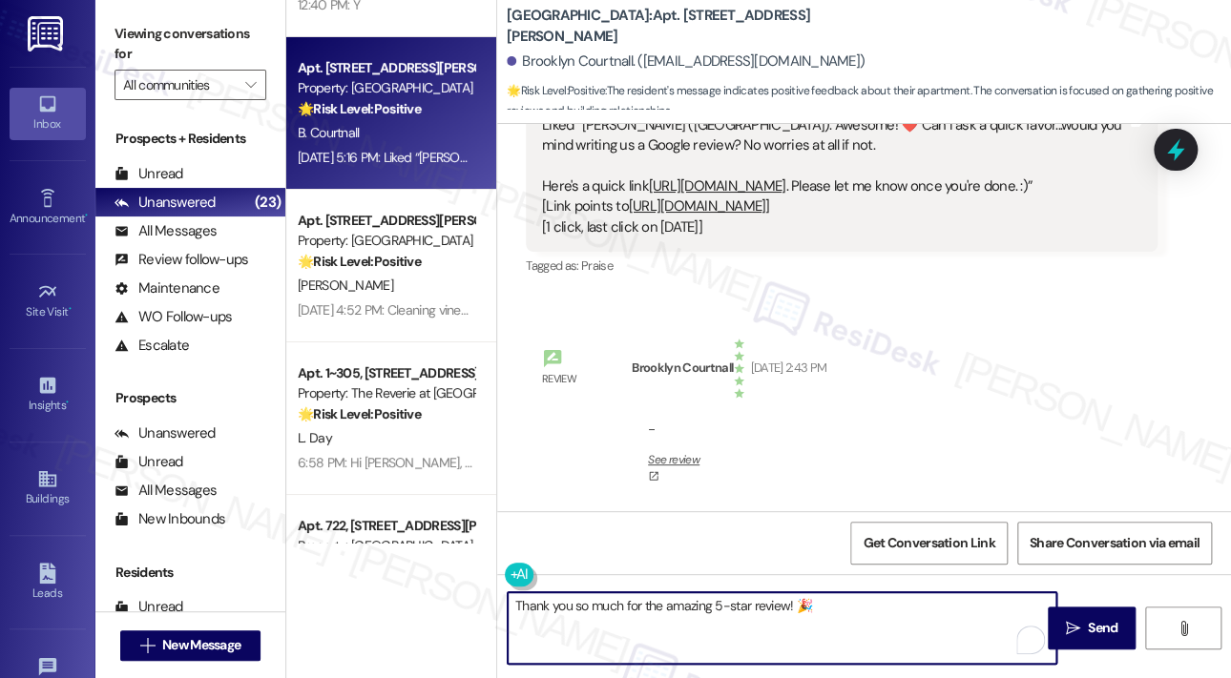
click at [836, 608] on textarea "Thank you so much for the amazing 5-star review! 🎉" at bounding box center [782, 629] width 549 height 72
paste textarea "If you ever need anything, we’re always here to help! Thanks again for your sup…"
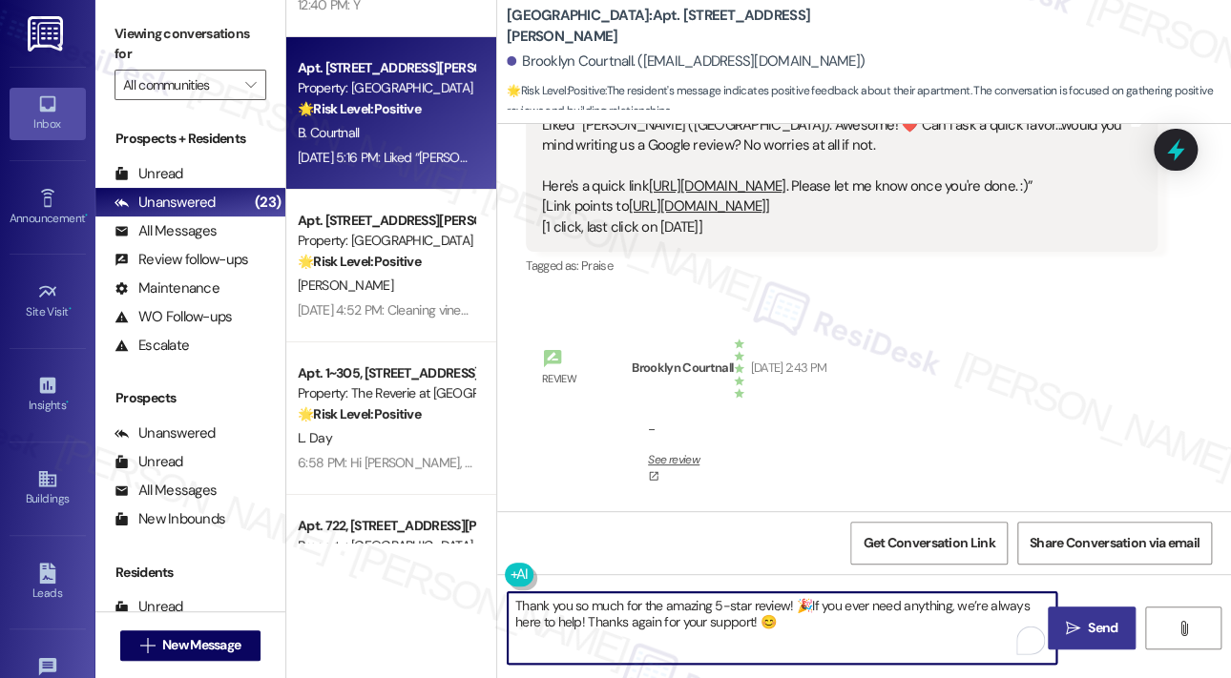
type textarea "Thank you so much for the amazing 5-star review! 🎉If you ever need anything, we…"
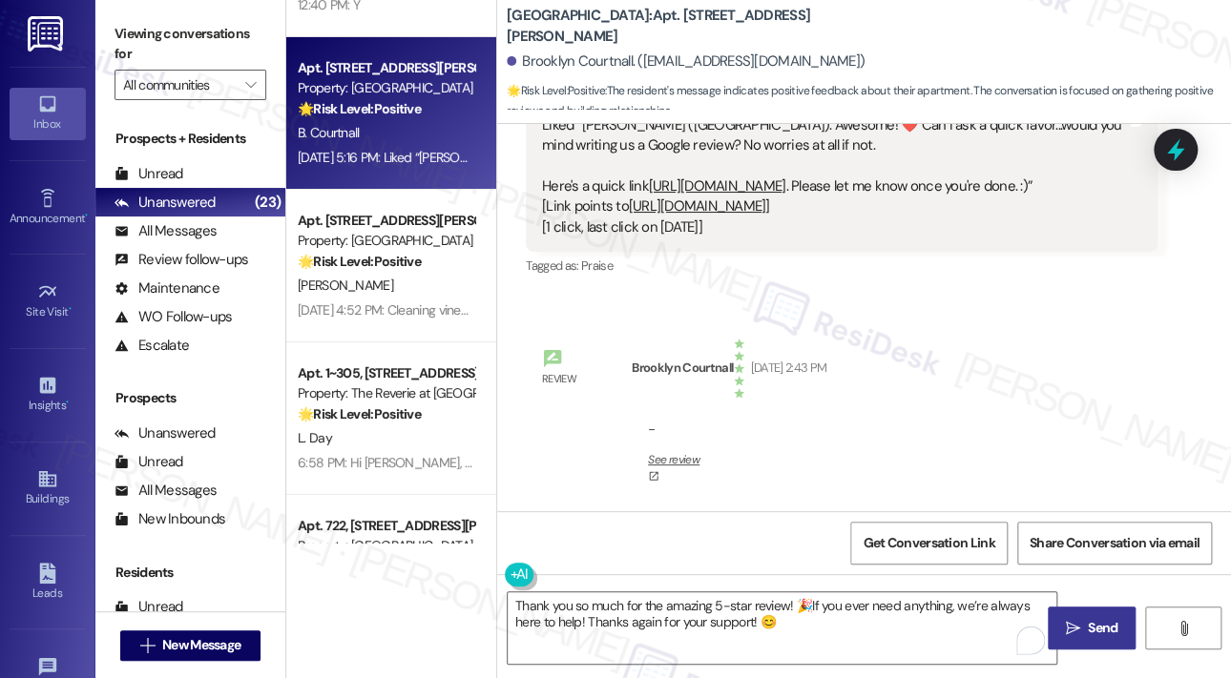
click at [1084, 618] on span "Send" at bounding box center [1102, 628] width 37 height 20
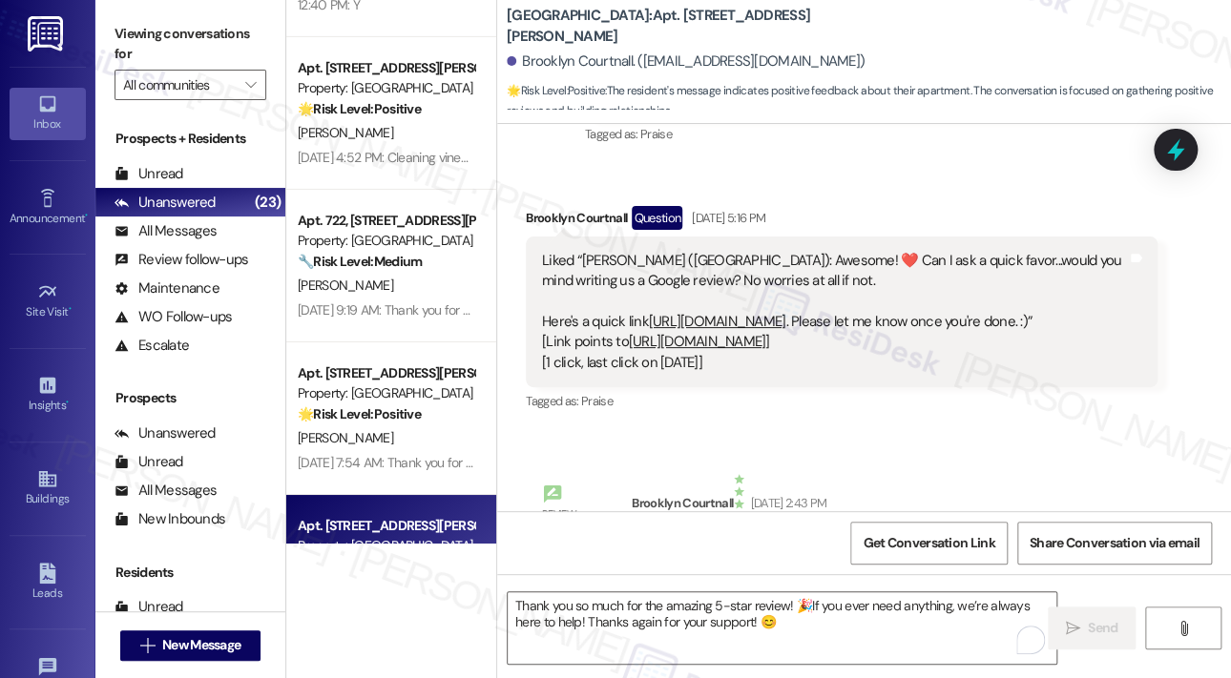
scroll to position [1426, 0]
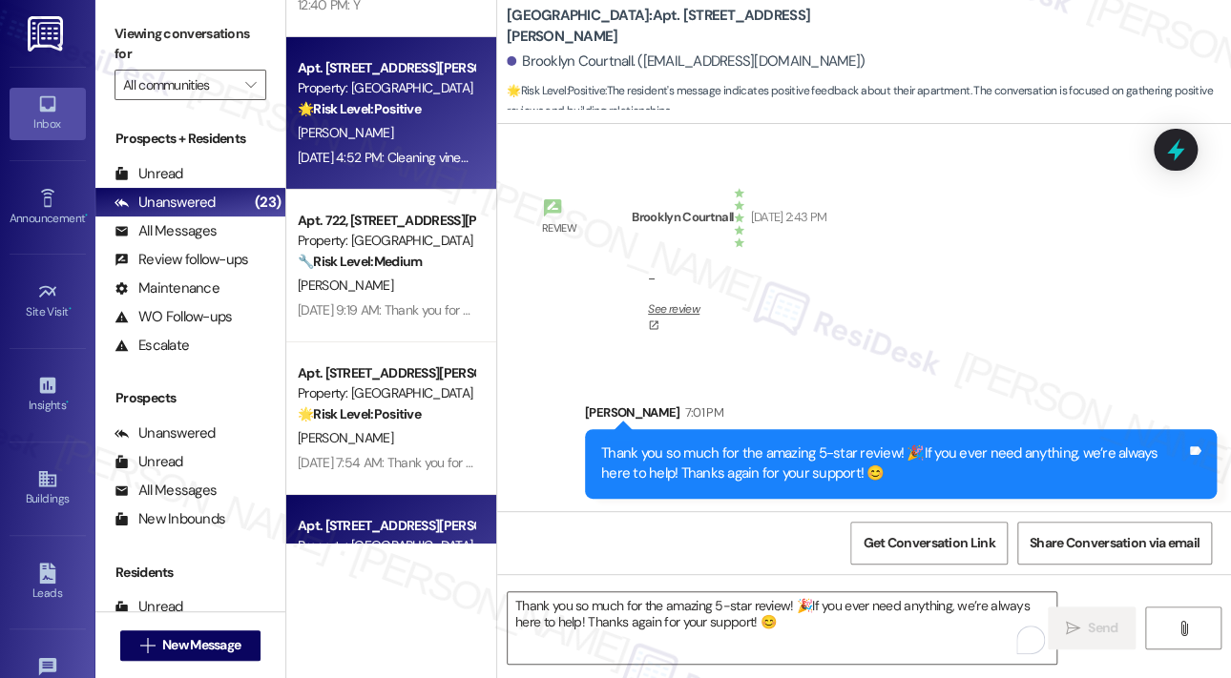
click at [382, 141] on div "[PERSON_NAME]" at bounding box center [386, 133] width 180 height 24
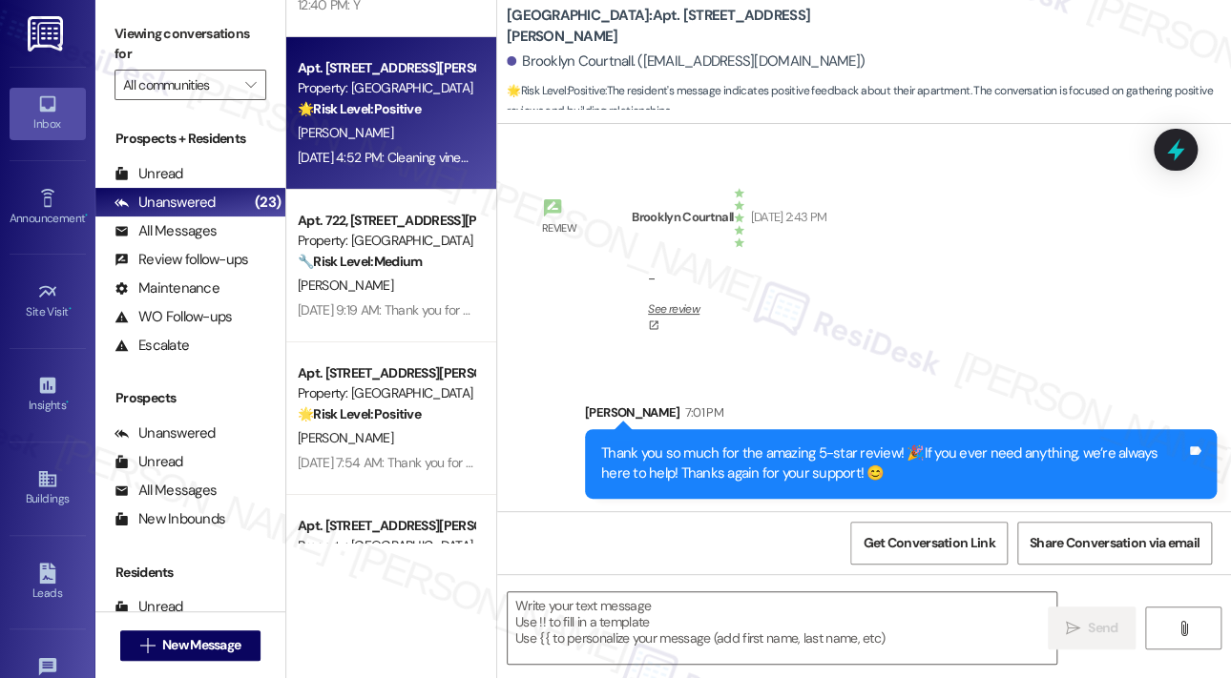
type textarea "Fetching suggested responses. Please feel free to read through the conversation…"
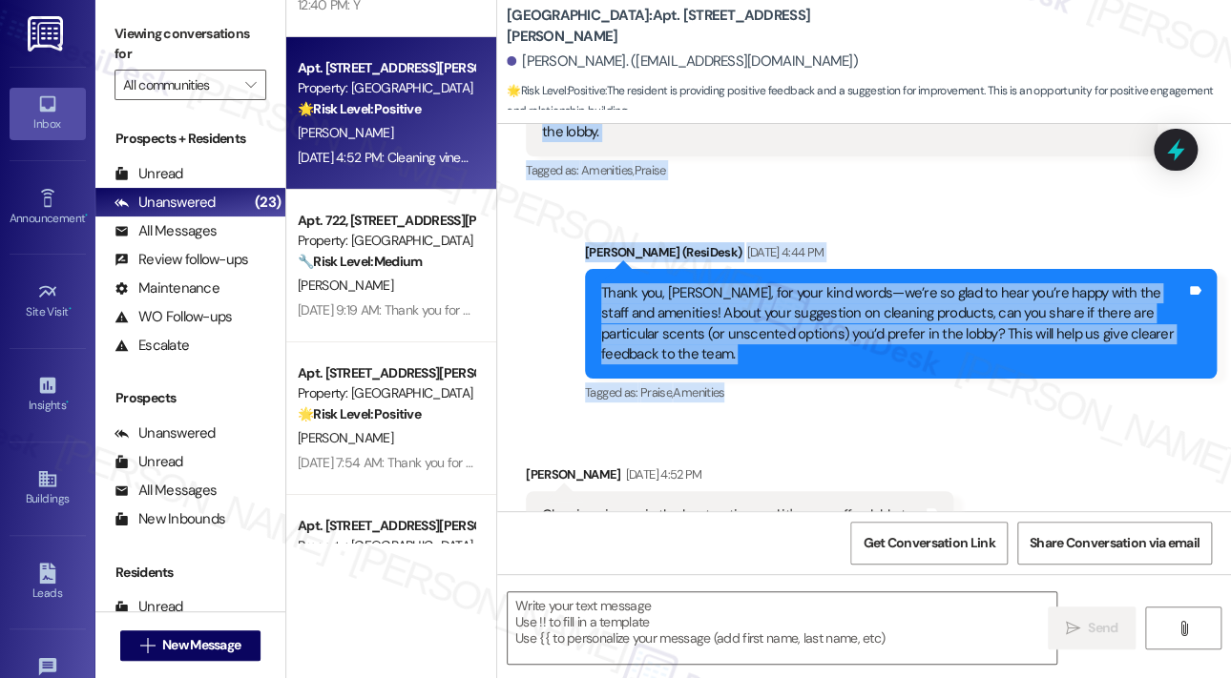
scroll to position [911, 0]
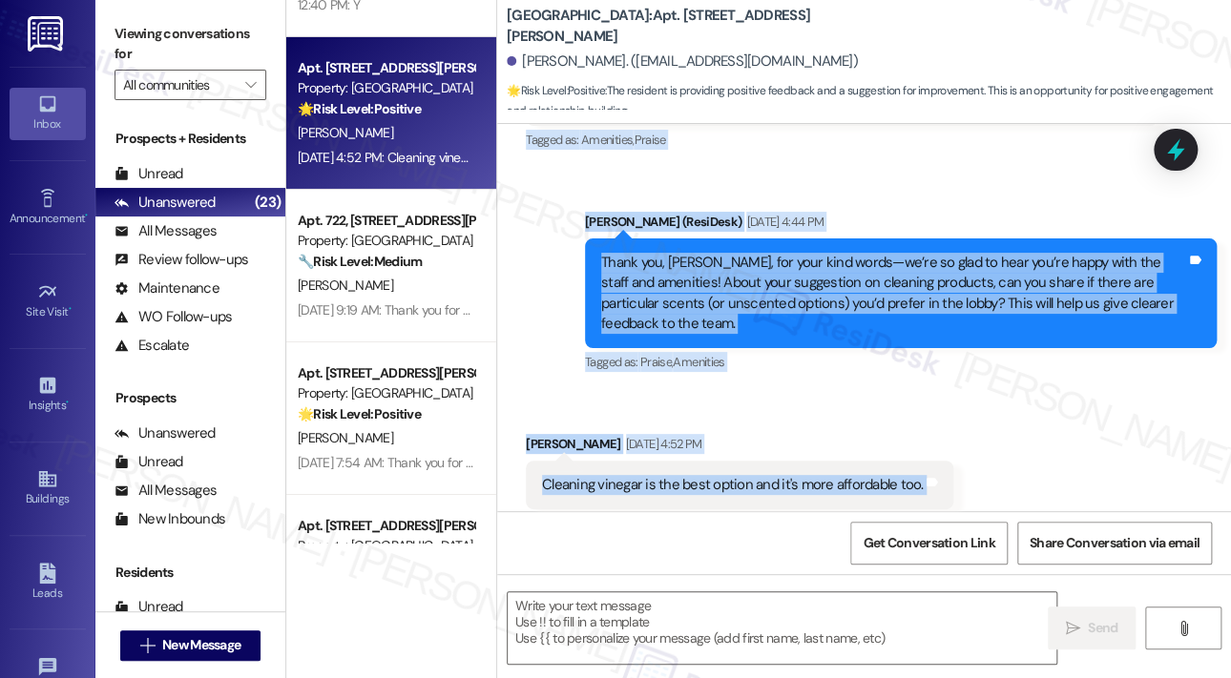
drag, startPoint x: 599, startPoint y: 213, endPoint x: 913, endPoint y: 449, distance: 393.2
click at [916, 452] on div "Lease started [DATE] 8:00 PM Survey, sent via SMS Residesk Automated Survey [DA…" at bounding box center [864, 317] width 734 height 387
copy div "Lor Ipsum, do’s amet co adip elit seddo eius temporinci ut Laboreet Dolor Magna…"
click at [940, 346] on div "Sent via SMS [PERSON_NAME] (ResiDesk) [DATE] 4:44 PM Thank you, [PERSON_NAME], …" at bounding box center [901, 295] width 660 height 194
click at [1182, 151] on icon at bounding box center [1175, 151] width 23 height 30
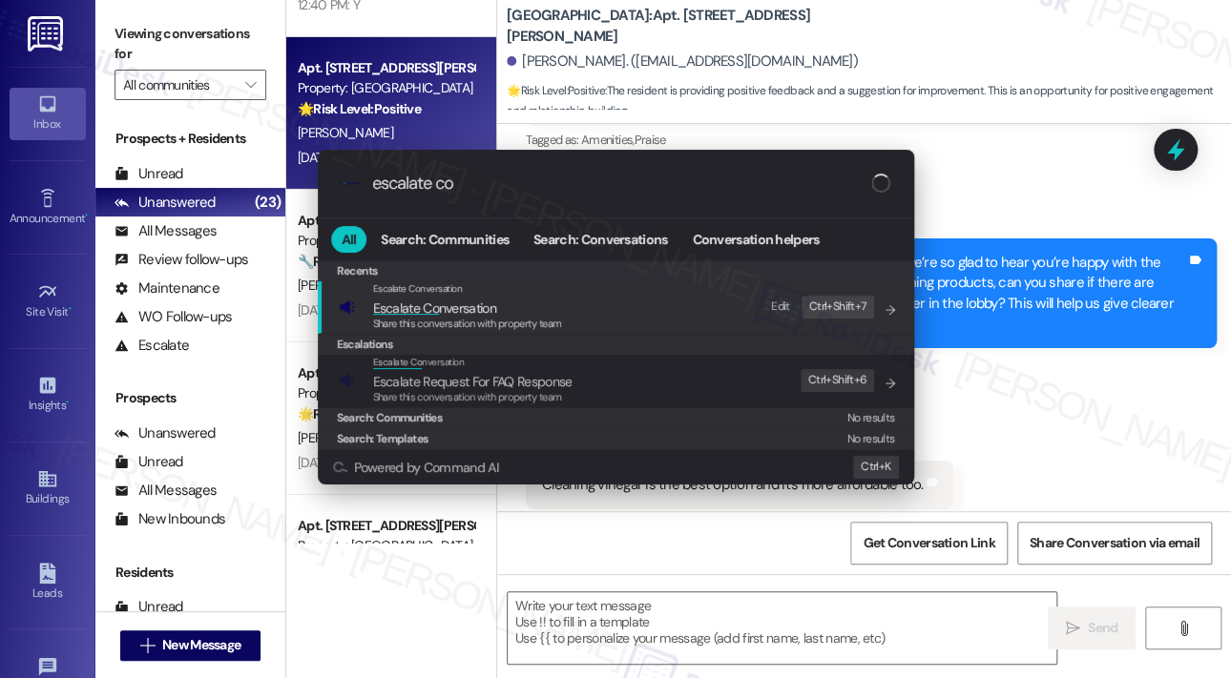
type input "escalate con"
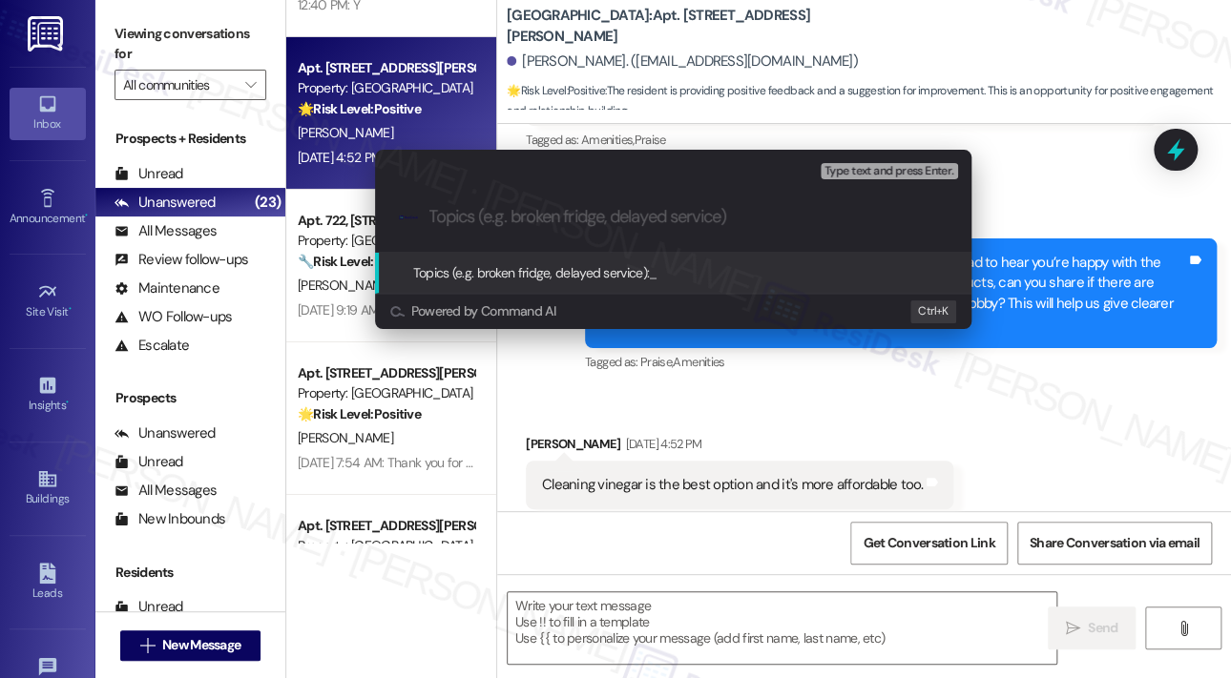
paste input "Resident Feedback – Cleaning Products in Lobby at [GEOGRAPHIC_DATA]"
type input "Resident Feedback – Cleaning Products in Lobby at [GEOGRAPHIC_DATA]"
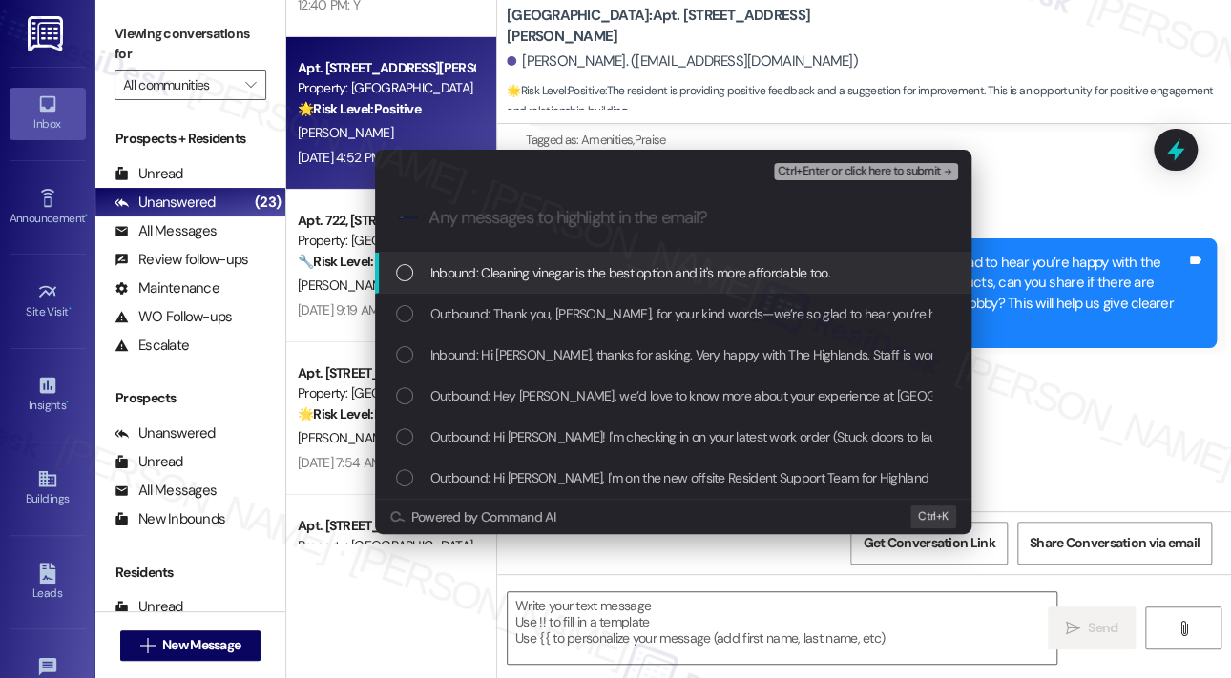
click at [743, 273] on span "Inbound: Cleaning vinegar is the best option and it's more affordable too." at bounding box center [630, 272] width 400 height 21
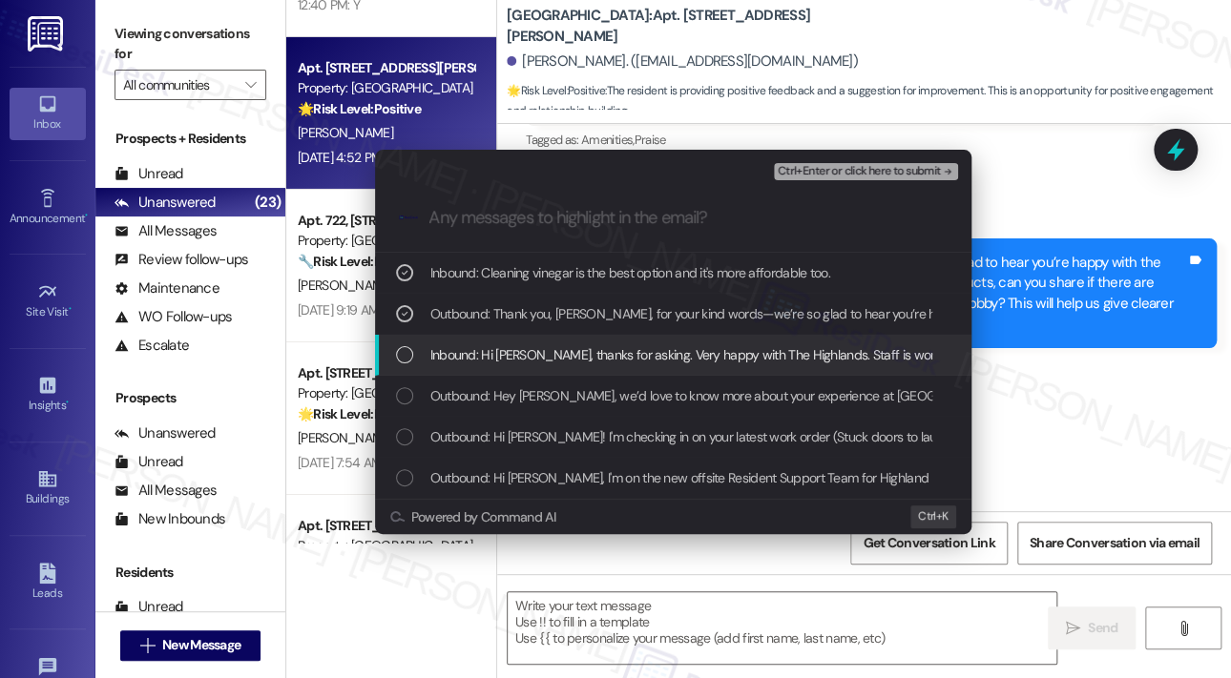
click at [737, 361] on span "Inbound: Hi [PERSON_NAME], thanks for asking. Very happy with The Highlands. St…" at bounding box center [1012, 354] width 1165 height 21
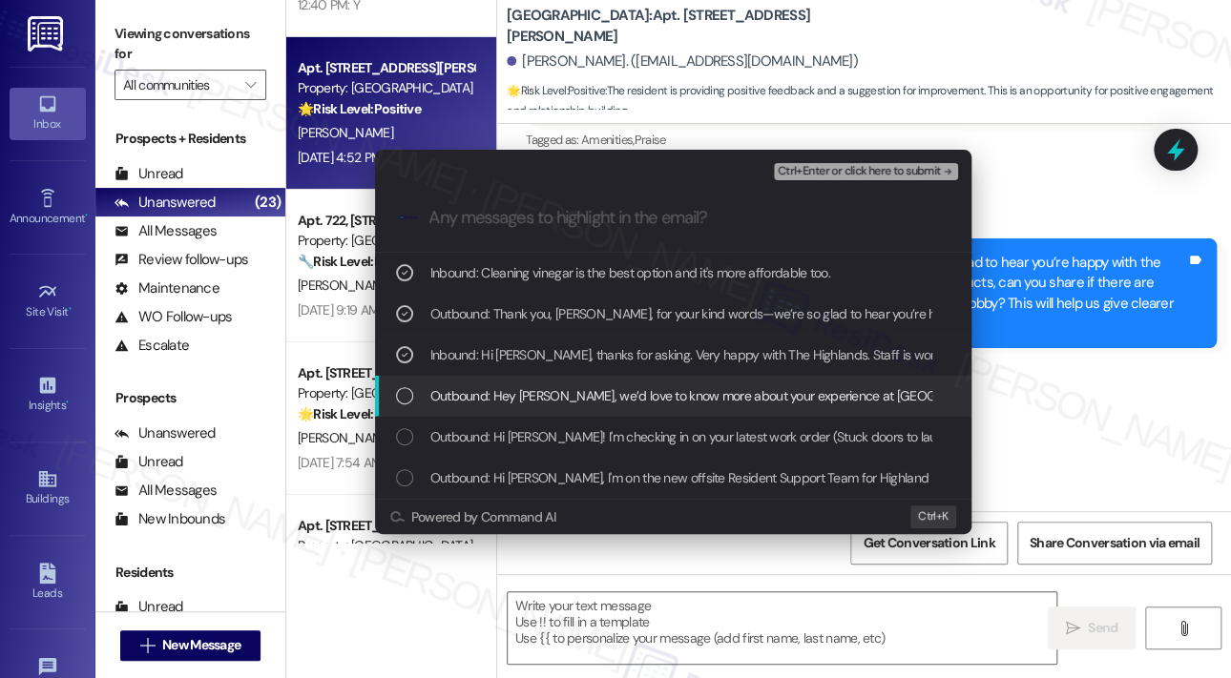
click at [737, 399] on span "Outbound: Hey [PERSON_NAME], we’d love to know more about your experience at [G…" at bounding box center [1175, 396] width 1490 height 21
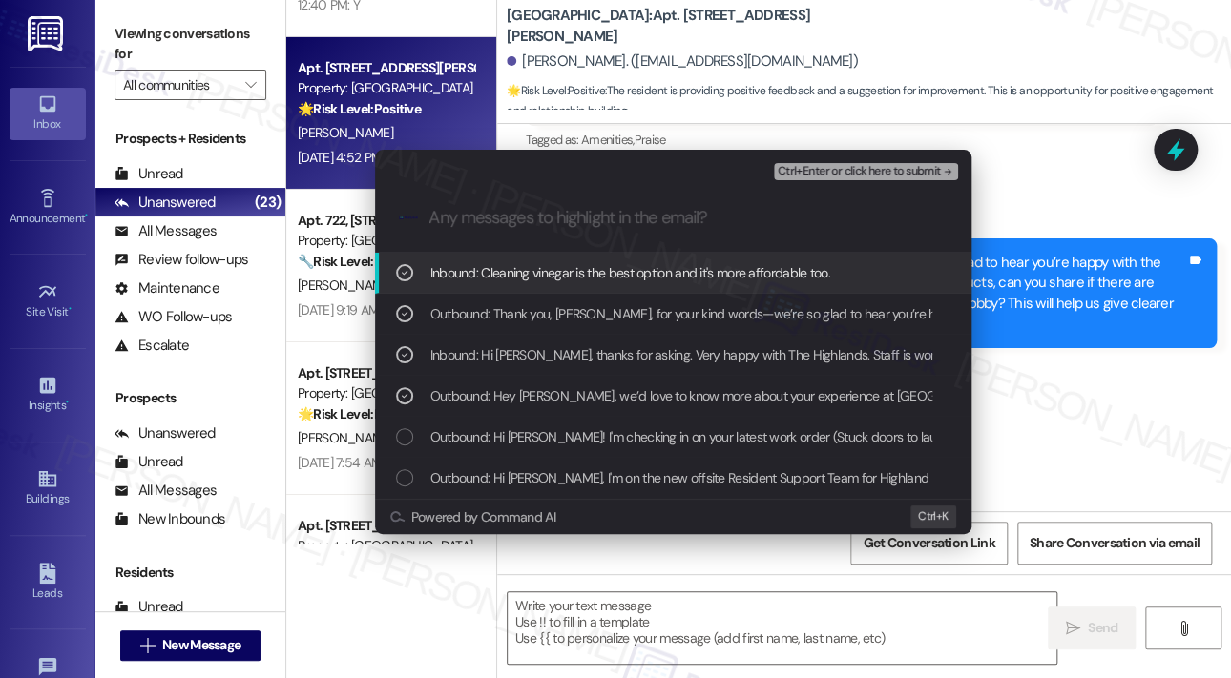
click at [886, 175] on span "Ctrl+Enter or click here to submit" at bounding box center [859, 171] width 163 height 13
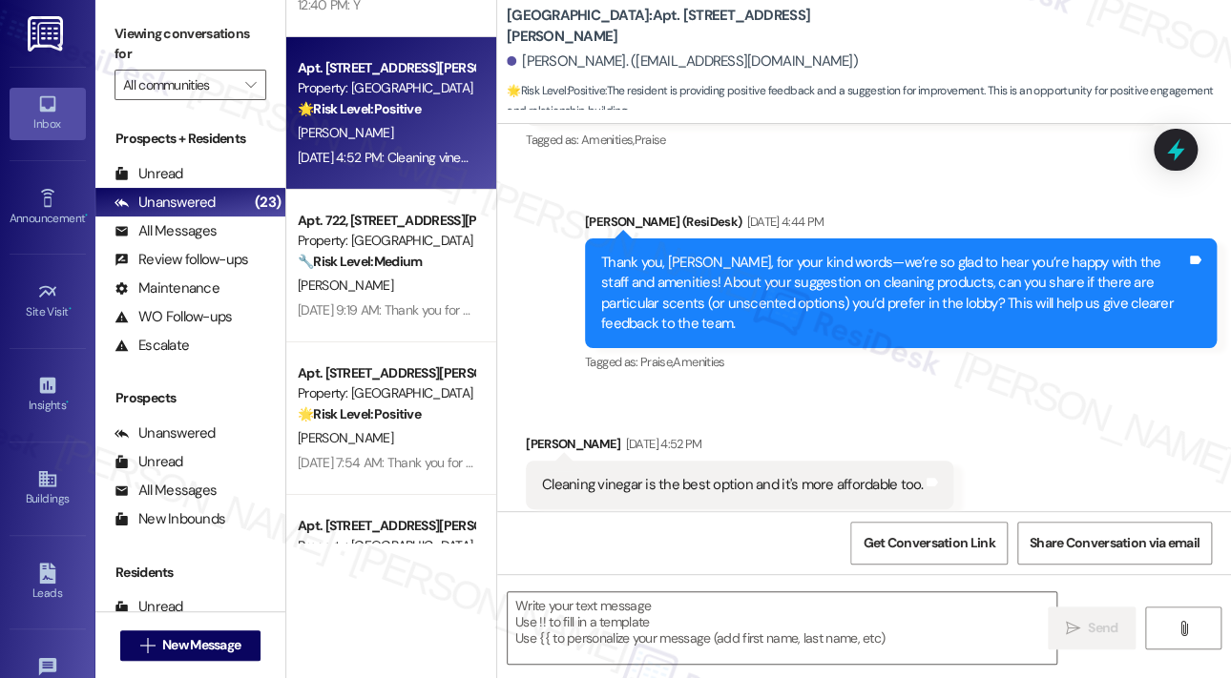
scroll to position [910, 0]
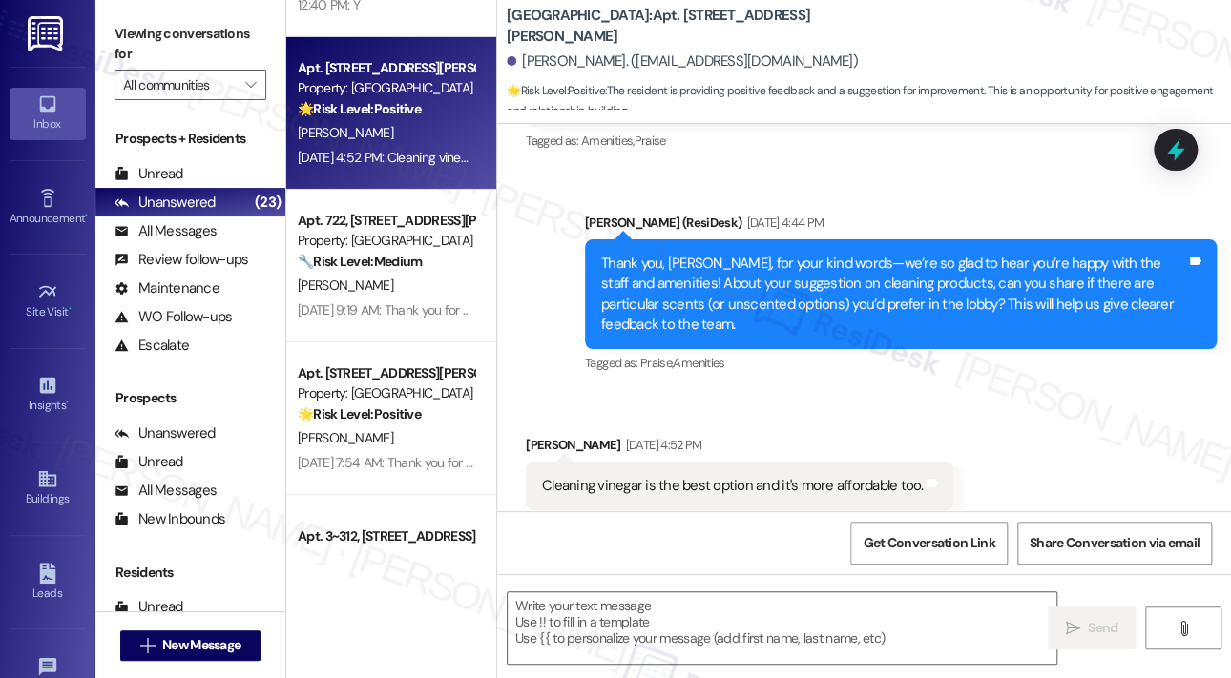
click at [1078, 452] on div "Received via SMS [PERSON_NAME] [DATE] 4:52 PM Cleaning vinegar is the best opti…" at bounding box center [864, 472] width 734 height 161
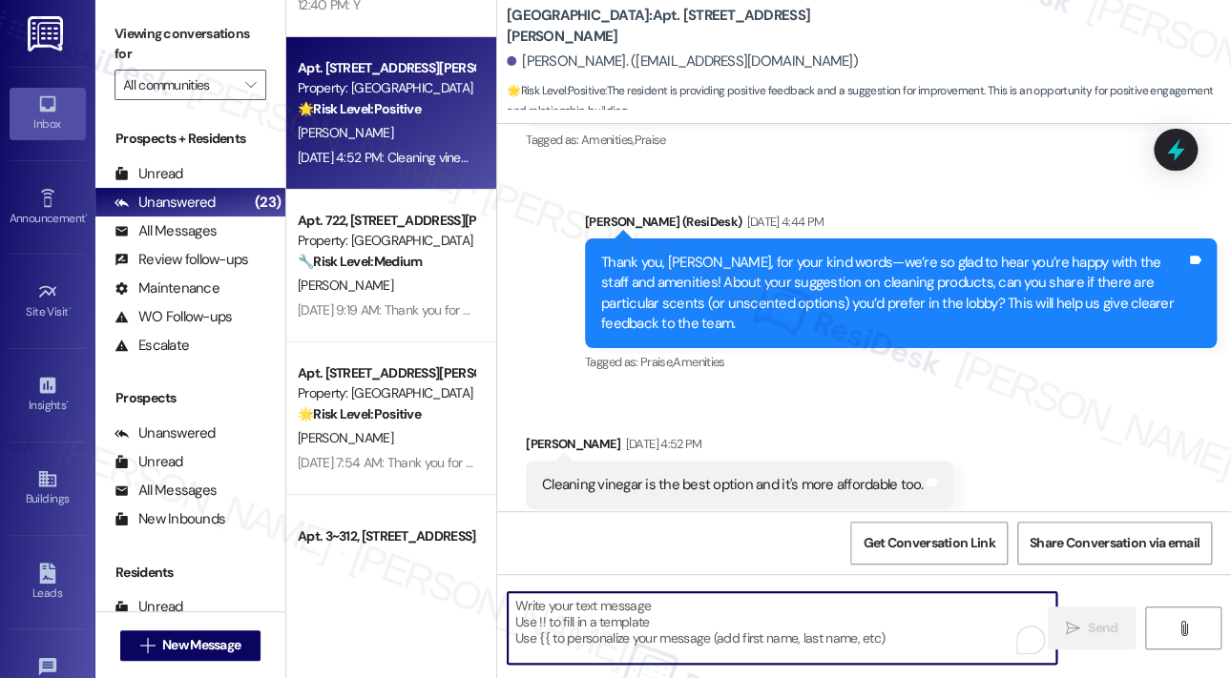
click at [756, 626] on textarea "To enrich screen reader interactions, please activate Accessibility in Grammarl…" at bounding box center [782, 629] width 549 height 72
paste textarea "Resident Feedback – Cleaning Products in Lobby at [GEOGRAPHIC_DATA]"
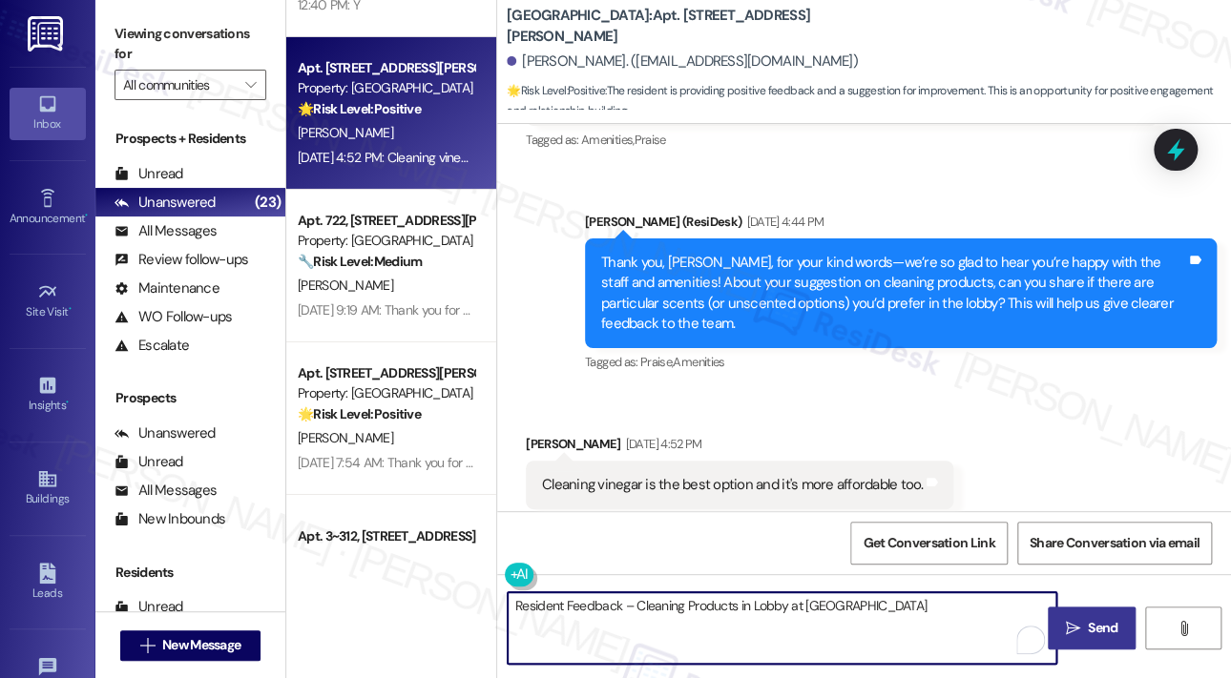
click at [657, 598] on textarea "Resident Feedback – Cleaning Products in Lobby at [GEOGRAPHIC_DATA]" at bounding box center [782, 629] width 549 height 72
paste textarea "Thank you, [PERSON_NAME]. I’ve forwarded your suggestion about using cleaning v…"
type textarea "Thank you, [PERSON_NAME]. I’ve forwarded your suggestion about using cleaning v…"
click at [1097, 623] on span "Send" at bounding box center [1103, 628] width 30 height 20
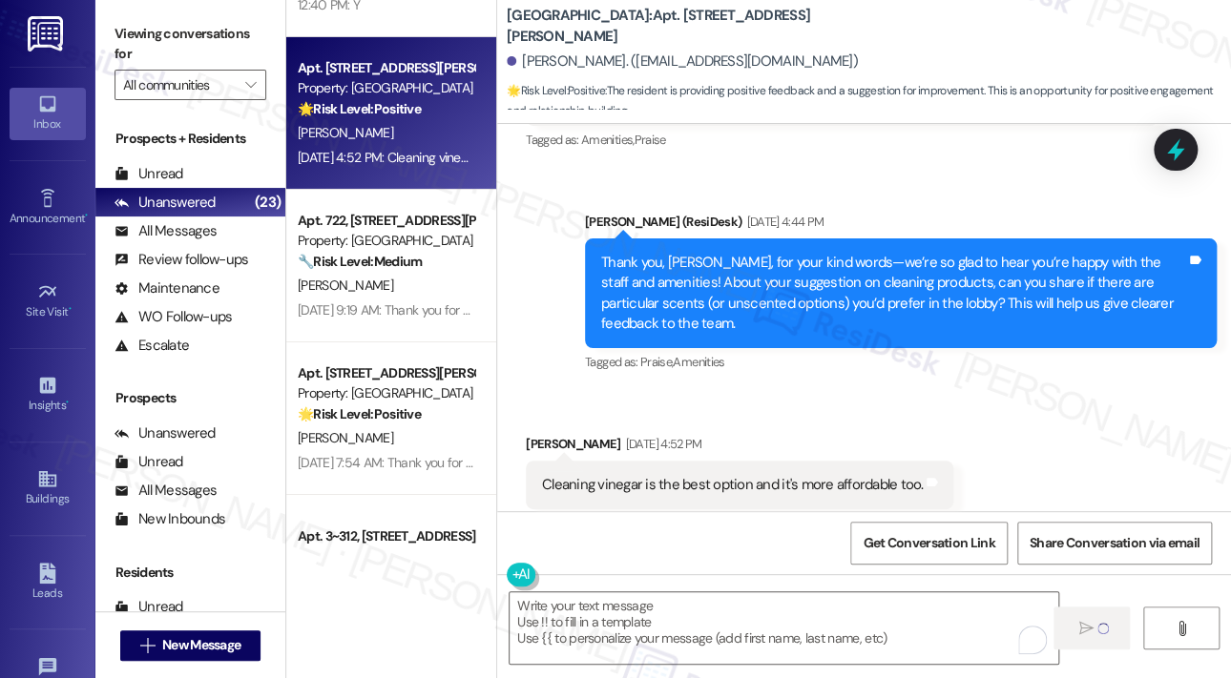
scroll to position [910, 0]
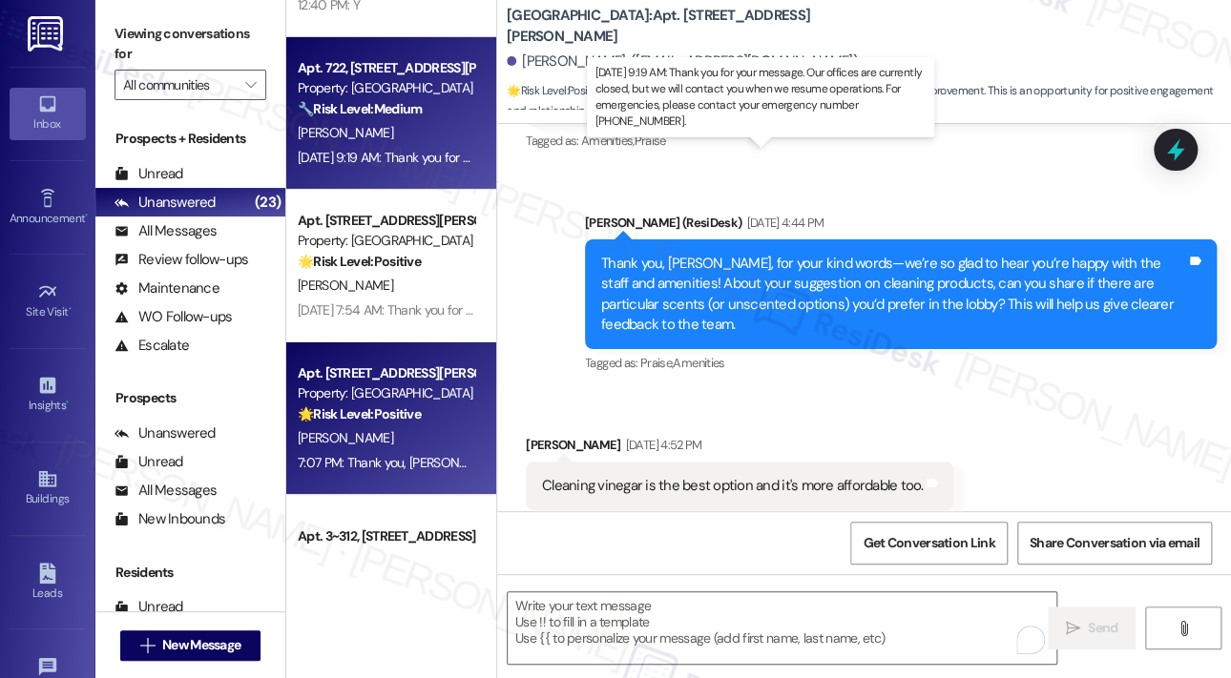
click at [440, 149] on div "[DATE] 9:19 AM: Thank you for your message. Our offices are currently closed, b…" at bounding box center [875, 157] width 1154 height 17
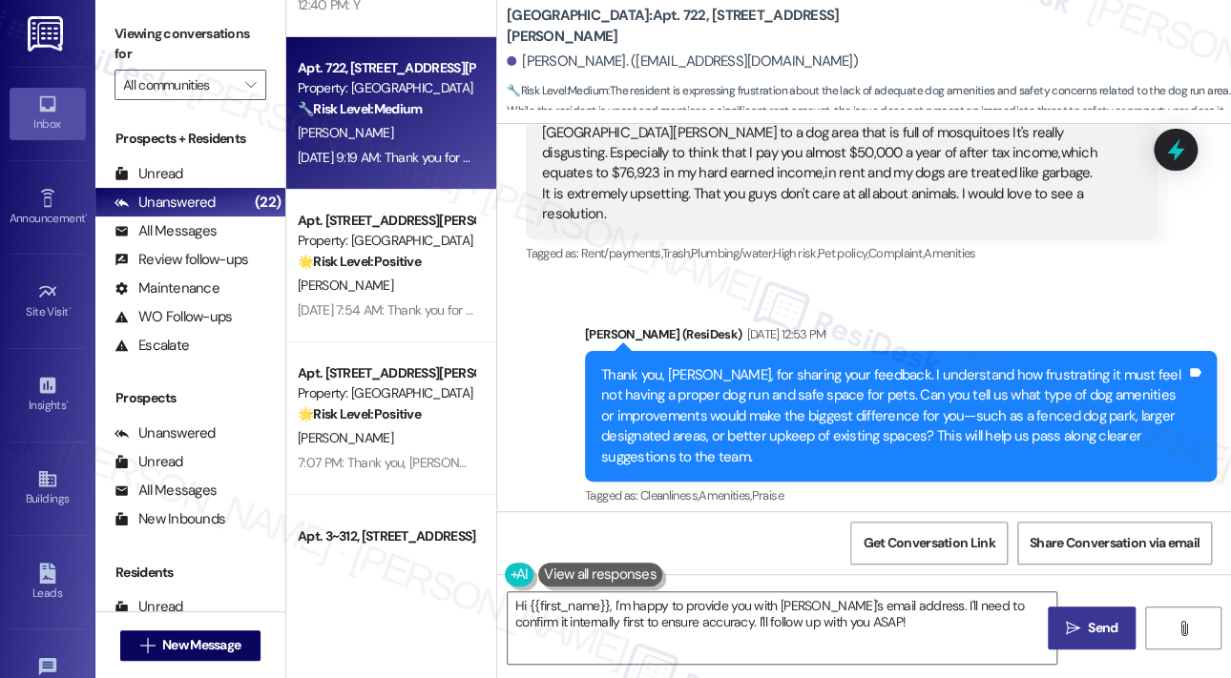
scroll to position [1907, 0]
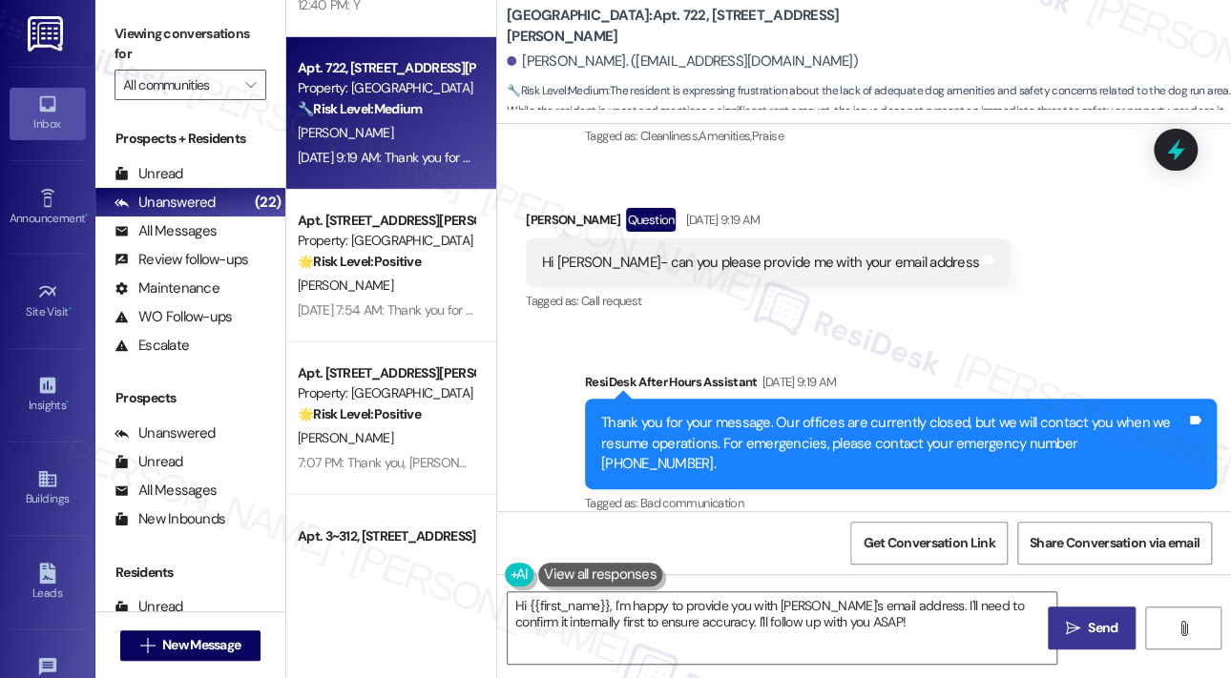
click at [729, 261] on div "Hi [PERSON_NAME]- can you please provide me with your email address" at bounding box center [760, 263] width 437 height 20
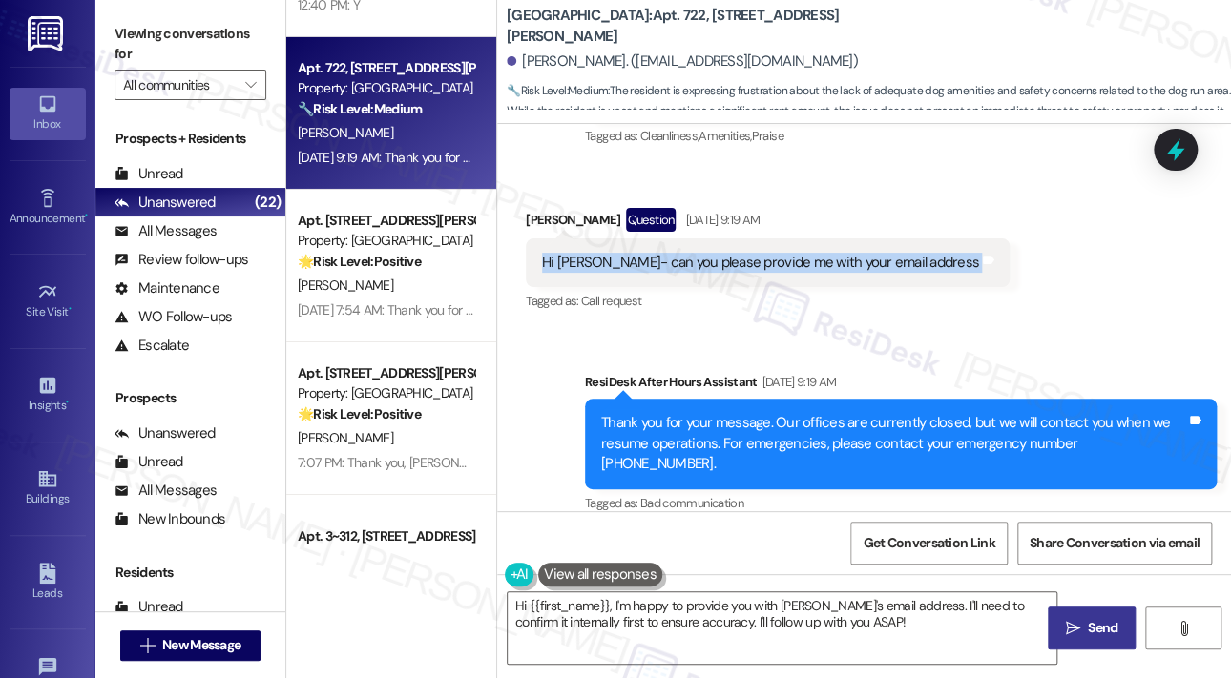
click at [729, 261] on div "Hi [PERSON_NAME]- can you please provide me with your email address" at bounding box center [760, 263] width 437 height 20
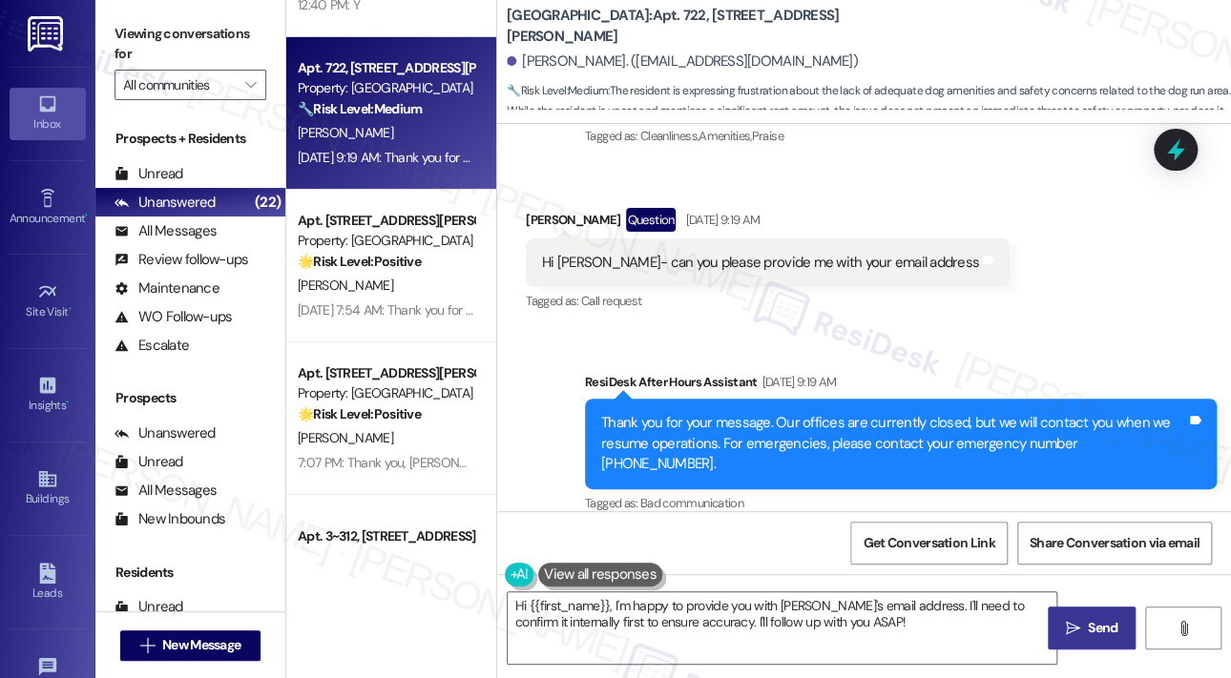
drag, startPoint x: 729, startPoint y: 261, endPoint x: 664, endPoint y: 310, distance: 81.7
click at [664, 310] on div "Tagged as: Call request Click to highlight conversations about Call request" at bounding box center [768, 301] width 484 height 28
drag, startPoint x: 600, startPoint y: 264, endPoint x: 903, endPoint y: 273, distance: 302.6
click at [903, 273] on div "Hi [PERSON_NAME]- can you please provide me with your email address Tags and no…" at bounding box center [768, 263] width 484 height 49
copy div "can you please provide me with your email address"
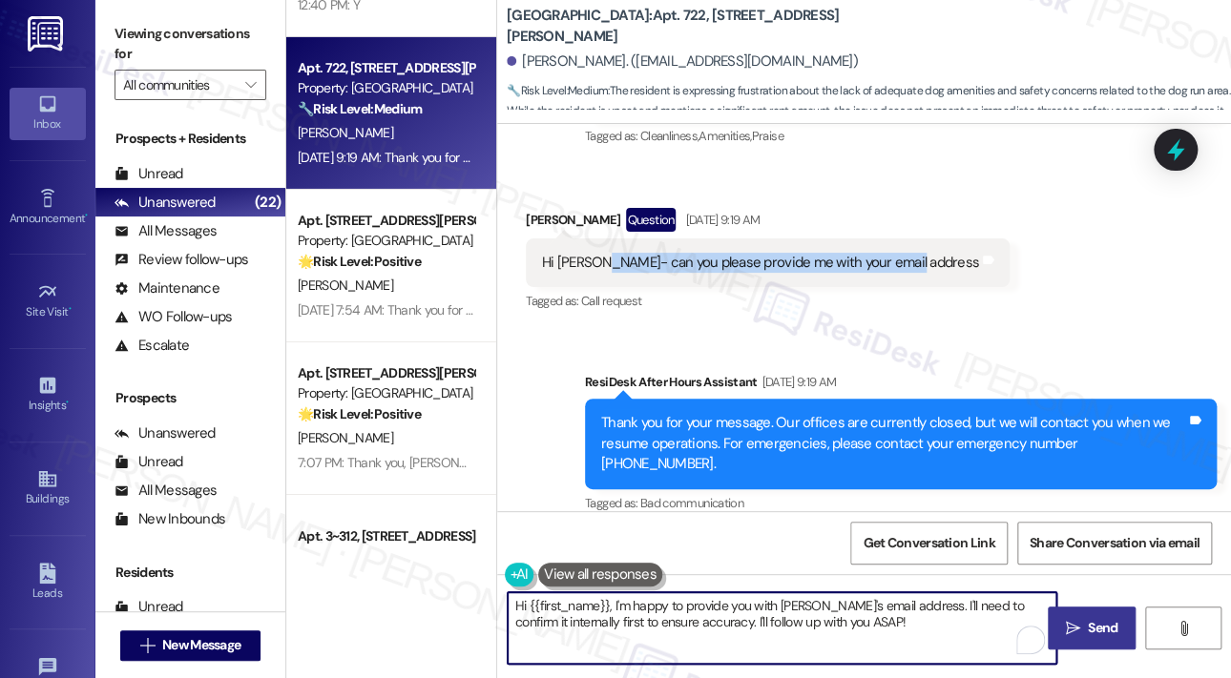
click at [631, 616] on textarea "Hi {{first_name}}, I'm happy to provide you with [PERSON_NAME]'s email address.…" at bounding box center [782, 629] width 549 height 72
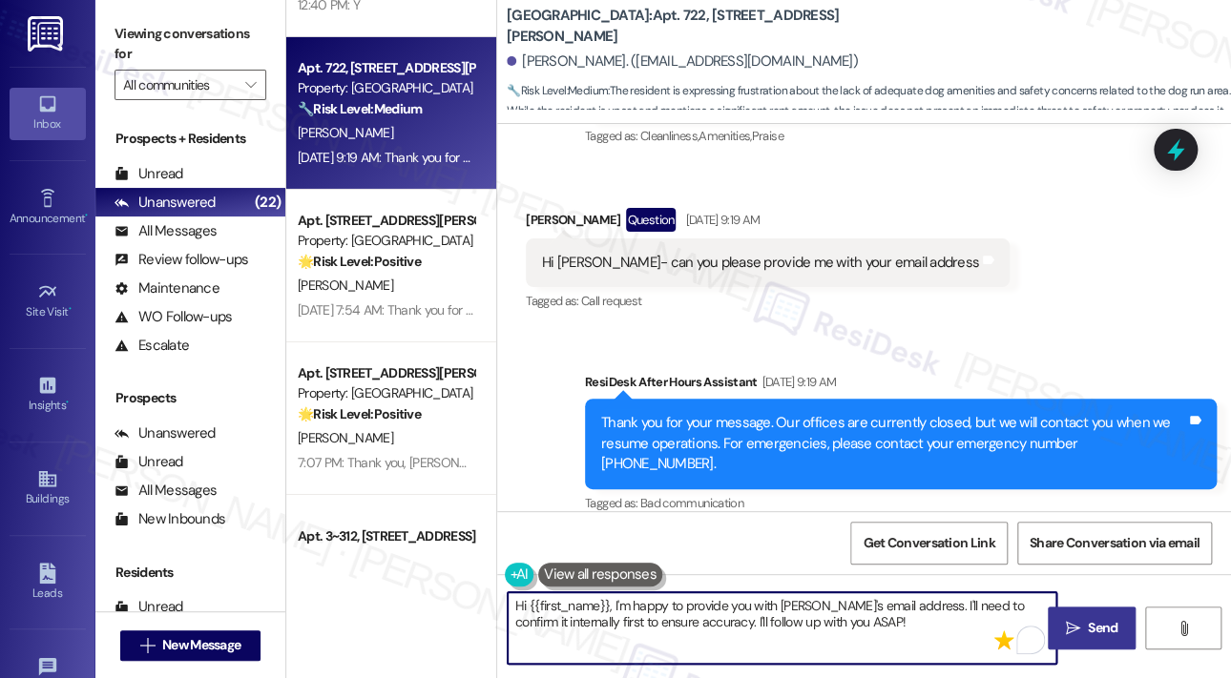
paste textarea "Thank you for reaching out. I’m only available through this SMS service, but I …"
click at [925, 612] on textarea "Thank you for reaching out. I’m only available through this SMS service, but I …" at bounding box center [782, 629] width 549 height 72
type textarea "Thank you for reaching out. I’m only available through this SMS service, but I …"
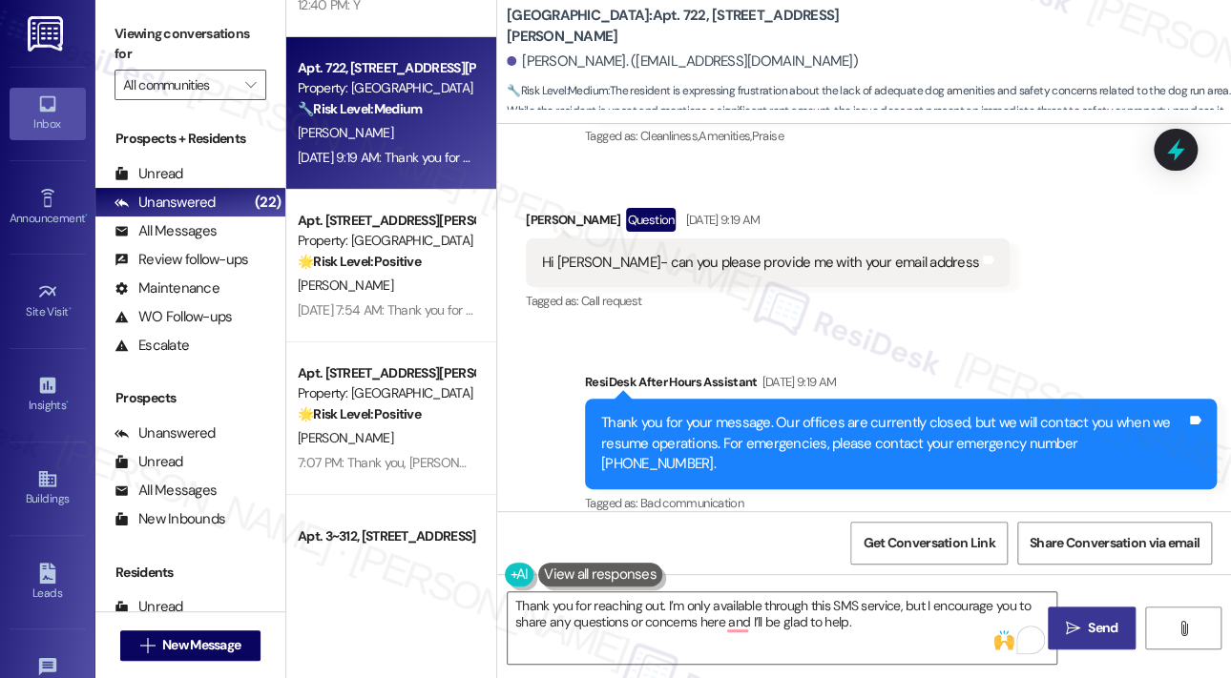
click at [1074, 621] on icon "" at bounding box center [1073, 628] width 14 height 15
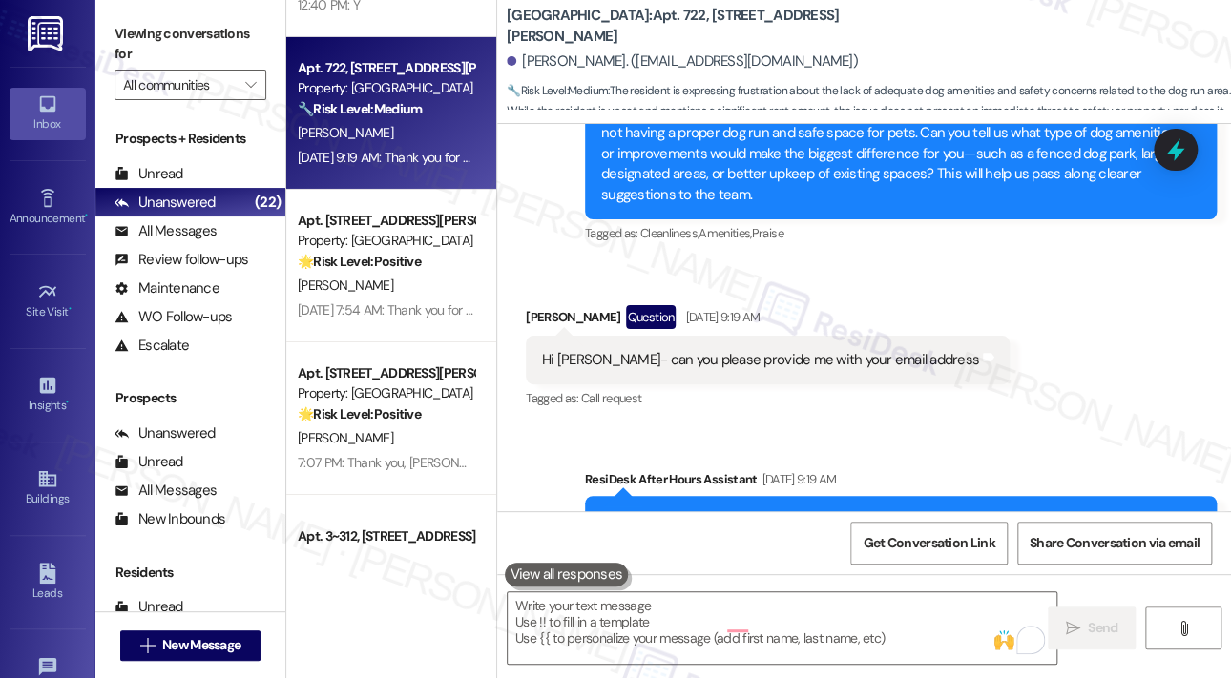
scroll to position [1724, 0]
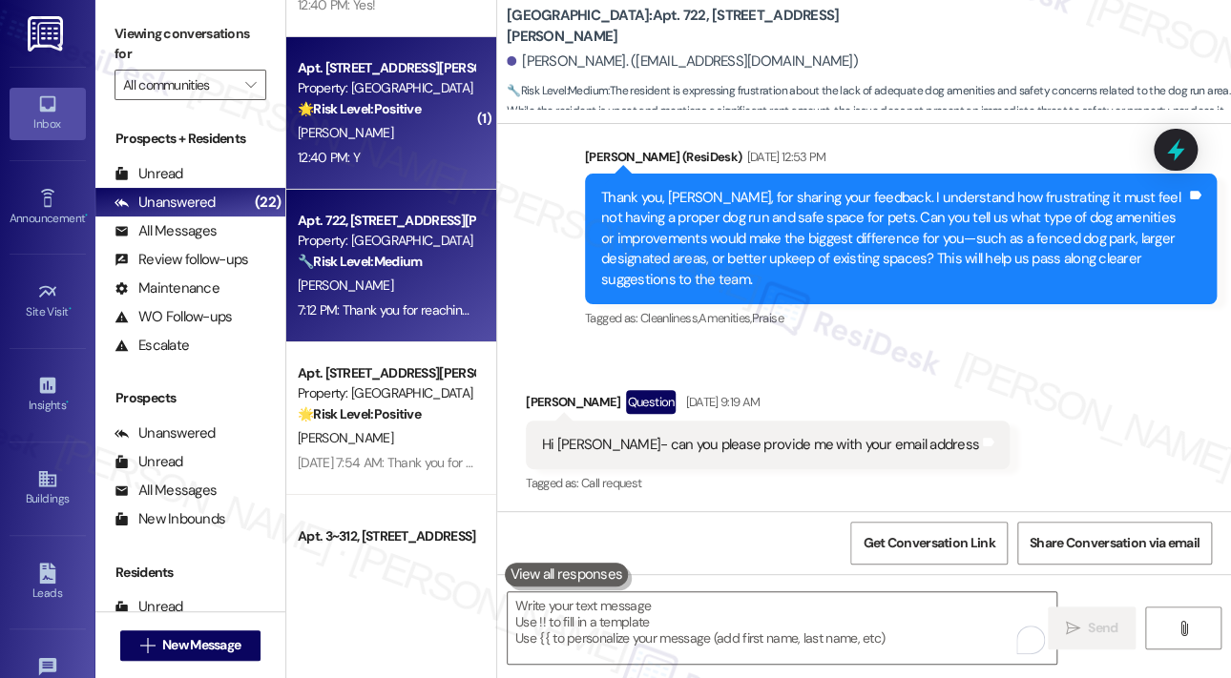
click at [394, 152] on div "12:40 PM: Y 12:40 PM: Y" at bounding box center [386, 158] width 180 height 24
type textarea "Fetching suggested responses. Please feel free to read through the conversation…"
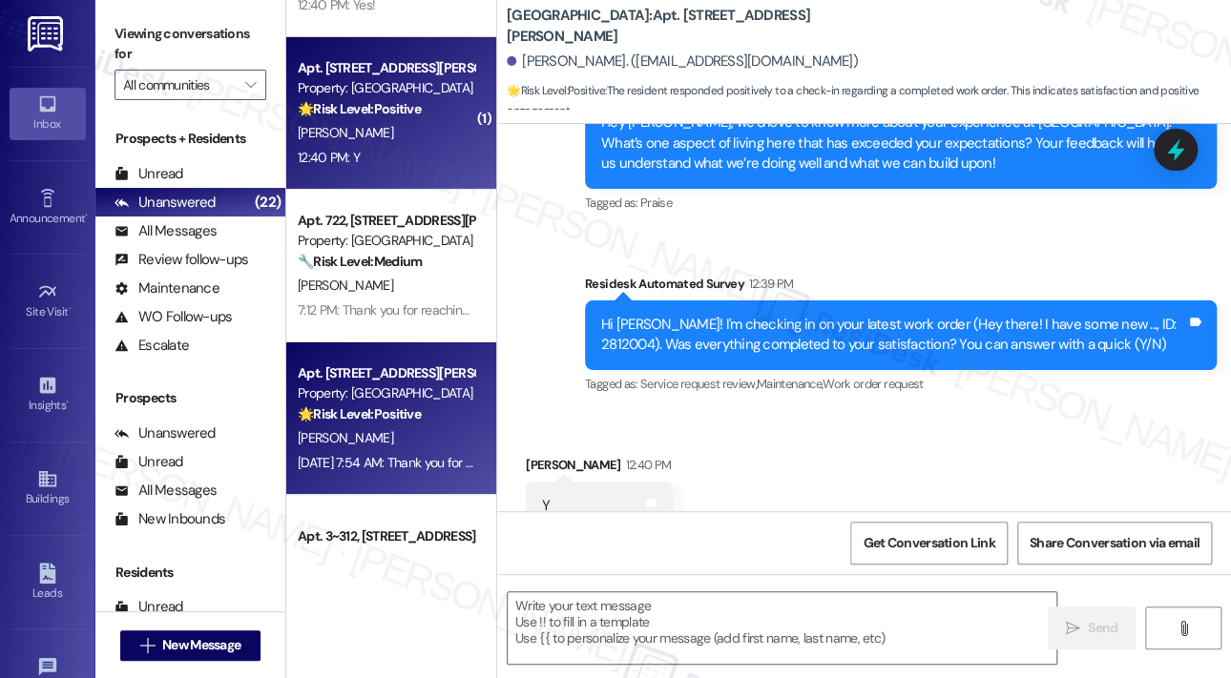
type textarea "Fetching suggested responses. Please feel free to read through the conversation…"
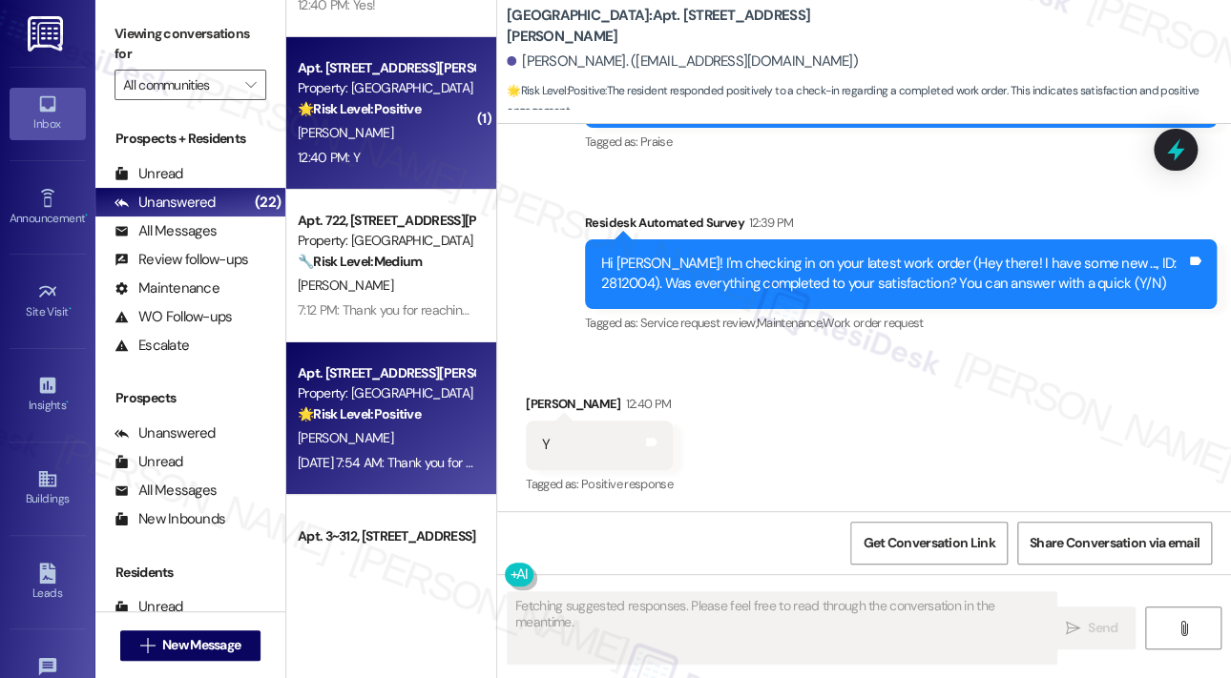
click at [352, 459] on div "[DATE] 7:54 AM: Thank you for your message. Our offices are currently closed, b…" at bounding box center [876, 462] width 1157 height 17
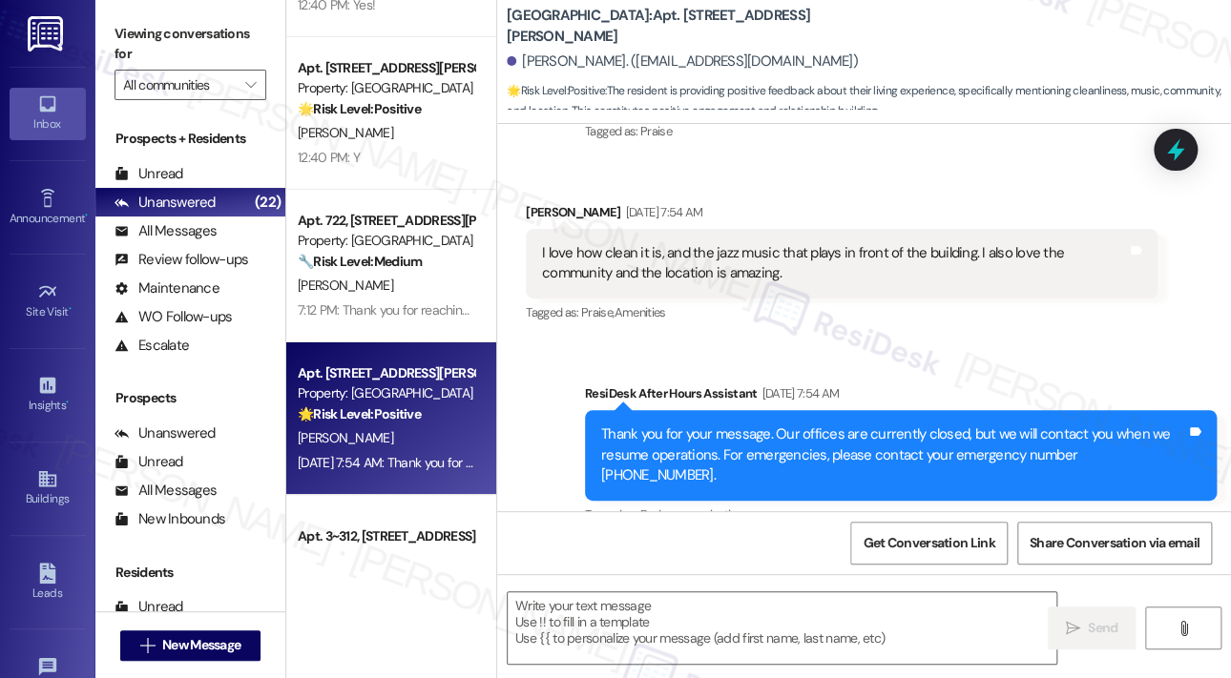
scroll to position [508, 0]
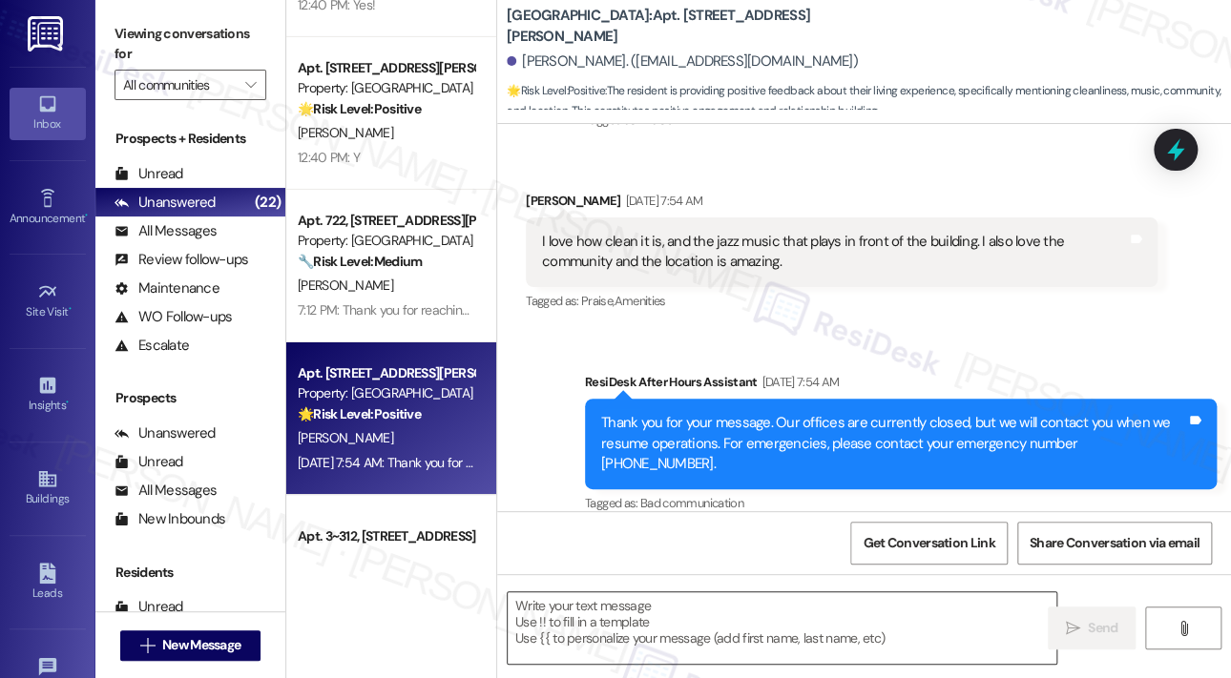
click at [729, 633] on textarea at bounding box center [782, 629] width 549 height 72
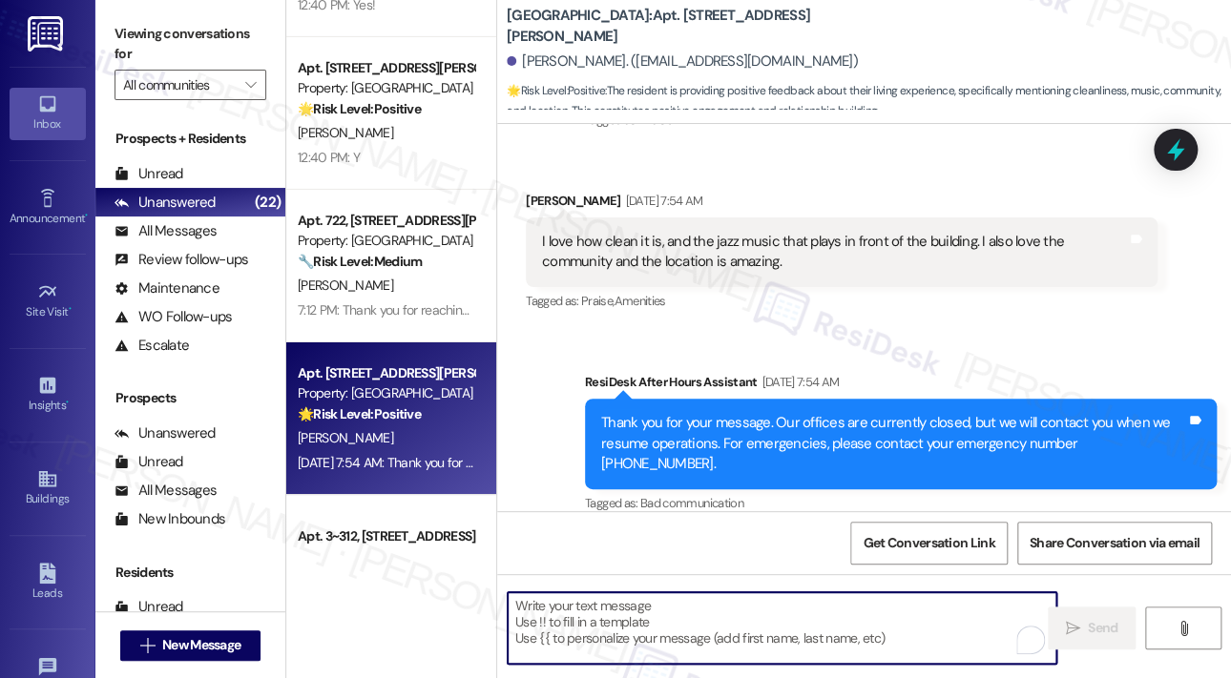
paste textarea "Great! 😊 If I may ask...has {{property}} lived up to your expectations?"
type textarea "Great! 😊 If I may ask...has {{property}} lived up to your expectations?"
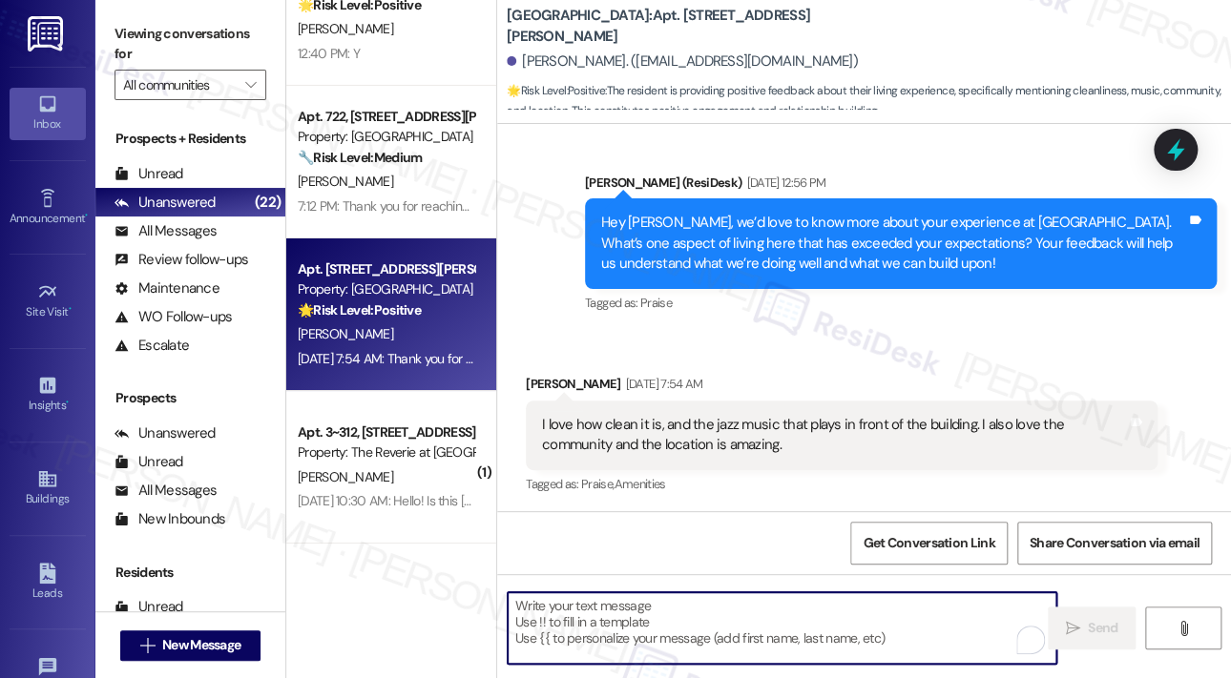
scroll to position [2816, 0]
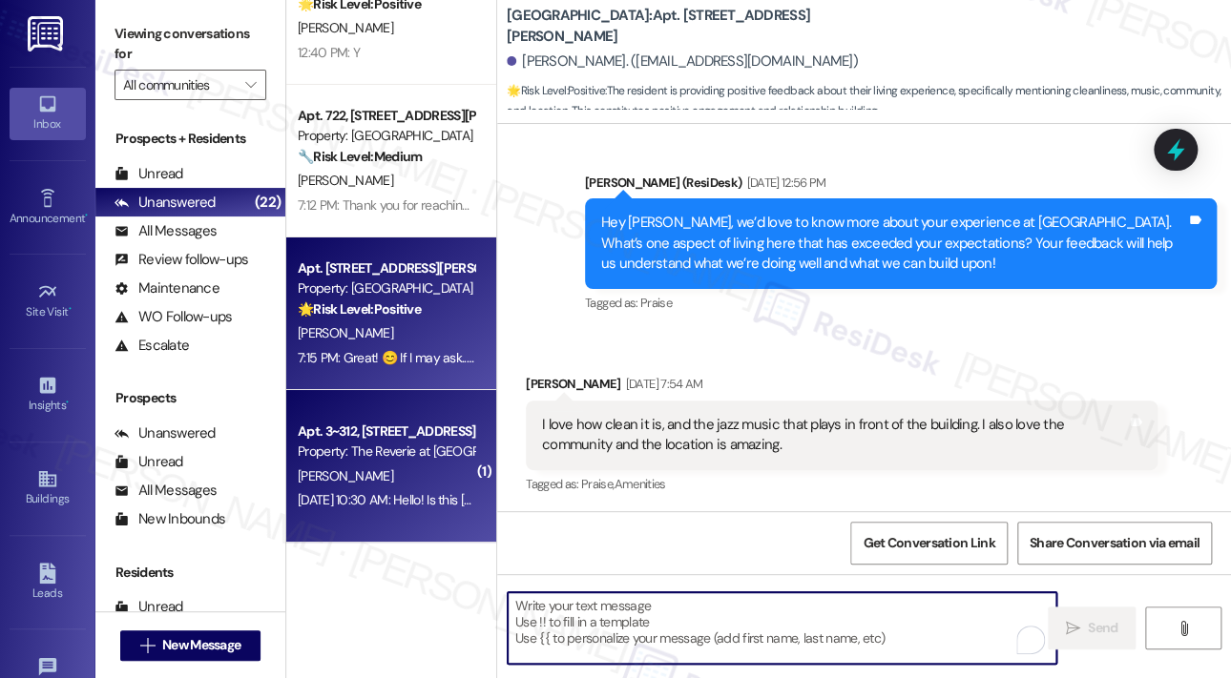
click at [443, 446] on div "Property: The Reverie at [GEOGRAPHIC_DATA][PERSON_NAME]" at bounding box center [386, 452] width 177 height 20
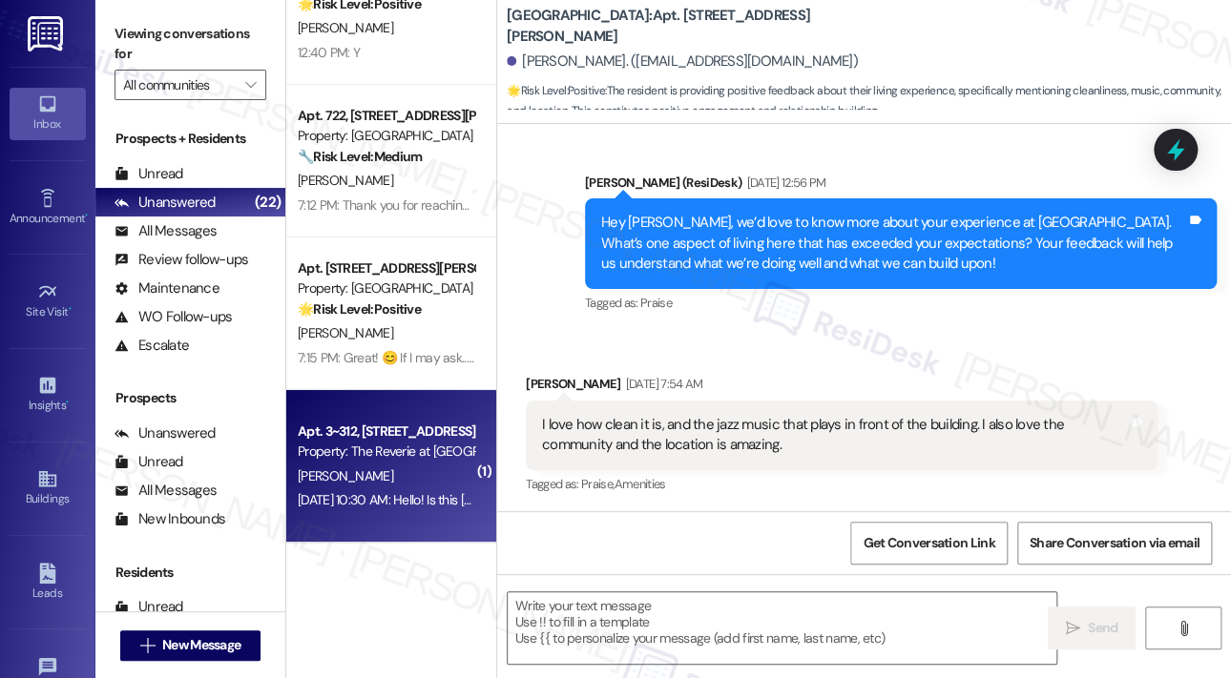
type textarea "Fetching suggested responses. Please feel free to read through the conversation…"
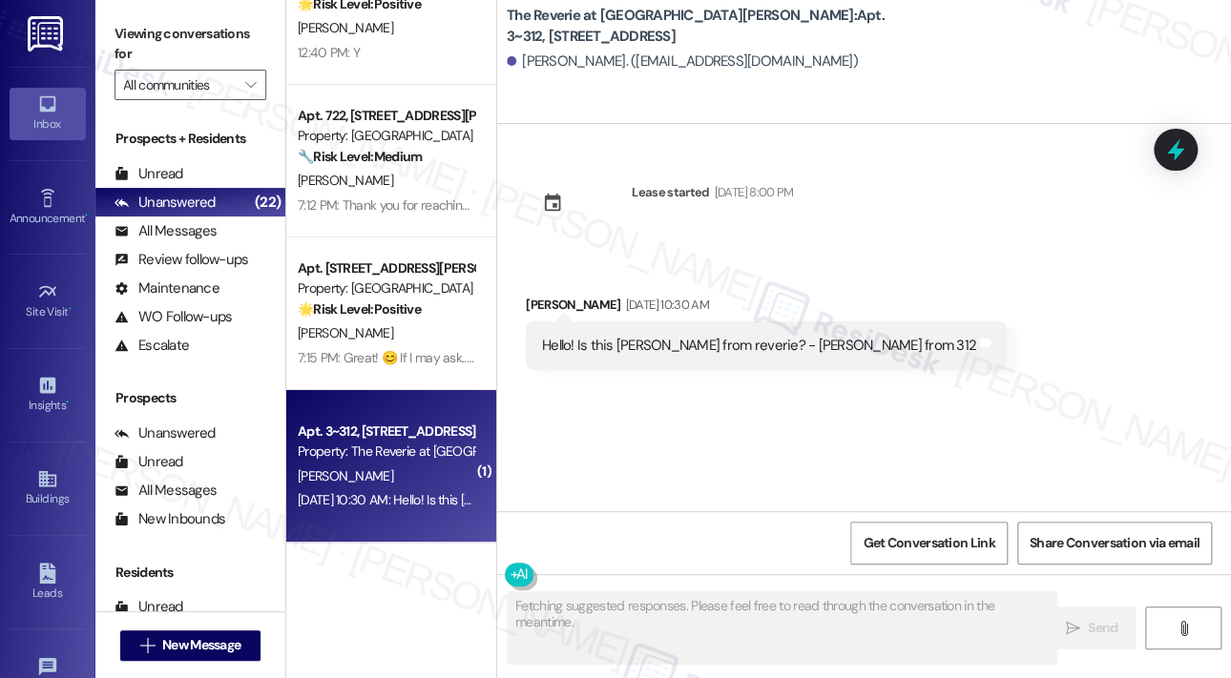
scroll to position [0, 0]
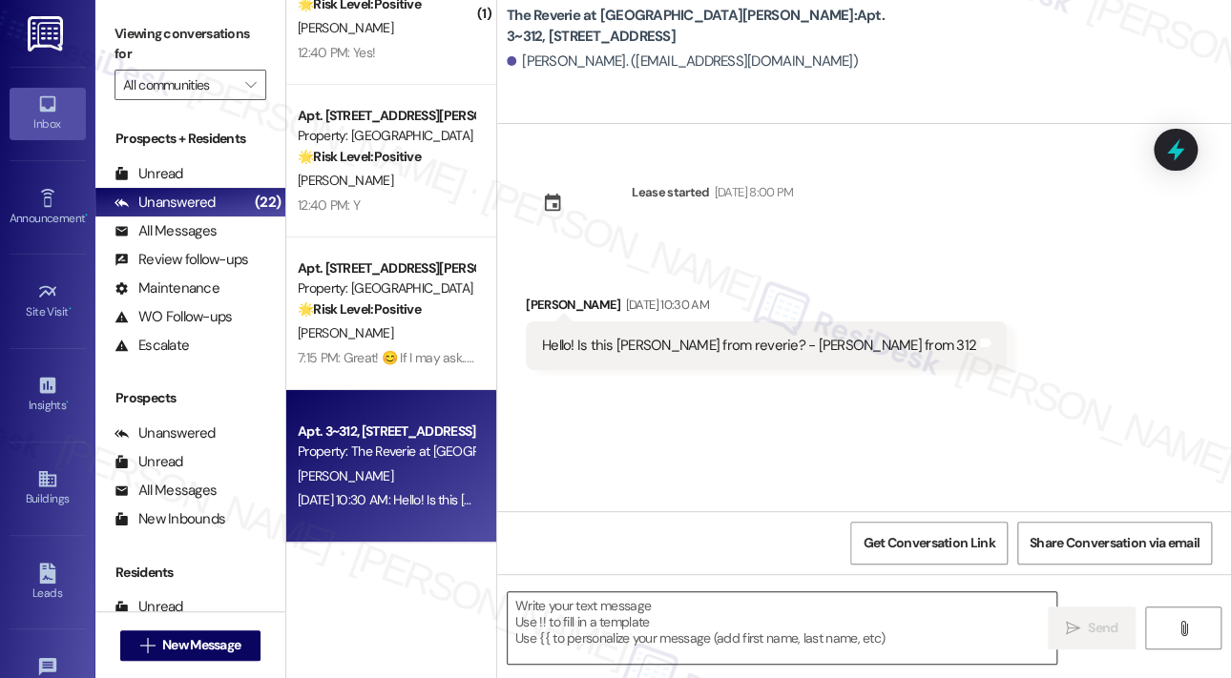
click at [697, 624] on textarea at bounding box center [782, 629] width 549 height 72
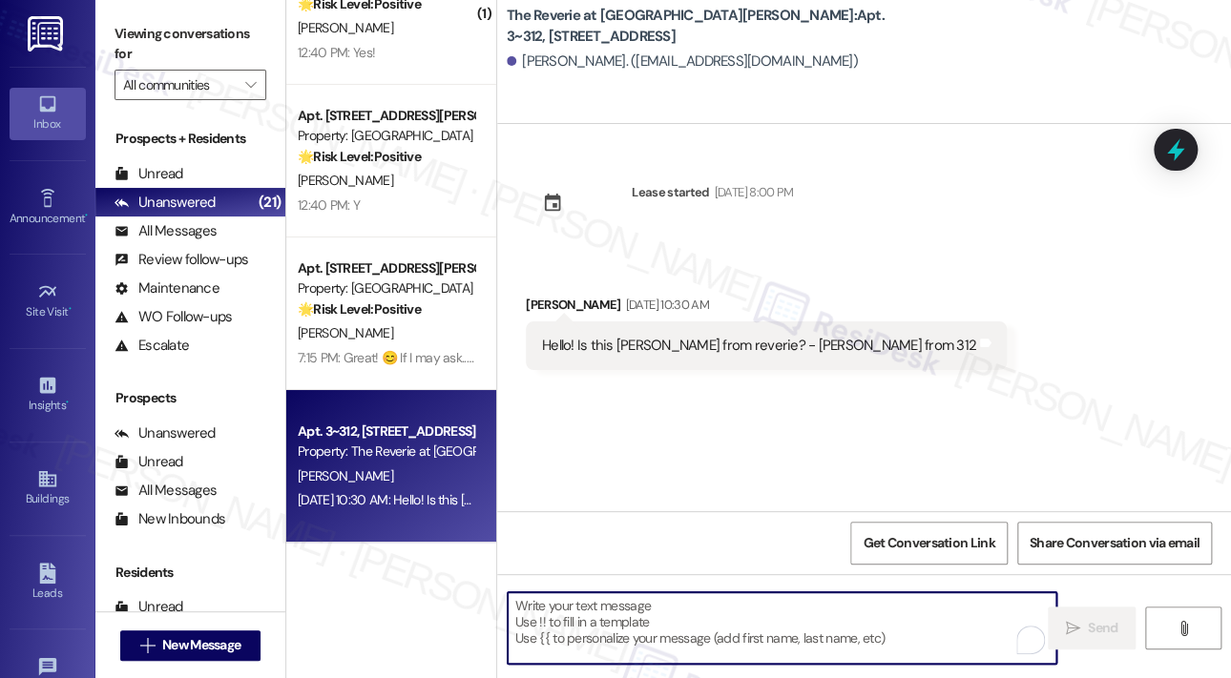
drag, startPoint x: 625, startPoint y: 636, endPoint x: 615, endPoint y: 633, distance: 11.2
click at [624, 636] on textarea "To enrich screen reader interactions, please activate Accessibility in Grammarl…" at bounding box center [782, 629] width 549 height 72
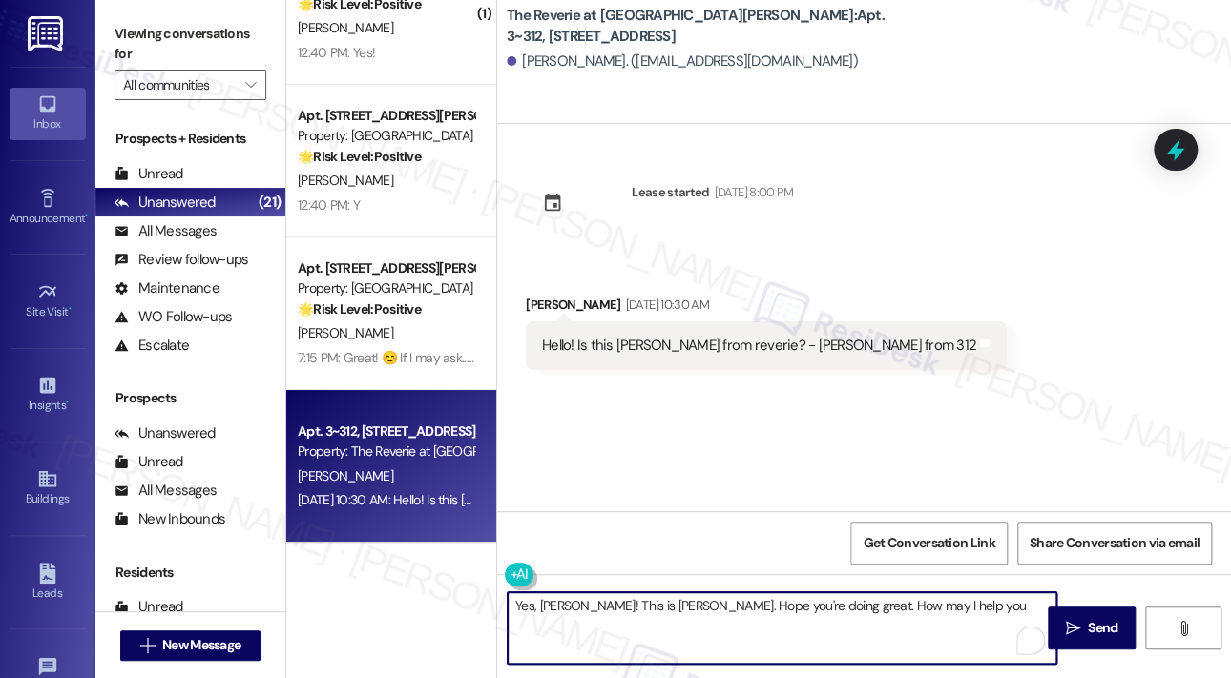
type textarea "Yes, [PERSON_NAME]! This is [PERSON_NAME]. Hope you're doing great. How may I h…"
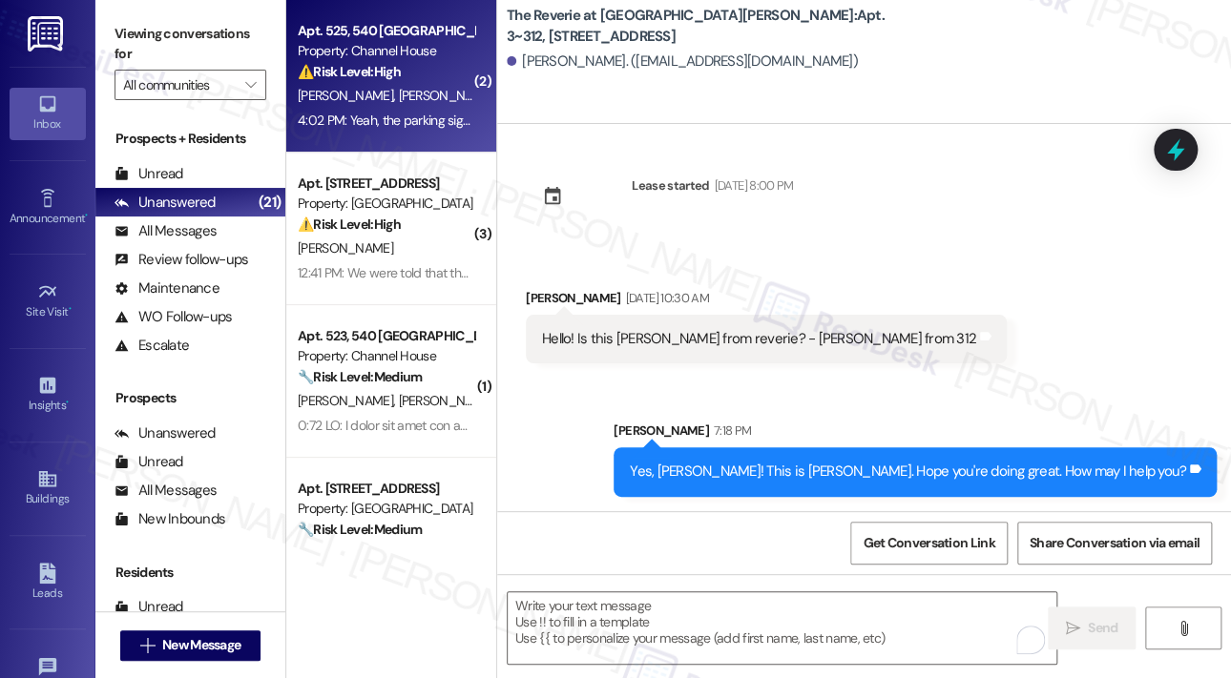
click at [416, 113] on div "4:02 PM: Yeah, the parking signs in the garage contradict that statement 4:02 P…" at bounding box center [498, 120] width 400 height 17
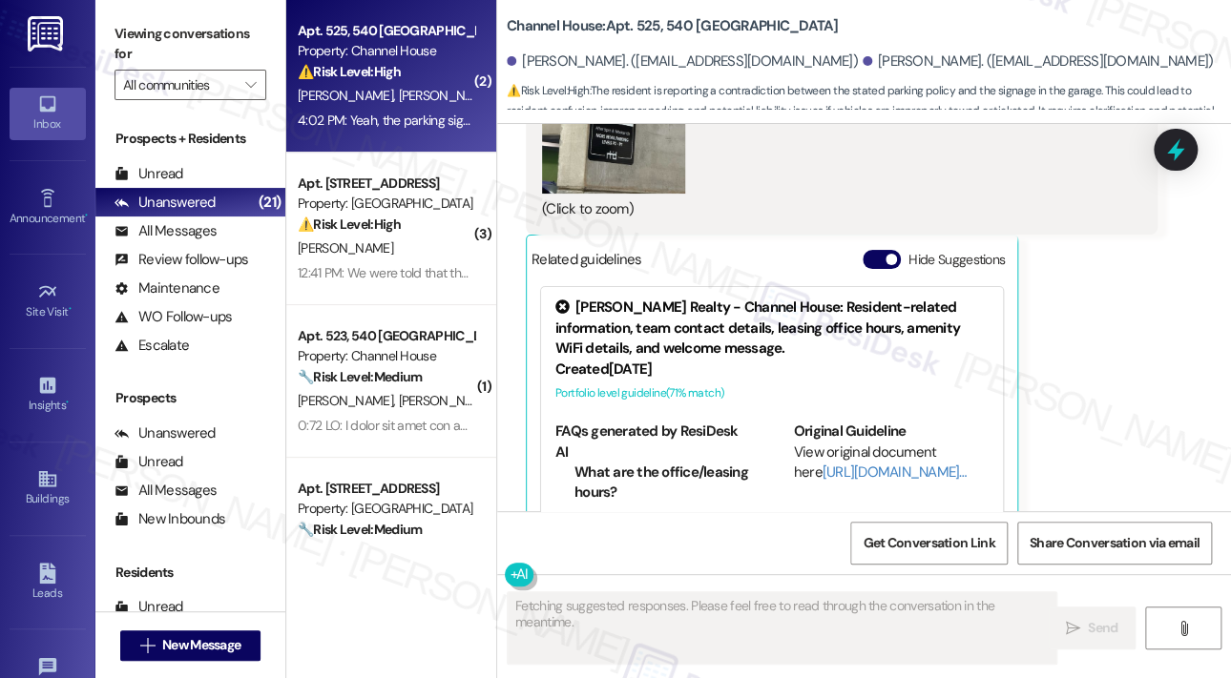
scroll to position [4382, 0]
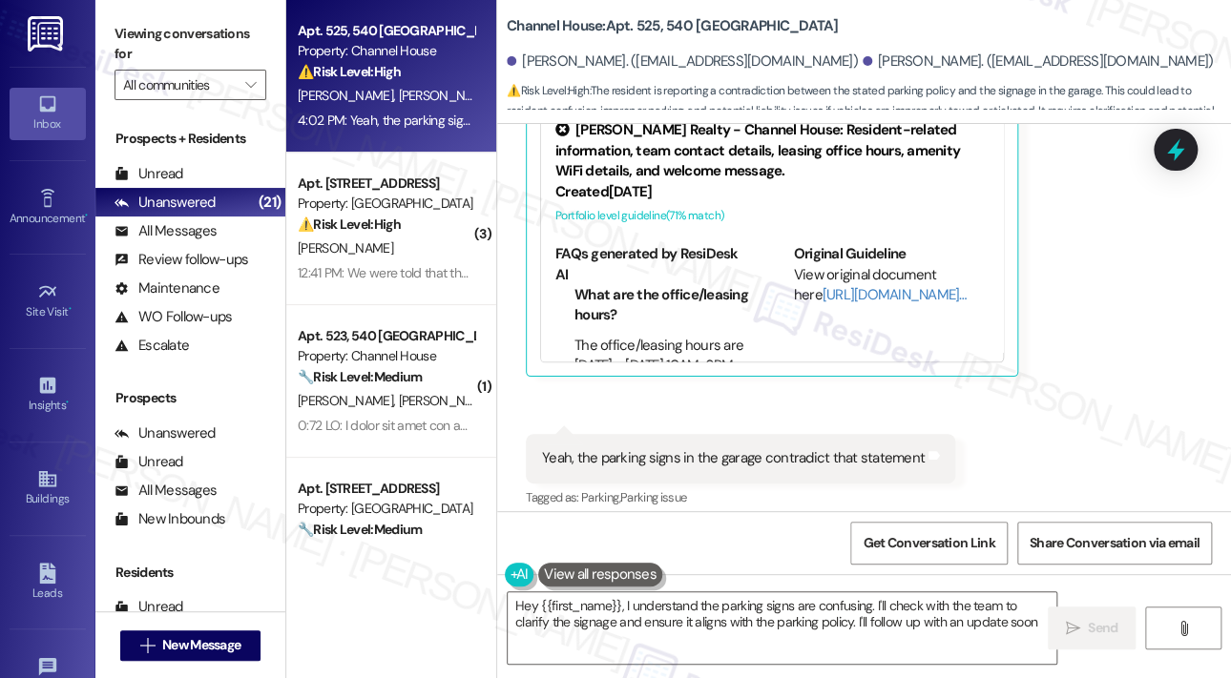
type textarea "Hey {{first_name}}, I understand the parking signs are confusing. I'll check wi…"
